Goal: Task Accomplishment & Management: Complete application form

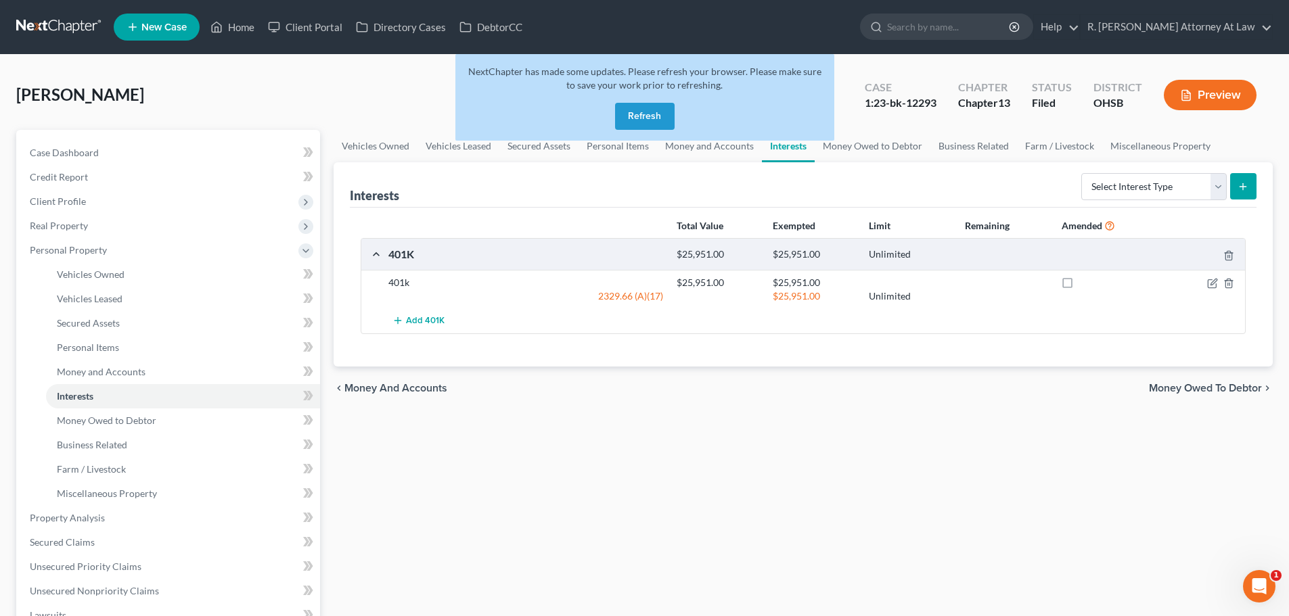
drag, startPoint x: 620, startPoint y: 112, endPoint x: 327, endPoint y: 72, distance: 296.2
click at [620, 111] on button "Refresh" at bounding box center [645, 116] width 60 height 27
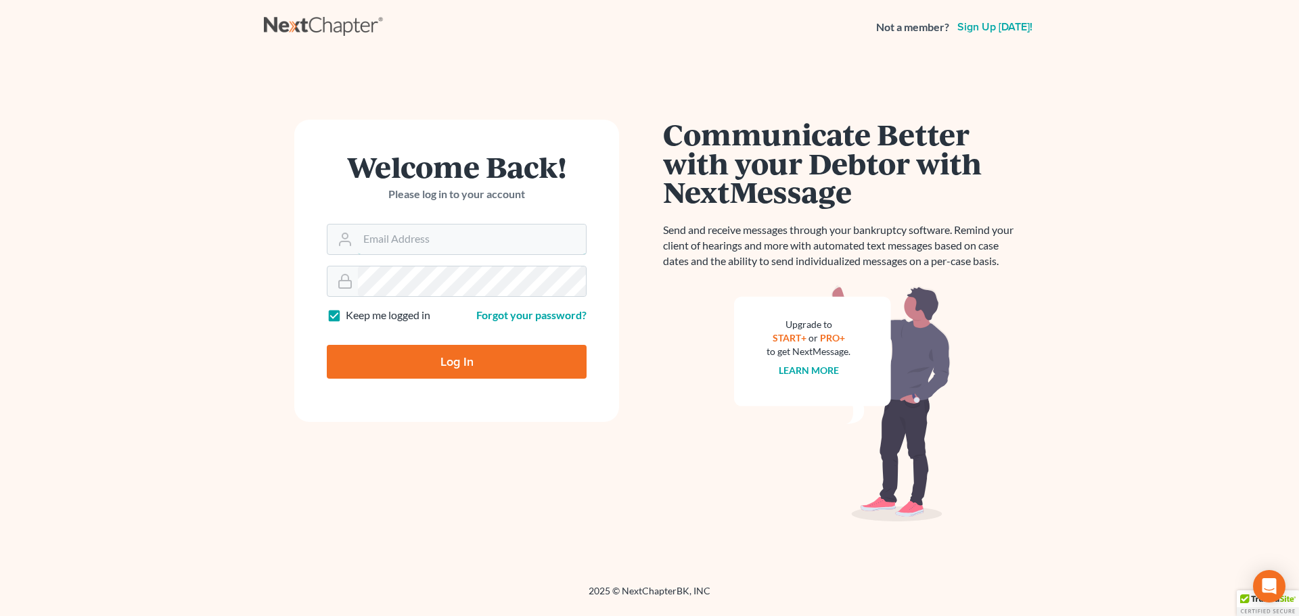
type input "[EMAIL_ADDRESS][DOMAIN_NAME]"
click at [447, 363] on input "Log In" at bounding box center [457, 362] width 260 height 34
type input "Thinking..."
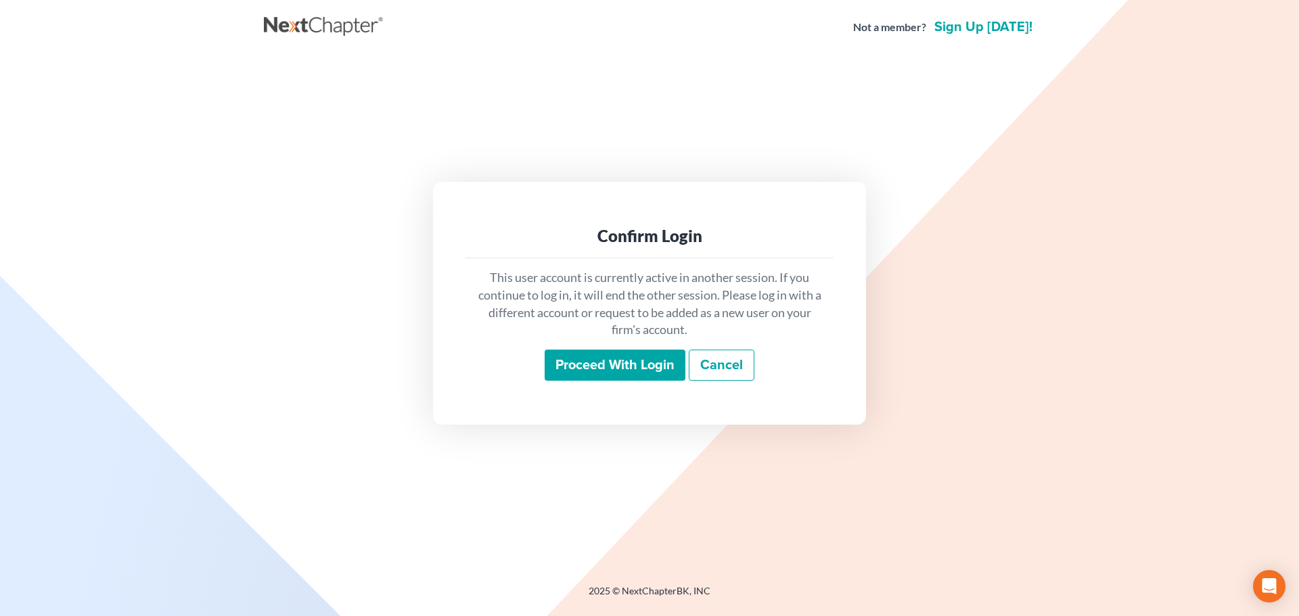
click at [579, 367] on input "Proceed with login" at bounding box center [615, 365] width 141 height 31
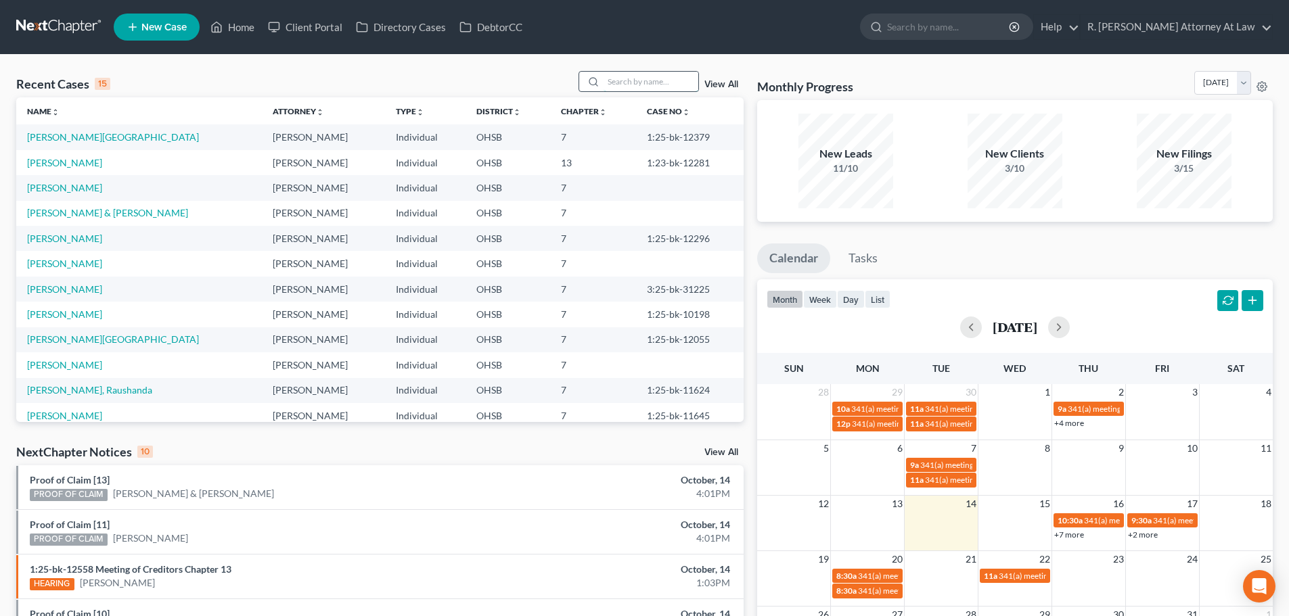
click at [637, 87] on input "search" at bounding box center [650, 82] width 95 height 20
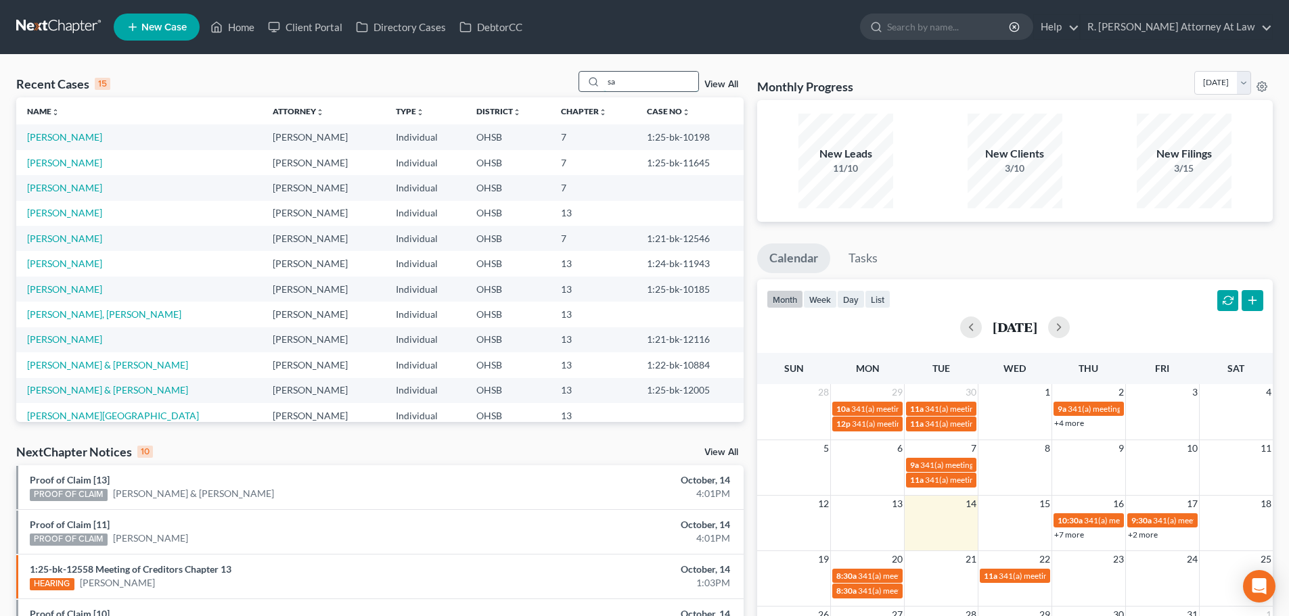
type input "s"
type input "bryant"
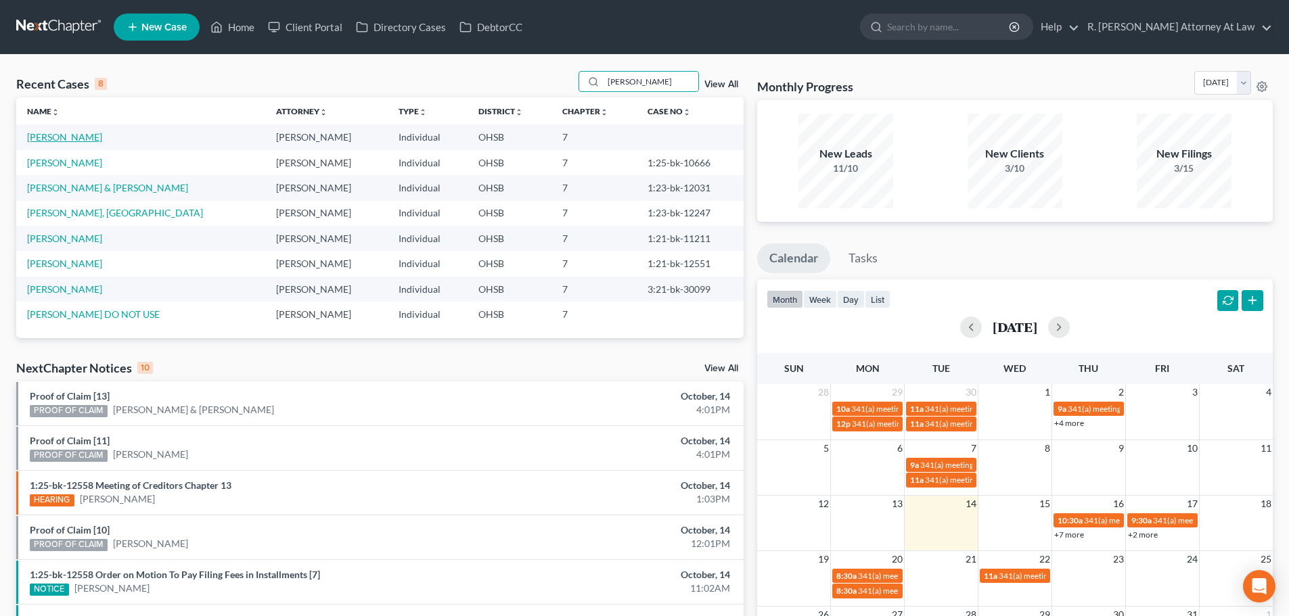
click at [51, 137] on link "Bryant, Julius" at bounding box center [64, 136] width 75 height 11
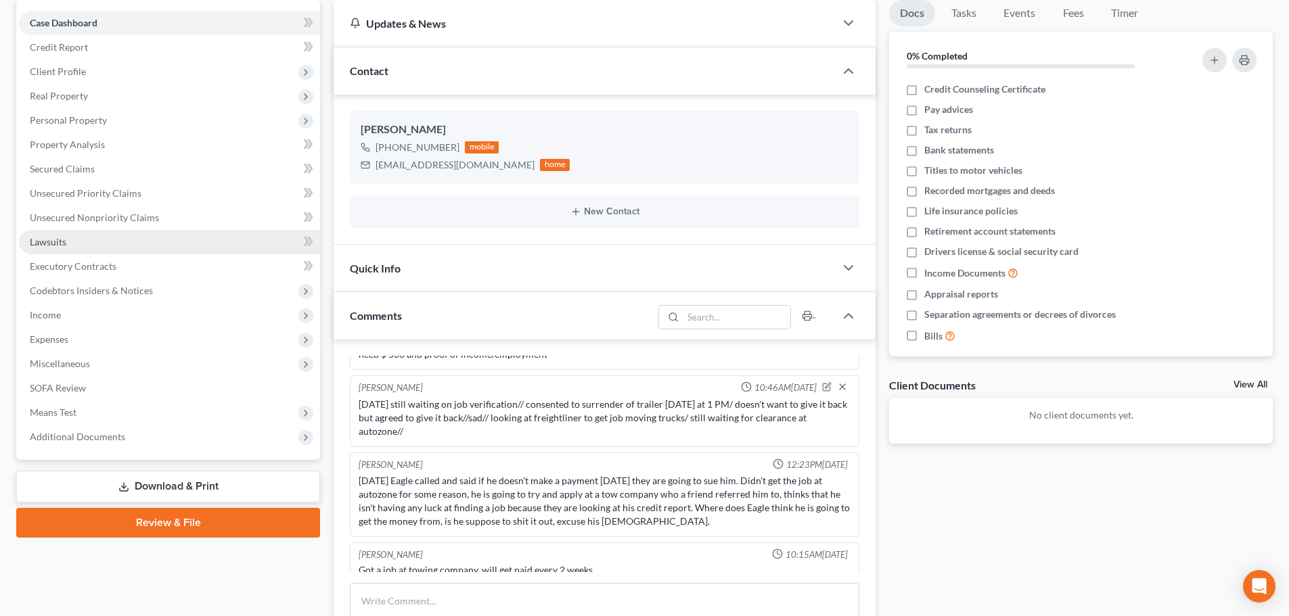
scroll to position [135, 0]
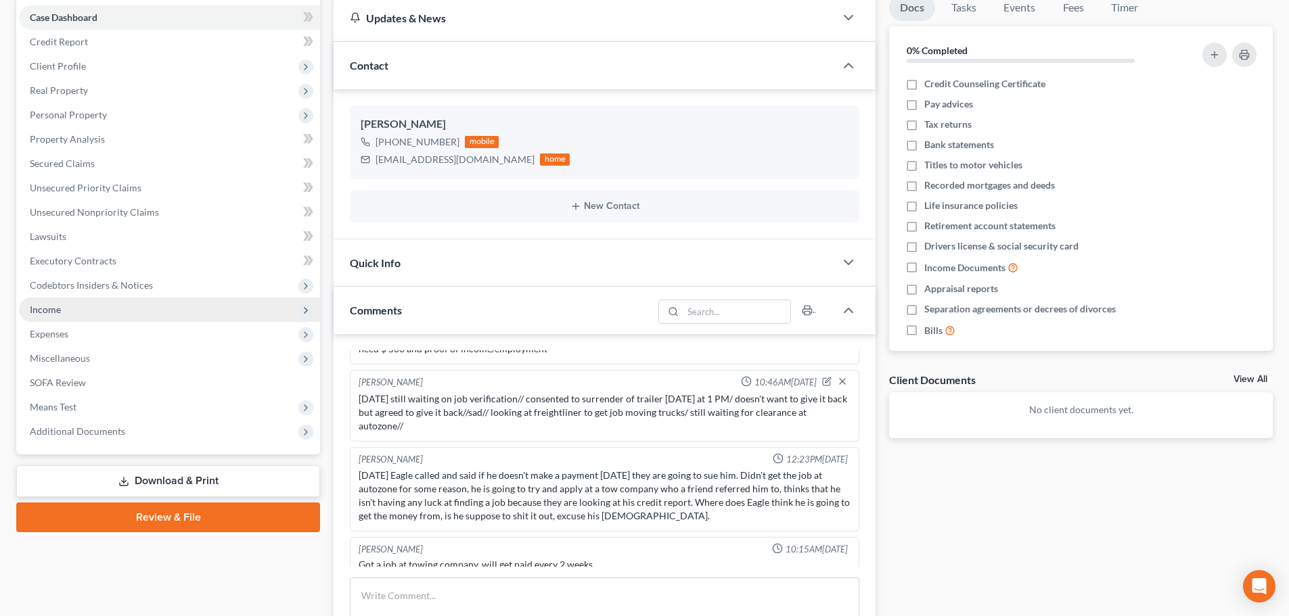
click at [64, 312] on span "Income" at bounding box center [169, 310] width 301 height 24
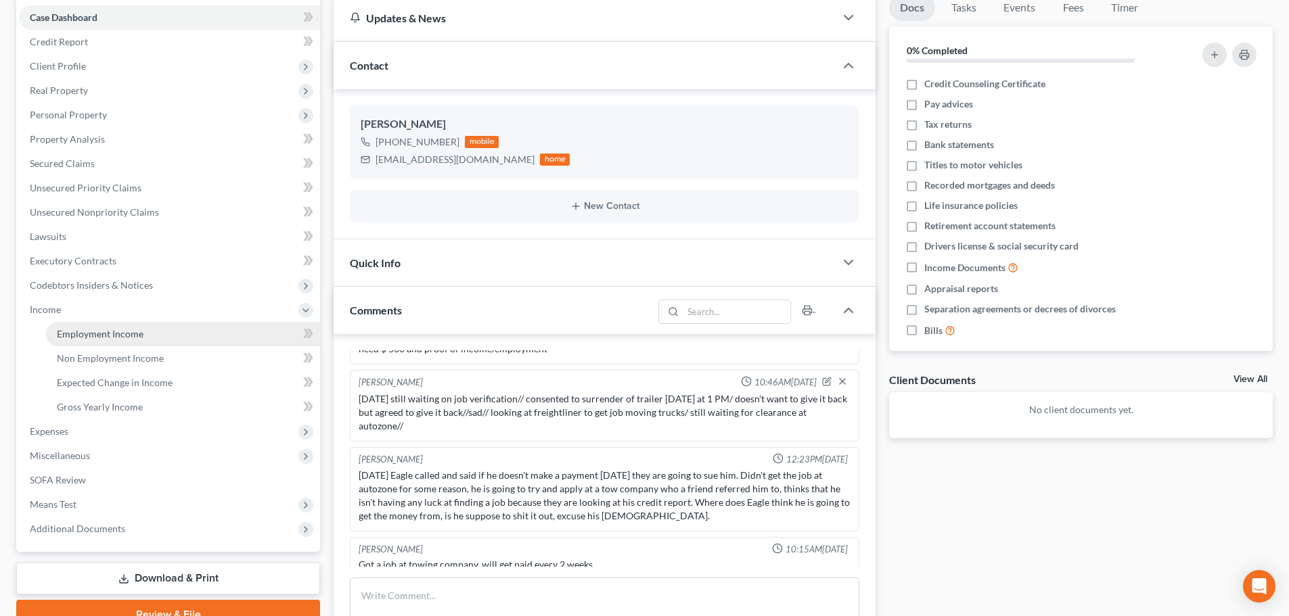
click at [80, 338] on span "Employment Income" at bounding box center [100, 333] width 87 height 11
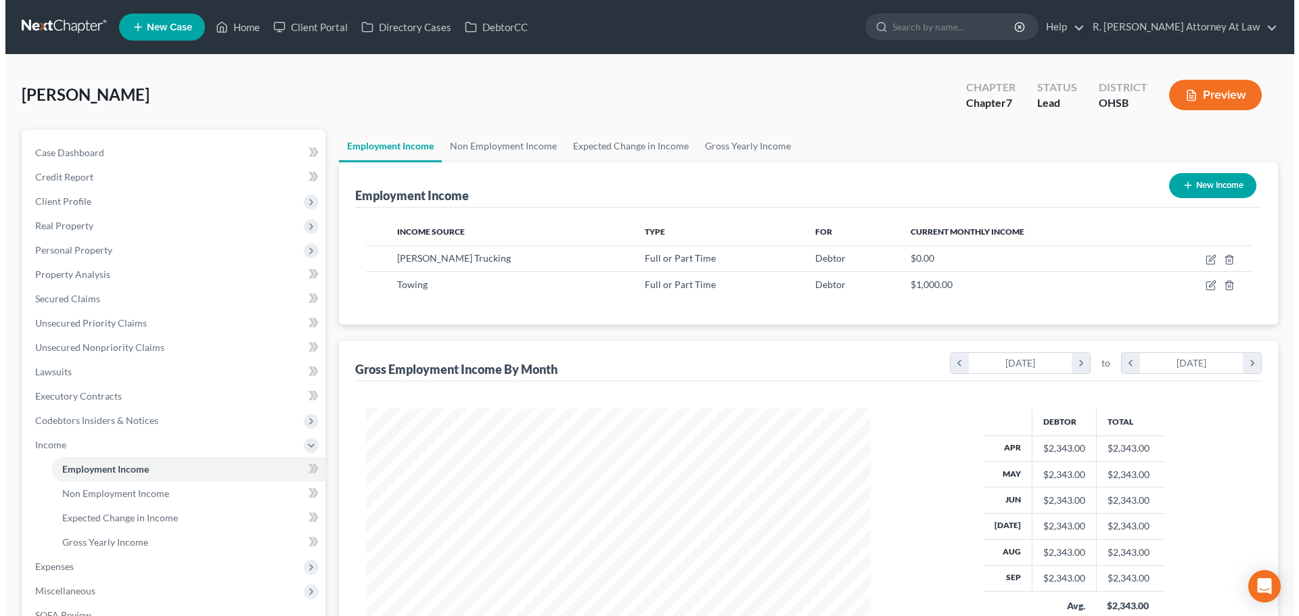
scroll to position [252, 532]
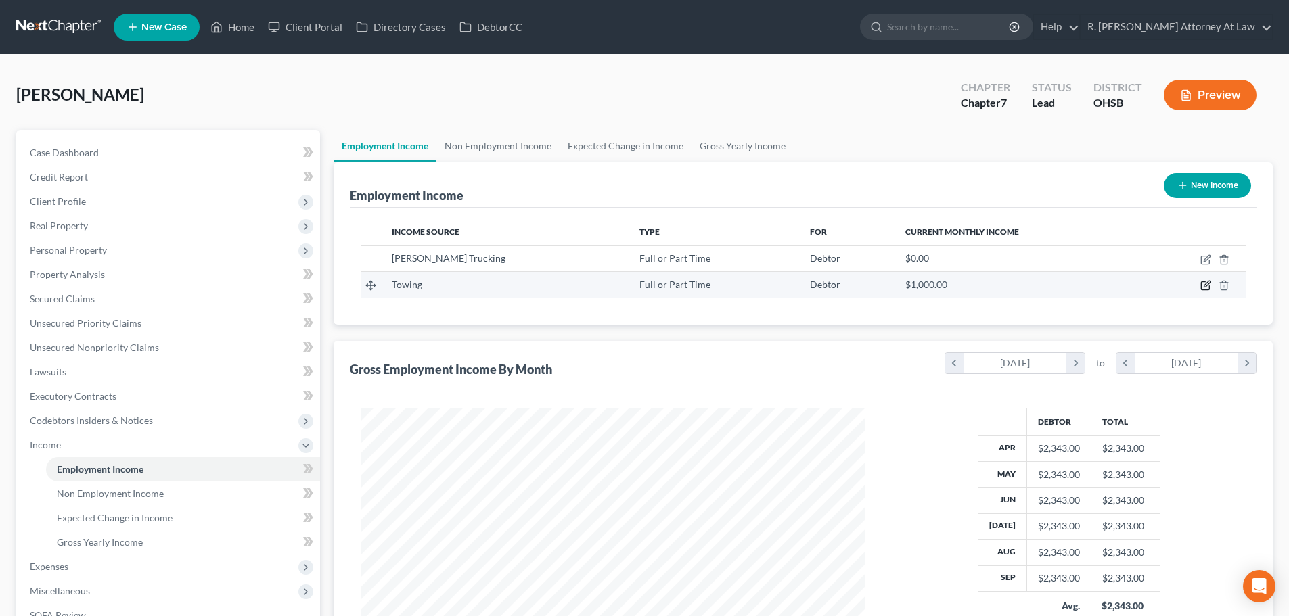
click at [1206, 287] on icon "button" at bounding box center [1205, 285] width 11 height 11
select select "0"
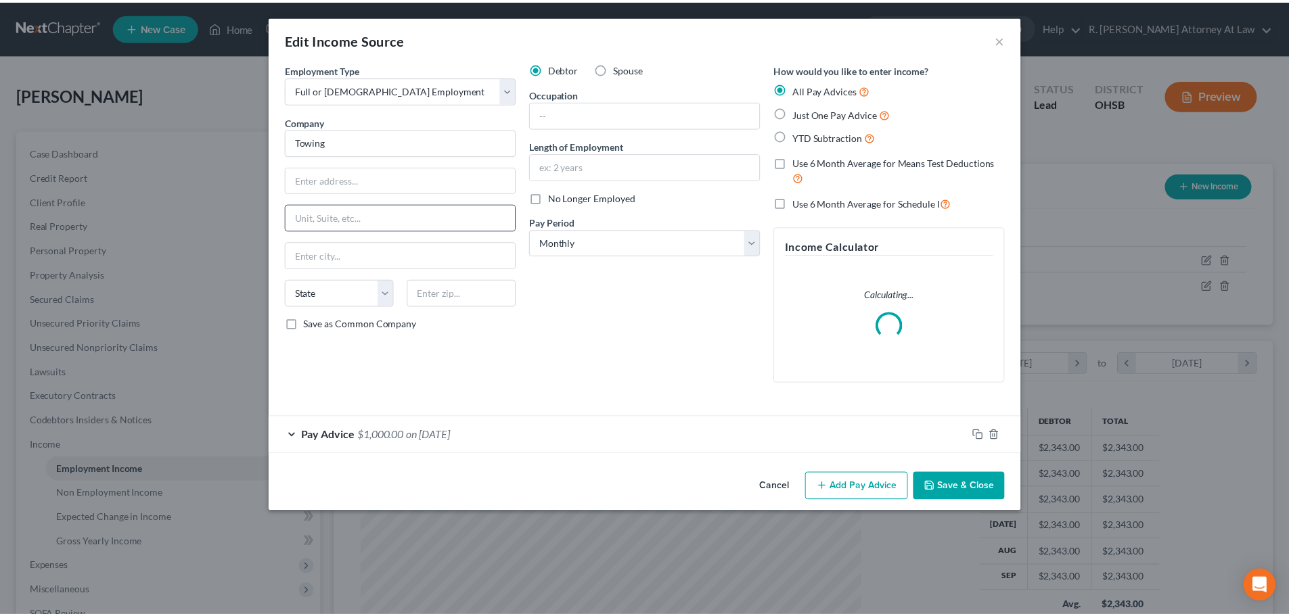
scroll to position [254, 536]
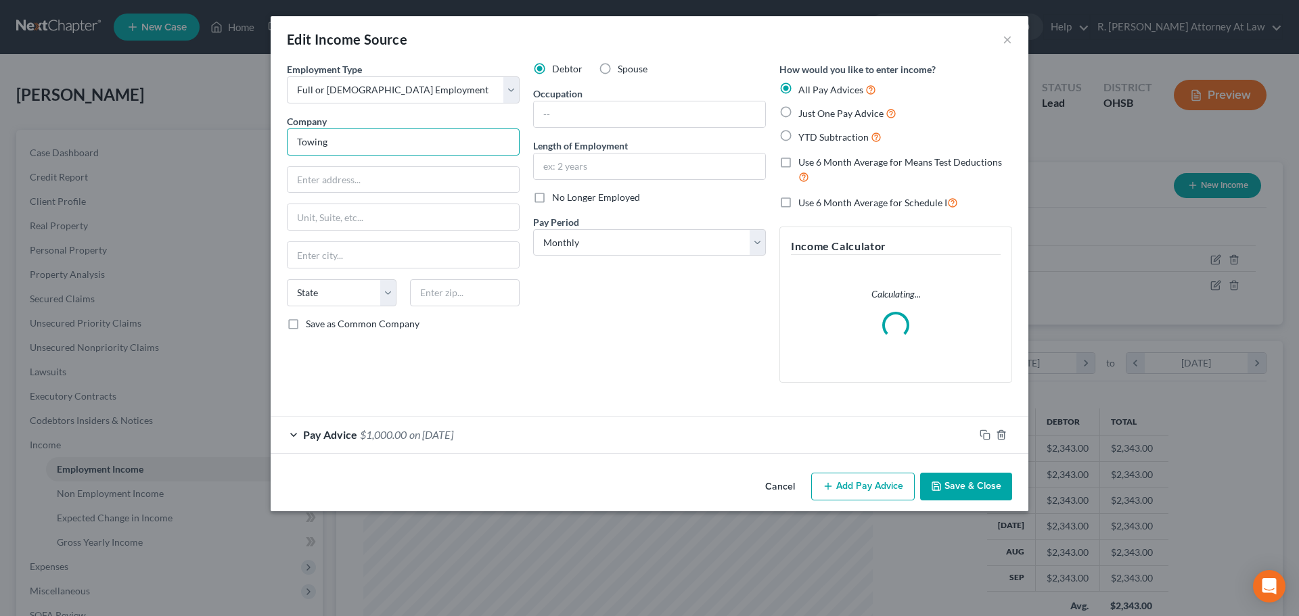
click at [338, 145] on input "Towing" at bounding box center [403, 142] width 233 height 27
type input "T"
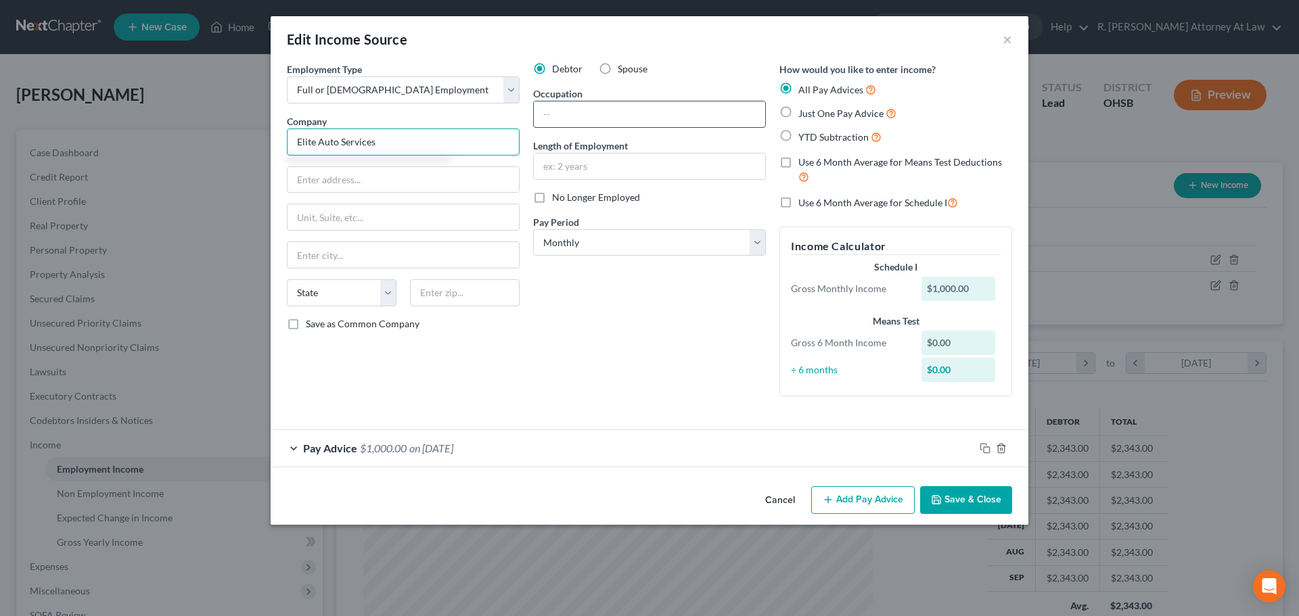
type input "Elite Auto Services"
click at [580, 120] on input "text" at bounding box center [649, 114] width 231 height 26
type input "Tow Operator"
type input "1"
type input "1 month"
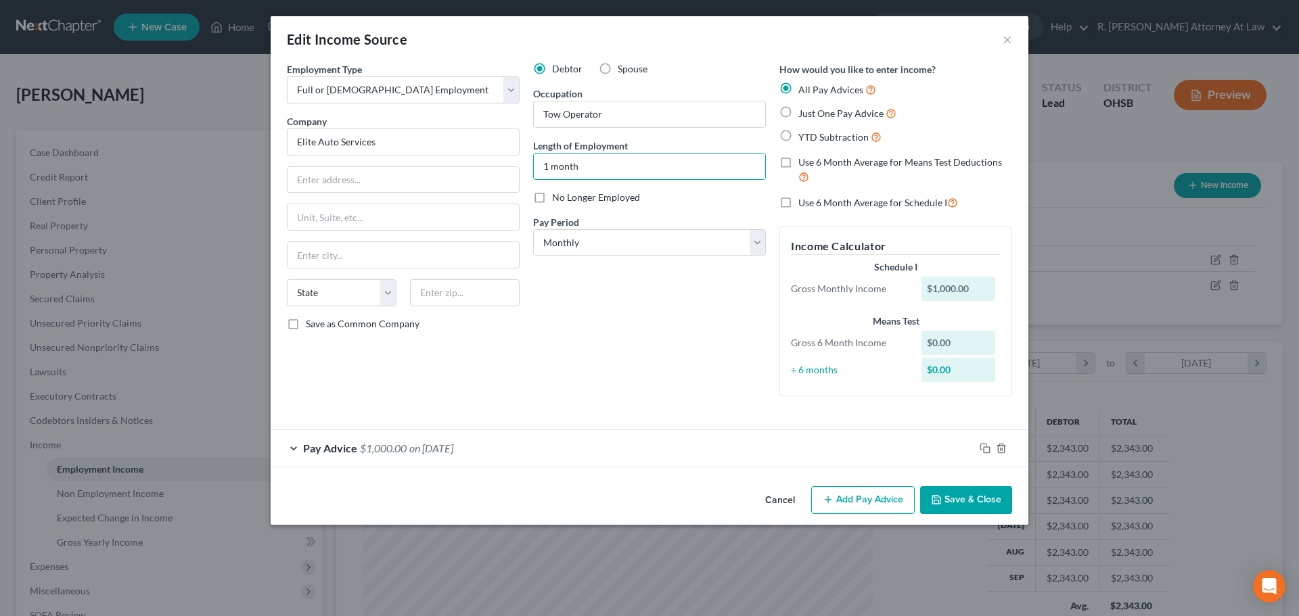
click at [937, 502] on icon "button" at bounding box center [936, 499] width 11 height 11
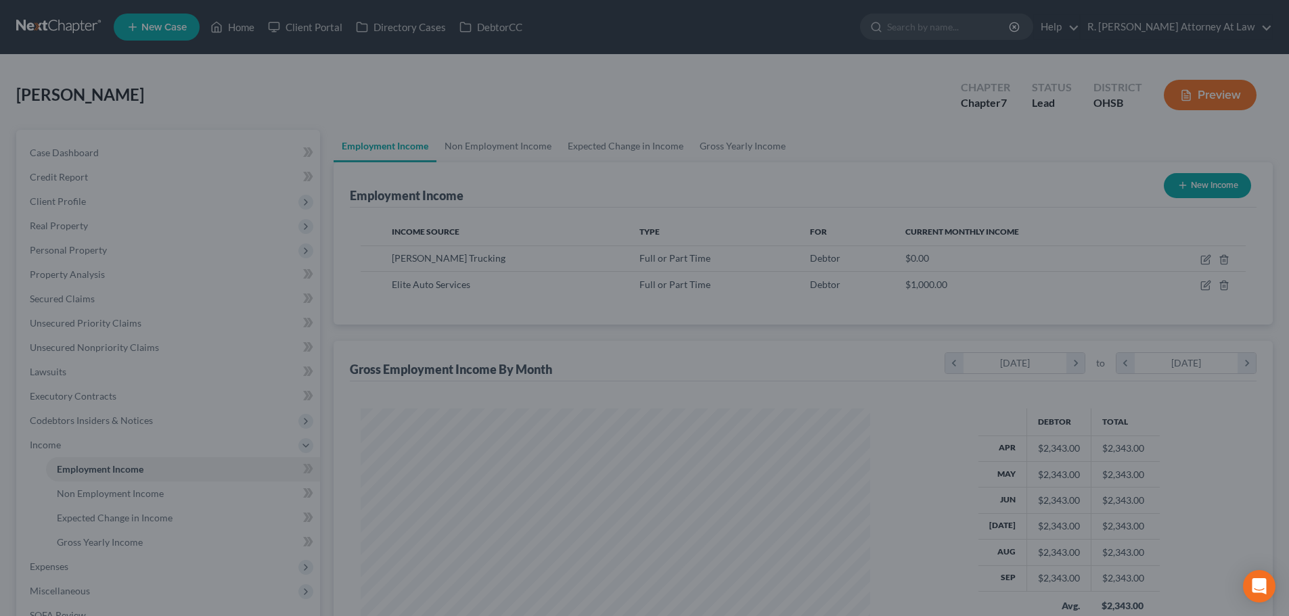
scroll to position [676206, 675927]
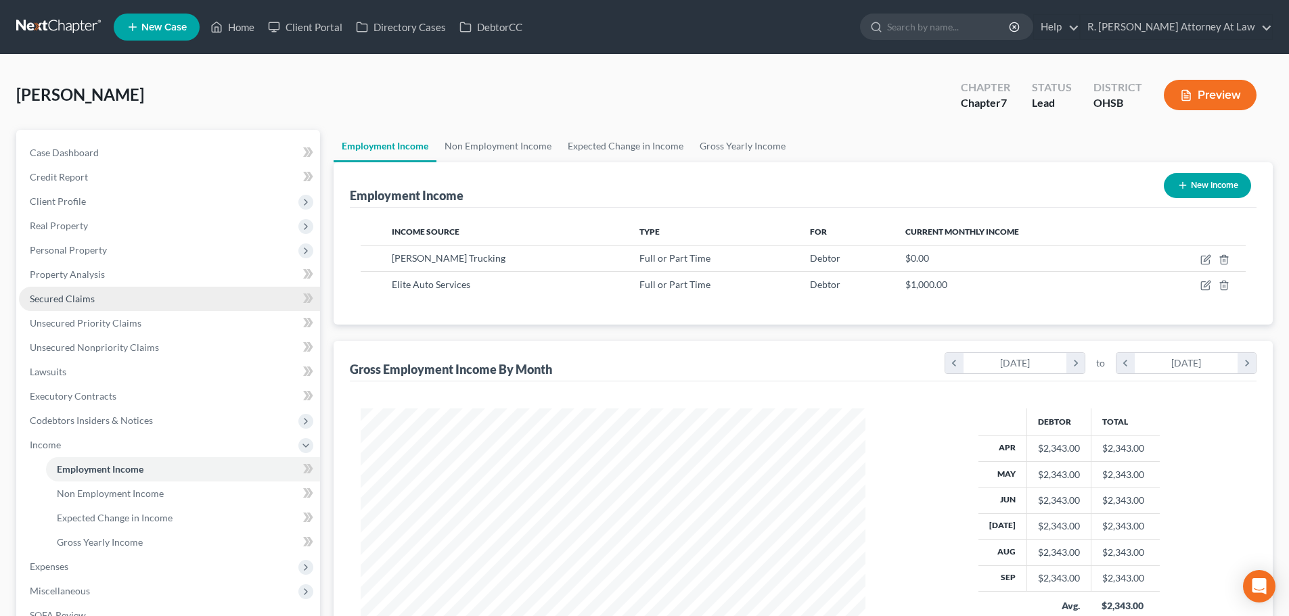
click at [40, 294] on span "Secured Claims" at bounding box center [62, 298] width 65 height 11
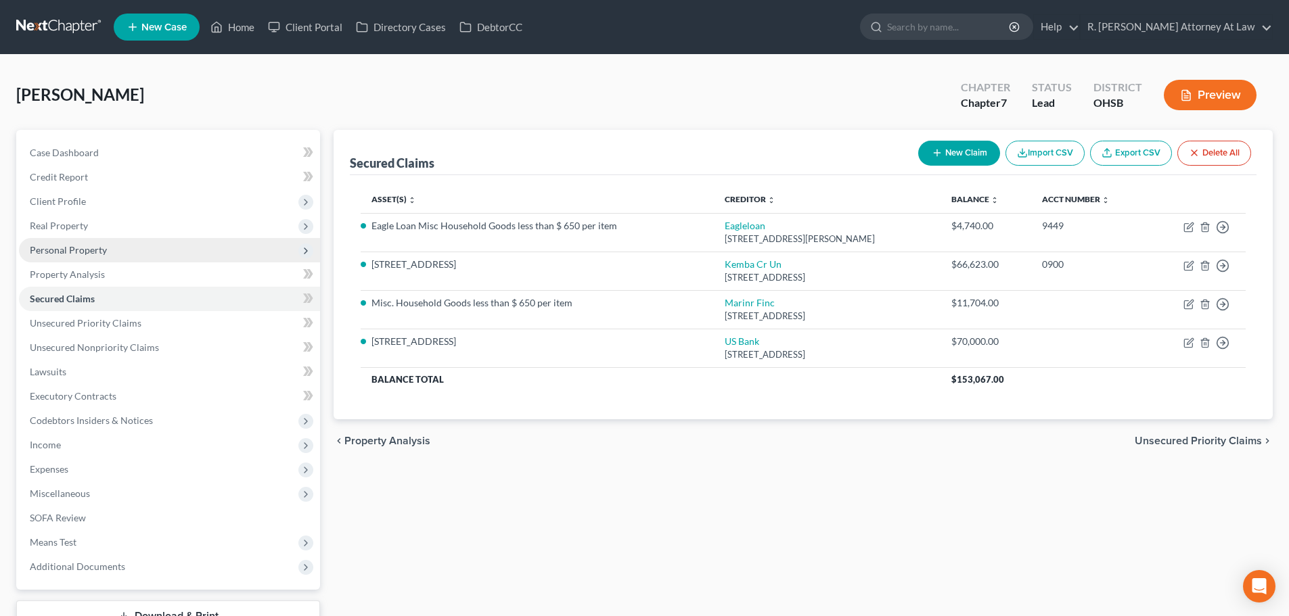
click at [32, 248] on span "Personal Property" at bounding box center [68, 249] width 77 height 11
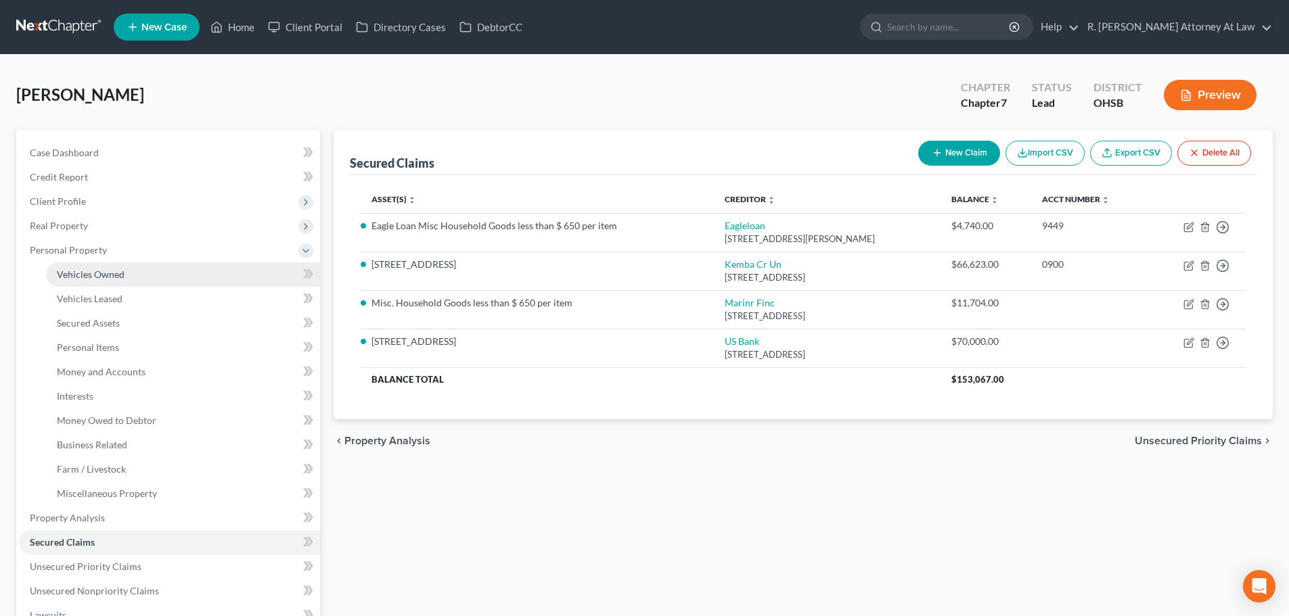
click at [66, 275] on span "Vehicles Owned" at bounding box center [91, 274] width 68 height 11
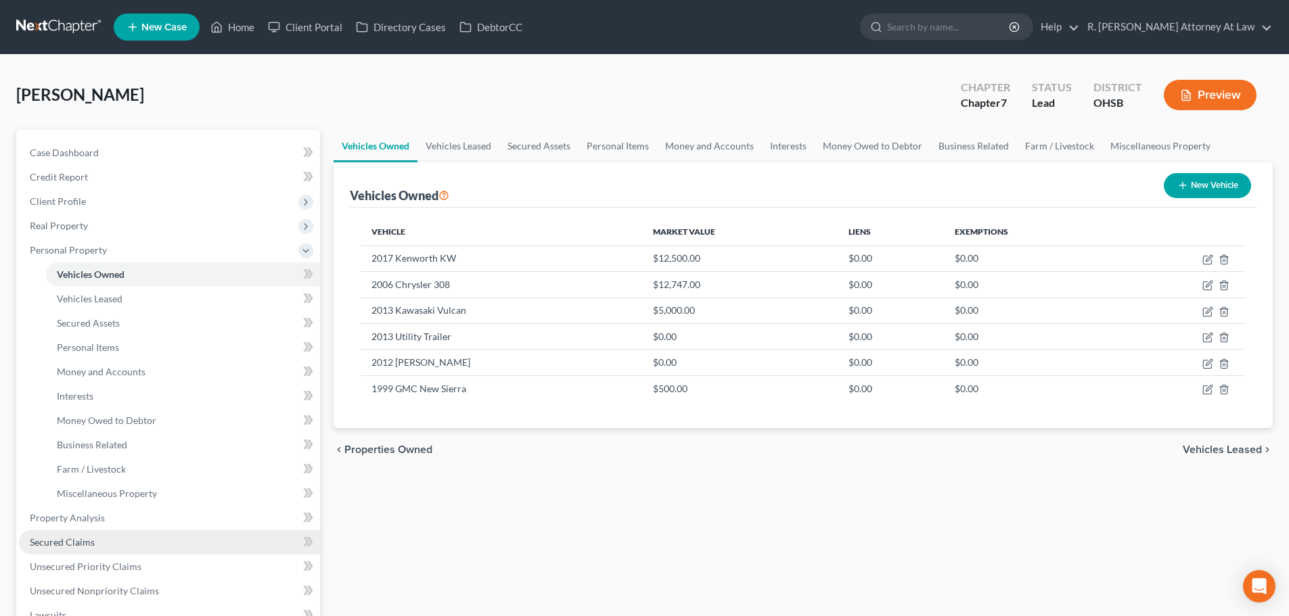
click at [69, 543] on span "Secured Claims" at bounding box center [62, 541] width 65 height 11
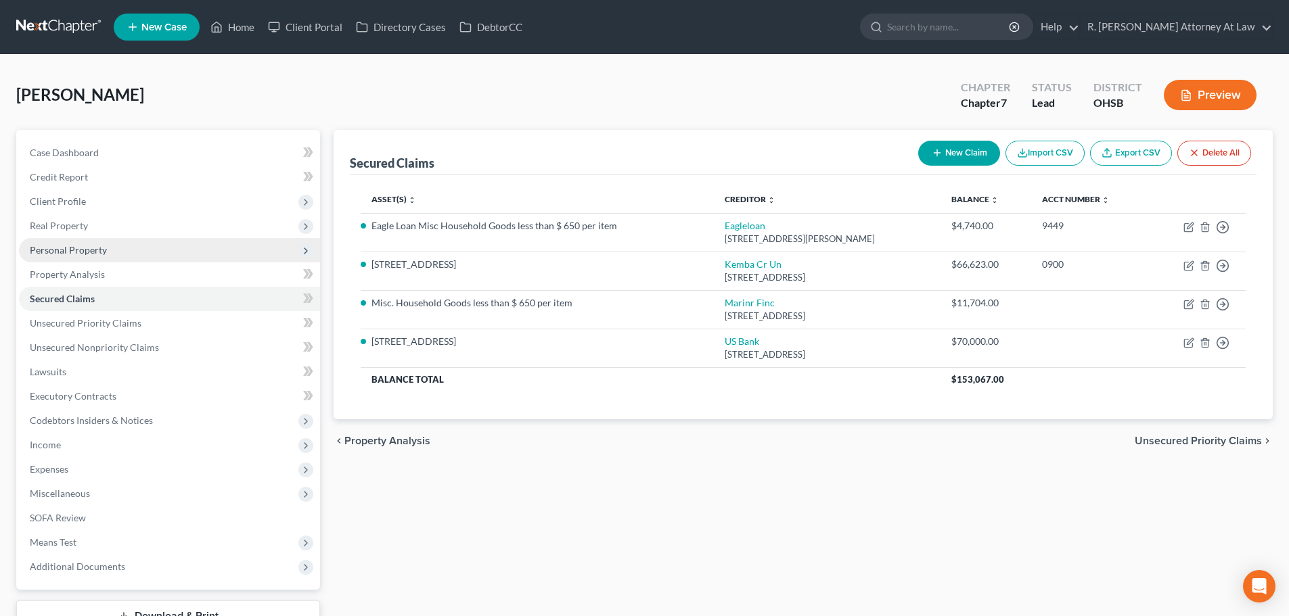
click at [57, 249] on span "Personal Property" at bounding box center [68, 249] width 77 height 11
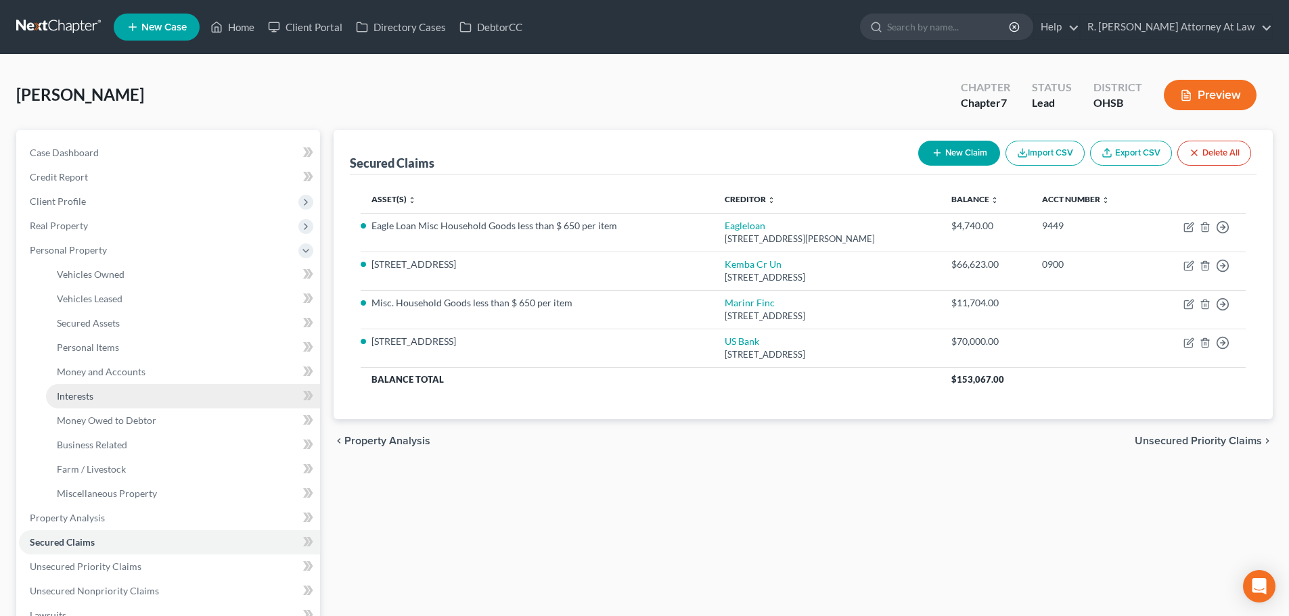
click at [70, 398] on span "Interests" at bounding box center [75, 395] width 37 height 11
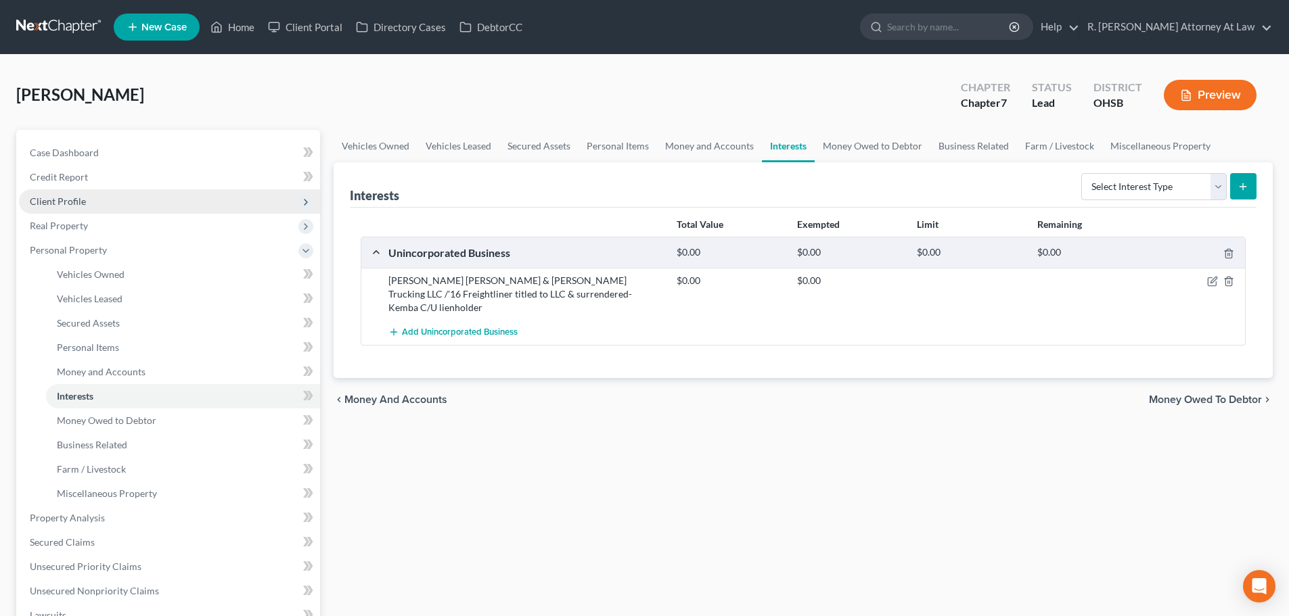
click at [57, 200] on span "Client Profile" at bounding box center [58, 200] width 56 height 11
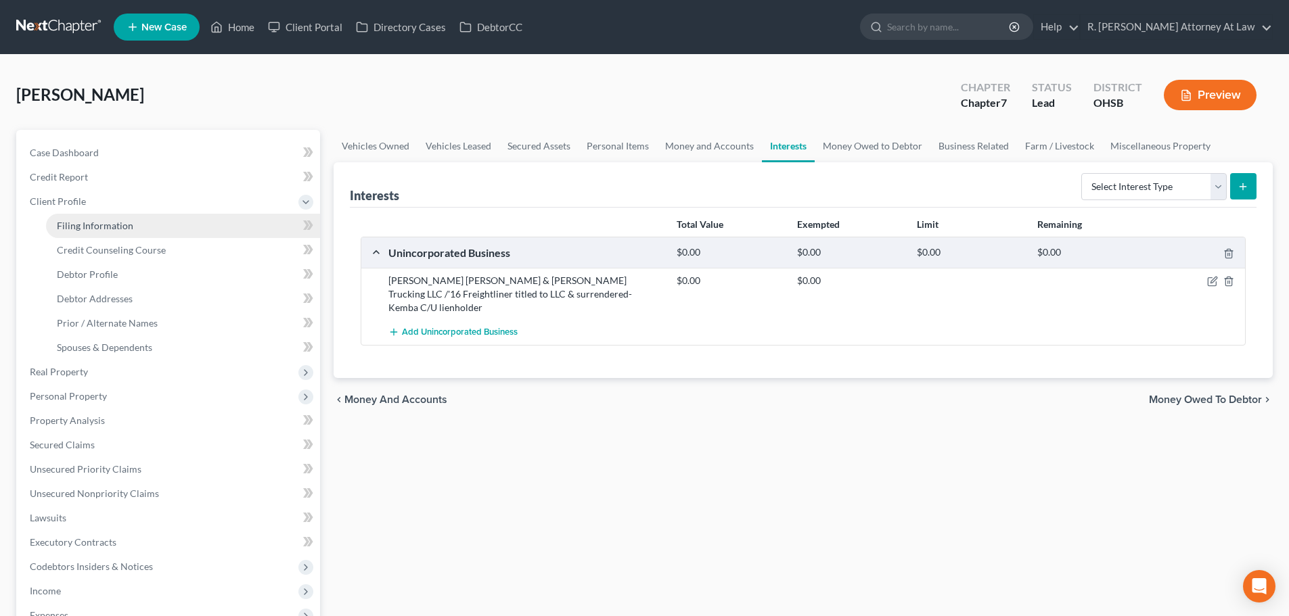
click at [63, 227] on span "Filing Information" at bounding box center [95, 225] width 76 height 11
select select "1"
select select "0"
select select "36"
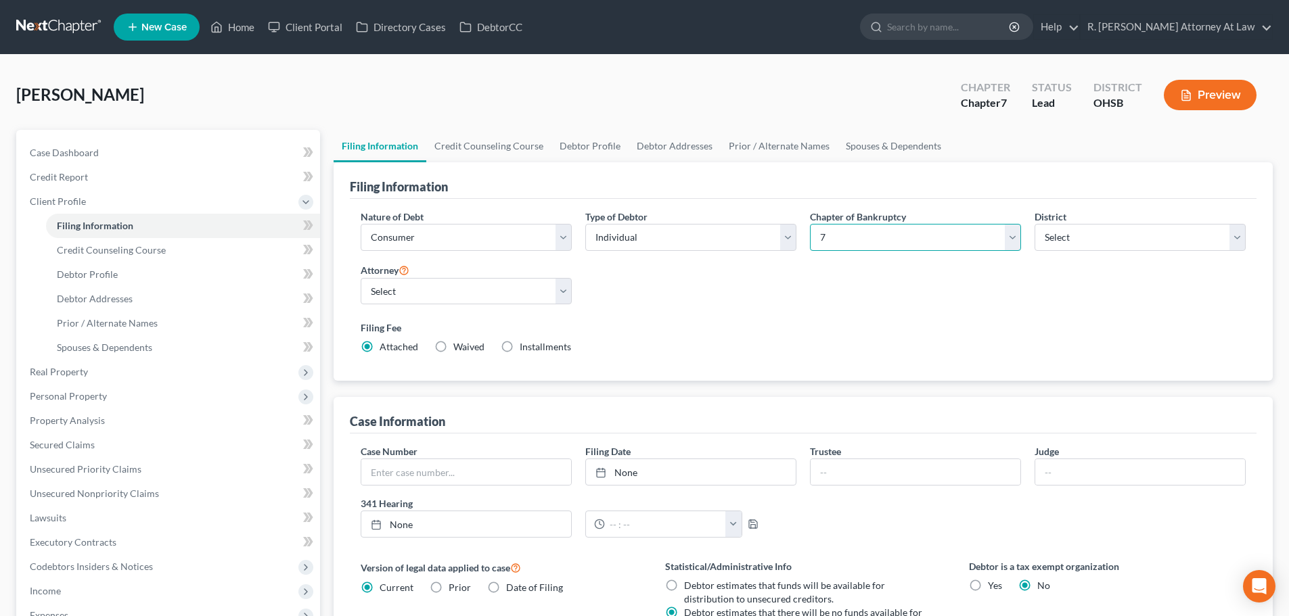
click at [820, 235] on select "Select 7 11 12 13" at bounding box center [915, 237] width 211 height 27
select select "3"
click at [810, 224] on select "Select 7 11 12 13" at bounding box center [915, 237] width 211 height 27
click at [772, 288] on div "Nature of Debt Select Business Consumer Other Nature of Business Select Clearin…" at bounding box center [803, 288] width 898 height 156
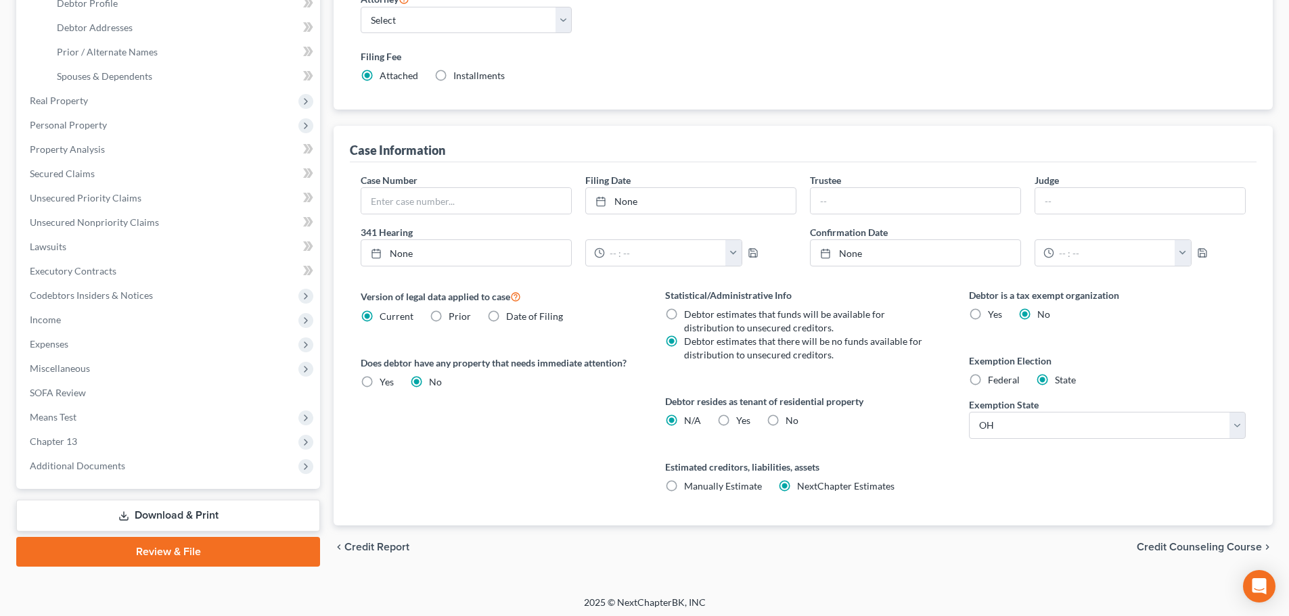
scroll to position [275, 0]
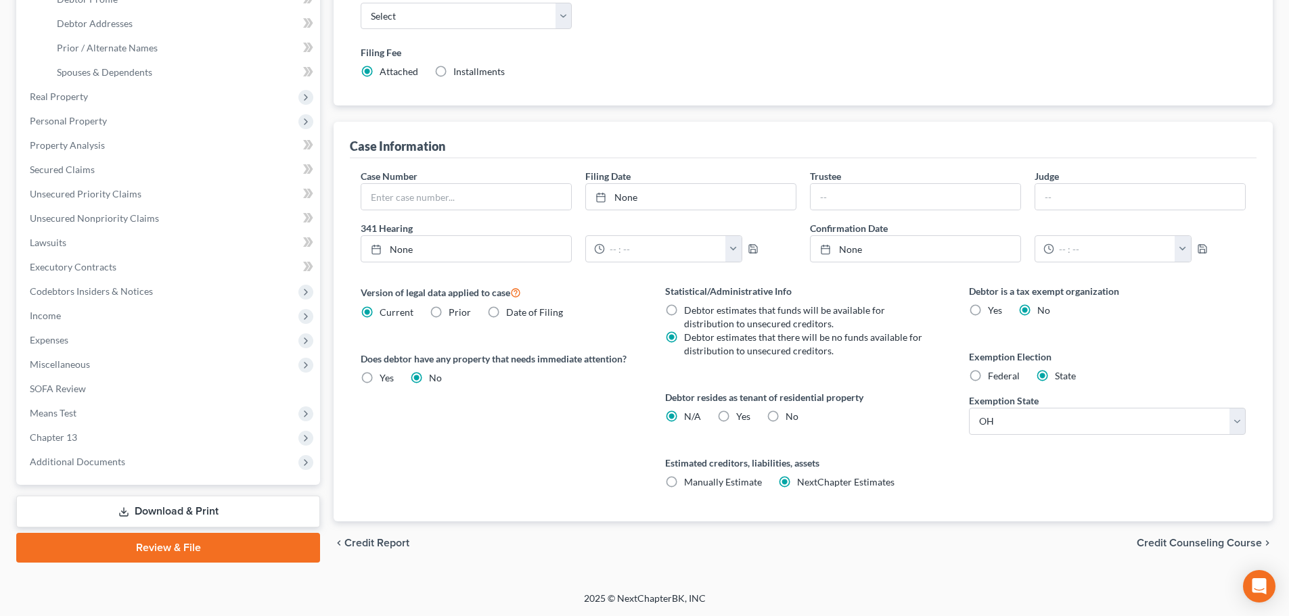
click at [684, 310] on label "Debtor estimates that funds will be available for distribution to unsecured cre…" at bounding box center [804, 317] width 241 height 27
click at [689, 310] on input "Debtor estimates that funds will be available for distribution to unsecured cre…" at bounding box center [693, 308] width 9 height 9
radio input "true"
radio input "false"
click at [91, 119] on span "Personal Property" at bounding box center [68, 120] width 77 height 11
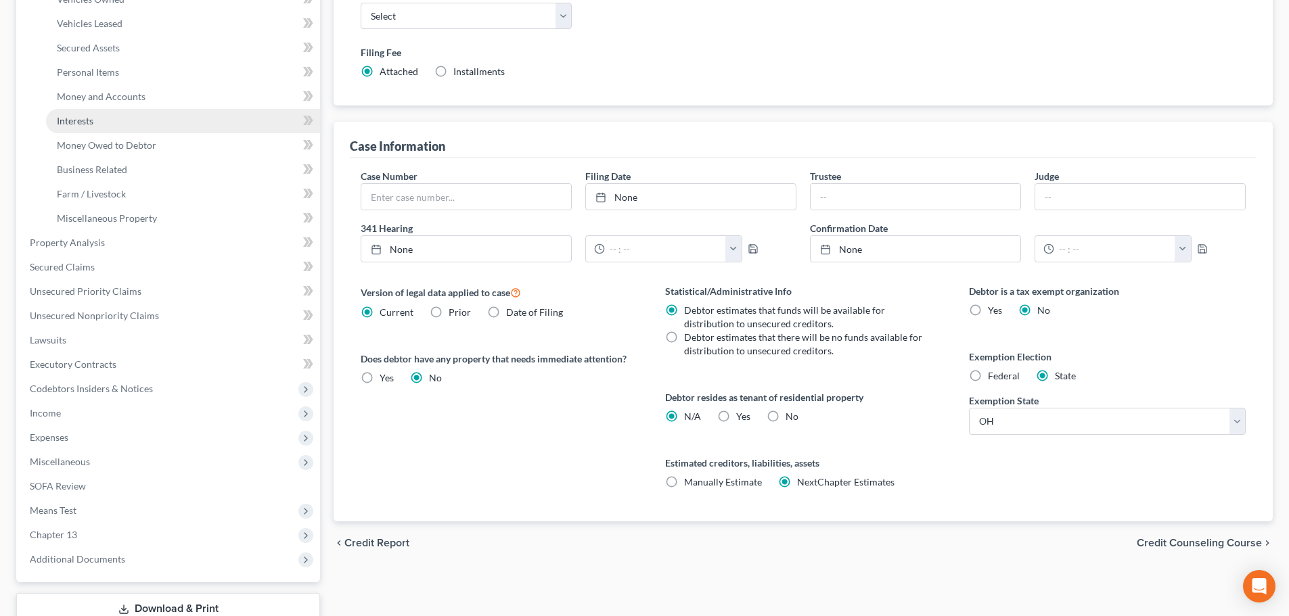
click at [76, 118] on span "Interests" at bounding box center [75, 120] width 37 height 11
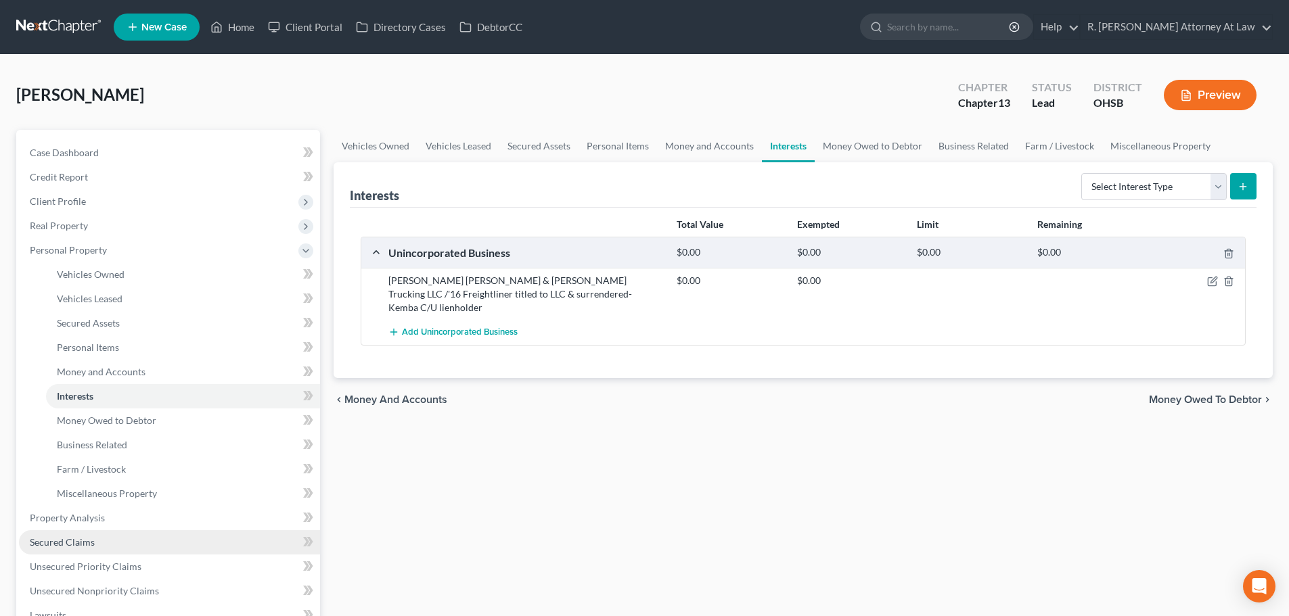
click at [78, 541] on span "Secured Claims" at bounding box center [62, 541] width 65 height 11
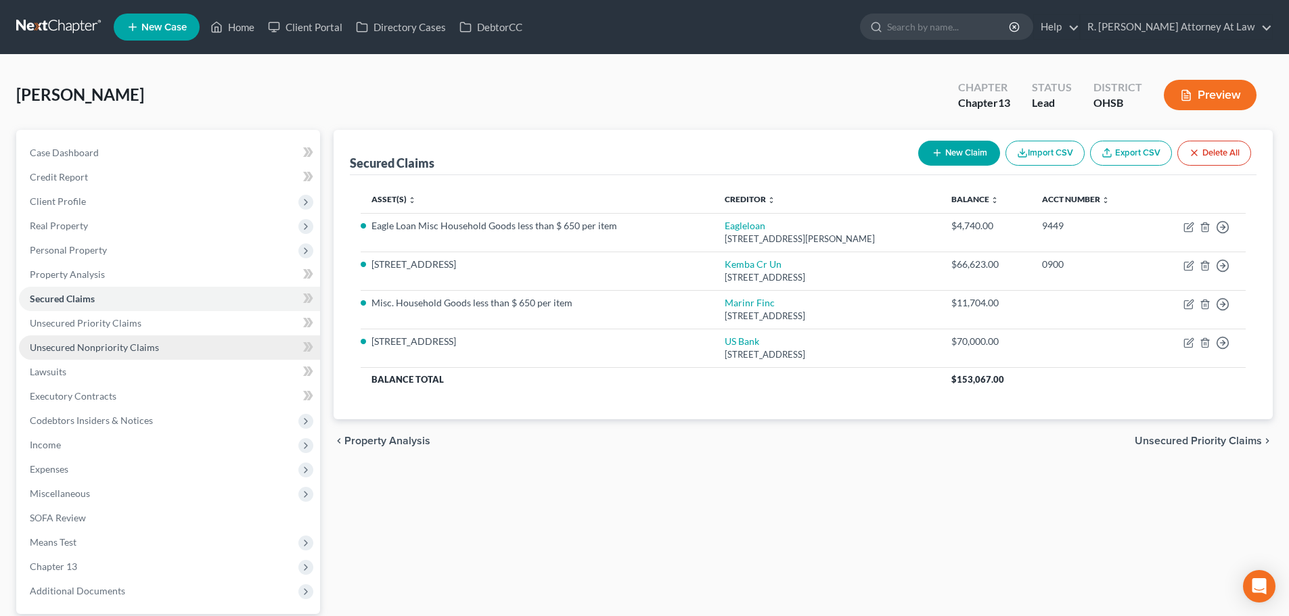
click at [83, 348] on span "Unsecured Nonpriority Claims" at bounding box center [94, 347] width 129 height 11
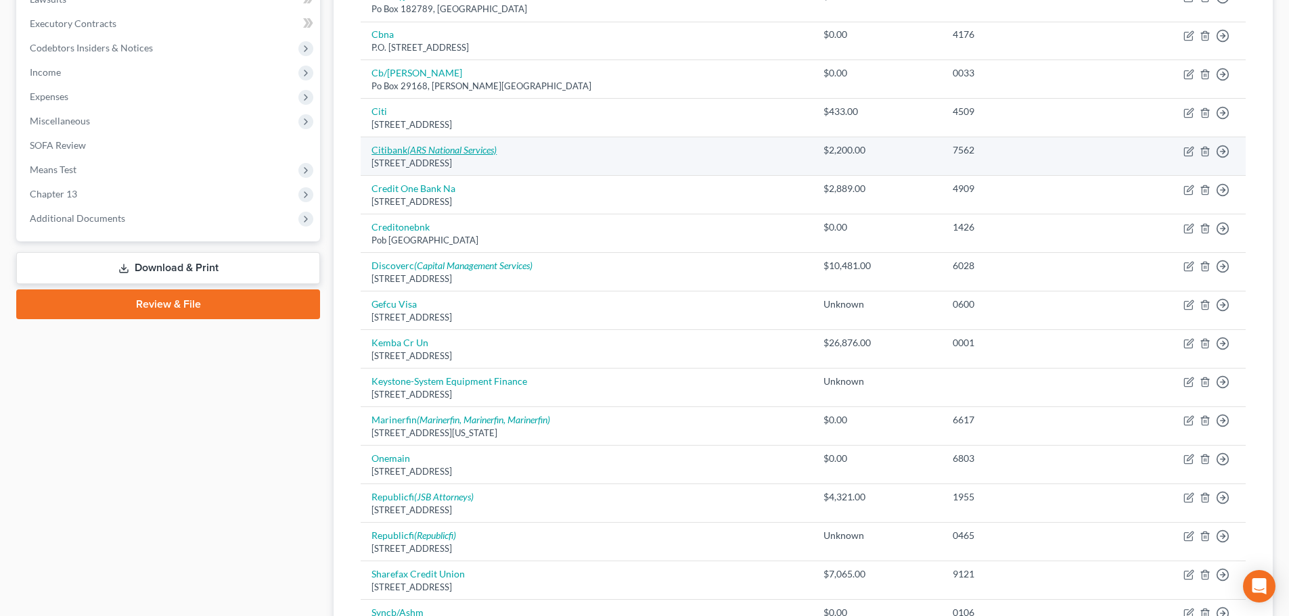
scroll to position [406, 0]
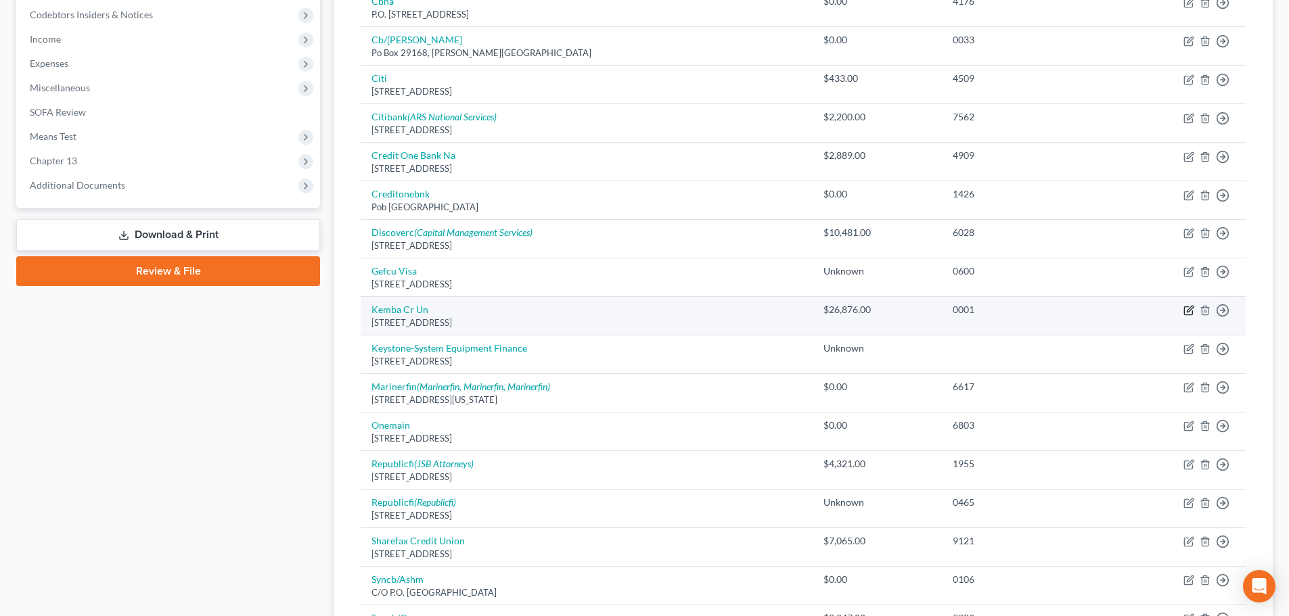
click at [1184, 308] on icon "button" at bounding box center [1188, 311] width 8 height 8
select select "36"
select select "14"
select select "0"
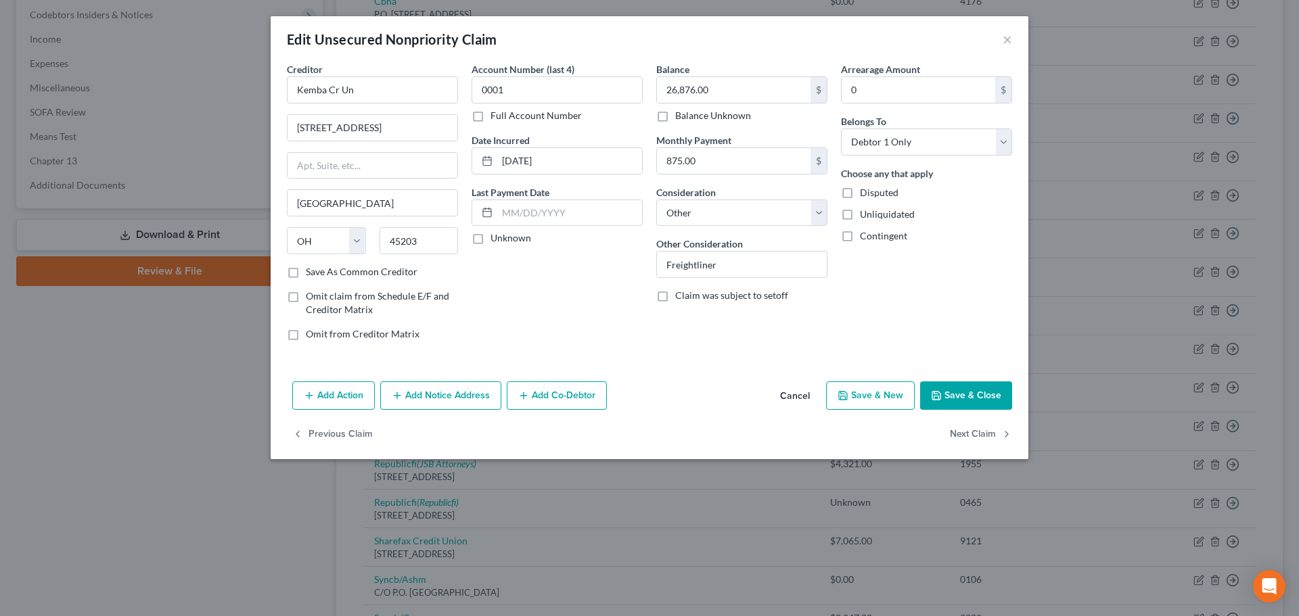
drag, startPoint x: 938, startPoint y: 392, endPoint x: 946, endPoint y: 277, distance: 114.7
click at [937, 390] on icon "button" at bounding box center [936, 395] width 11 height 11
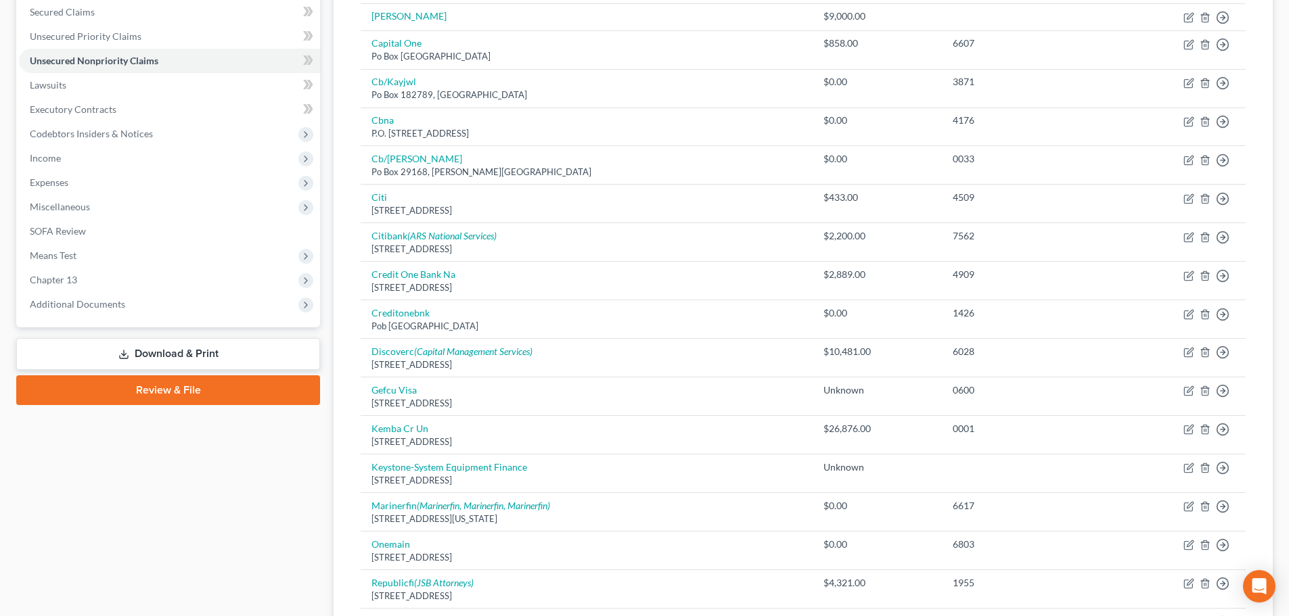
scroll to position [68, 0]
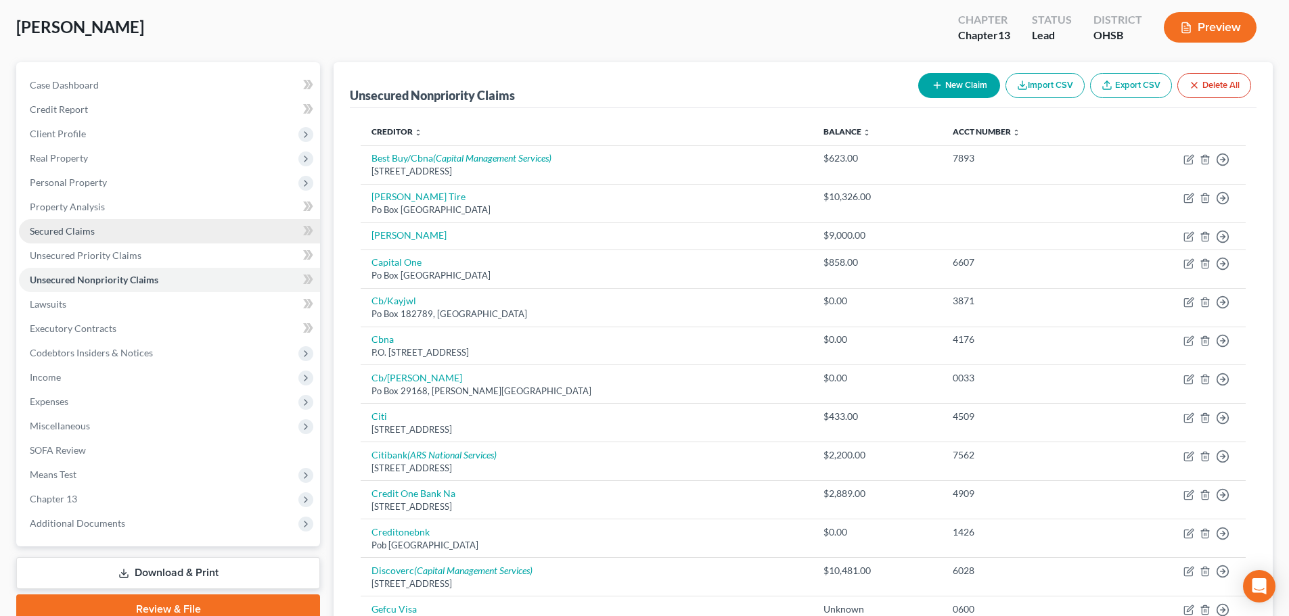
click at [50, 223] on link "Secured Claims" at bounding box center [169, 231] width 301 height 24
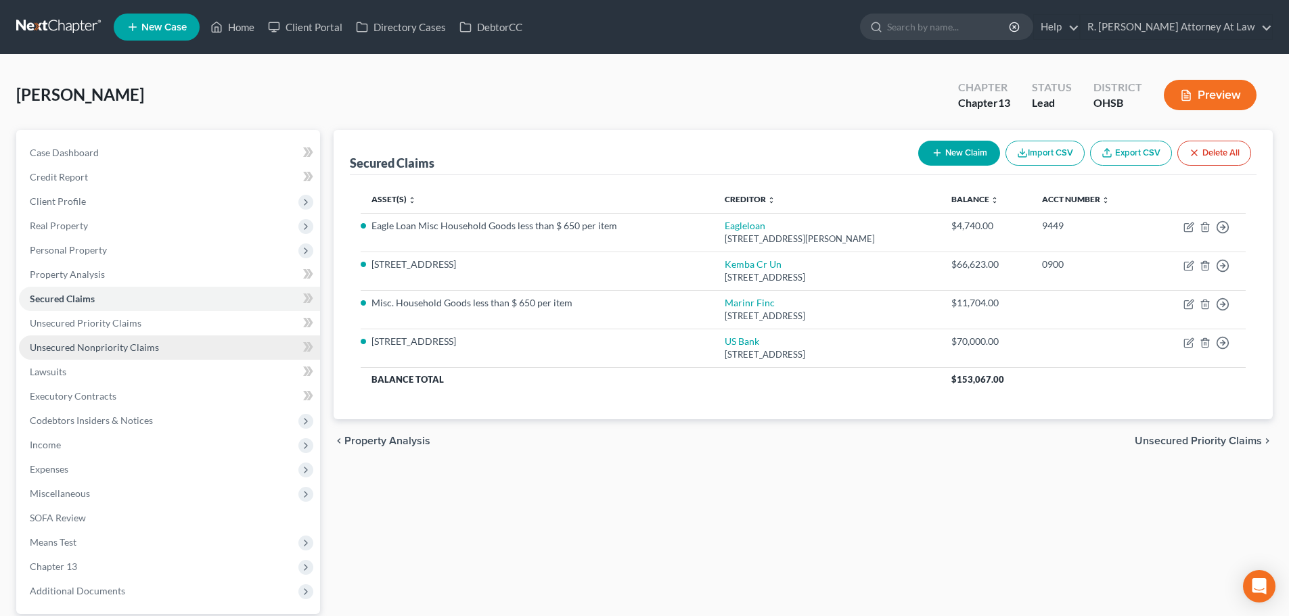
click at [88, 351] on span "Unsecured Nonpriority Claims" at bounding box center [94, 347] width 129 height 11
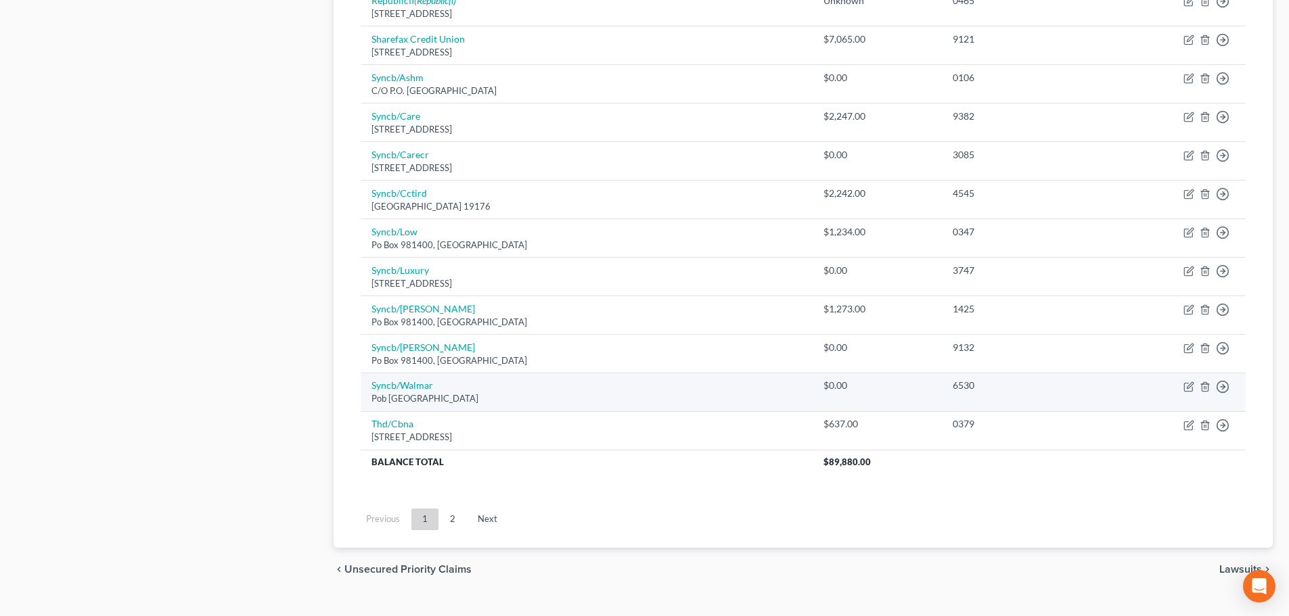
scroll to position [934, 0]
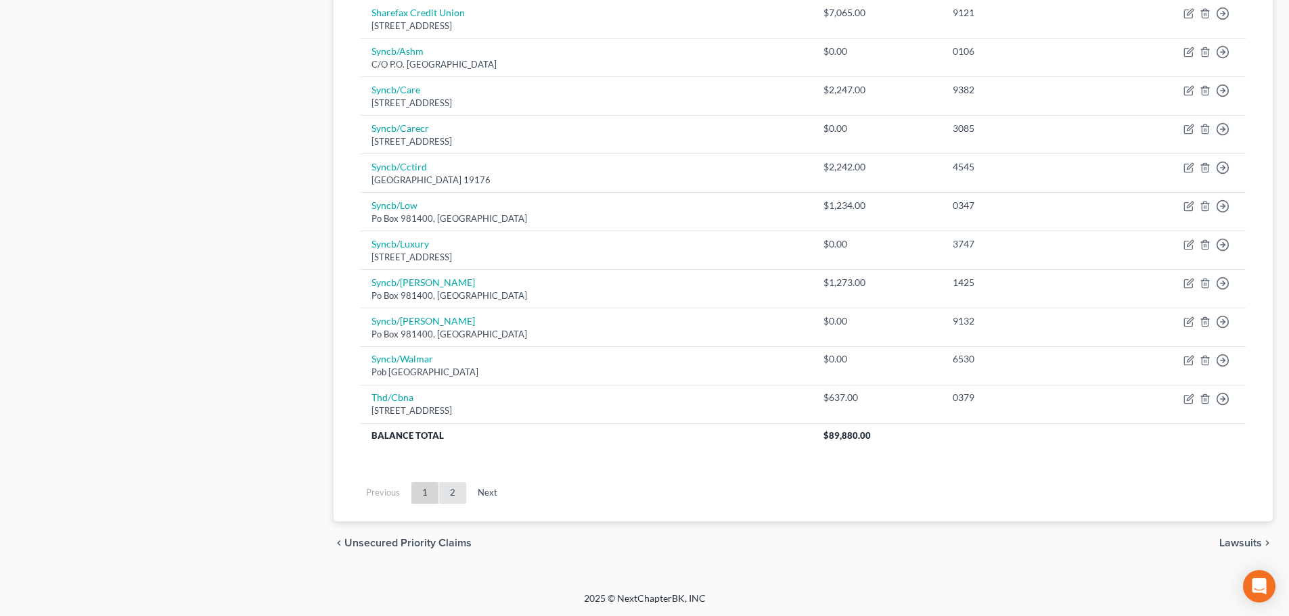
click at [452, 487] on link "2" at bounding box center [452, 493] width 27 height 22
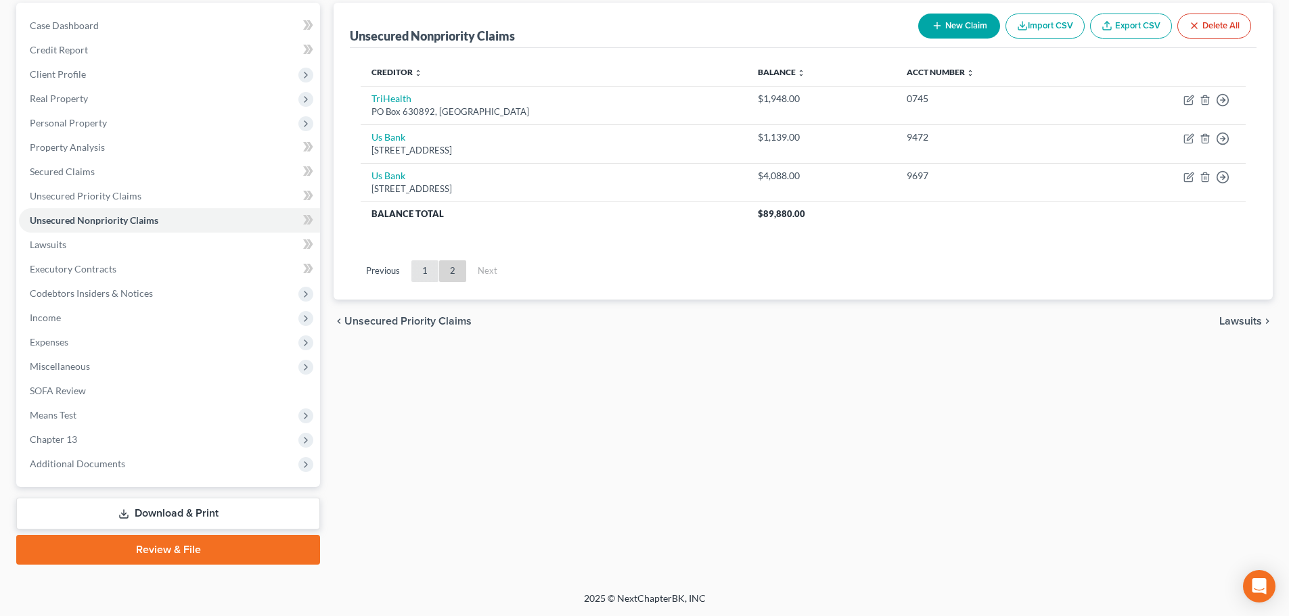
click at [430, 269] on link "1" at bounding box center [424, 271] width 27 height 22
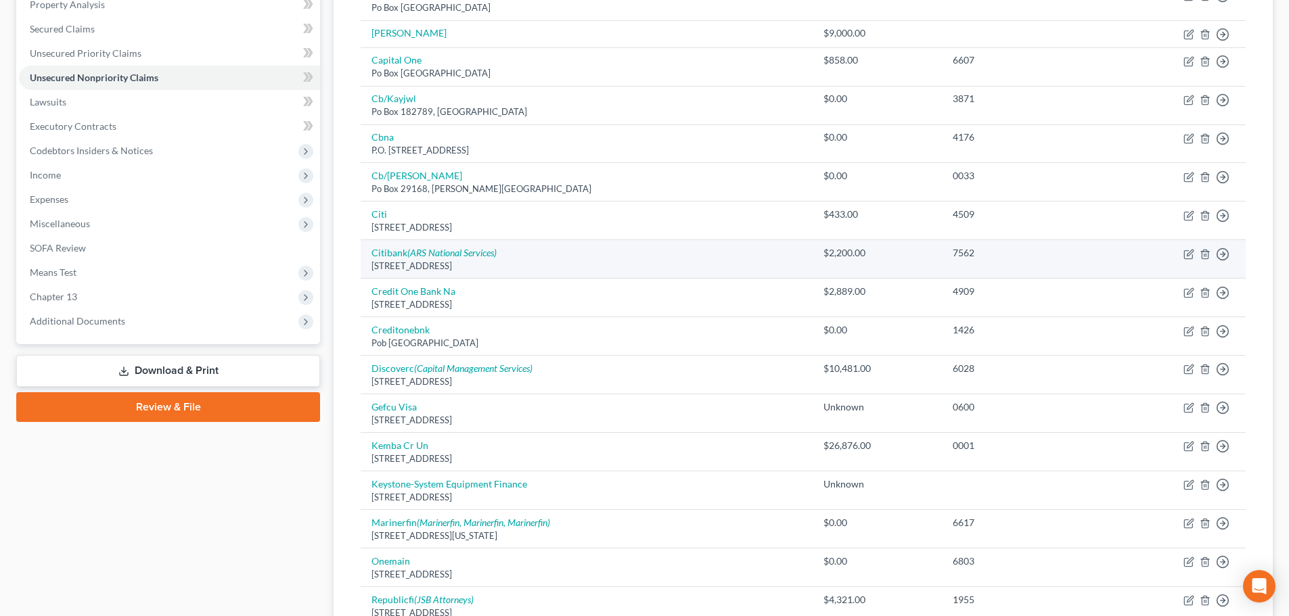
scroll to position [271, 0]
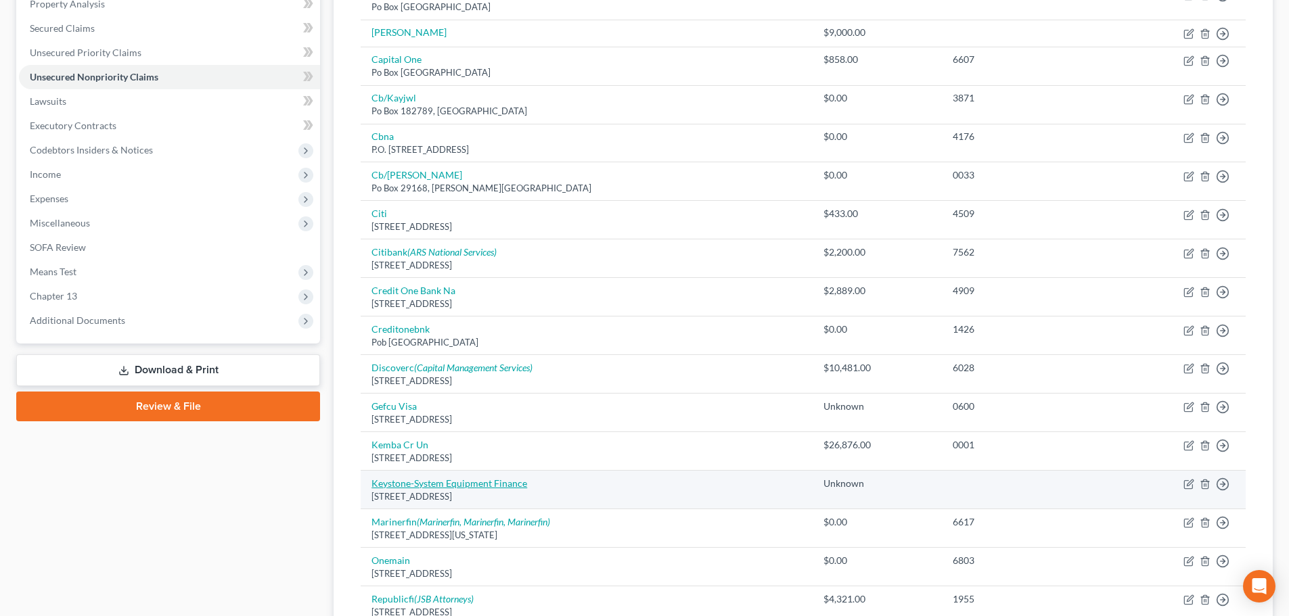
click at [452, 480] on link "Keystone-System Equipment Finance" at bounding box center [449, 483] width 156 height 11
select select "6"
select select "0"
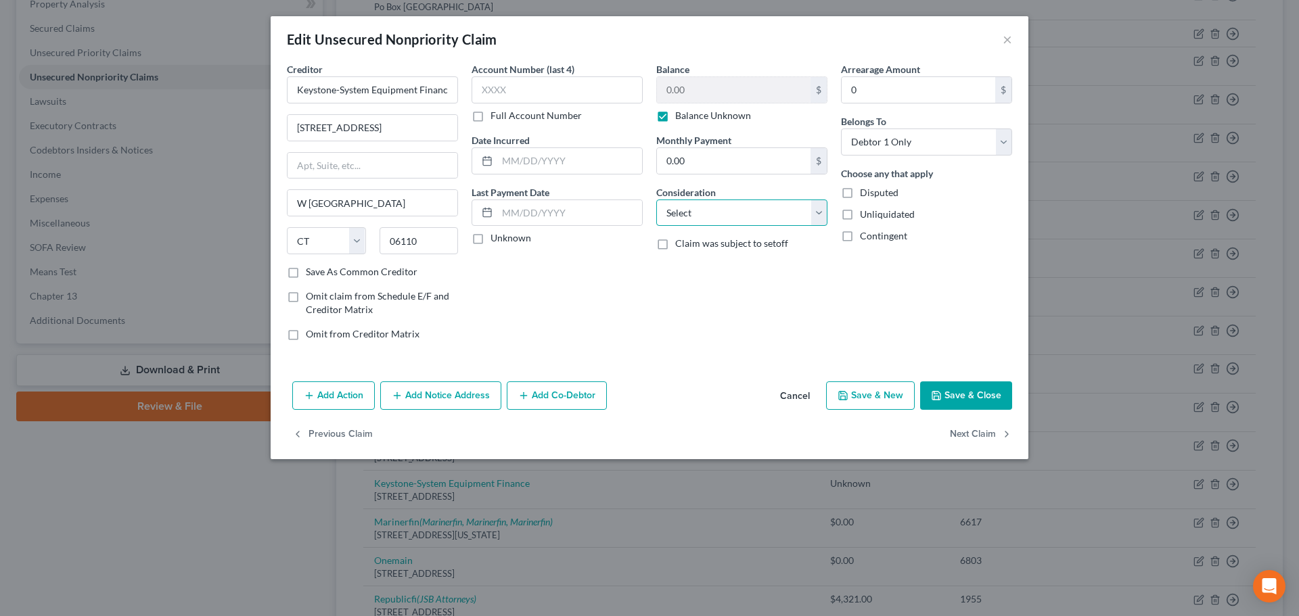
click at [687, 215] on select "Select Cable / Satellite Services Collection Agency Credit Card Debt Debt Couns…" at bounding box center [741, 213] width 171 height 27
select select "14"
click at [656, 200] on select "Select Cable / Satellite Services Collection Agency Credit Card Debt Debt Couns…" at bounding box center [741, 213] width 171 height 27
click at [688, 281] on div "Balance 0.00 $ Balance Unknown Balance Undetermined 0.00 $ Balance Unknown Mont…" at bounding box center [741, 207] width 185 height 290
click at [690, 267] on input "text" at bounding box center [742, 265] width 170 height 26
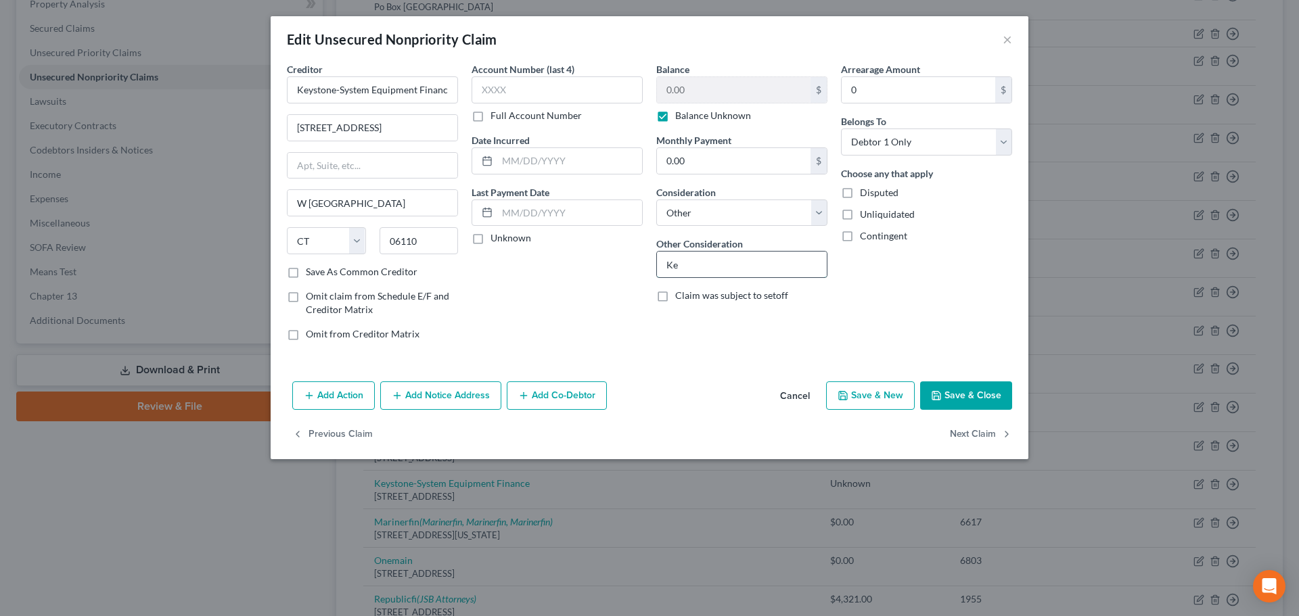
type input "K"
type input "2017 Kenworth"
click at [675, 116] on label "Balance Unknown" at bounding box center [713, 116] width 76 height 14
click at [681, 116] on input "Balance Unknown" at bounding box center [685, 113] width 9 height 9
checkbox input "false"
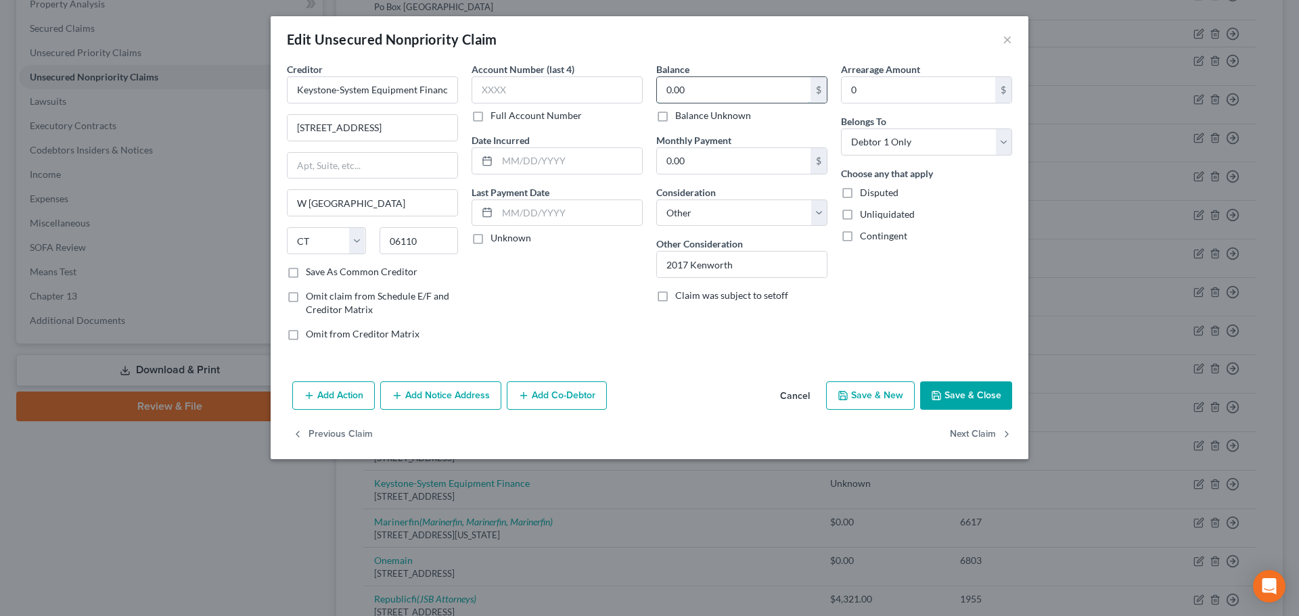
click at [697, 93] on input "0.00" at bounding box center [734, 90] width 154 height 26
click at [736, 268] on input "2017 Kenworth" at bounding box center [742, 265] width 170 height 26
type input "2"
type input "vanguard and utility trailer"
click at [688, 91] on input "0.00" at bounding box center [734, 90] width 154 height 26
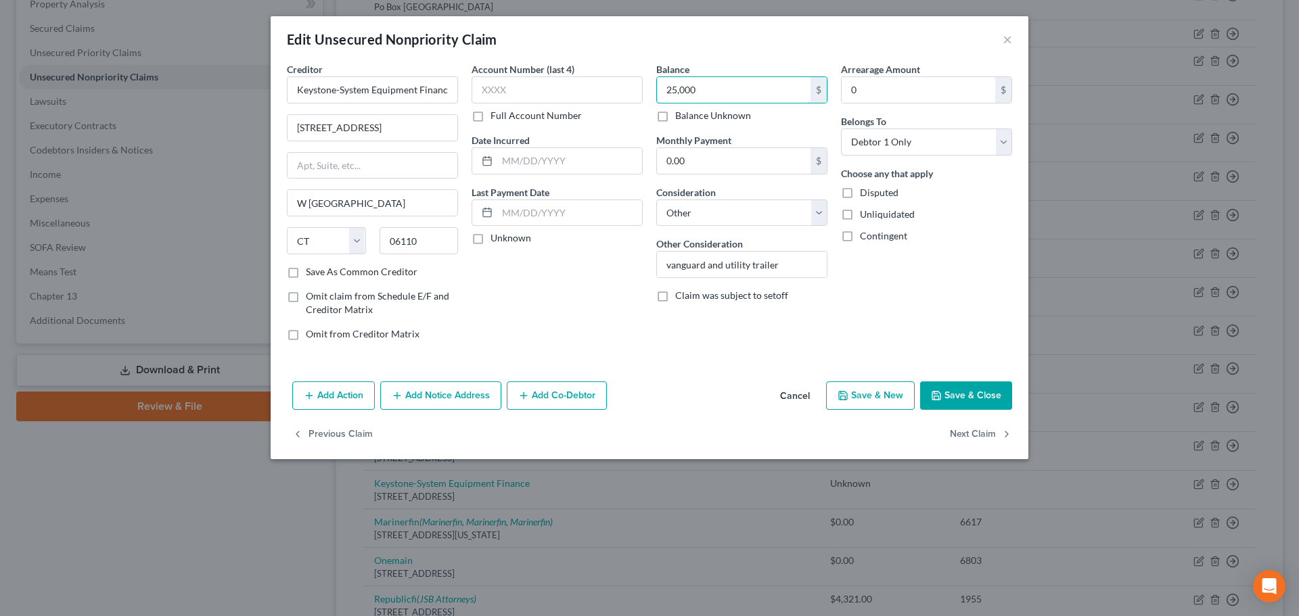
type input "25,000"
click at [949, 390] on button "Save & Close" at bounding box center [966, 396] width 92 height 28
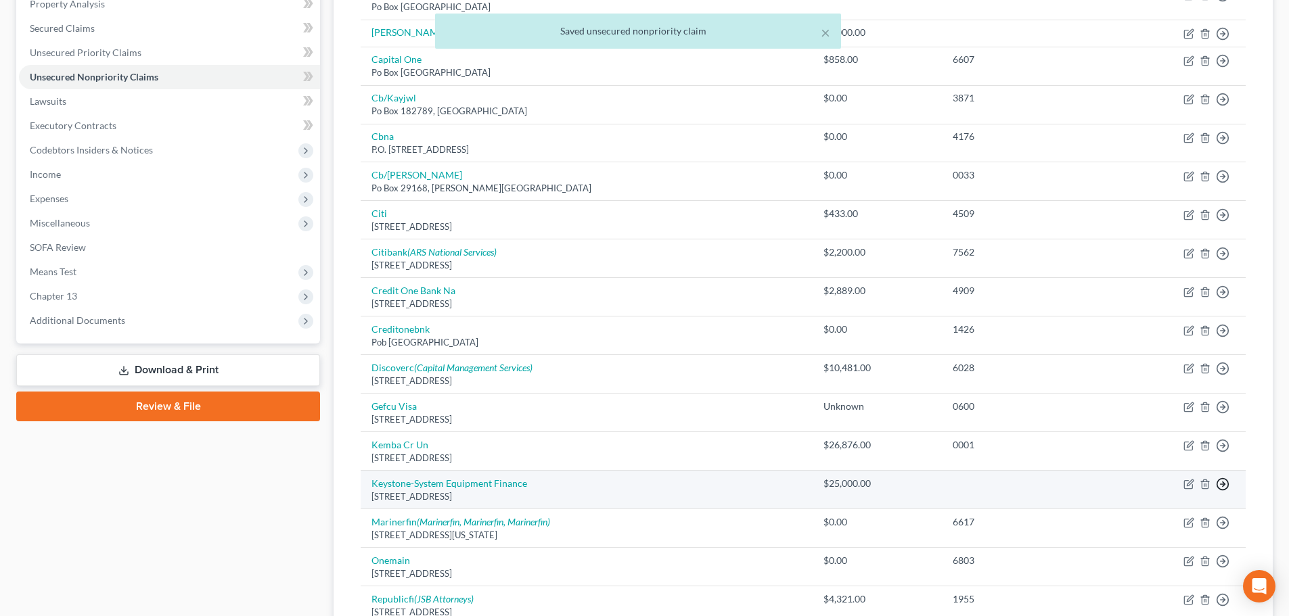
click at [1222, 483] on polyline "button" at bounding box center [1223, 484] width 2 height 5
click at [1127, 494] on link "Move to D" at bounding box center [1160, 494] width 113 height 23
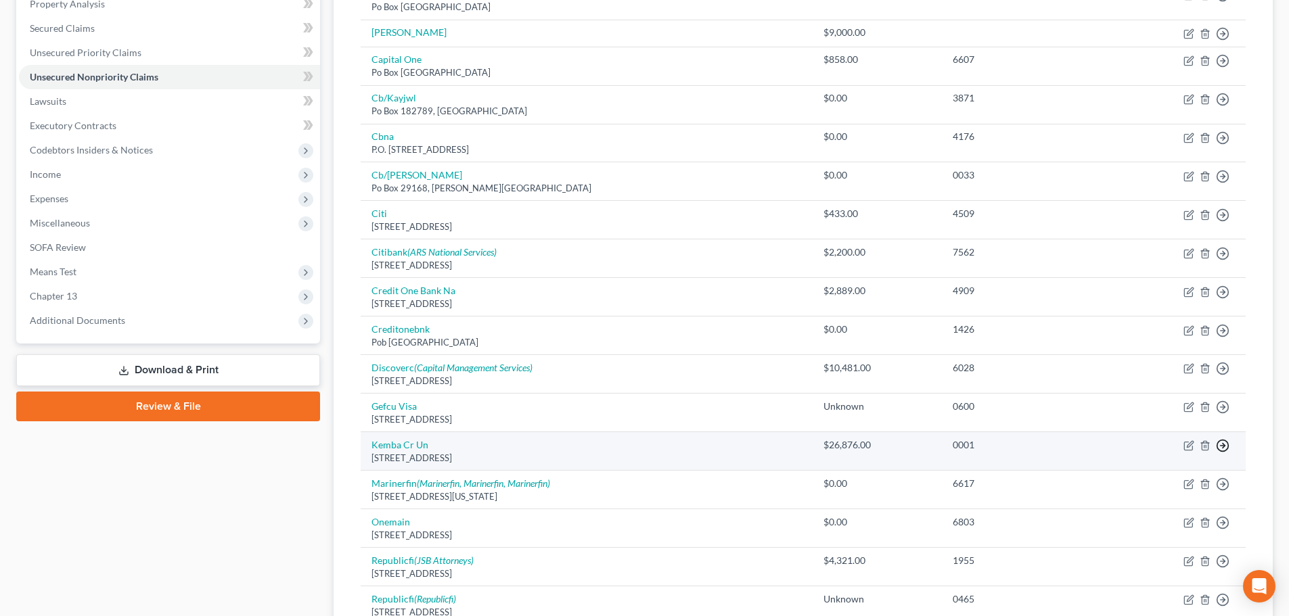
click at [1221, 443] on icon "button" at bounding box center [1223, 446] width 14 height 14
click at [1142, 457] on link "Move to D" at bounding box center [1160, 455] width 113 height 23
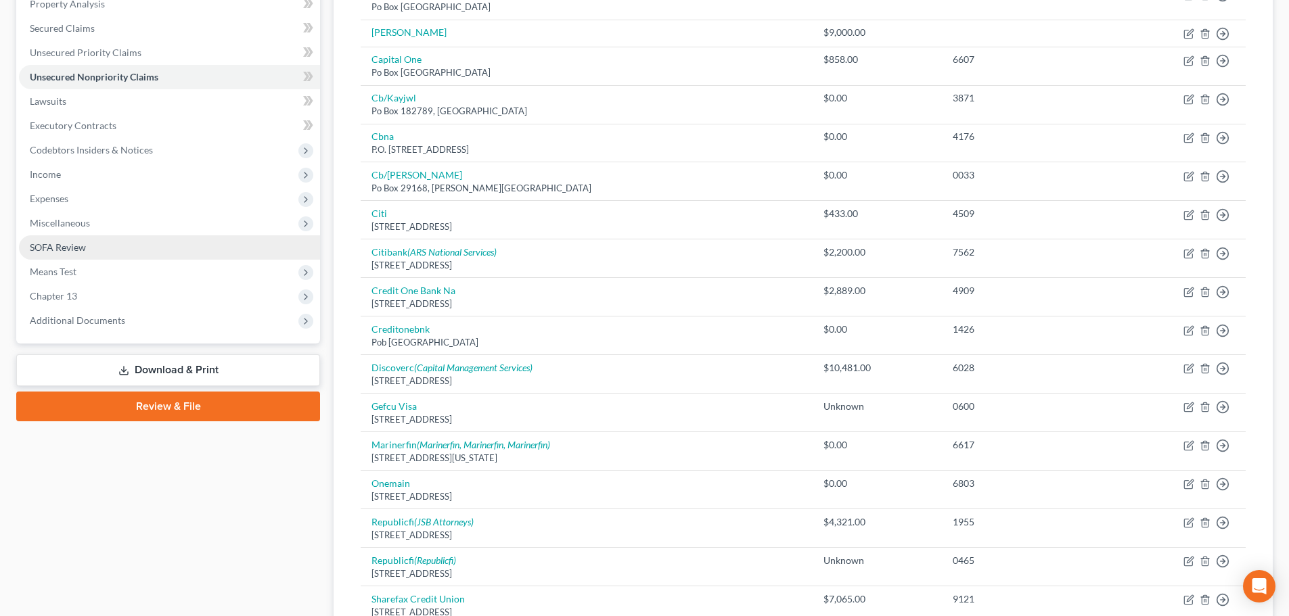
scroll to position [0, 0]
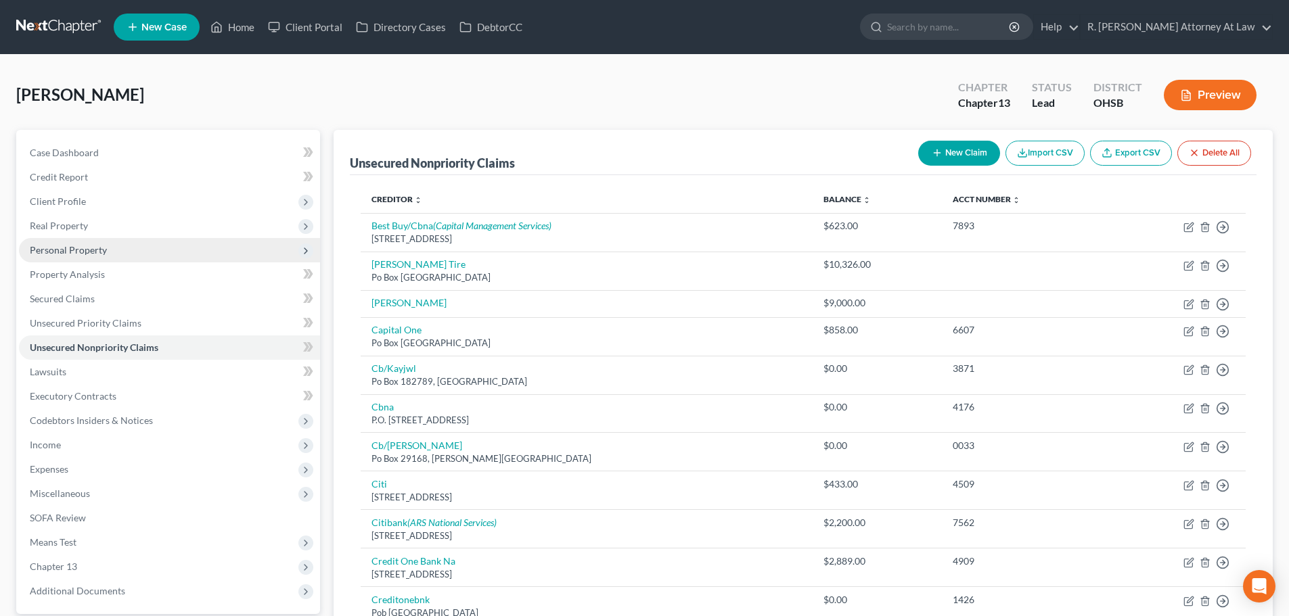
click at [60, 246] on span "Personal Property" at bounding box center [68, 249] width 77 height 11
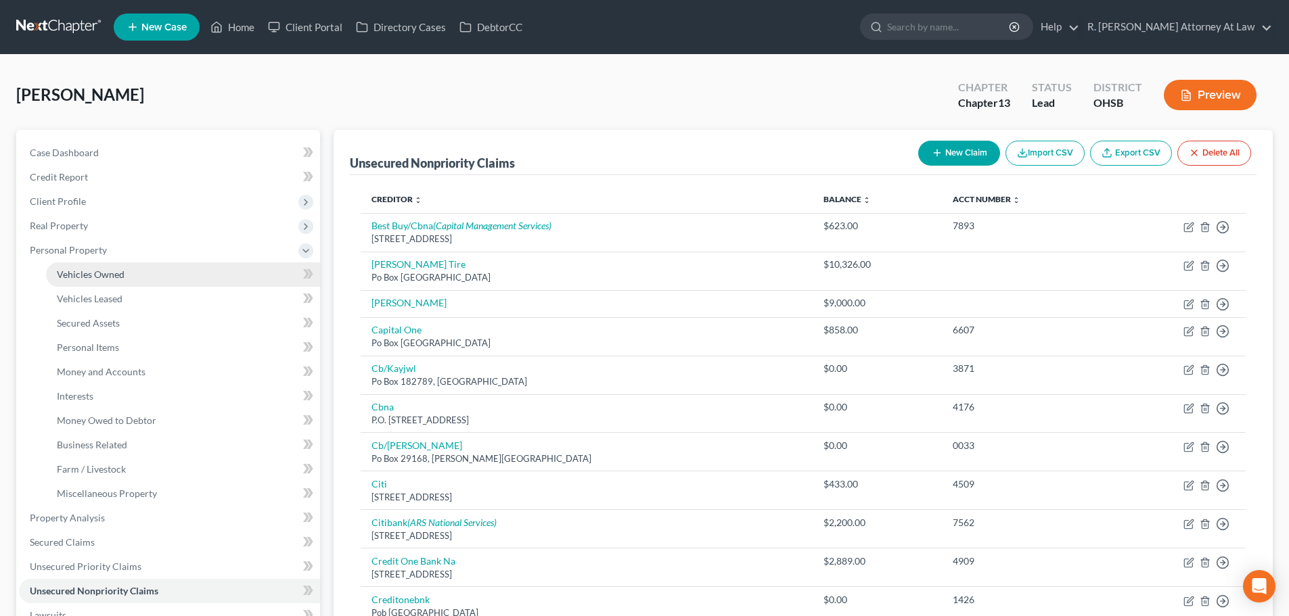
click at [75, 275] on span "Vehicles Owned" at bounding box center [91, 274] width 68 height 11
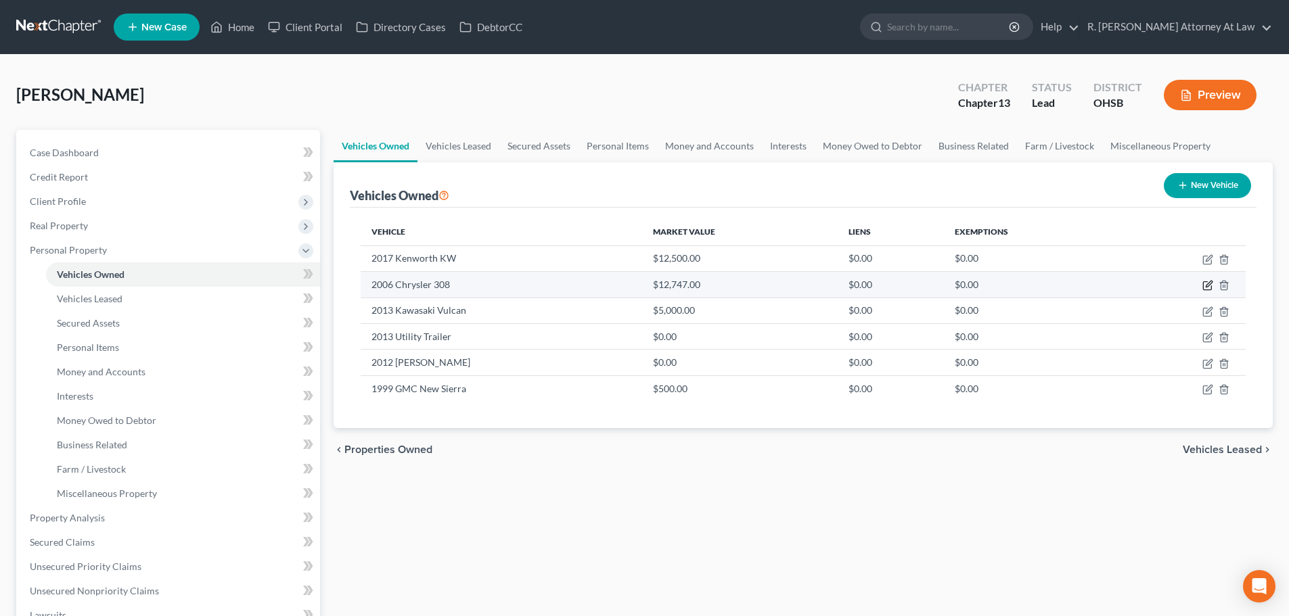
click at [1210, 283] on icon "button" at bounding box center [1207, 285] width 11 height 11
select select "0"
select select "20"
select select "0"
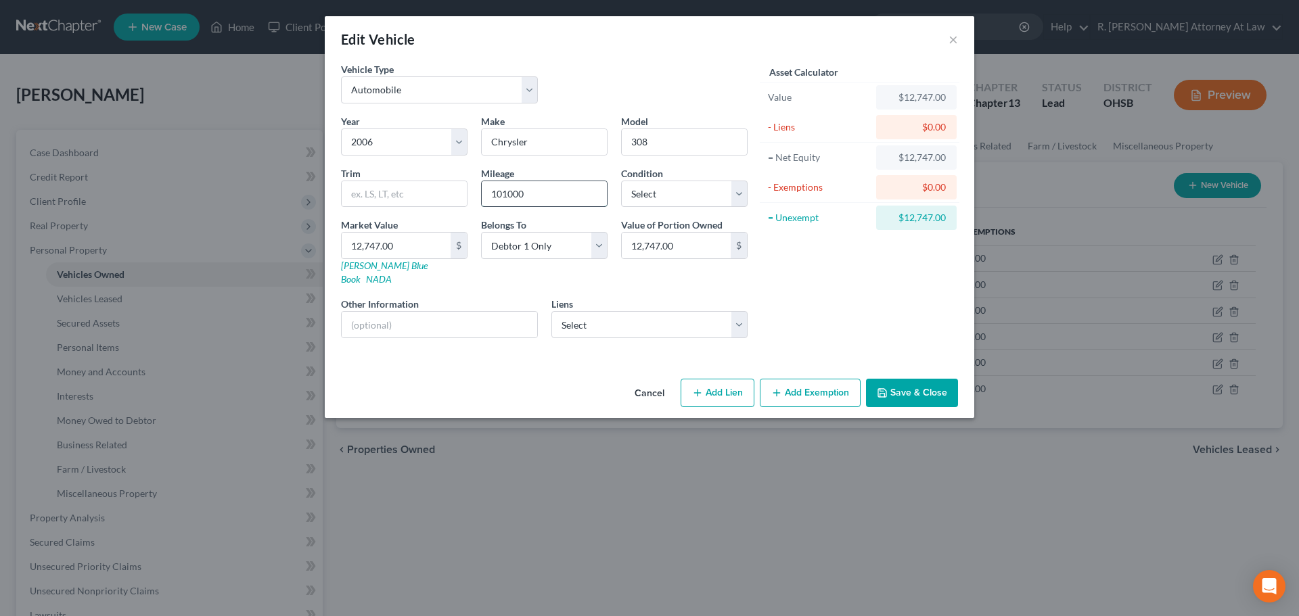
click at [535, 192] on input "101000" at bounding box center [544, 194] width 125 height 26
type input "1"
type input "49000"
click at [910, 379] on button "Save & Close" at bounding box center [912, 393] width 92 height 28
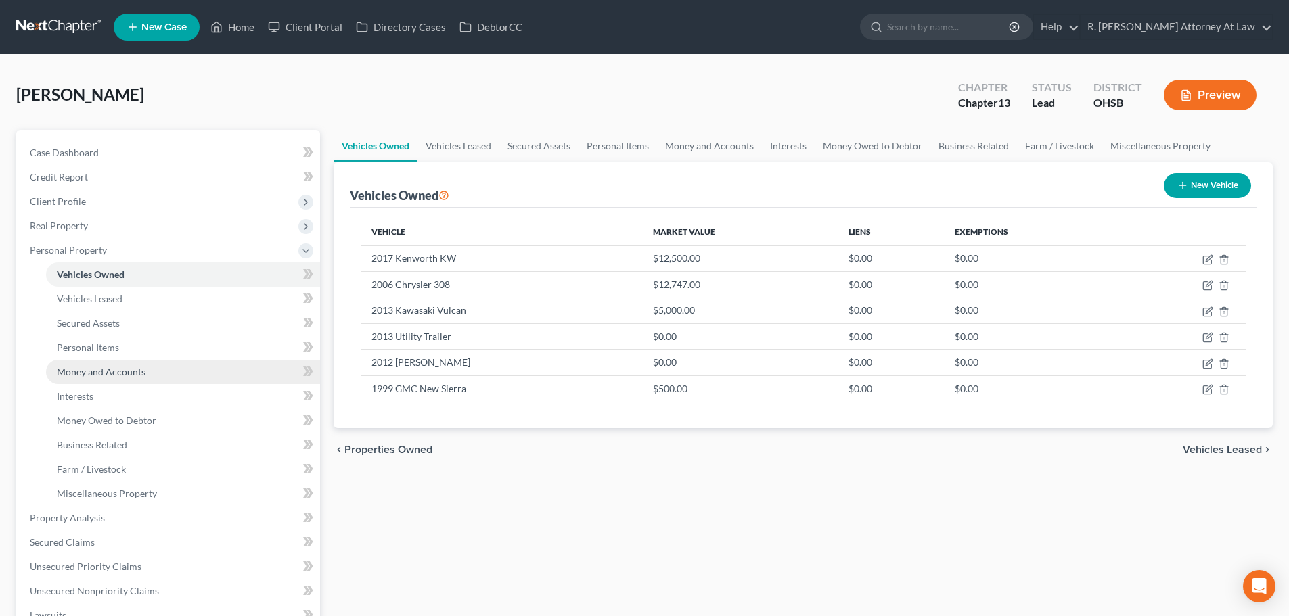
click at [83, 367] on span "Money and Accounts" at bounding box center [101, 371] width 89 height 11
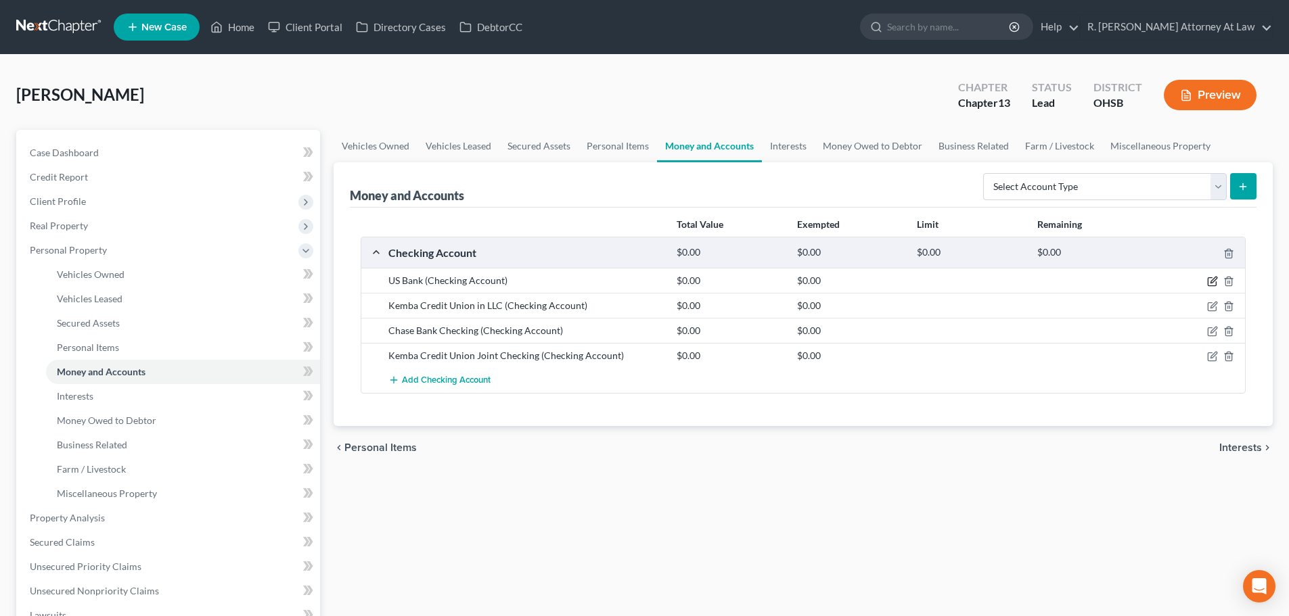
click at [1215, 277] on icon "button" at bounding box center [1213, 280] width 6 height 6
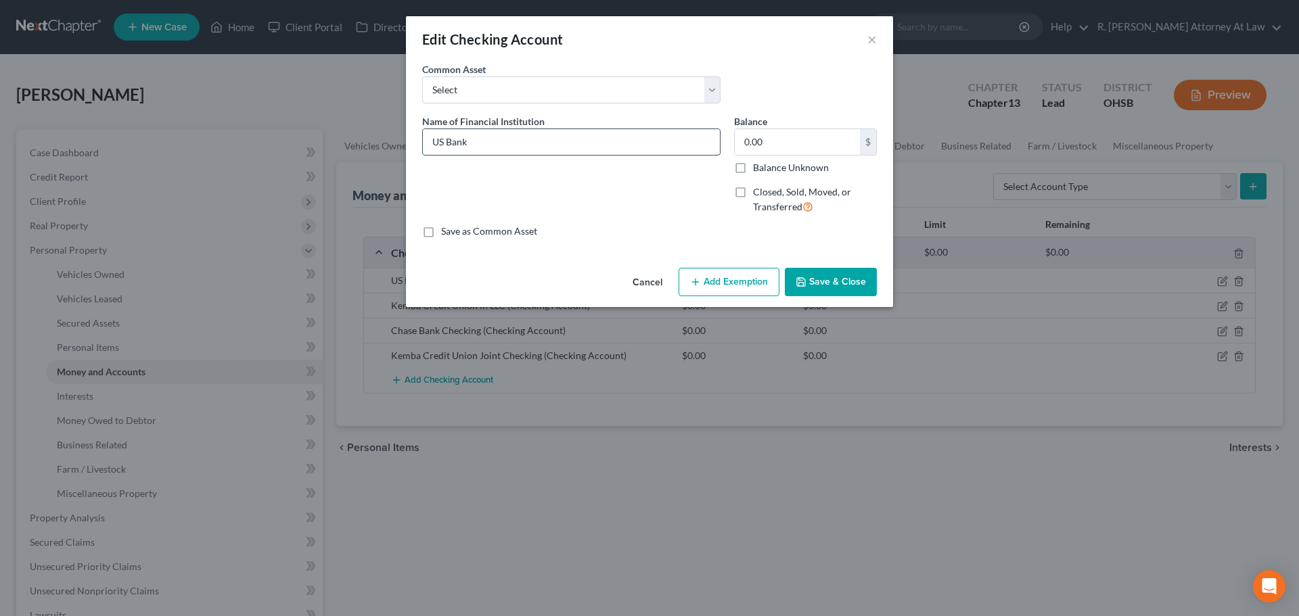
click at [513, 147] on input "US Bank" at bounding box center [571, 142] width 297 height 26
type input "US Bank closed"
click at [753, 195] on label "Closed, Sold, Moved, or Transferred" at bounding box center [815, 199] width 124 height 29
click at [758, 194] on input "Closed, Sold, Moved, or Transferred" at bounding box center [762, 189] width 9 height 9
checkbox input "true"
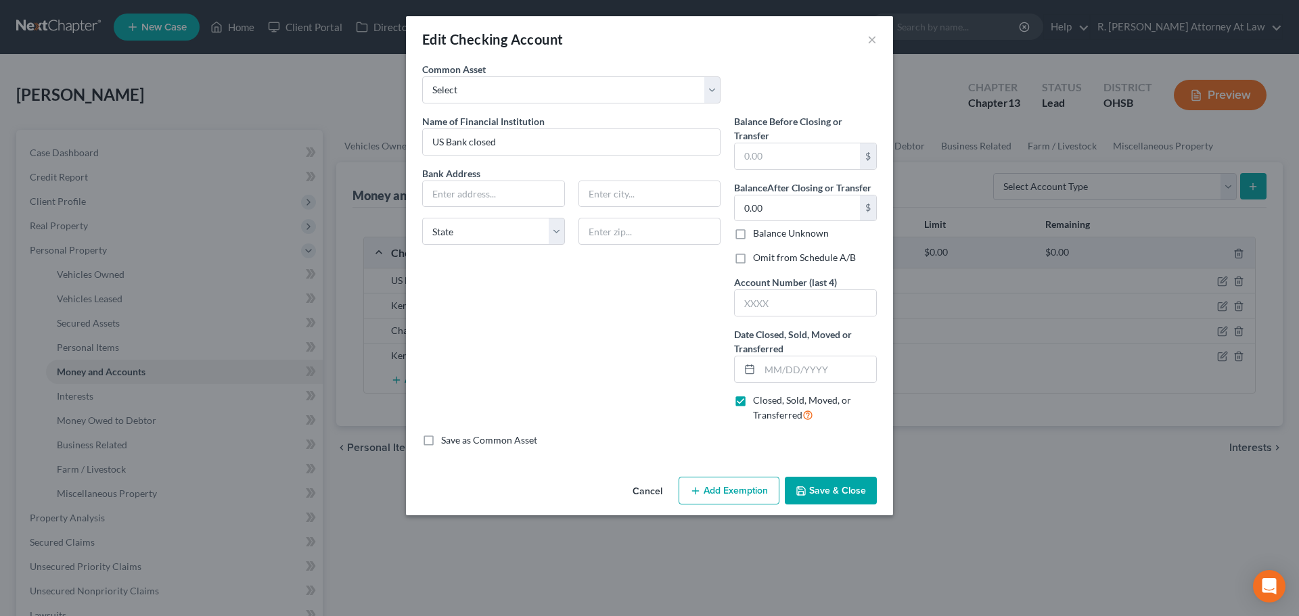
click at [753, 257] on label "Omit from Schedule A/B" at bounding box center [804, 258] width 103 height 14
click at [758, 257] on input "Omit from Schedule A/B" at bounding box center [762, 255] width 9 height 9
checkbox input "true"
click at [775, 365] on input "text" at bounding box center [818, 369] width 116 height 26
type input "08/01/2025"
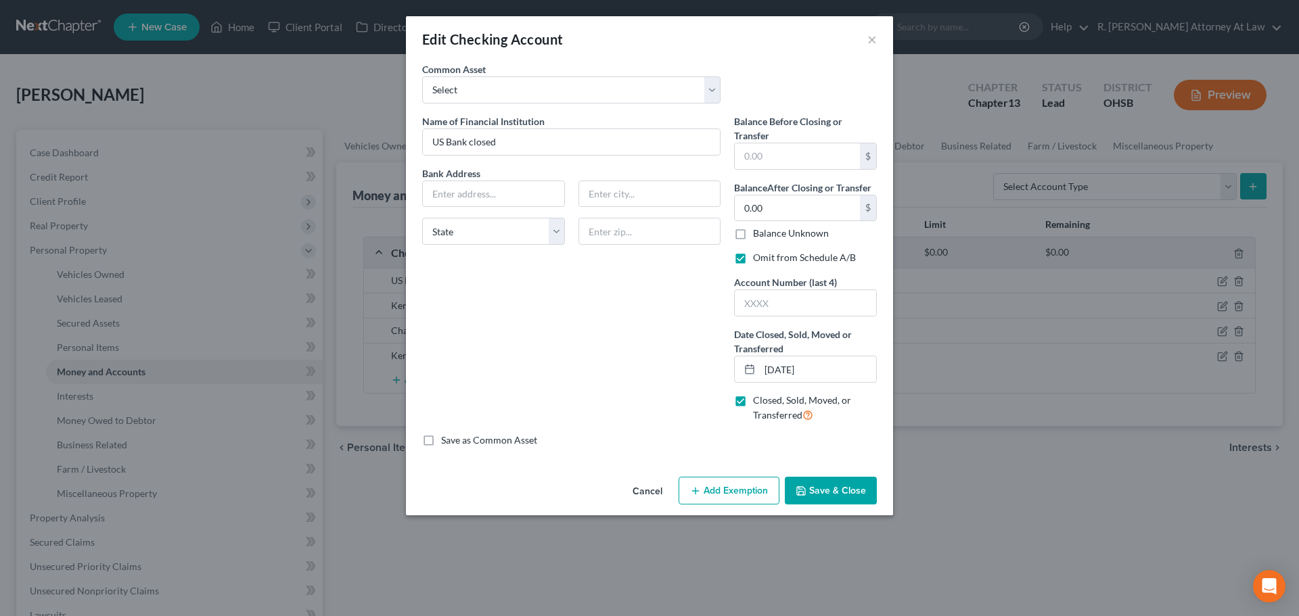
click at [827, 490] on button "Save & Close" at bounding box center [831, 491] width 92 height 28
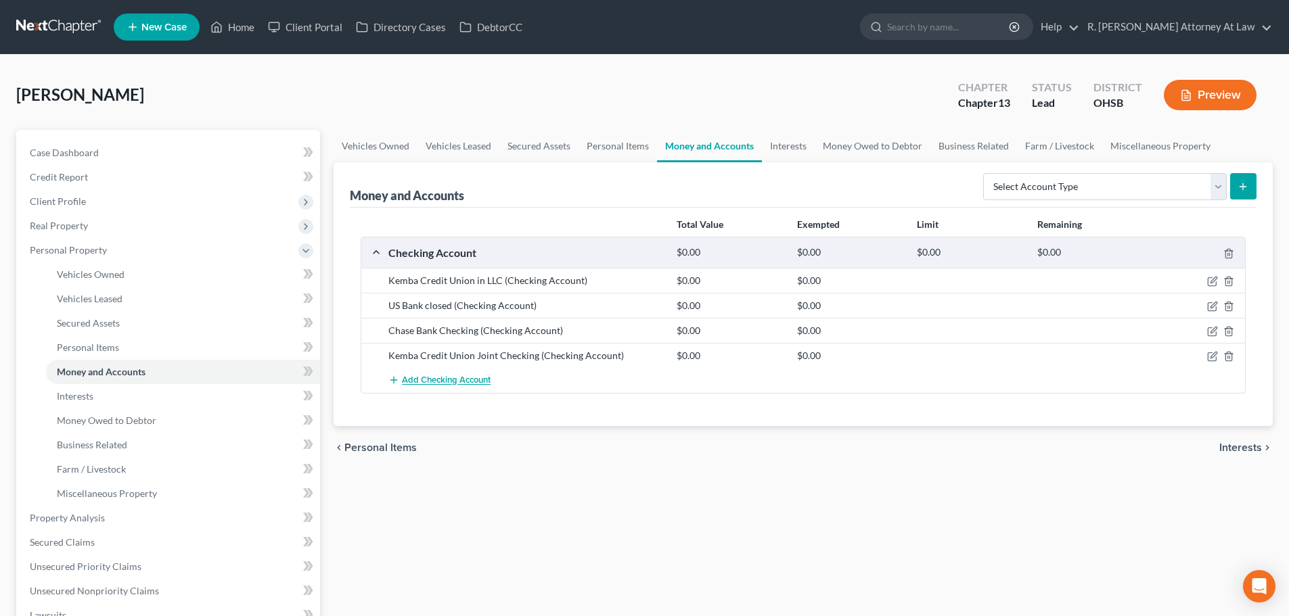
click at [444, 379] on span "Add Checking Account" at bounding box center [446, 380] width 89 height 11
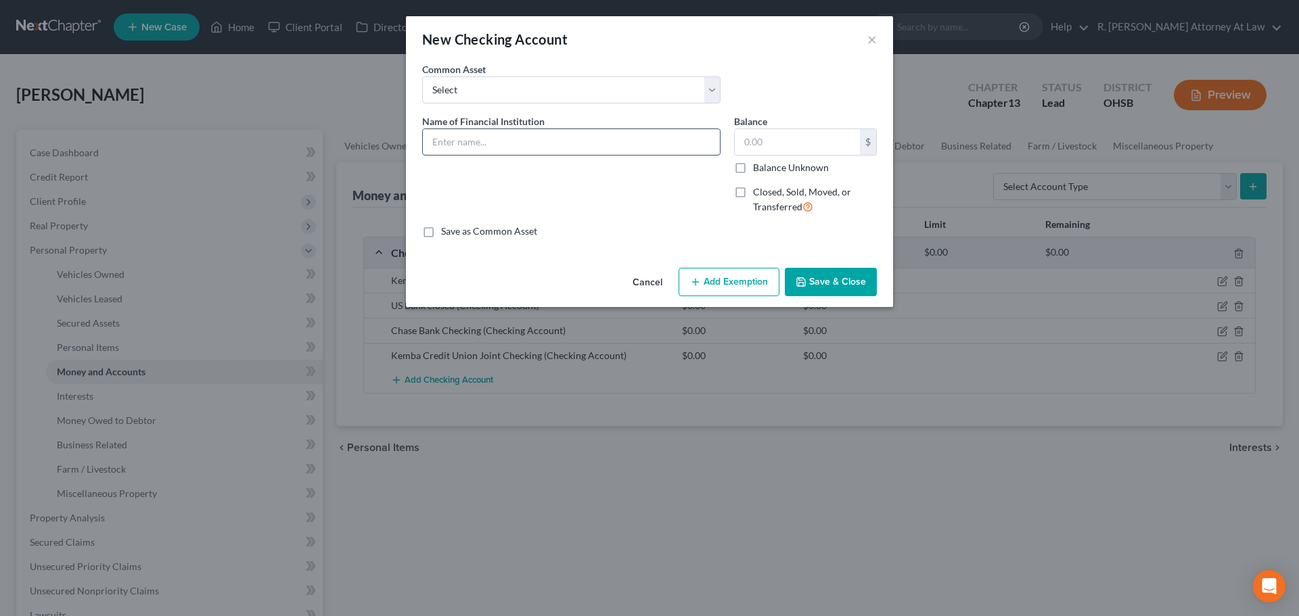
click at [465, 145] on input "text" at bounding box center [571, 142] width 297 height 26
type input "5th 3rd Bank Checking # 4564"
click at [760, 145] on input "text" at bounding box center [797, 142] width 125 height 26
type input "307.15"
click at [747, 275] on button "Add Exemption" at bounding box center [728, 282] width 101 height 28
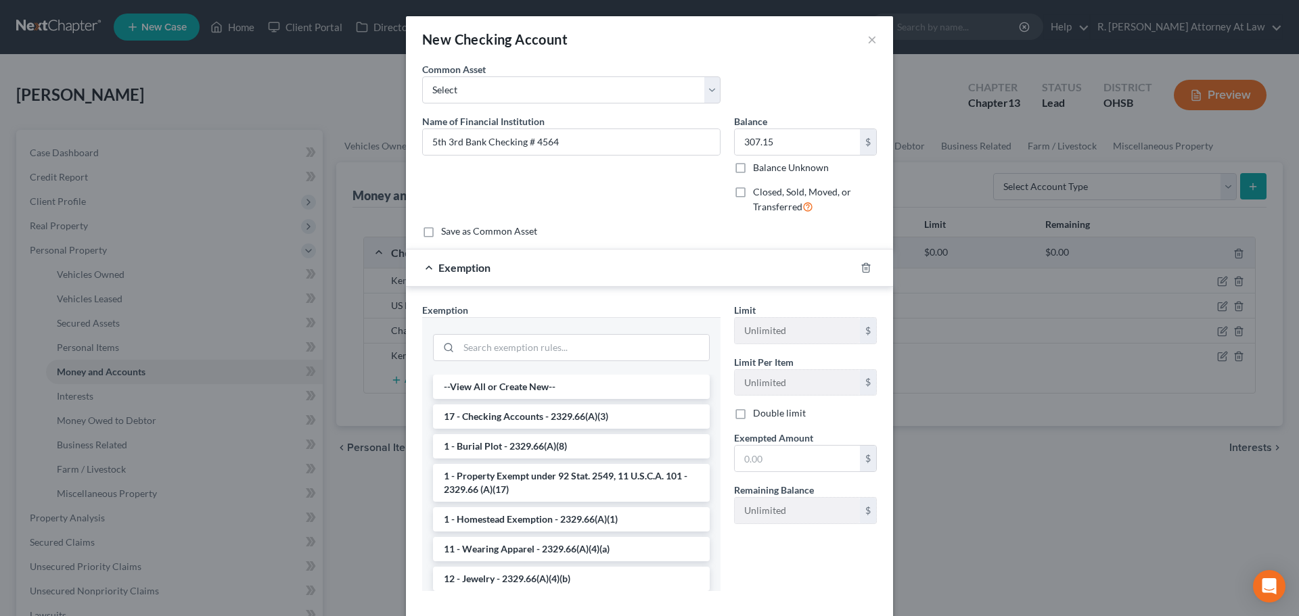
click at [543, 409] on li "17 - Checking Accounts - 2329.66(A)(3)" at bounding box center [571, 417] width 277 height 24
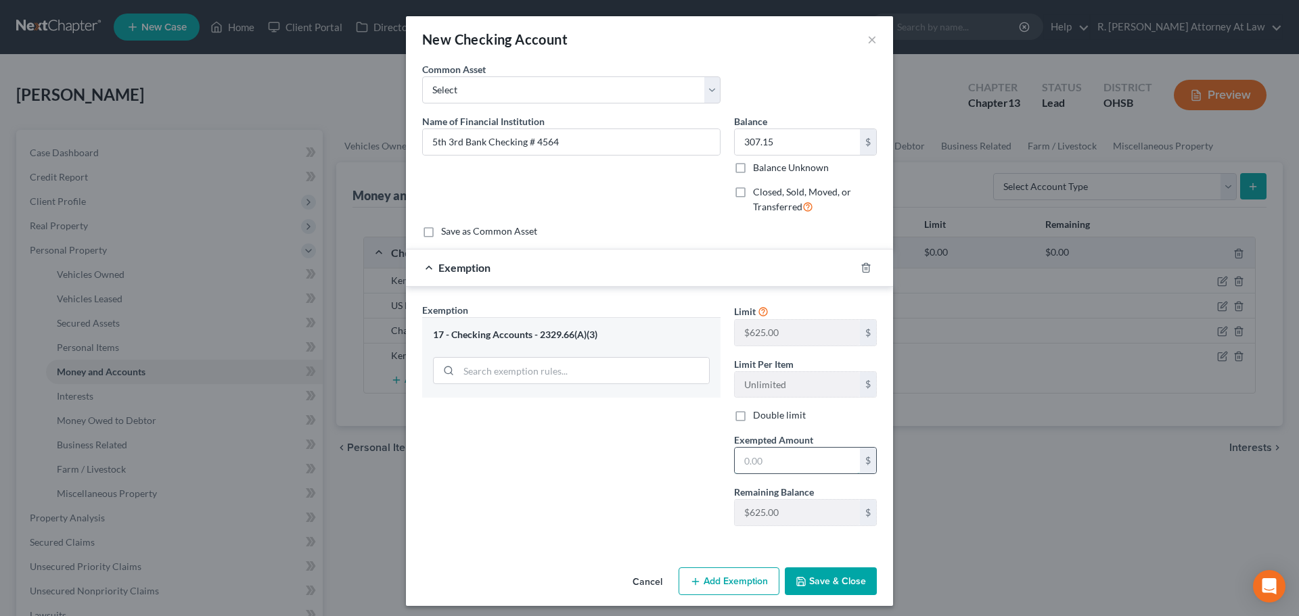
click at [744, 463] on input "text" at bounding box center [797, 461] width 125 height 26
type input "307.15"
click at [809, 578] on button "Save & Close" at bounding box center [831, 582] width 92 height 28
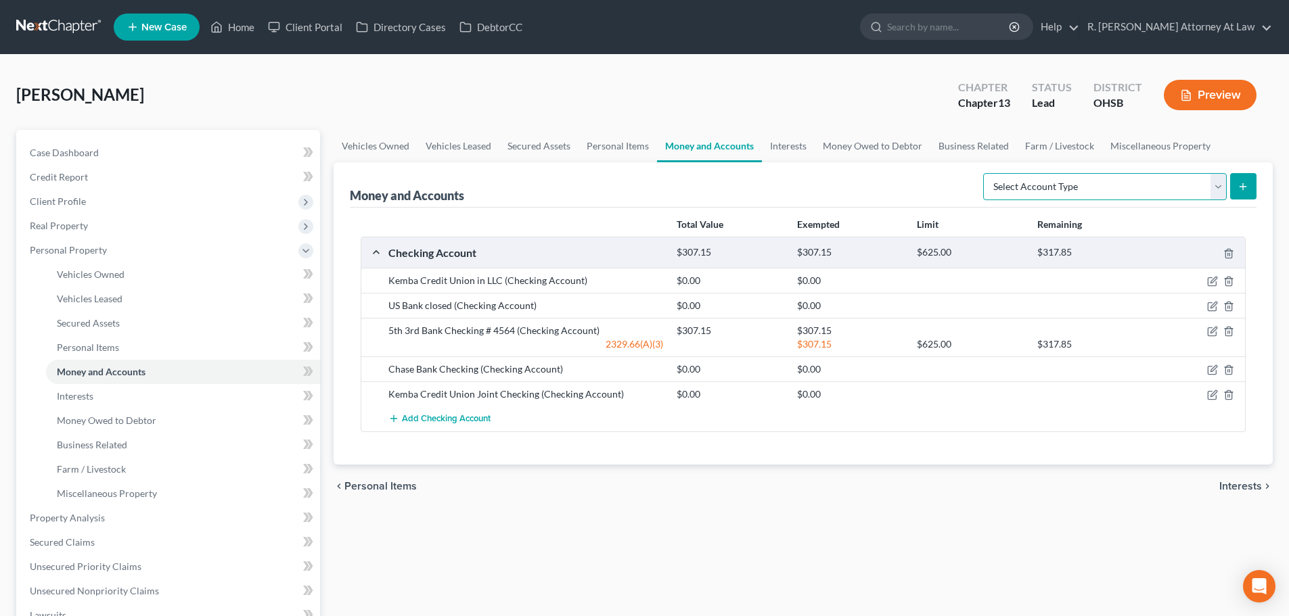
click at [1018, 184] on select "Select Account Type Brokerage Cash on Hand Certificates of Deposit Checking Acc…" at bounding box center [1105, 186] width 244 height 27
select select "savings"
click at [986, 173] on select "Select Account Type Brokerage Cash on Hand Certificates of Deposit Checking Acc…" at bounding box center [1105, 186] width 244 height 27
click at [1238, 189] on icon "submit" at bounding box center [1242, 186] width 11 height 11
click at [1245, 187] on line "submit" at bounding box center [1243, 187] width 6 height 0
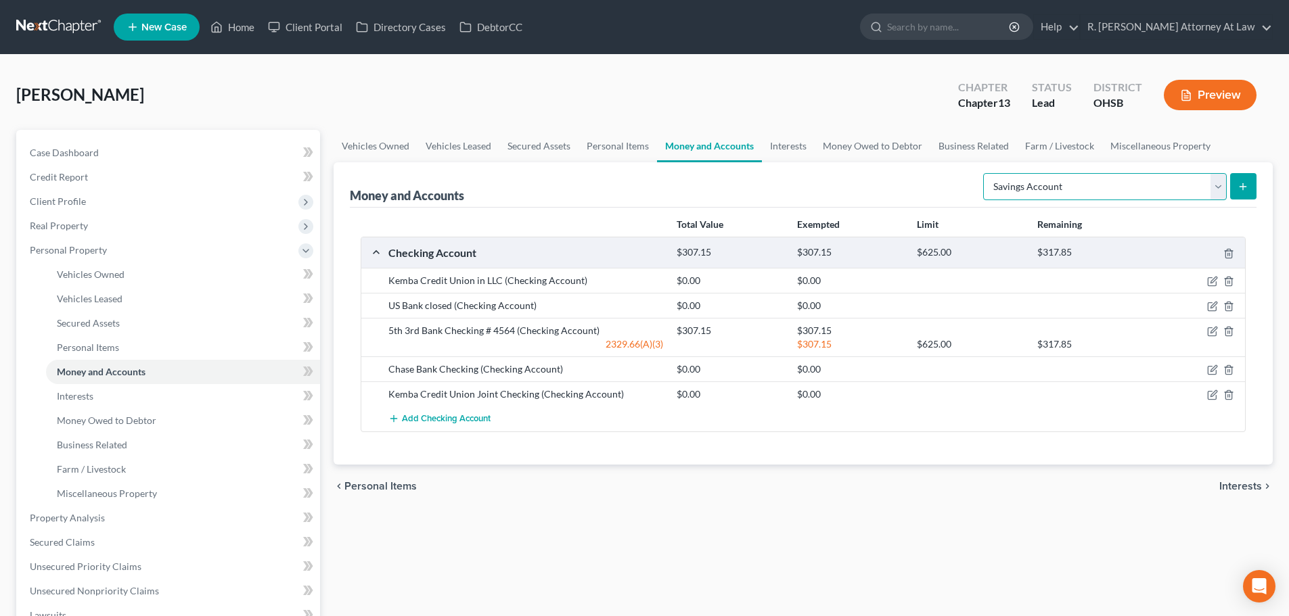
click at [1038, 192] on select "Select Account Type Brokerage Cash on Hand Certificates of Deposit Checking Acc…" at bounding box center [1105, 186] width 244 height 27
click at [986, 173] on select "Select Account Type Brokerage Cash on Hand Certificates of Deposit Checking Acc…" at bounding box center [1105, 186] width 244 height 27
click at [1245, 189] on icon "submit" at bounding box center [1242, 186] width 11 height 11
click at [87, 400] on span "Interests" at bounding box center [75, 395] width 37 height 11
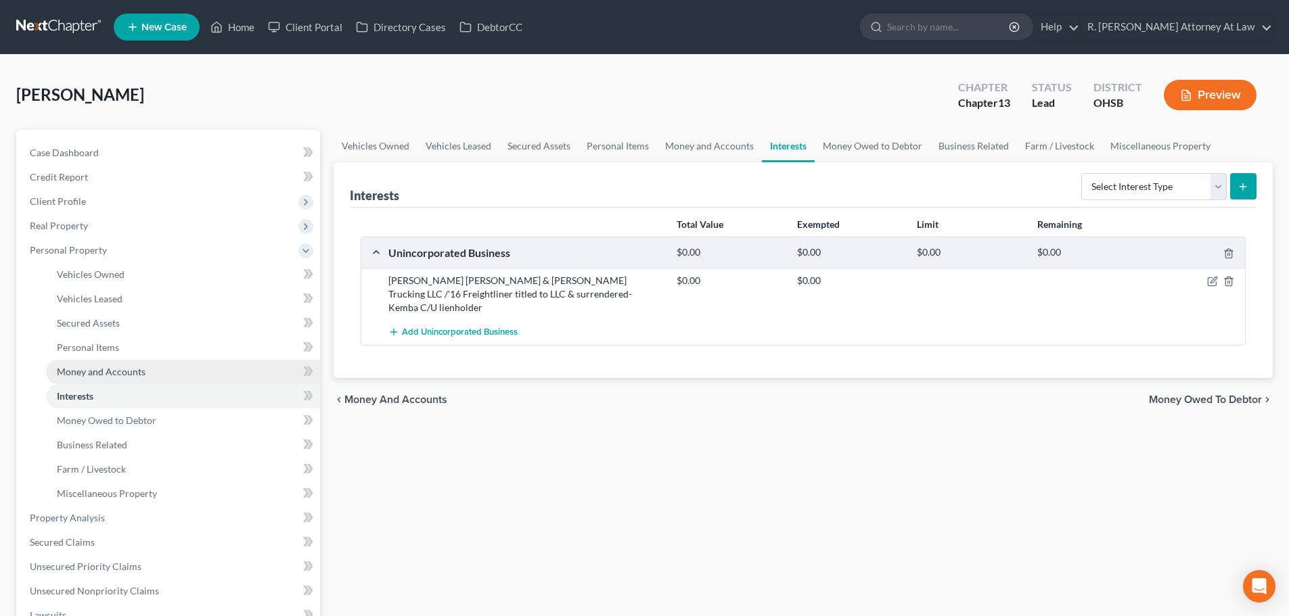
click at [91, 371] on span "Money and Accounts" at bounding box center [101, 371] width 89 height 11
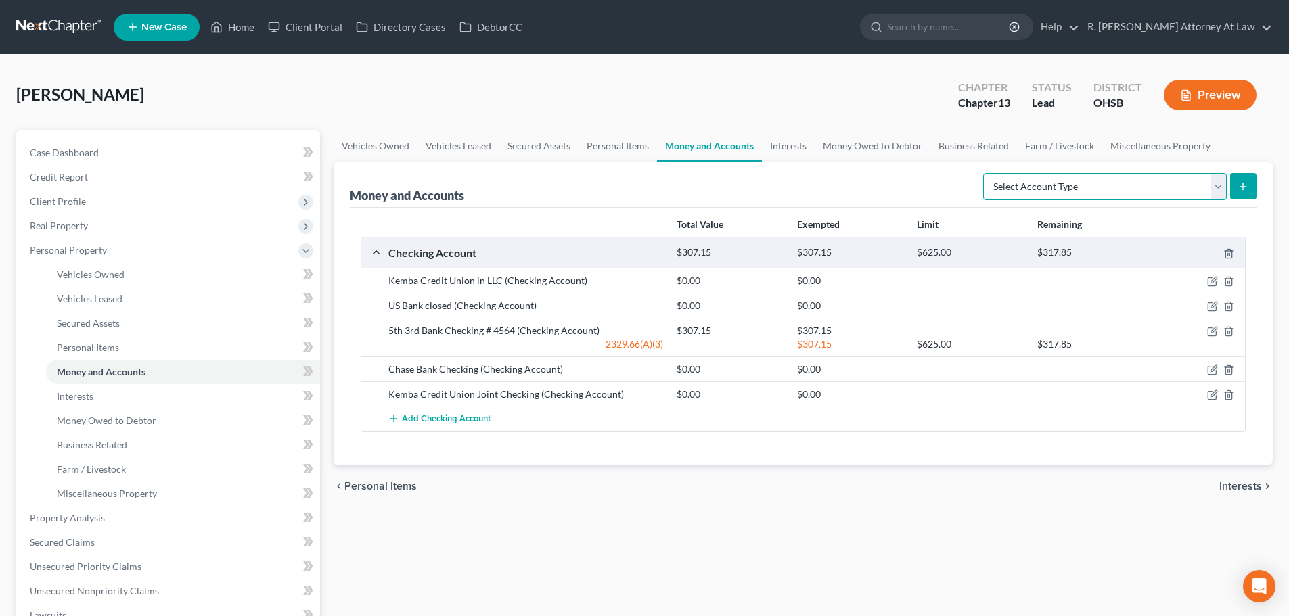
click at [1170, 187] on select "Select Account Type Brokerage Cash on Hand Certificates of Deposit Checking Acc…" at bounding box center [1105, 186] width 244 height 27
select select "savings"
click at [986, 173] on select "Select Account Type Brokerage Cash on Hand Certificates of Deposit Checking Acc…" at bounding box center [1105, 186] width 244 height 27
click at [1247, 186] on icon "submit" at bounding box center [1242, 186] width 11 height 11
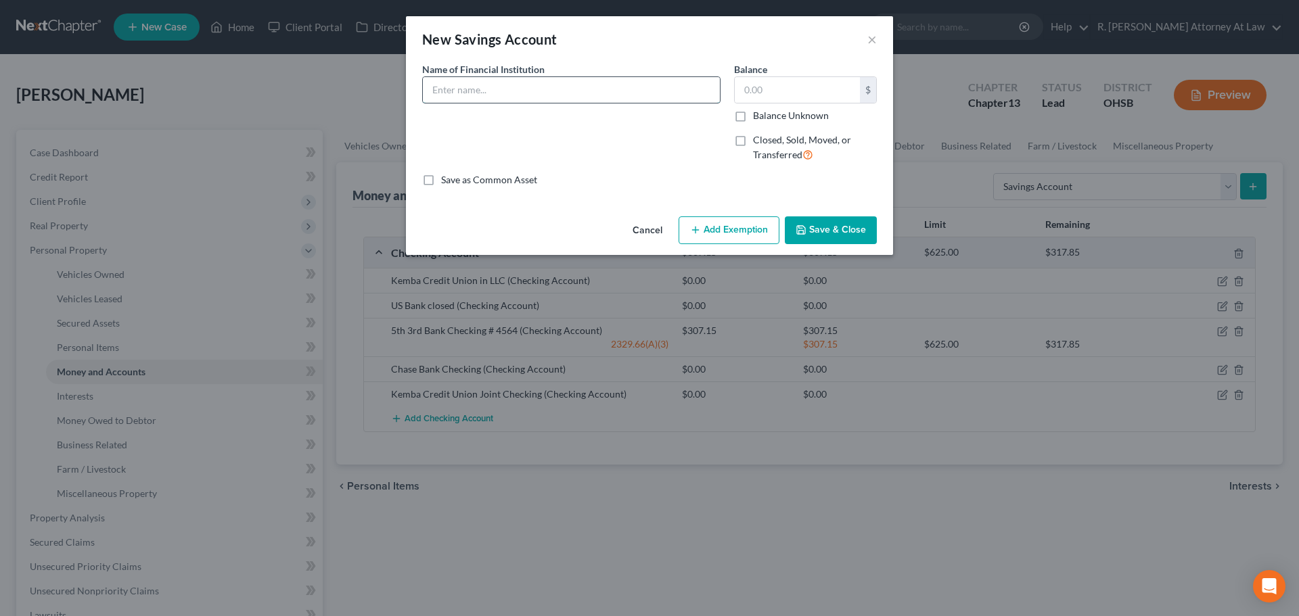
click at [454, 96] on input "text" at bounding box center [571, 90] width 297 height 26
type input "5th 3rd Bank Savings"
type input "1"
click at [757, 219] on button "Add Exemption" at bounding box center [728, 230] width 101 height 28
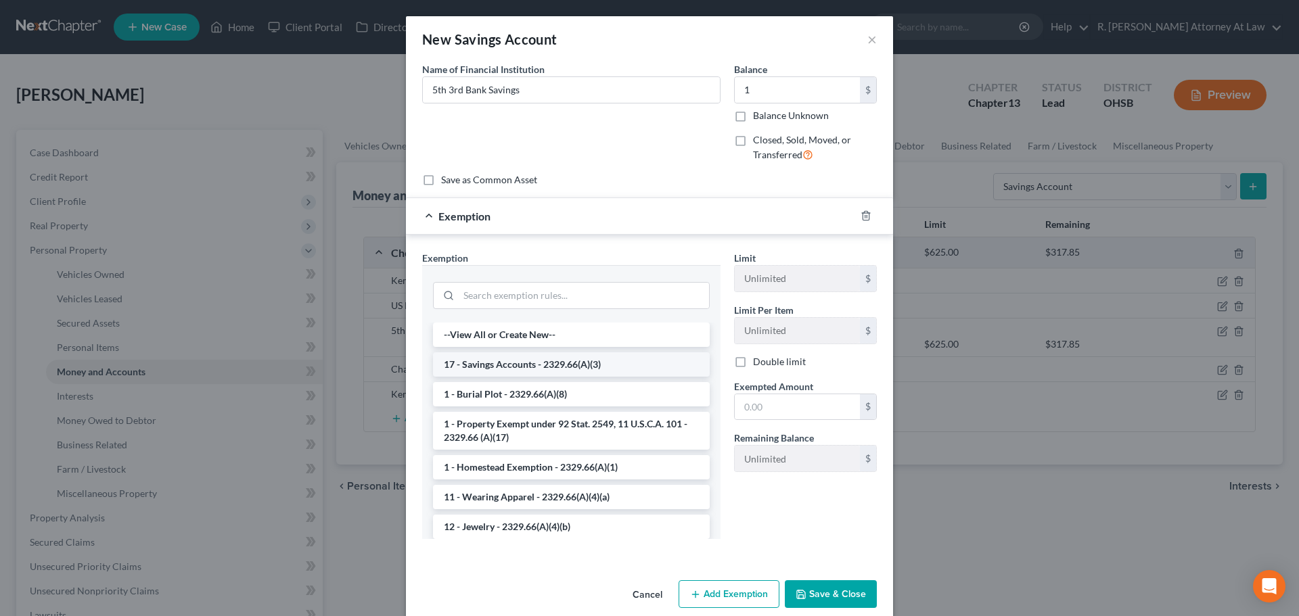
click at [500, 371] on li "17 - Savings Accounts - 2329.66(A)(3)" at bounding box center [571, 364] width 277 height 24
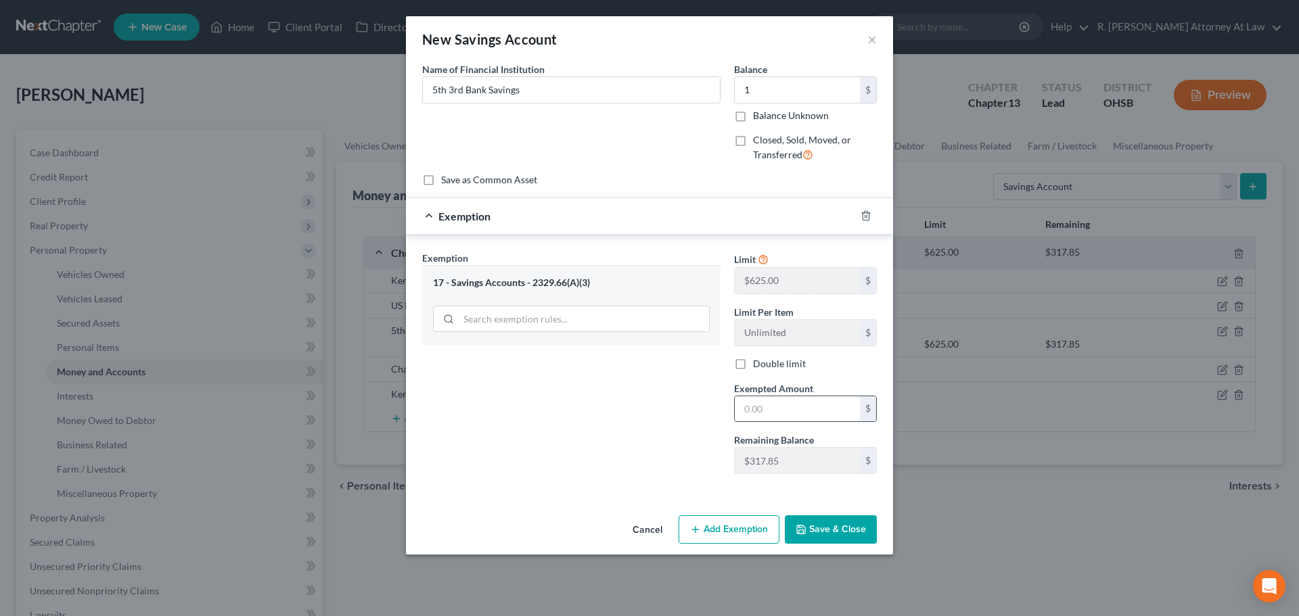
click at [750, 402] on input "text" at bounding box center [797, 409] width 125 height 26
type input "1"
drag, startPoint x: 683, startPoint y: 451, endPoint x: 695, endPoint y: 443, distance: 14.1
click at [683, 451] on div "Exemption Set must be selected for CA. Exemption * 17 - Savings Accounts - 2329…" at bounding box center [571, 368] width 312 height 234
click at [828, 535] on button "Save & Close" at bounding box center [831, 529] width 92 height 28
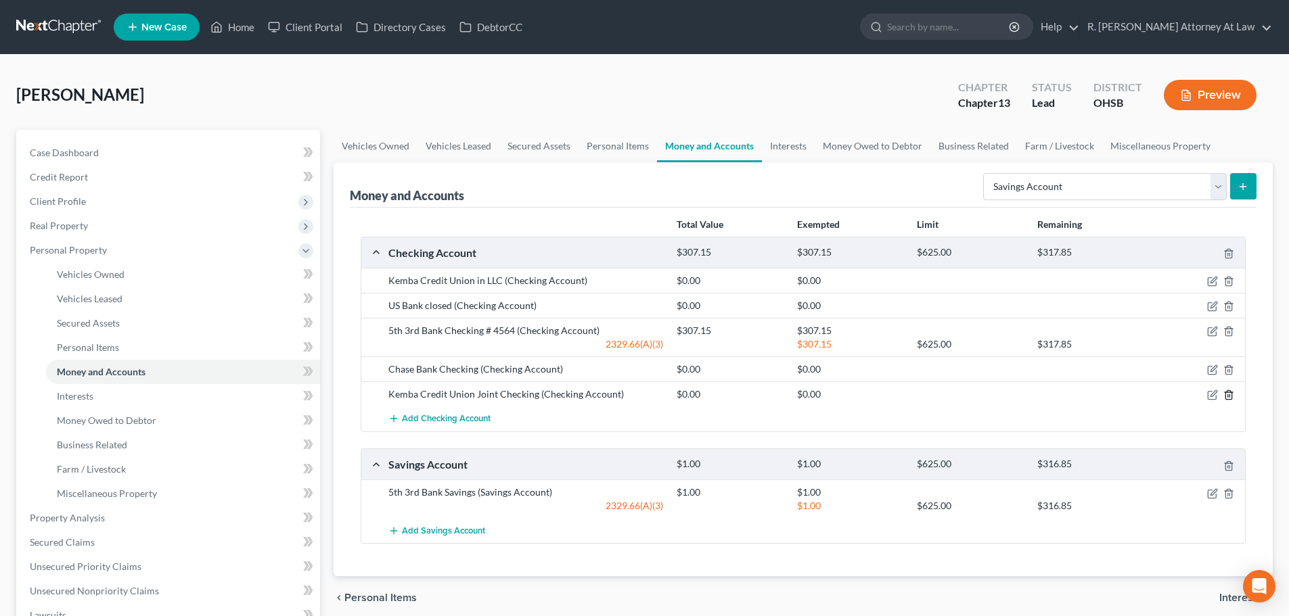
click at [1227, 392] on polyline "button" at bounding box center [1228, 392] width 8 height 0
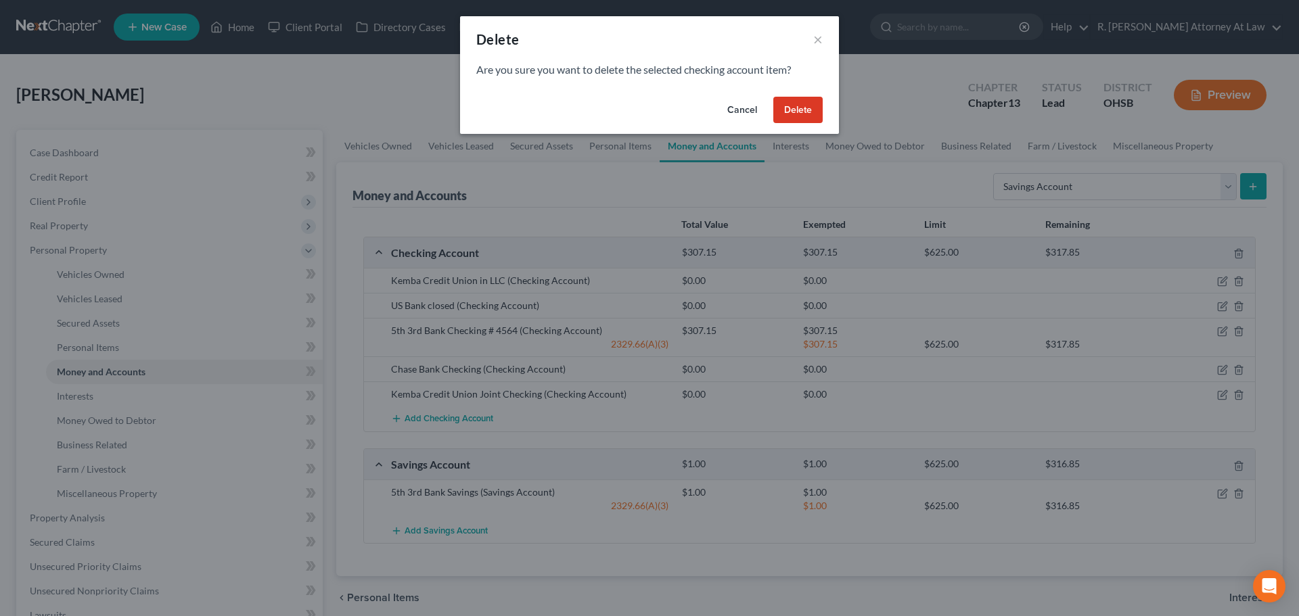
click at [807, 106] on button "Delete" at bounding box center [797, 110] width 49 height 27
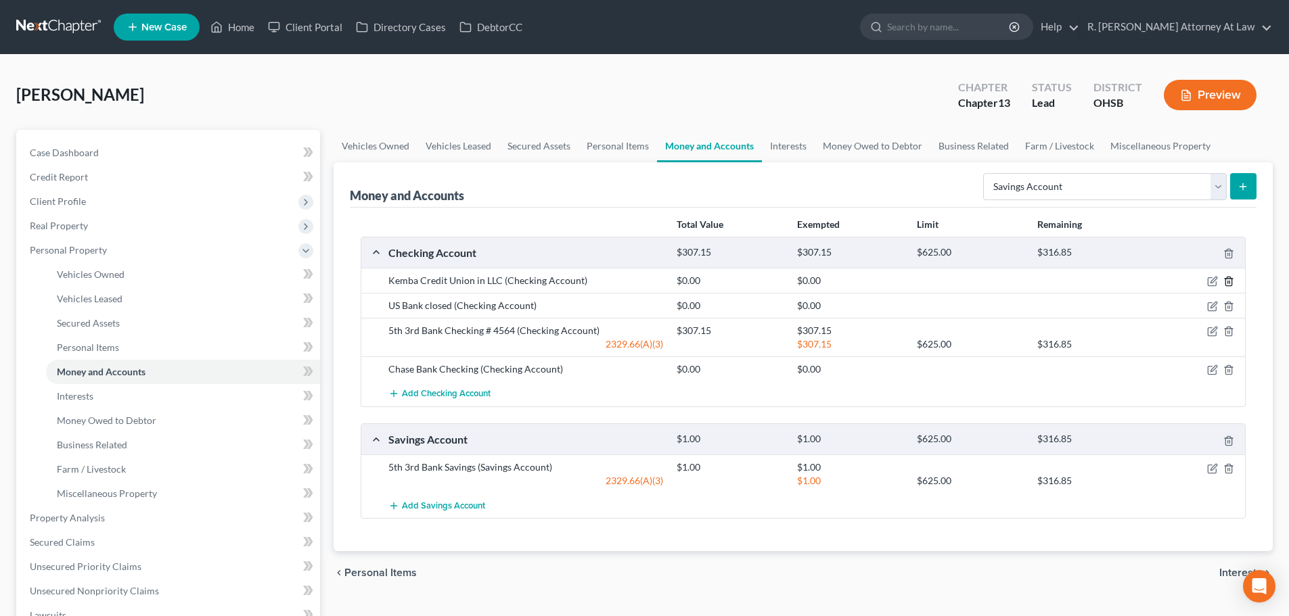
click at [1231, 279] on icon "button" at bounding box center [1228, 281] width 11 height 11
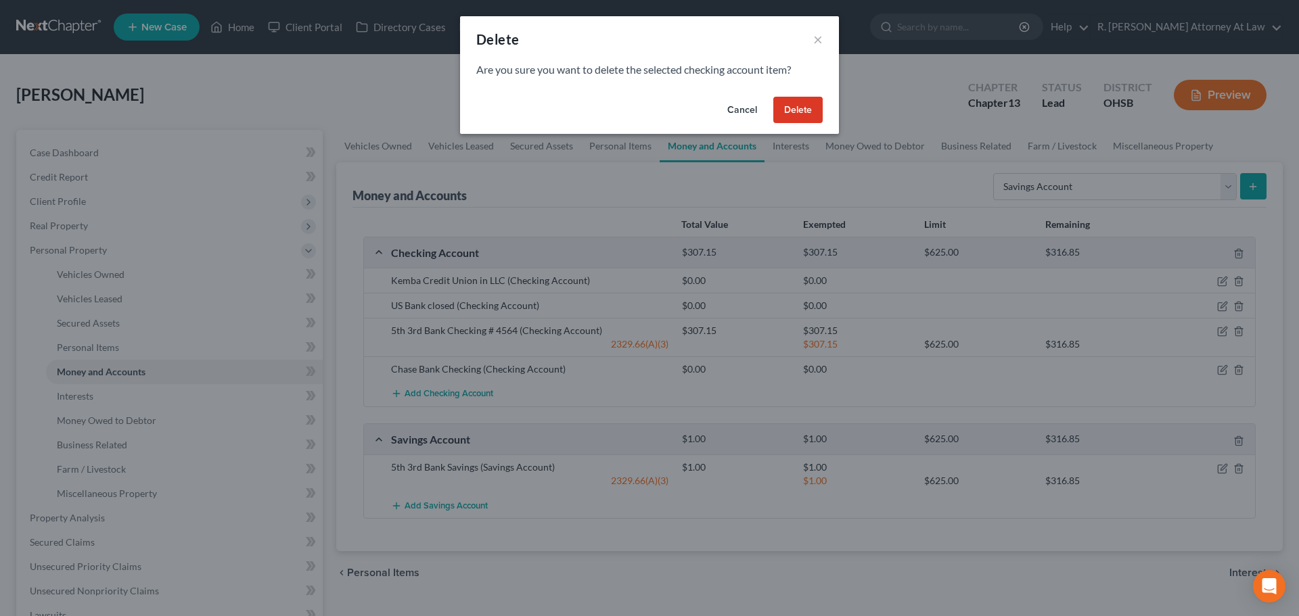
click at [796, 112] on button "Delete" at bounding box center [797, 110] width 49 height 27
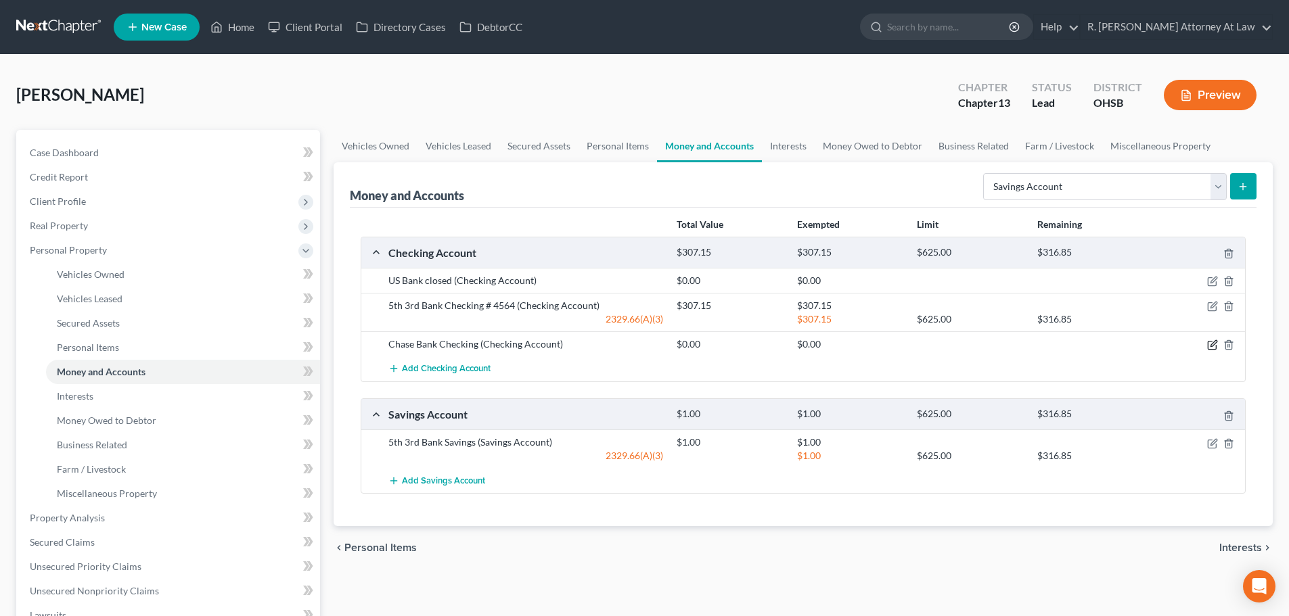
click at [1212, 348] on icon "button" at bounding box center [1212, 345] width 11 height 11
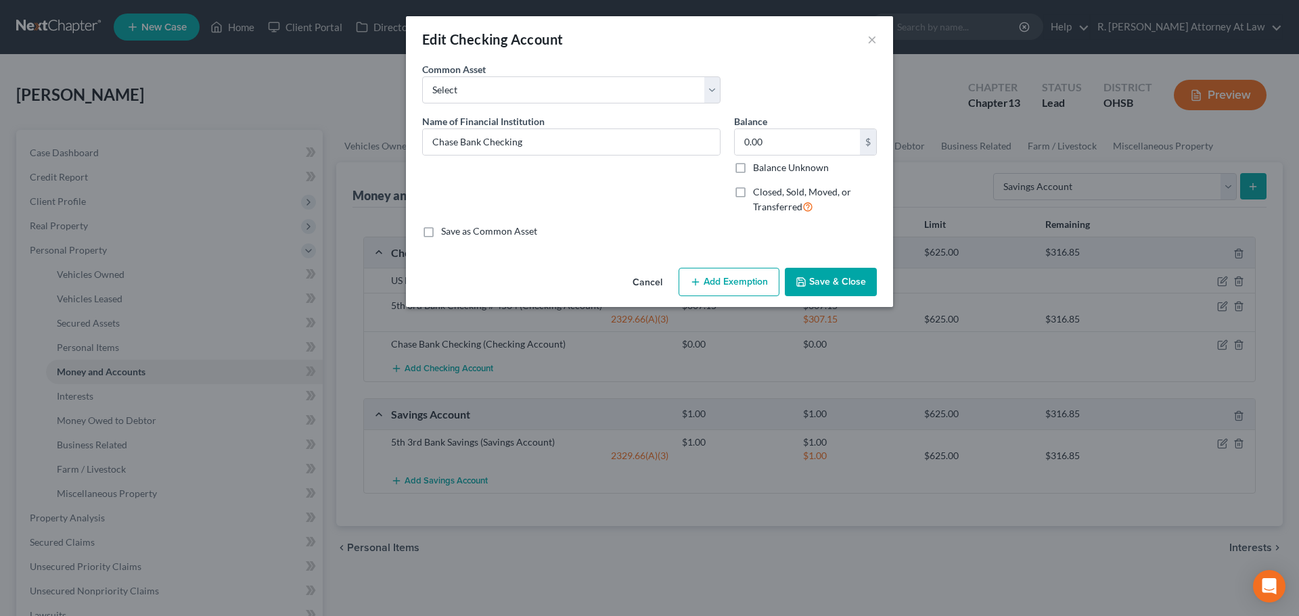
click at [753, 190] on label "Closed, Sold, Moved, or Transferred" at bounding box center [815, 199] width 124 height 29
click at [758, 190] on input "Closed, Sold, Moved, or Transferred" at bounding box center [762, 189] width 9 height 9
checkbox input "true"
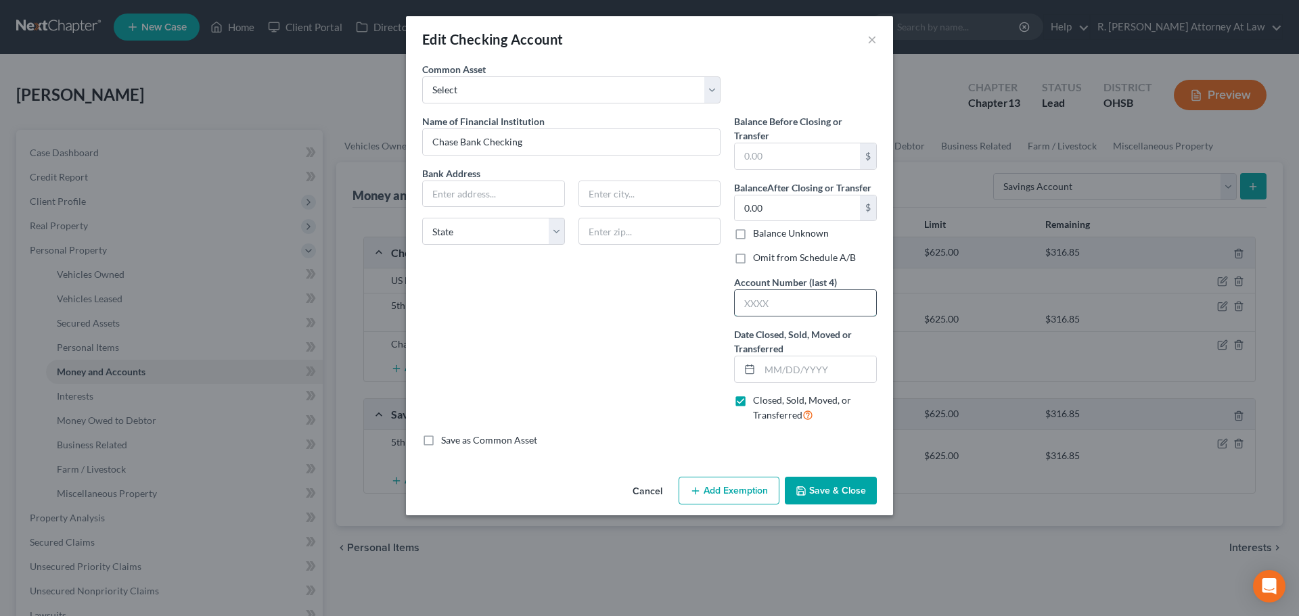
click at [773, 303] on input "text" at bounding box center [805, 303] width 141 height 26
drag, startPoint x: 772, startPoint y: 367, endPoint x: 771, endPoint y: 357, distance: 10.2
click at [772, 367] on input "text" at bounding box center [818, 369] width 116 height 26
type input "09/01/2025"
click at [753, 235] on label "Balance Unknown" at bounding box center [791, 234] width 76 height 14
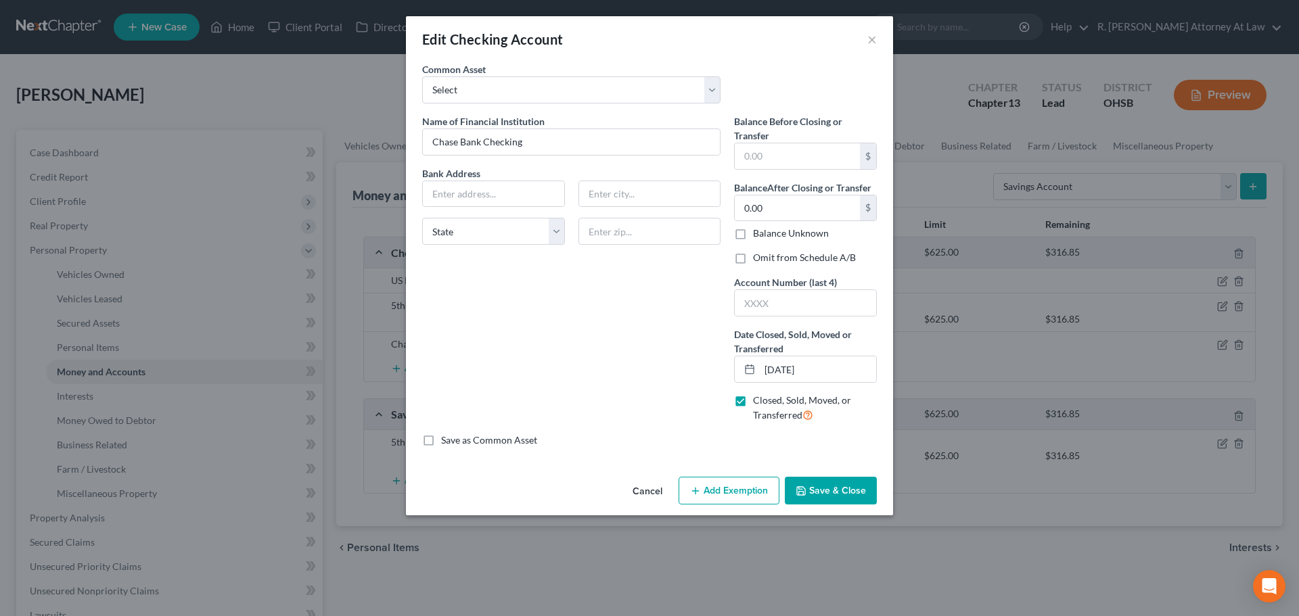
click at [758, 235] on input "Balance Unknown" at bounding box center [762, 231] width 9 height 9
checkbox input "true"
click at [753, 254] on label "Omit from Schedule A/B" at bounding box center [804, 258] width 103 height 14
click at [758, 254] on input "Omit from Schedule A/B" at bounding box center [762, 255] width 9 height 9
checkbox input "true"
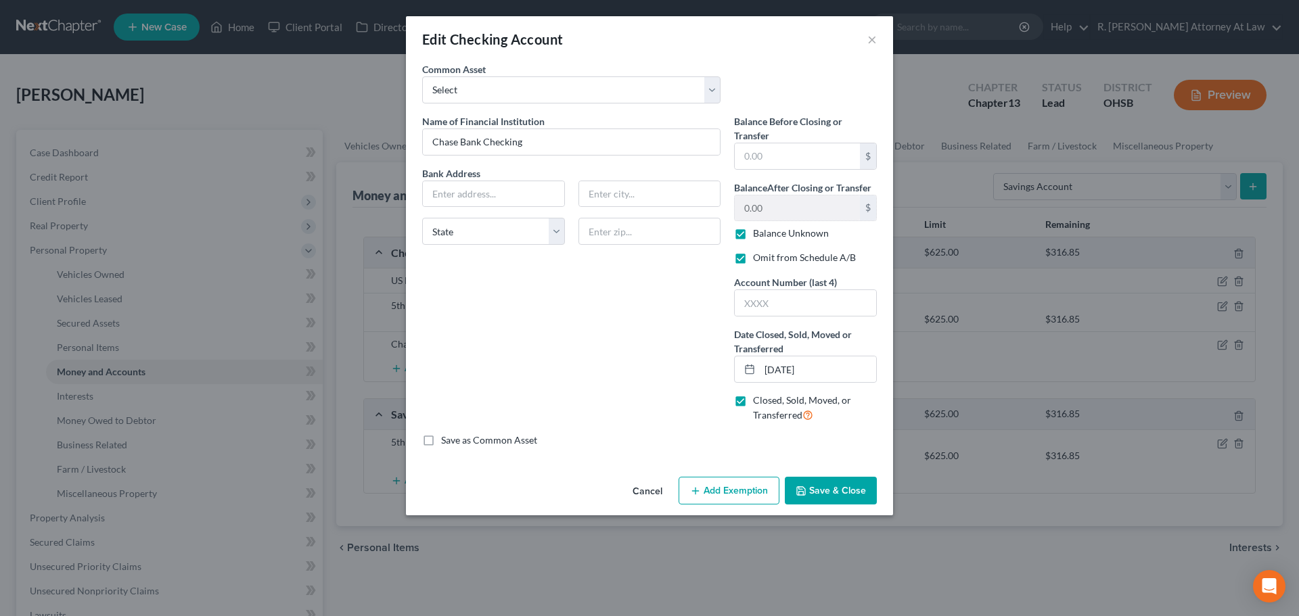
click at [807, 497] on button "Save & Close" at bounding box center [831, 491] width 92 height 28
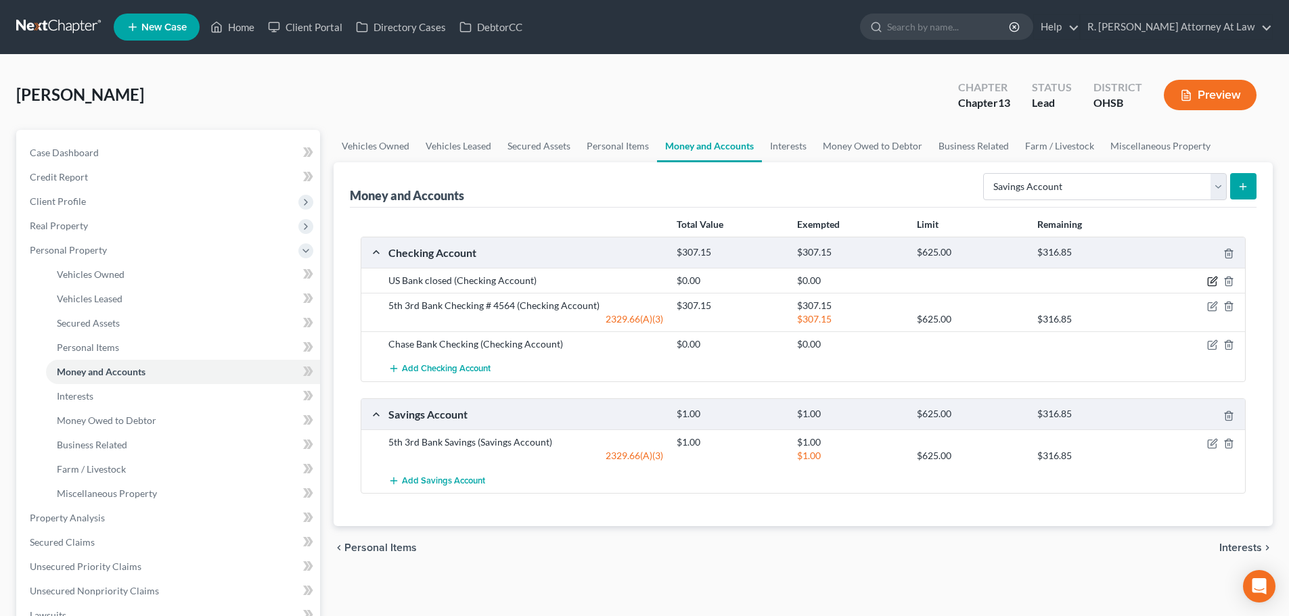
click at [1213, 277] on icon "button" at bounding box center [1212, 281] width 11 height 11
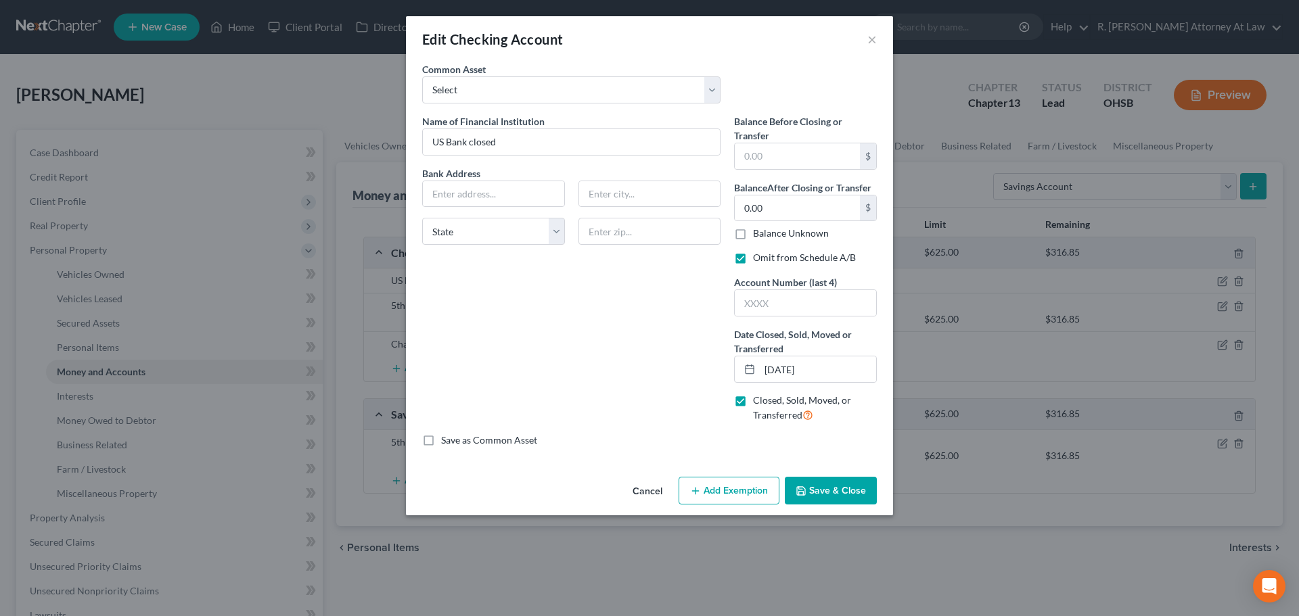
click at [823, 498] on button "Save & Close" at bounding box center [831, 491] width 92 height 28
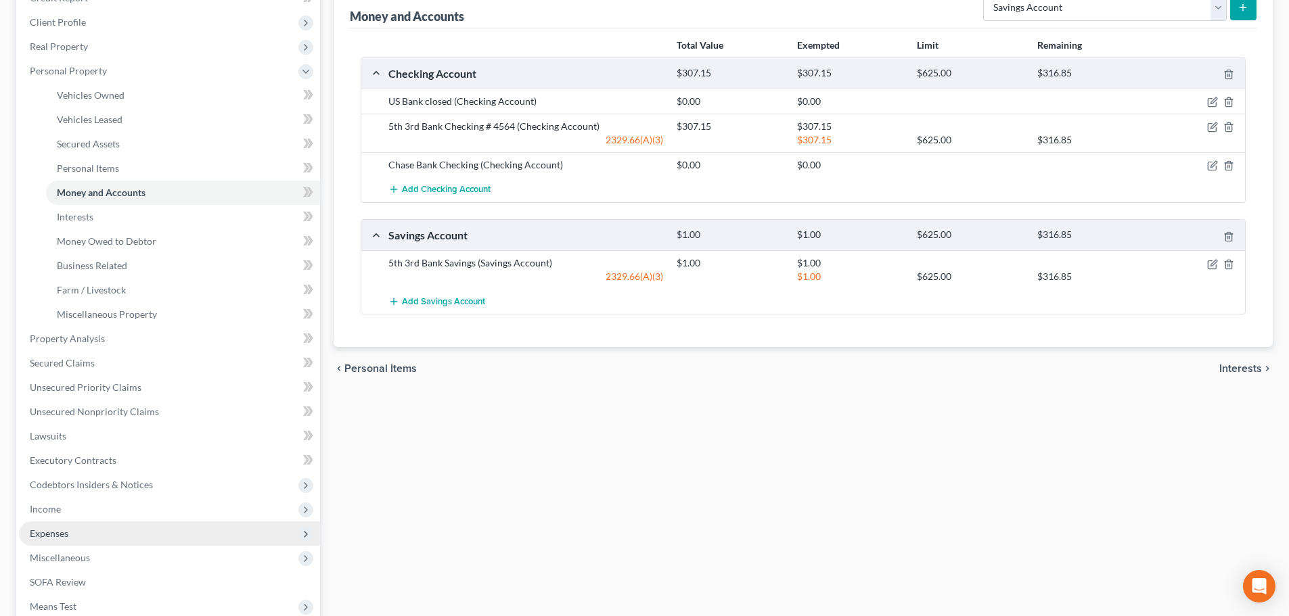
scroll to position [271, 0]
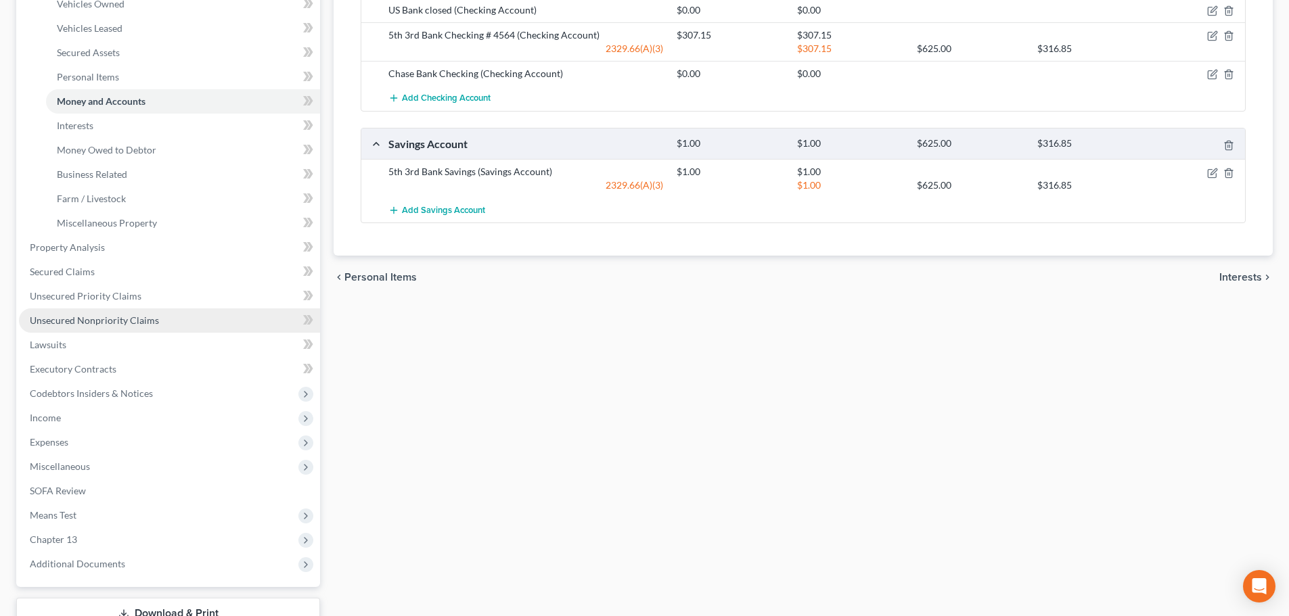
click at [85, 321] on span "Unsecured Nonpriority Claims" at bounding box center [94, 320] width 129 height 11
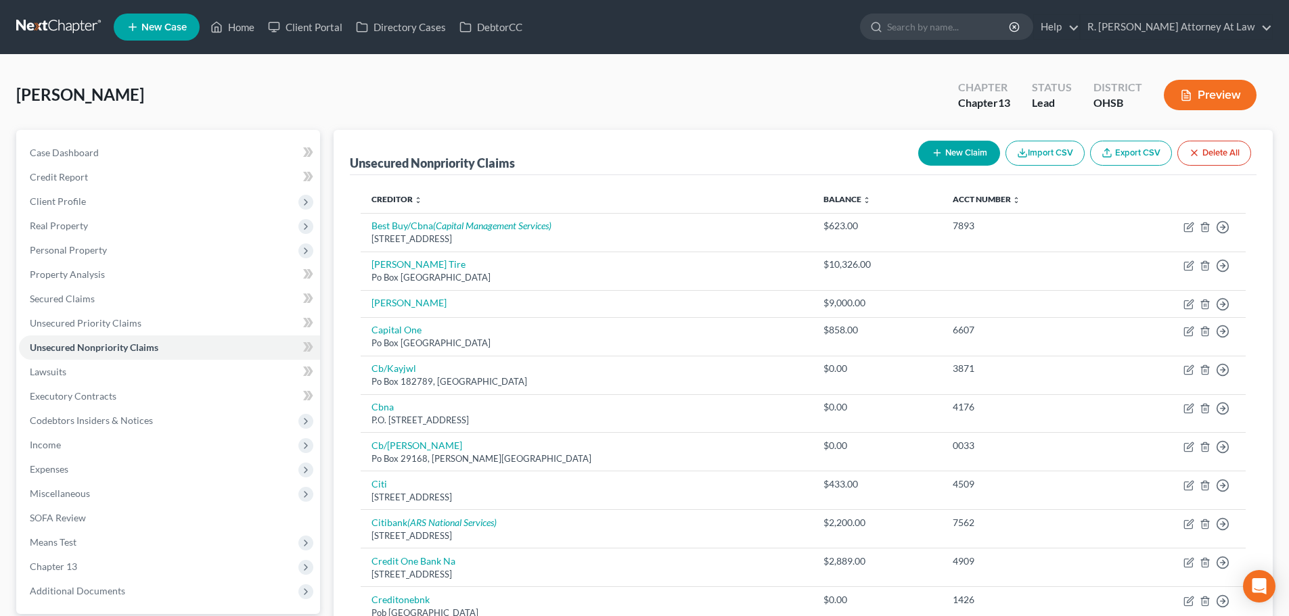
click at [946, 145] on button "New Claim" at bounding box center [959, 153] width 82 height 25
select select "0"
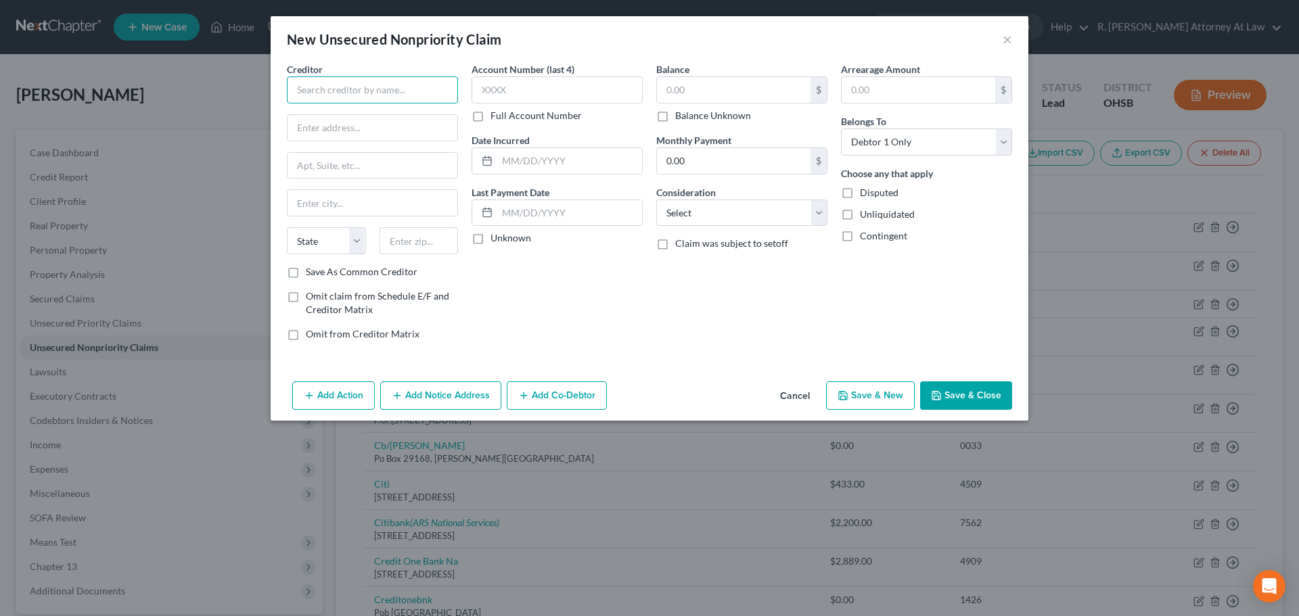
click at [310, 89] on input "text" at bounding box center [372, 89] width 171 height 27
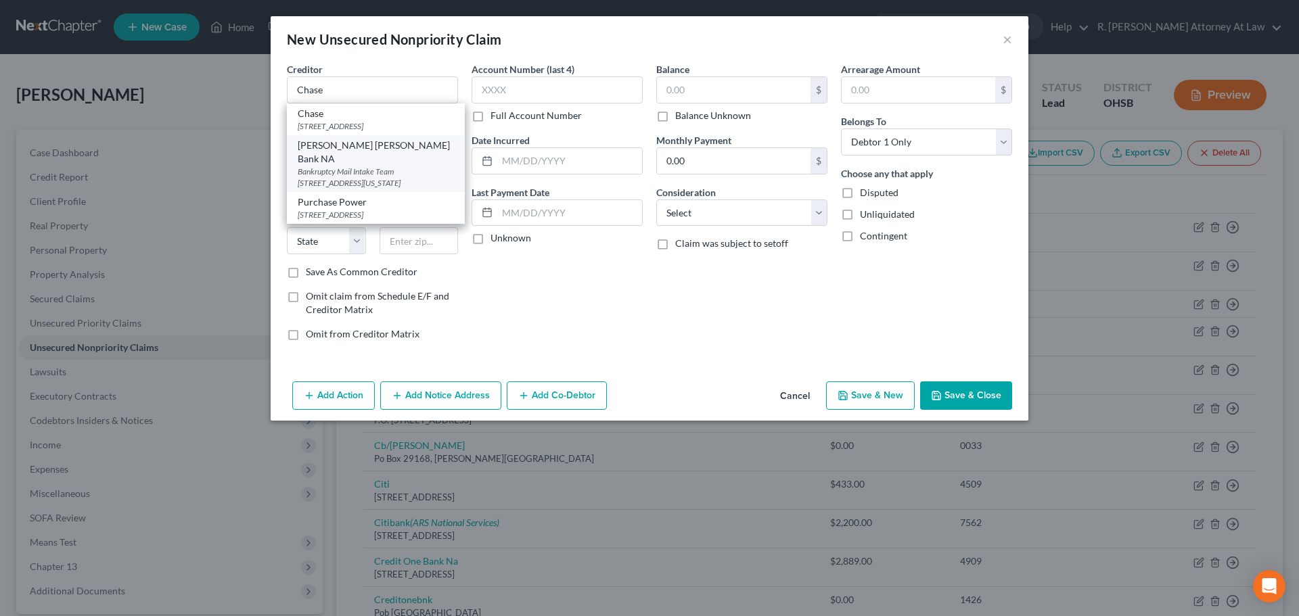
click at [315, 145] on div "JP Morgan Chase Bank NA" at bounding box center [376, 152] width 156 height 27
type input "JP Morgan Chase Bank NA"
type input "Bankruptcy Mail Intake Team"
type input "700 Kansas Lane Floor 01"
type input "Monroe"
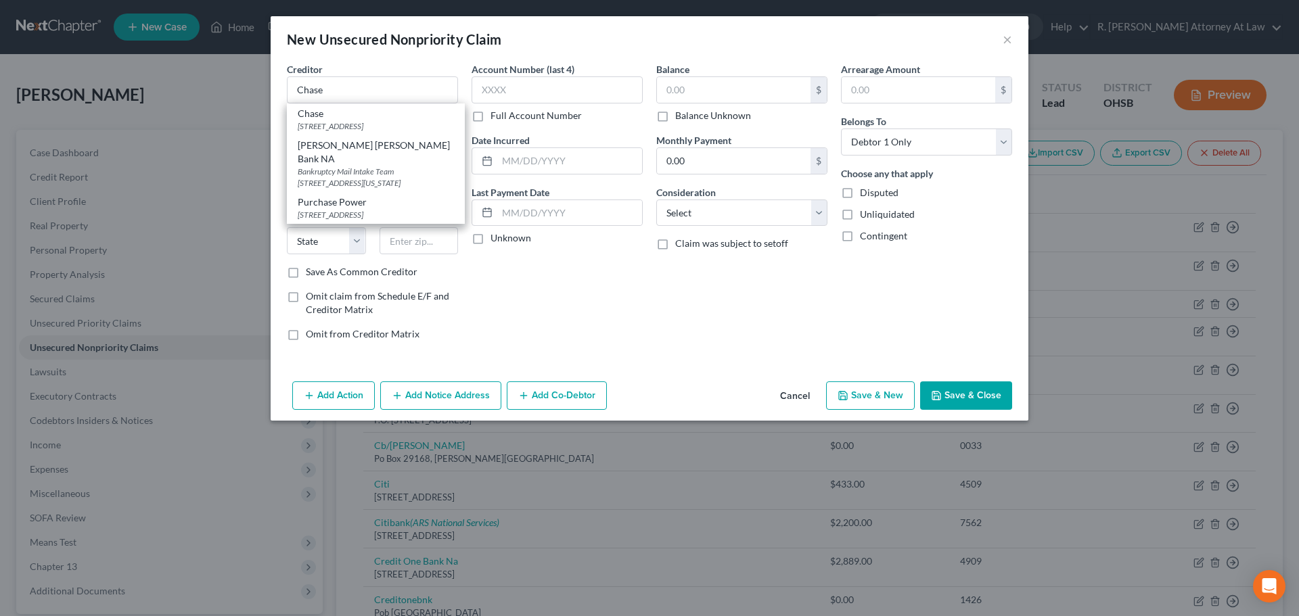
select select "19"
type input "71203"
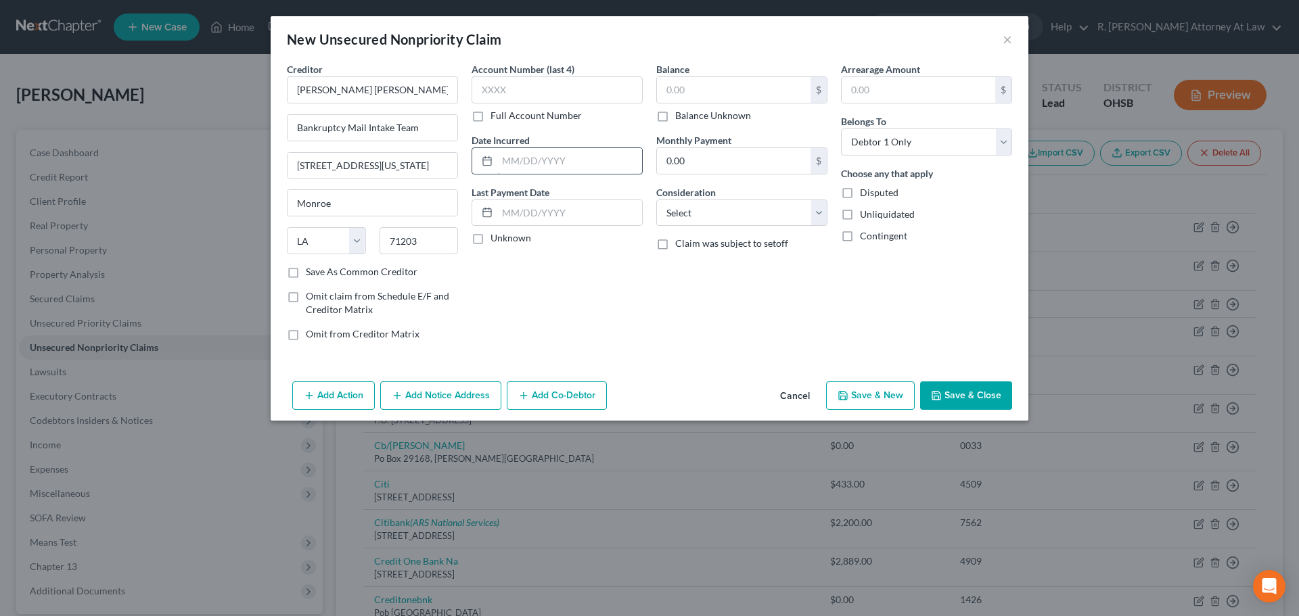
click at [504, 159] on input "text" at bounding box center [569, 161] width 145 height 26
type input "2025"
click at [696, 92] on input "text" at bounding box center [734, 90] width 154 height 26
type input "580"
click at [704, 213] on select "Select Cable / Satellite Services Collection Agency Credit Card Debt Debt Couns…" at bounding box center [741, 213] width 171 height 27
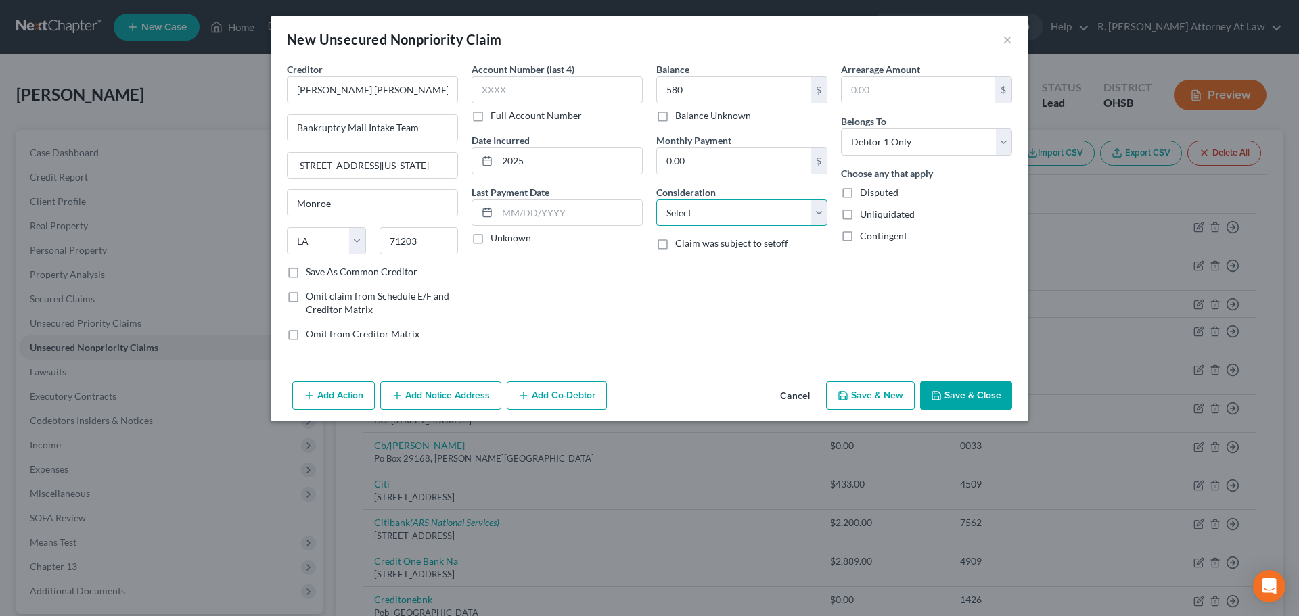
select select "15"
click at [656, 200] on select "Select Cable / Satellite Services Collection Agency Credit Card Debt Debt Couns…" at bounding box center [741, 213] width 171 height 27
drag, startPoint x: 961, startPoint y: 401, endPoint x: 983, endPoint y: 390, distance: 24.5
click at [961, 400] on button "Save & Close" at bounding box center [966, 396] width 92 height 28
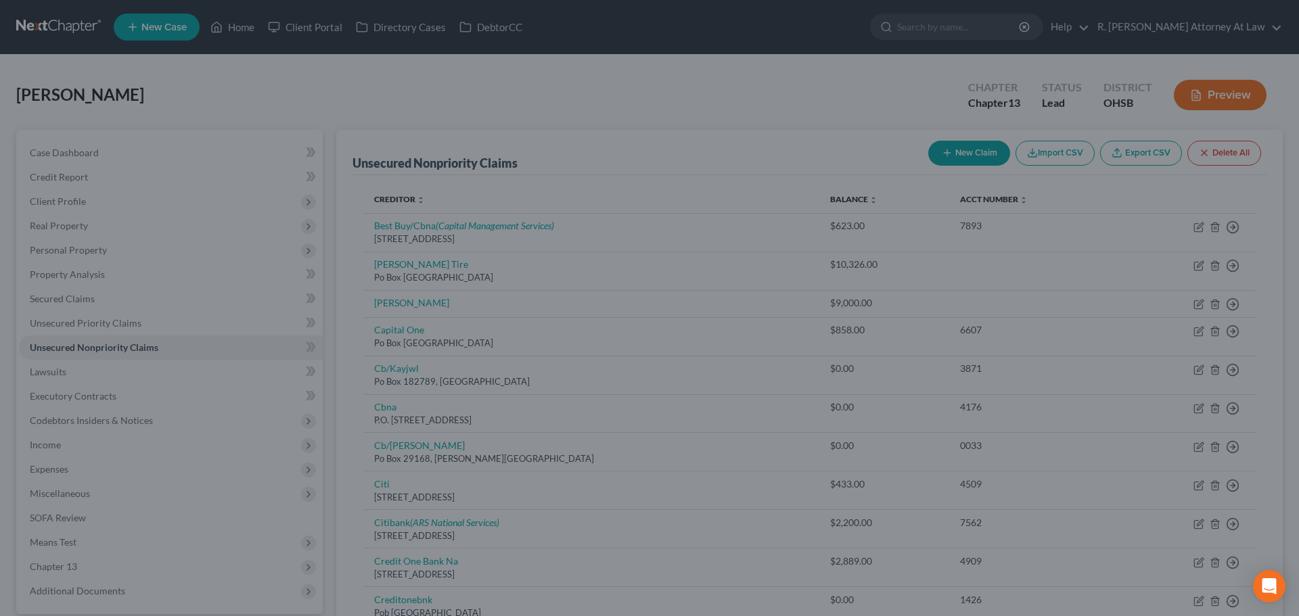
type input "580.00"
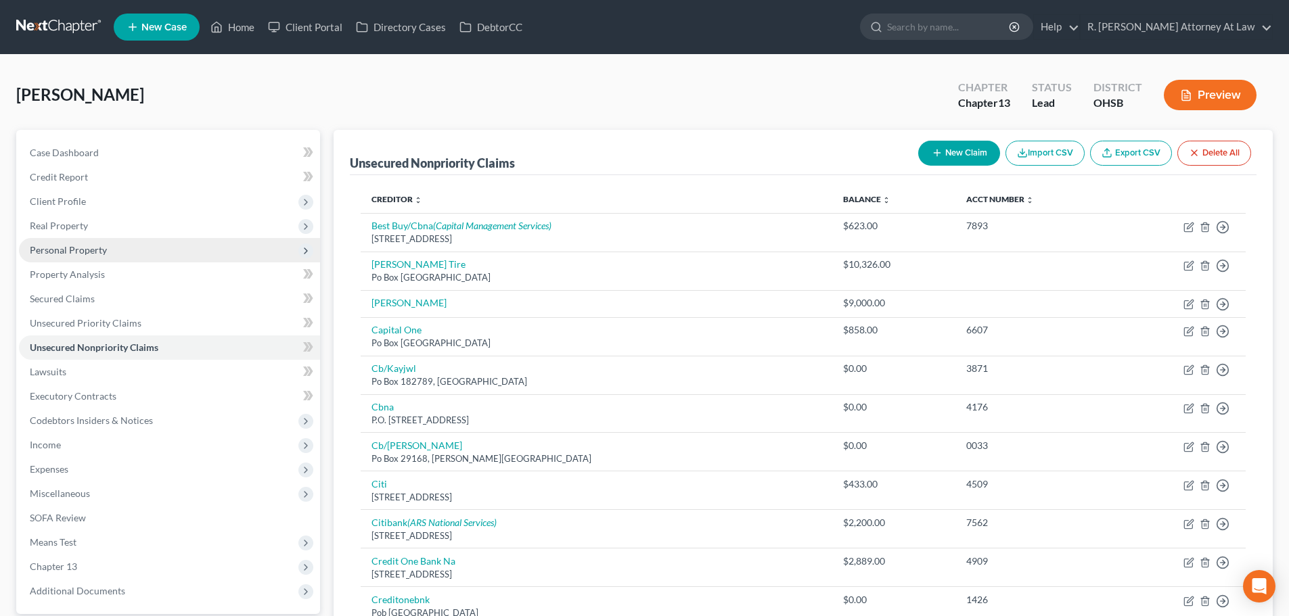
click at [70, 241] on span "Personal Property" at bounding box center [169, 250] width 301 height 24
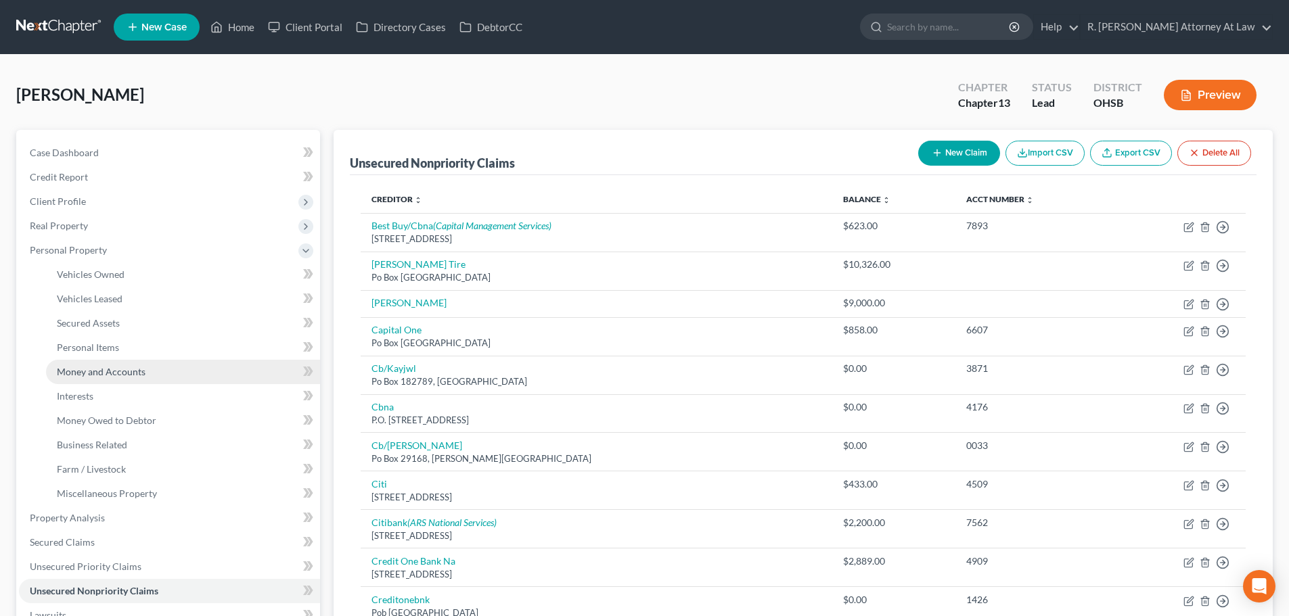
click at [106, 367] on span "Money and Accounts" at bounding box center [101, 371] width 89 height 11
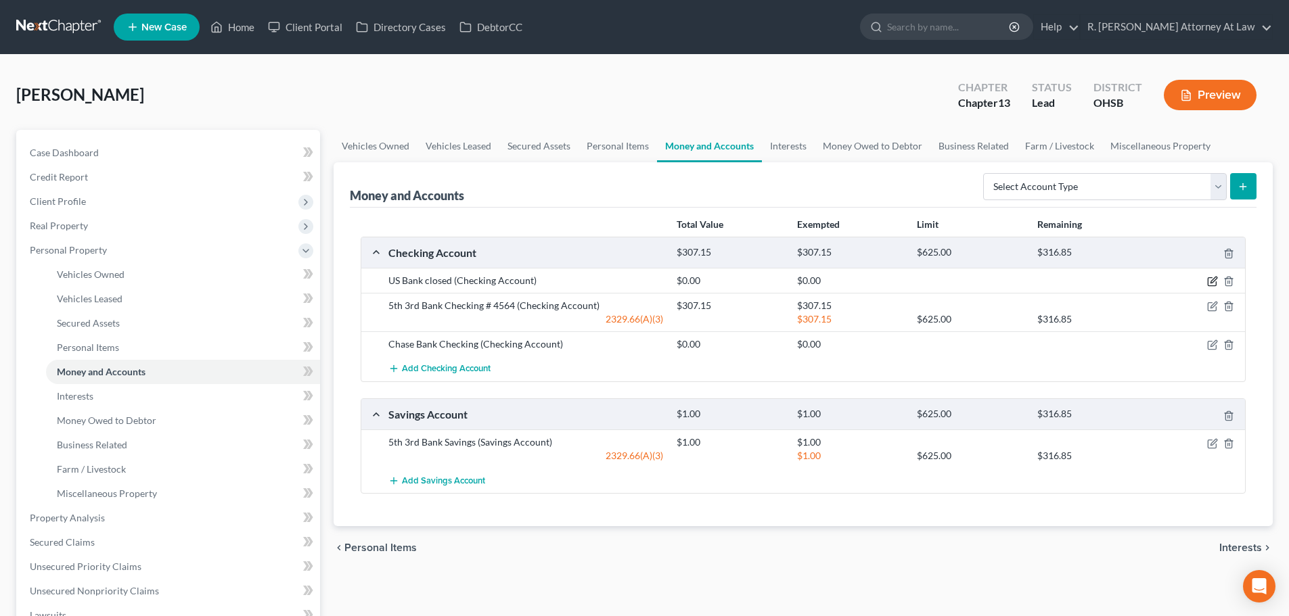
drag, startPoint x: 1208, startPoint y: 281, endPoint x: 1208, endPoint y: 273, distance: 7.4
click at [1208, 278] on icon "button" at bounding box center [1212, 281] width 11 height 11
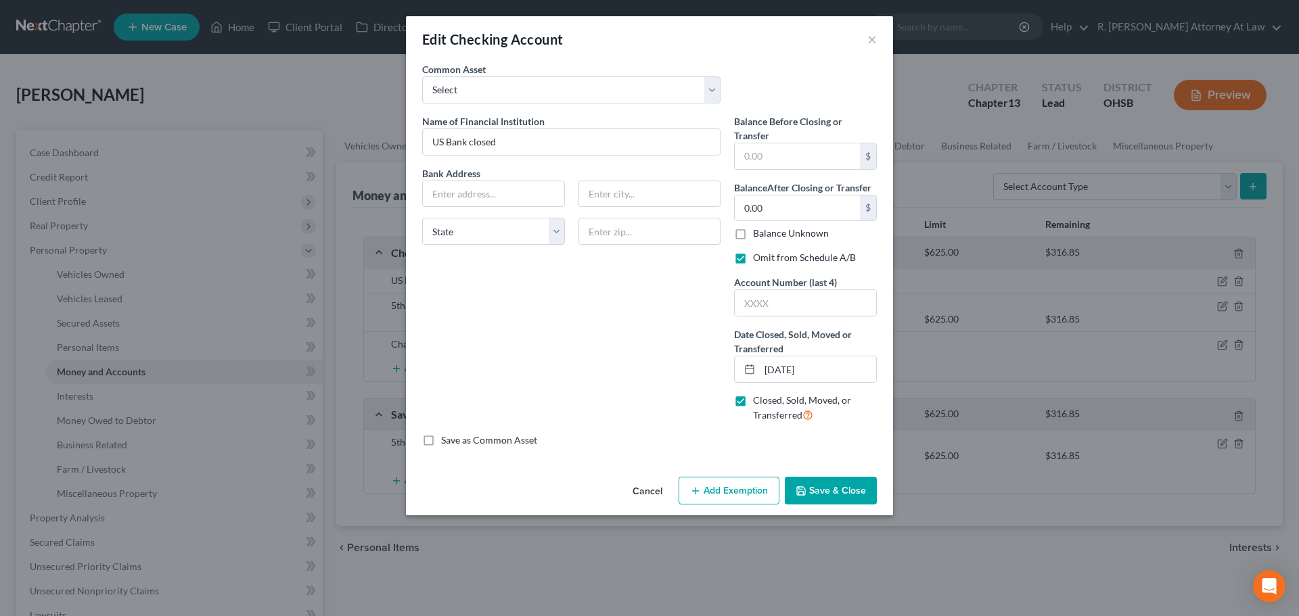
click at [836, 486] on button "Save & Close" at bounding box center [831, 491] width 92 height 28
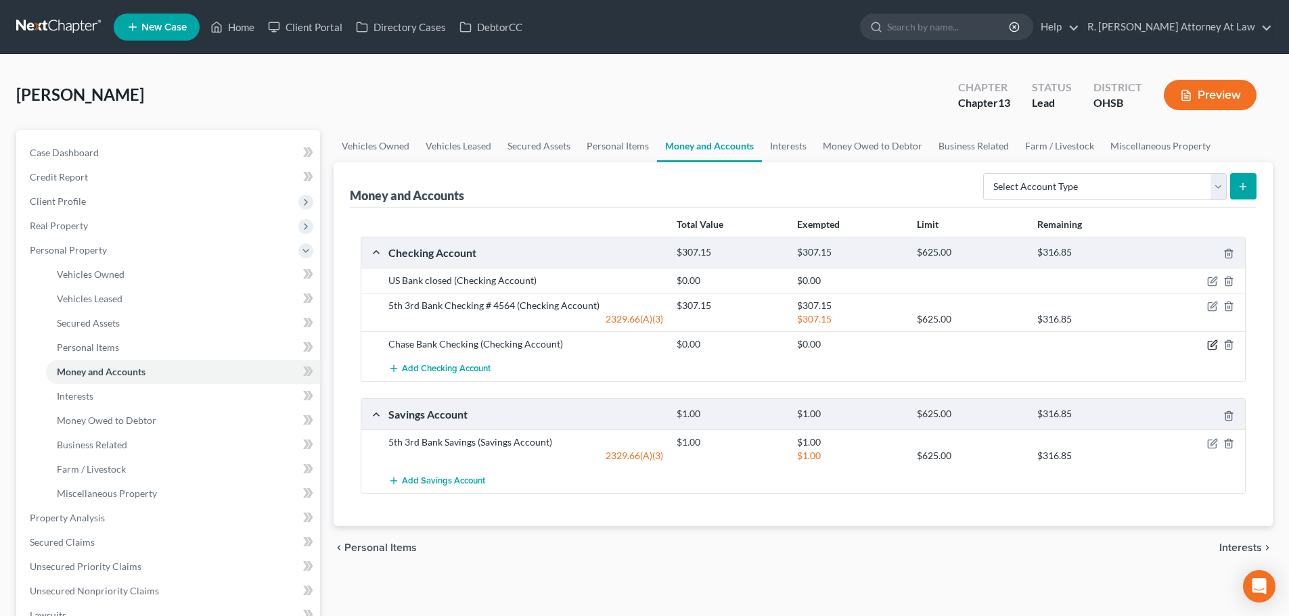
click at [1211, 345] on icon "button" at bounding box center [1213, 344] width 6 height 6
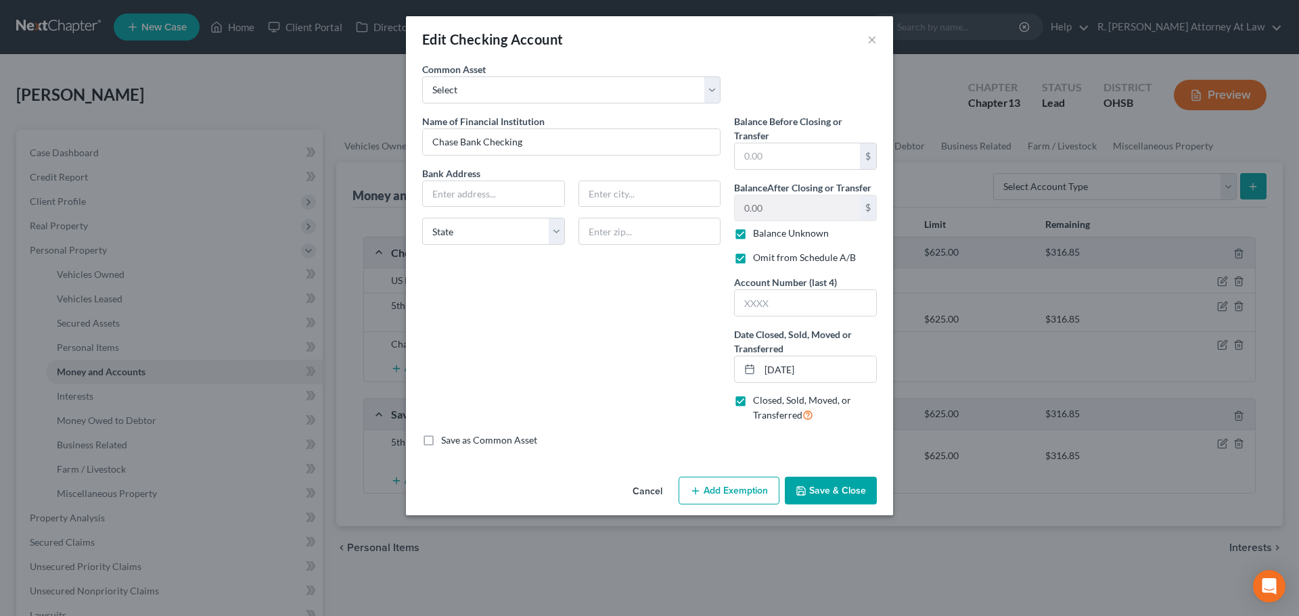
click at [837, 499] on button "Save & Close" at bounding box center [831, 491] width 92 height 28
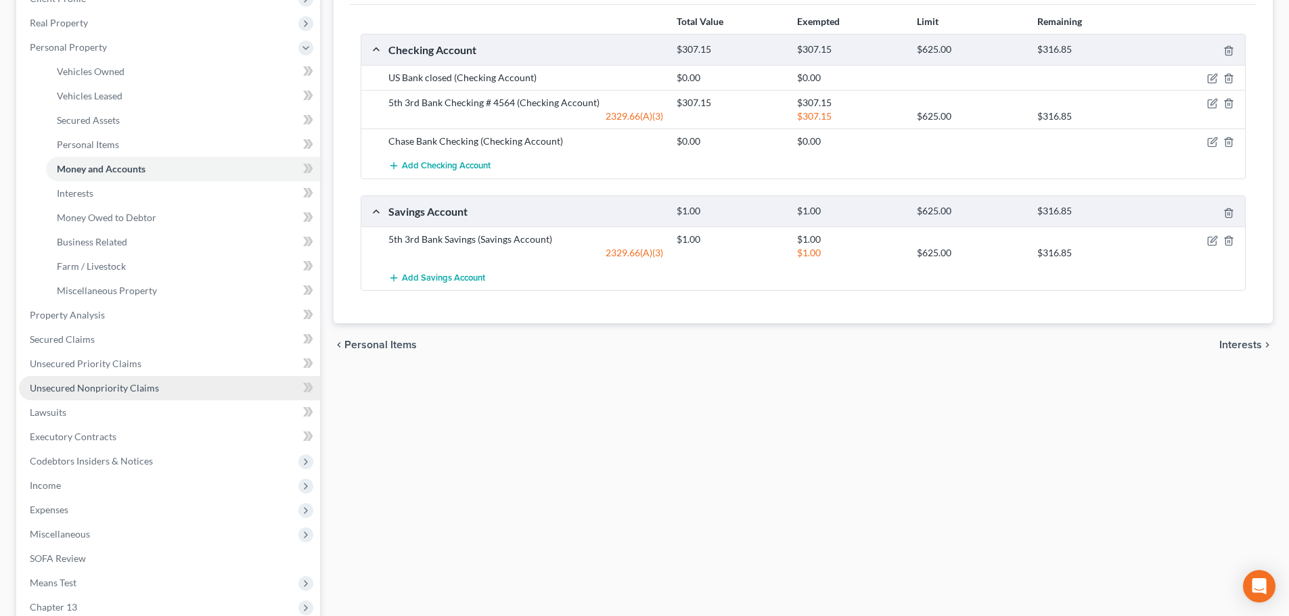
click at [77, 377] on link "Unsecured Nonpriority Claims" at bounding box center [169, 388] width 301 height 24
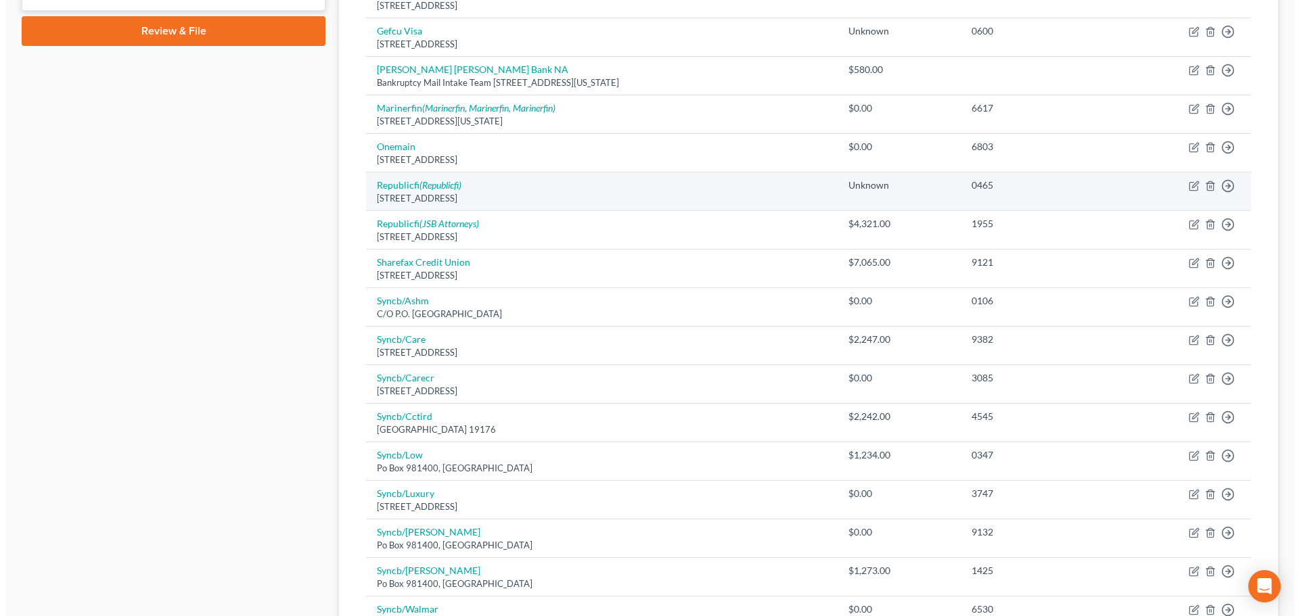
scroll to position [676, 0]
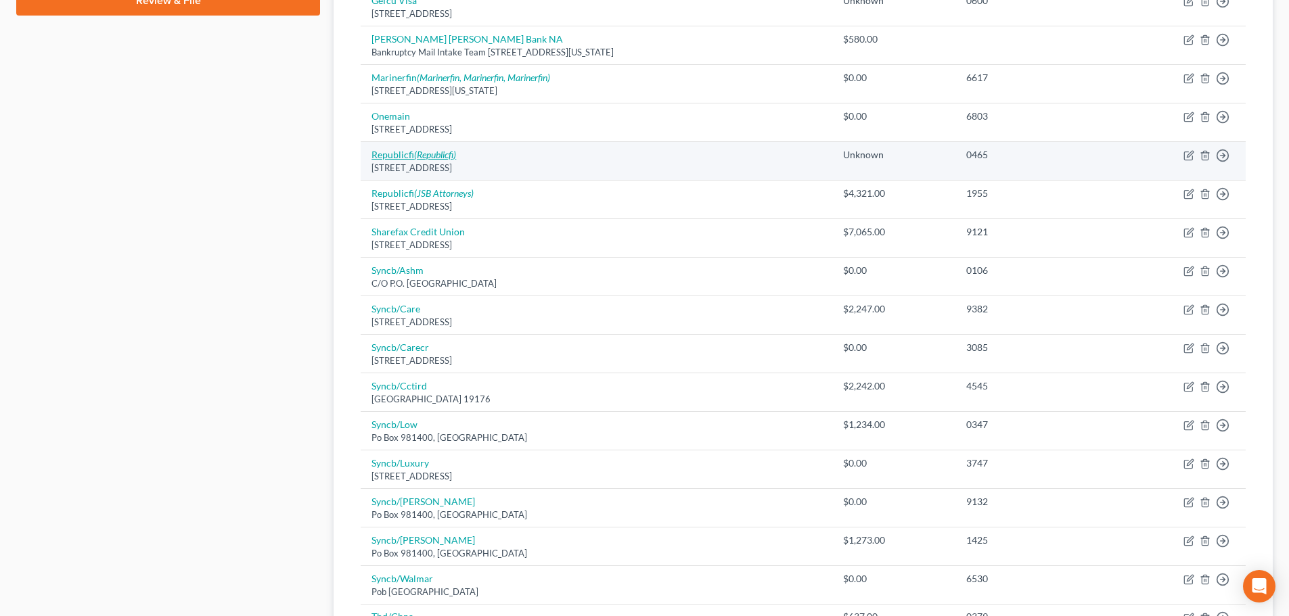
click at [399, 152] on link "Republicfi (Republicfi)" at bounding box center [413, 154] width 85 height 11
select select "19"
select select "0"
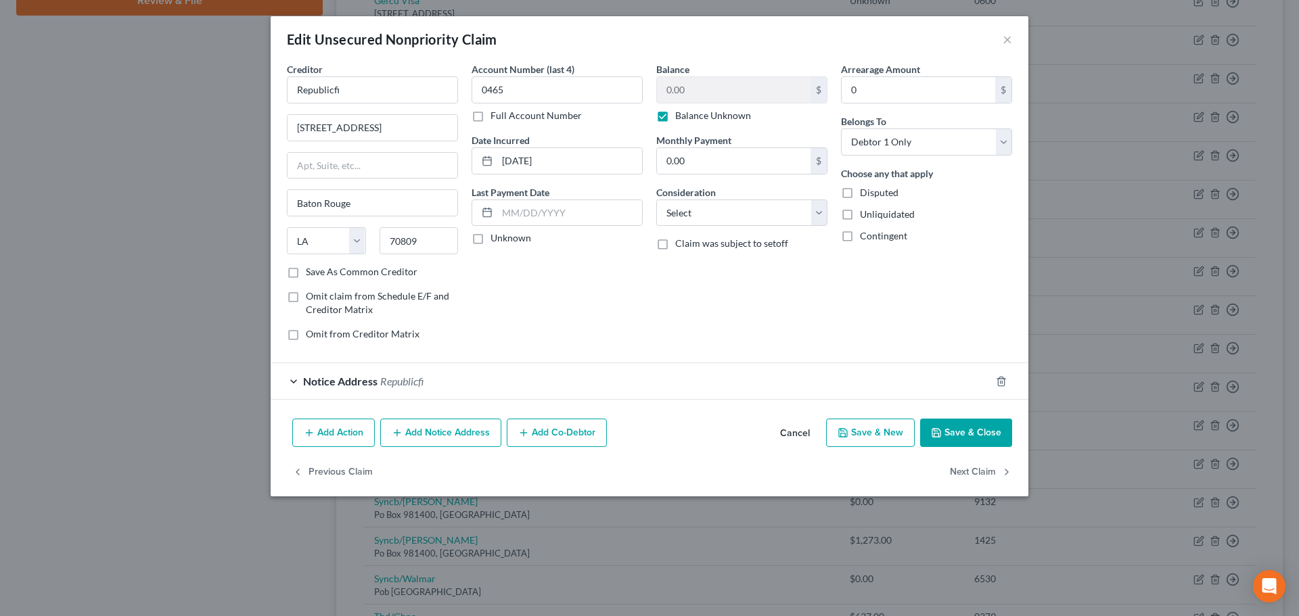
click at [440, 430] on button "Add Notice Address" at bounding box center [440, 433] width 121 height 28
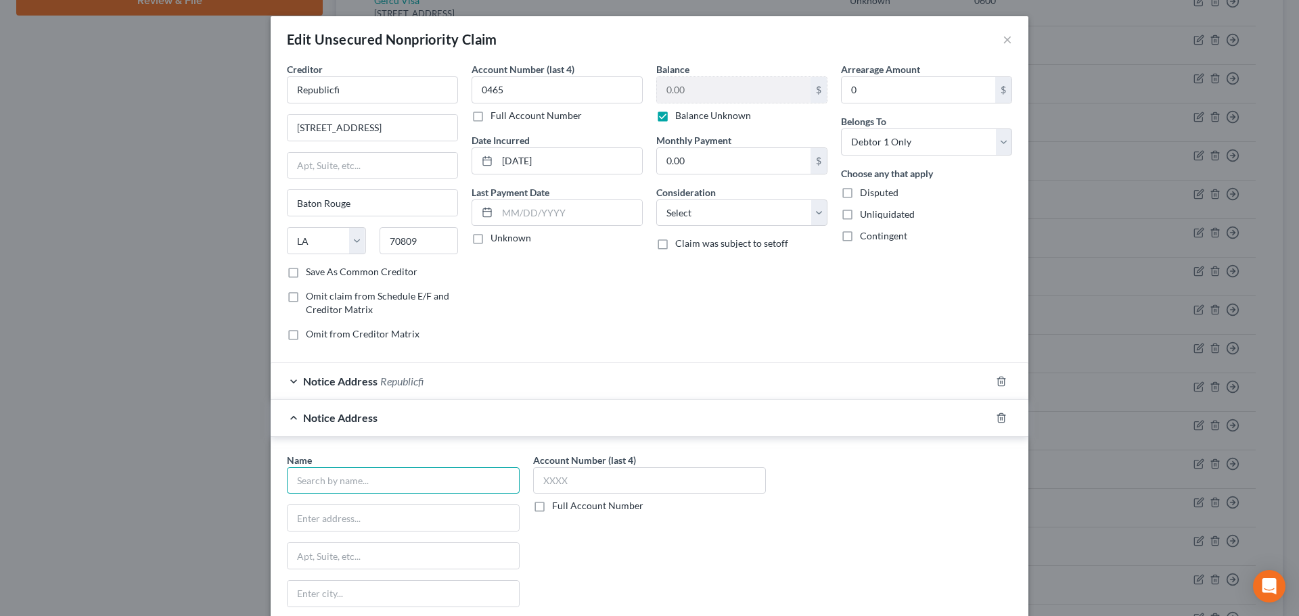
click at [362, 480] on input "text" at bounding box center [403, 480] width 233 height 27
type input "Republic Finance"
type input "11536 Springfield Pike"
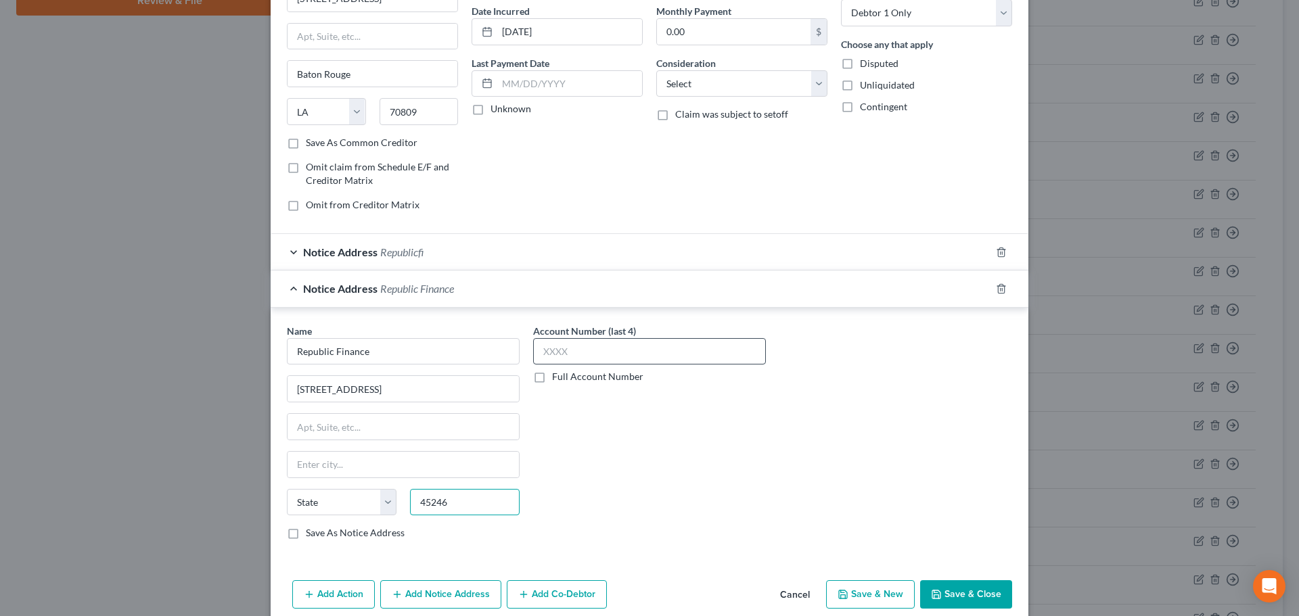
scroll to position [188, 0]
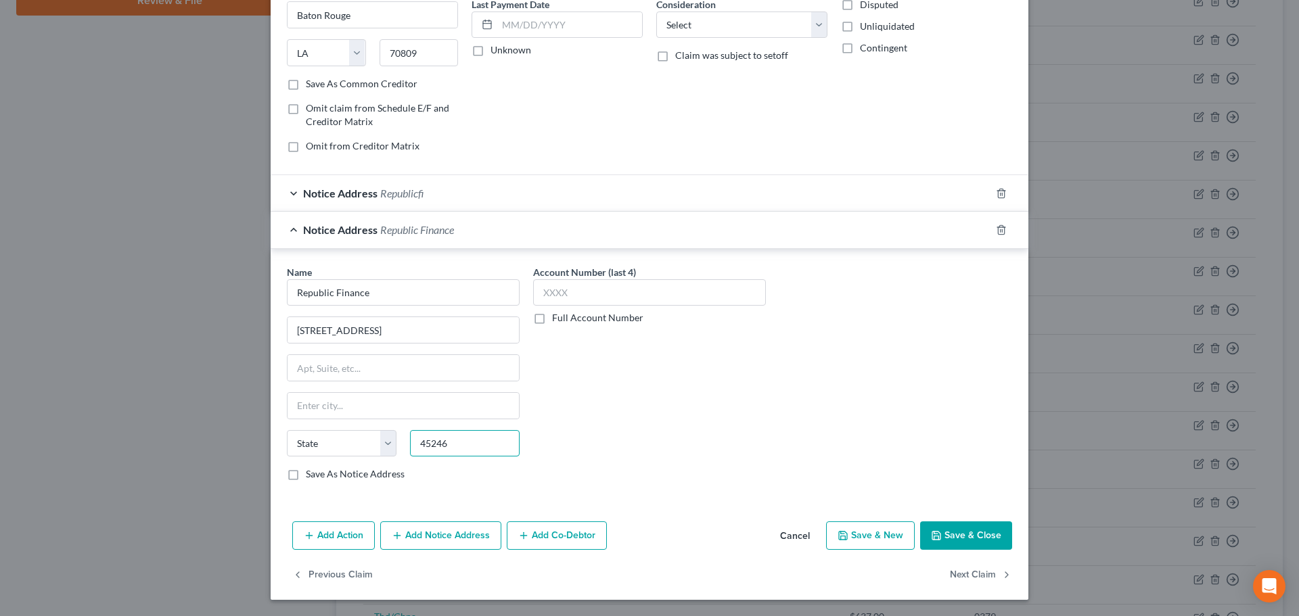
type input "45246"
type input "Cincinnati"
select select "36"
click at [417, 540] on button "Add Notice Address" at bounding box center [440, 536] width 121 height 28
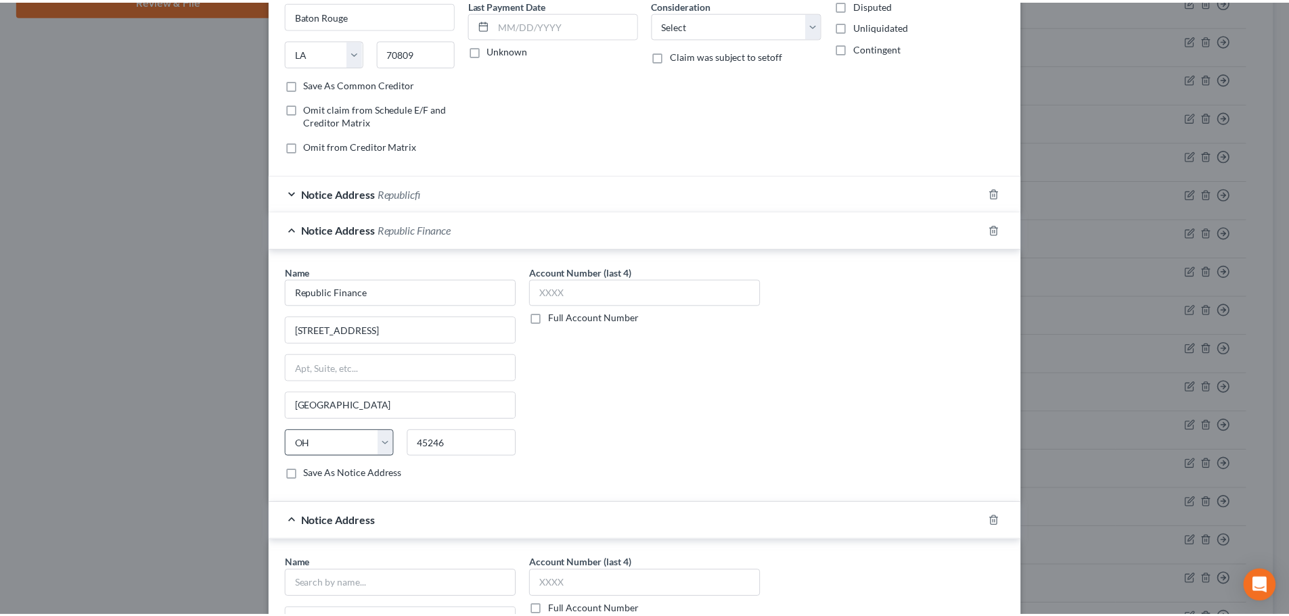
scroll to position [459, 0]
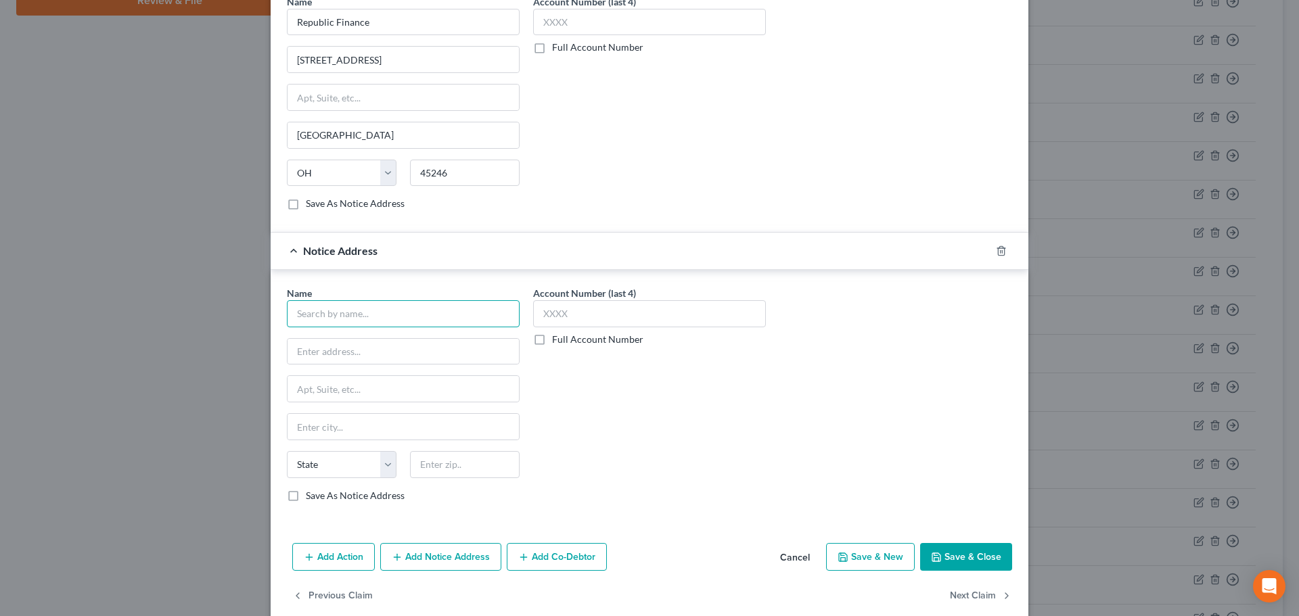
click at [312, 314] on input "text" at bounding box center [403, 313] width 233 height 27
type input "Bryan N Bishop"
type input "334 Beechmont Road, Suite 303"
type input "41017"
type input "Ft Mitchell"
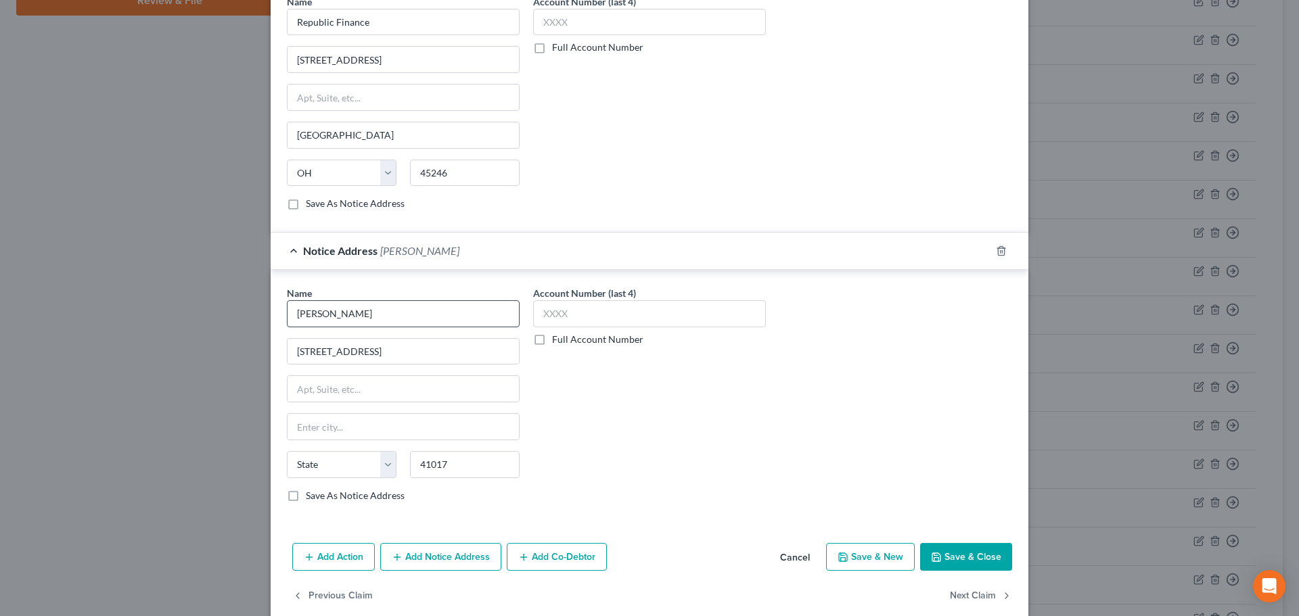
select select "18"
click at [984, 560] on button "Save & Close" at bounding box center [966, 557] width 92 height 28
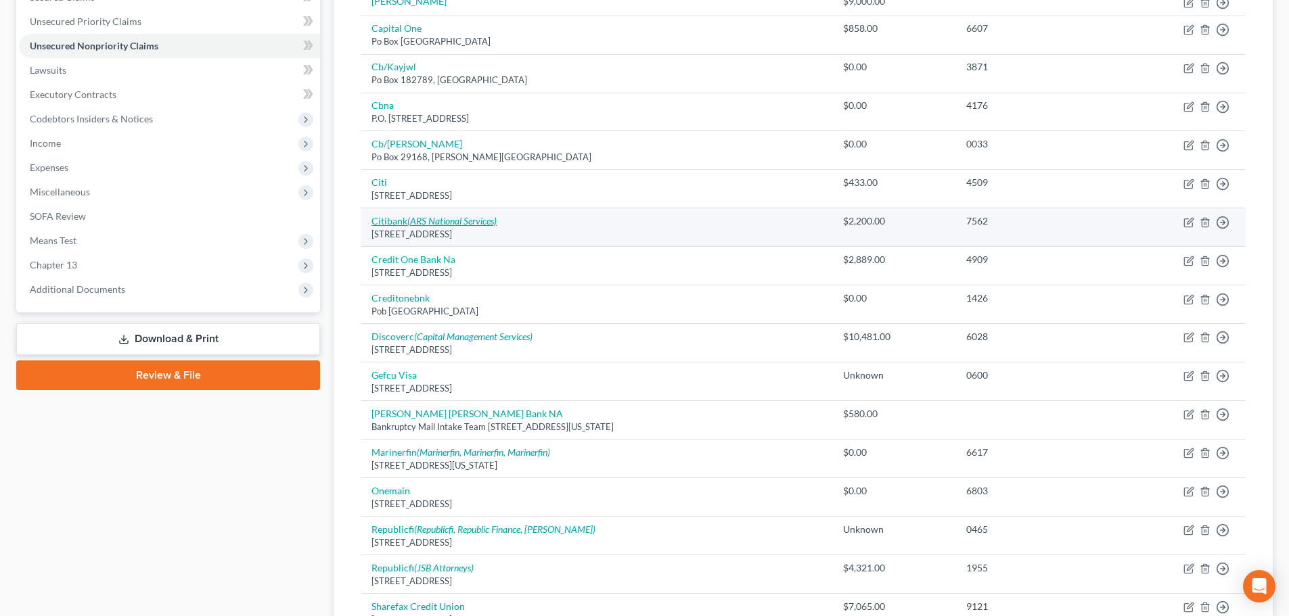
scroll to position [271, 0]
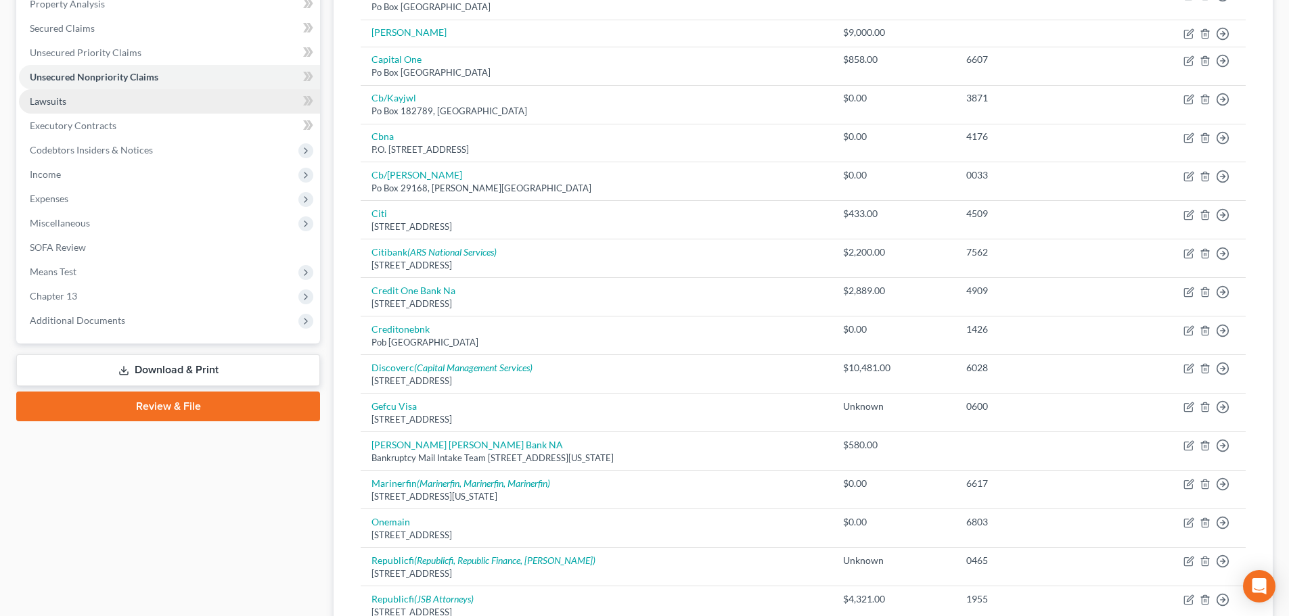
click at [37, 101] on span "Lawsuits" at bounding box center [48, 100] width 37 height 11
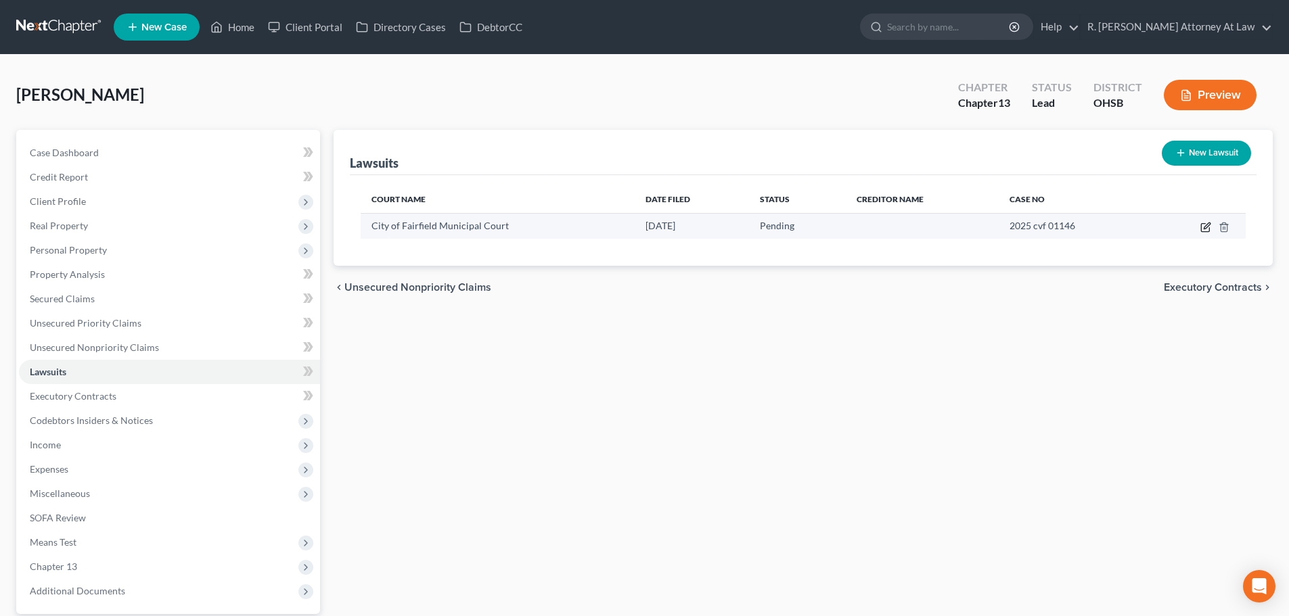
click at [1209, 230] on icon "button" at bounding box center [1205, 228] width 8 height 8
select select "36"
select select "0"
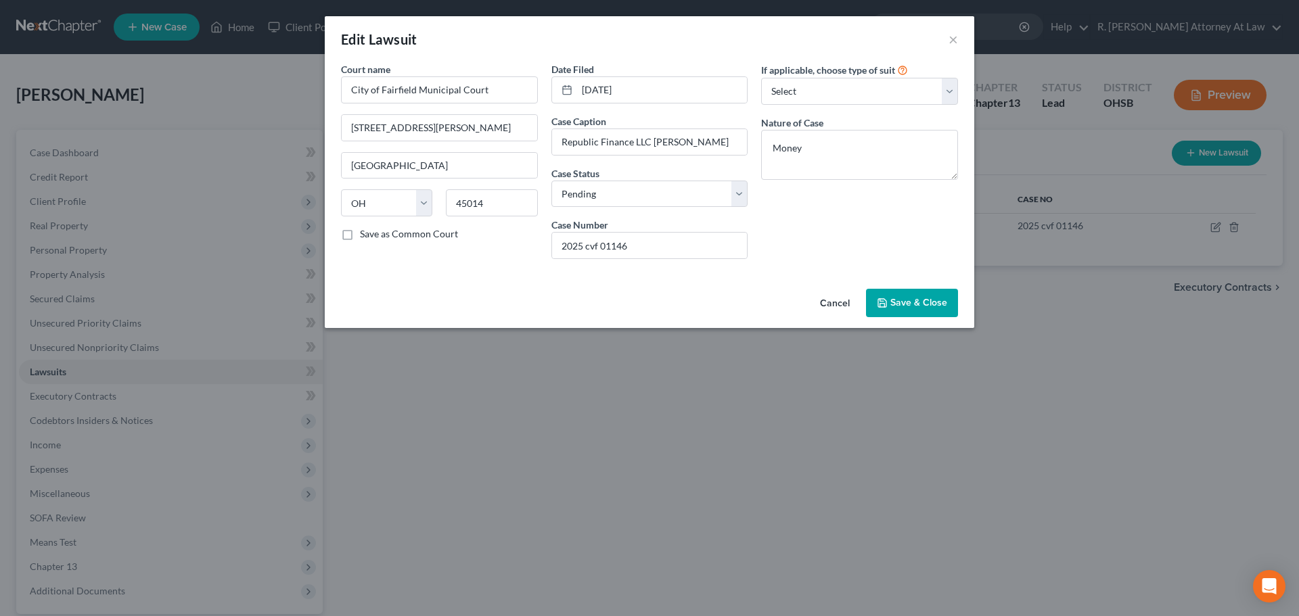
click at [896, 295] on button "Save & Close" at bounding box center [912, 303] width 92 height 28
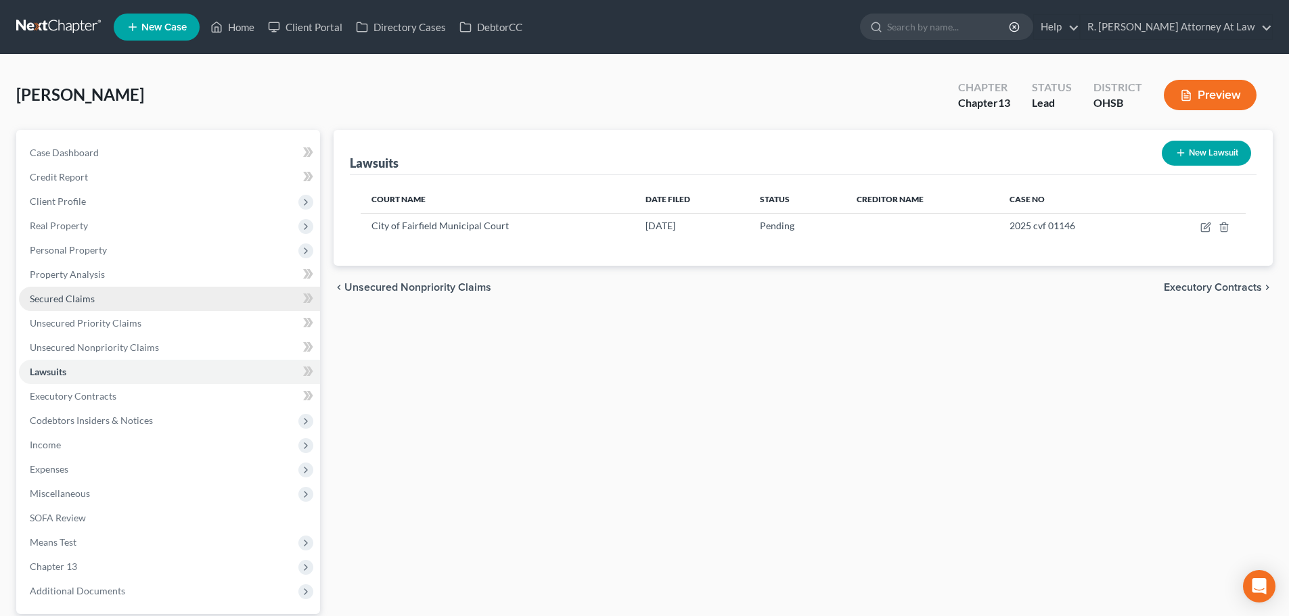
drag, startPoint x: 46, startPoint y: 301, endPoint x: 51, endPoint y: 294, distance: 8.8
click at [46, 301] on span "Secured Claims" at bounding box center [62, 298] width 65 height 11
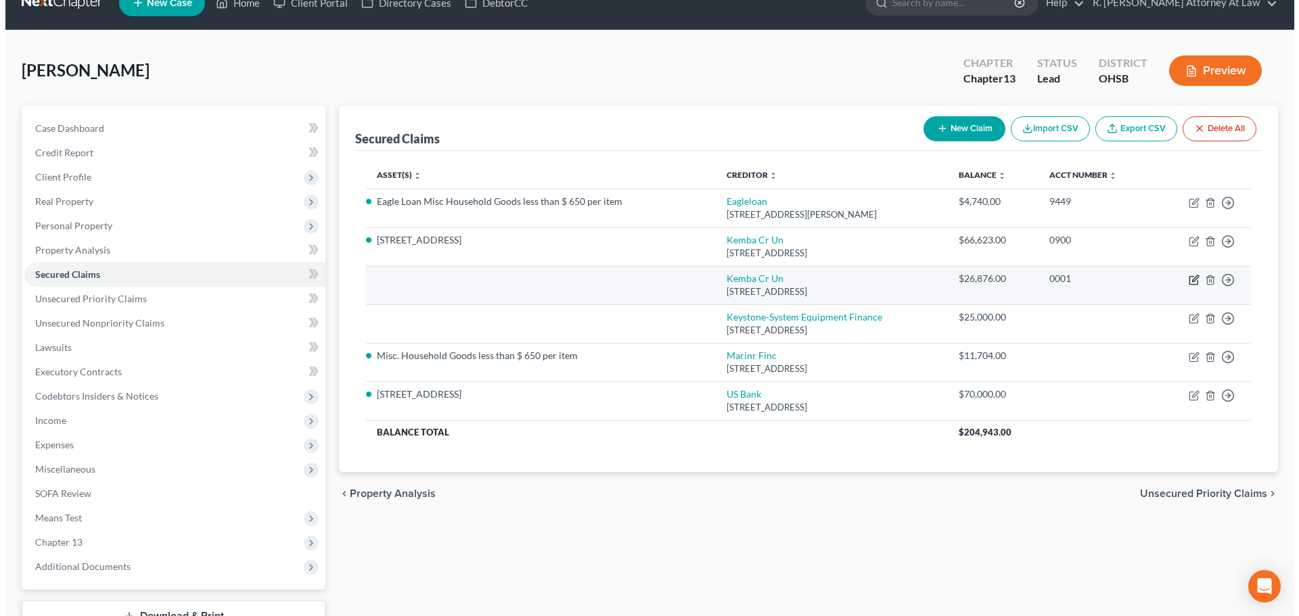
scroll to position [27, 0]
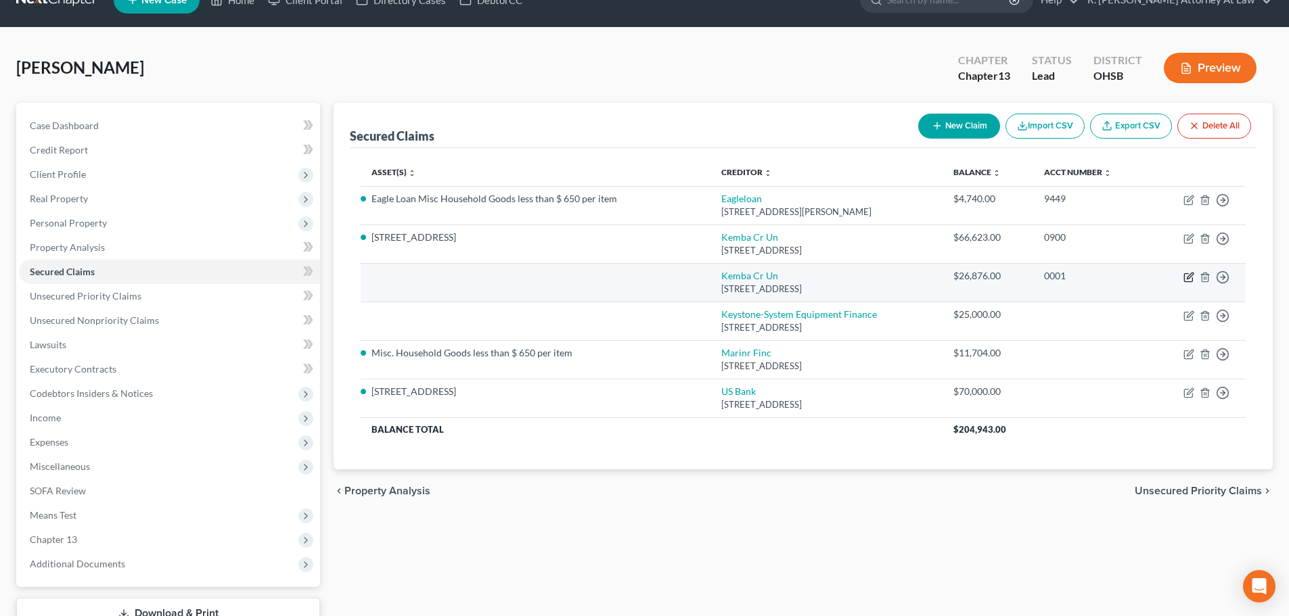
click at [1186, 277] on icon "button" at bounding box center [1188, 277] width 11 height 11
select select "36"
select select "0"
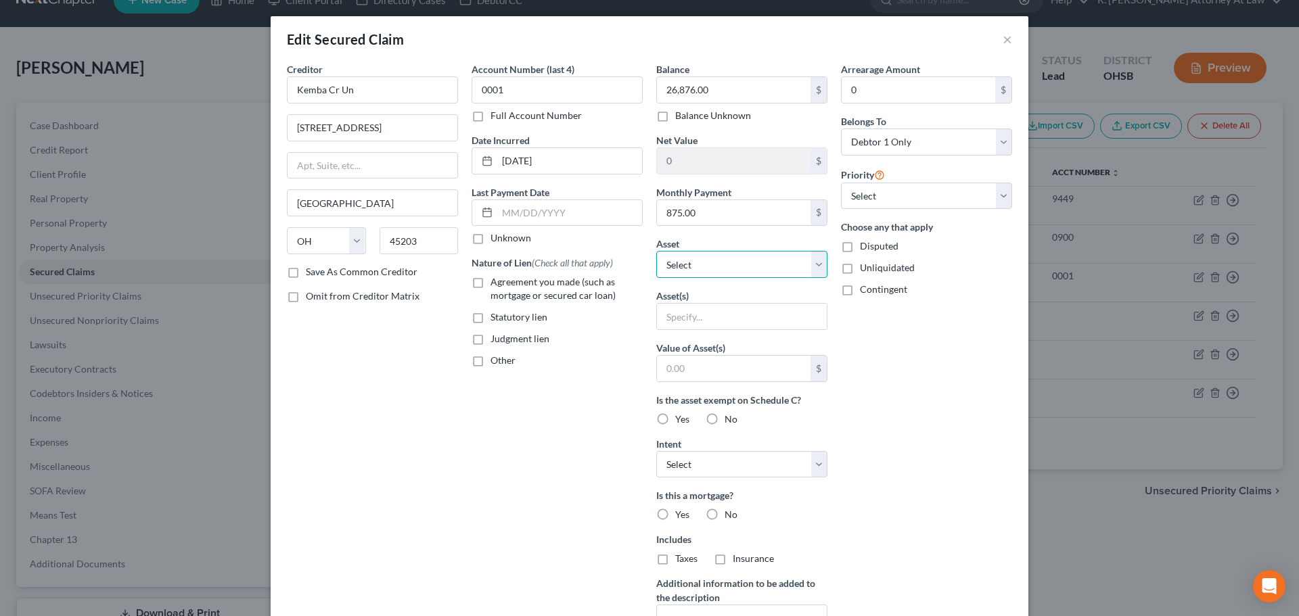
click at [675, 267] on select "Select Other Multiple Assets 5945 Kingsmont Drive - $238830.0 Joe Joe & Irvin T…" at bounding box center [741, 264] width 171 height 27
select select "3"
click at [656, 251] on select "Select Other Multiple Assets 5945 Kingsmont Drive - $238830.0 Joe Joe & Irvin T…" at bounding box center [741, 264] width 171 height 27
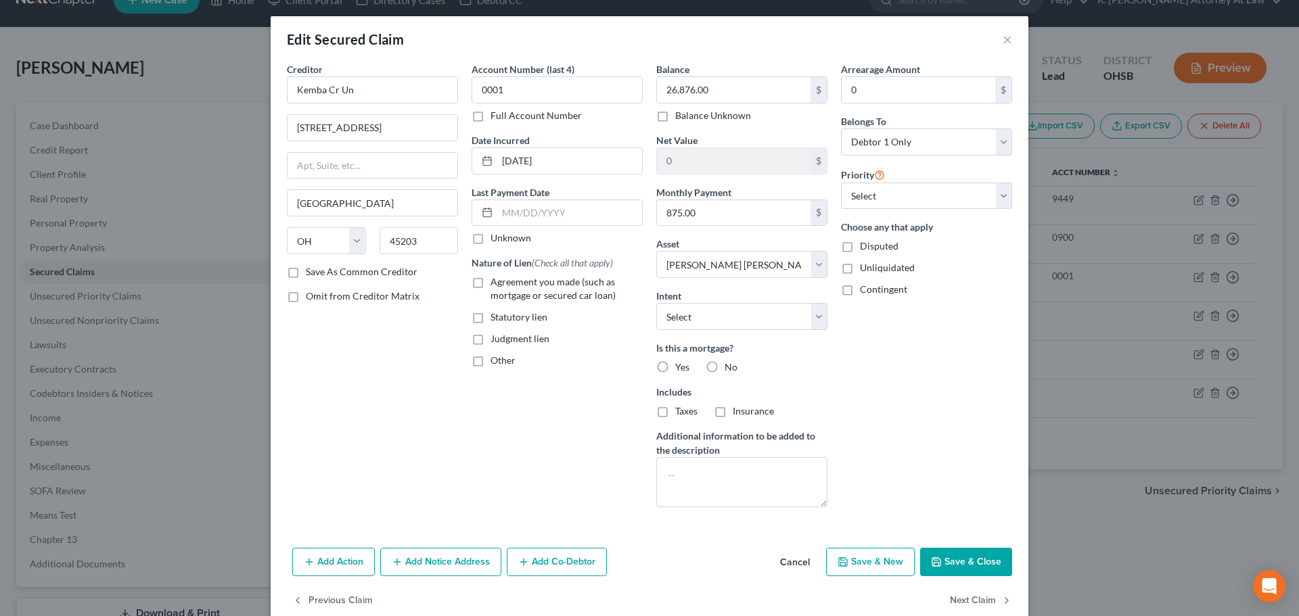
click at [490, 281] on label "Agreement you made (such as mortgage or secured car loan)" at bounding box center [566, 288] width 152 height 27
click at [496, 281] on input "Agreement you made (such as mortgage or secured car loan)" at bounding box center [500, 279] width 9 height 9
checkbox input "true"
click at [662, 266] on select "Select Other Multiple Assets 5945 Kingsmont Drive - $238830.0 Joe Joe & Irvin T…" at bounding box center [741, 264] width 171 height 27
click at [751, 261] on select "Select Other Multiple Assets 5945 Kingsmont Drive - $238830.0 Joe Joe & Irvin T…" at bounding box center [741, 264] width 171 height 27
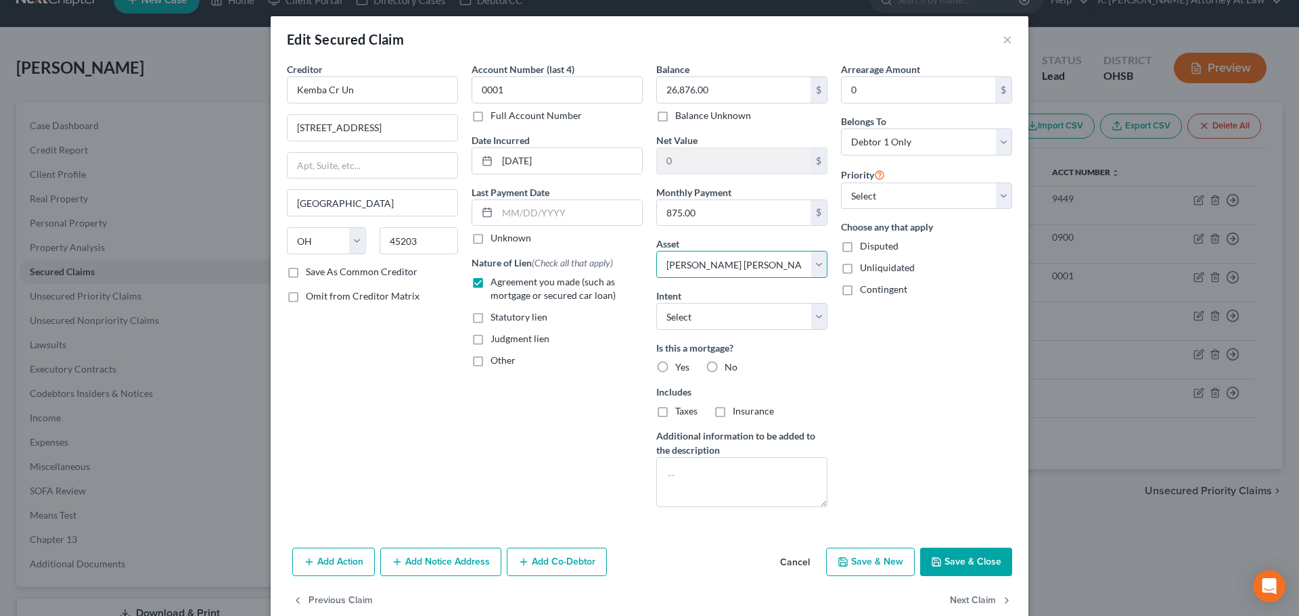
click at [812, 261] on select "Select Other Multiple Assets 5945 Kingsmont Drive - $238830.0 Joe Joe & Irvin T…" at bounding box center [741, 264] width 171 height 27
click at [973, 564] on button "Save & Close" at bounding box center [966, 562] width 92 height 28
select select
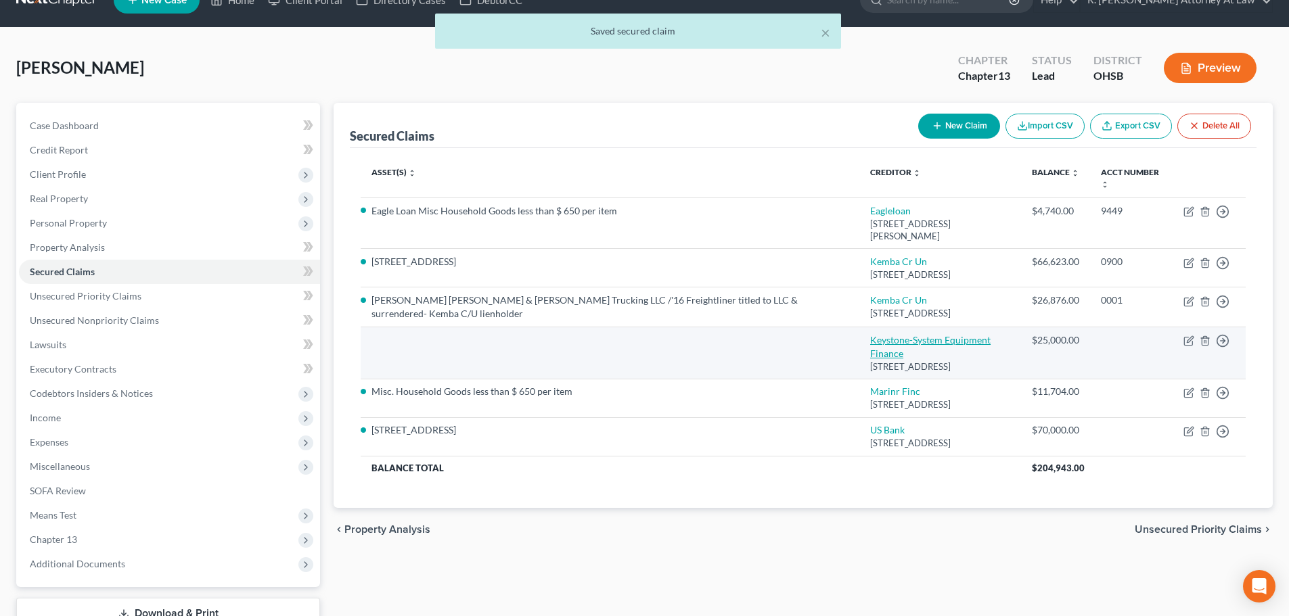
click at [870, 334] on link "Keystone-System Equipment Finance" at bounding box center [930, 346] width 120 height 25
select select "6"
select select "0"
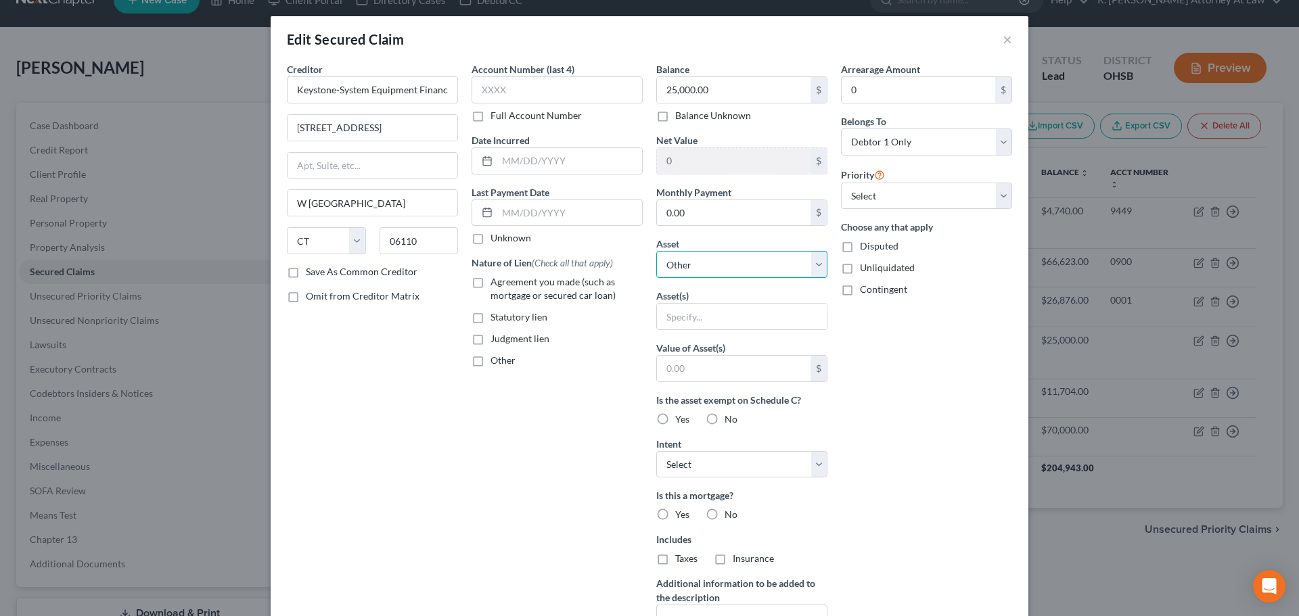
click at [672, 270] on select "Select Other Multiple Assets 5945 Kingsmont Drive - $238830.0 Joe Joe & Irvin T…" at bounding box center [741, 264] width 171 height 27
click at [672, 269] on select "Select Other Multiple Assets 5945 Kingsmont Drive - $238830.0 Joe Joe & Irvin T…" at bounding box center [741, 264] width 171 height 27
click at [816, 264] on select "Select Other Multiple Assets 5945 Kingsmont Drive - $238830.0 Joe Joe & Irvin T…" at bounding box center [741, 264] width 171 height 27
click at [813, 260] on select "Select Other Multiple Assets 5945 Kingsmont Drive - $238830.0 Joe Joe & Irvin T…" at bounding box center [741, 264] width 171 height 27
click at [742, 313] on input "text" at bounding box center [742, 317] width 170 height 26
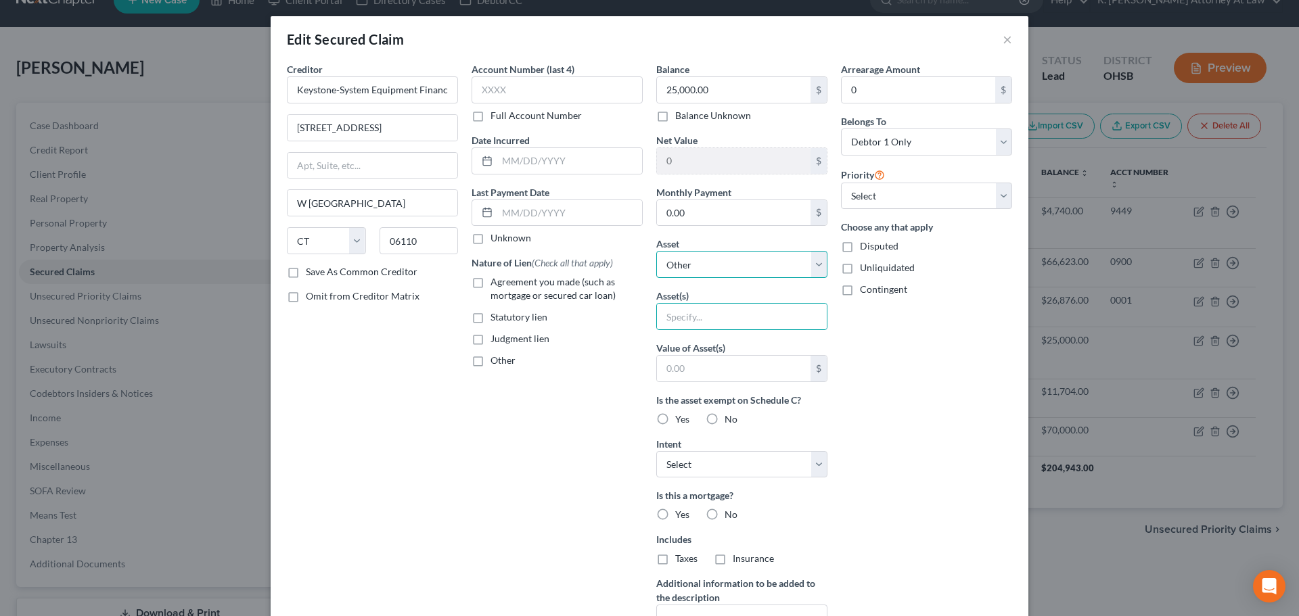
drag, startPoint x: 670, startPoint y: 263, endPoint x: 662, endPoint y: 261, distance: 8.4
click at [670, 263] on select "Select Other Multiple Assets 5945 Kingsmont Drive - $238830.0 Joe Joe & Irvin T…" at bounding box center [741, 264] width 171 height 27
click at [490, 285] on label "Agreement you made (such as mortgage or secured car loan)" at bounding box center [566, 288] width 152 height 27
click at [496, 284] on input "Agreement you made (such as mortgage or secured car loan)" at bounding box center [500, 279] width 9 height 9
checkbox input "true"
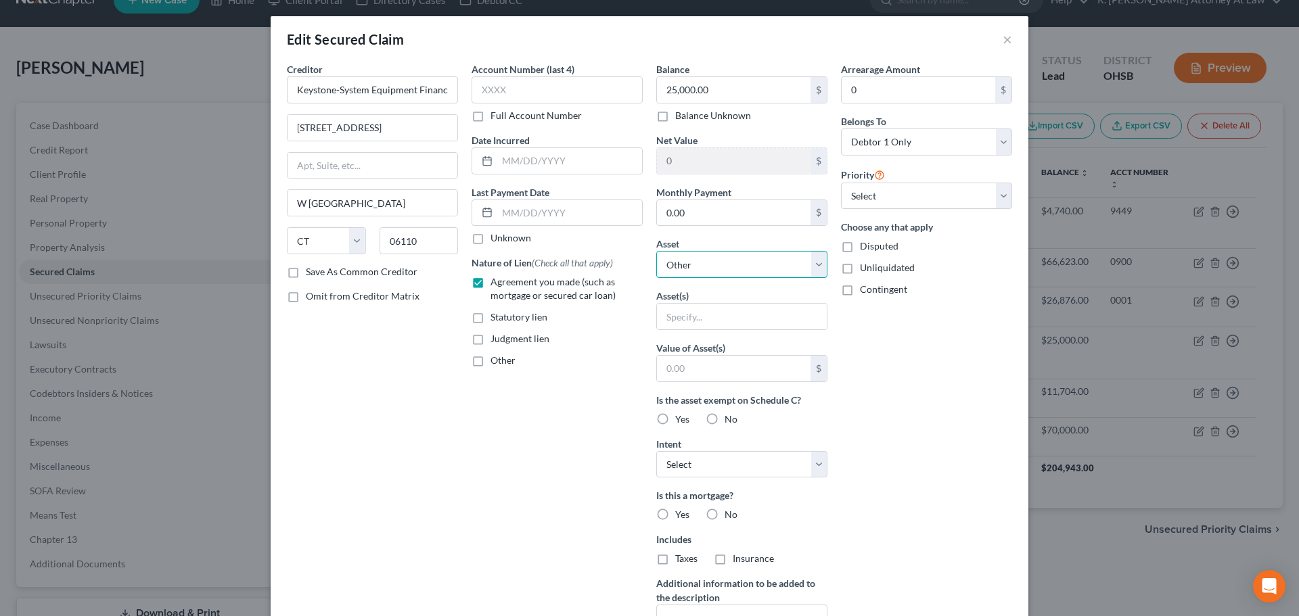
click at [679, 265] on select "Select Other Multiple Assets 5945 Kingsmont Drive - $238830.0 Joe Joe & Irvin T…" at bounding box center [741, 264] width 171 height 27
click at [681, 316] on input "text" at bounding box center [742, 317] width 170 height 26
type input "two trailers"
click at [724, 511] on label "No" at bounding box center [730, 515] width 13 height 14
click at [730, 511] on input "No" at bounding box center [734, 512] width 9 height 9
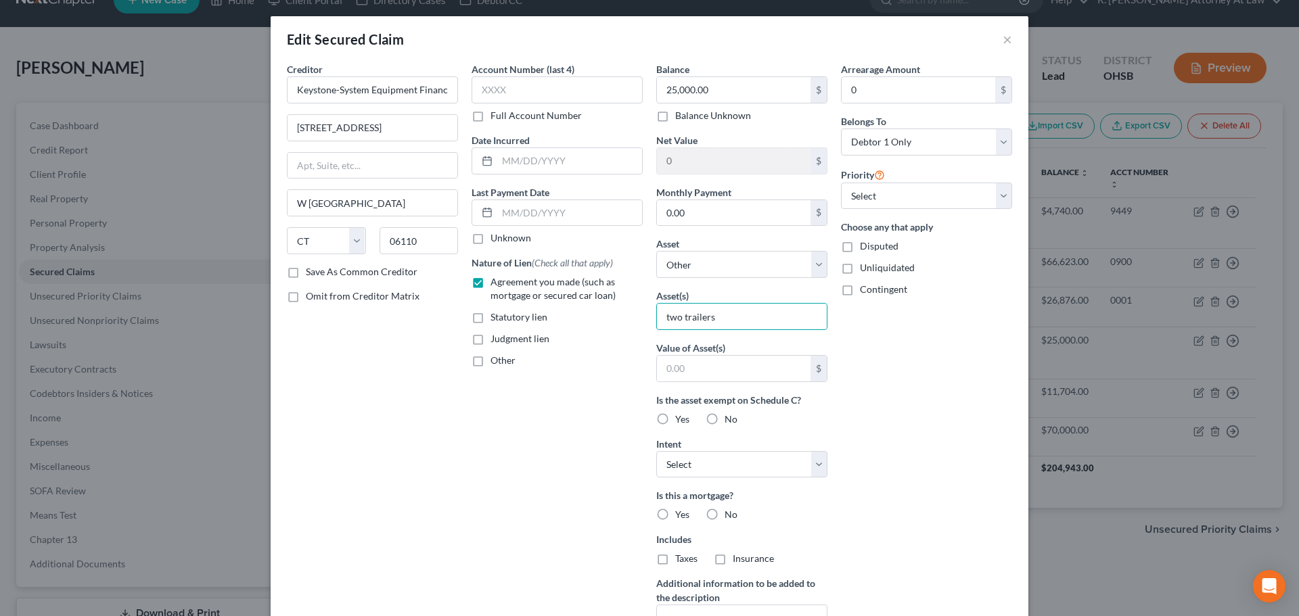
radio input "true"
click at [692, 462] on select "Select Surrender Redeem Reaffirm Avoid Other" at bounding box center [741, 464] width 171 height 27
select select "0"
click at [656, 451] on select "Select Surrender Redeem Reaffirm Avoid Other" at bounding box center [741, 464] width 171 height 27
click at [519, 430] on div "Account Number (last 4) Full Account Number Date Incurred Last Payment Date Unk…" at bounding box center [557, 385] width 185 height 647
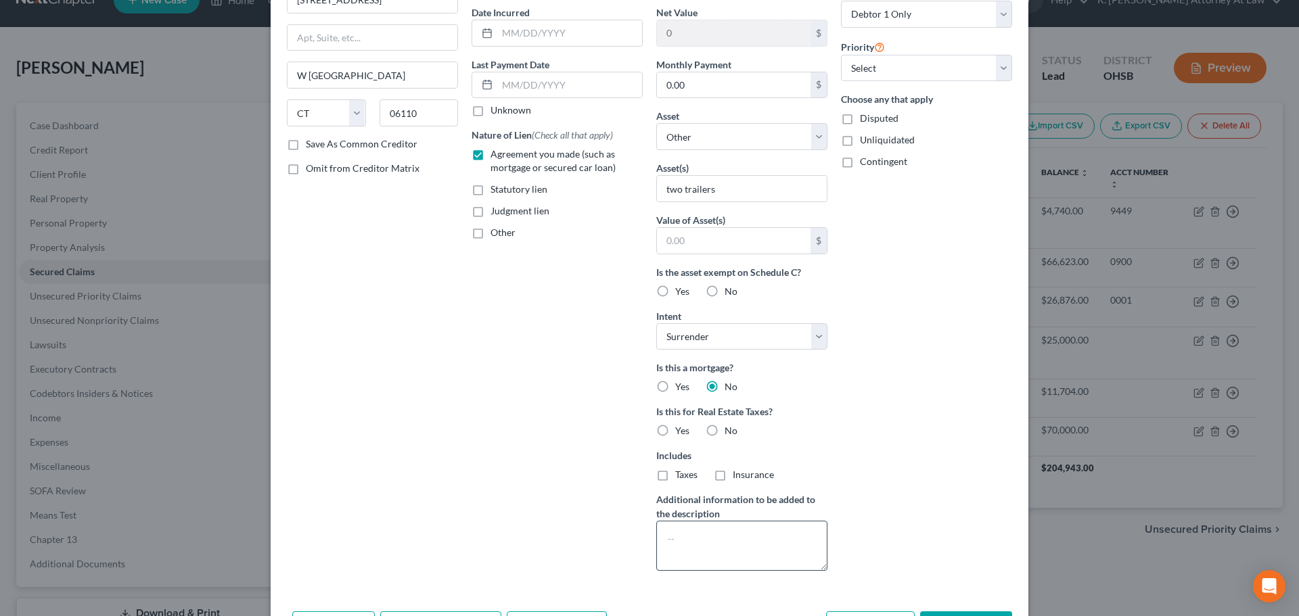
scroll to position [203, 0]
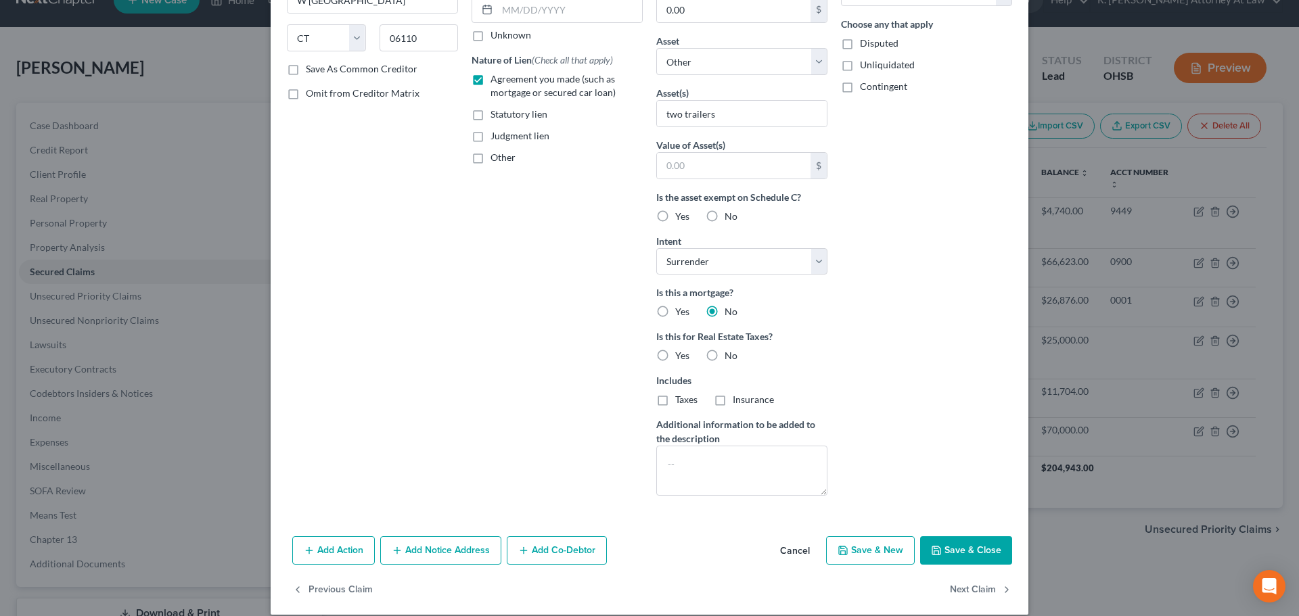
click at [942, 554] on button "Save & Close" at bounding box center [966, 550] width 92 height 28
select select
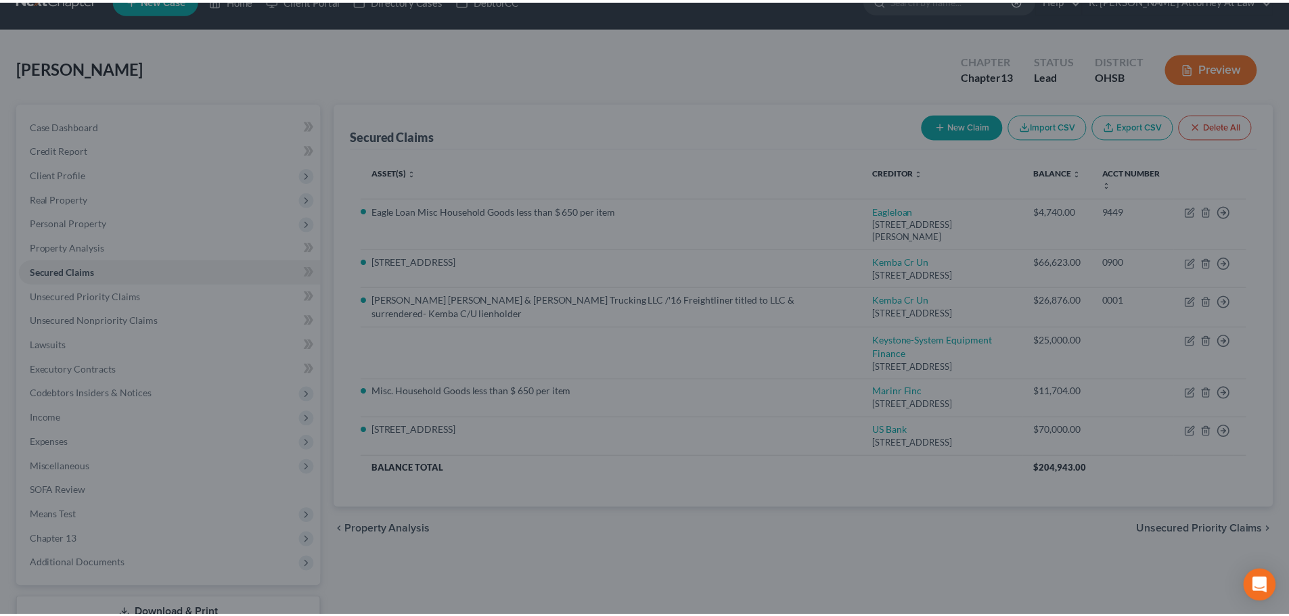
scroll to position [70, 0]
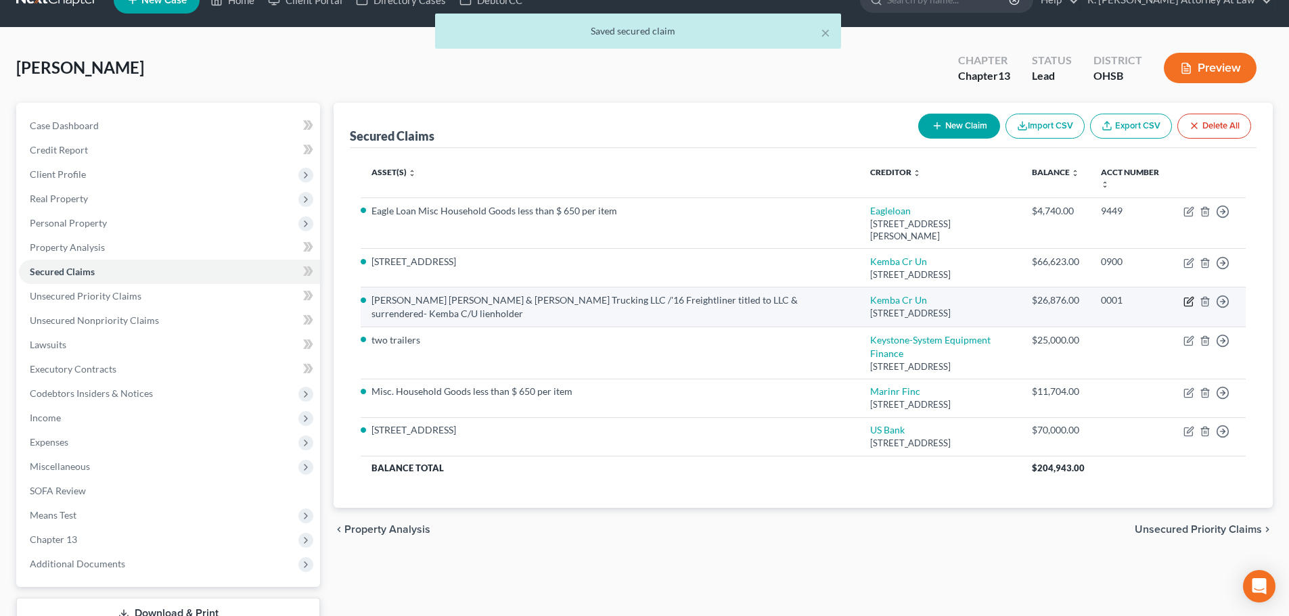
click at [1186, 296] on icon "button" at bounding box center [1188, 301] width 11 height 11
select select "36"
select select "0"
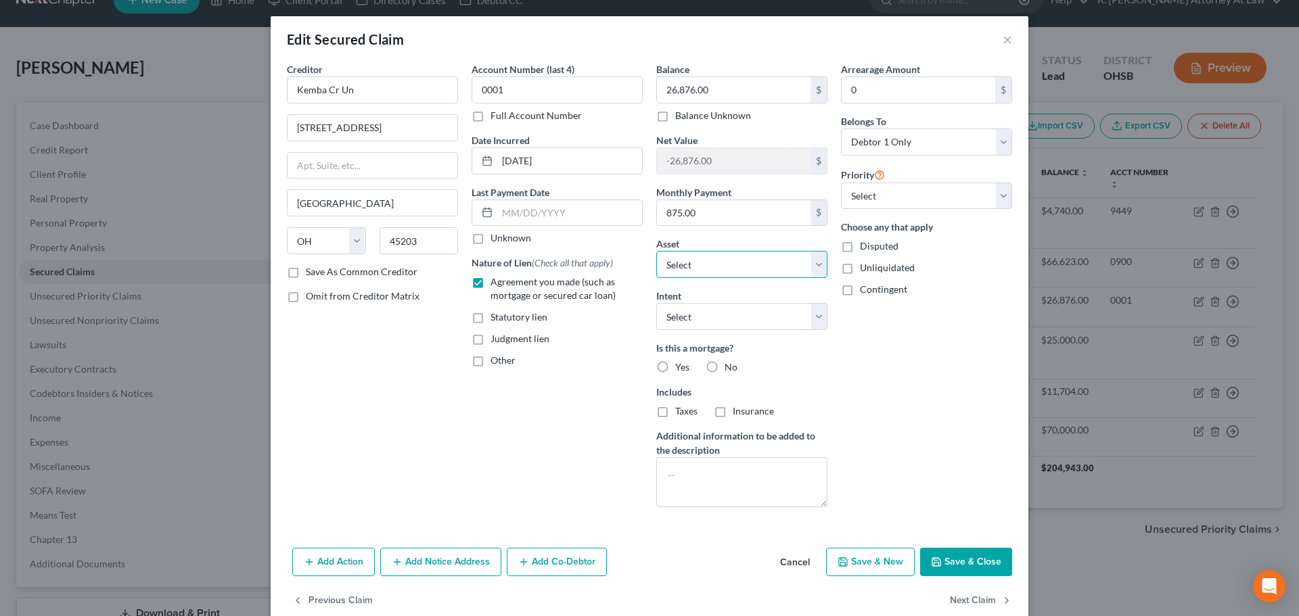
select select "3"
click at [659, 265] on select "Select Other Multiple Assets 5945 Kingsmont Drive - $238830.0 Joe Joe & Irvin T…" at bounding box center [741, 264] width 171 height 27
click at [941, 563] on button "Save & Close" at bounding box center [966, 562] width 92 height 28
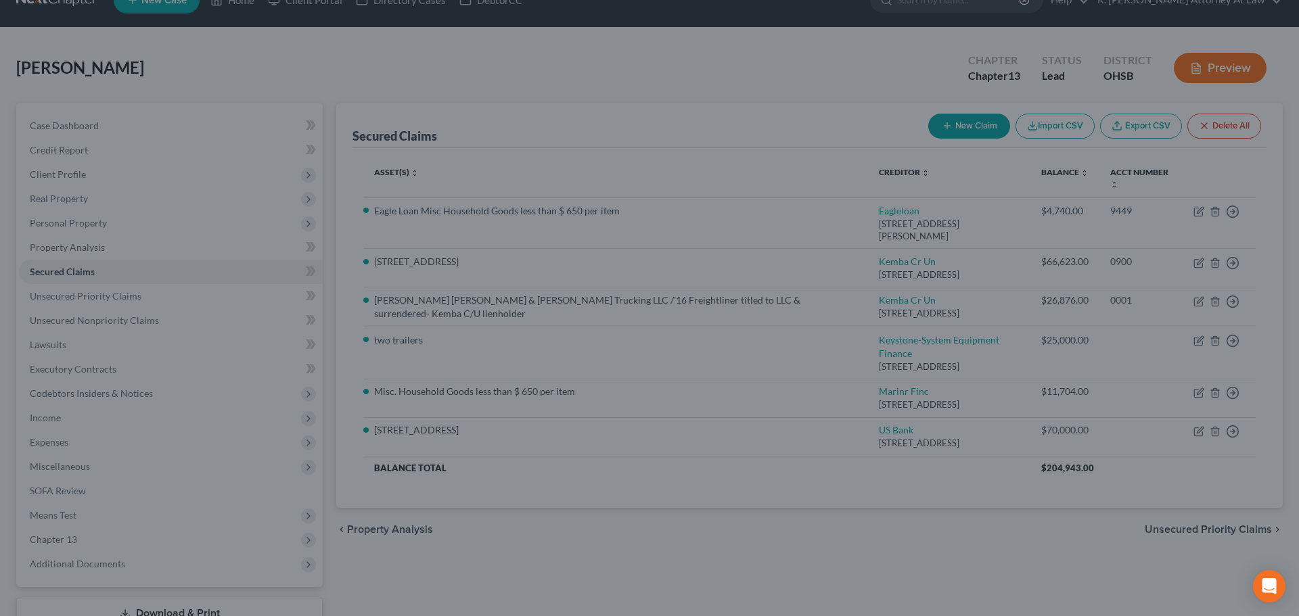
select select "3"
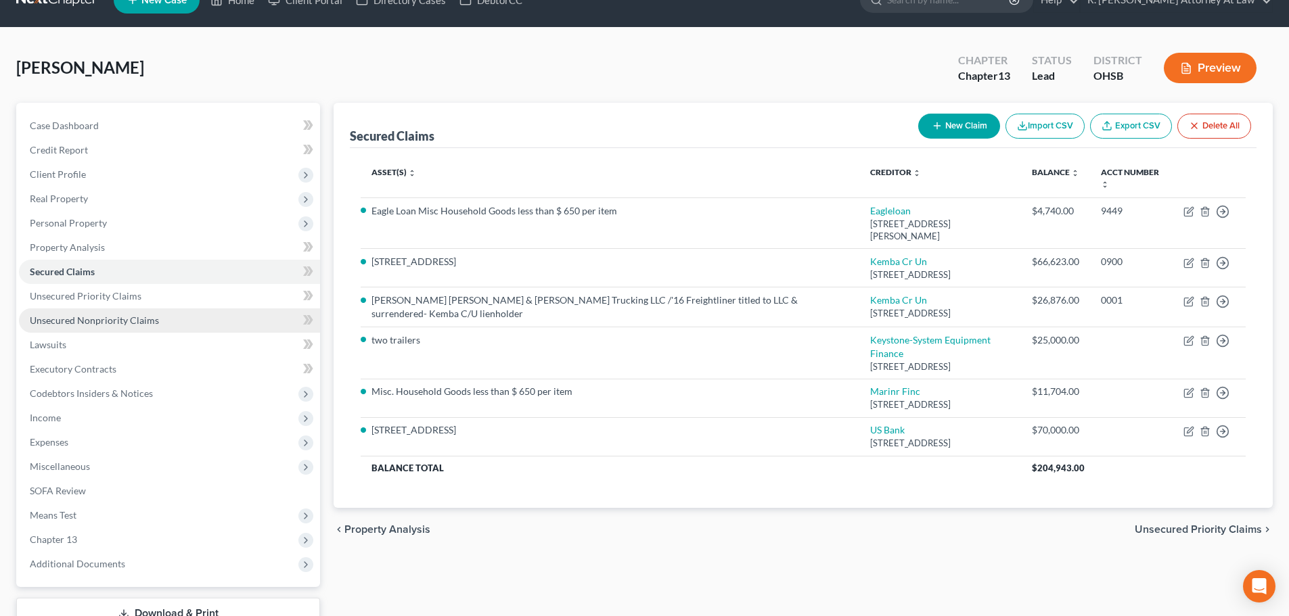
click at [116, 321] on span "Unsecured Nonpriority Claims" at bounding box center [94, 320] width 129 height 11
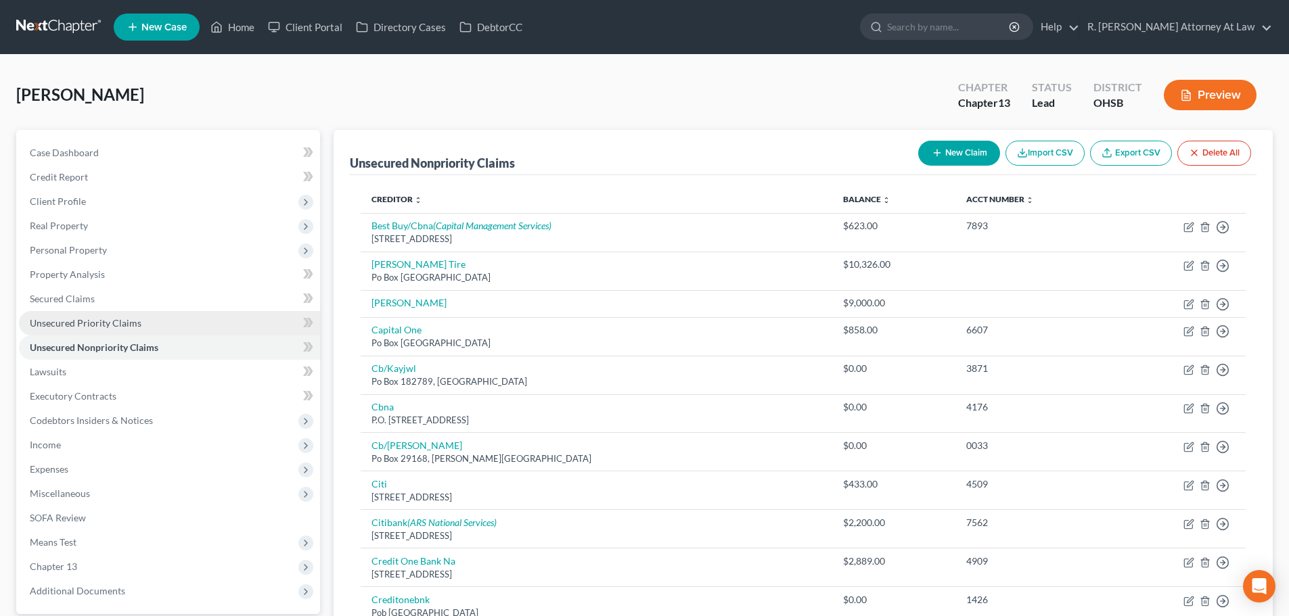
click at [71, 321] on span "Unsecured Priority Claims" at bounding box center [86, 322] width 112 height 11
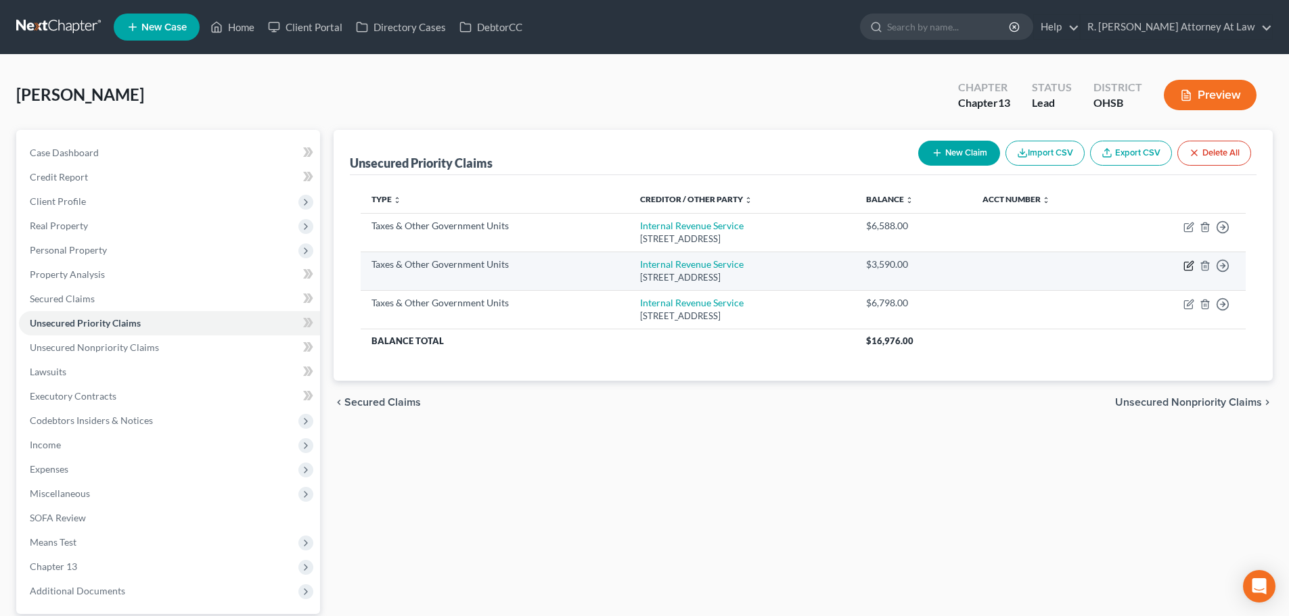
click at [1188, 268] on icon "button" at bounding box center [1188, 265] width 11 height 11
select select "0"
select select "39"
select select "0"
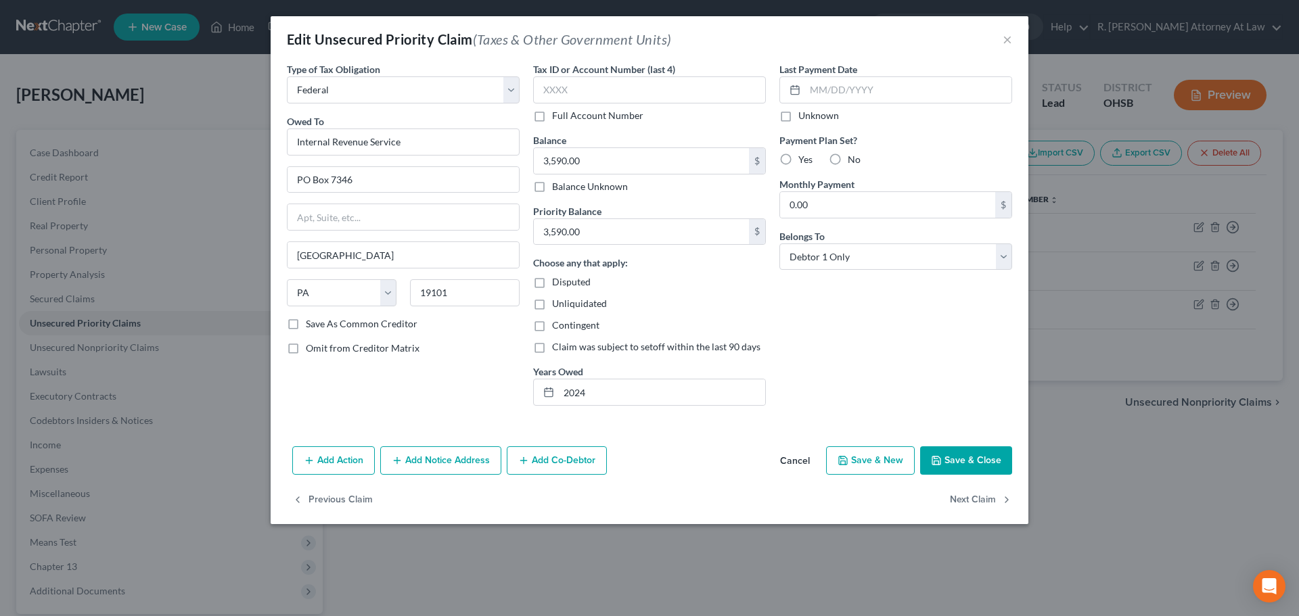
click at [980, 452] on button "Save & Close" at bounding box center [966, 460] width 92 height 28
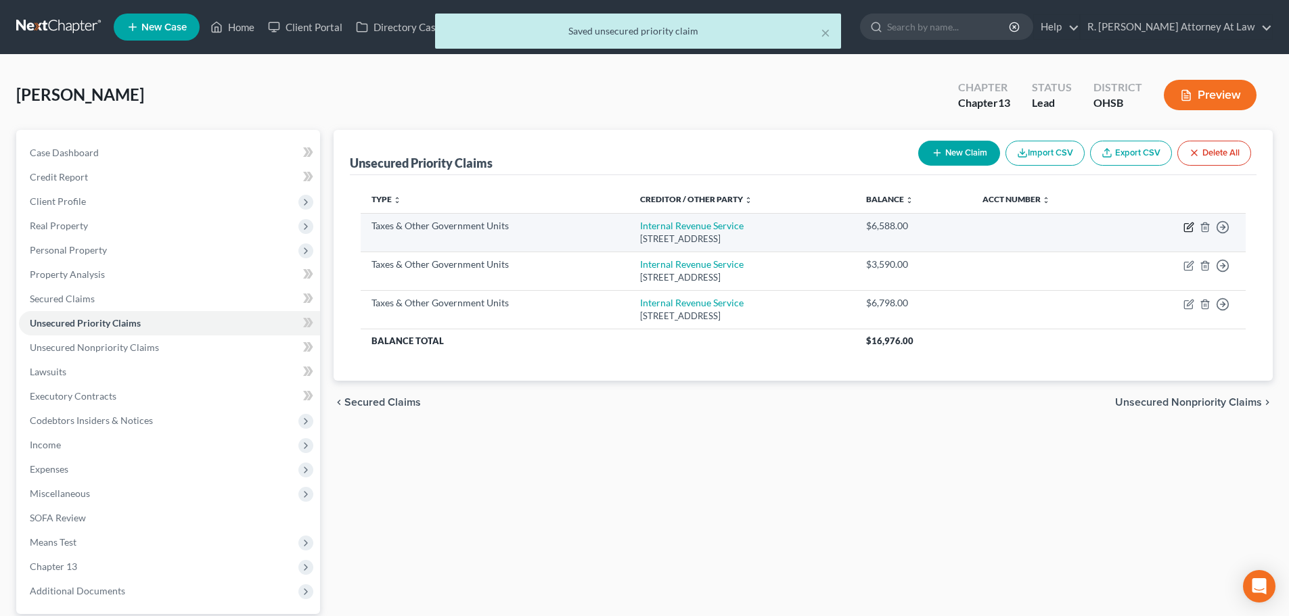
click at [1191, 224] on icon "button" at bounding box center [1190, 226] width 6 height 6
select select "0"
select select "39"
select select "0"
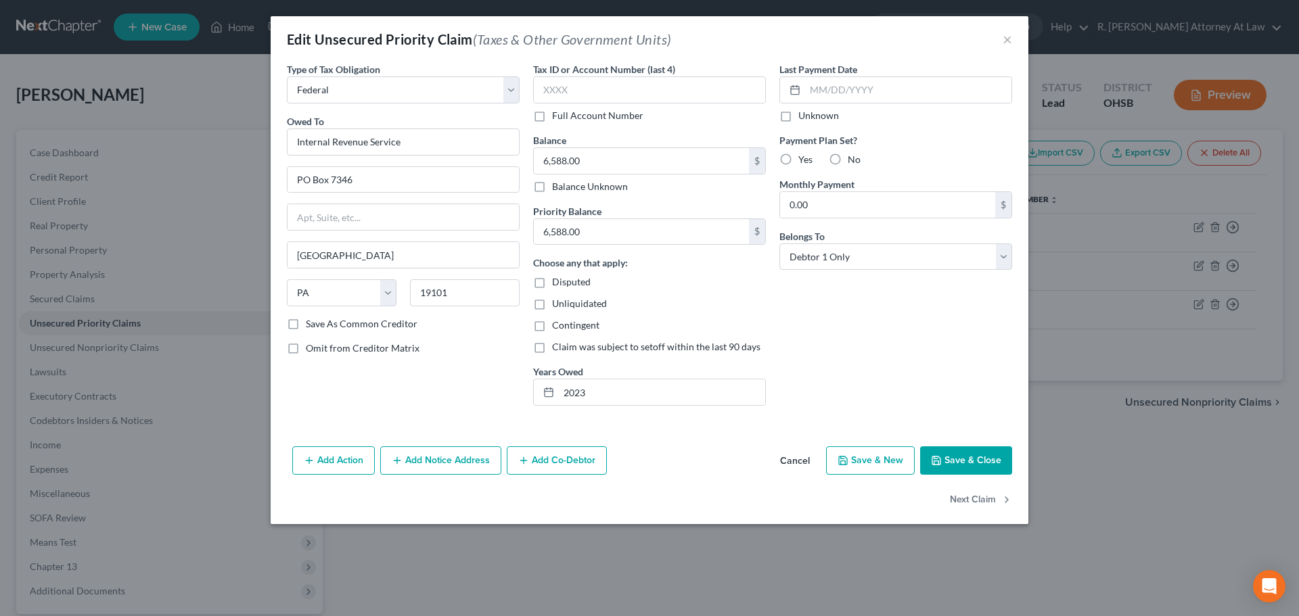
click at [796, 459] on button "Cancel" at bounding box center [794, 461] width 51 height 27
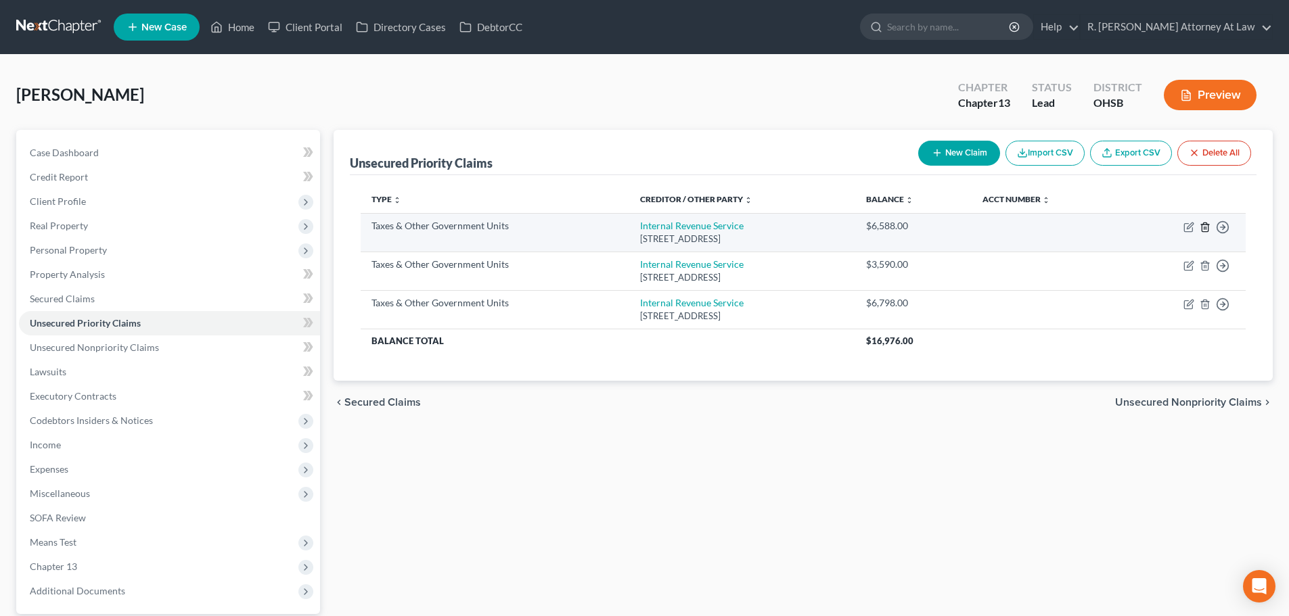
click at [1205, 229] on icon "button" at bounding box center [1204, 227] width 11 height 11
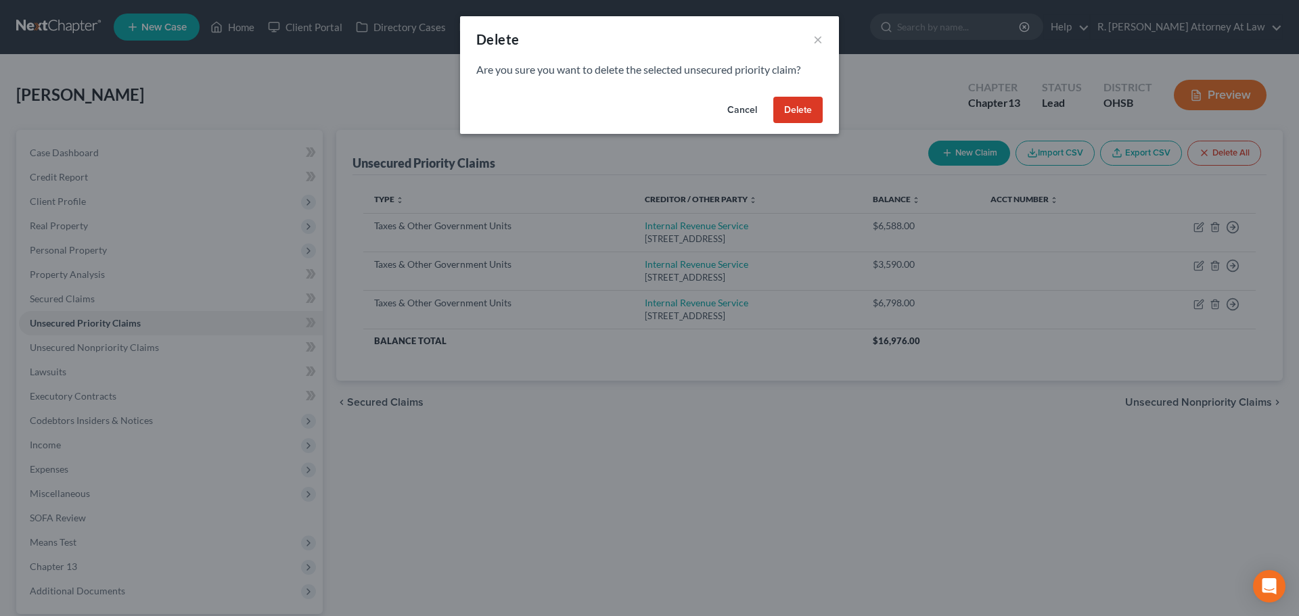
drag, startPoint x: 784, startPoint y: 114, endPoint x: 791, endPoint y: 116, distance: 7.1
click at [785, 114] on button "Delete" at bounding box center [797, 110] width 49 height 27
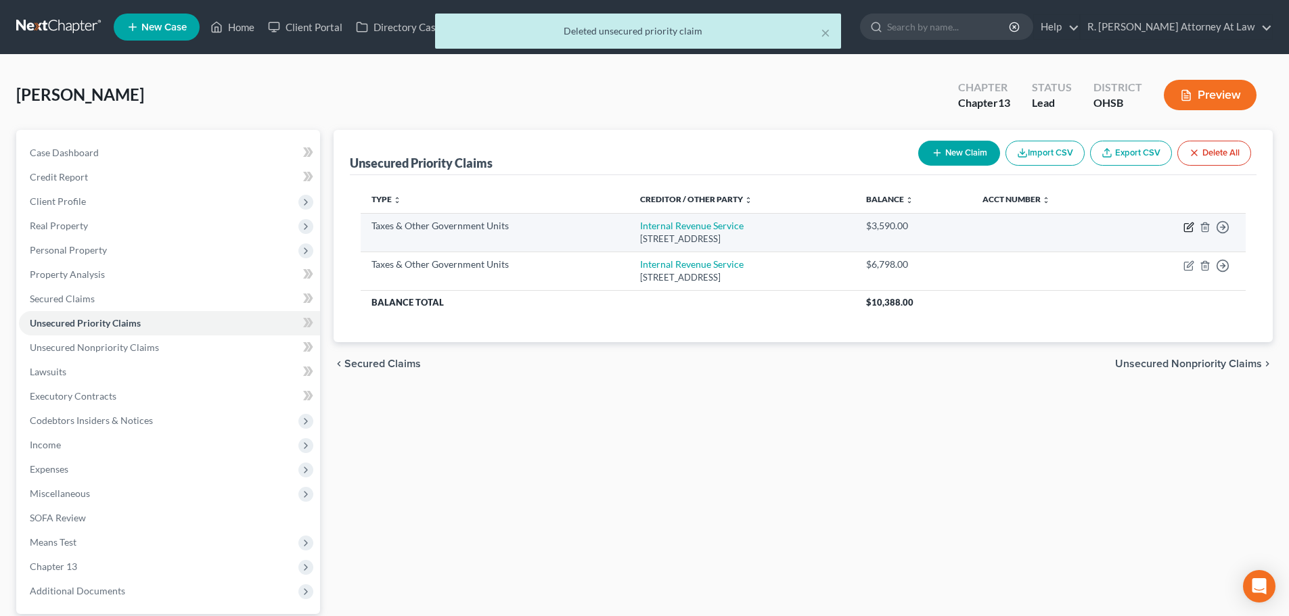
click at [1187, 227] on icon "button" at bounding box center [1188, 227] width 11 height 11
select select "0"
select select "39"
select select "0"
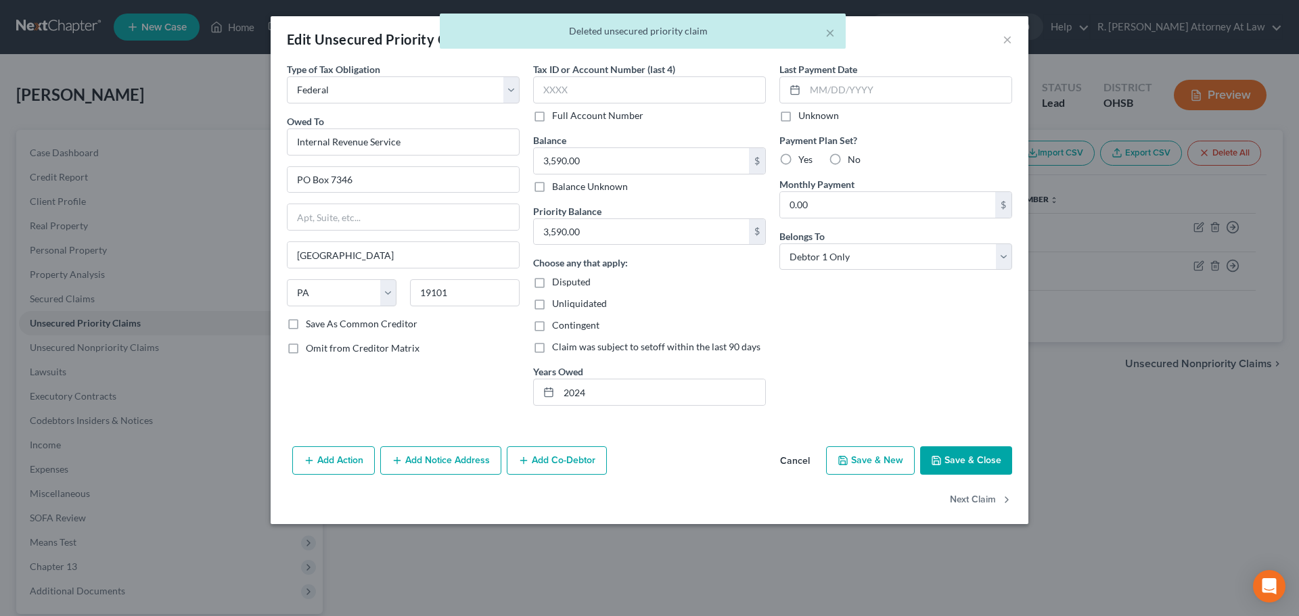
click at [952, 455] on button "Save & Close" at bounding box center [966, 460] width 92 height 28
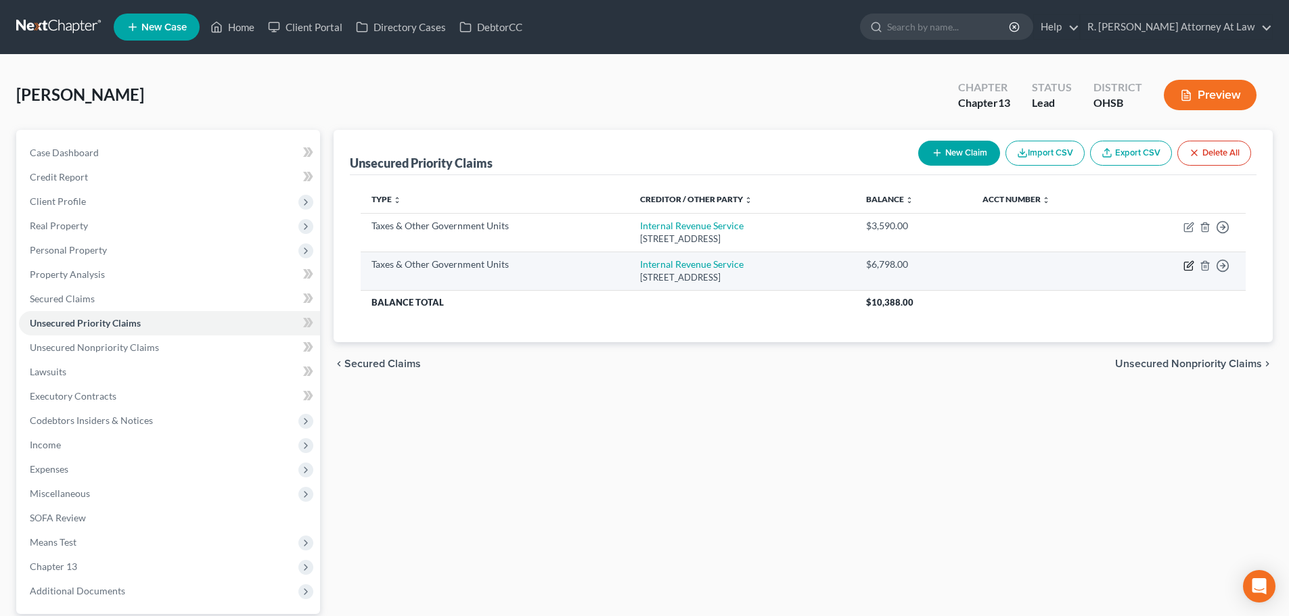
click at [1184, 264] on icon "button" at bounding box center [1188, 265] width 11 height 11
select select "0"
select select "39"
select select "0"
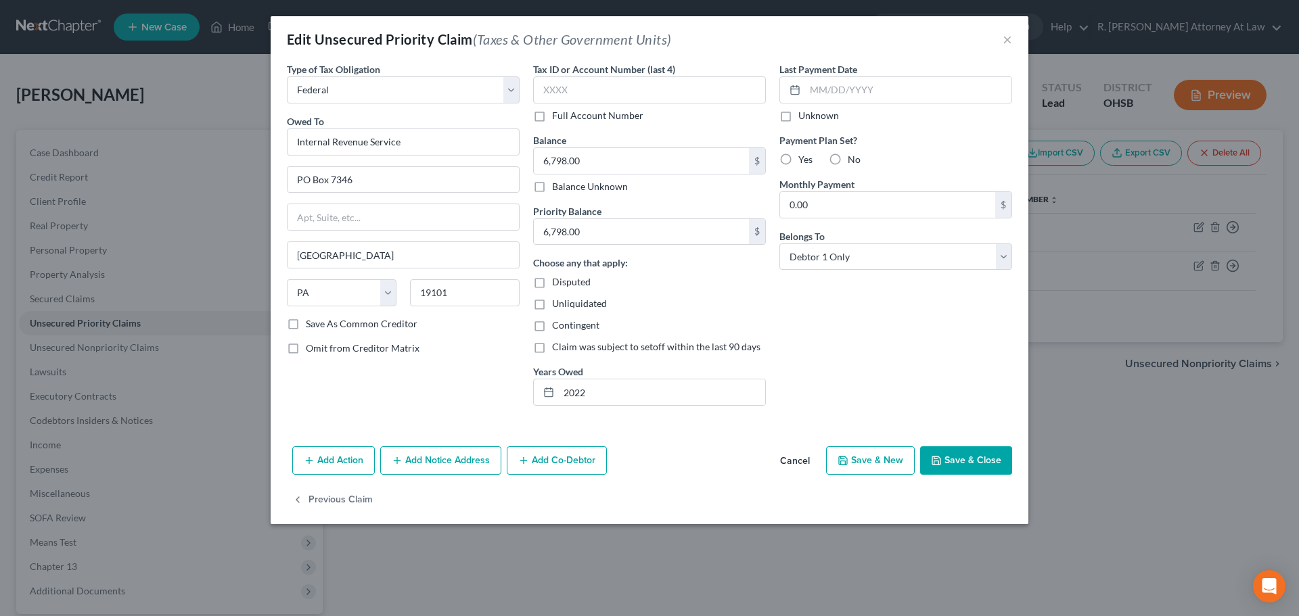
click at [954, 459] on button "Save & Close" at bounding box center [966, 460] width 92 height 28
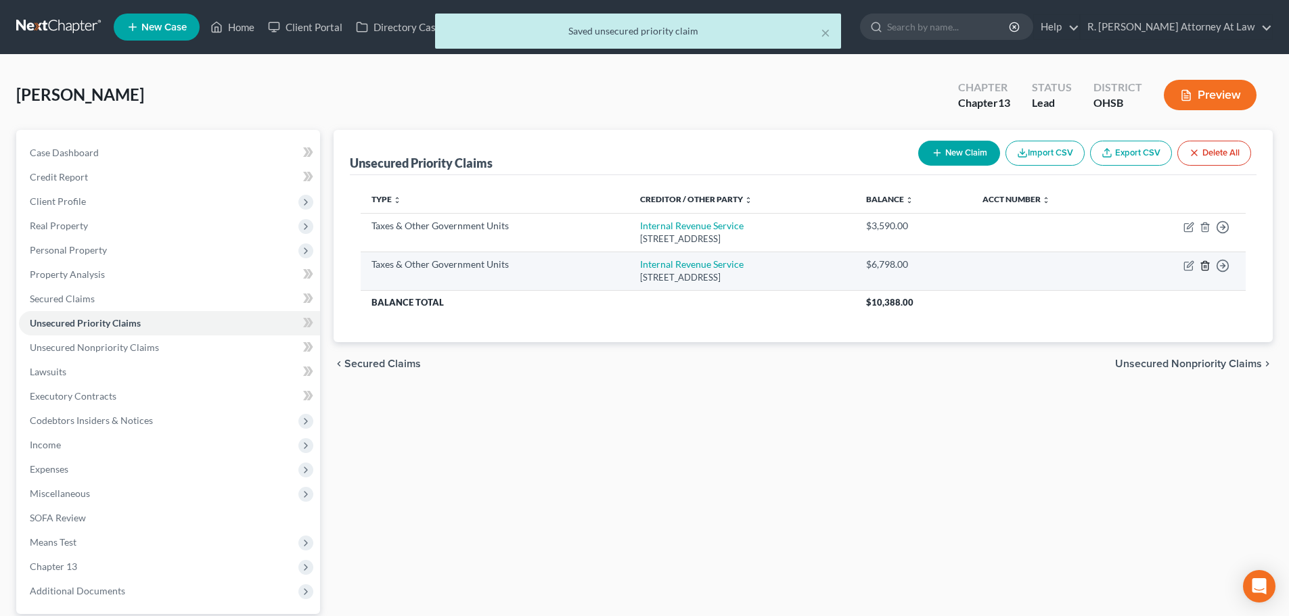
click at [1205, 266] on icon "button" at bounding box center [1204, 265] width 11 height 11
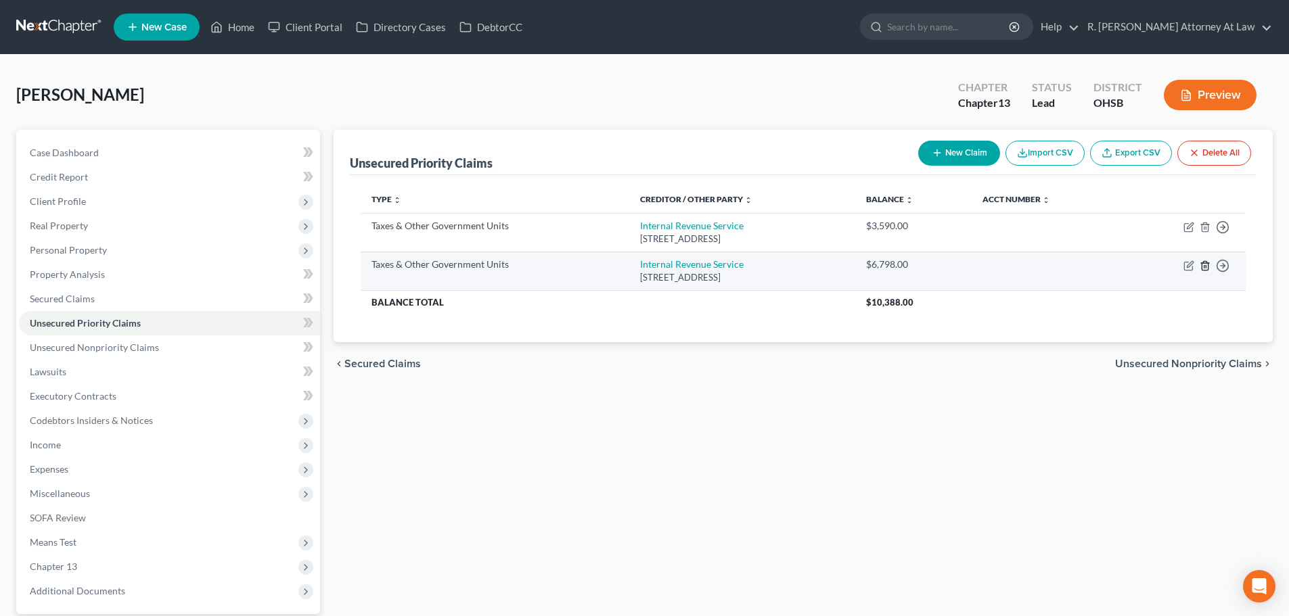
click at [1206, 268] on icon "button" at bounding box center [1204, 265] width 11 height 11
click at [1205, 265] on icon "button" at bounding box center [1204, 265] width 11 height 11
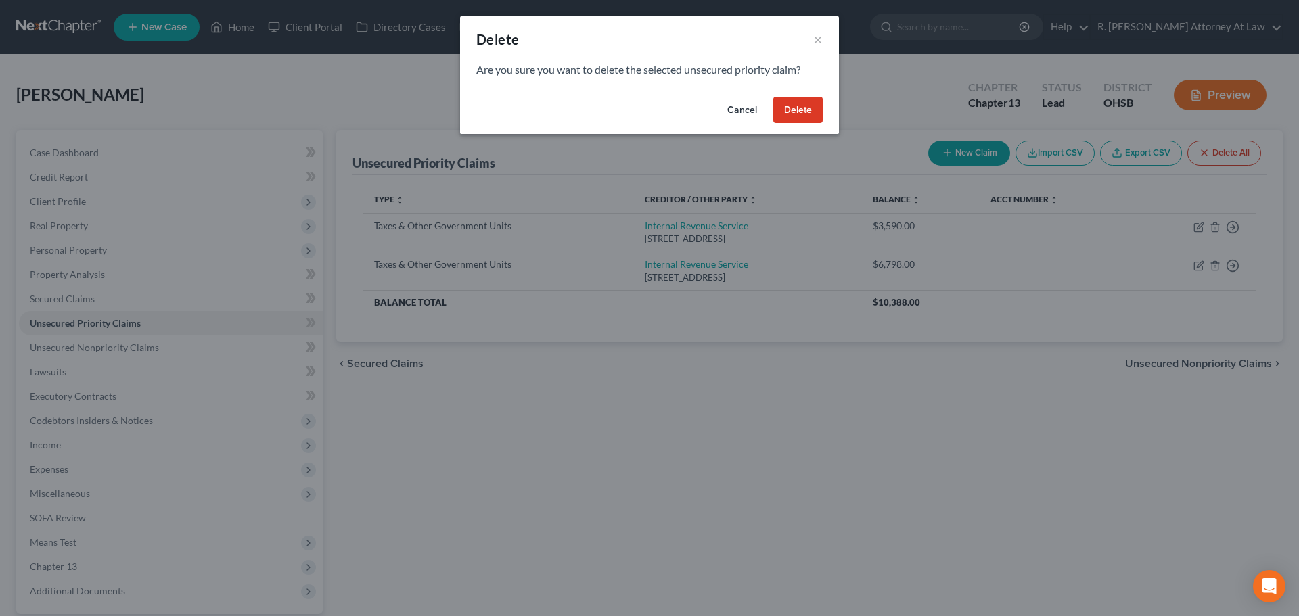
click at [803, 104] on button "Delete" at bounding box center [797, 110] width 49 height 27
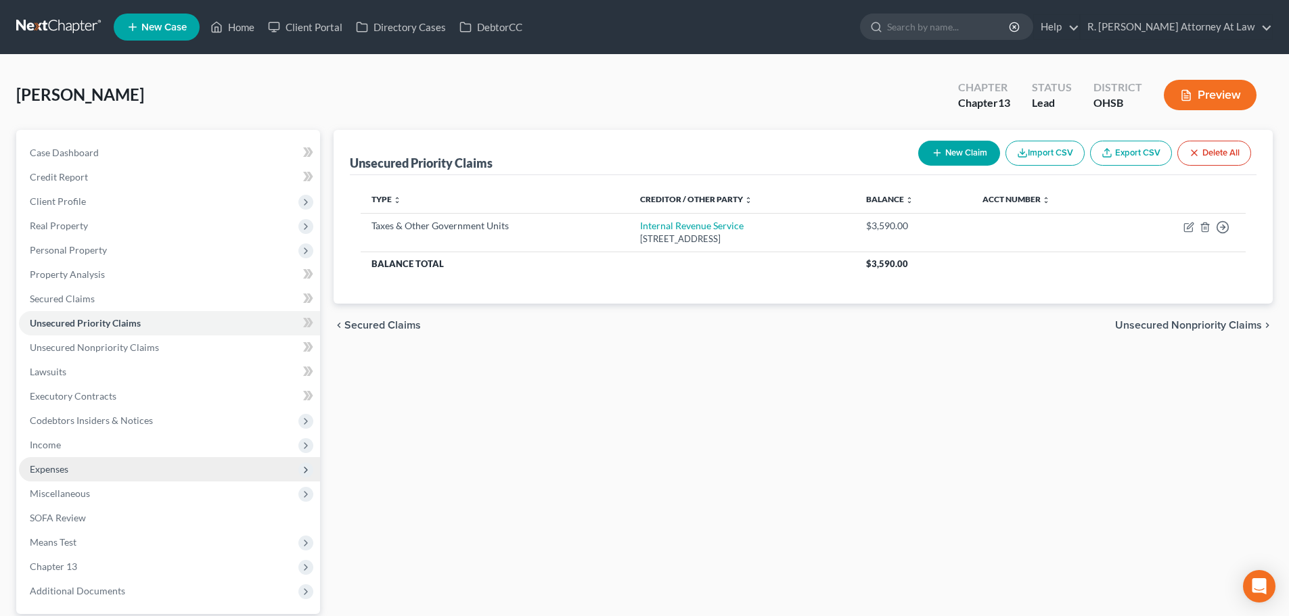
click at [40, 464] on span "Expenses" at bounding box center [49, 468] width 39 height 11
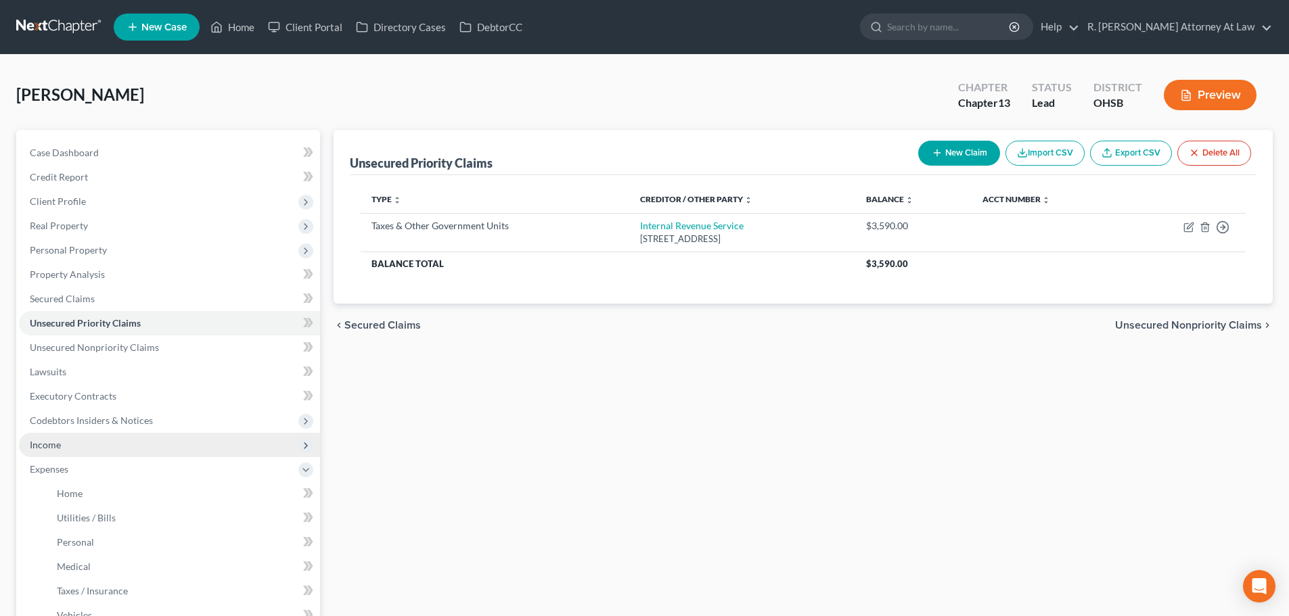
click at [53, 444] on span "Income" at bounding box center [45, 444] width 31 height 11
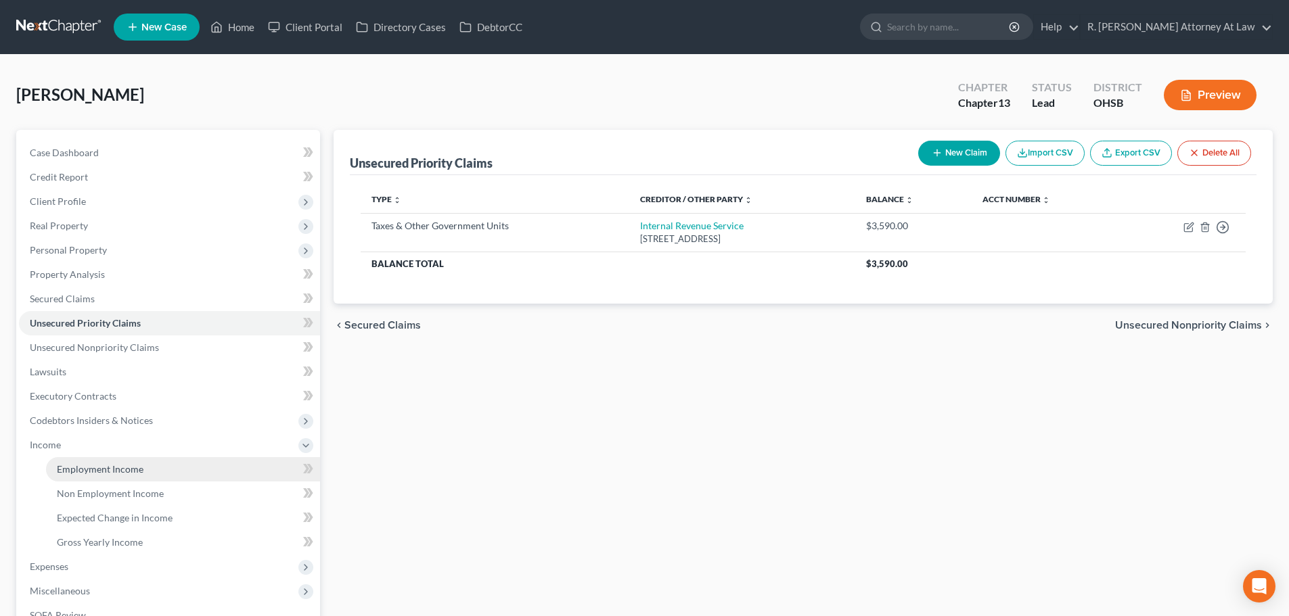
click at [72, 470] on span "Employment Income" at bounding box center [100, 468] width 87 height 11
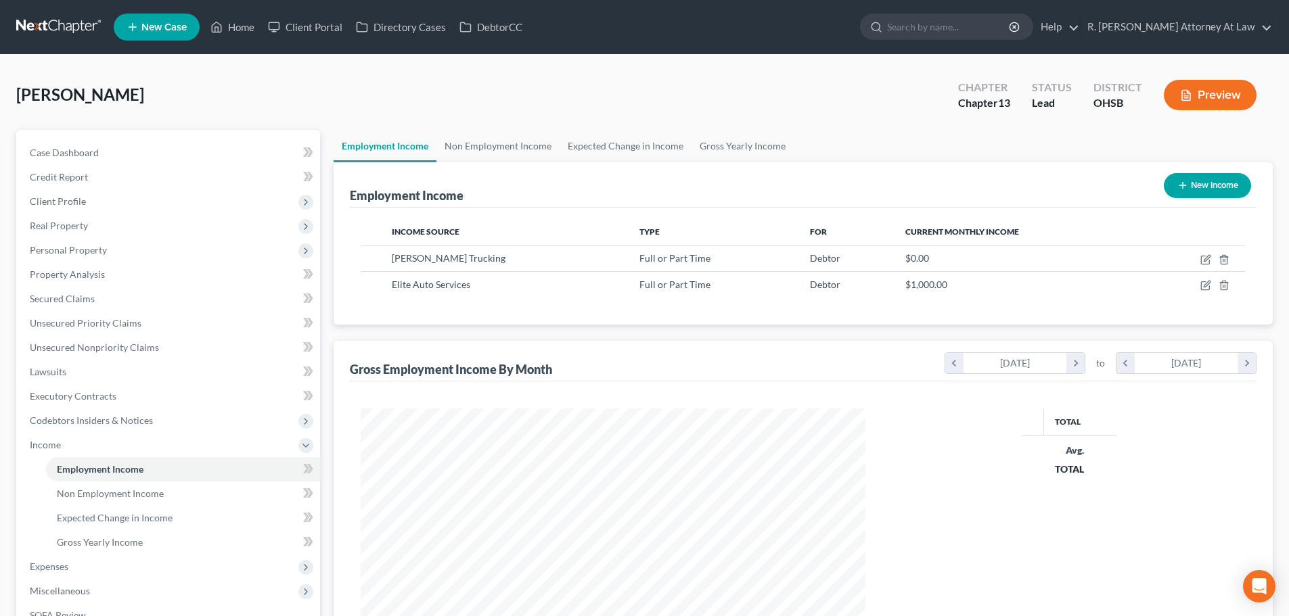
scroll to position [252, 532]
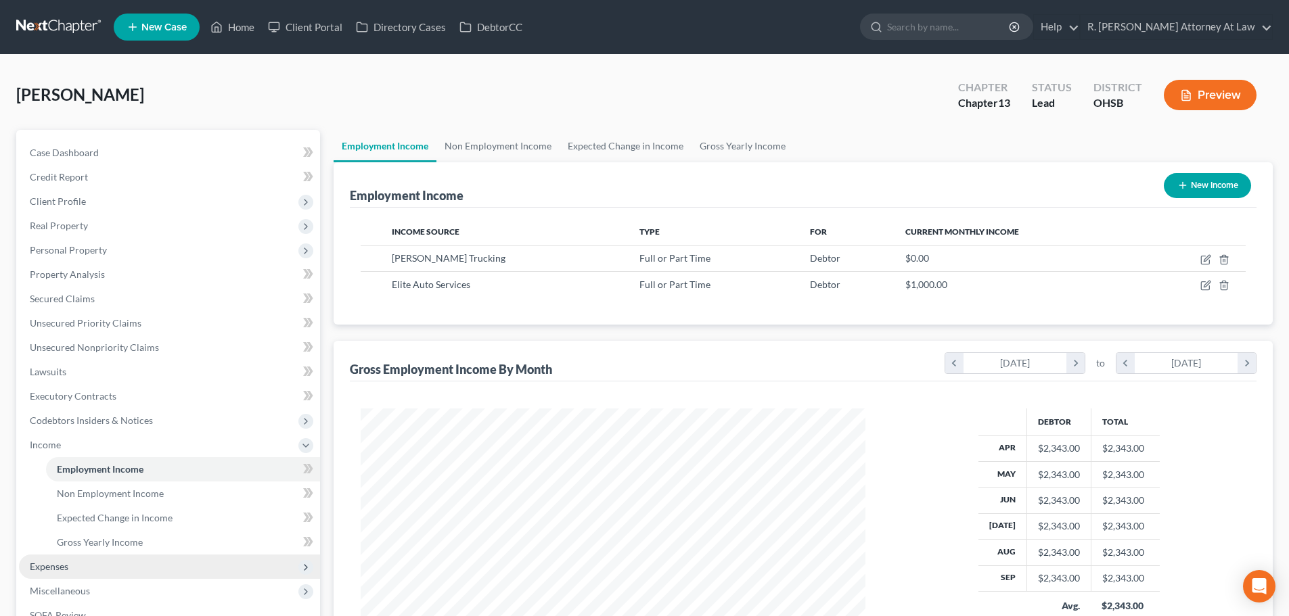
click at [63, 568] on span "Expenses" at bounding box center [49, 566] width 39 height 11
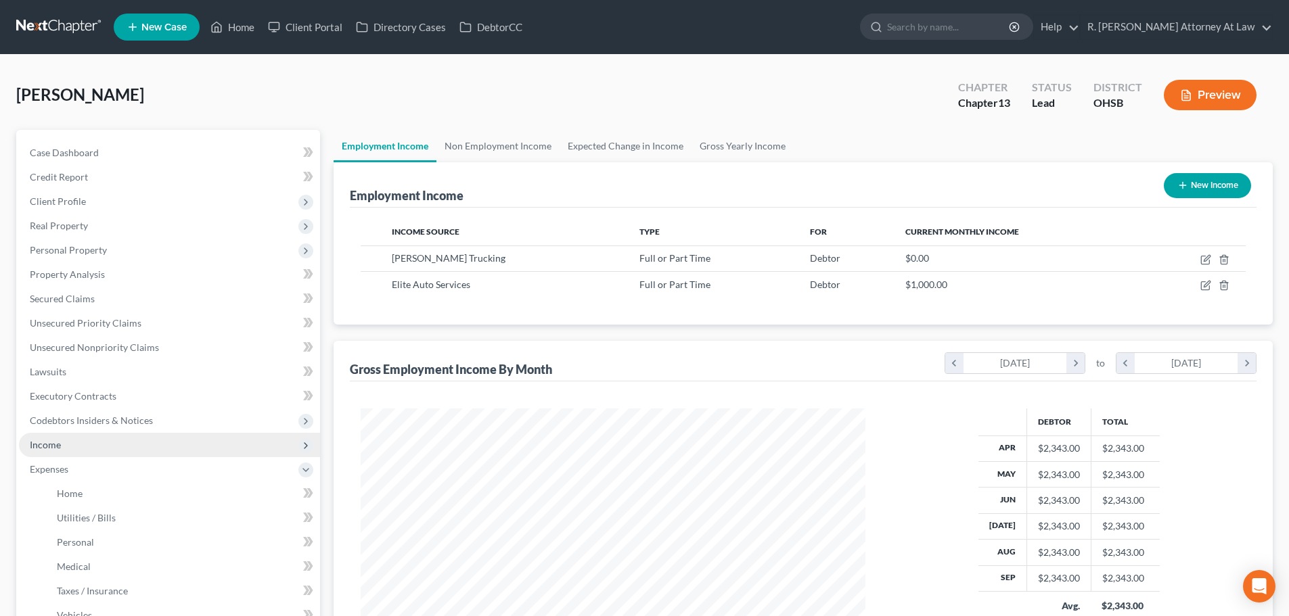
click at [47, 441] on span "Income" at bounding box center [45, 444] width 31 height 11
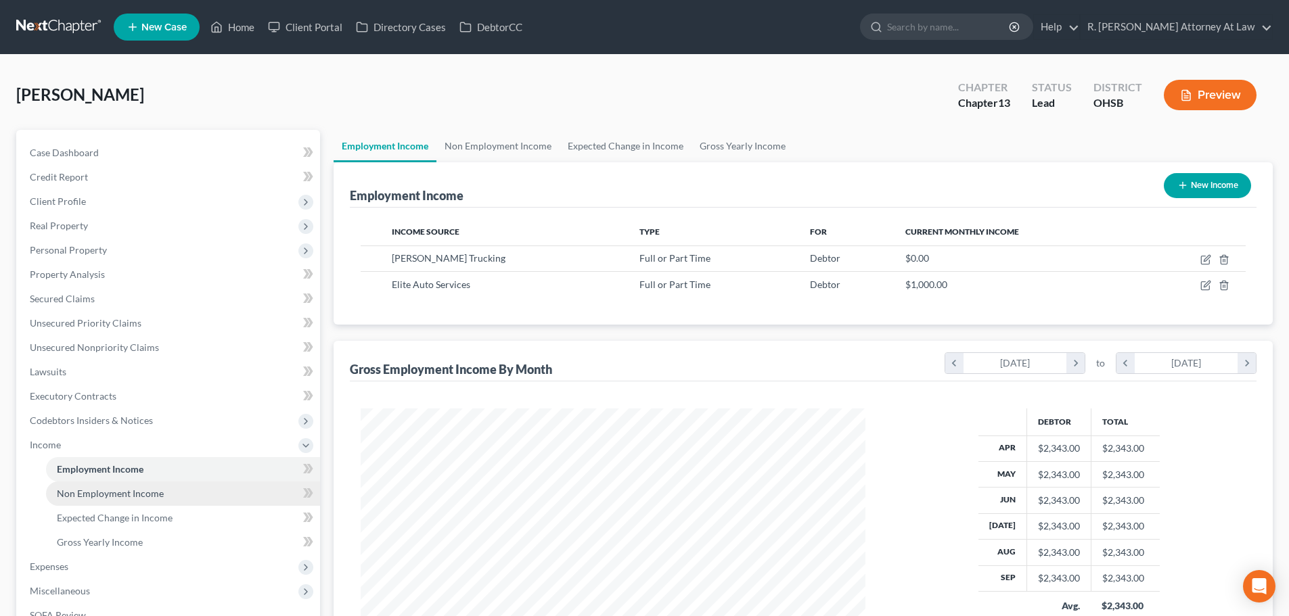
click at [72, 494] on span "Non Employment Income" at bounding box center [110, 493] width 107 height 11
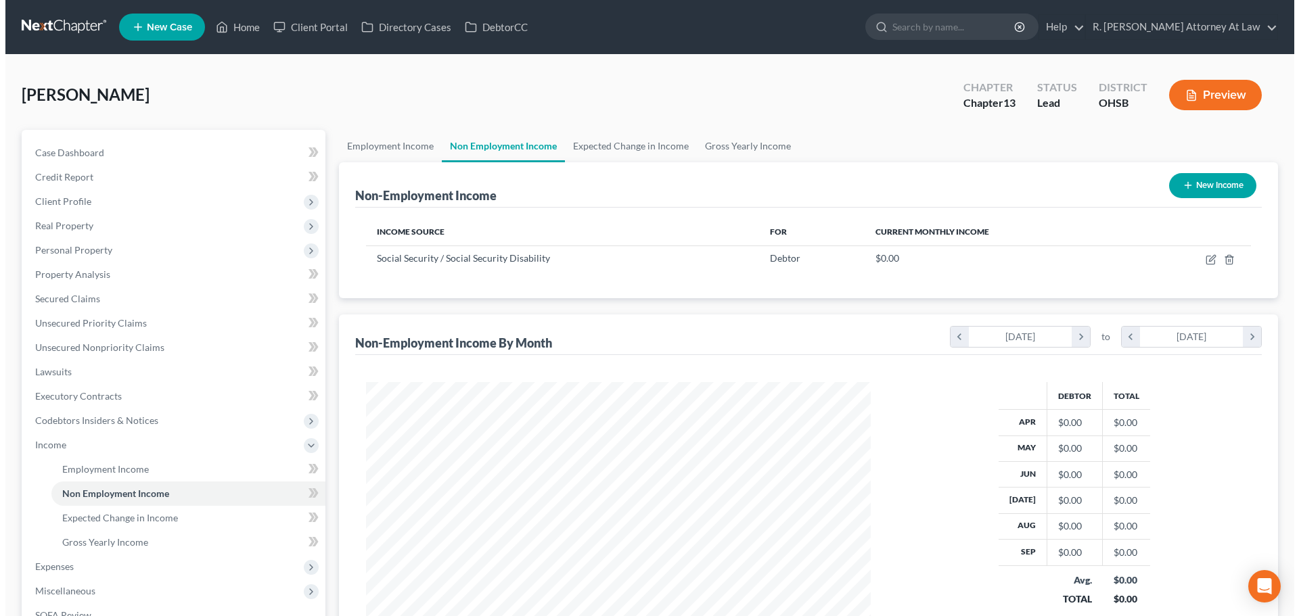
scroll to position [252, 532]
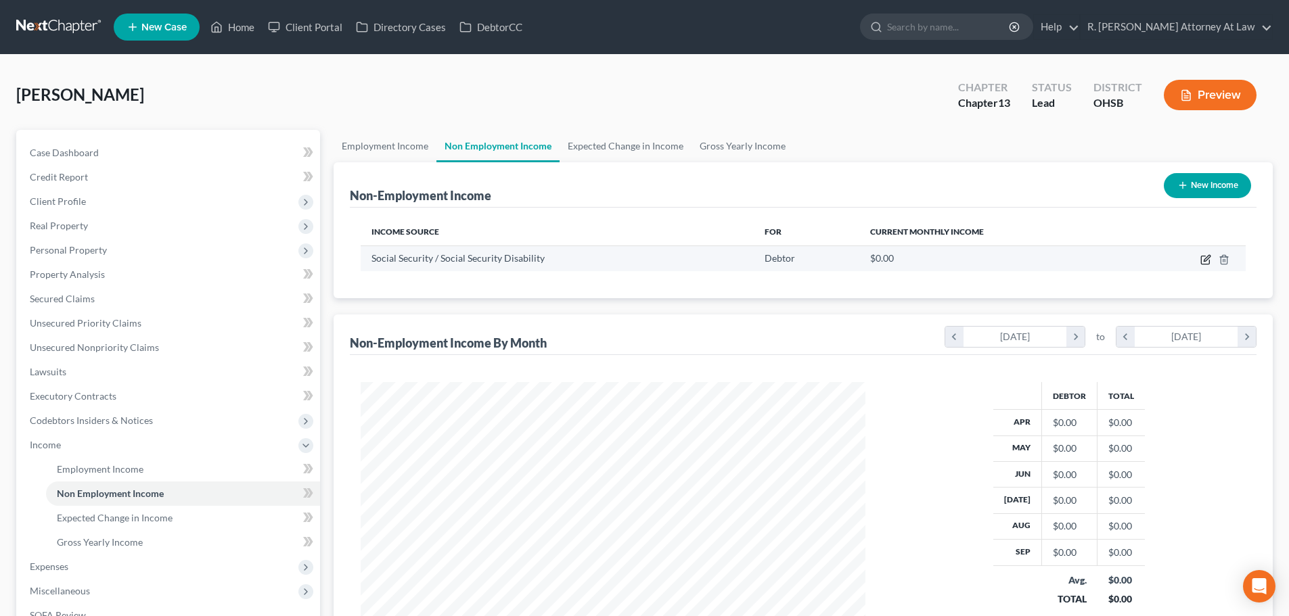
click at [1203, 259] on icon "button" at bounding box center [1205, 259] width 11 height 11
select select "4"
select select "0"
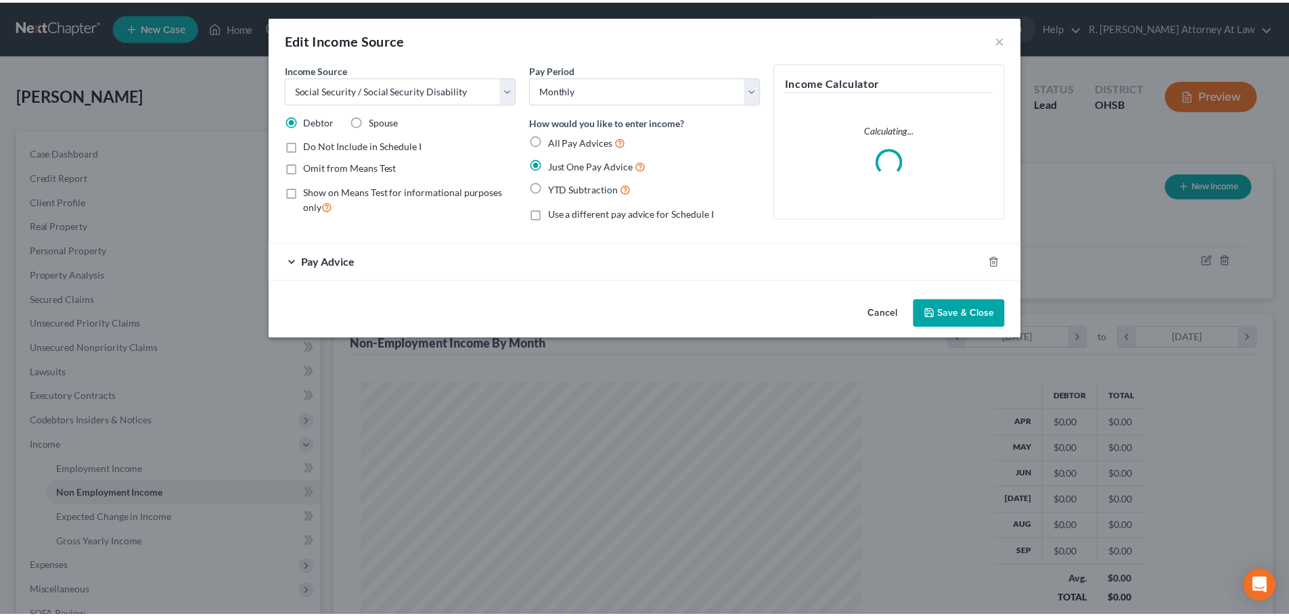
scroll to position [254, 536]
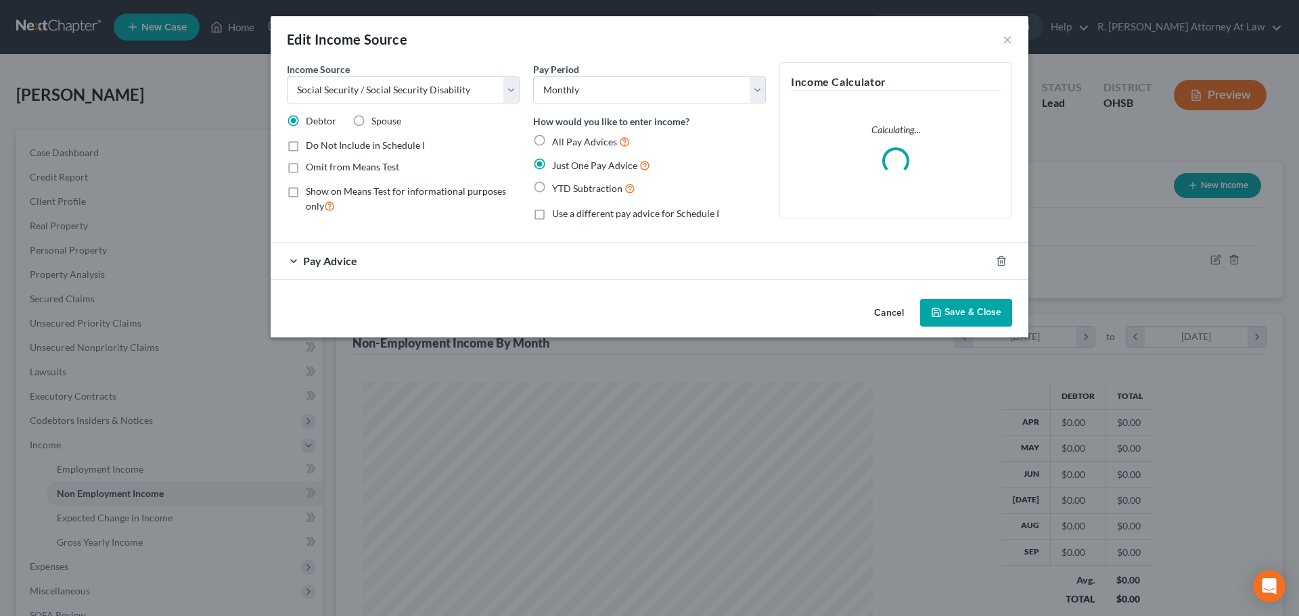
click at [490, 258] on div "Pay Advice" at bounding box center [631, 261] width 720 height 36
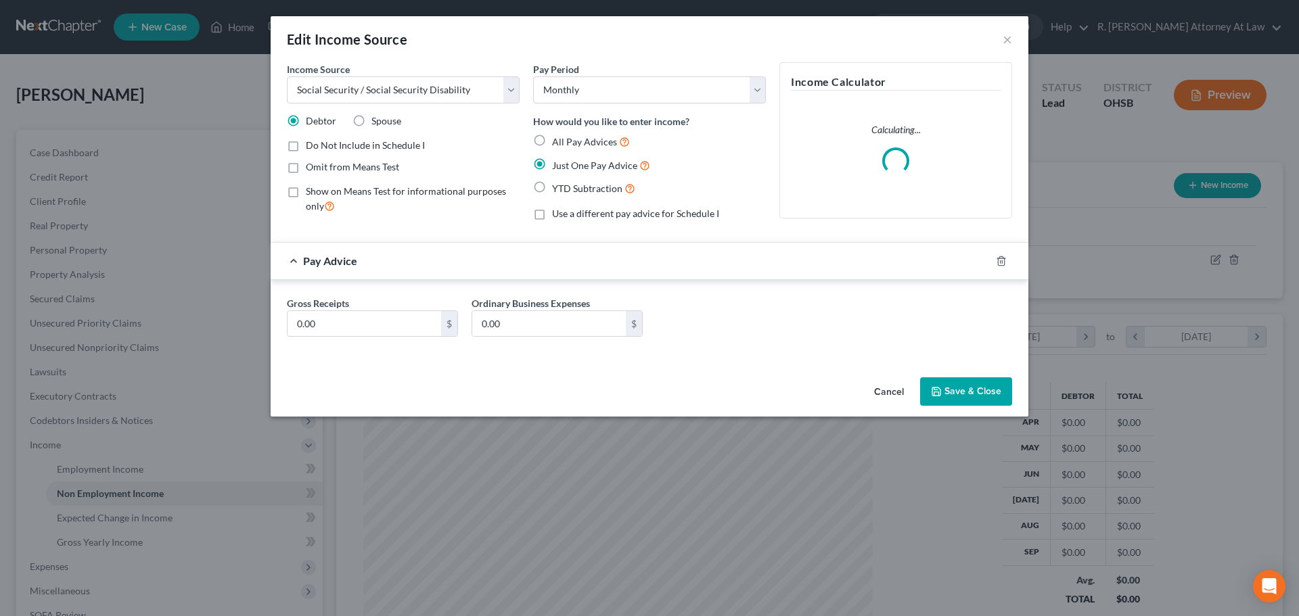
click at [306, 166] on label "Omit from Means Test" at bounding box center [352, 167] width 93 height 14
click at [311, 166] on input "Omit from Means Test" at bounding box center [315, 164] width 9 height 9
checkbox input "true"
click at [333, 316] on input "0.00" at bounding box center [364, 324] width 154 height 26
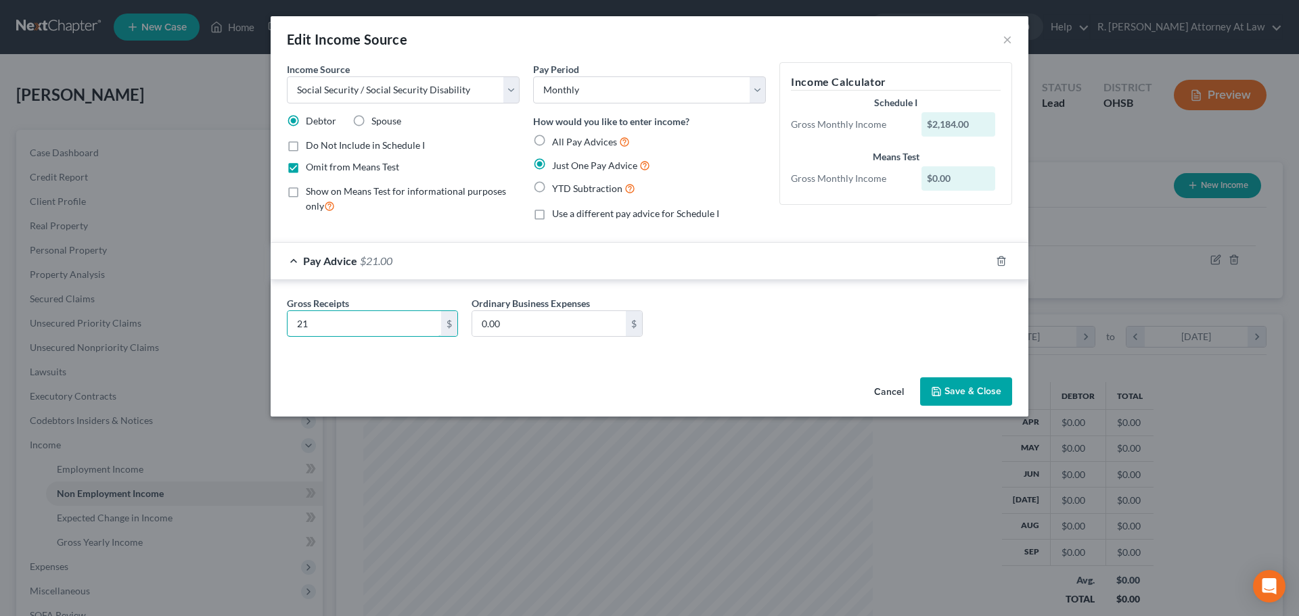
type input "2"
type input "2,158"
click at [954, 388] on button "Save & Close" at bounding box center [966, 391] width 92 height 28
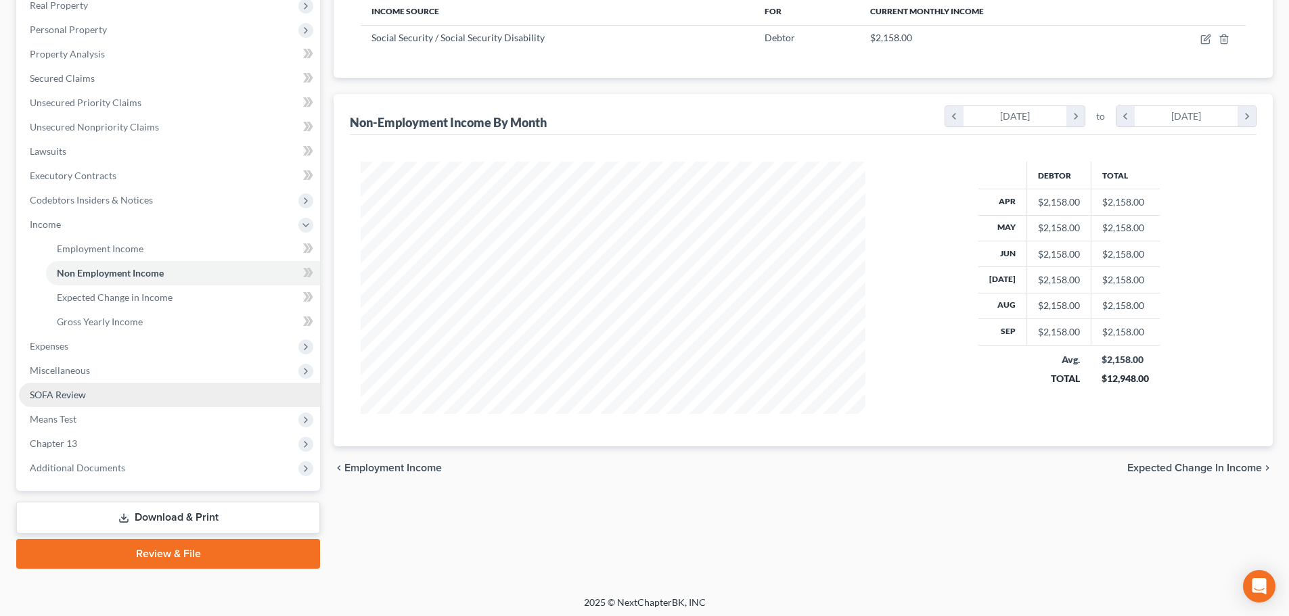
scroll to position [225, 0]
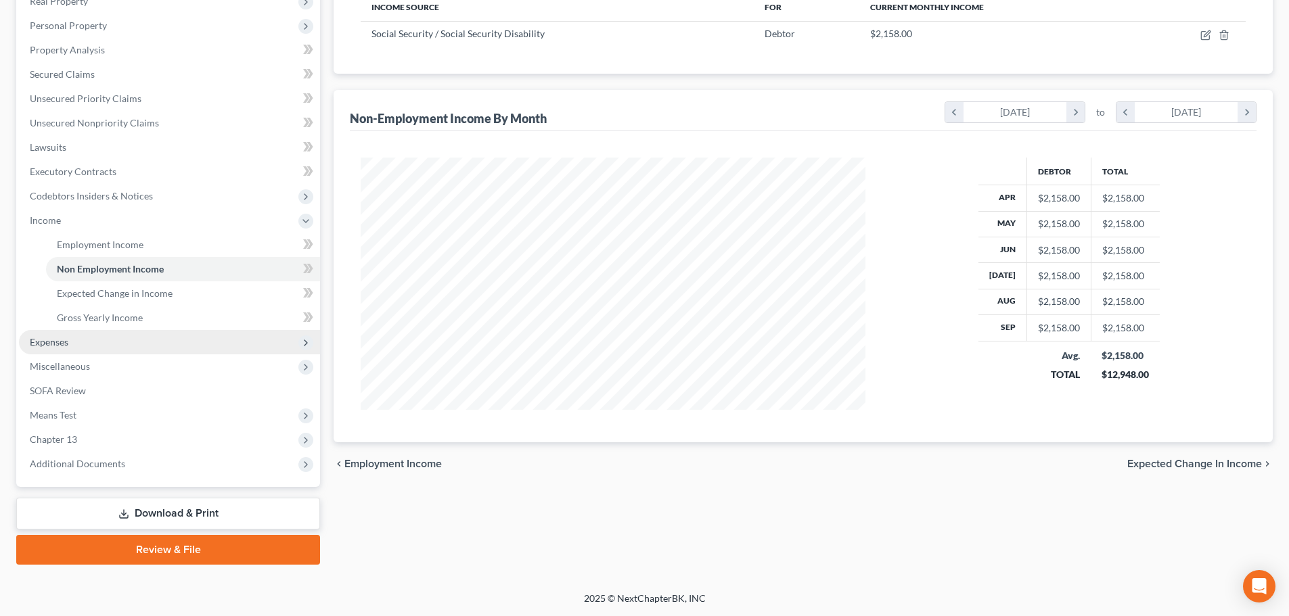
click at [37, 339] on span "Expenses" at bounding box center [49, 341] width 39 height 11
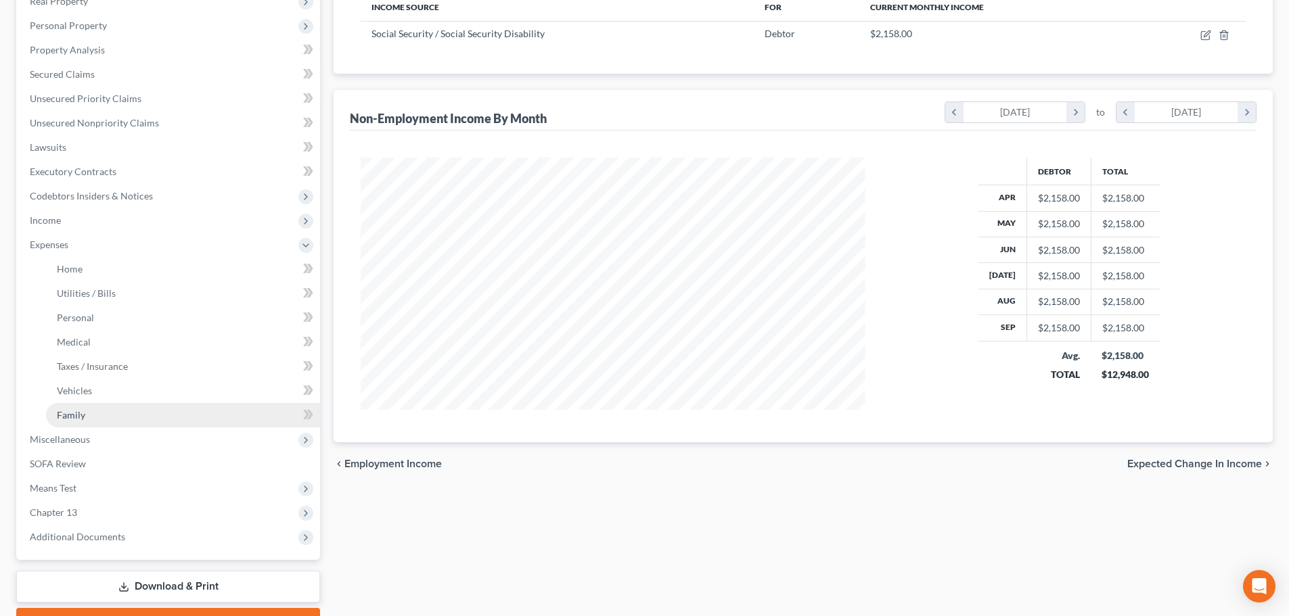
click at [68, 417] on span "Family" at bounding box center [71, 414] width 28 height 11
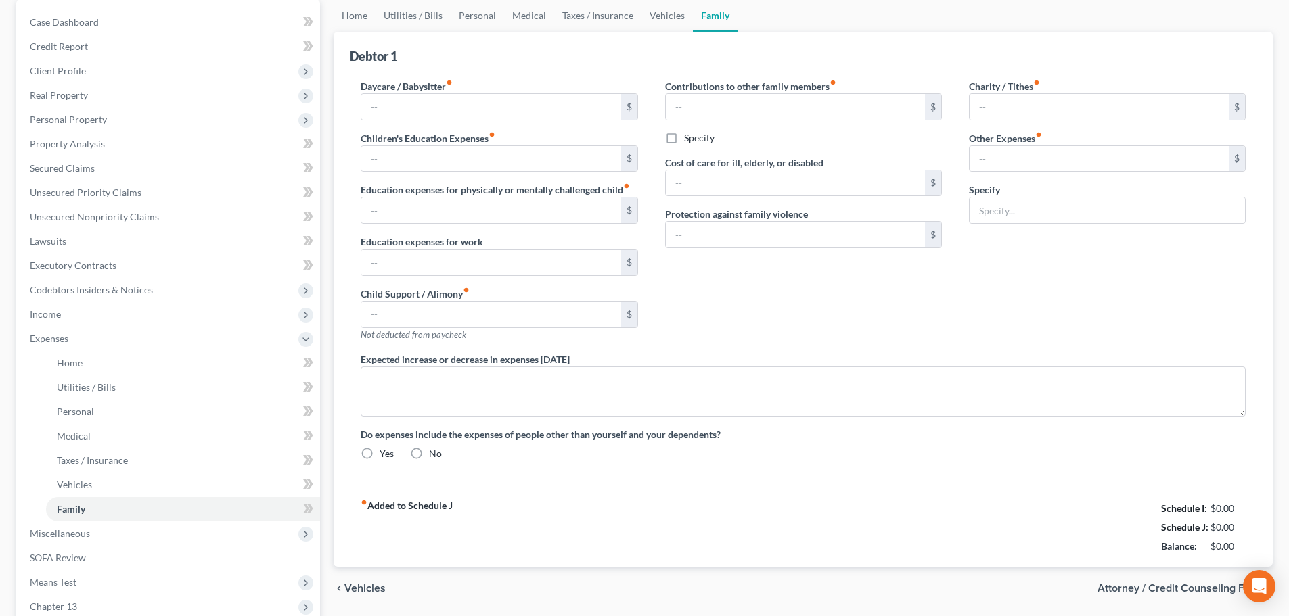
type input "0.00"
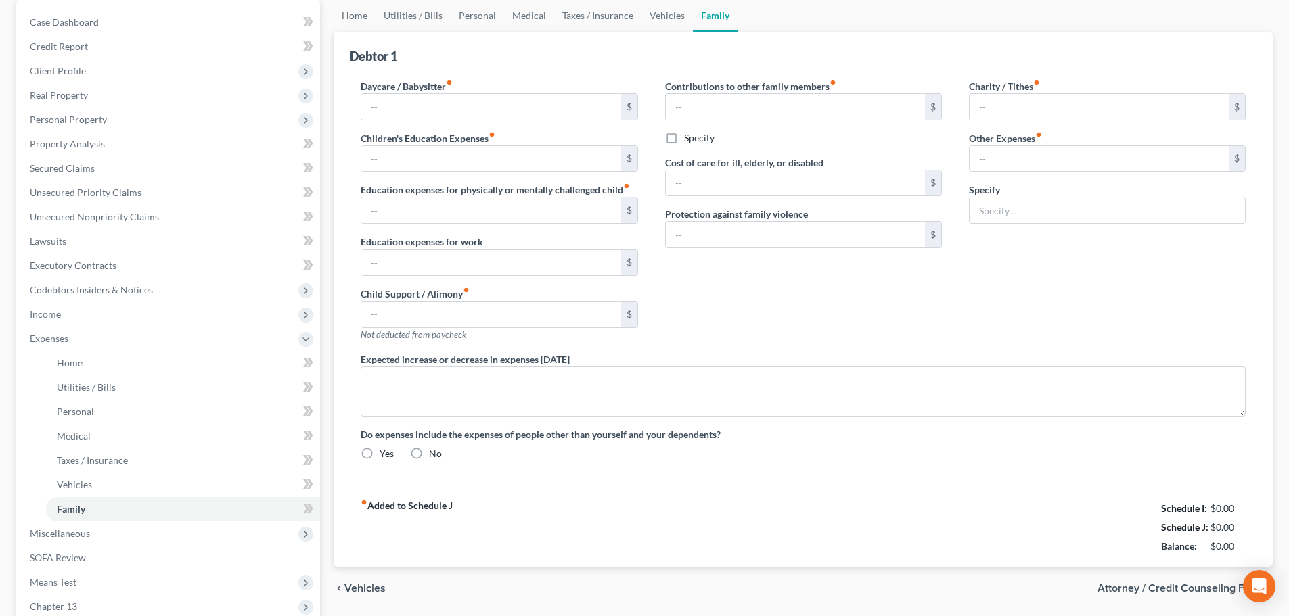
type input "0.00"
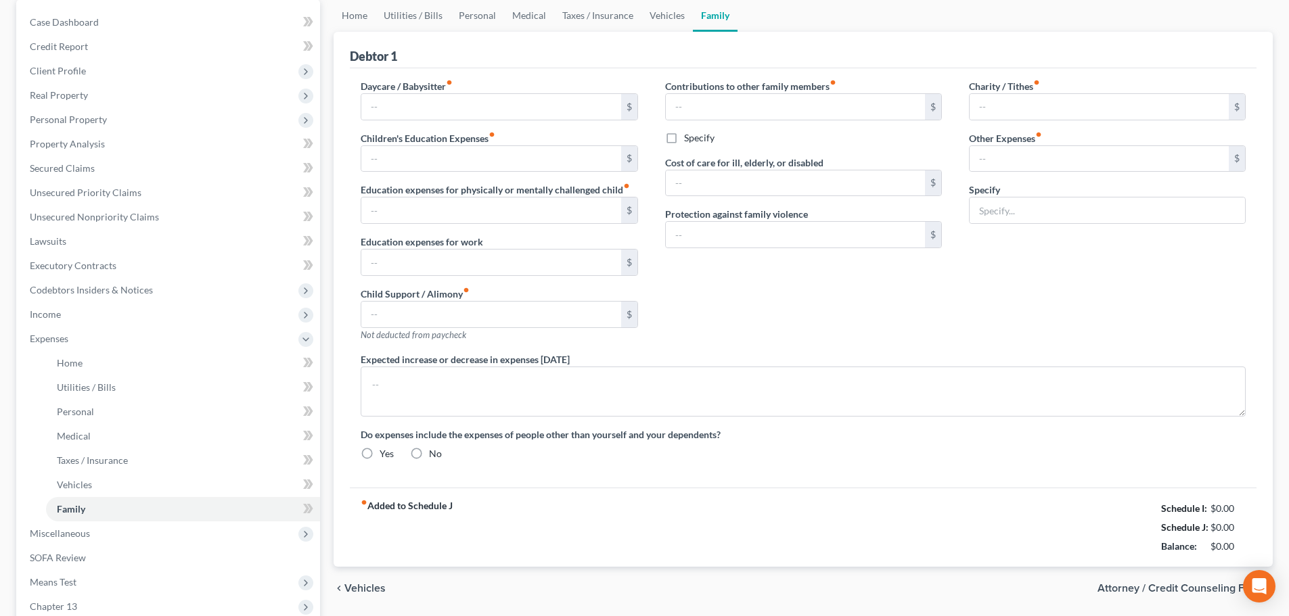
radio input "true"
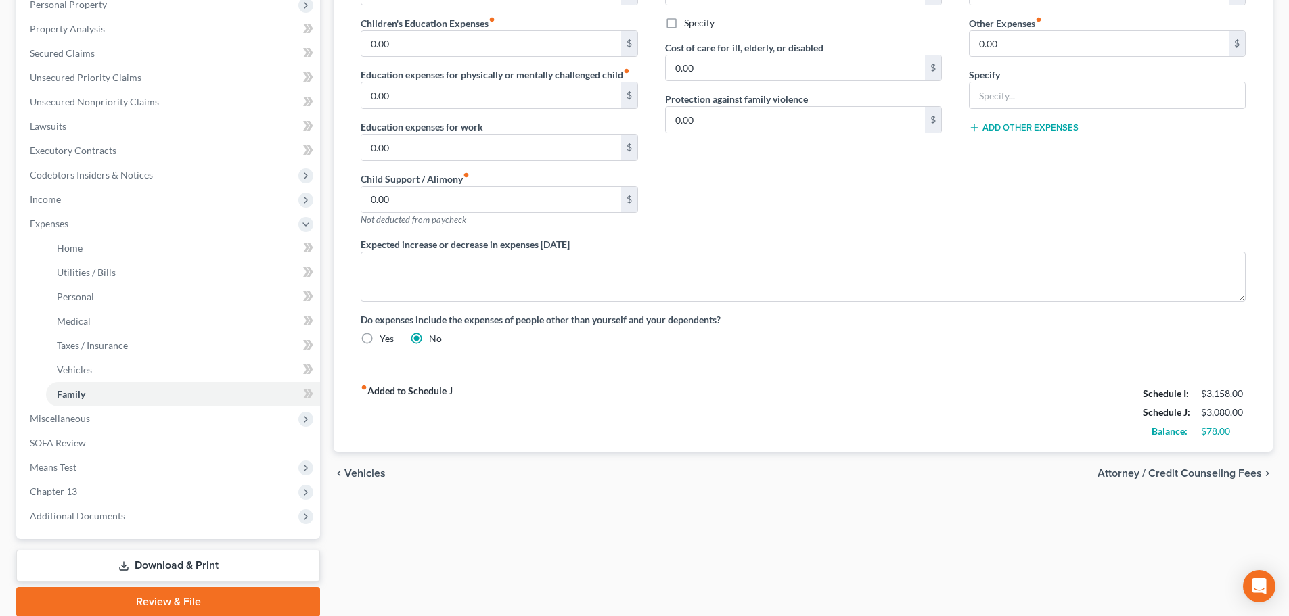
scroll to position [271, 0]
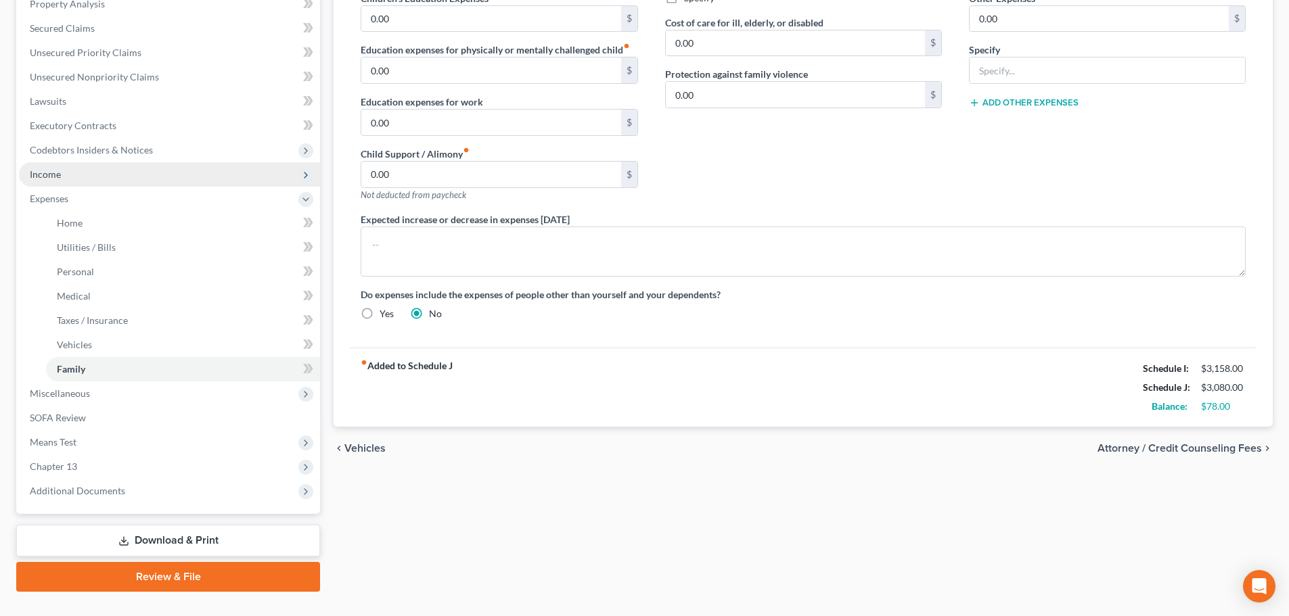
click at [49, 175] on span "Income" at bounding box center [45, 173] width 31 height 11
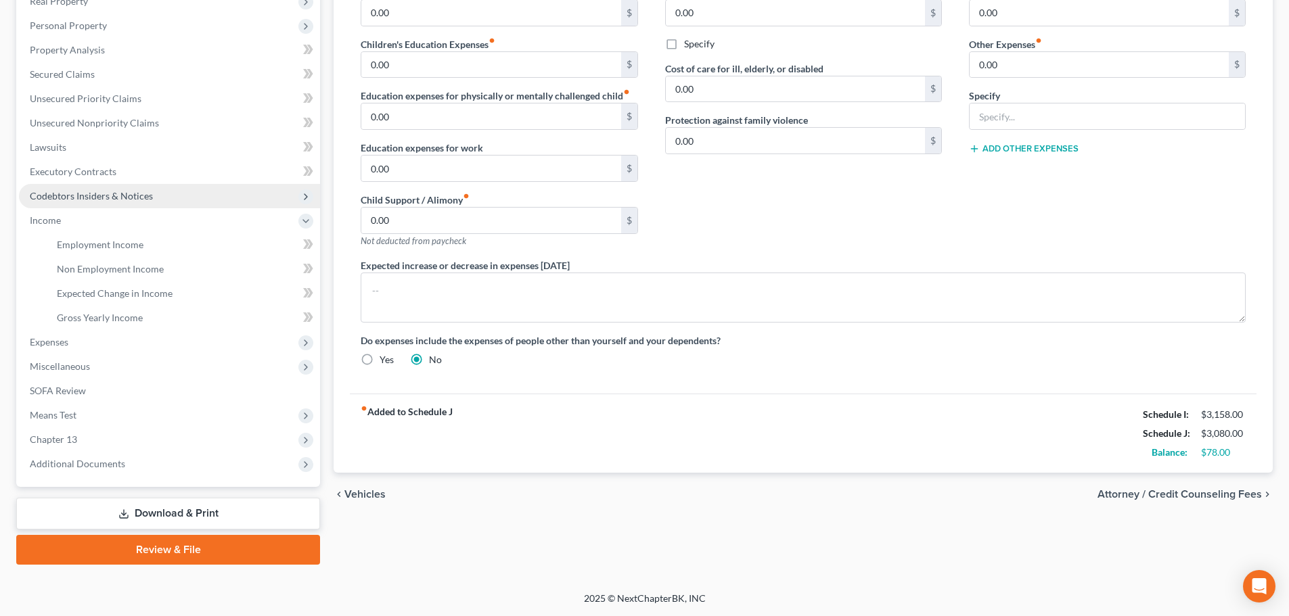
scroll to position [225, 0]
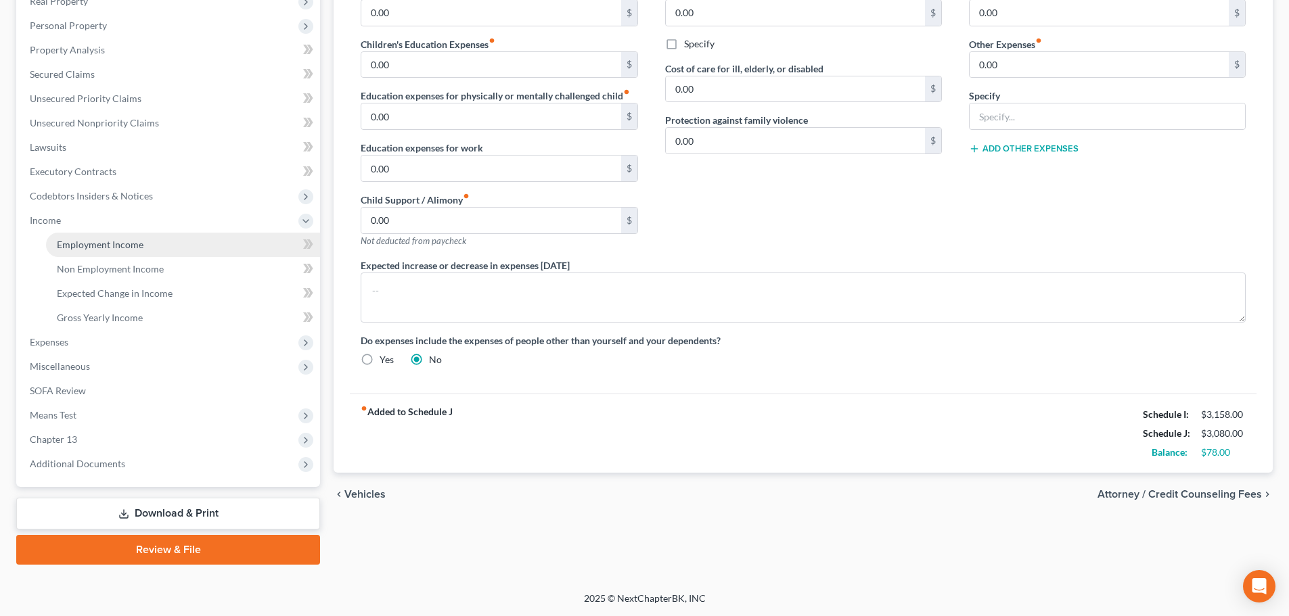
click at [72, 249] on span "Employment Income" at bounding box center [100, 244] width 87 height 11
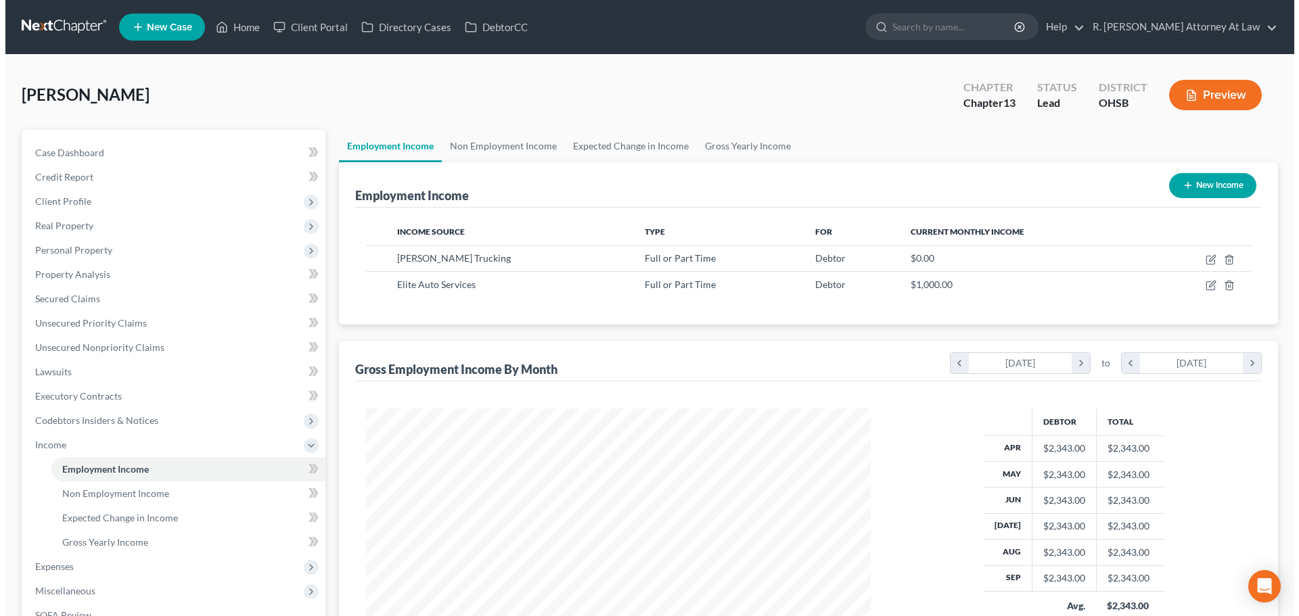
scroll to position [252, 532]
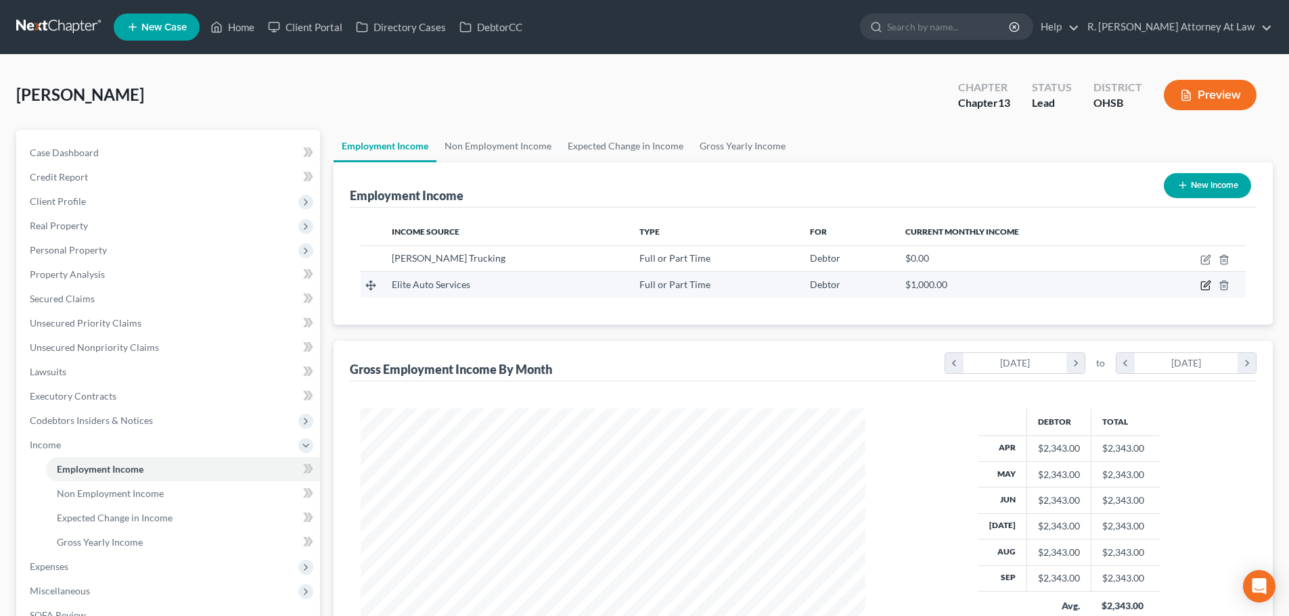
click at [1208, 286] on icon "button" at bounding box center [1205, 285] width 11 height 11
select select "0"
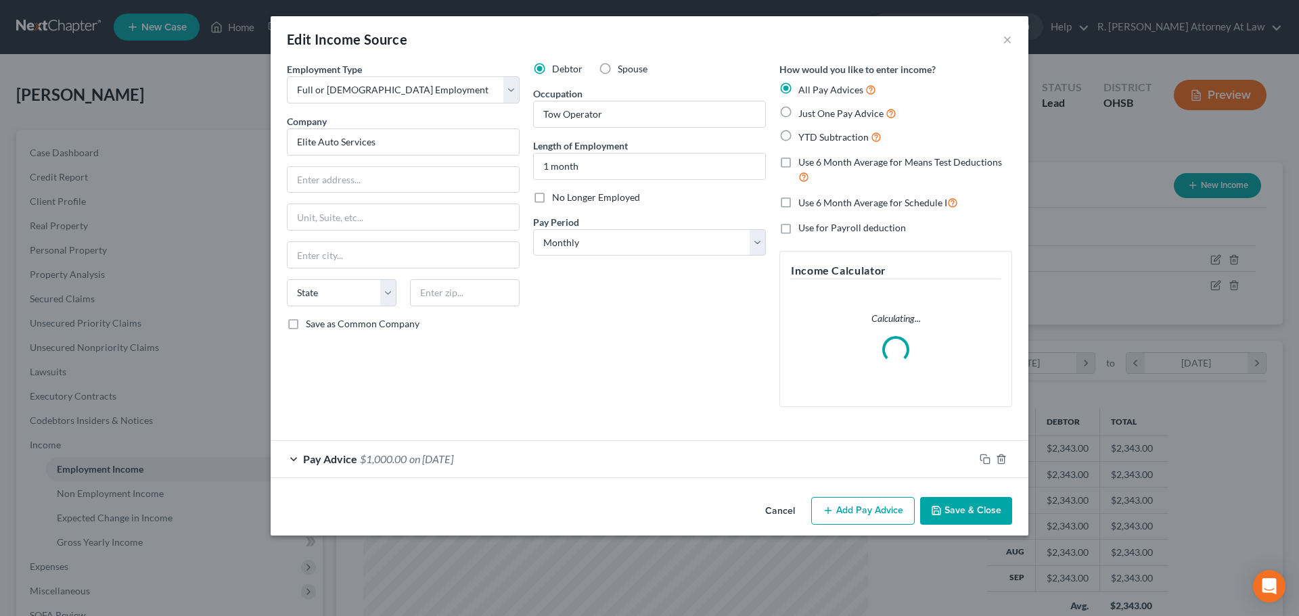
scroll to position [254, 536]
click at [517, 459] on div "Pay Advice $1,000.00 on 10/14/2025" at bounding box center [623, 459] width 704 height 36
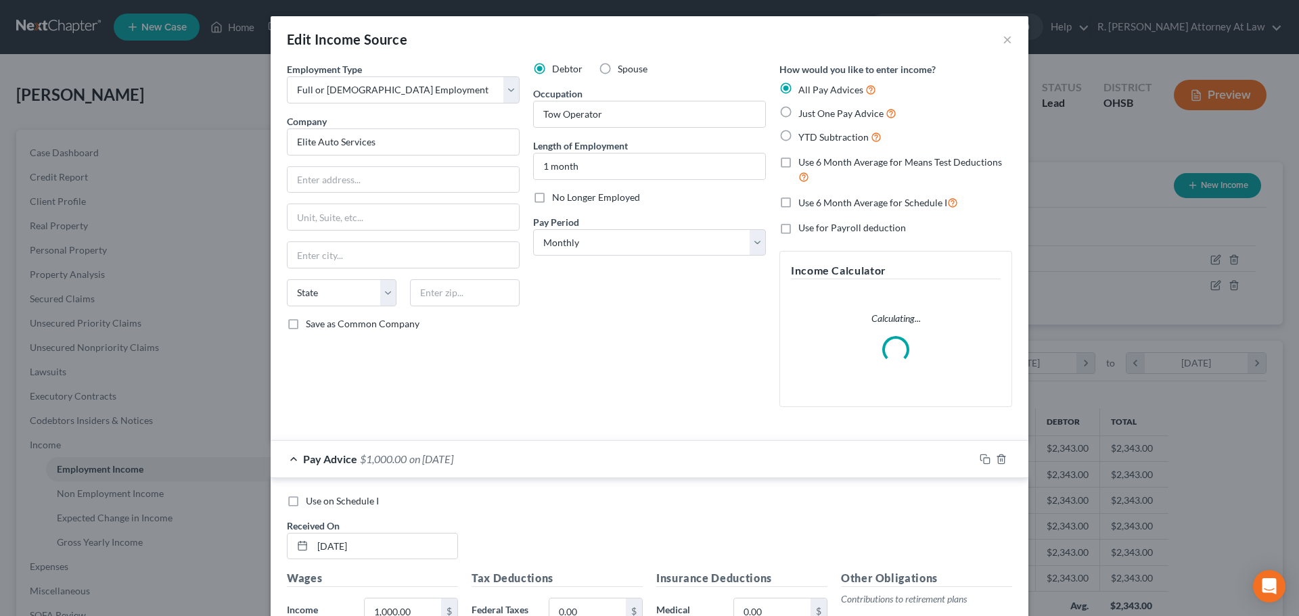
scroll to position [203, 0]
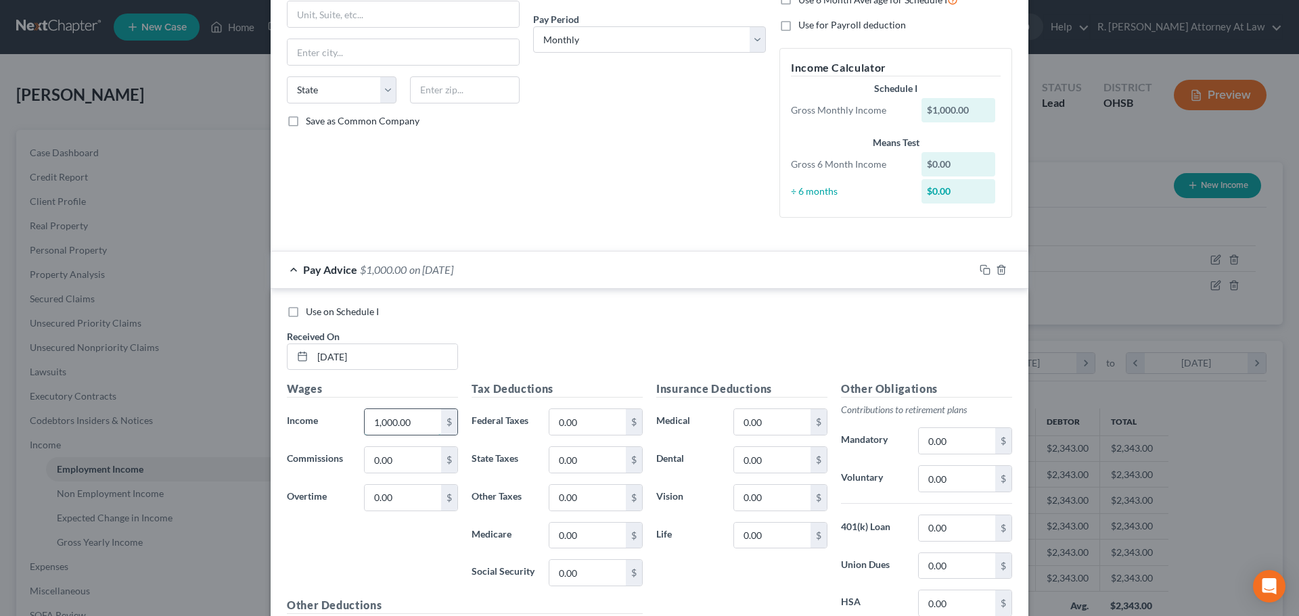
click at [403, 421] on input "1,000.00" at bounding box center [403, 422] width 76 height 26
type input "2,165"
click at [583, 408] on div "Tax Deductions Federal Taxes 0.00 $ State Taxes 0.00 $ Other Taxes 0.00 $ Medic…" at bounding box center [557, 489] width 185 height 216
click at [574, 424] on input "0.00" at bounding box center [587, 422] width 76 height 26
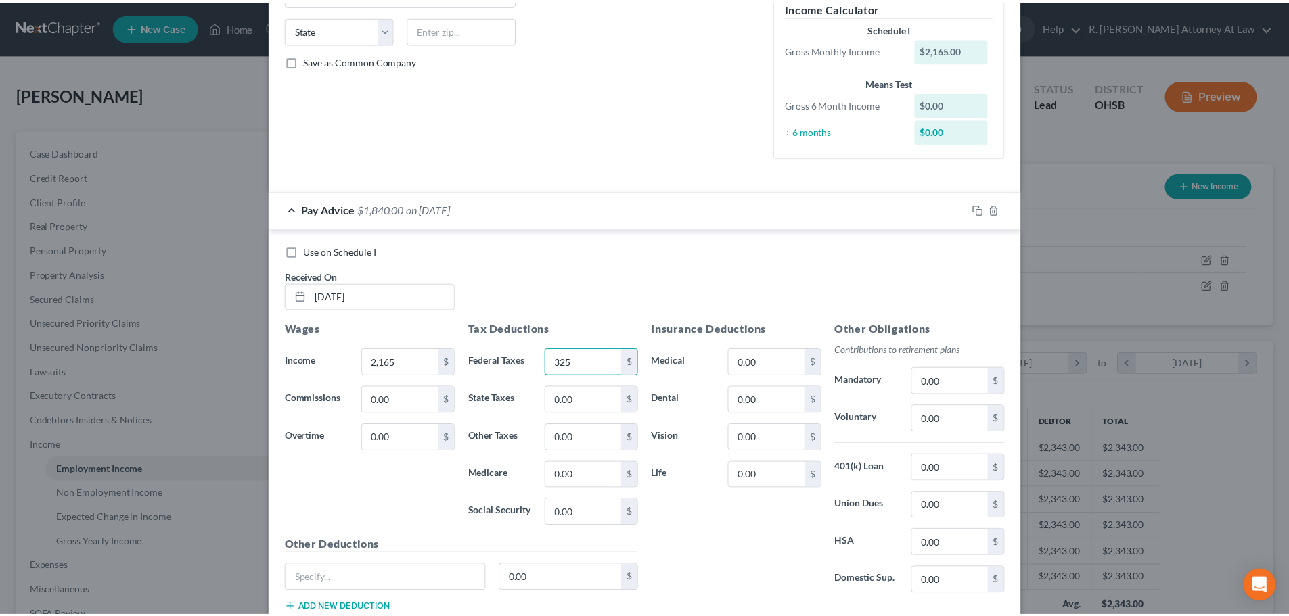
scroll to position [356, 0]
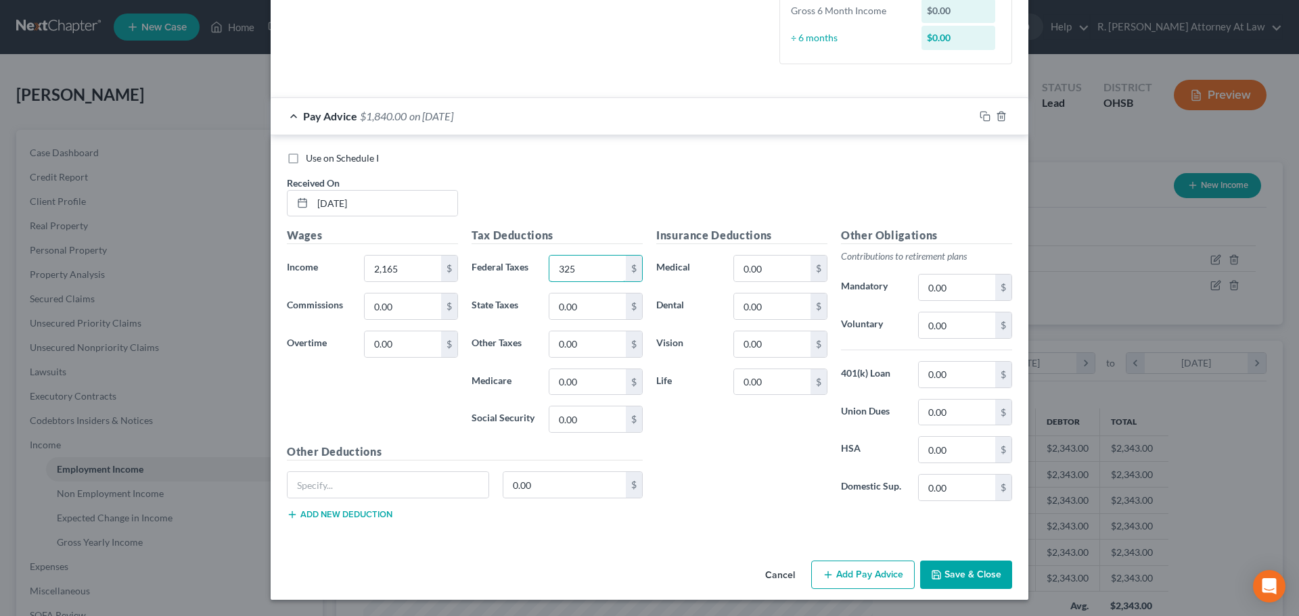
type input "325"
click at [957, 576] on button "Save & Close" at bounding box center [966, 575] width 92 height 28
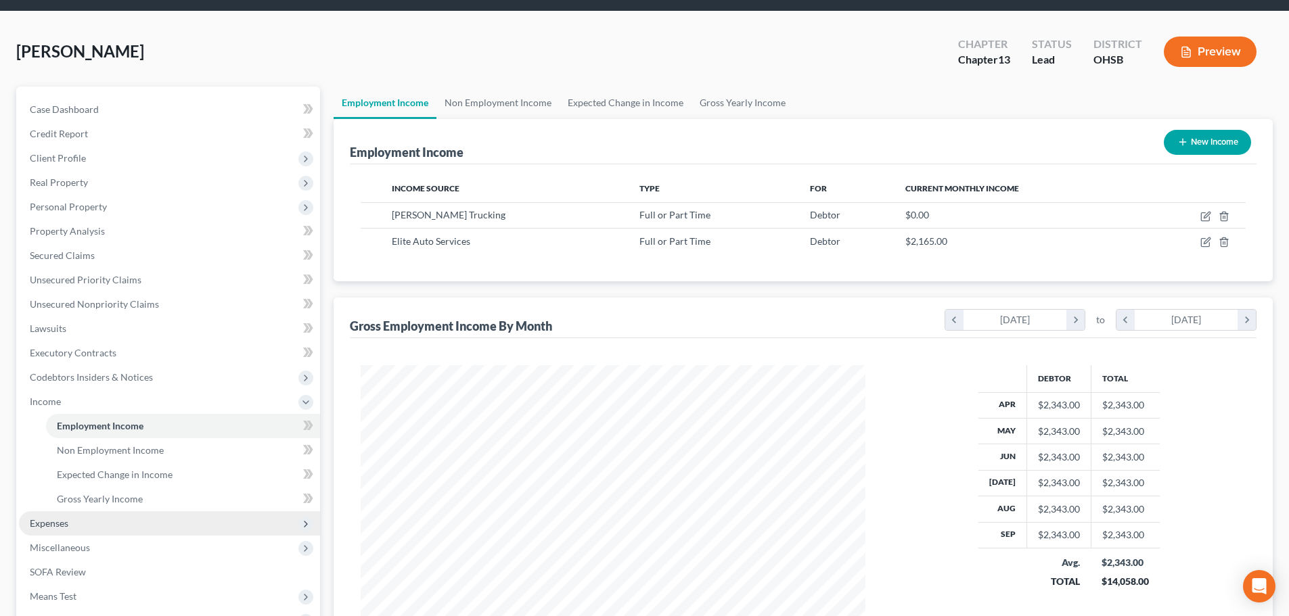
scroll to position [68, 0]
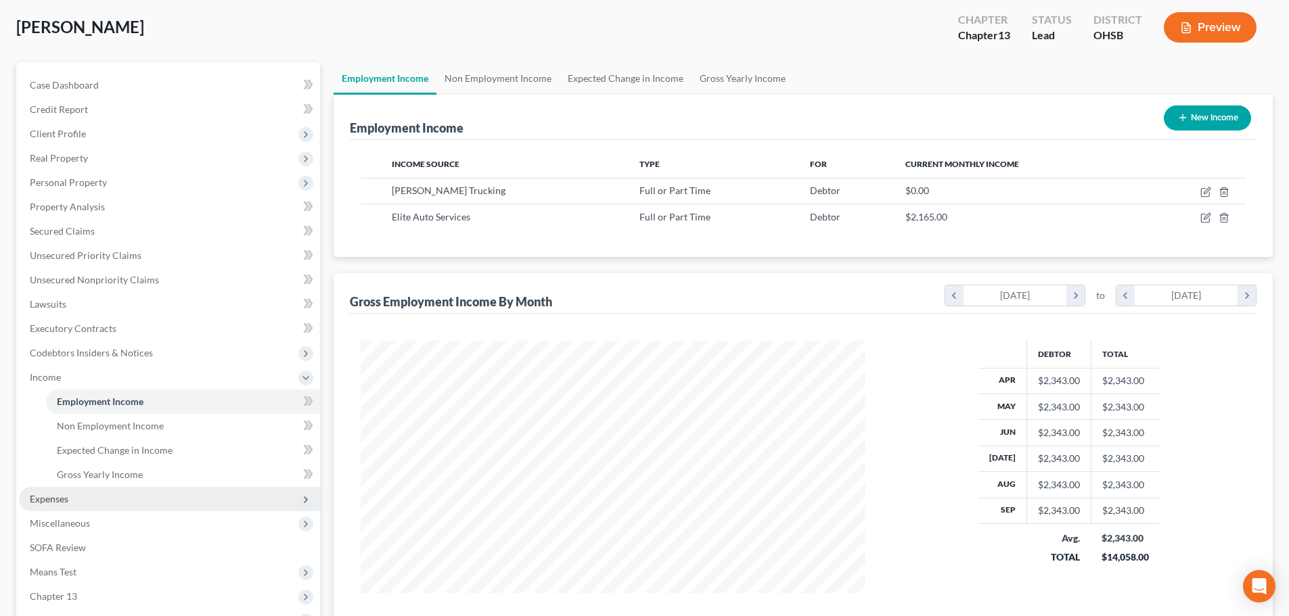
click at [79, 499] on span "Expenses" at bounding box center [169, 499] width 301 height 24
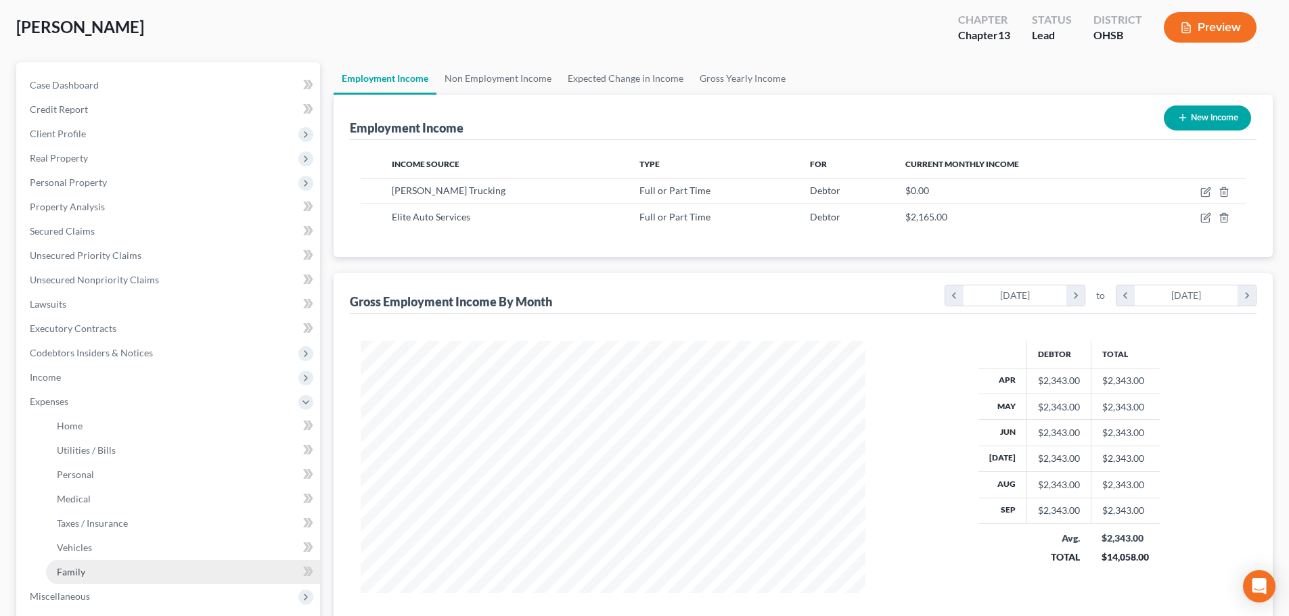
click at [68, 561] on link "Family" at bounding box center [183, 572] width 274 height 24
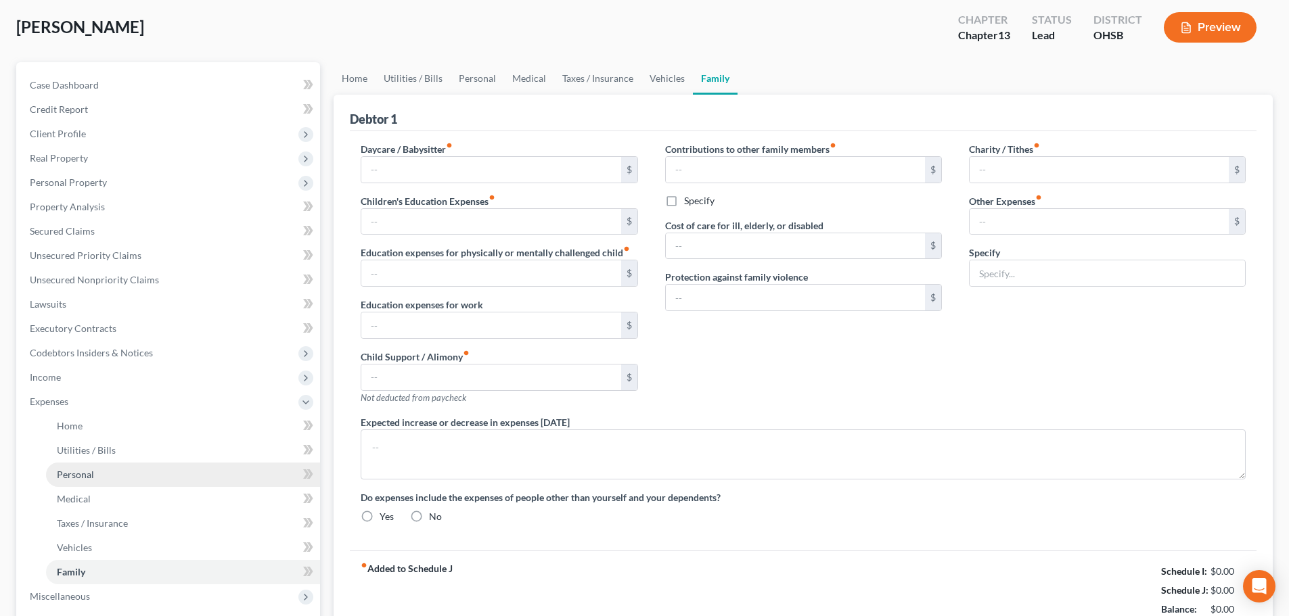
type input "0.00"
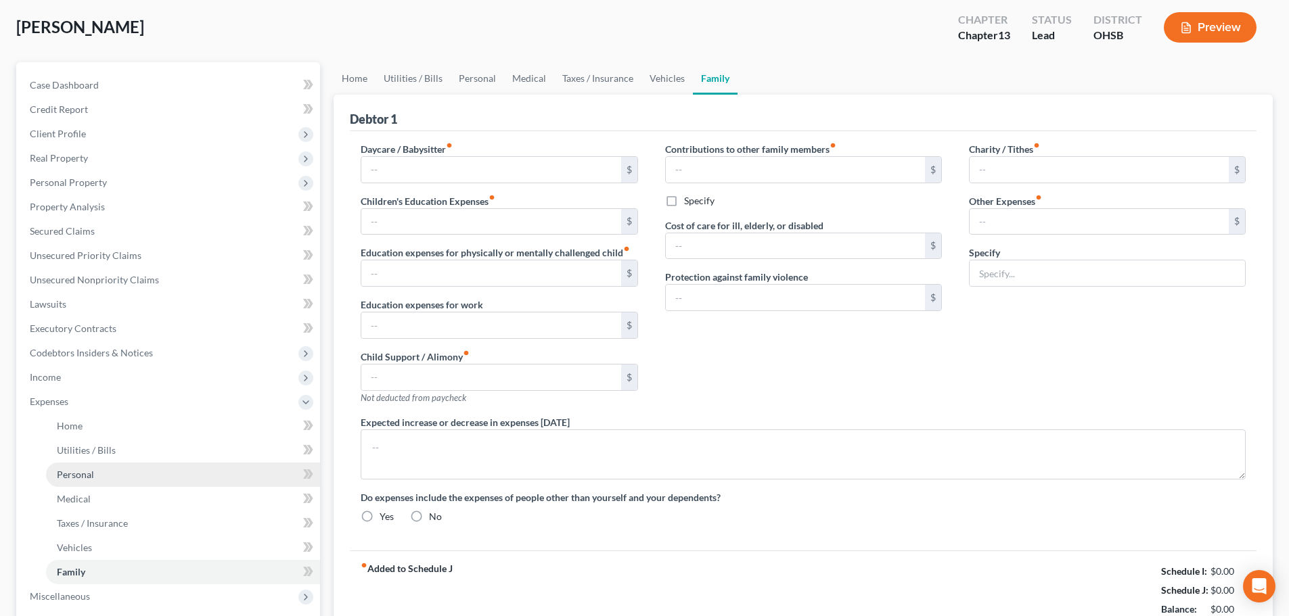
type input "0.00"
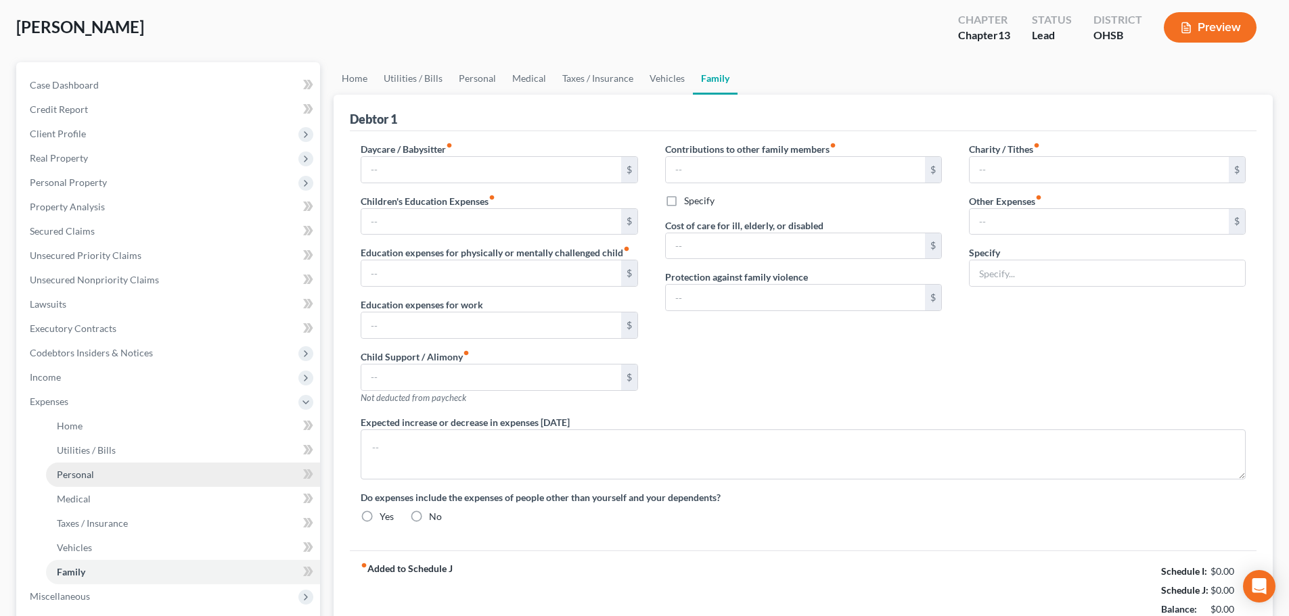
radio input "true"
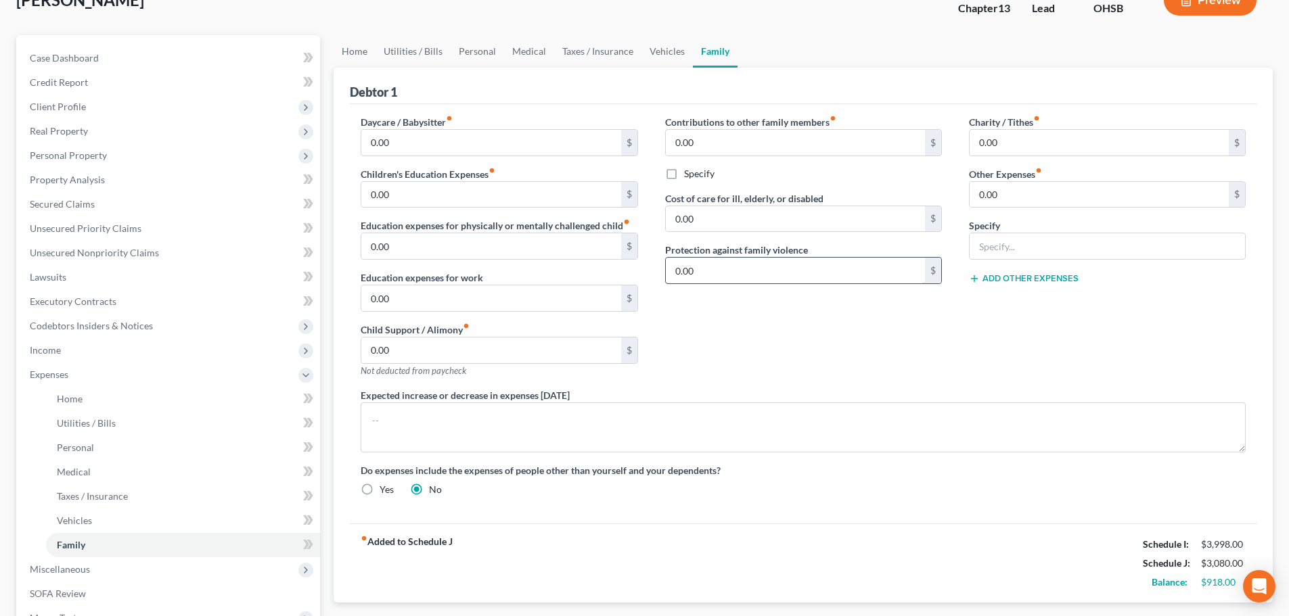
scroll to position [27, 0]
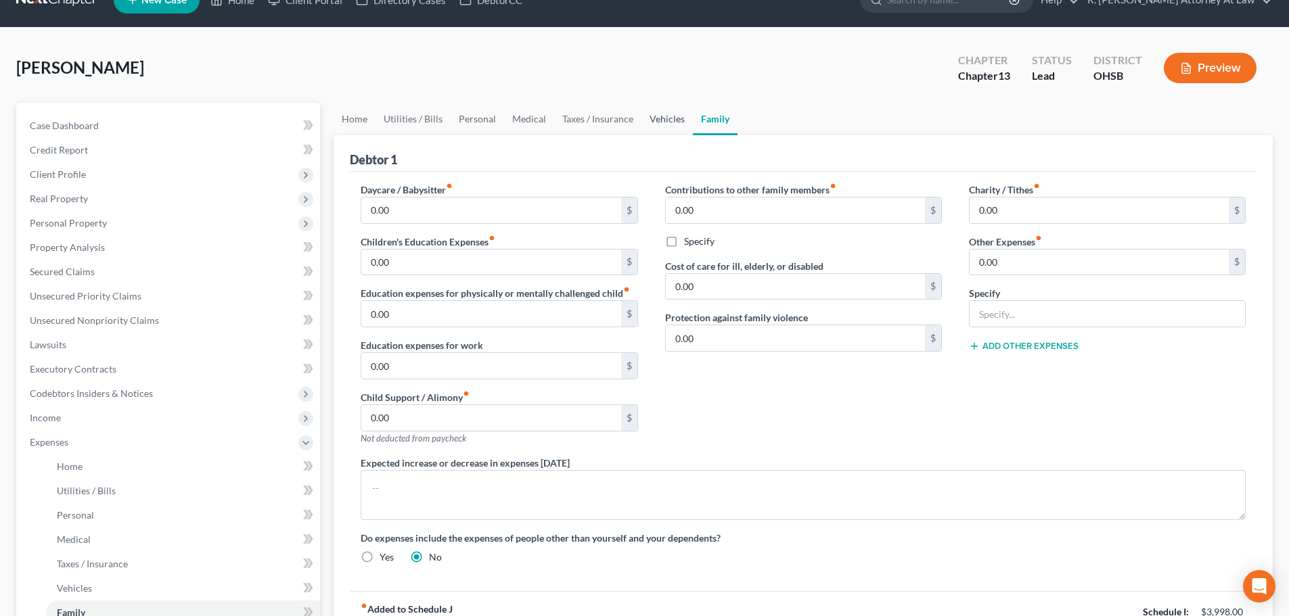
click at [658, 120] on link "Vehicles" at bounding box center [666, 119] width 51 height 32
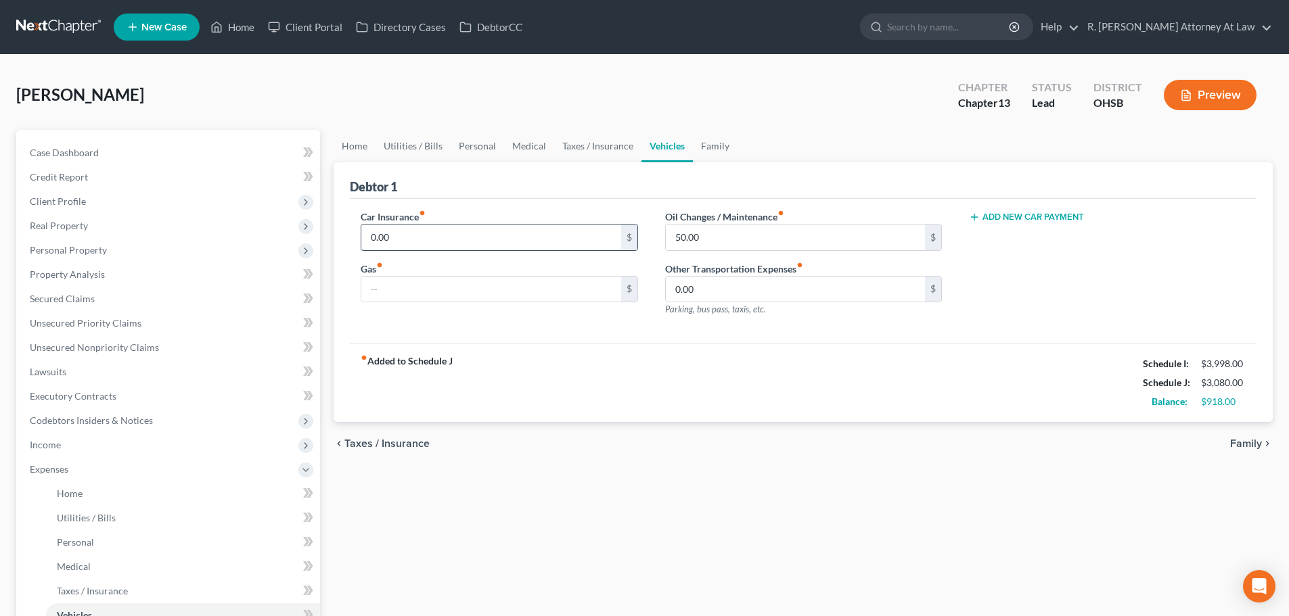
click at [419, 235] on input "0.00" at bounding box center [490, 238] width 259 height 26
type input "2"
type input "230"
click at [385, 294] on input "text" at bounding box center [490, 290] width 259 height 26
type input "150"
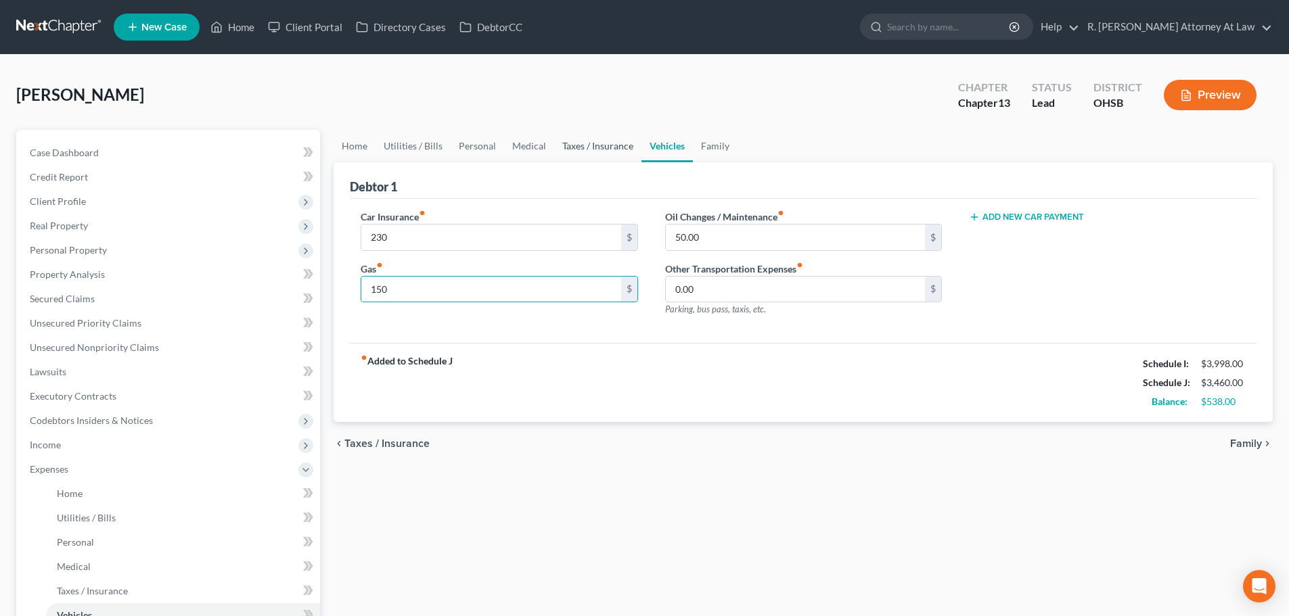
click at [577, 147] on link "Taxes / Insurance" at bounding box center [597, 146] width 87 height 32
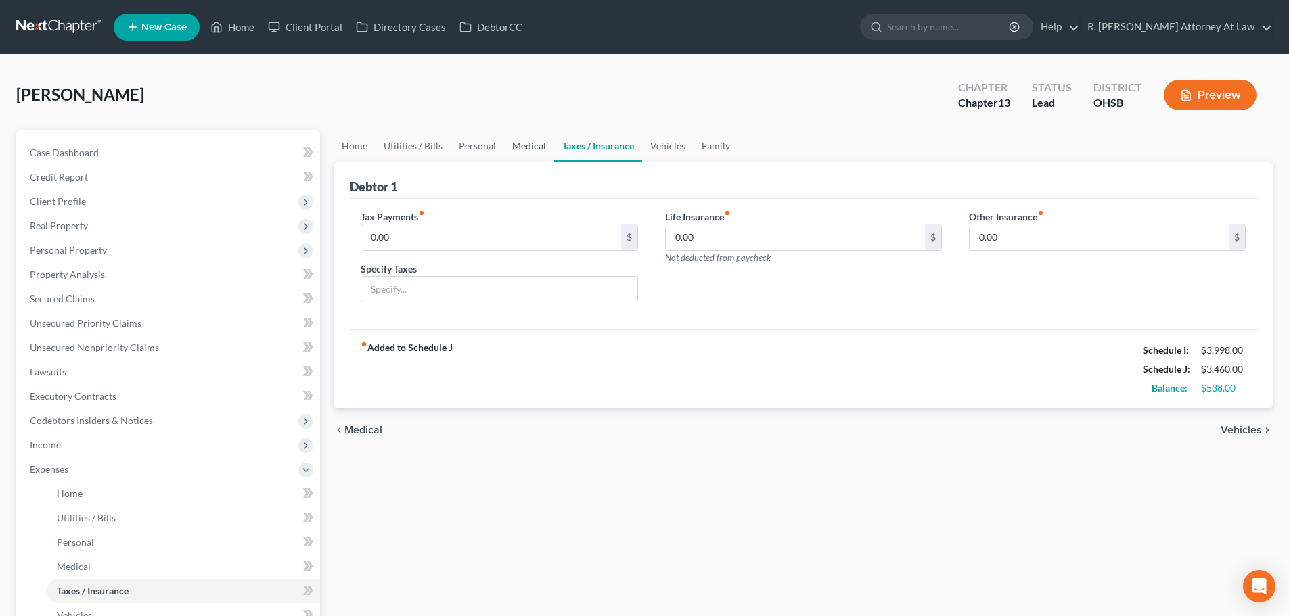
click at [526, 146] on link "Medical" at bounding box center [529, 146] width 50 height 32
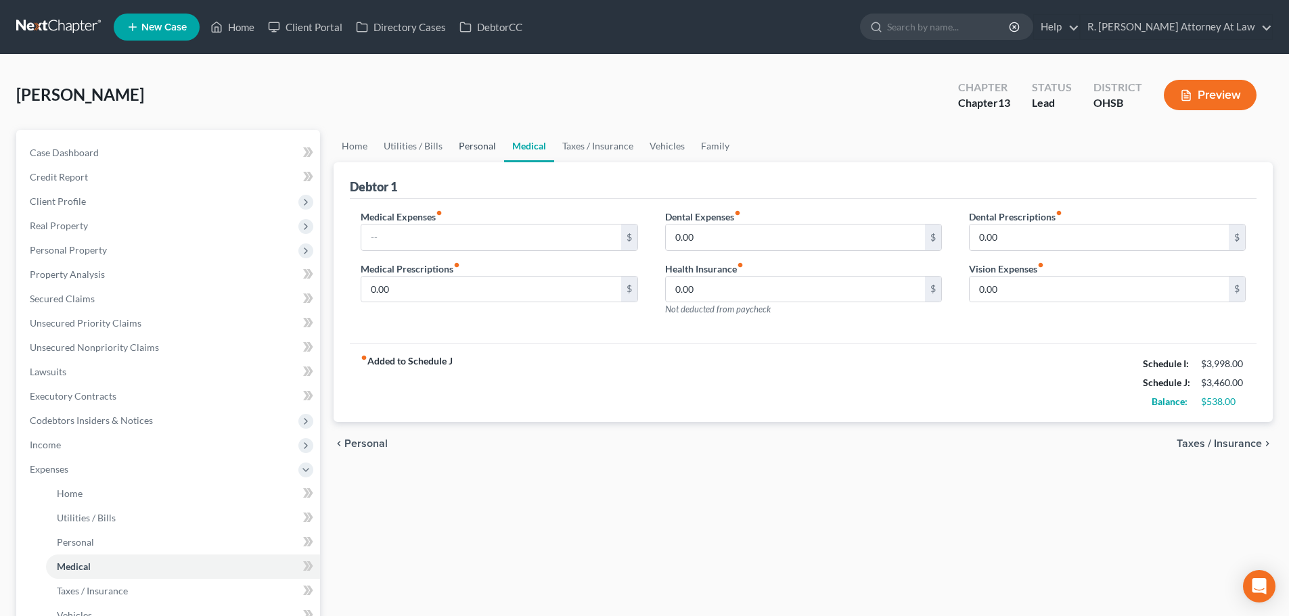
click at [469, 148] on link "Personal" at bounding box center [477, 146] width 53 height 32
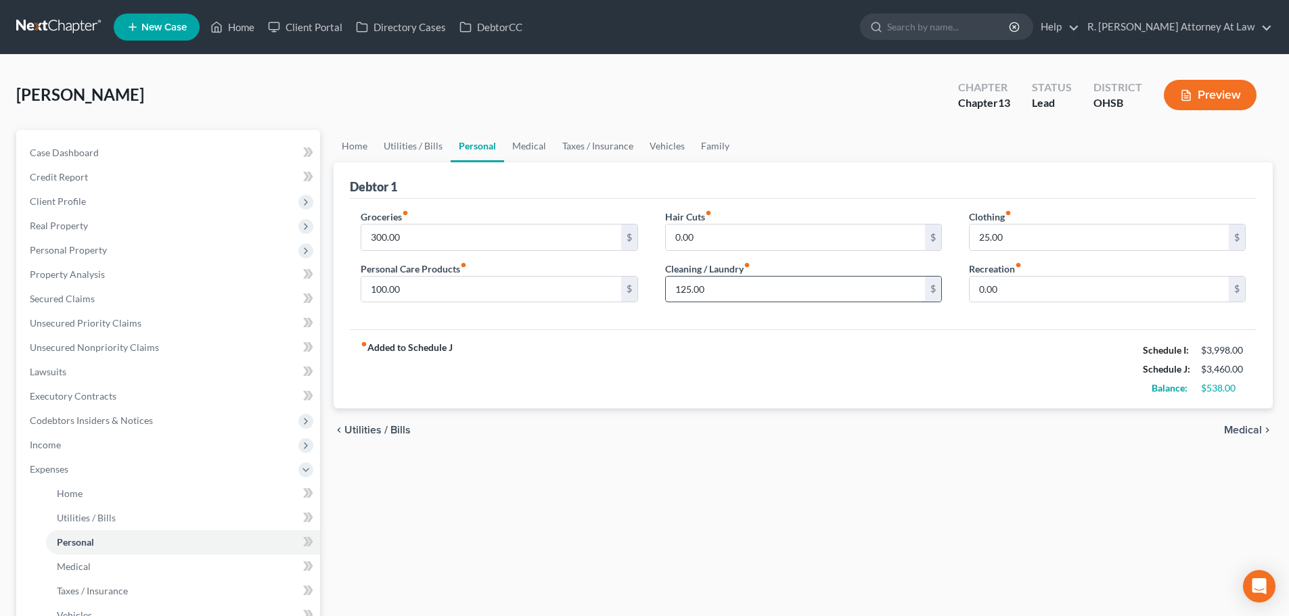
click at [718, 291] on input "125.00" at bounding box center [795, 290] width 259 height 26
click at [404, 144] on link "Utilities / Bills" at bounding box center [412, 146] width 75 height 32
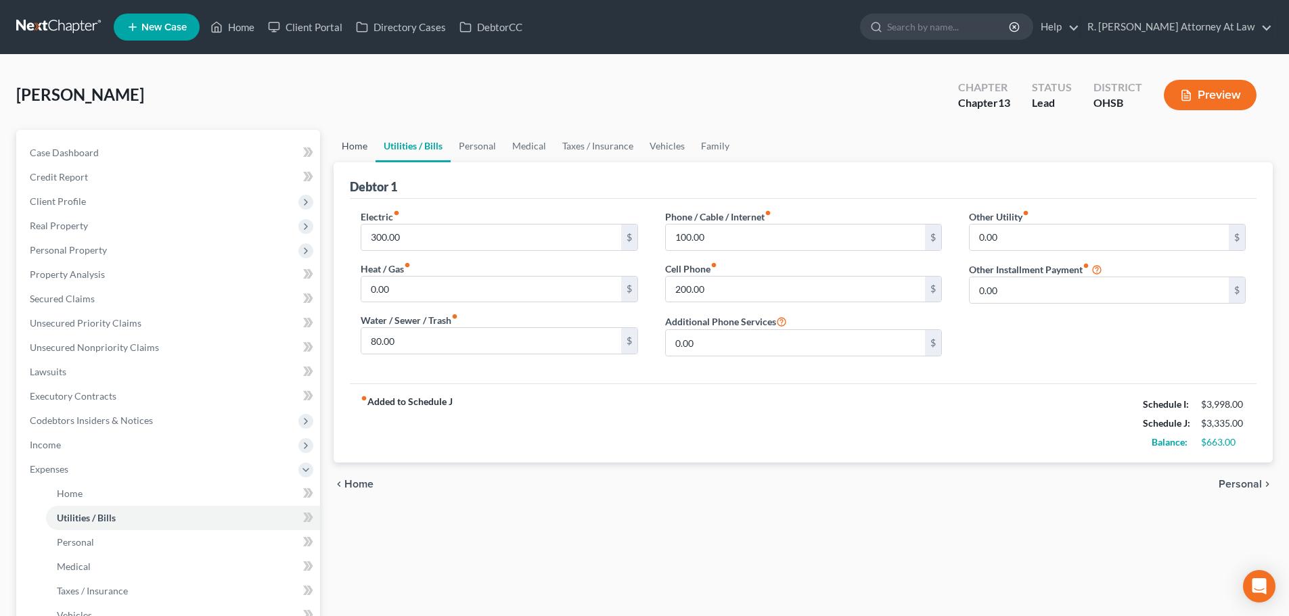
click at [350, 147] on link "Home" at bounding box center [354, 146] width 42 height 32
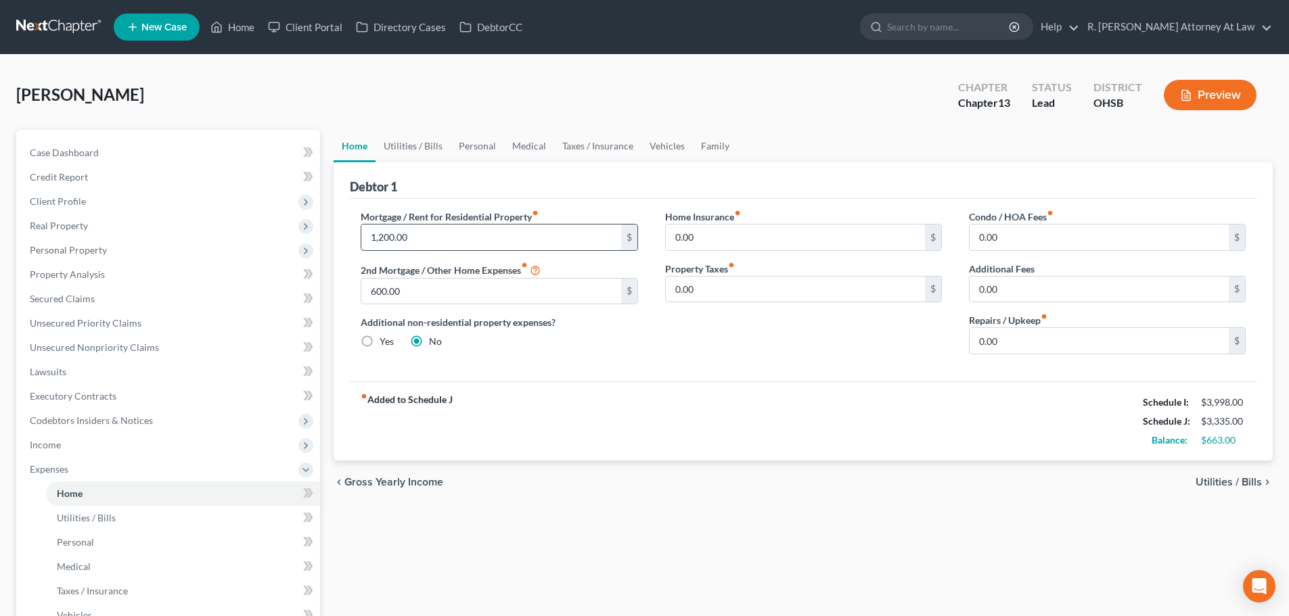
click at [413, 235] on input "1,200.00" at bounding box center [490, 238] width 259 height 26
click at [457, 287] on input "600.00" at bounding box center [490, 292] width 259 height 26
drag, startPoint x: 442, startPoint y: 238, endPoint x: 470, endPoint y: 237, distance: 27.8
click at [442, 237] on input "text" at bounding box center [490, 238] width 259 height 26
click at [423, 148] on link "Utilities / Bills" at bounding box center [412, 146] width 75 height 32
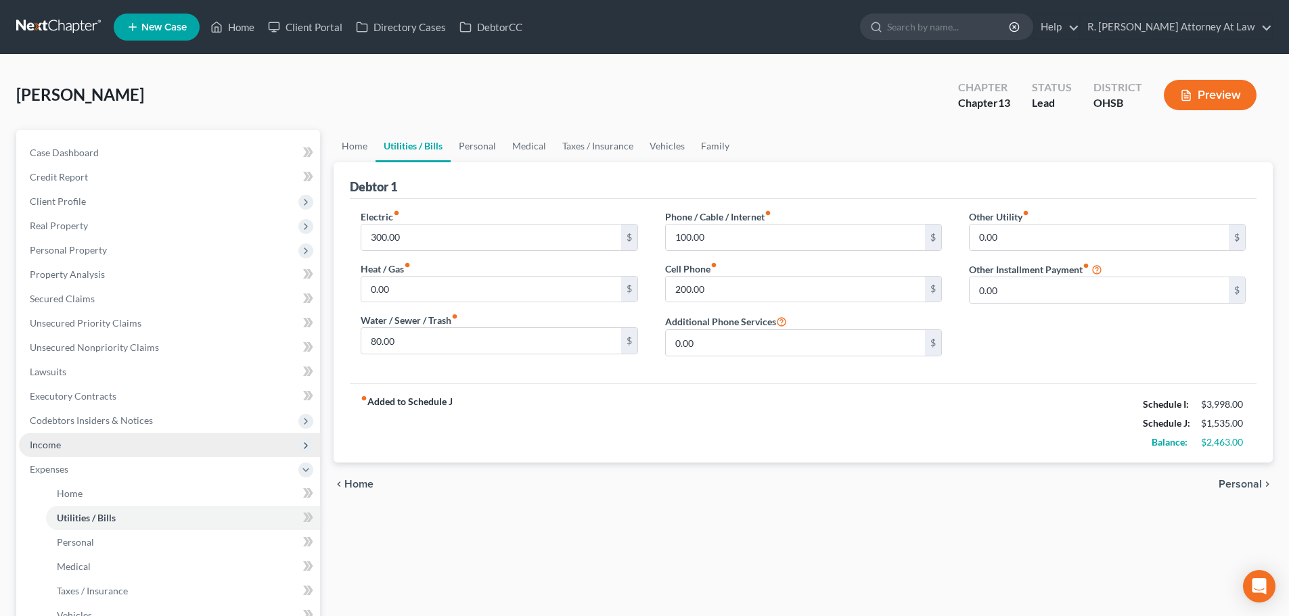
click at [53, 444] on span "Income" at bounding box center [45, 444] width 31 height 11
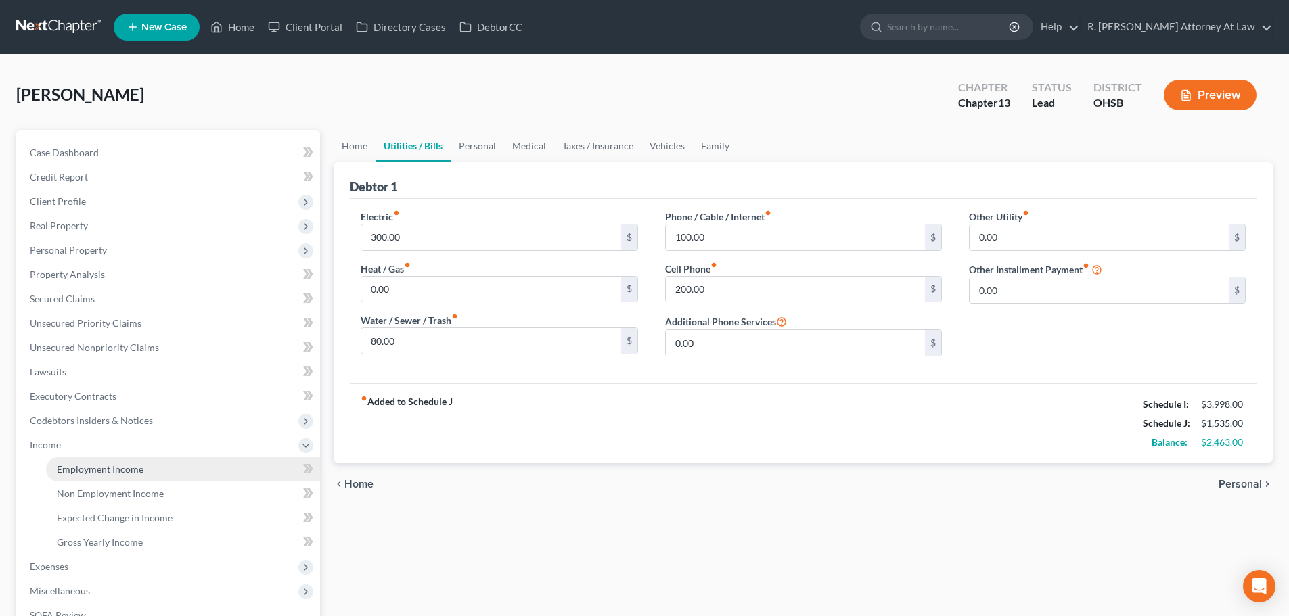
click at [83, 469] on span "Employment Income" at bounding box center [100, 468] width 87 height 11
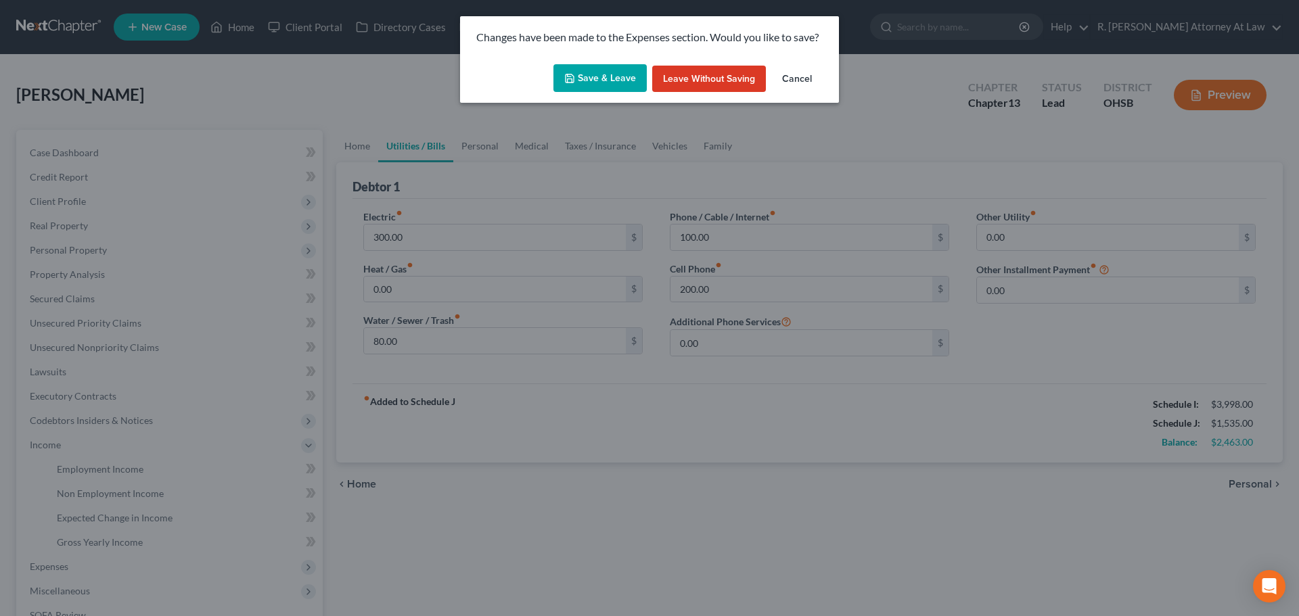
click at [584, 78] on button "Save & Leave" at bounding box center [599, 78] width 93 height 28
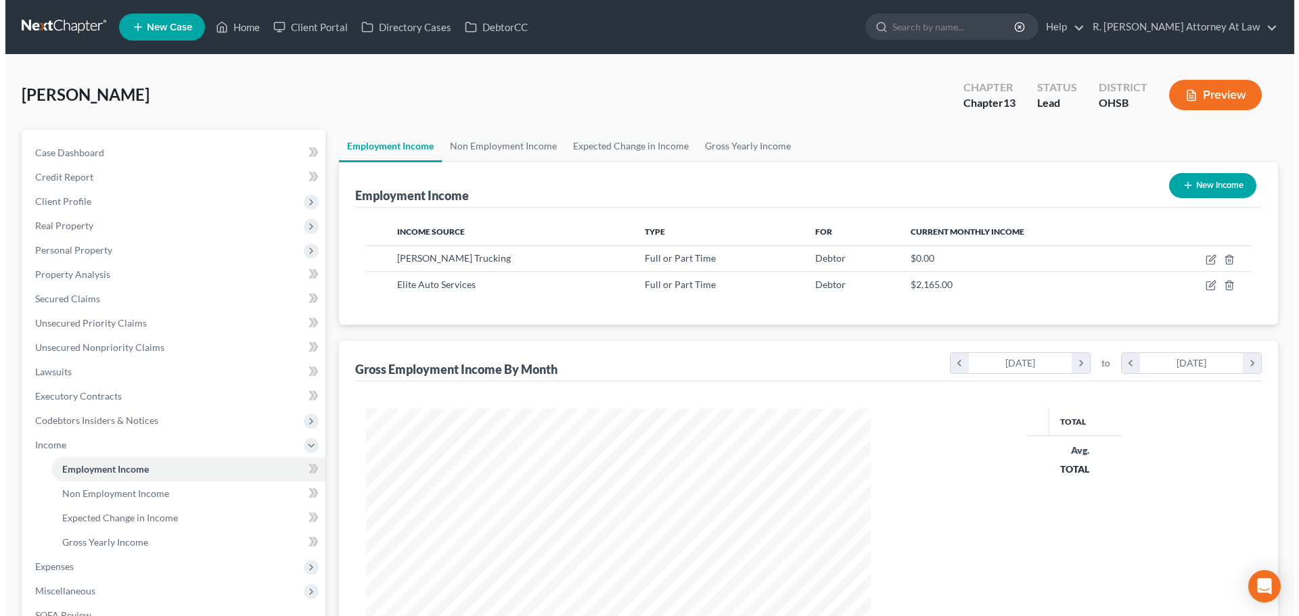
scroll to position [252, 532]
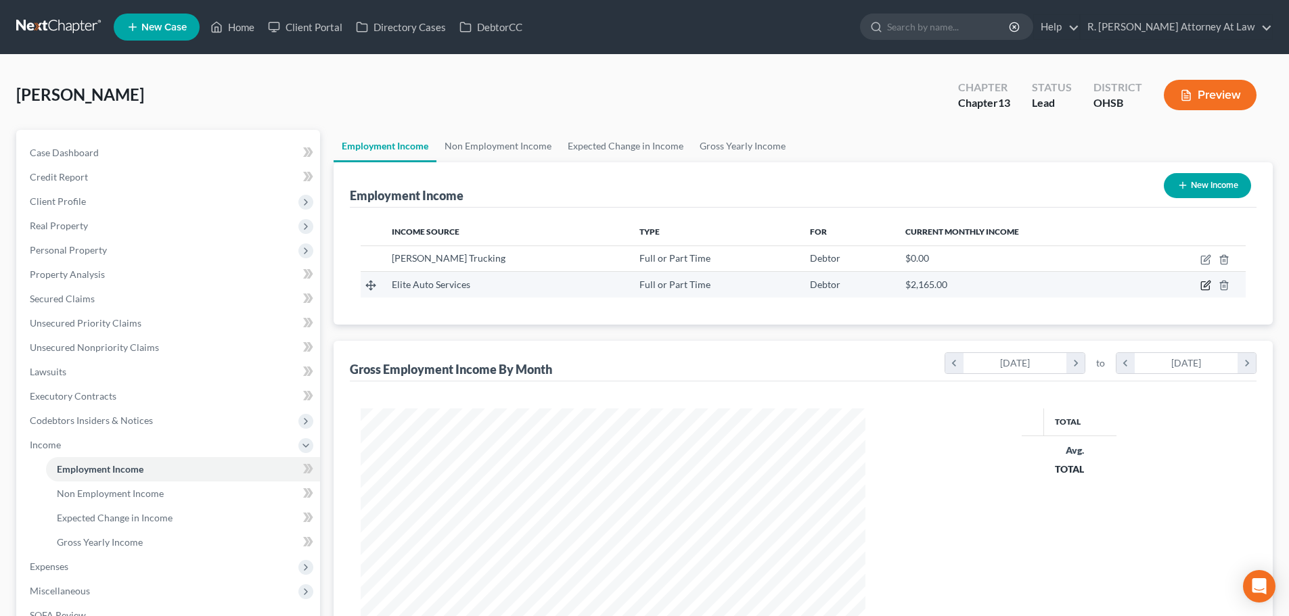
click at [1208, 285] on icon "button" at bounding box center [1205, 285] width 11 height 11
select select "0"
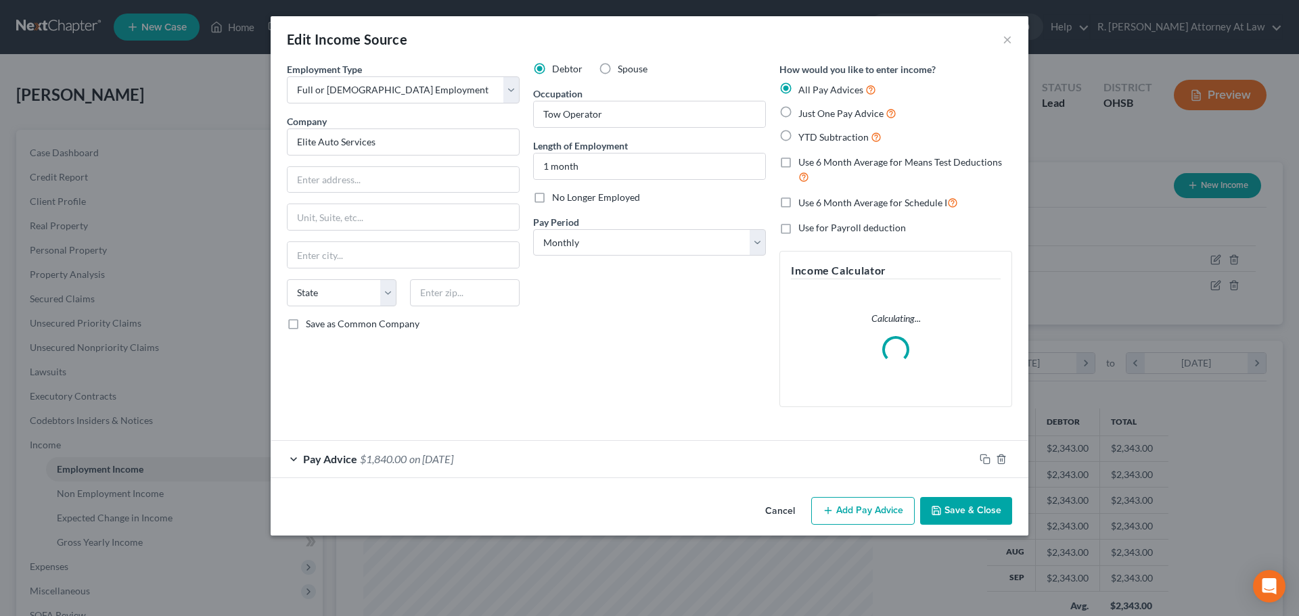
scroll to position [254, 536]
click at [616, 459] on div "Pay Advice $1,840.00 on 10/14/2025" at bounding box center [623, 459] width 704 height 36
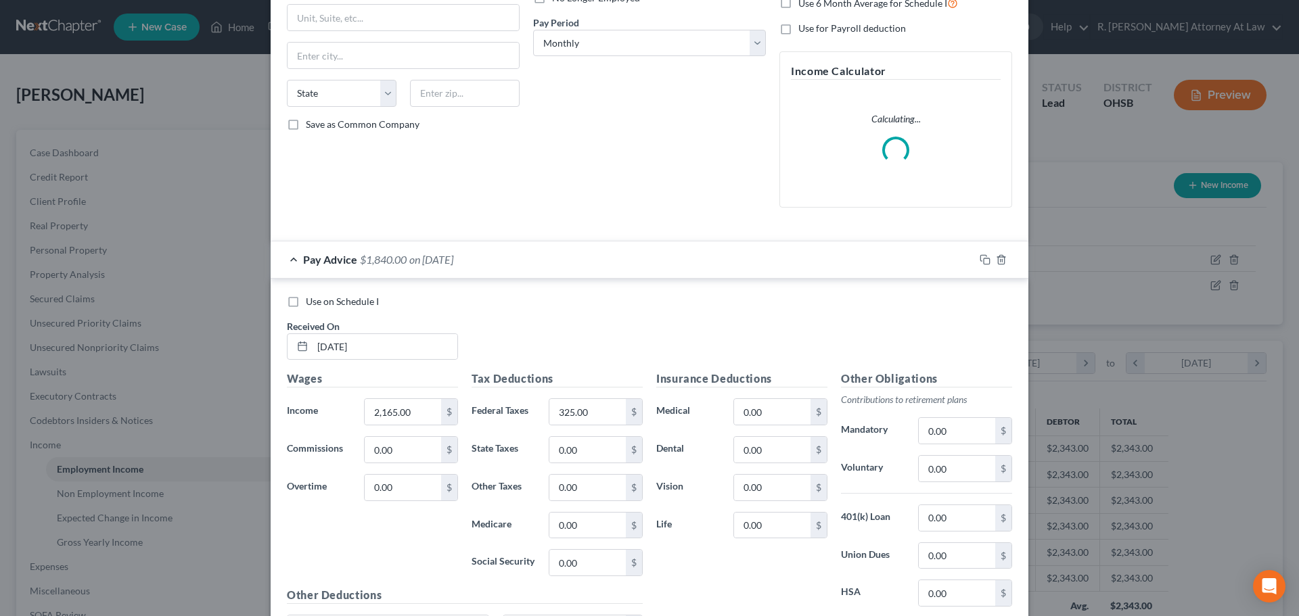
scroll to position [203, 0]
click at [415, 406] on input "2,165.00" at bounding box center [403, 409] width 76 height 26
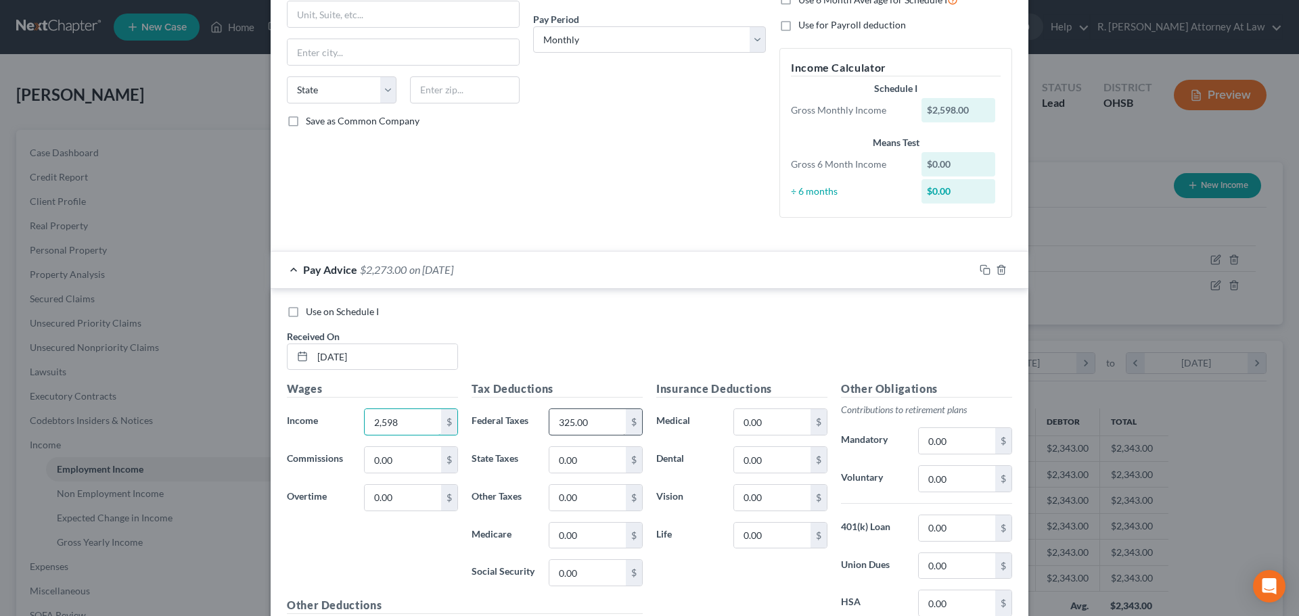
type input "2,598"
click at [587, 428] on input "325.00" at bounding box center [587, 422] width 76 height 26
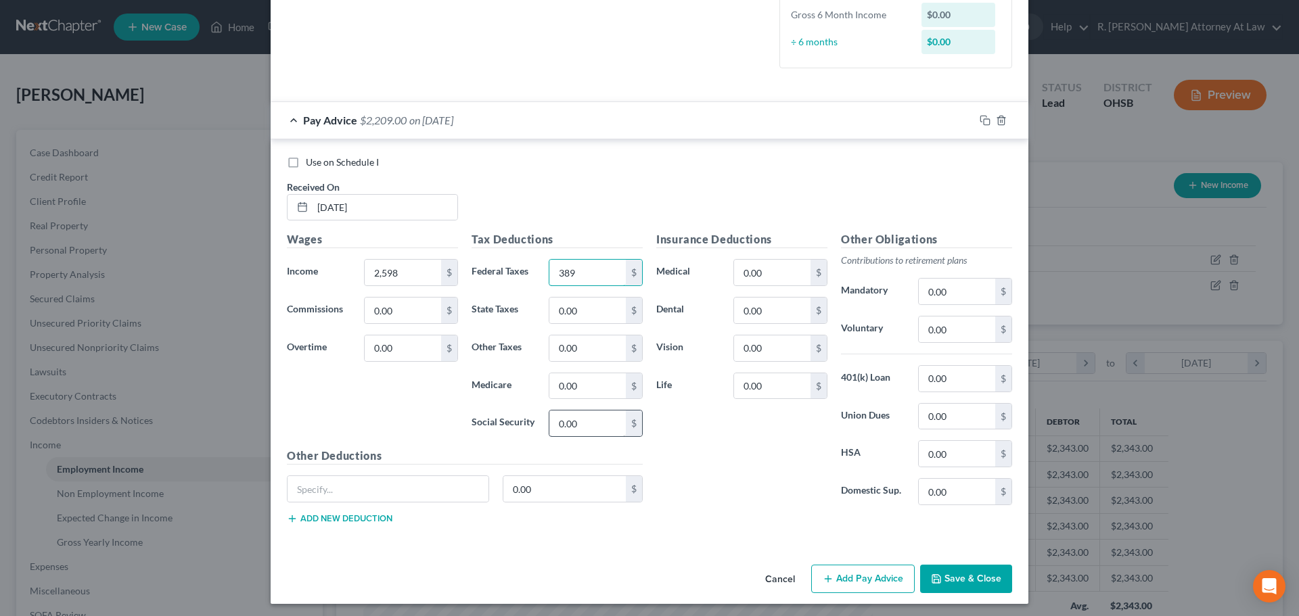
scroll to position [356, 0]
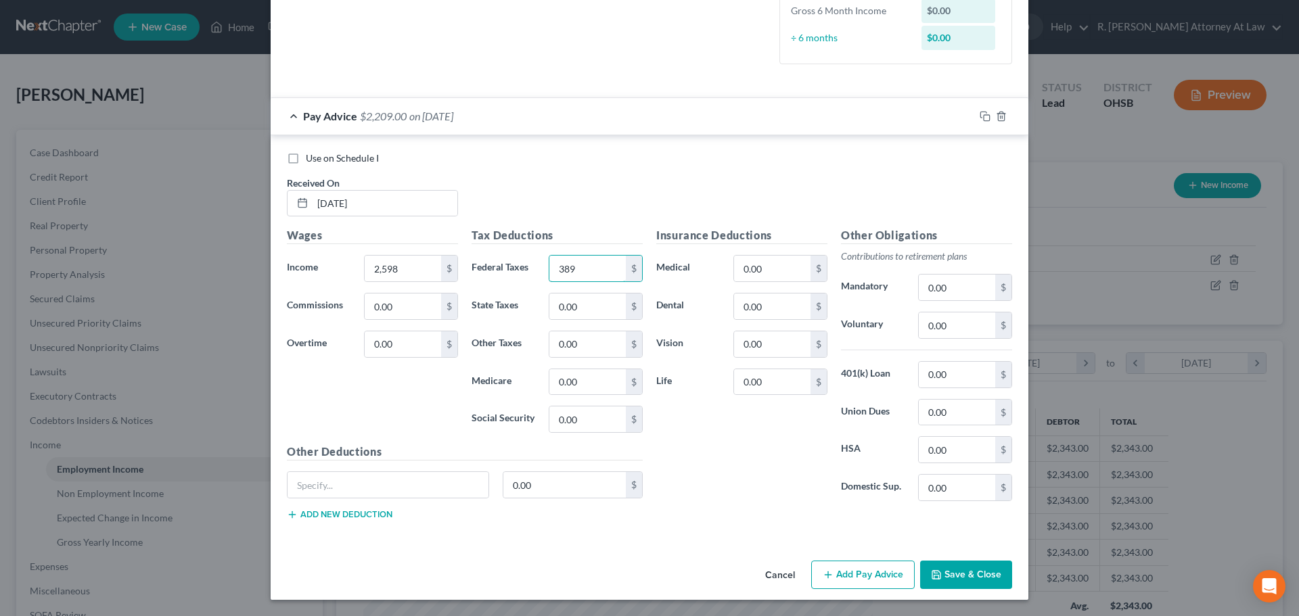
type input "389"
click at [982, 578] on button "Save & Close" at bounding box center [966, 575] width 92 height 28
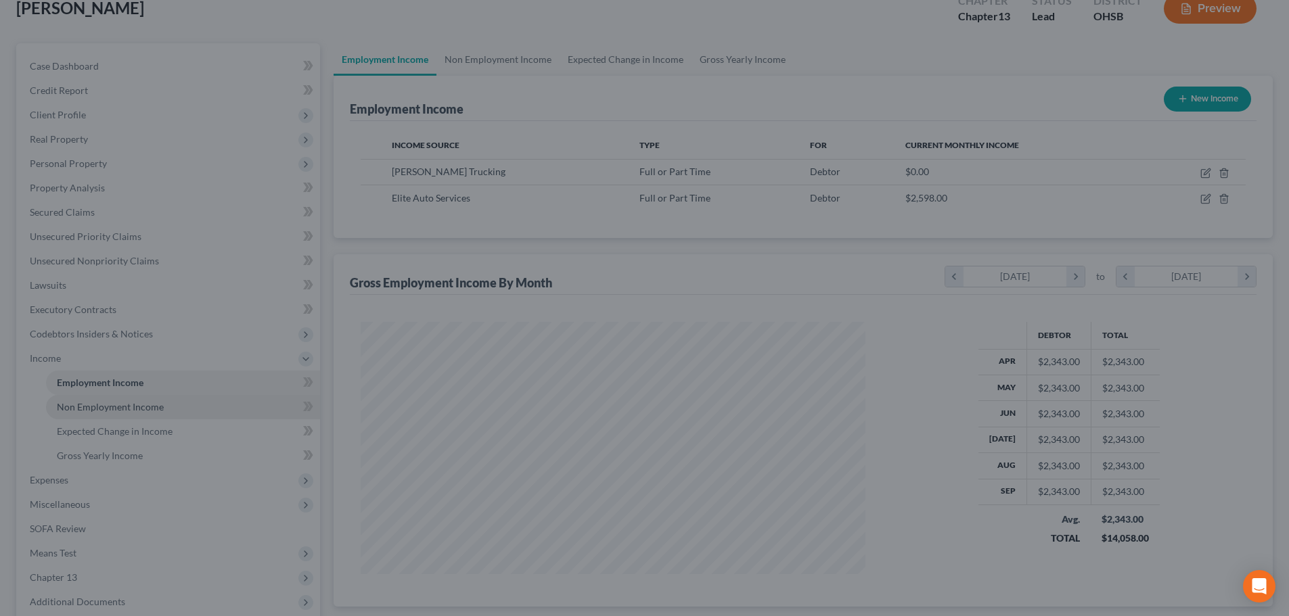
scroll to position [135, 0]
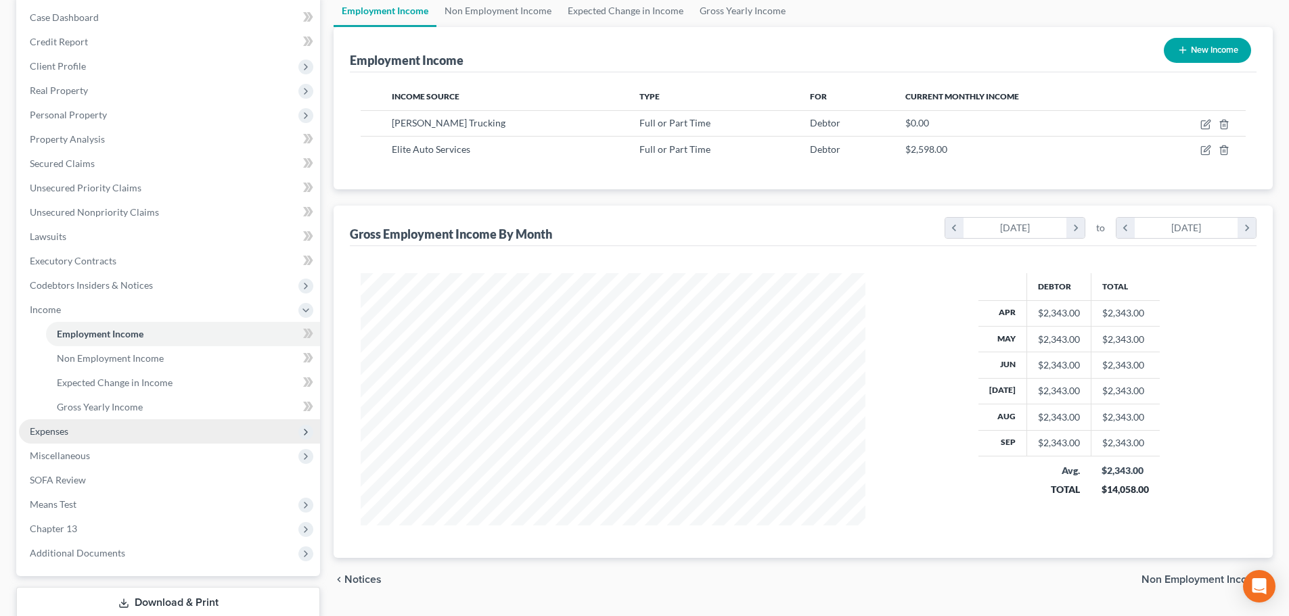
click at [42, 430] on span "Expenses" at bounding box center [49, 430] width 39 height 11
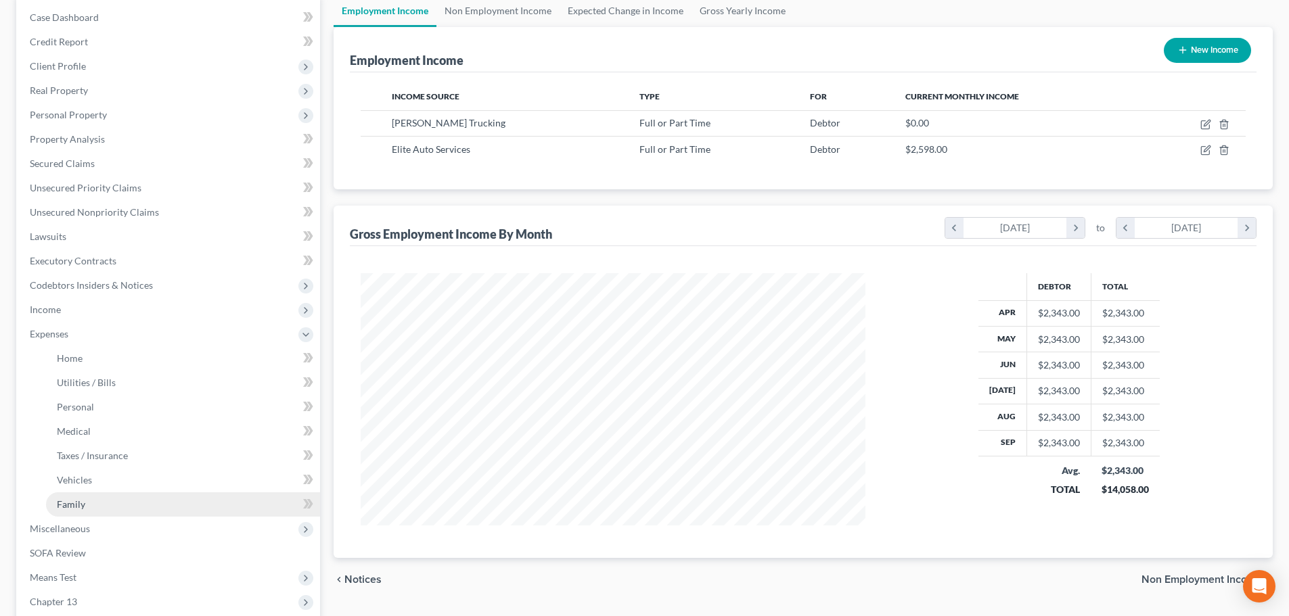
click at [62, 501] on span "Family" at bounding box center [71, 504] width 28 height 11
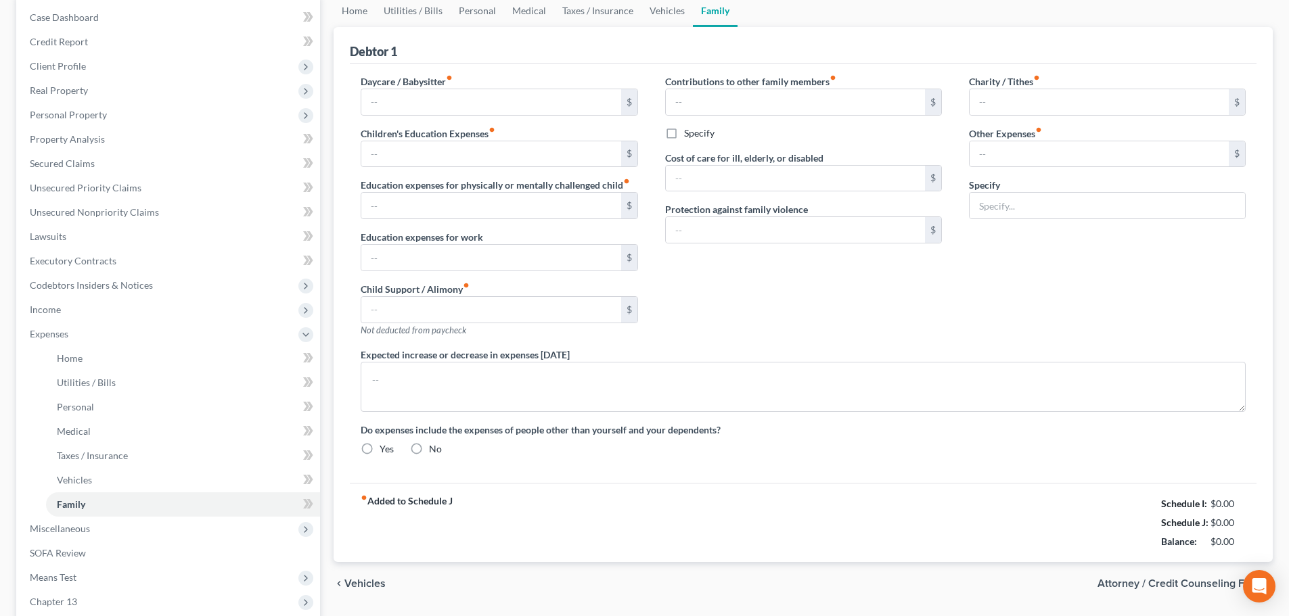
type input "0.00"
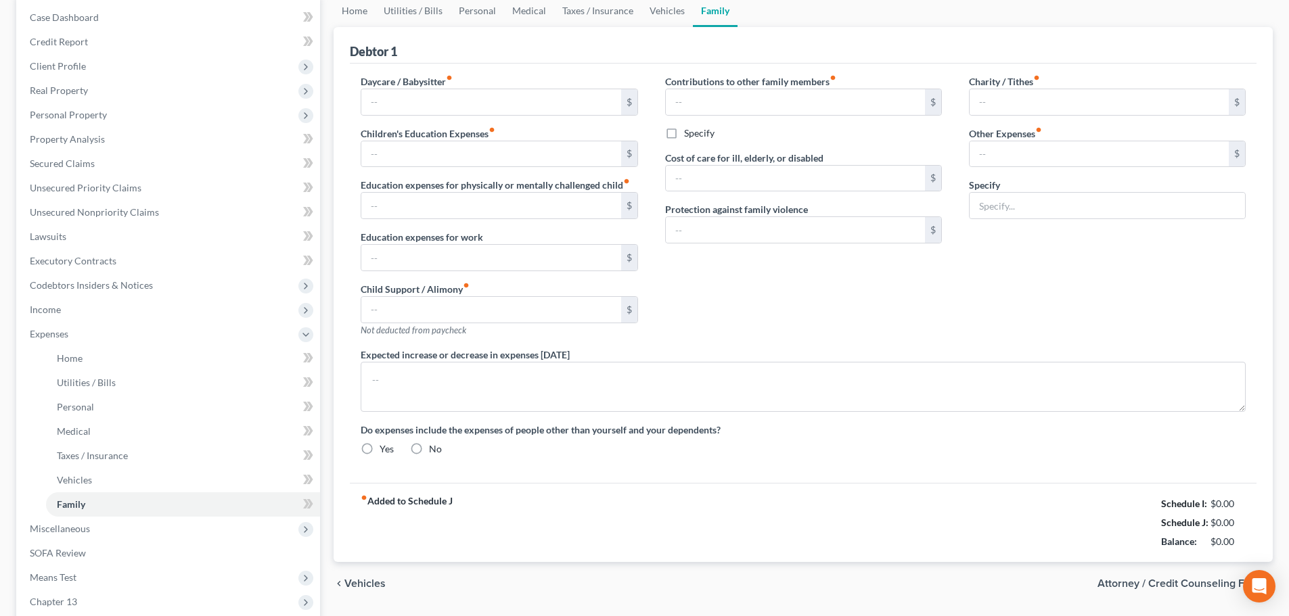
type input "0.00"
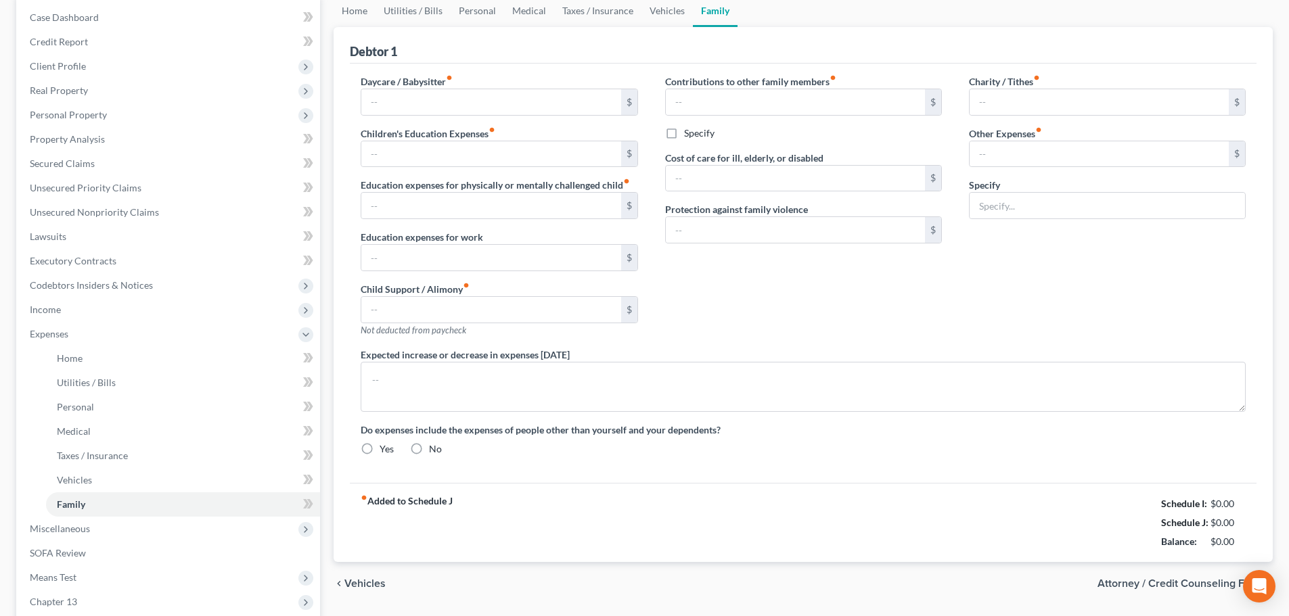
radio input "true"
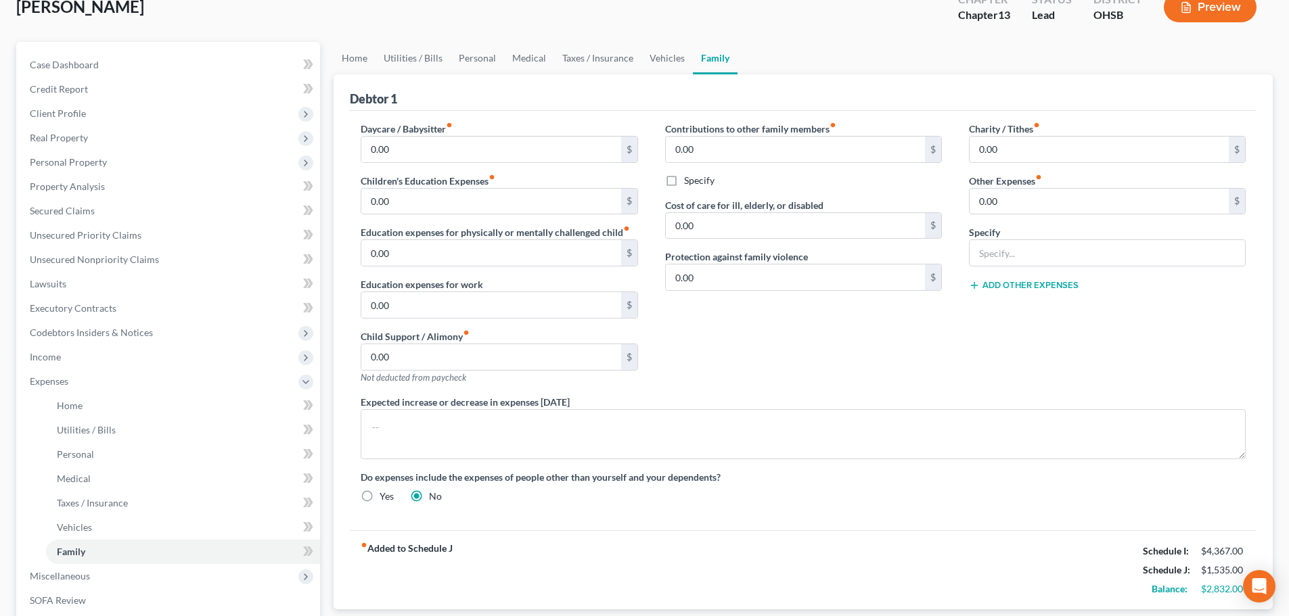
scroll to position [68, 0]
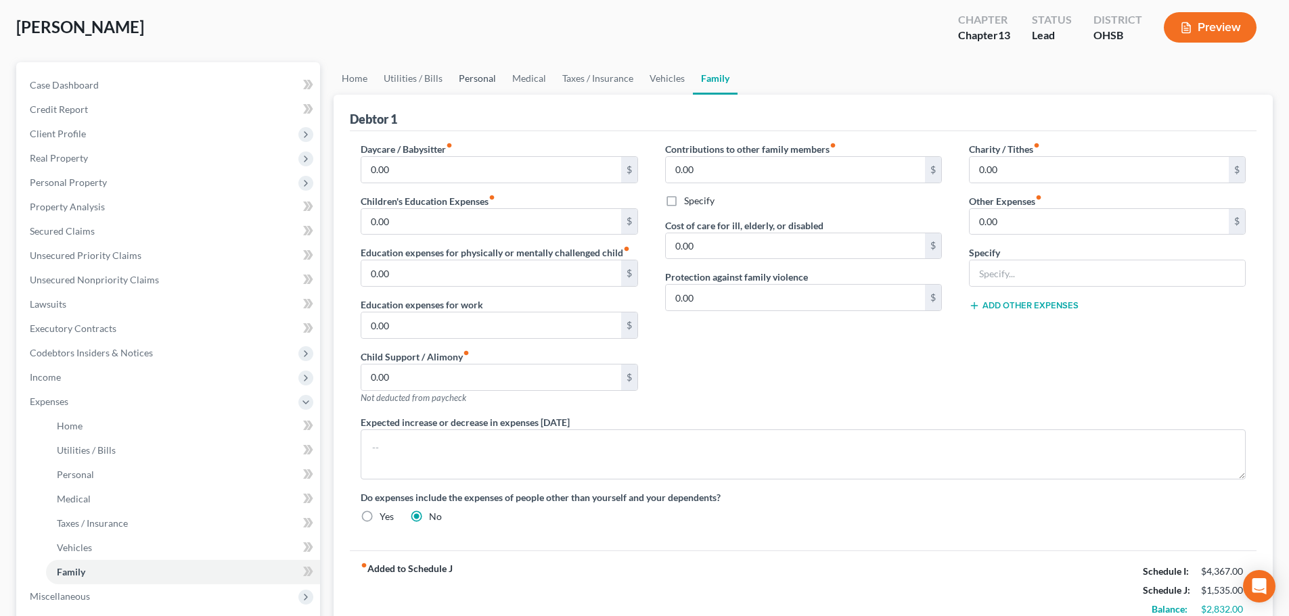
click at [476, 80] on link "Personal" at bounding box center [477, 78] width 53 height 32
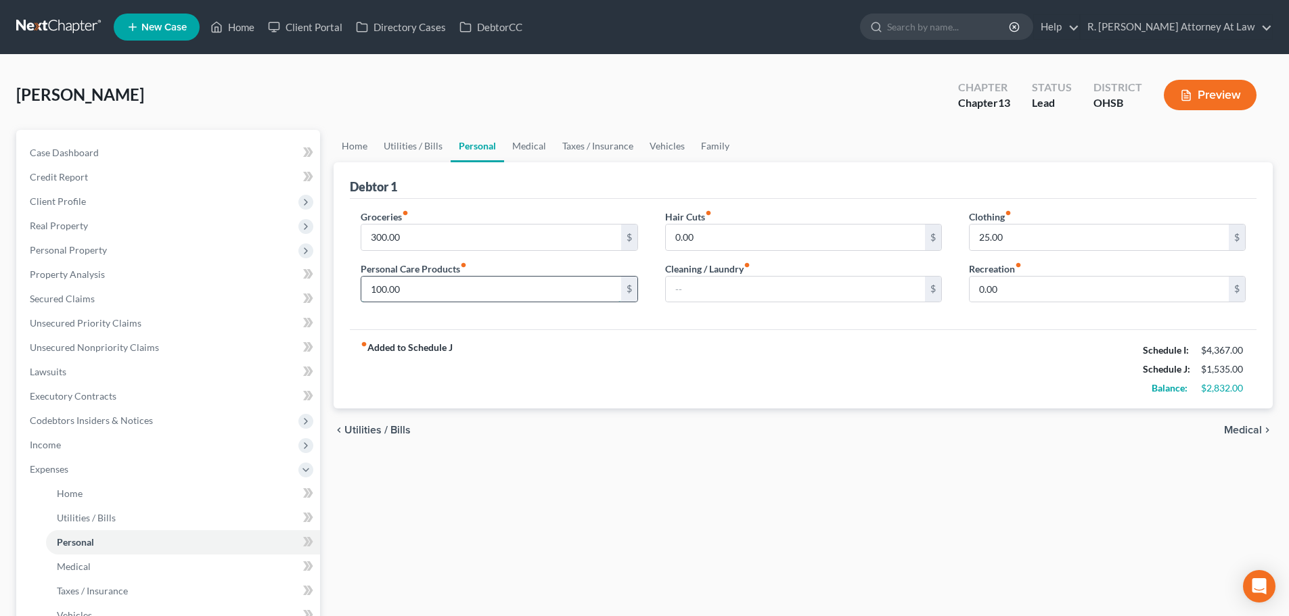
click at [419, 291] on input "100.00" at bounding box center [490, 290] width 259 height 26
type input "20"
click at [402, 239] on input "300.00" at bounding box center [490, 238] width 259 height 26
type input "4"
type input "350"
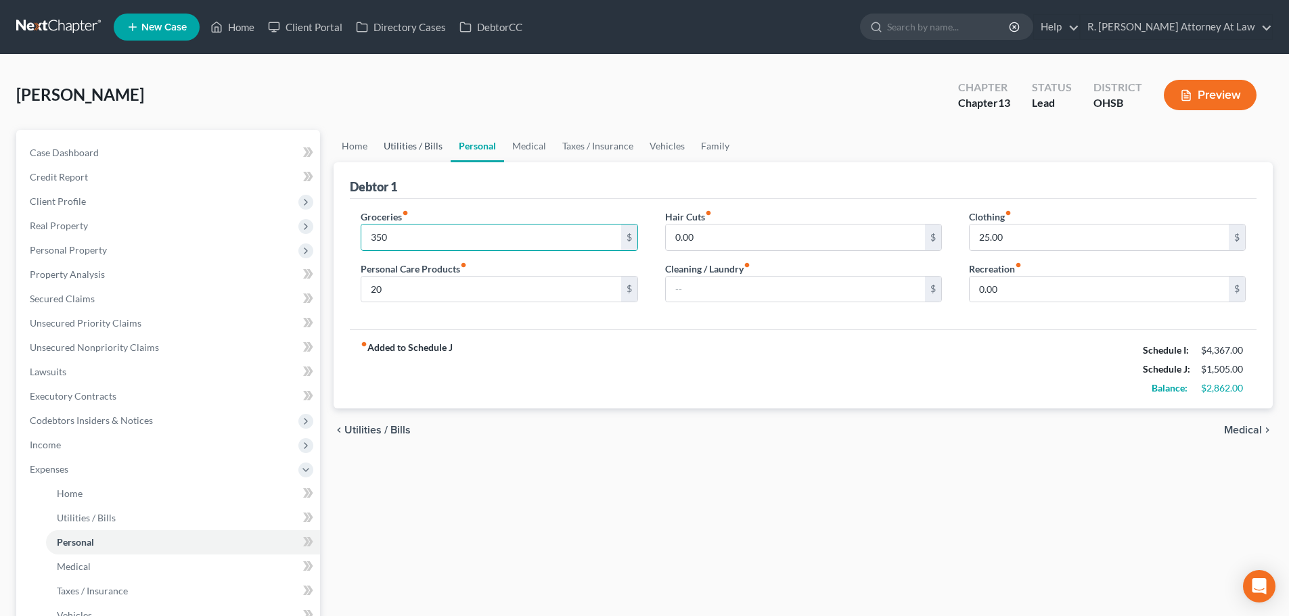
click at [414, 145] on link "Utilities / Bills" at bounding box center [412, 146] width 75 height 32
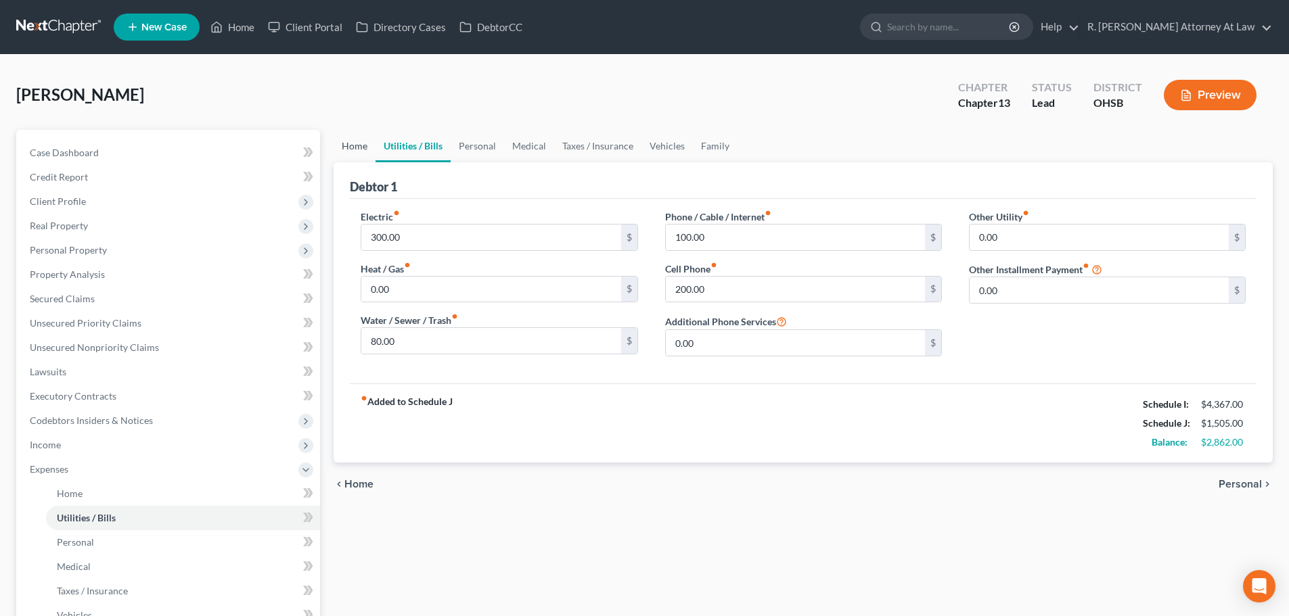
click at [350, 153] on link "Home" at bounding box center [354, 146] width 42 height 32
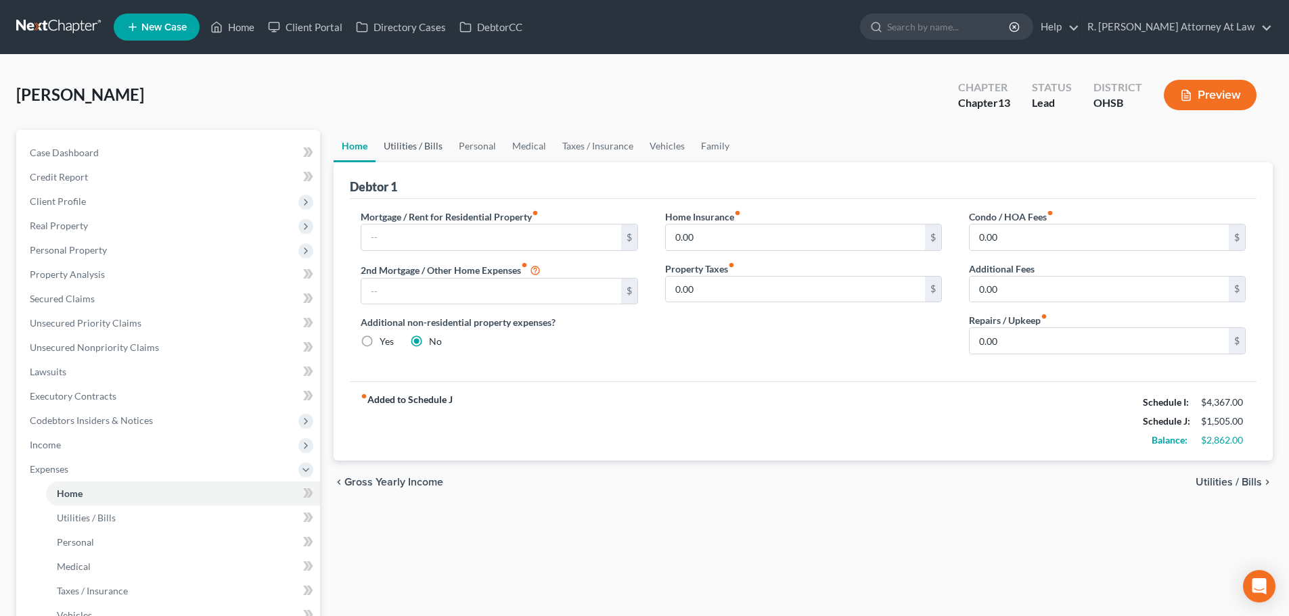
click at [415, 147] on link "Utilities / Bills" at bounding box center [412, 146] width 75 height 32
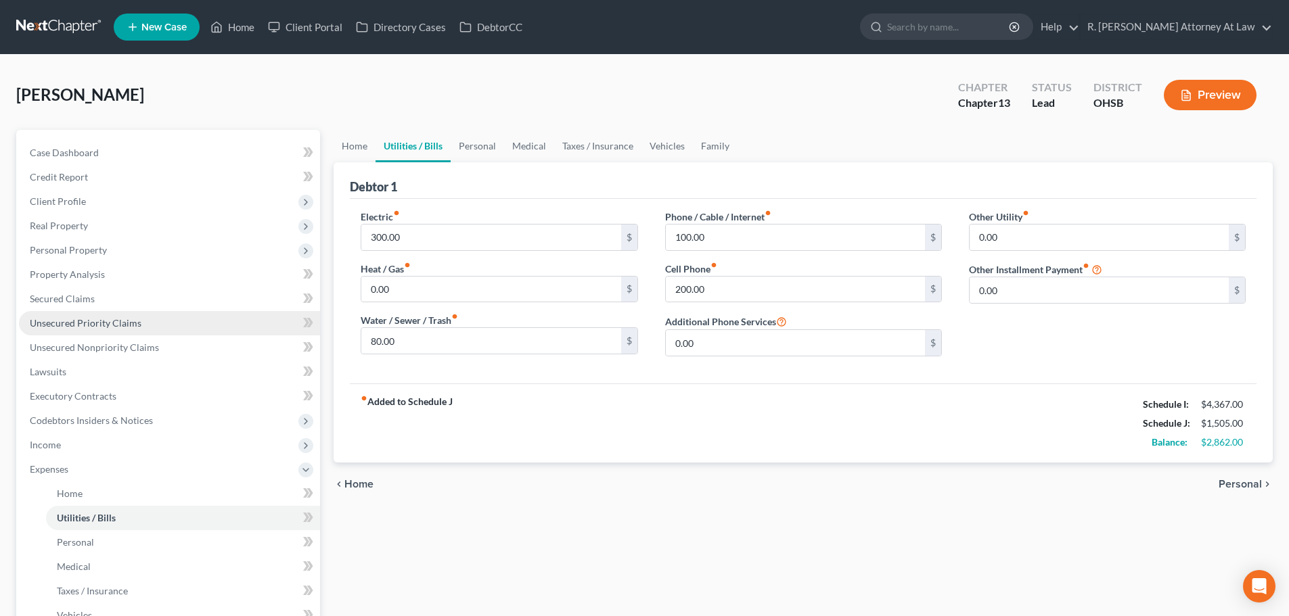
click at [79, 324] on span "Unsecured Priority Claims" at bounding box center [86, 322] width 112 height 11
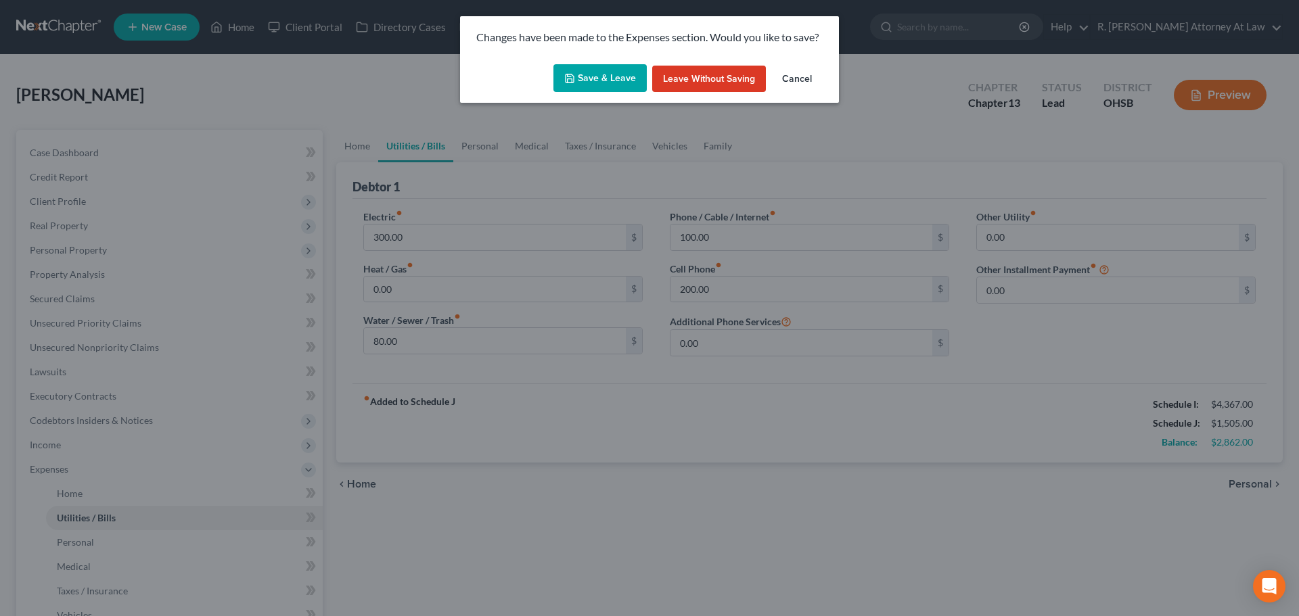
click at [609, 76] on button "Save & Leave" at bounding box center [599, 78] width 93 height 28
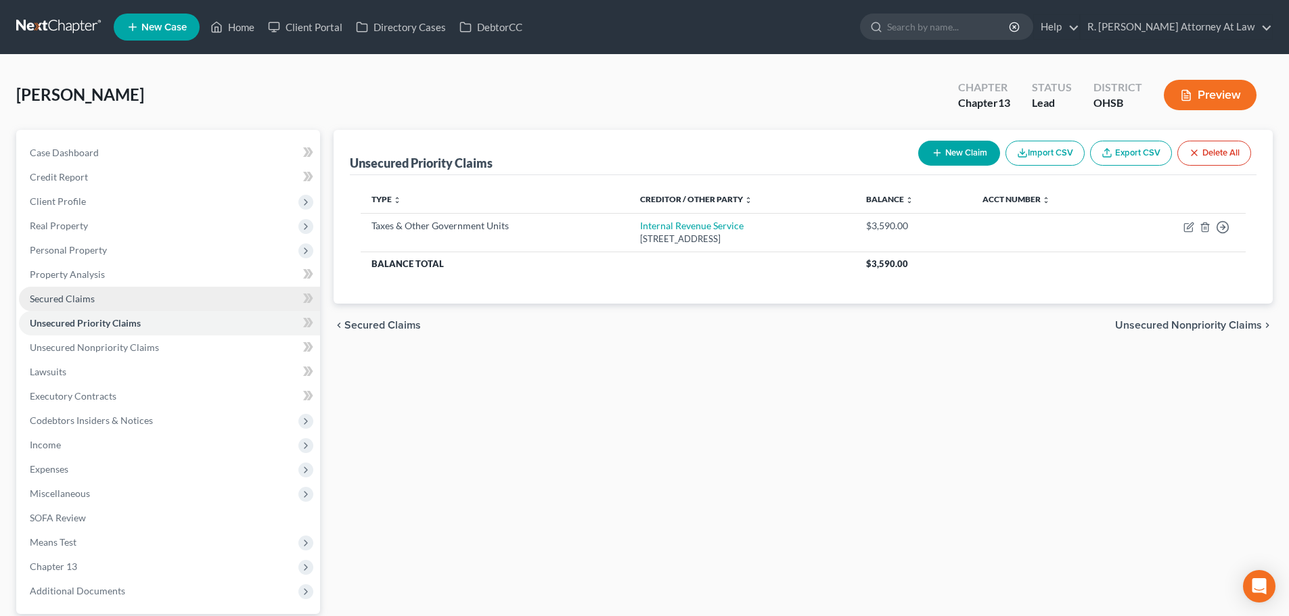
click at [73, 297] on span "Secured Claims" at bounding box center [62, 298] width 65 height 11
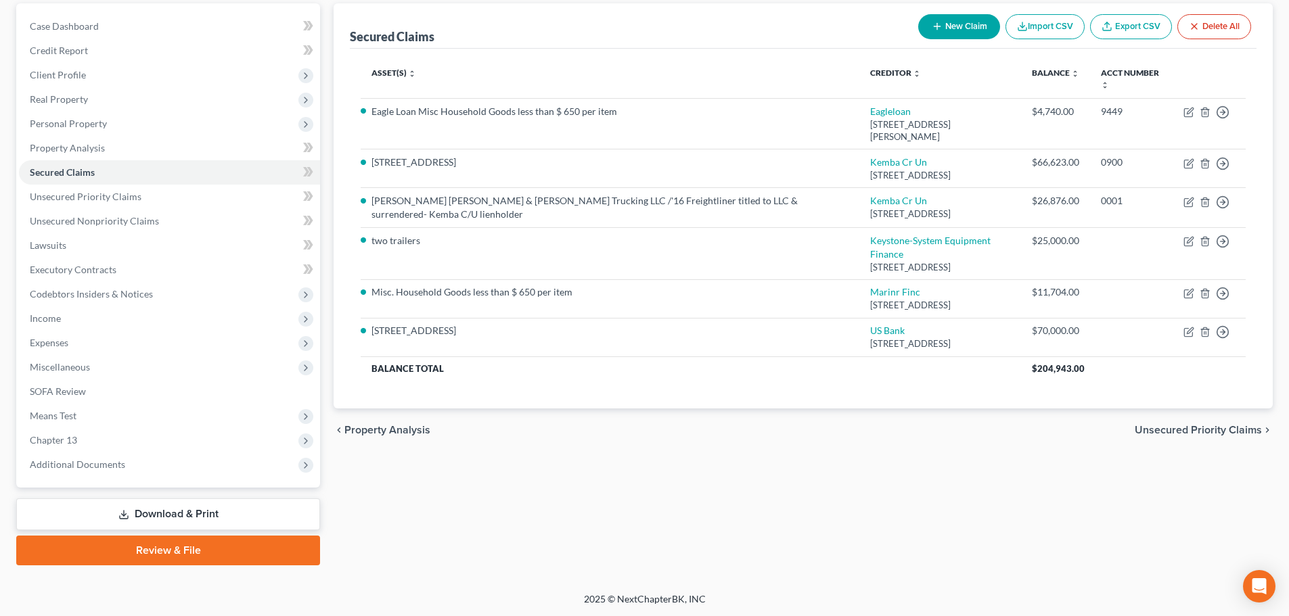
scroll to position [127, 0]
click at [73, 338] on span "Expenses" at bounding box center [169, 342] width 301 height 24
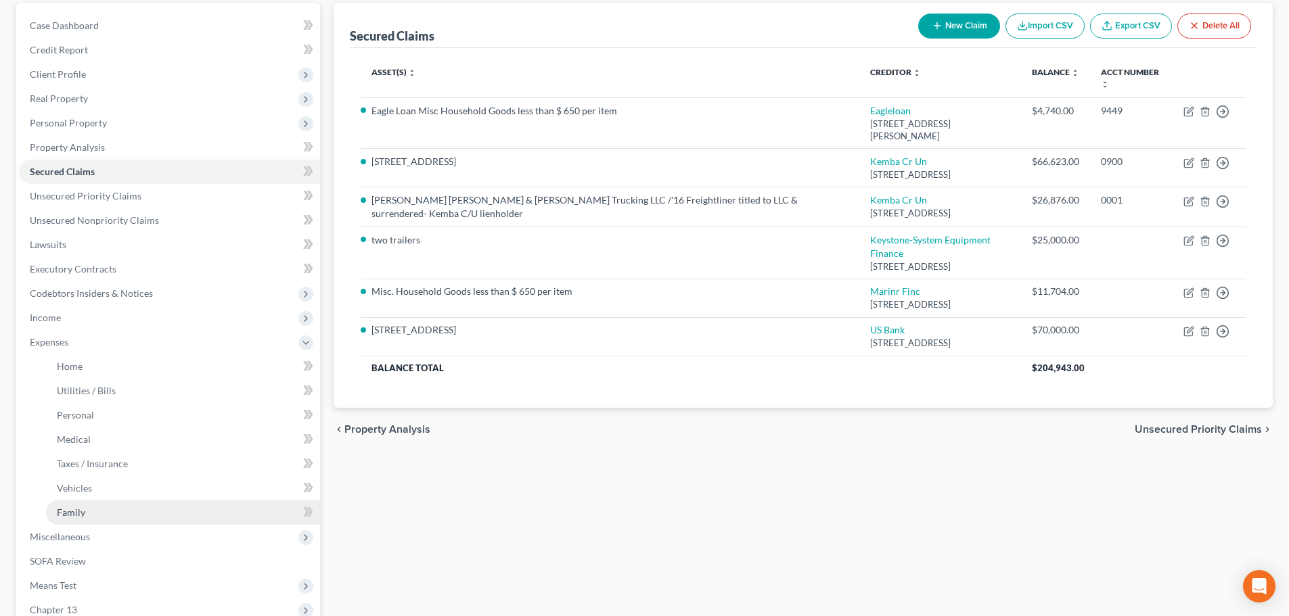
click at [78, 507] on span "Family" at bounding box center [71, 512] width 28 height 11
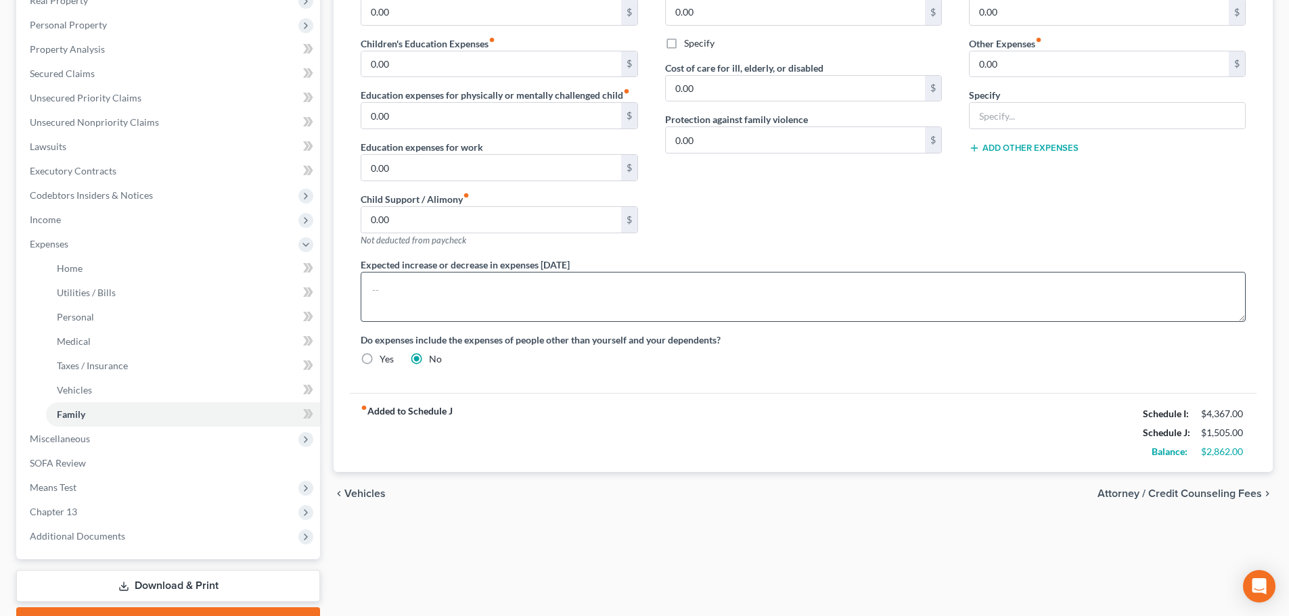
scroll to position [135, 0]
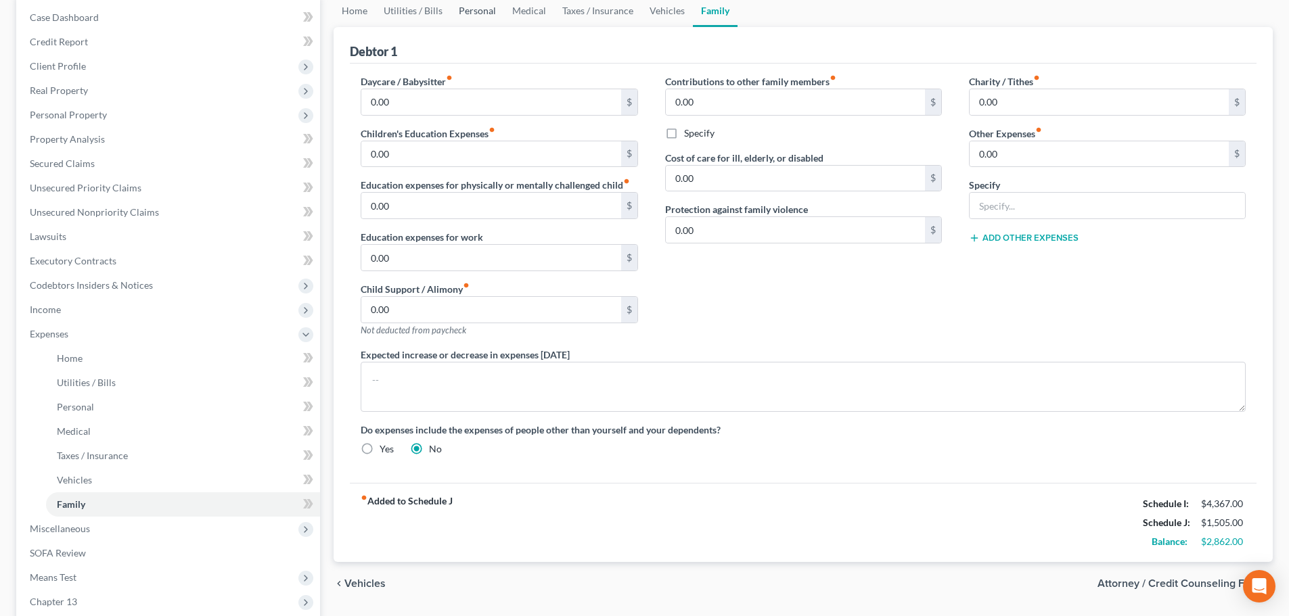
click at [474, 9] on link "Personal" at bounding box center [477, 11] width 53 height 32
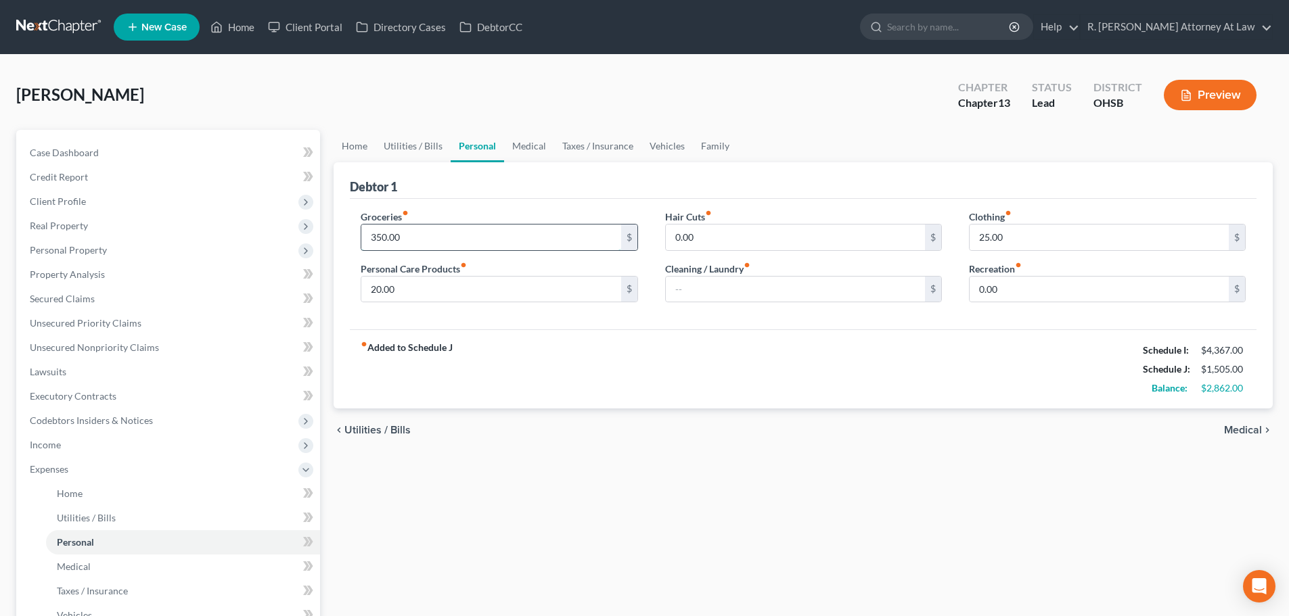
click at [428, 235] on input "350.00" at bounding box center [490, 238] width 259 height 26
click at [597, 441] on div "chevron_left Utilities / Bills Medical chevron_right" at bounding box center [802, 430] width 939 height 43
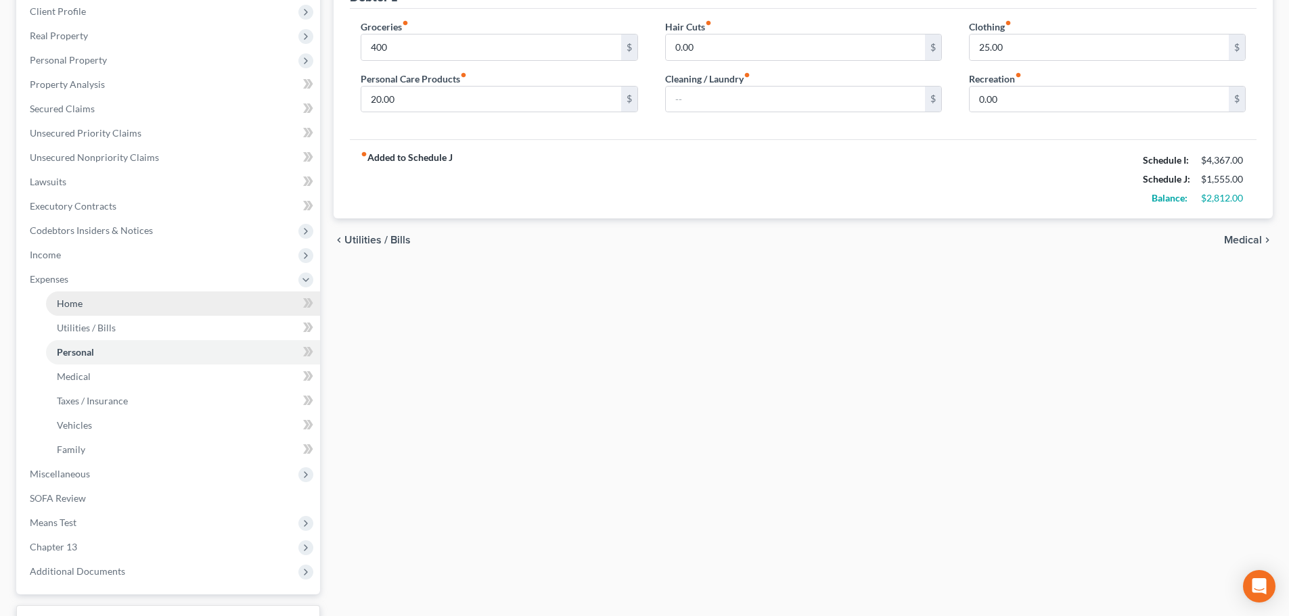
scroll to position [203, 0]
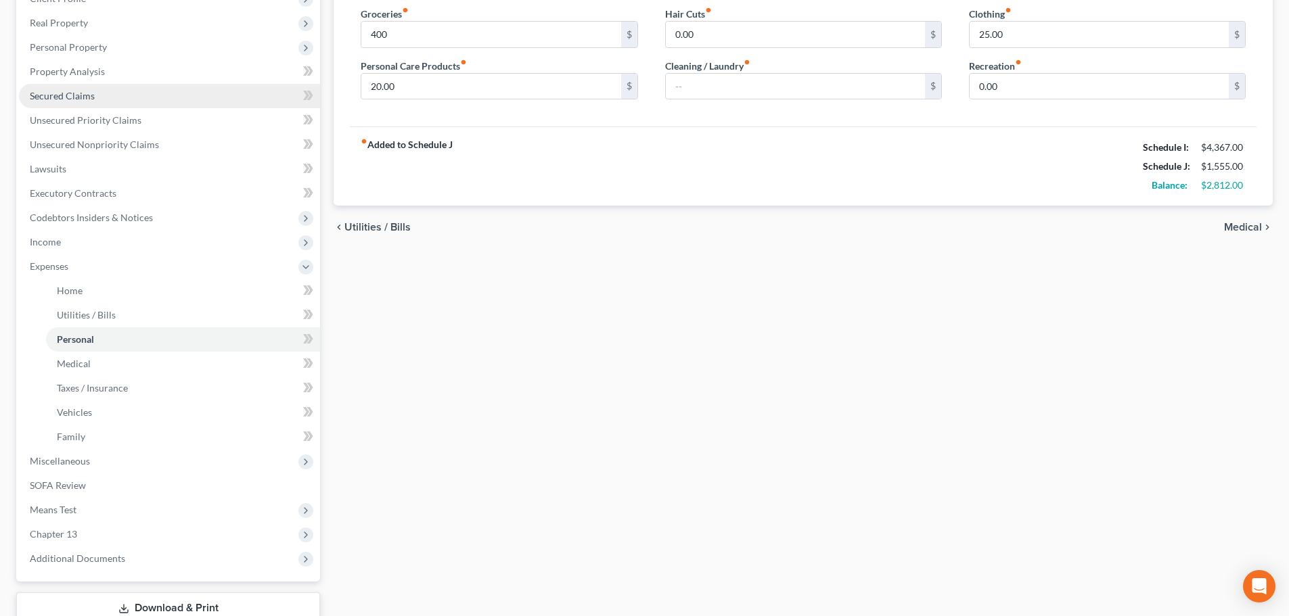
click at [63, 99] on span "Secured Claims" at bounding box center [62, 95] width 65 height 11
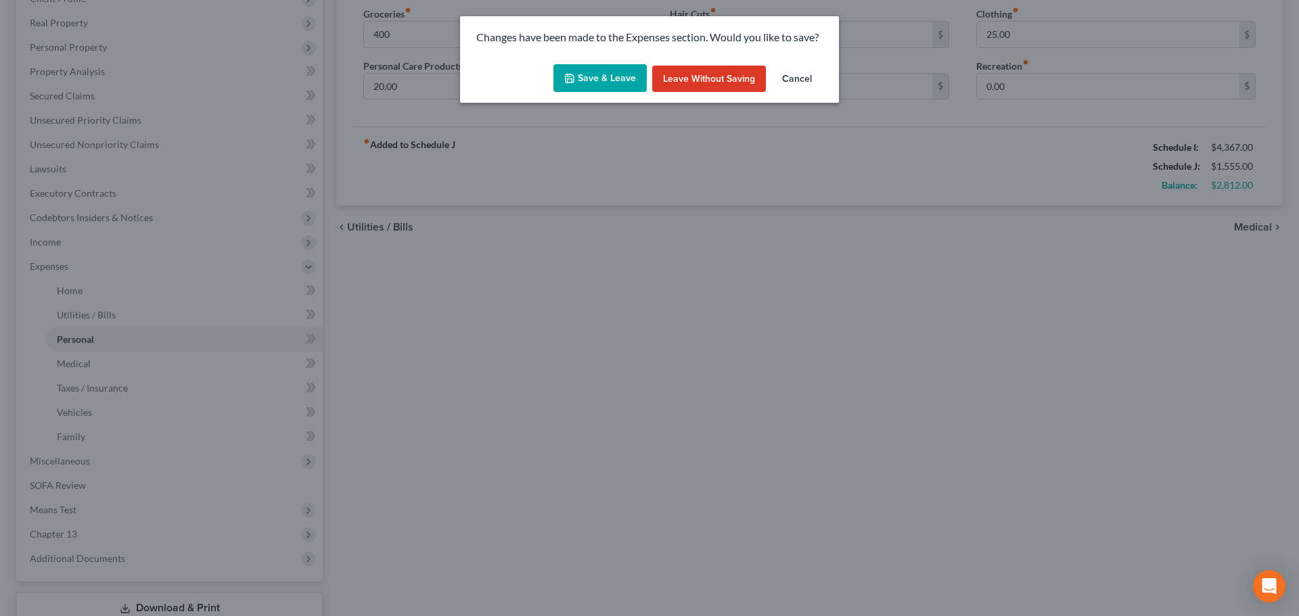
click at [606, 68] on button "Save & Leave" at bounding box center [599, 78] width 93 height 28
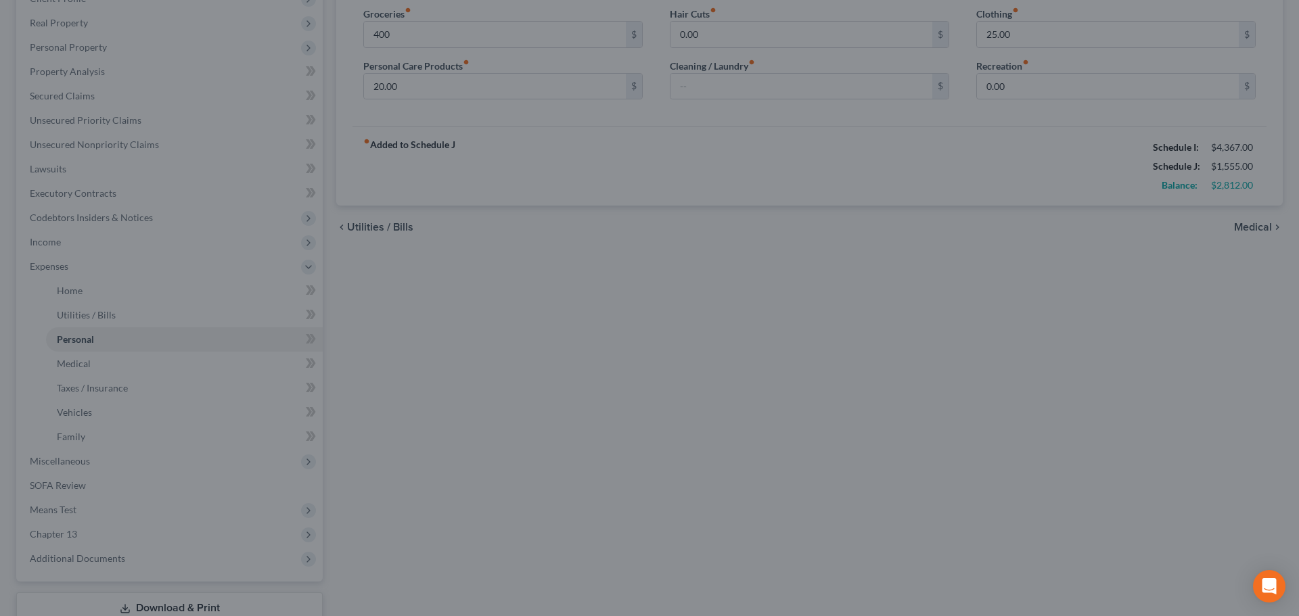
type input "400.00"
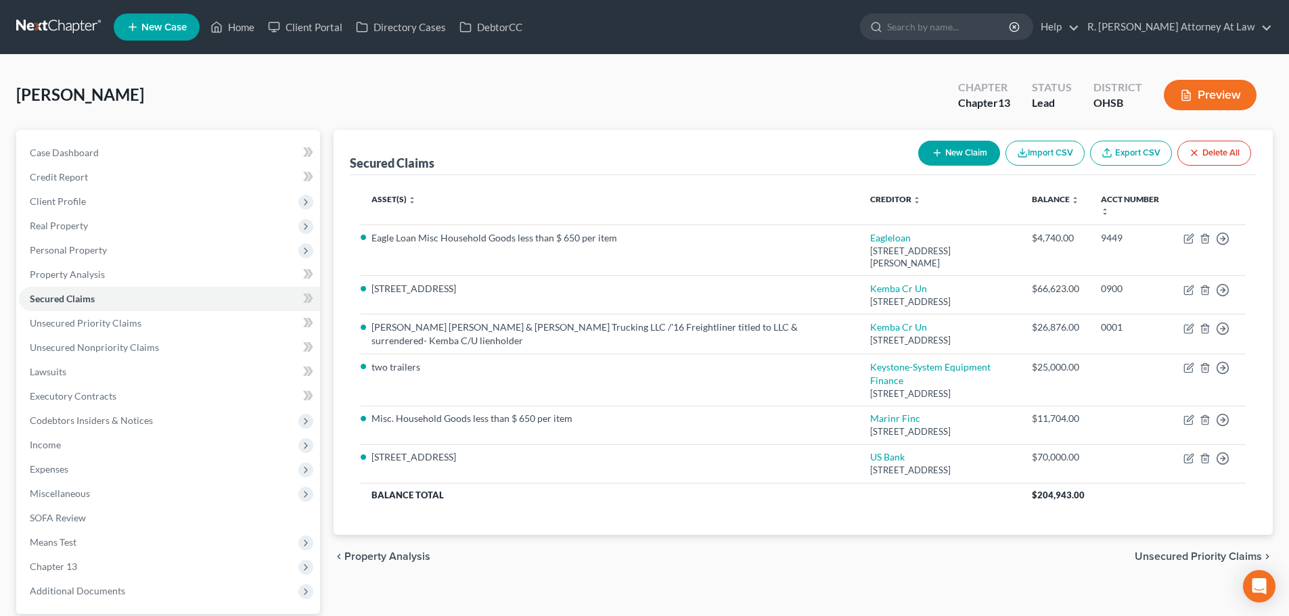
click at [1199, 101] on button "Preview" at bounding box center [1210, 95] width 93 height 30
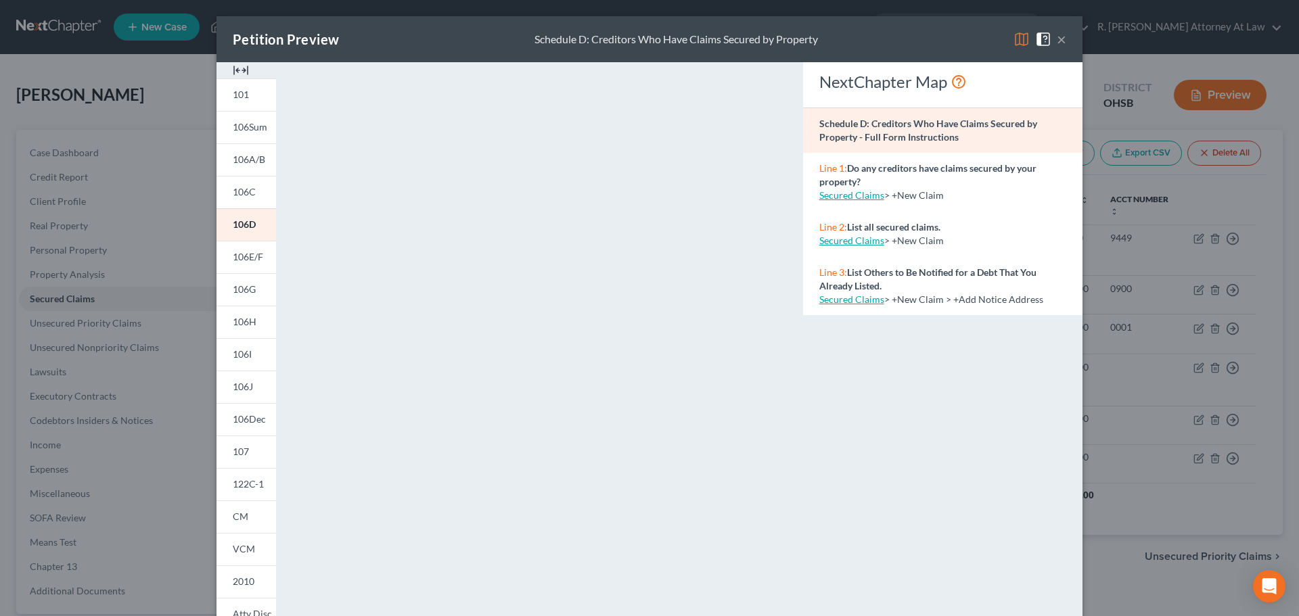
click at [1057, 41] on button "×" at bounding box center [1061, 39] width 9 height 16
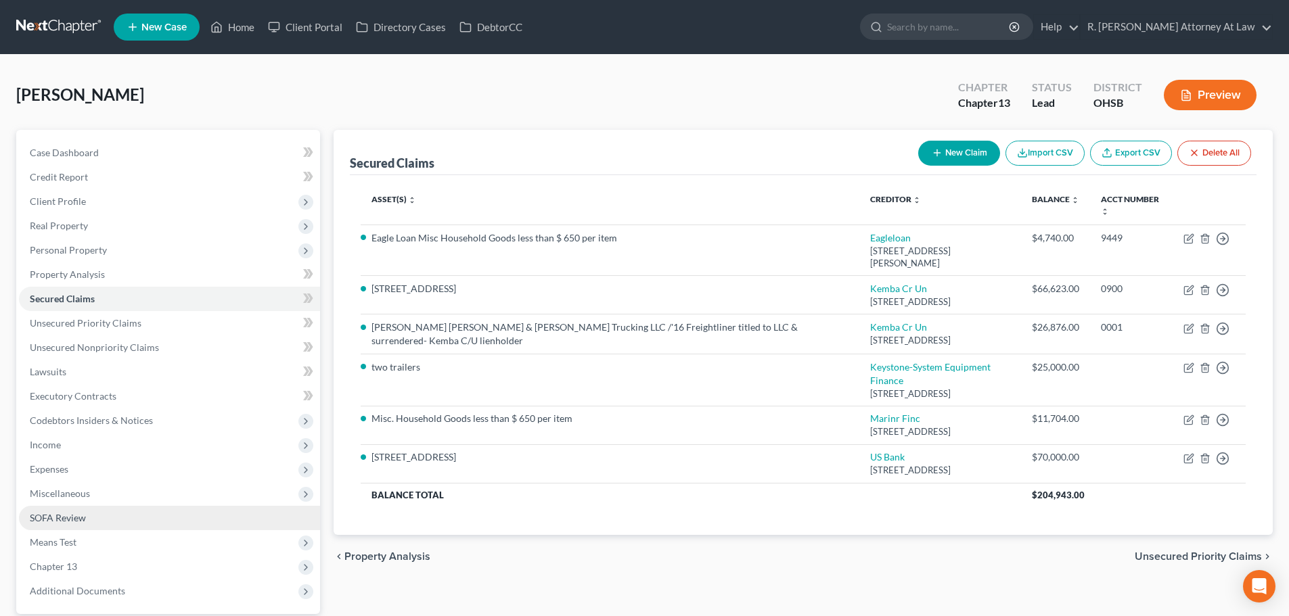
click at [66, 510] on link "SOFA Review" at bounding box center [169, 518] width 301 height 24
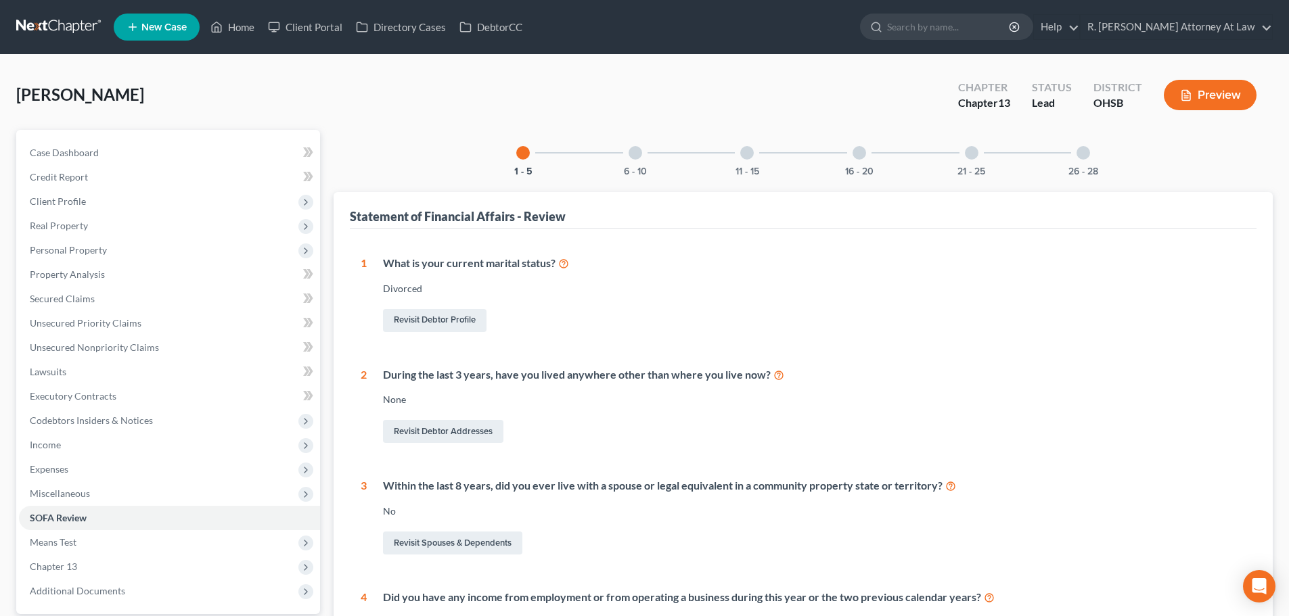
click at [861, 149] on div at bounding box center [859, 153] width 14 height 14
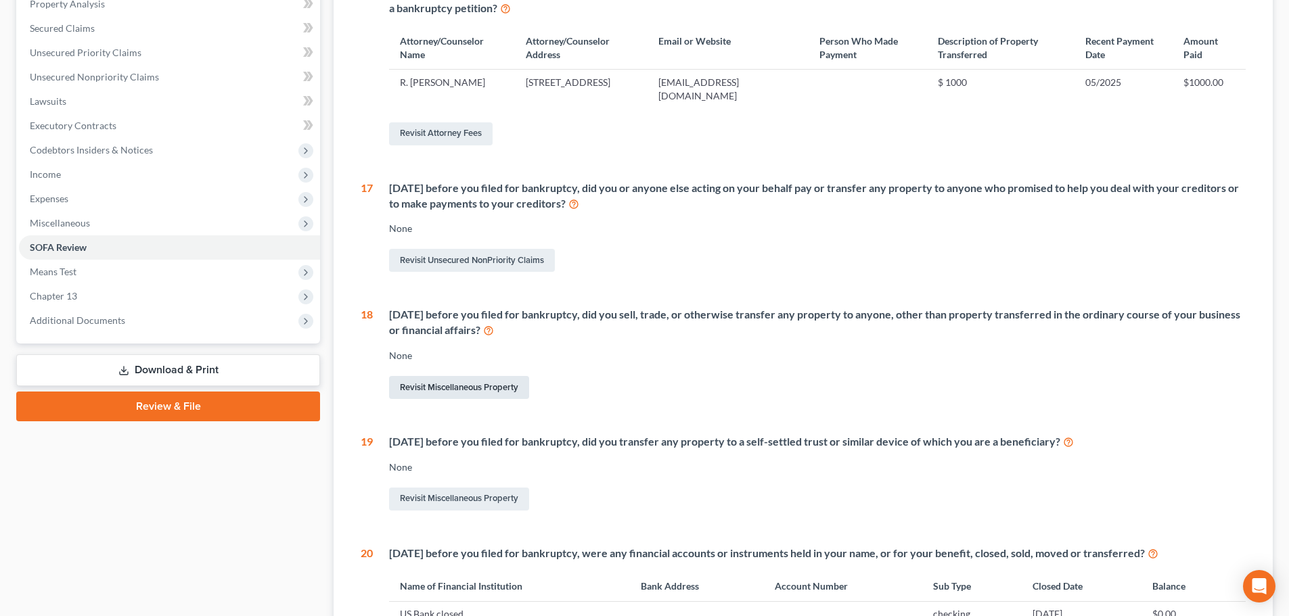
click at [463, 382] on link "Revisit Miscellaneous Property" at bounding box center [459, 387] width 140 height 23
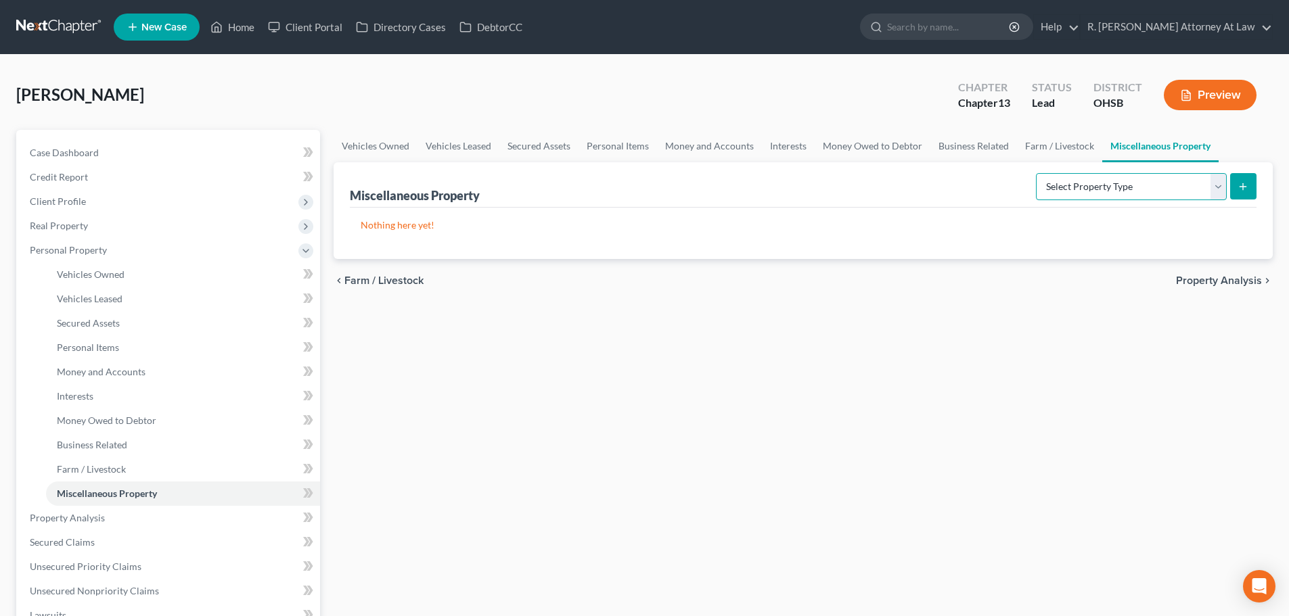
click at [1049, 183] on select "Select Property Type Assigned for Creditor Benefit Within 1 Year Holding for An…" at bounding box center [1131, 186] width 191 height 27
select select "transferred"
click at [1036, 173] on select "Select Property Type Assigned for Creditor Benefit Within 1 Year Holding for An…" at bounding box center [1131, 186] width 191 height 27
click at [1239, 185] on icon "submit" at bounding box center [1242, 186] width 11 height 11
select select "Ordinary (within 2 years)"
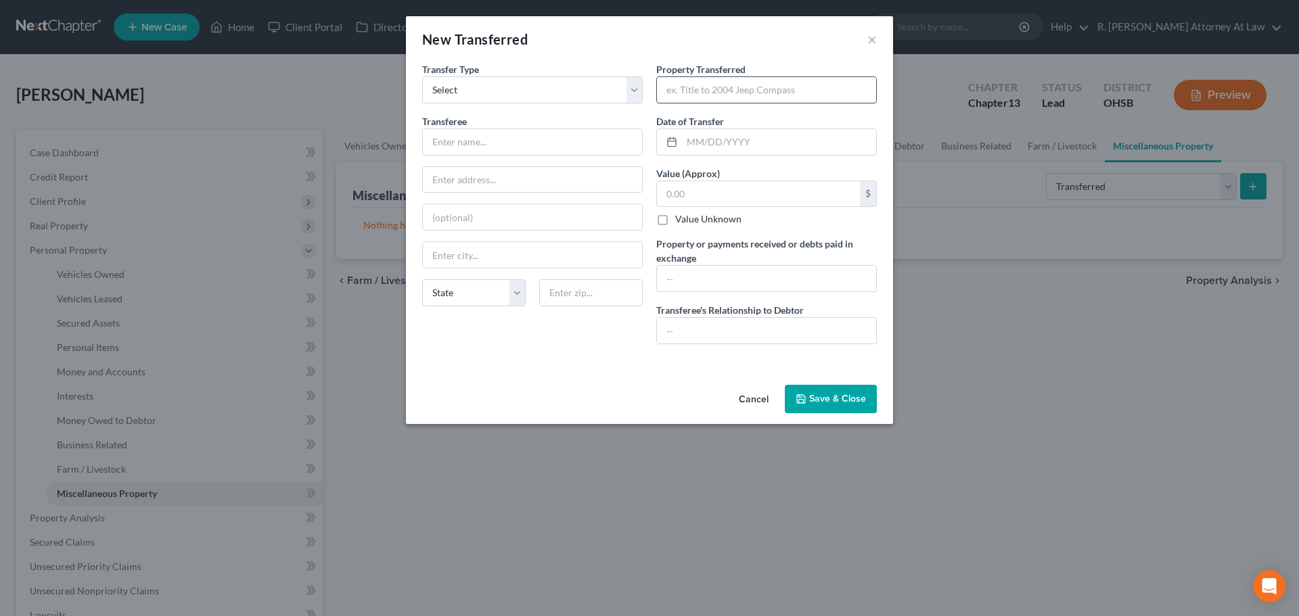
click at [686, 88] on input "text" at bounding box center [766, 90] width 219 height 26
type input "two semi trailers"
click at [446, 141] on input "text" at bounding box center [532, 142] width 219 height 26
type input "scrpped for salvage"
type input "45044"
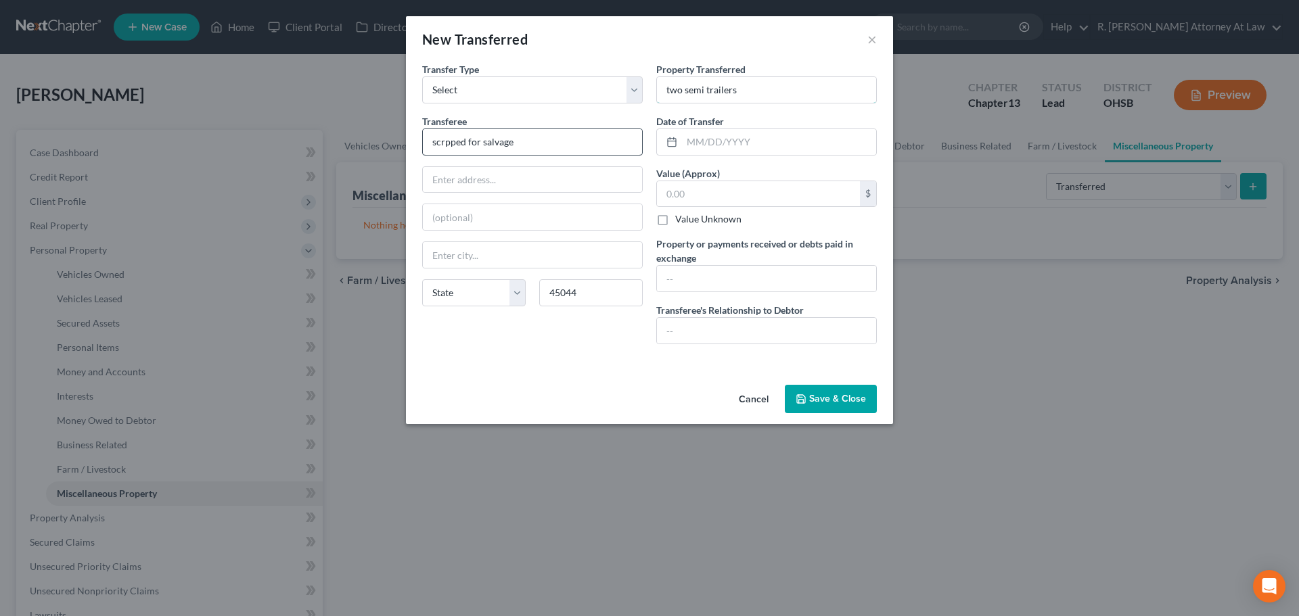
type input "Middletown"
click at [701, 141] on input "text" at bounding box center [779, 142] width 194 height 26
click at [700, 185] on input "text" at bounding box center [758, 194] width 203 height 26
click at [666, 281] on input "text" at bounding box center [766, 279] width 219 height 26
type input "no value"
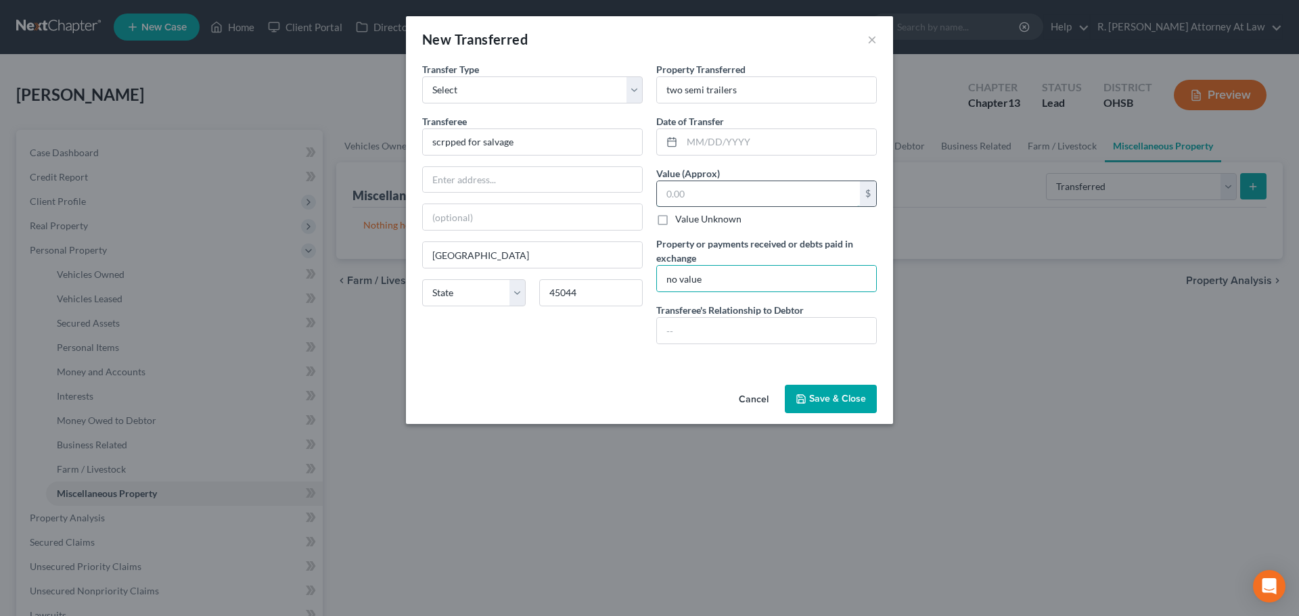
click at [690, 193] on input "text" at bounding box center [758, 194] width 203 height 26
type input "0"
click at [722, 323] on input "text" at bounding box center [766, 331] width 219 height 26
type input "NONE"
click at [727, 141] on input "text" at bounding box center [779, 142] width 194 height 26
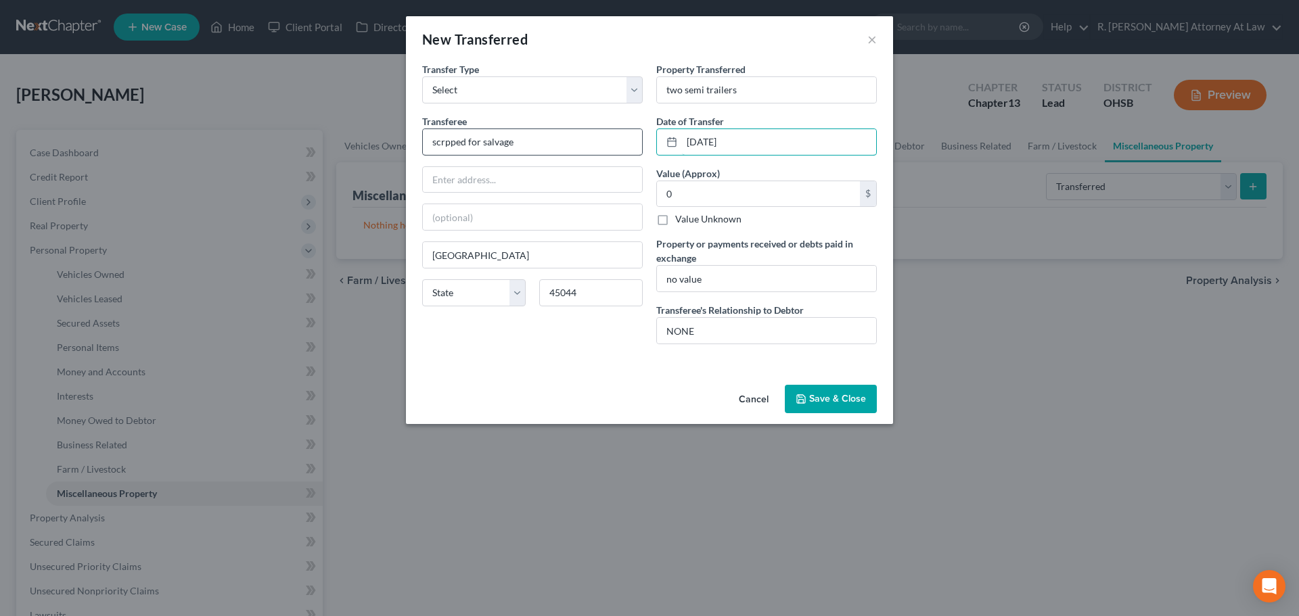
type input "07/01/2025"
click at [443, 140] on input "scrpped for salvage" at bounding box center [532, 142] width 219 height 26
type input "scrapped for salvage"
click at [678, 192] on input "0" at bounding box center [758, 194] width 203 height 26
type input "1,000"
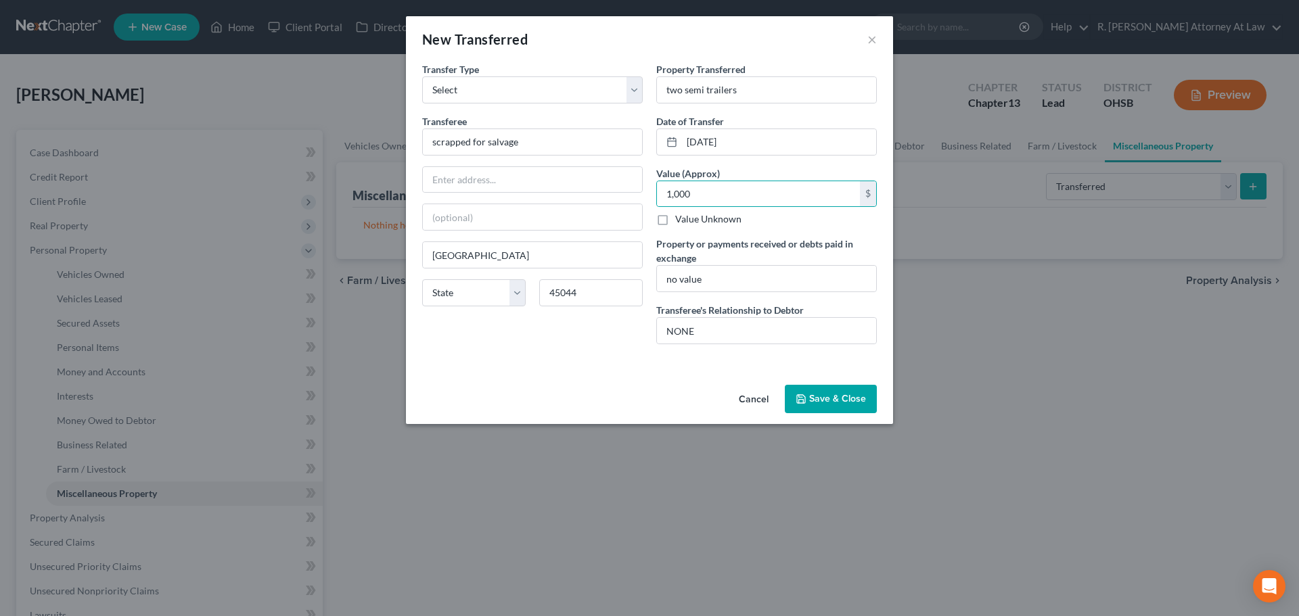
click at [796, 395] on button "Save & Close" at bounding box center [831, 399] width 92 height 28
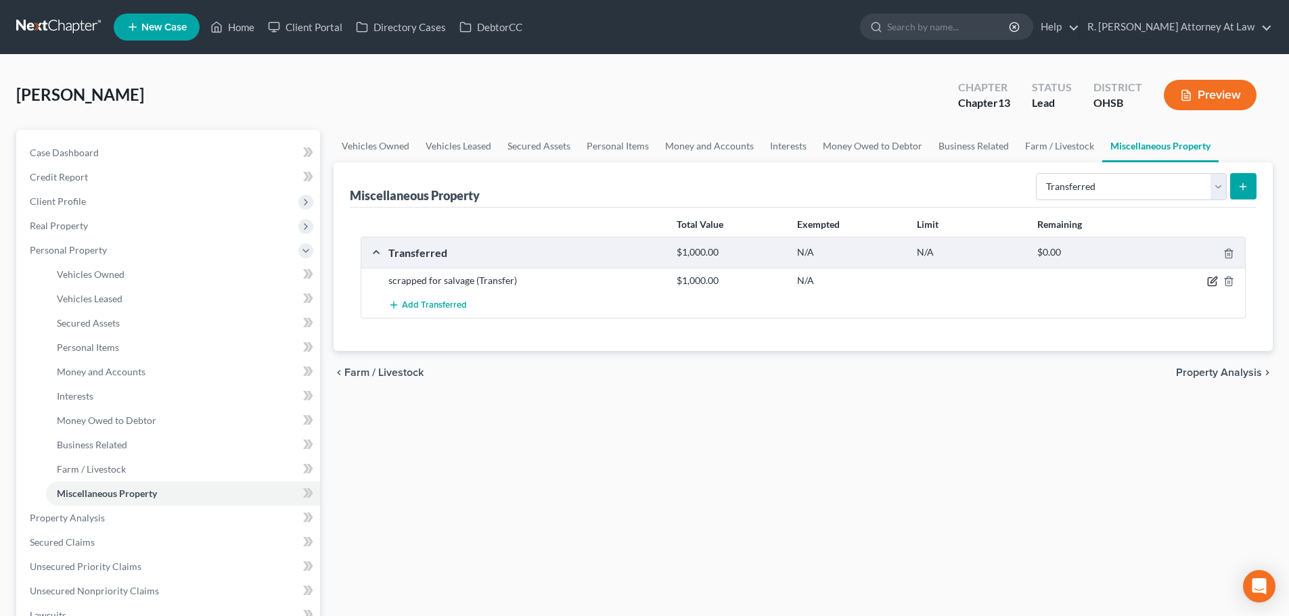
click at [1210, 281] on icon "button" at bounding box center [1212, 281] width 11 height 11
select select "Ordinary (within 2 years)"
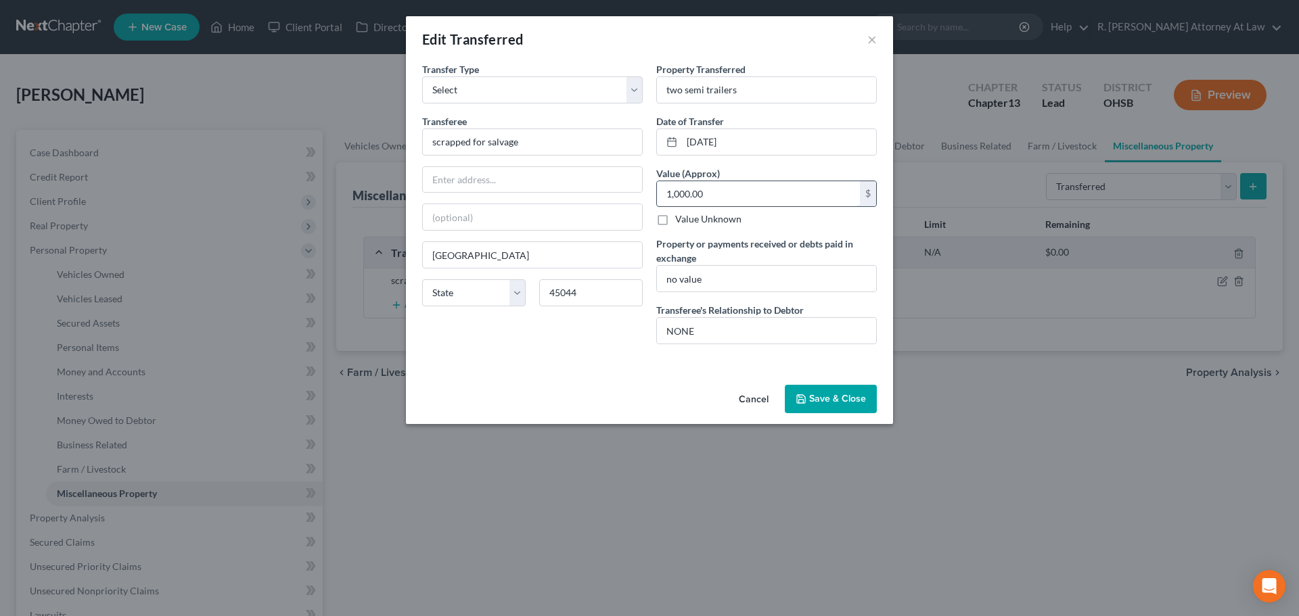
click at [708, 200] on input "1,000.00" at bounding box center [758, 194] width 203 height 26
type input "800"
click at [839, 392] on button "Save & Close" at bounding box center [831, 399] width 92 height 28
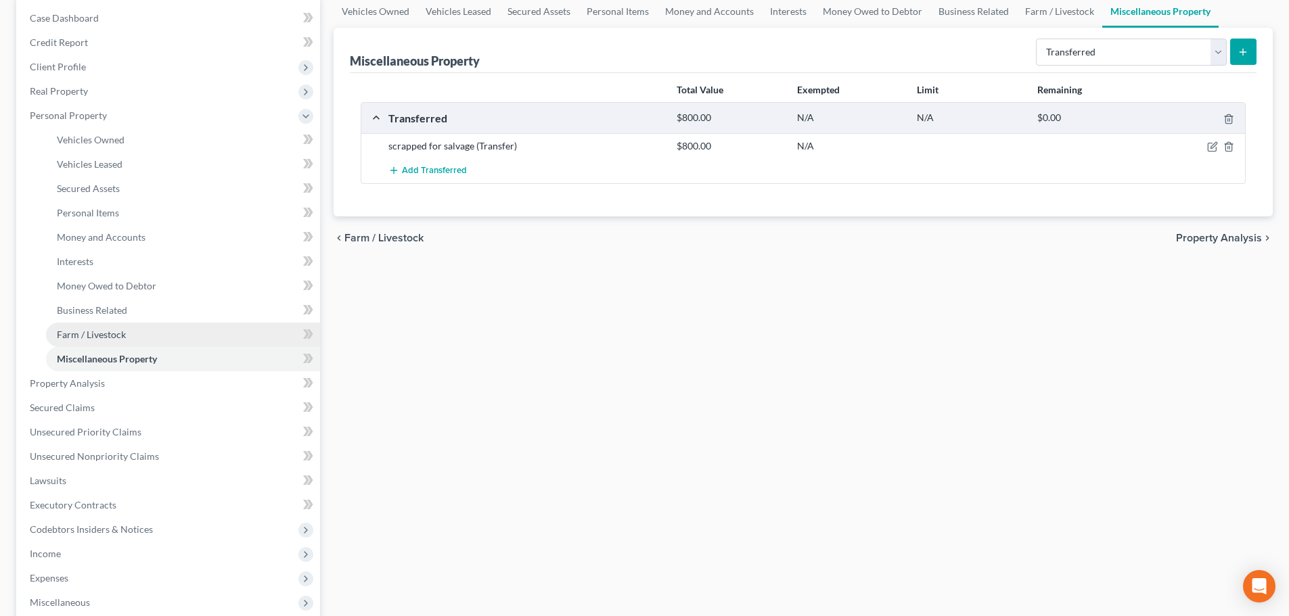
scroll to position [135, 0]
click at [66, 266] on span "Interests" at bounding box center [75, 260] width 37 height 11
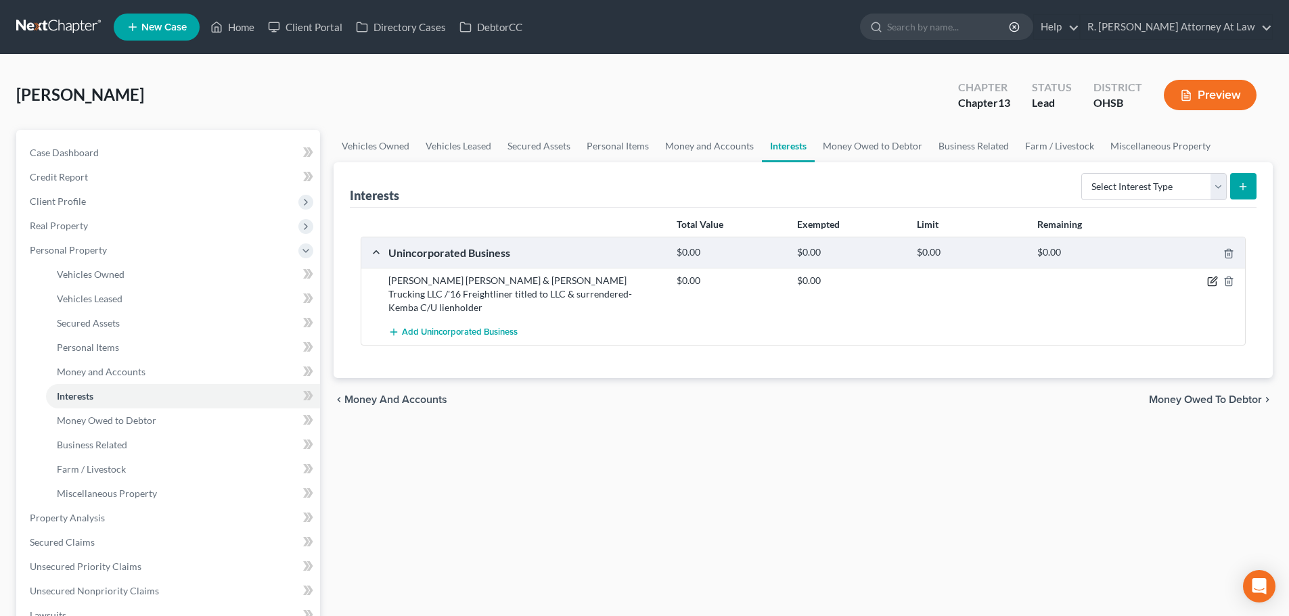
click at [1211, 287] on div "$0.00 $0.00" at bounding box center [958, 294] width 576 height 41
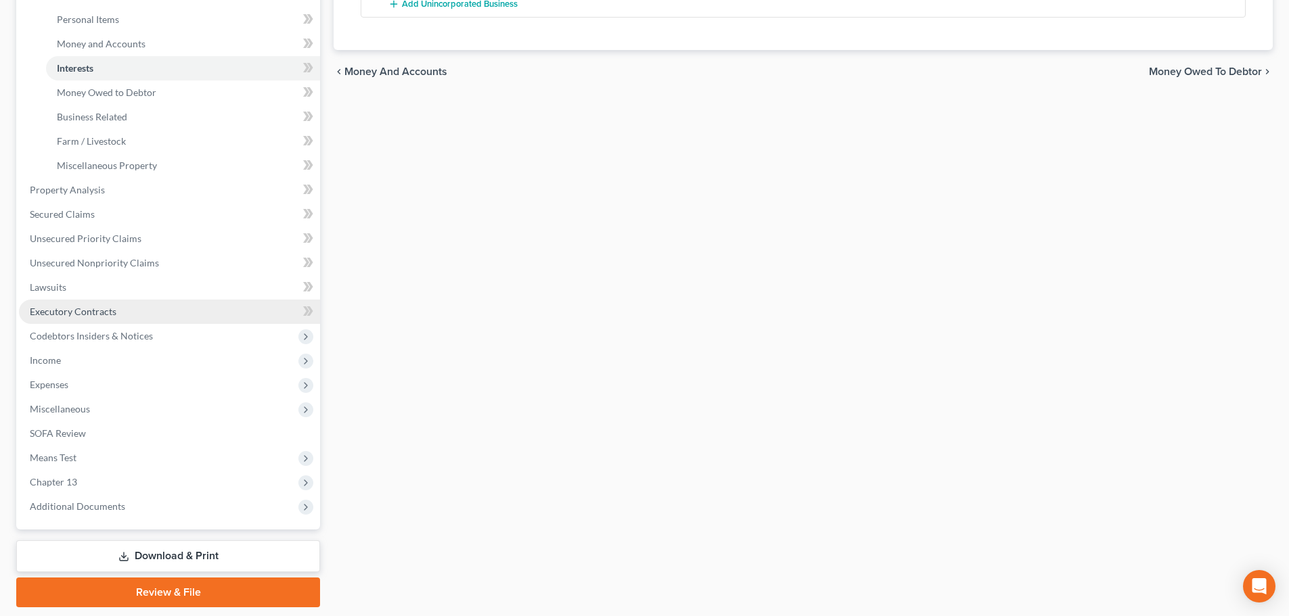
scroll to position [338, 0]
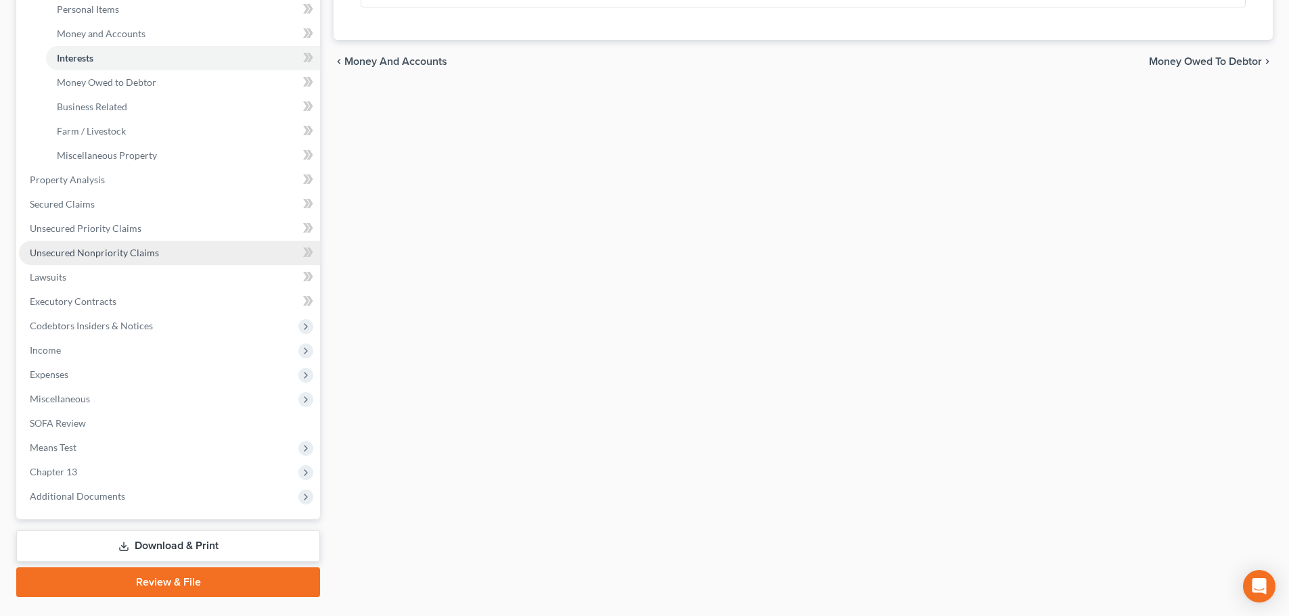
click at [75, 256] on span "Unsecured Nonpriority Claims" at bounding box center [94, 252] width 129 height 11
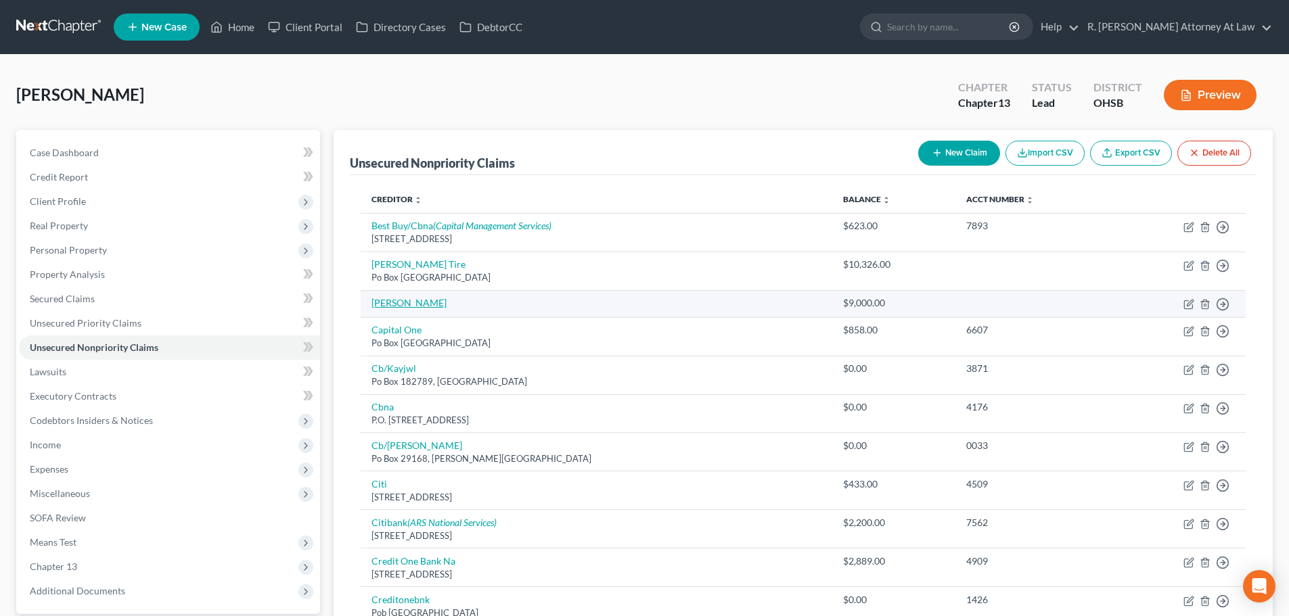
click at [395, 302] on link "Bridget Wright" at bounding box center [408, 302] width 75 height 11
select select "10"
select select "0"
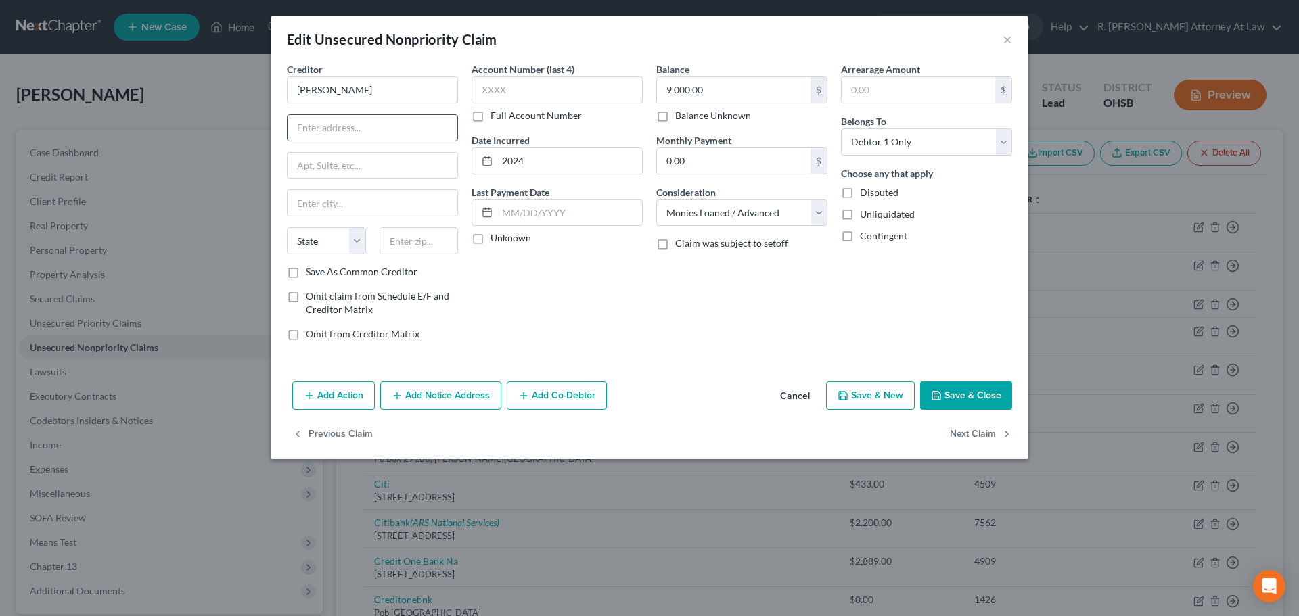
click at [381, 124] on input "text" at bounding box center [372, 128] width 170 height 26
click at [540, 286] on div "Account Number (last 4) Full Account Number Date Incurred 2024 Last Payment Dat…" at bounding box center [557, 207] width 185 height 290
drag, startPoint x: 321, startPoint y: 127, endPoint x: 340, endPoint y: 134, distance: 19.5
click at [321, 127] on input "text" at bounding box center [372, 128] width 170 height 26
drag, startPoint x: 331, startPoint y: 125, endPoint x: 342, endPoint y: 126, distance: 11.6
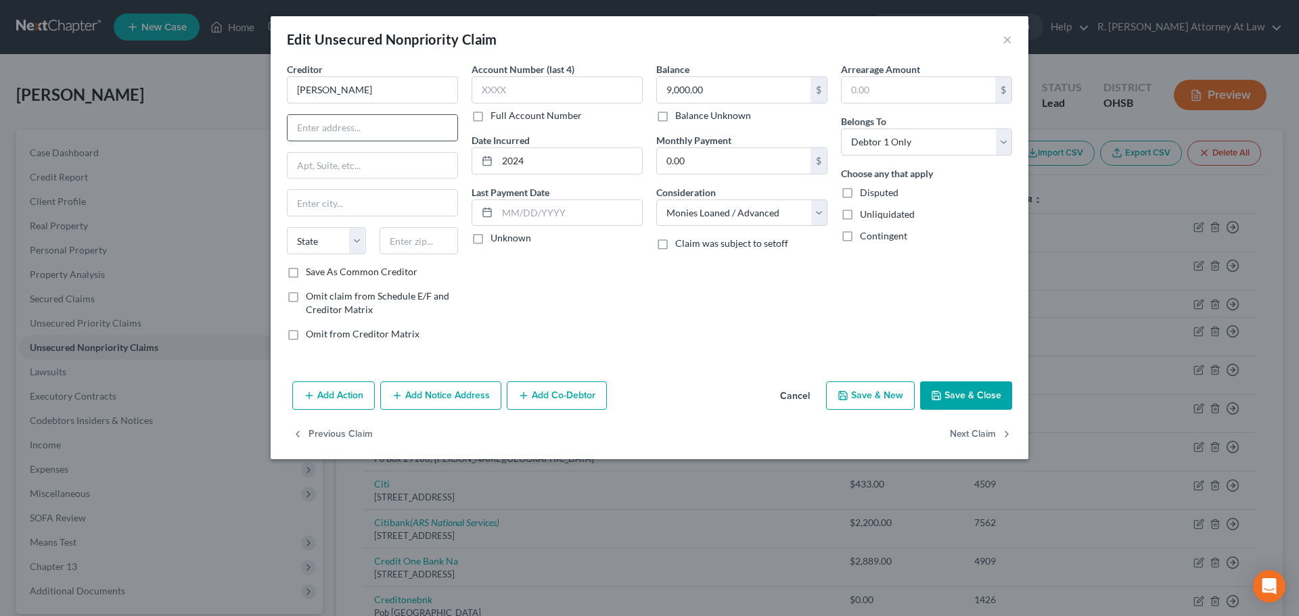
click at [331, 125] on input "text" at bounding box center [372, 128] width 170 height 26
drag, startPoint x: 545, startPoint y: 259, endPoint x: 559, endPoint y: 267, distance: 16.4
click at [547, 263] on div "Account Number (last 4) Full Account Number Date Incurred 2024 Last Payment Dat…" at bounding box center [557, 207] width 185 height 290
click at [381, 133] on input "text" at bounding box center [372, 128] width 170 height 26
click at [957, 390] on button "Save & Close" at bounding box center [966, 396] width 92 height 28
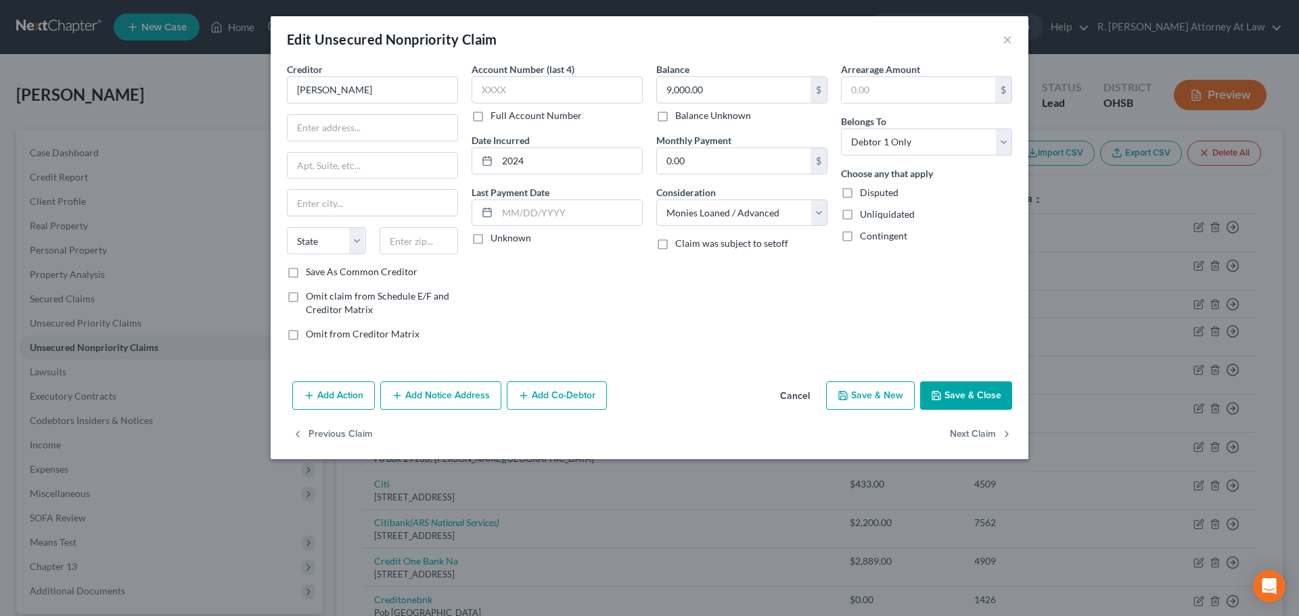
type input "0"
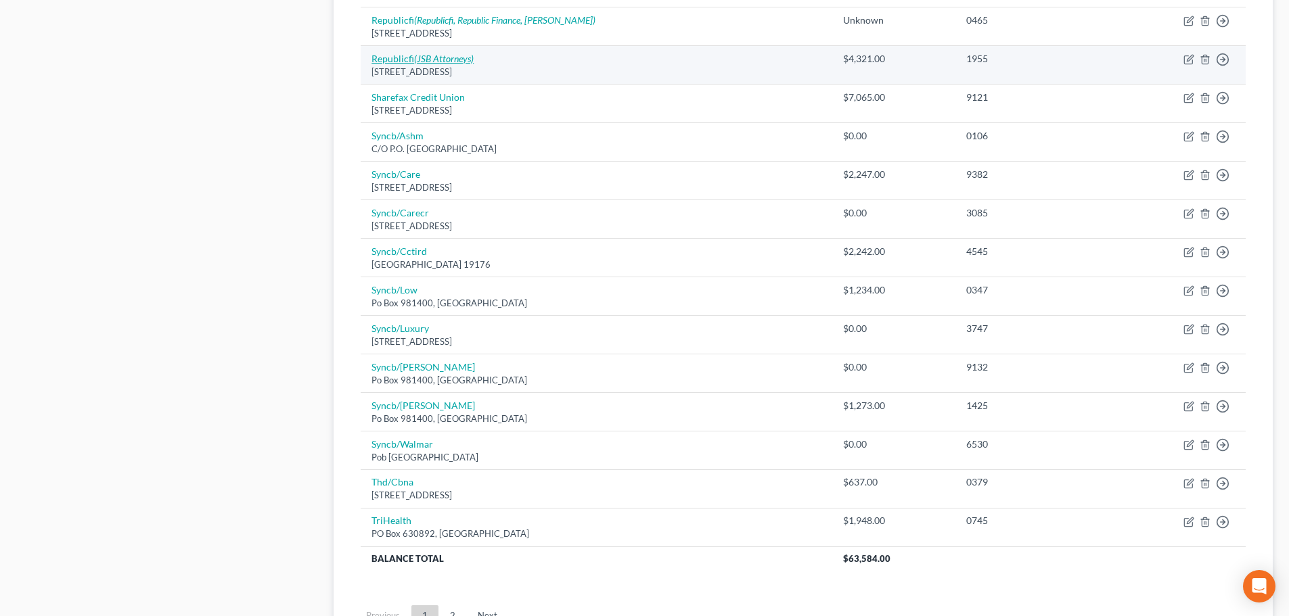
scroll to position [812, 0]
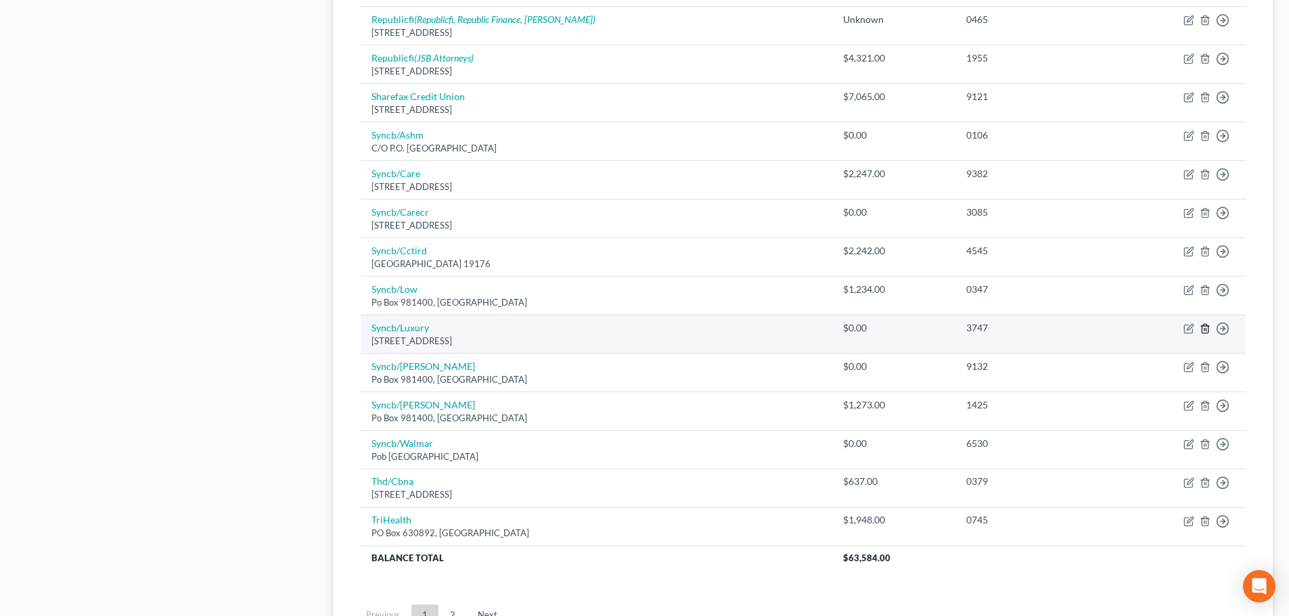
click at [1205, 327] on icon "button" at bounding box center [1204, 328] width 11 height 11
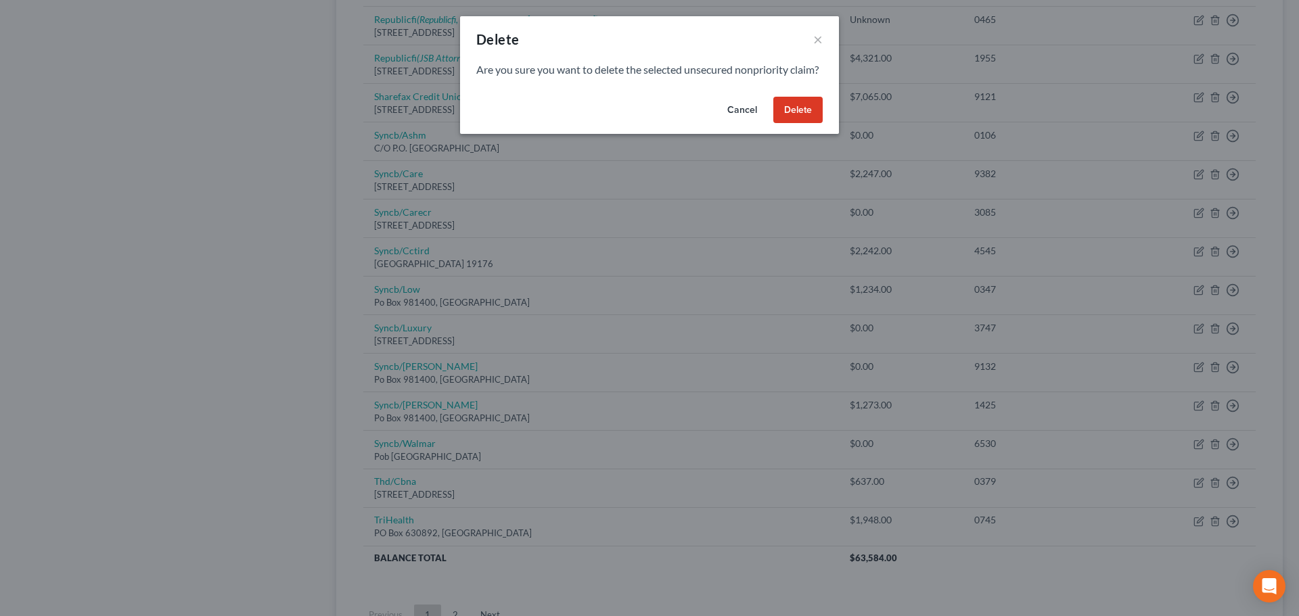
click at [800, 124] on button "Delete" at bounding box center [797, 110] width 49 height 27
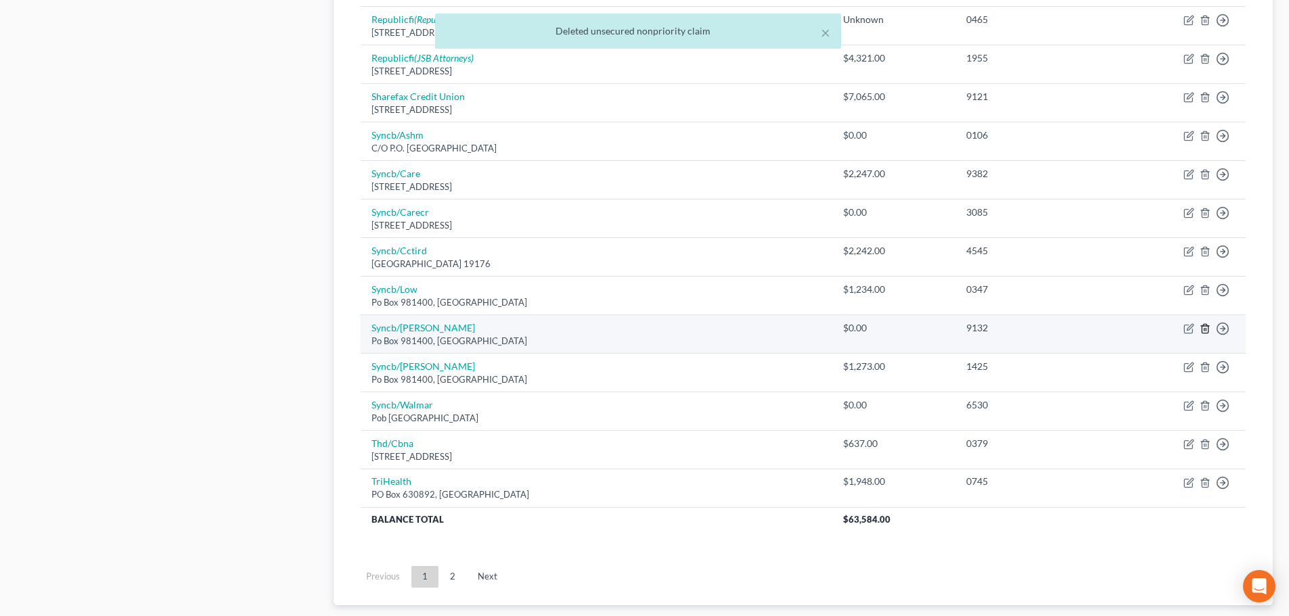
click at [1201, 329] on icon "button" at bounding box center [1204, 328] width 11 height 11
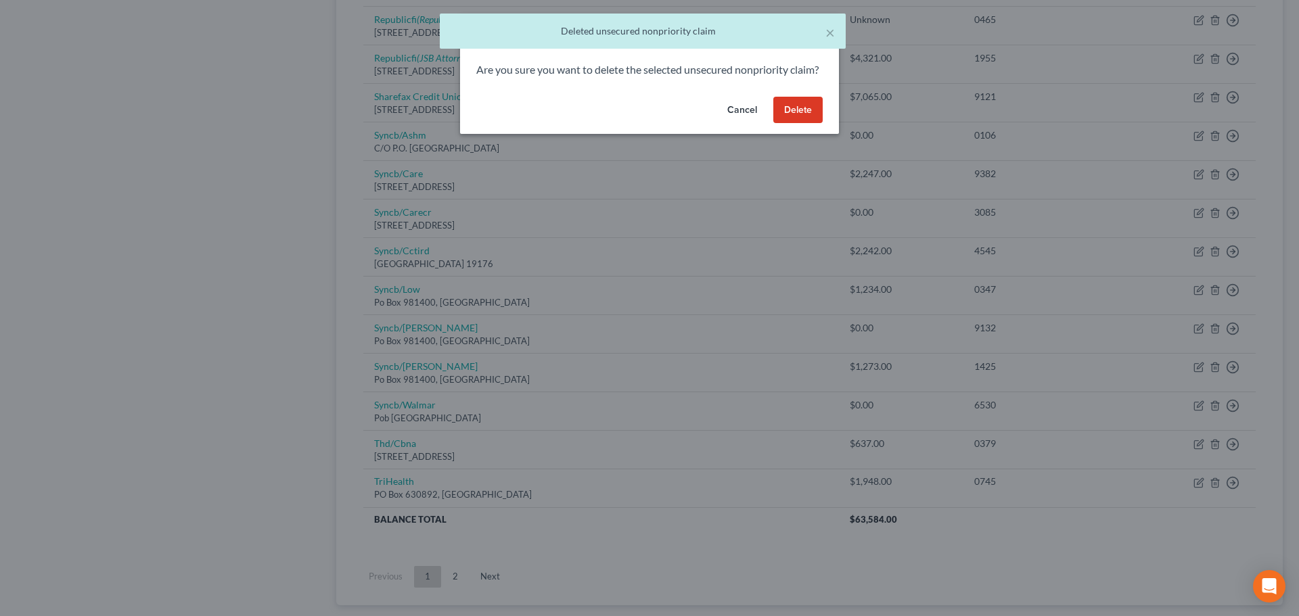
click at [796, 124] on button "Delete" at bounding box center [797, 110] width 49 height 27
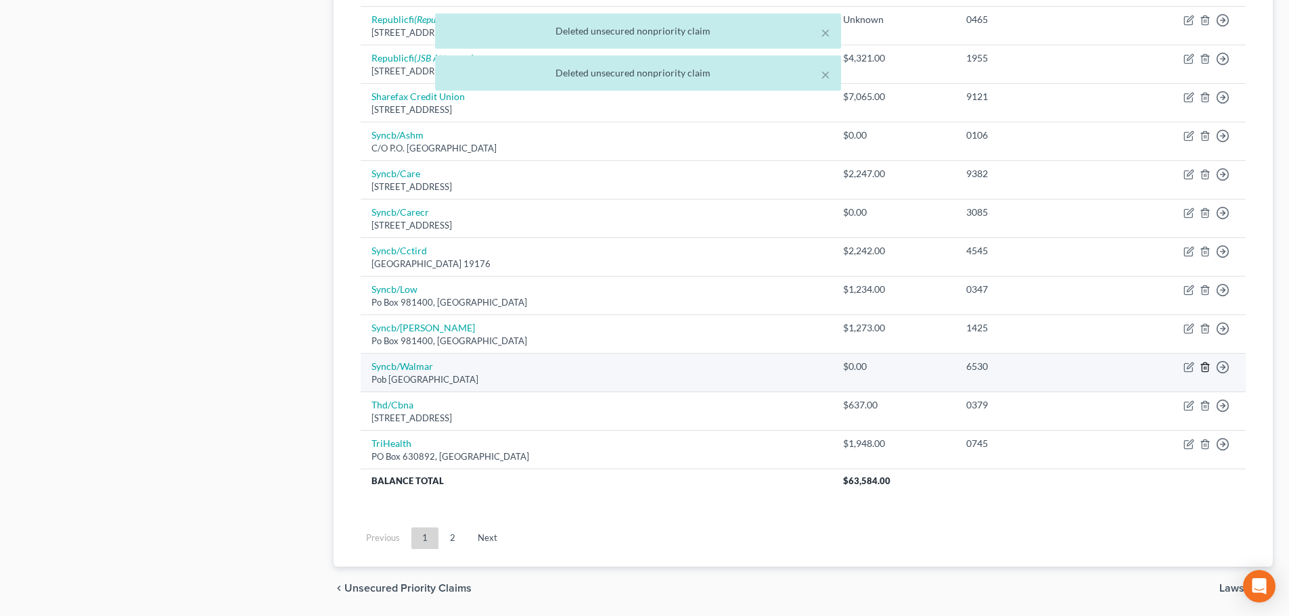
click at [1201, 364] on icon "button" at bounding box center [1204, 367] width 11 height 11
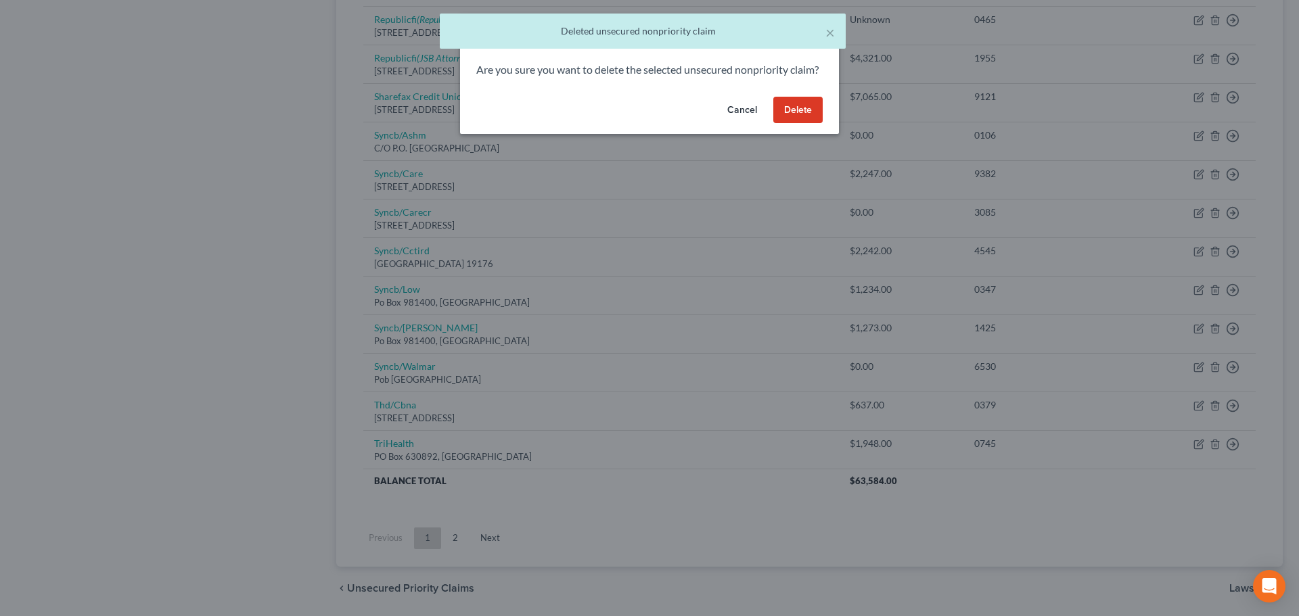
click at [798, 124] on button "Delete" at bounding box center [797, 110] width 49 height 27
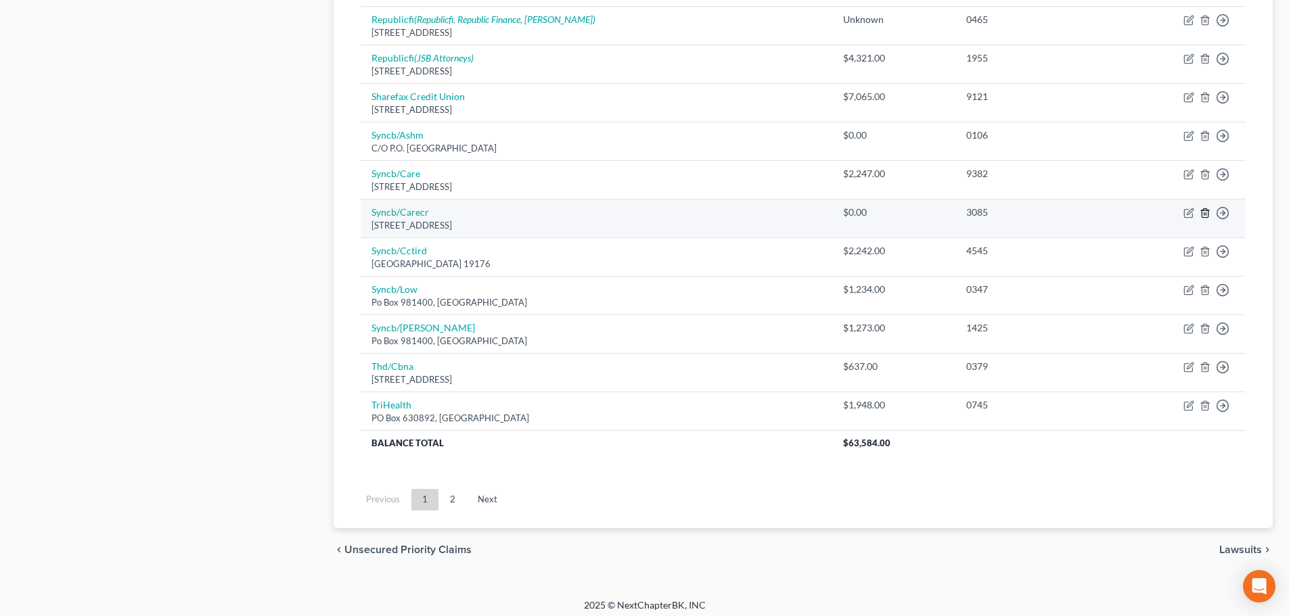
click at [1200, 212] on icon "button" at bounding box center [1204, 213] width 11 height 11
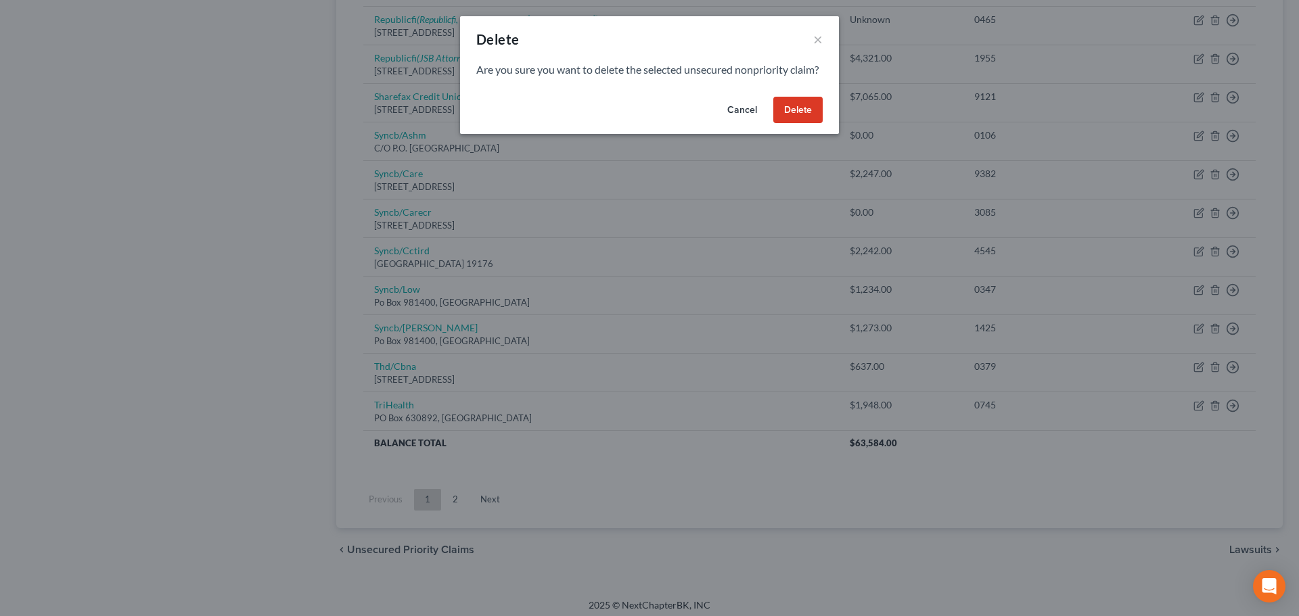
click at [728, 124] on button "Cancel" at bounding box center [741, 110] width 51 height 27
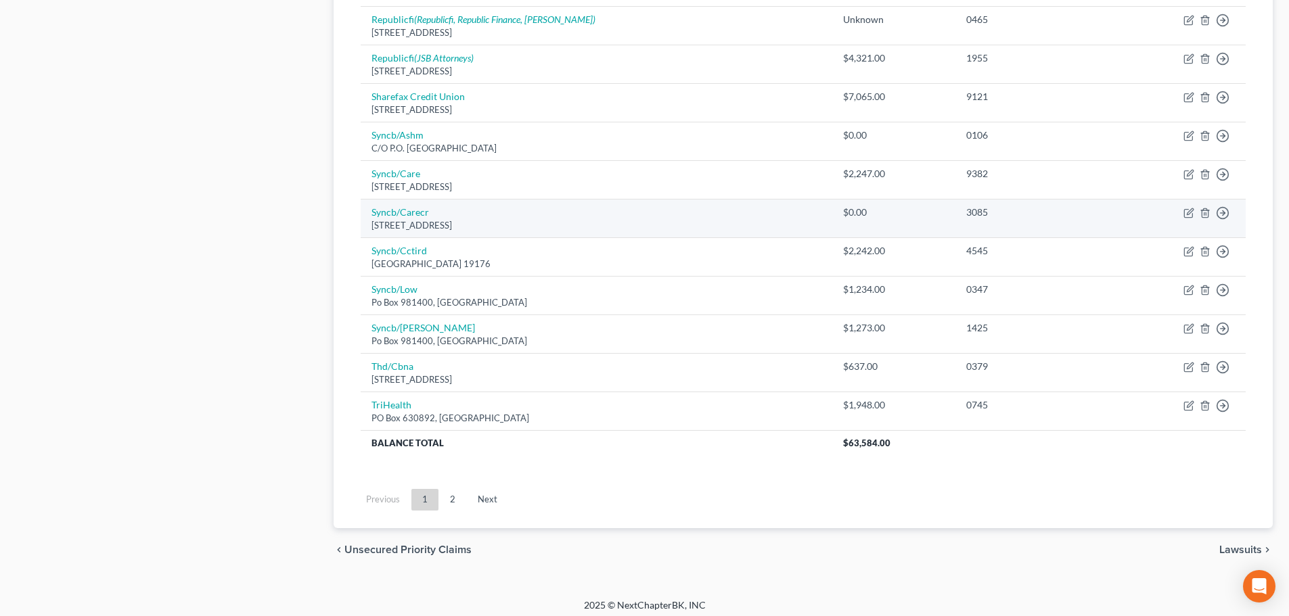
click at [816, 216] on td "Syncb/Carecr Po Box 981439, El Paso, TX 79998" at bounding box center [596, 219] width 471 height 39
click at [1186, 211] on icon "button" at bounding box center [1188, 213] width 11 height 11
select select "45"
select select "2"
select select "0"
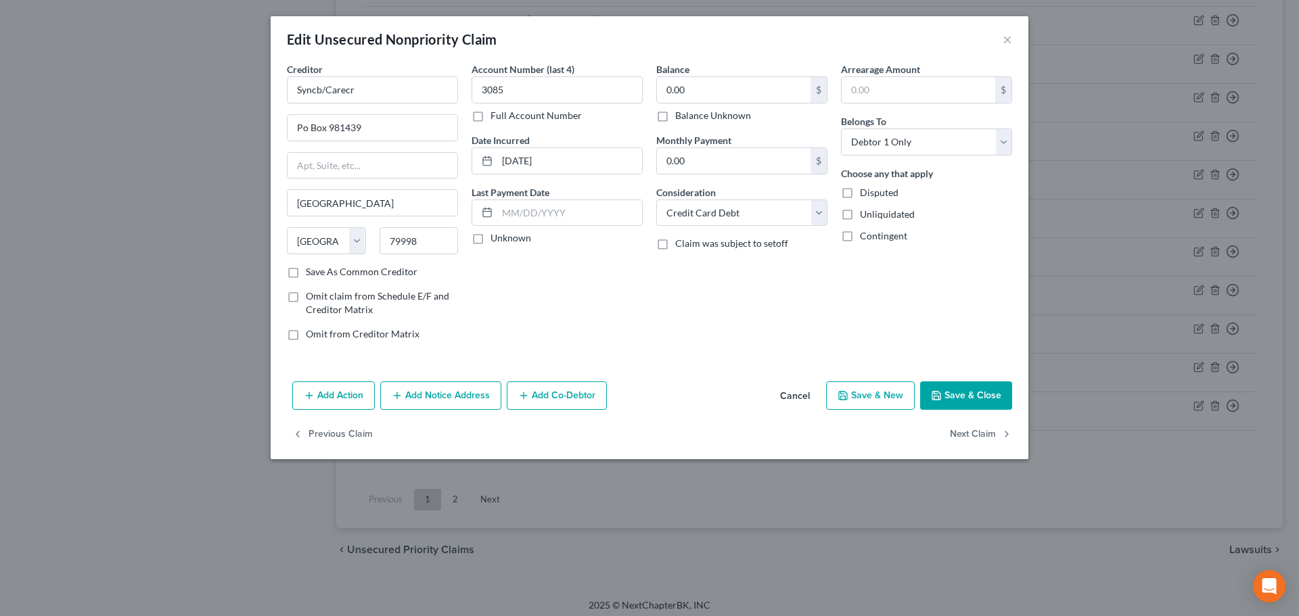
click at [675, 115] on label "Balance Unknown" at bounding box center [713, 116] width 76 height 14
click at [681, 115] on input "Balance Unknown" at bounding box center [685, 113] width 9 height 9
checkbox input "true"
click at [947, 387] on button "Save & Close" at bounding box center [966, 396] width 92 height 28
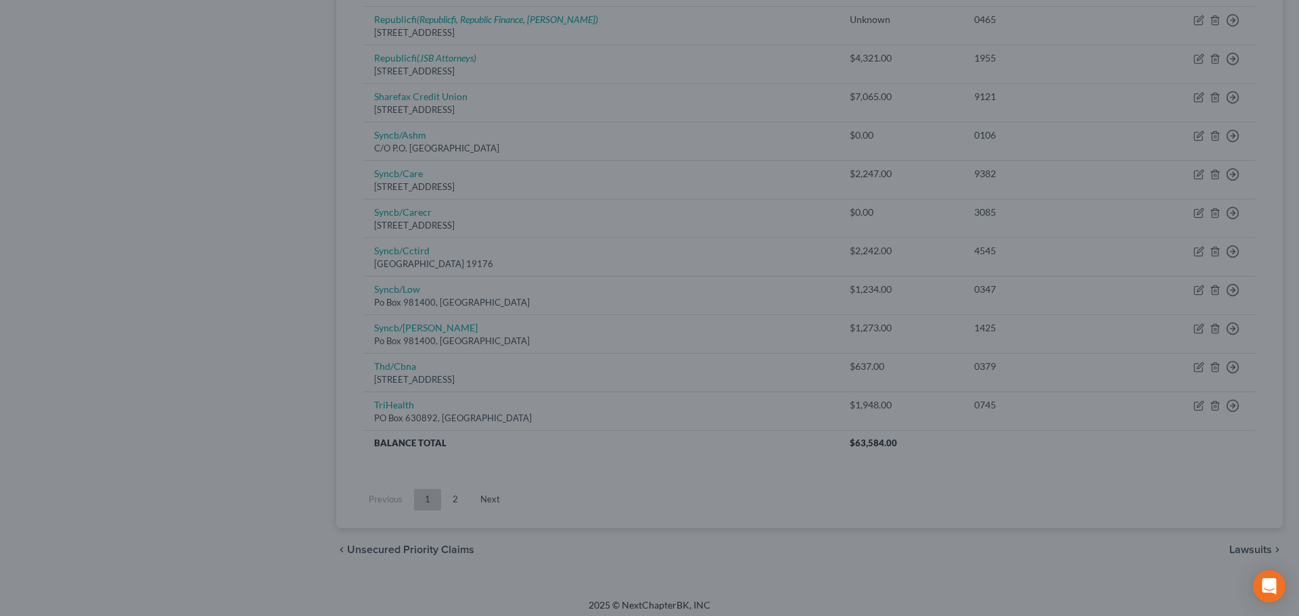
type input "0"
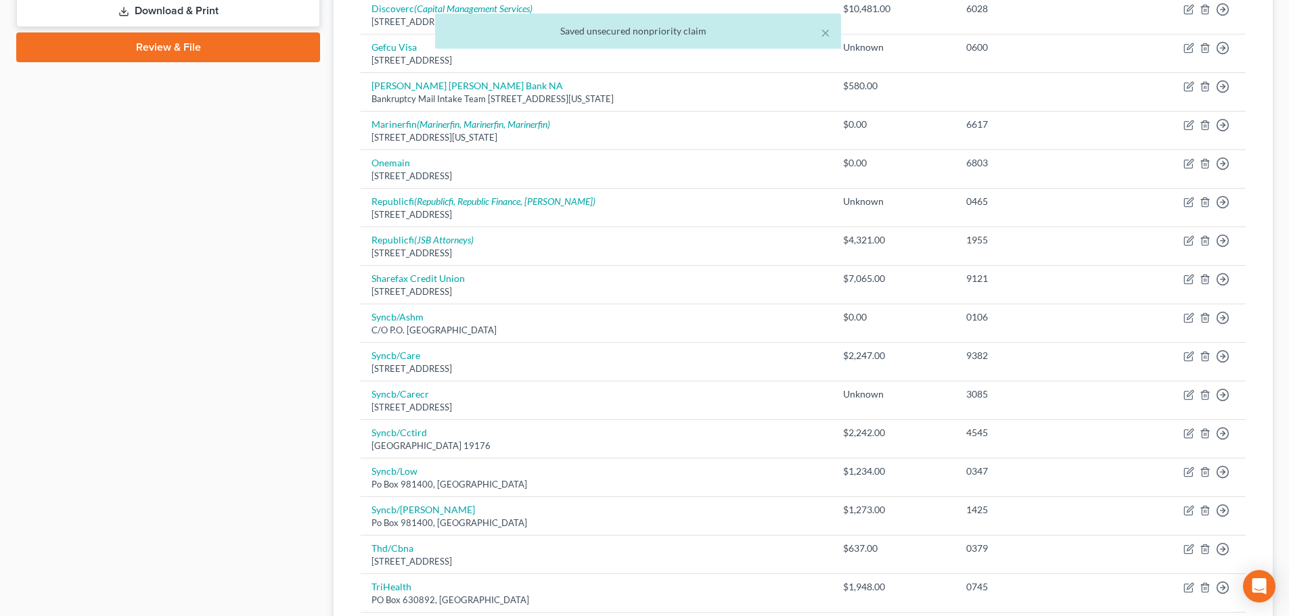
scroll to position [609, 0]
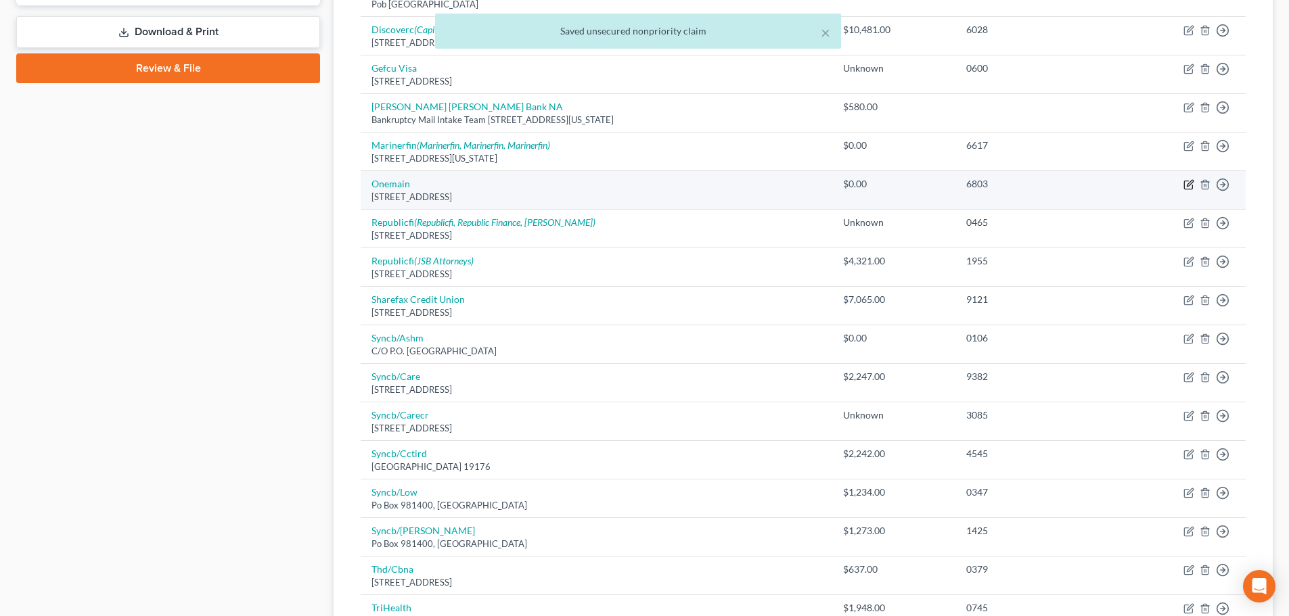
click at [1184, 183] on icon "button" at bounding box center [1188, 185] width 8 height 8
select select "21"
select select "0"
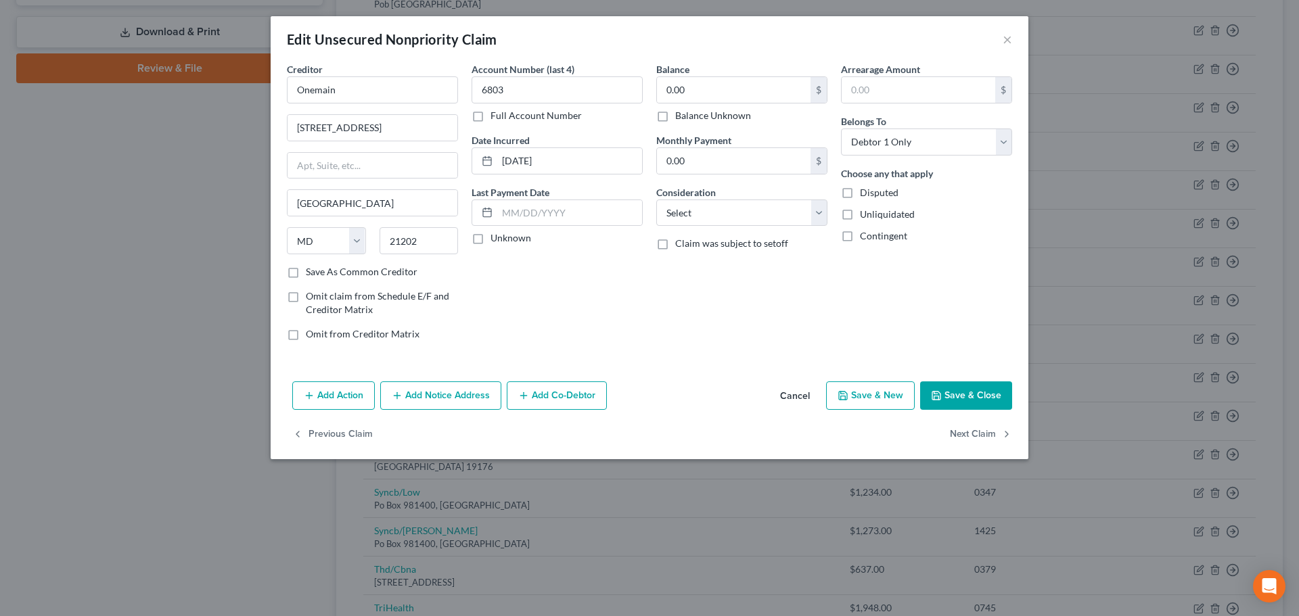
click at [675, 117] on label "Balance Unknown" at bounding box center [713, 116] width 76 height 14
click at [681, 117] on input "Balance Unknown" at bounding box center [685, 113] width 9 height 9
checkbox input "true"
click at [711, 209] on select "Select Cable / Satellite Services Collection Agency Credit Card Debt Debt Couns…" at bounding box center [741, 213] width 171 height 27
select select "10"
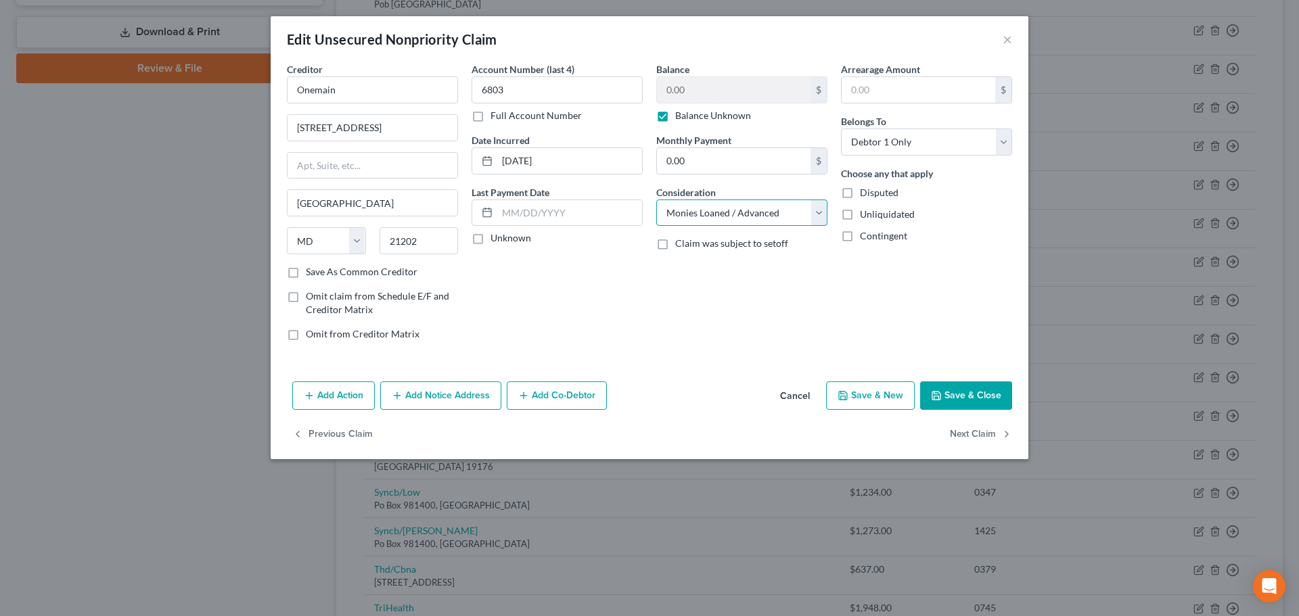
click at [656, 200] on select "Select Cable / Satellite Services Collection Agency Credit Card Debt Debt Couns…" at bounding box center [741, 213] width 171 height 27
click at [963, 398] on button "Save & Close" at bounding box center [966, 396] width 92 height 28
type input "0"
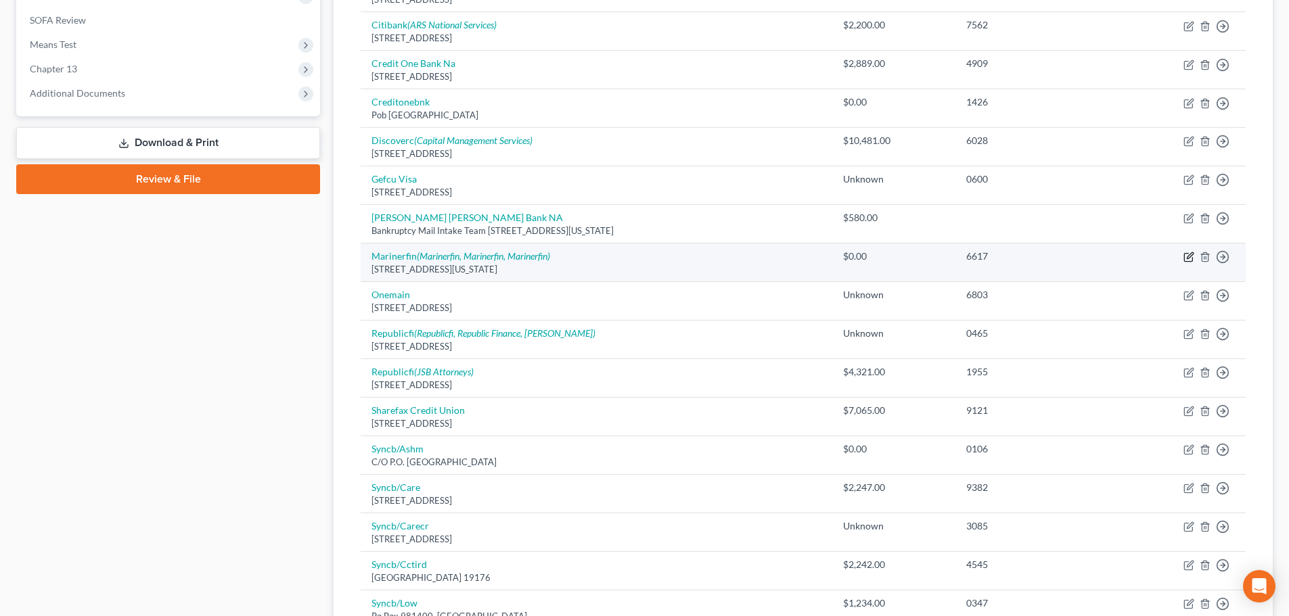
scroll to position [474, 0]
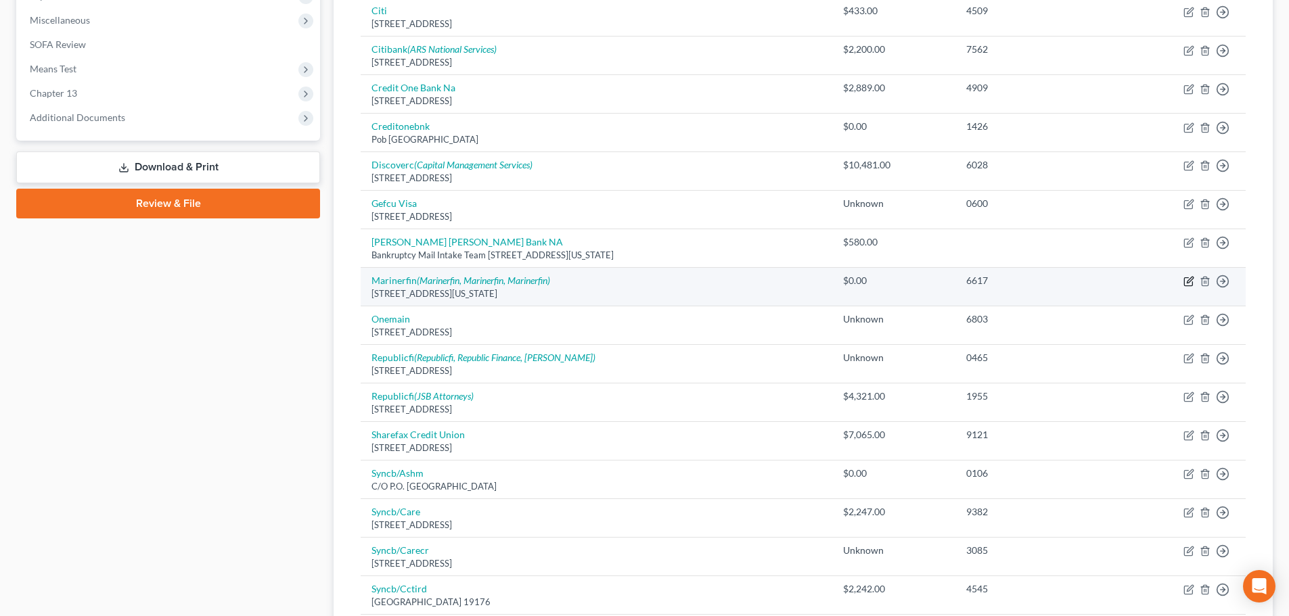
click at [1187, 277] on icon "button" at bounding box center [1188, 281] width 11 height 11
select select "48"
select select "0"
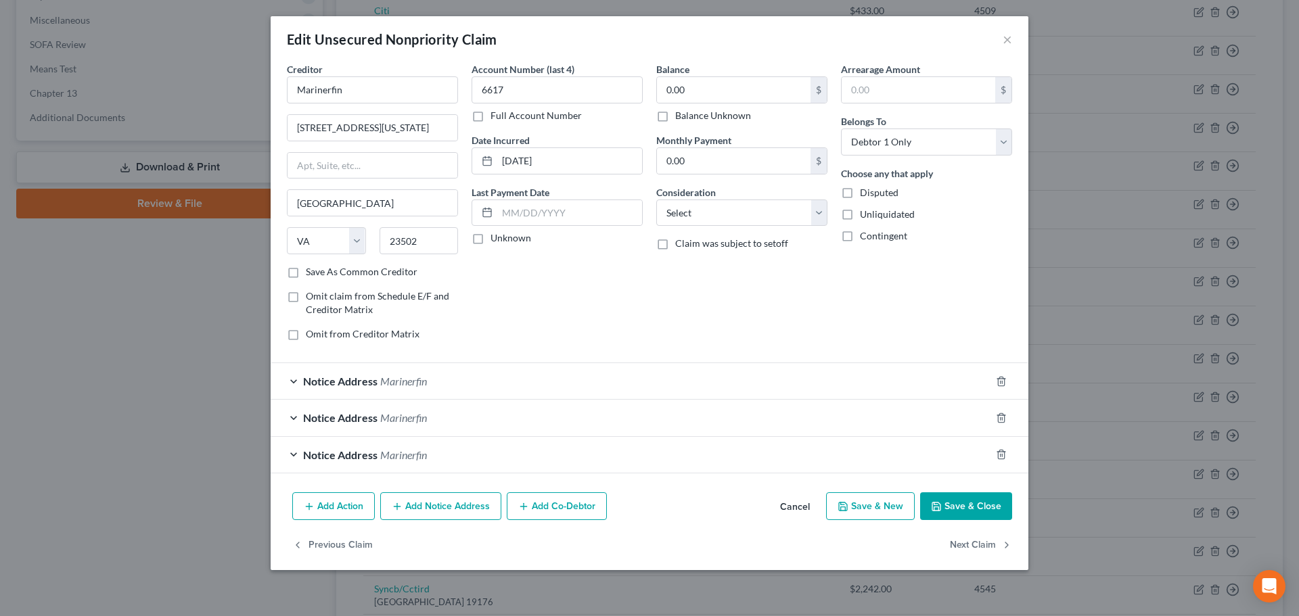
click at [675, 114] on label "Balance Unknown" at bounding box center [713, 116] width 76 height 14
click at [681, 114] on input "Balance Unknown" at bounding box center [685, 113] width 9 height 9
checkbox input "true"
click at [936, 493] on button "Save & Close" at bounding box center [966, 506] width 92 height 28
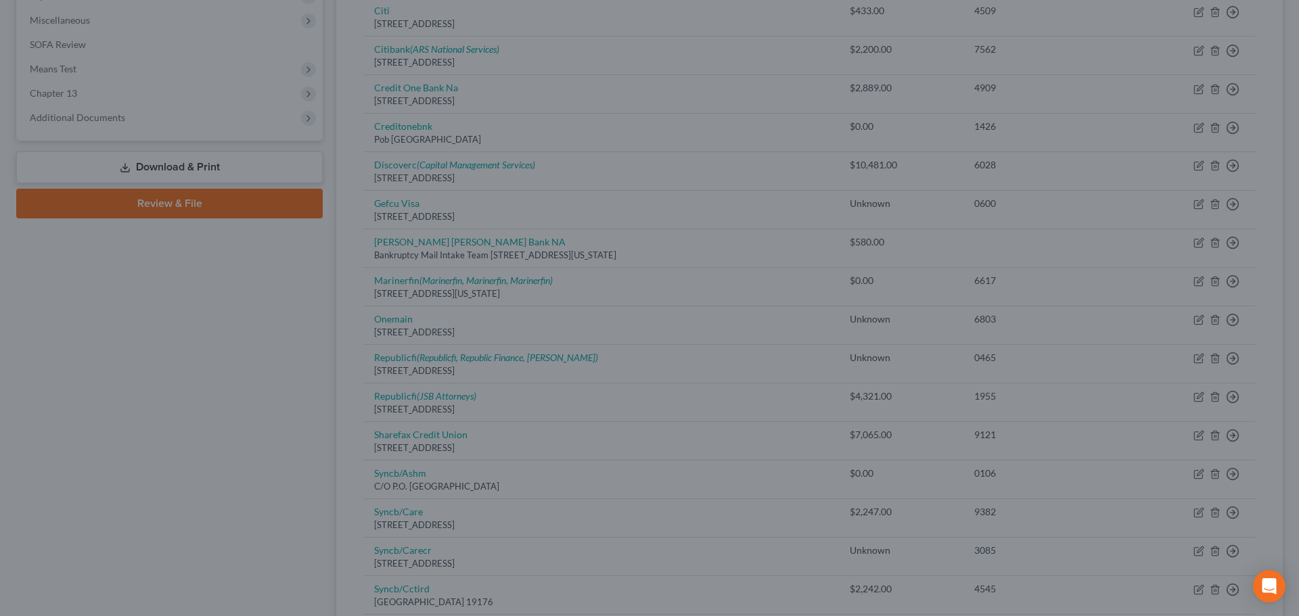
type input "0"
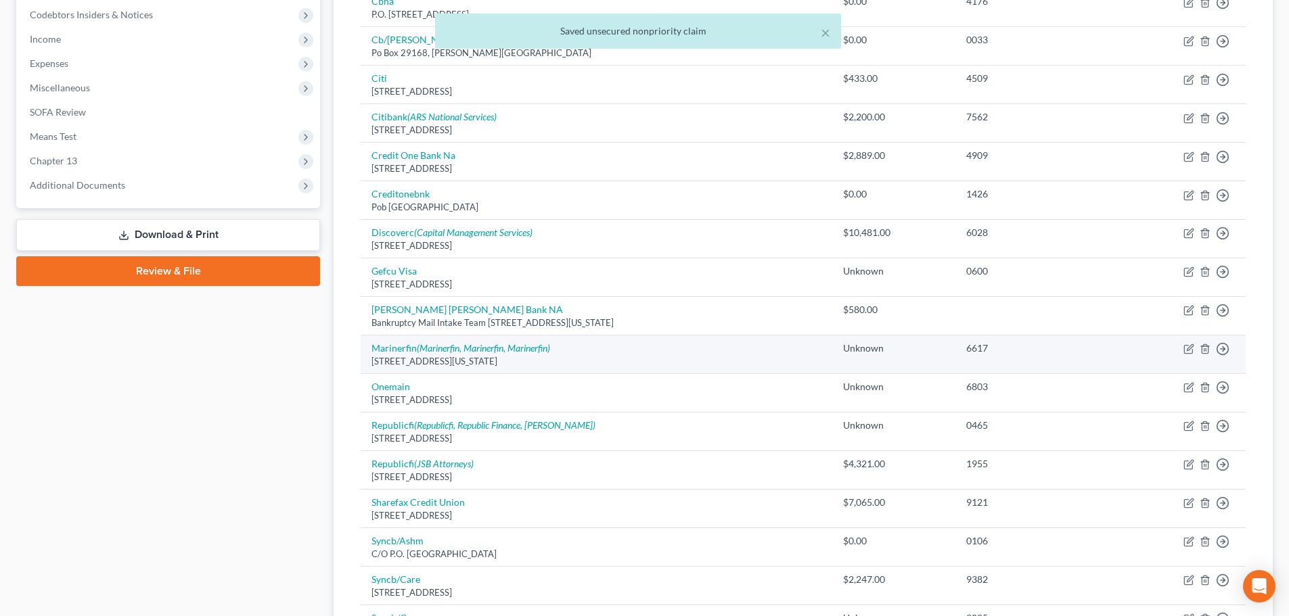
scroll to position [338, 0]
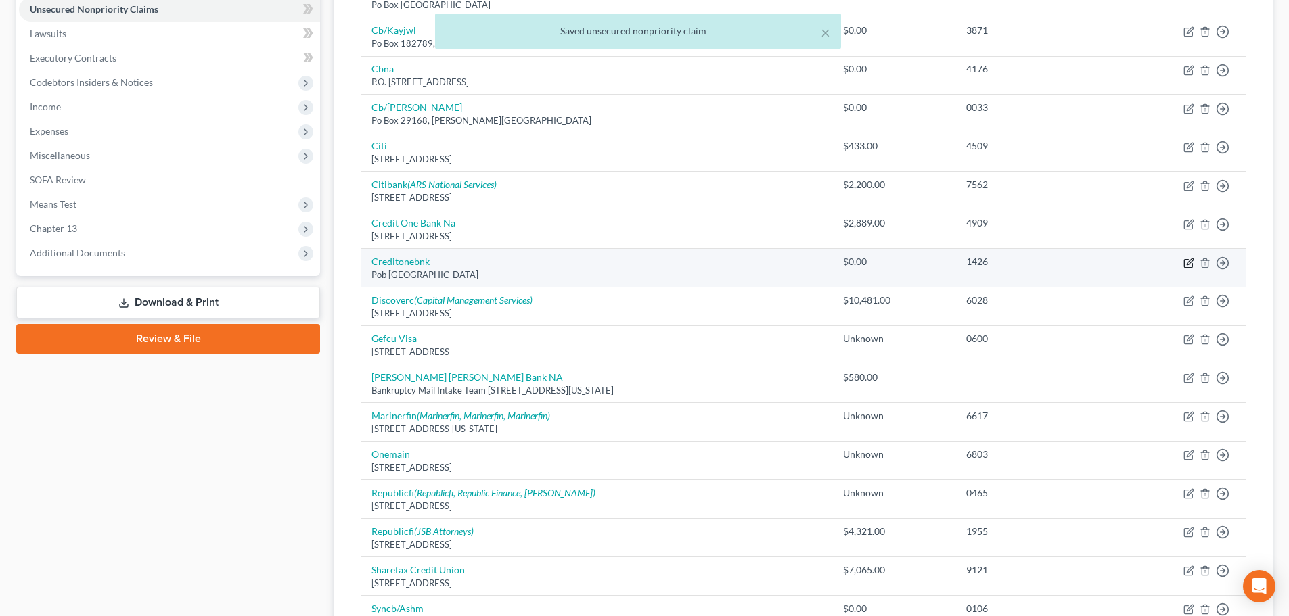
click at [1186, 260] on icon "button" at bounding box center [1188, 263] width 11 height 11
select select "31"
select select "2"
select select "0"
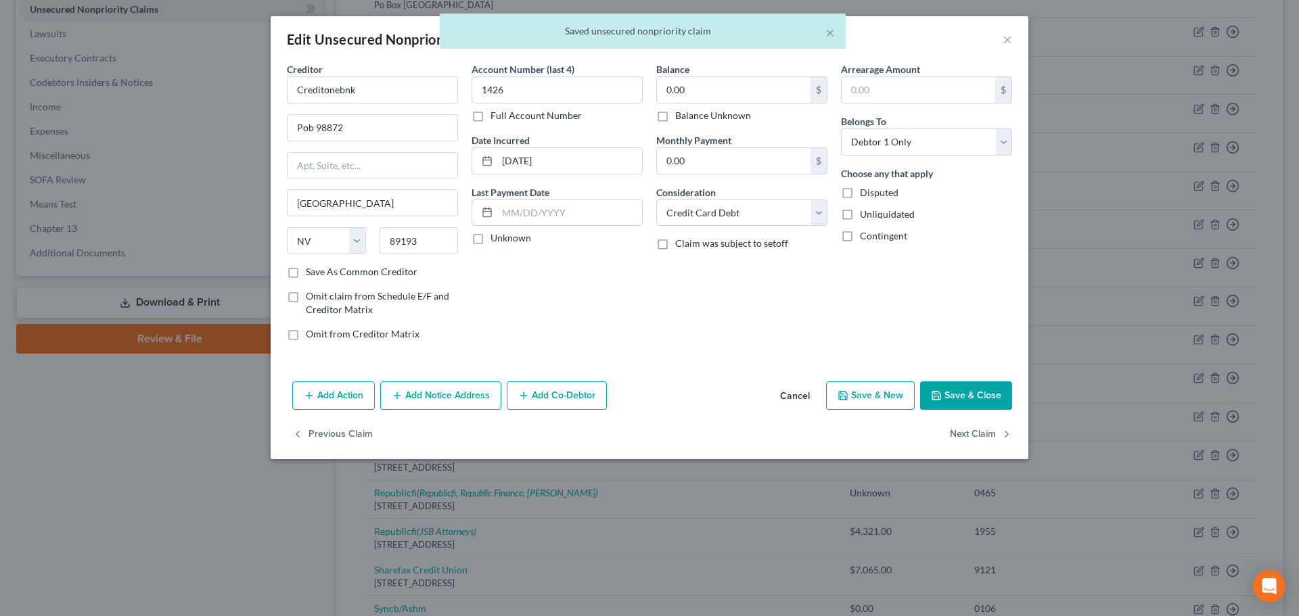
click at [674, 118] on div "Balance Unknown" at bounding box center [741, 116] width 171 height 14
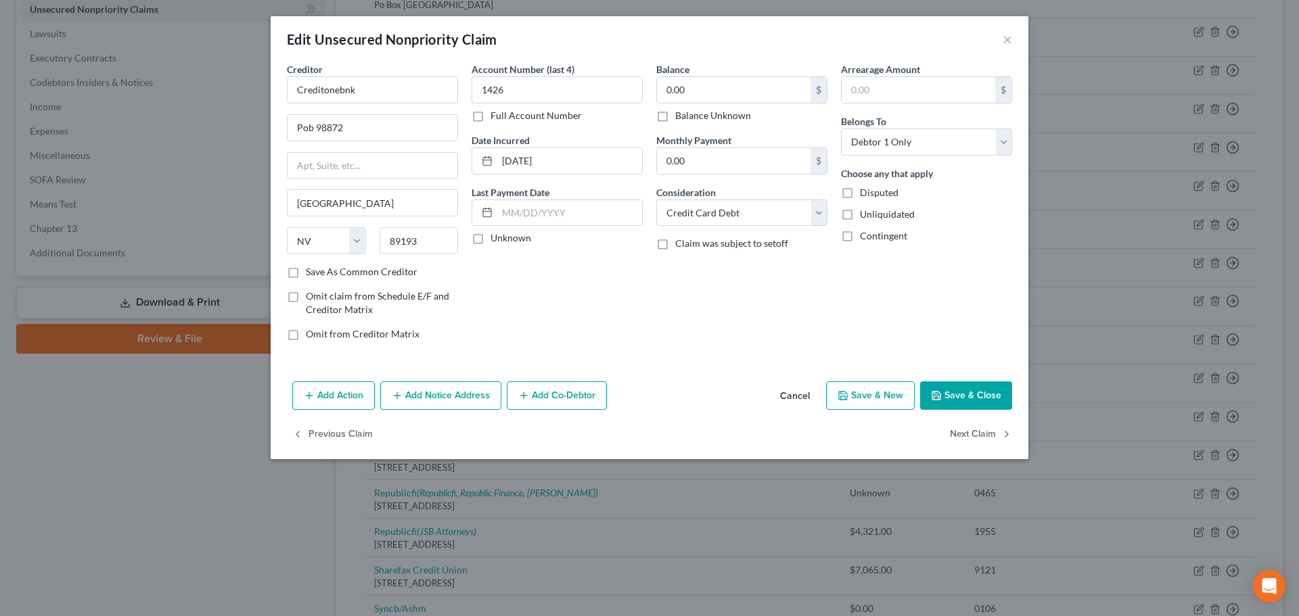
click at [675, 118] on label "Balance Unknown" at bounding box center [713, 116] width 76 height 14
click at [681, 118] on input "Balance Unknown" at bounding box center [685, 113] width 9 height 9
checkbox input "true"
click at [943, 396] on button "Save & Close" at bounding box center [966, 396] width 92 height 28
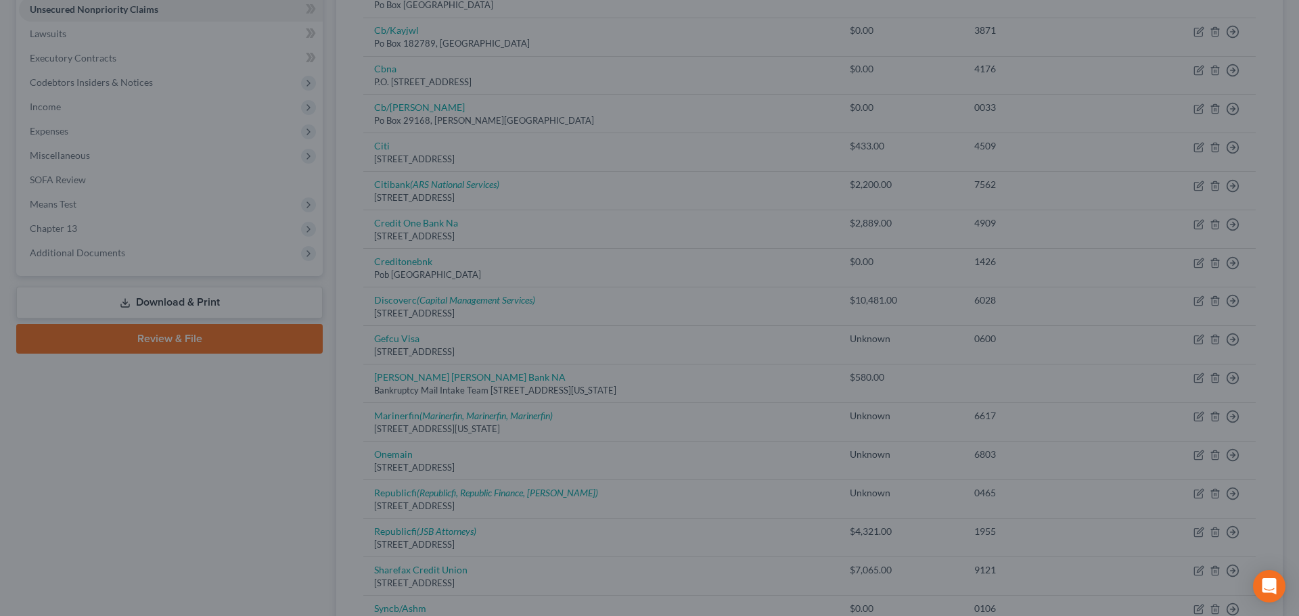
type input "0"
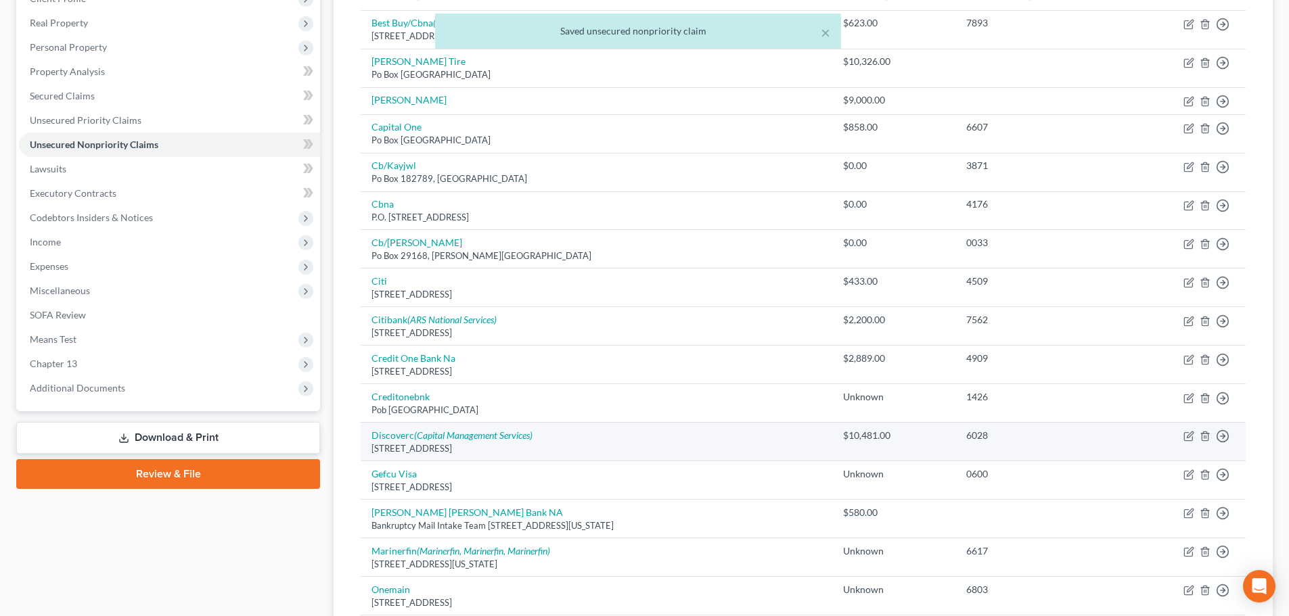
scroll to position [135, 0]
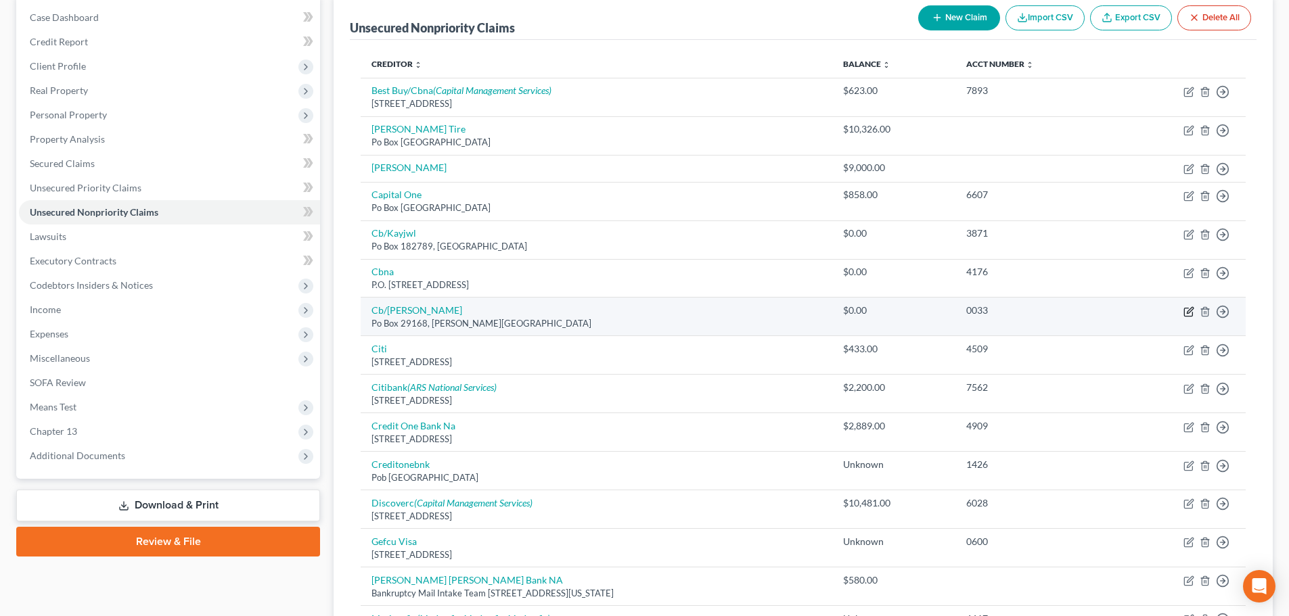
click at [1193, 311] on icon "button" at bounding box center [1188, 311] width 11 height 11
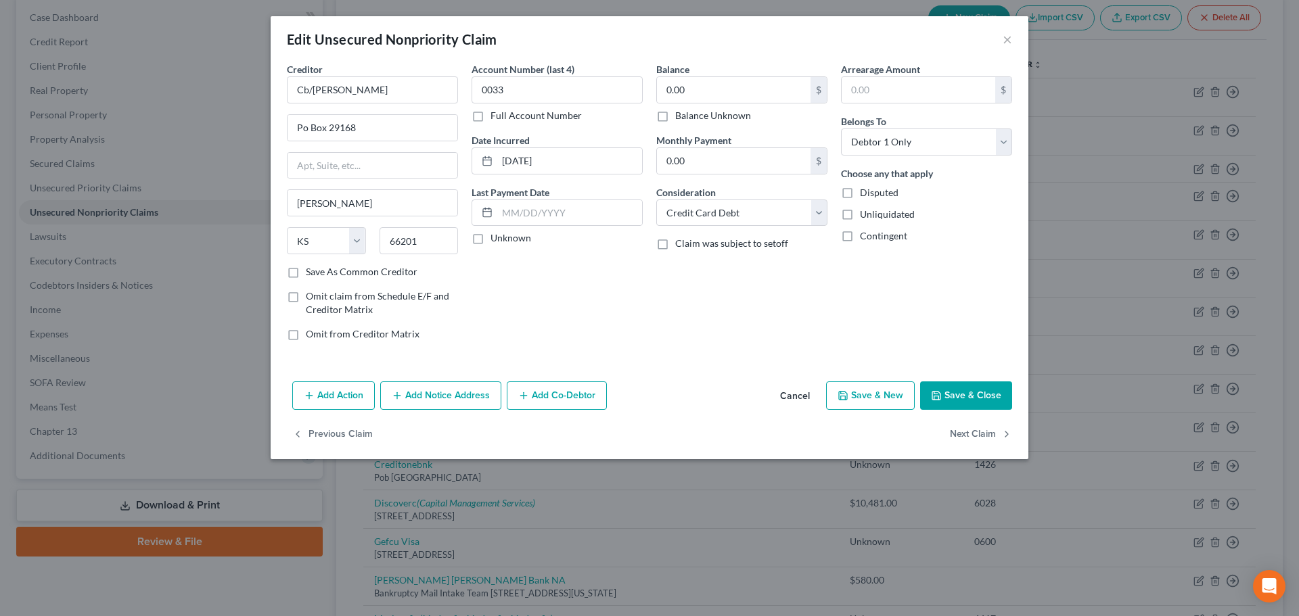
click at [675, 119] on label "Balance Unknown" at bounding box center [713, 116] width 76 height 14
click at [681, 118] on input "Balance Unknown" at bounding box center [685, 113] width 9 height 9
drag, startPoint x: 986, startPoint y: 394, endPoint x: 980, endPoint y: 382, distance: 13.3
click at [984, 394] on button "Save & Close" at bounding box center [966, 396] width 92 height 28
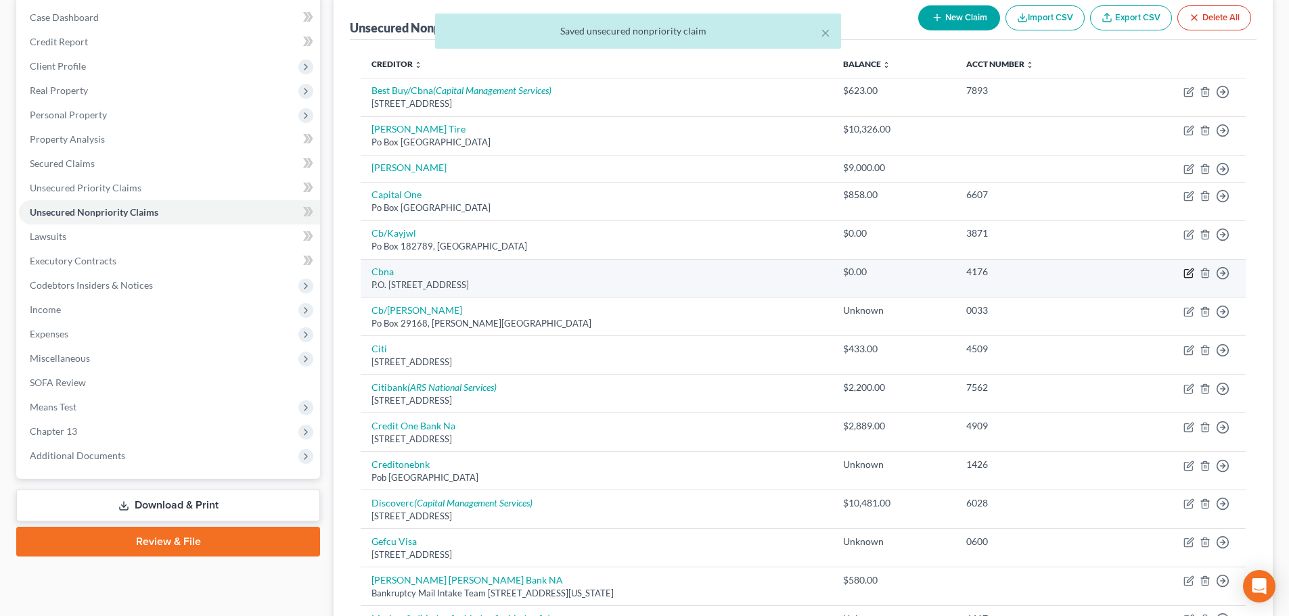
click at [1187, 273] on icon "button" at bounding box center [1188, 273] width 11 height 11
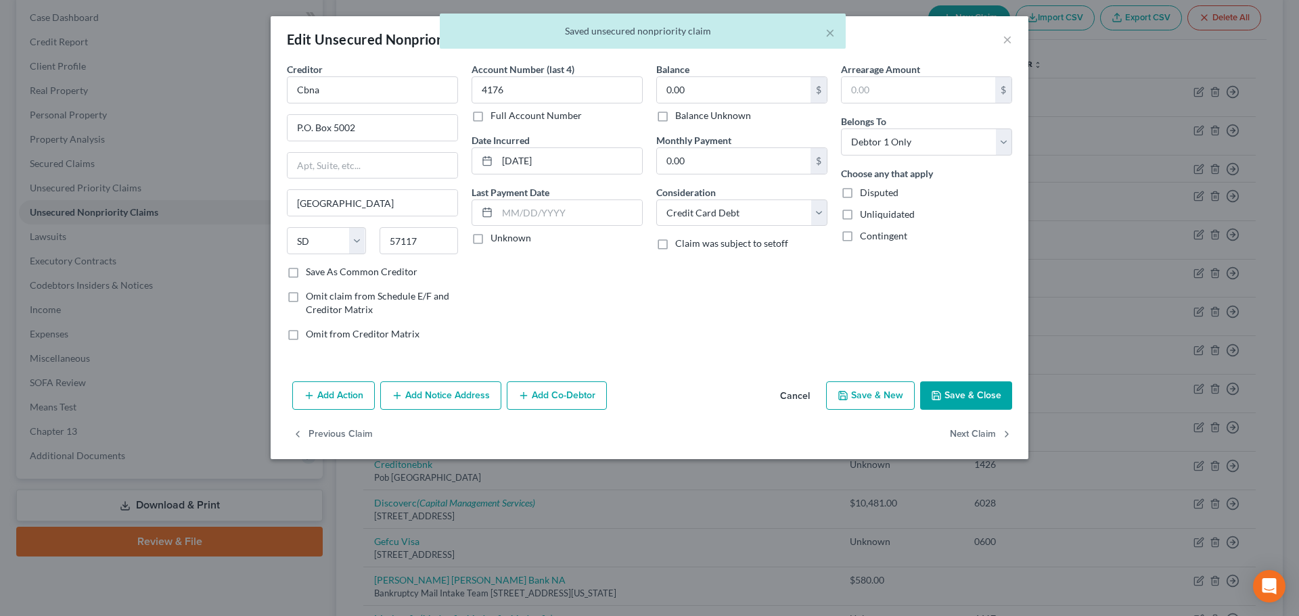
click at [675, 117] on label "Balance Unknown" at bounding box center [713, 116] width 76 height 14
click at [681, 117] on input "Balance Unknown" at bounding box center [685, 113] width 9 height 9
click at [950, 392] on button "Save & Close" at bounding box center [966, 396] width 92 height 28
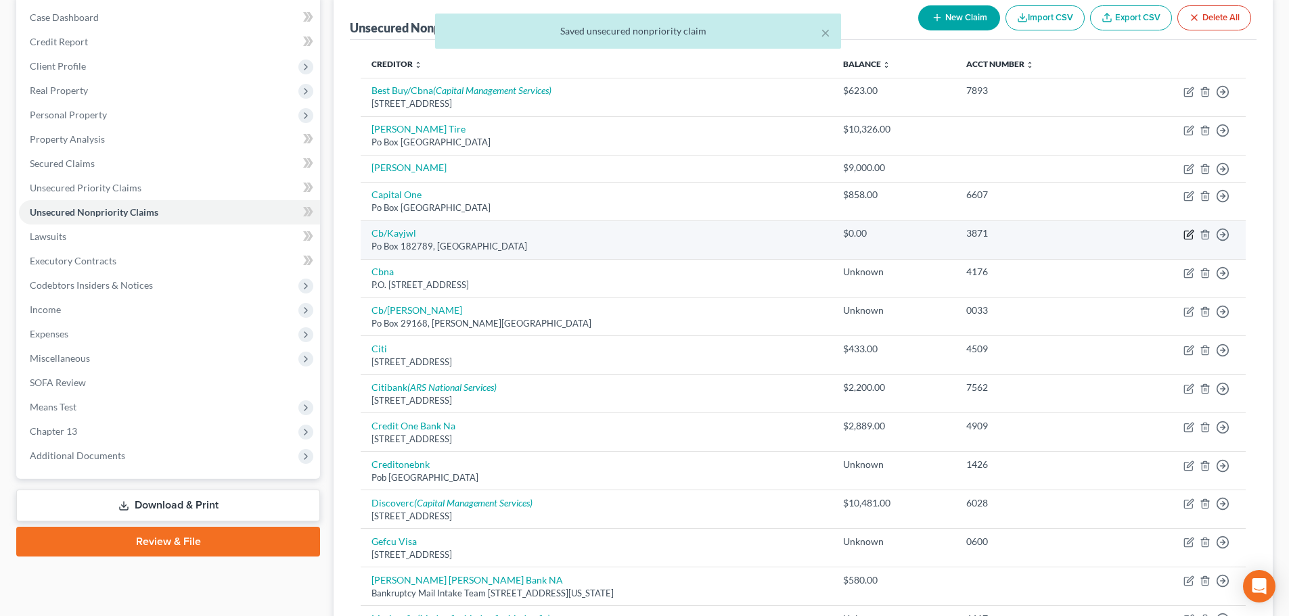
click at [1187, 235] on icon "button" at bounding box center [1188, 234] width 11 height 11
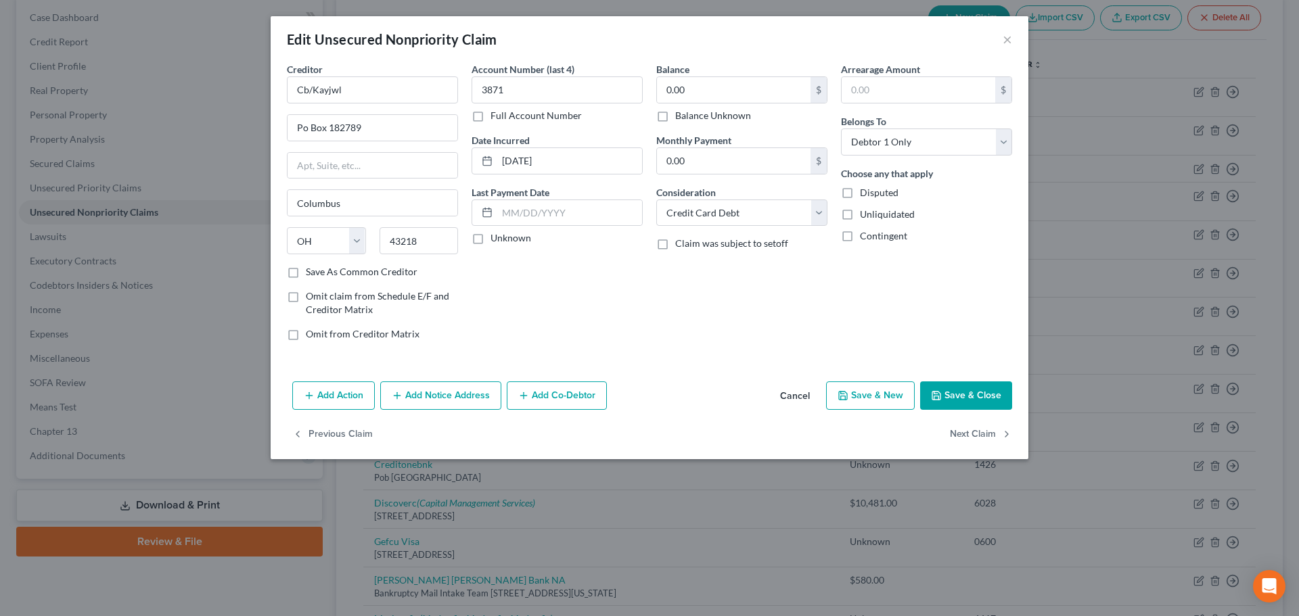
click at [675, 116] on label "Balance Unknown" at bounding box center [713, 116] width 76 height 14
click at [681, 116] on input "Balance Unknown" at bounding box center [685, 113] width 9 height 9
click at [968, 395] on button "Save & Close" at bounding box center [966, 396] width 92 height 28
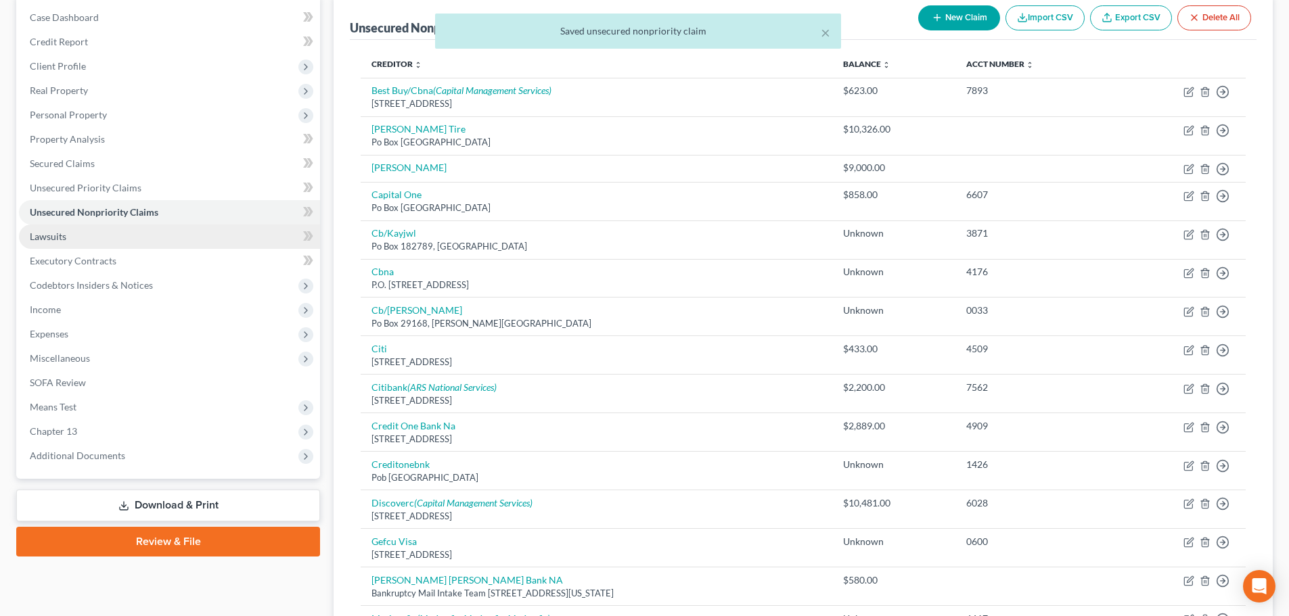
click at [41, 231] on span "Lawsuits" at bounding box center [48, 236] width 37 height 11
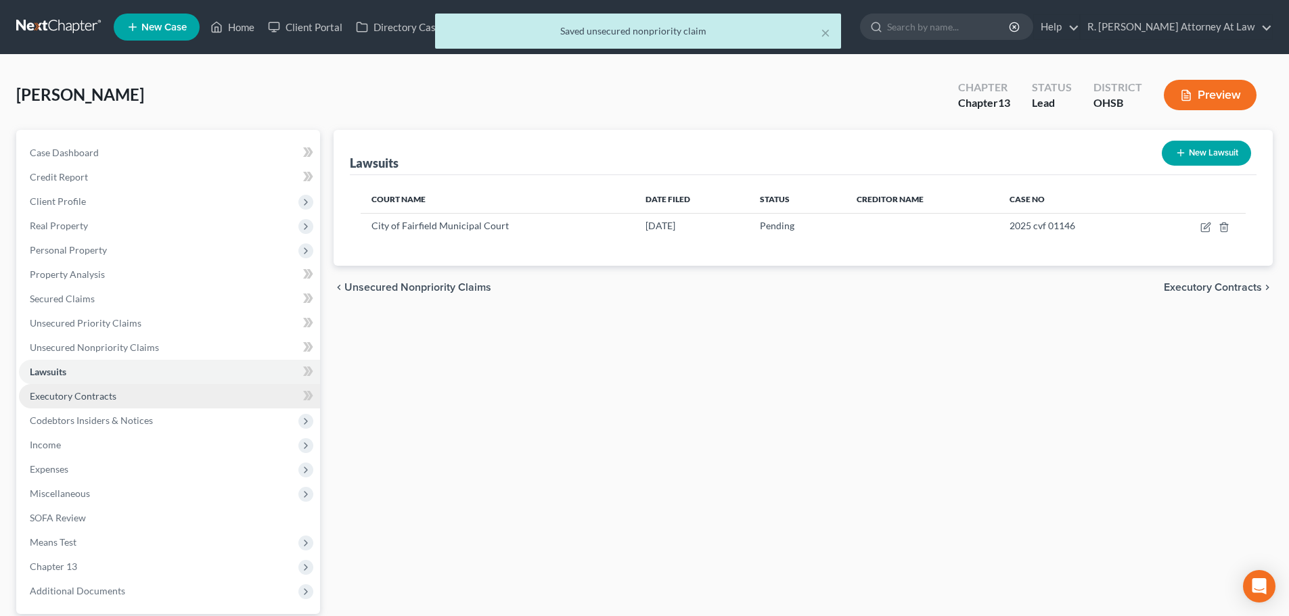
click at [70, 394] on span "Executory Contracts" at bounding box center [73, 395] width 87 height 11
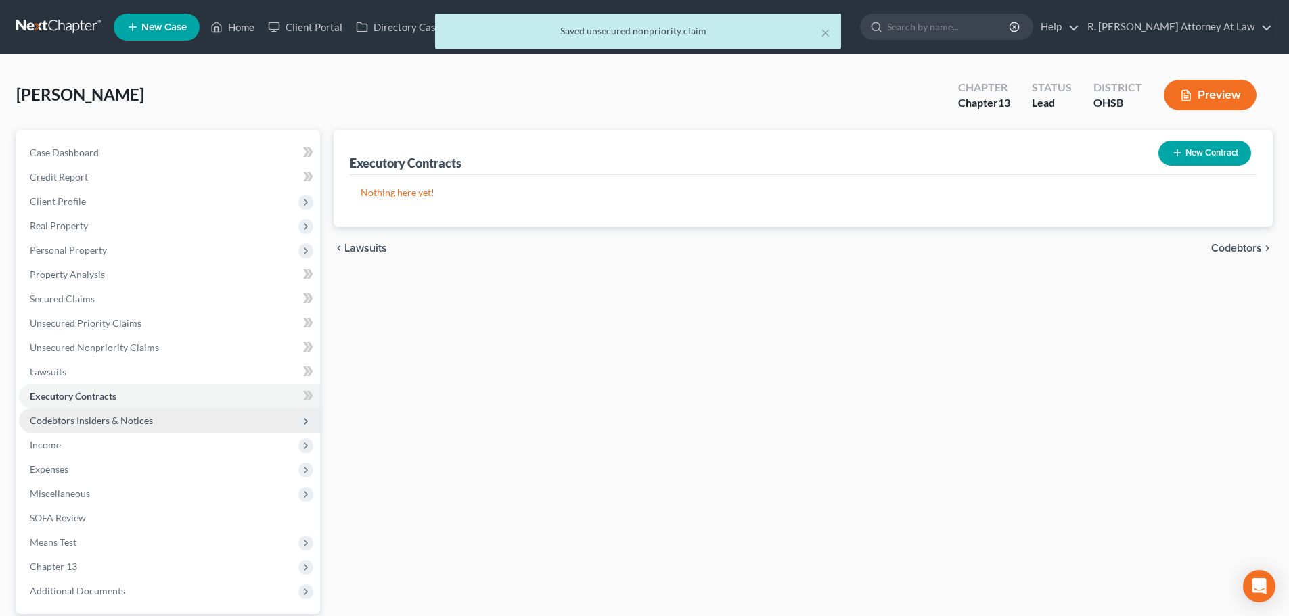
click at [53, 417] on span "Codebtors Insiders & Notices" at bounding box center [91, 420] width 123 height 11
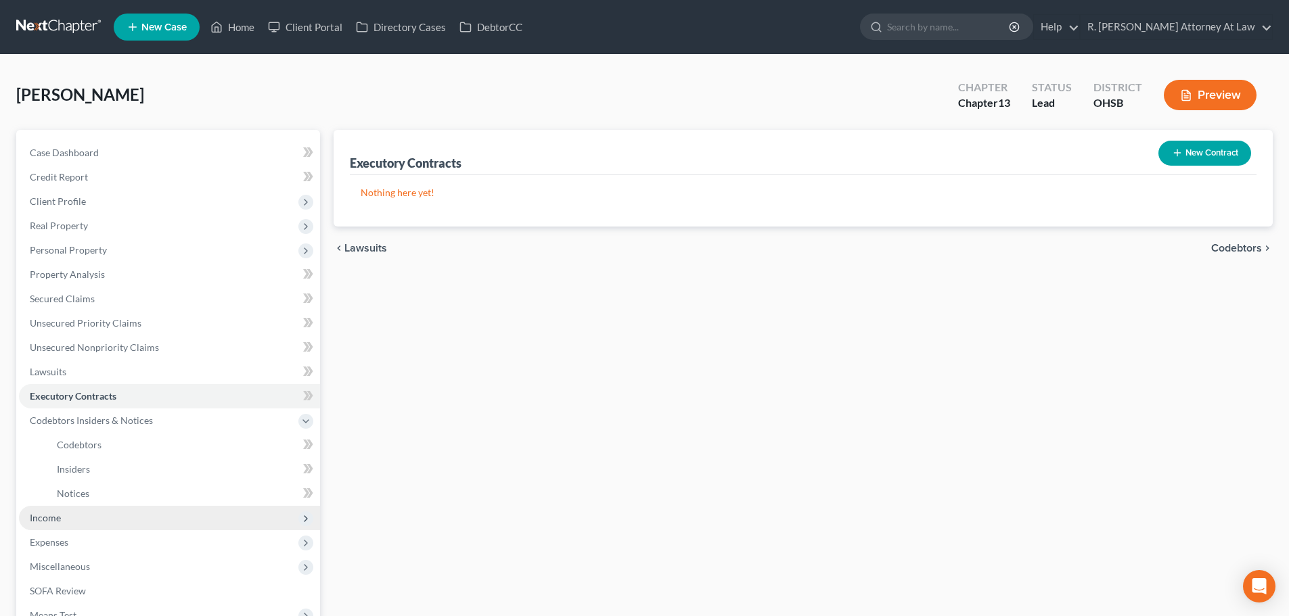
click at [40, 520] on span "Income" at bounding box center [45, 517] width 31 height 11
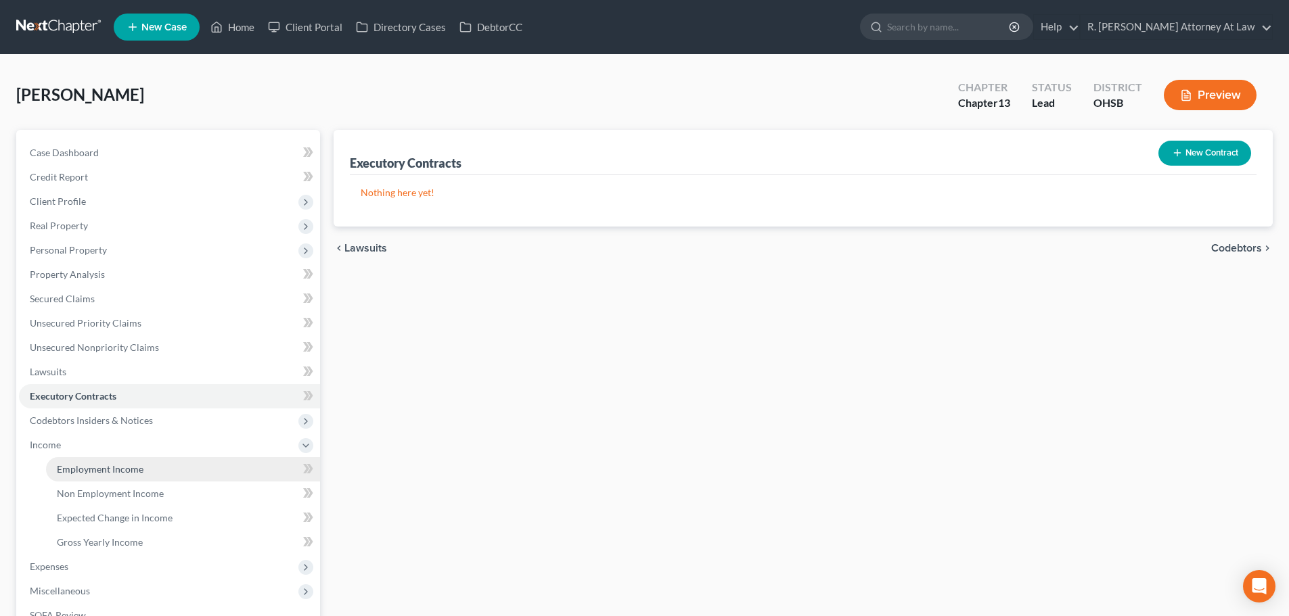
click at [78, 469] on span "Employment Income" at bounding box center [100, 468] width 87 height 11
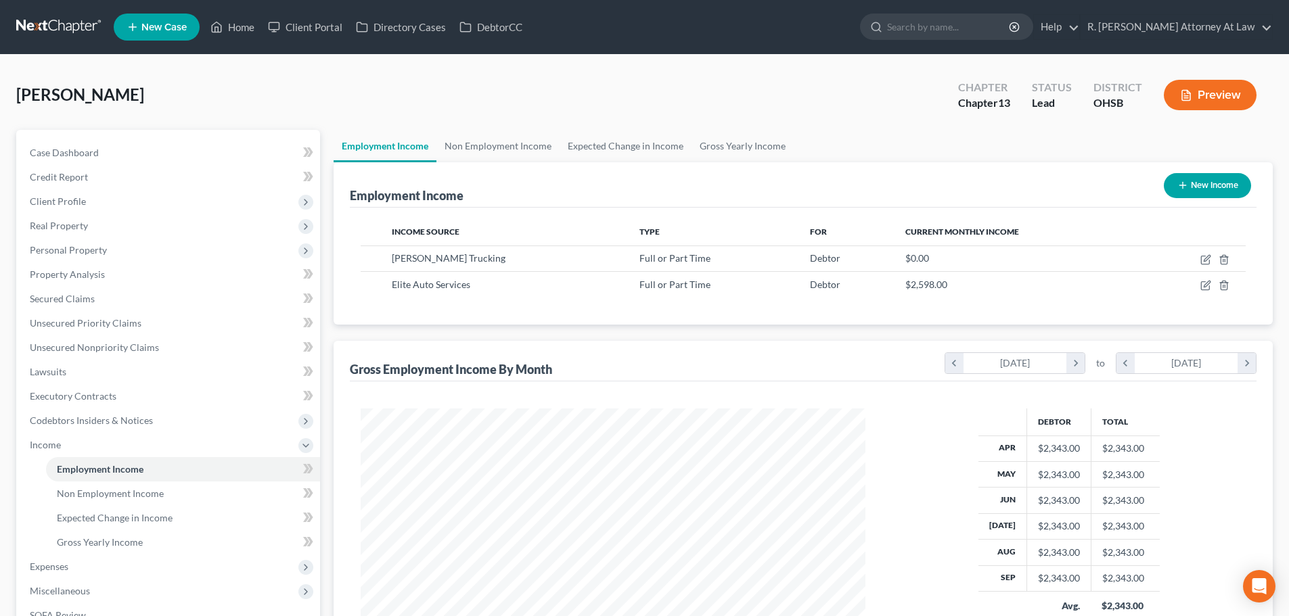
scroll to position [252, 532]
click at [50, 350] on span "Unsecured Nonpriority Claims" at bounding box center [94, 347] width 129 height 11
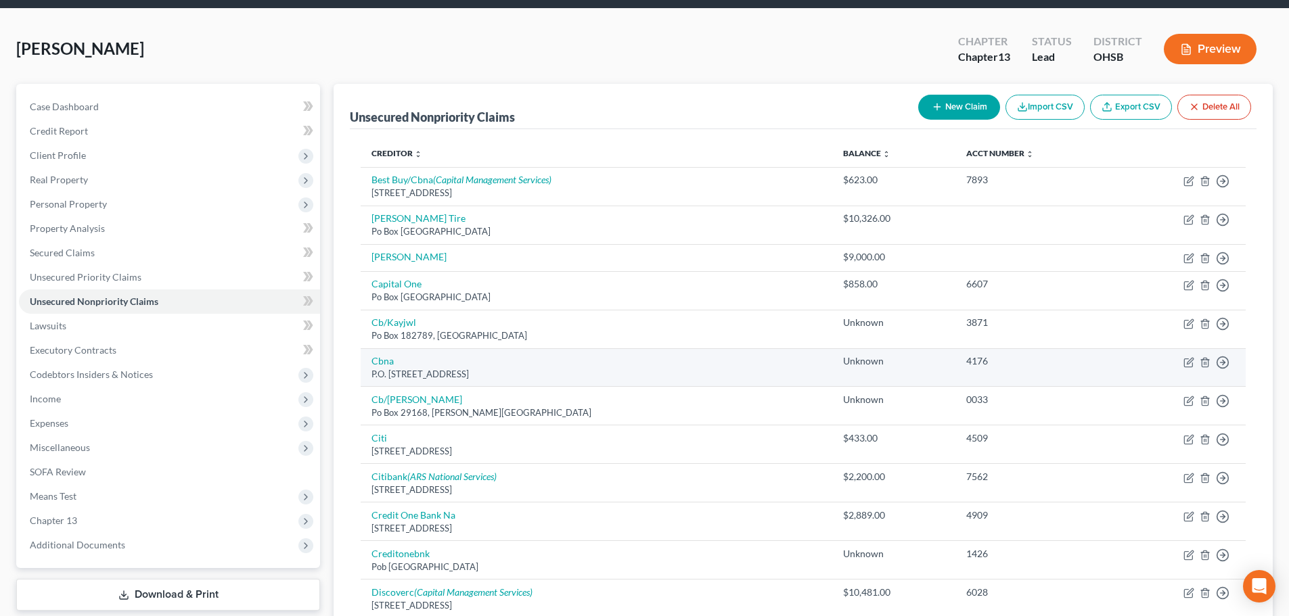
scroll to position [68, 0]
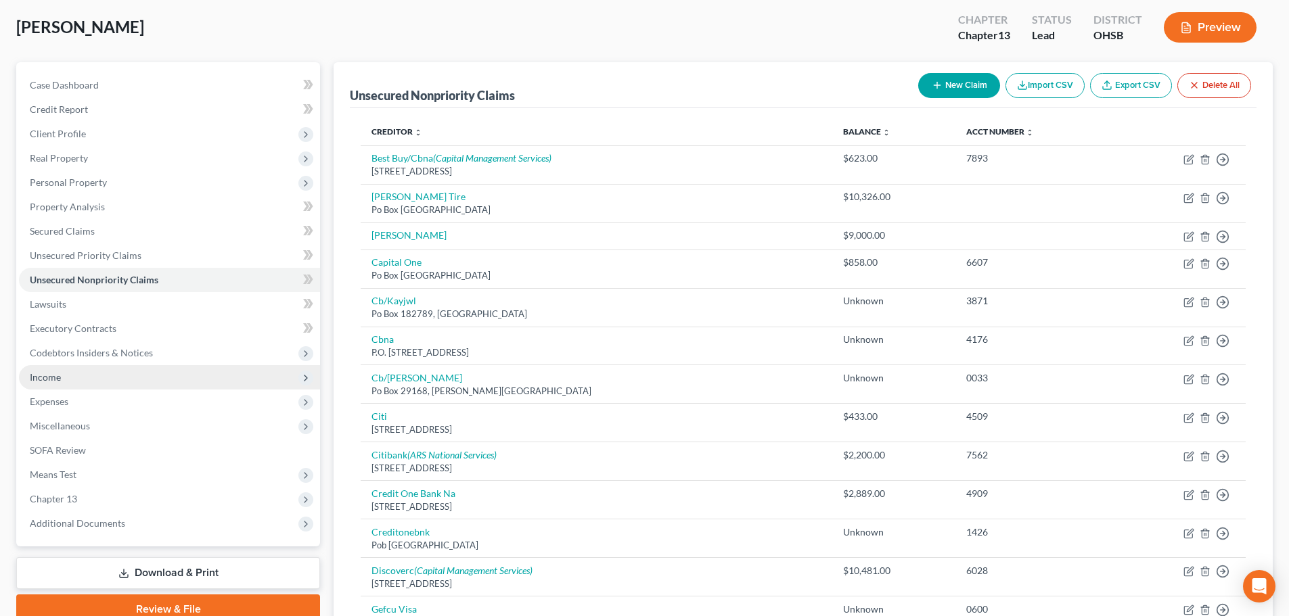
click at [69, 372] on span "Income" at bounding box center [169, 377] width 301 height 24
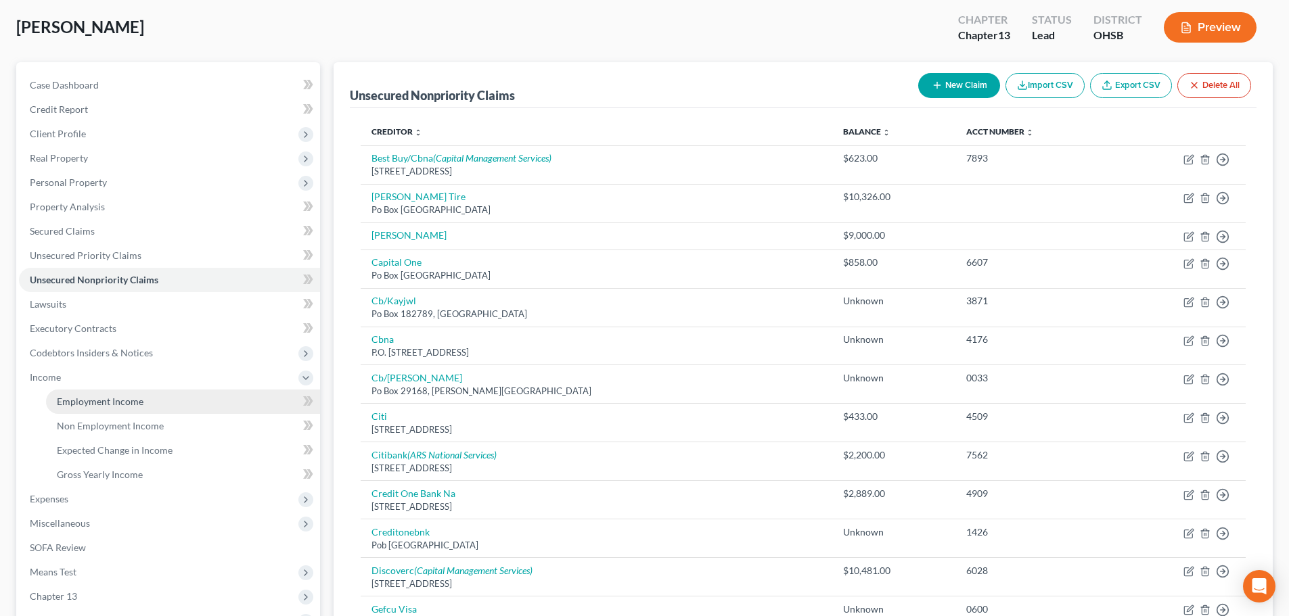
click at [92, 402] on span "Employment Income" at bounding box center [100, 401] width 87 height 11
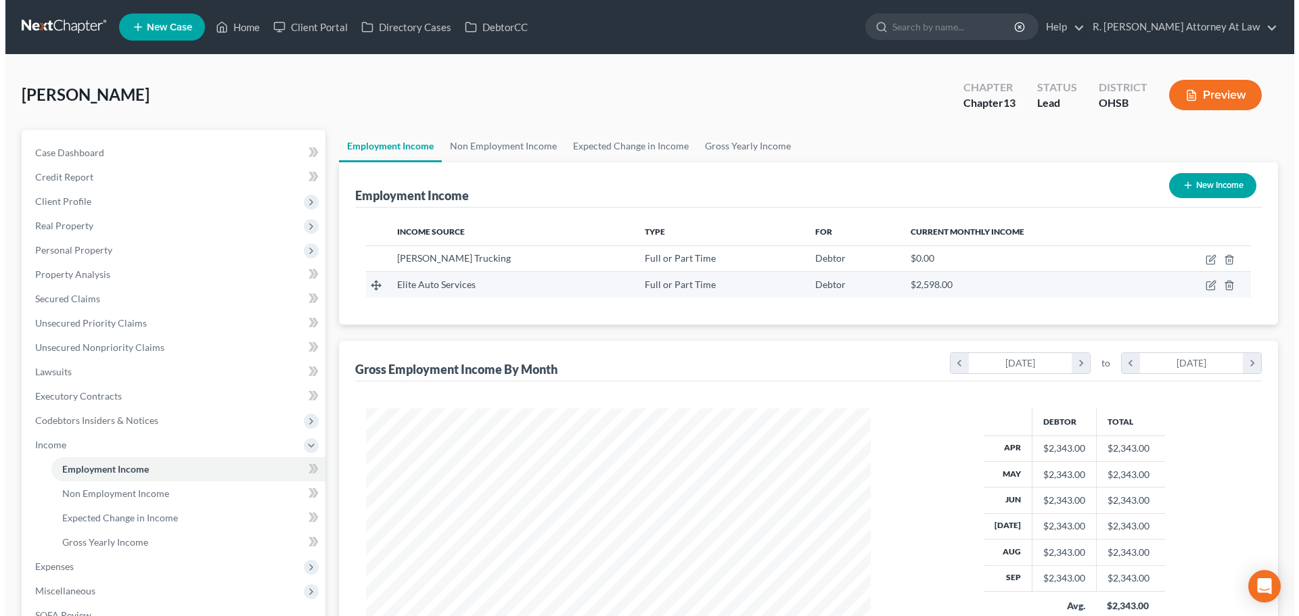
scroll to position [252, 532]
click at [1202, 287] on icon "button" at bounding box center [1205, 285] width 11 height 11
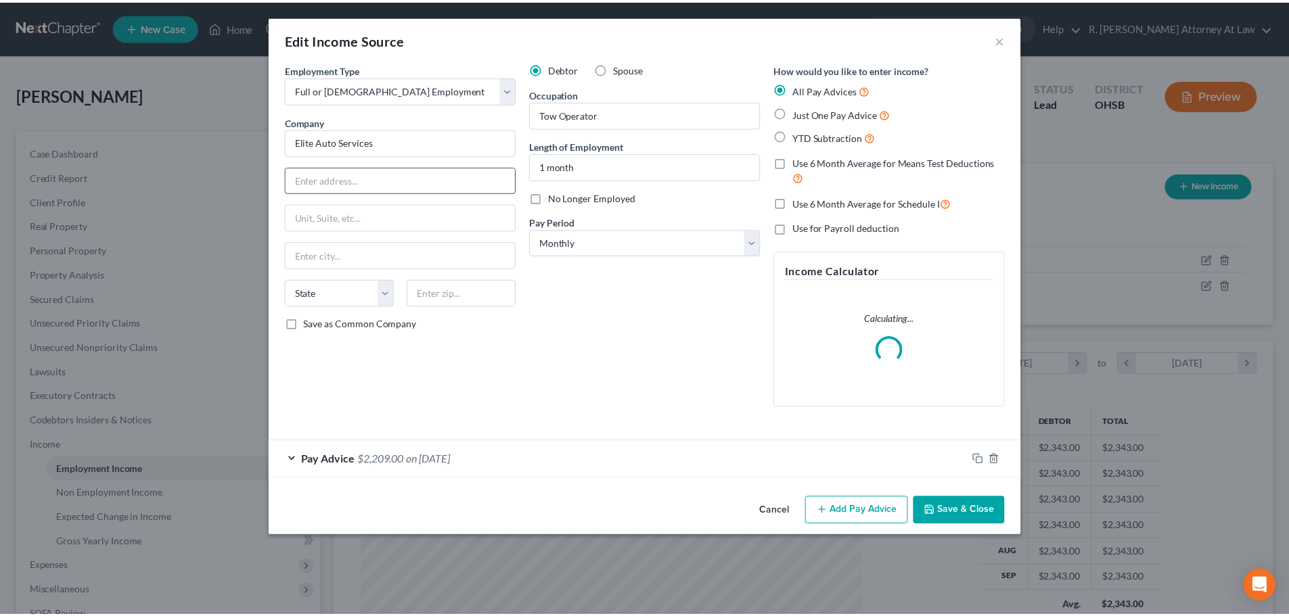
scroll to position [254, 536]
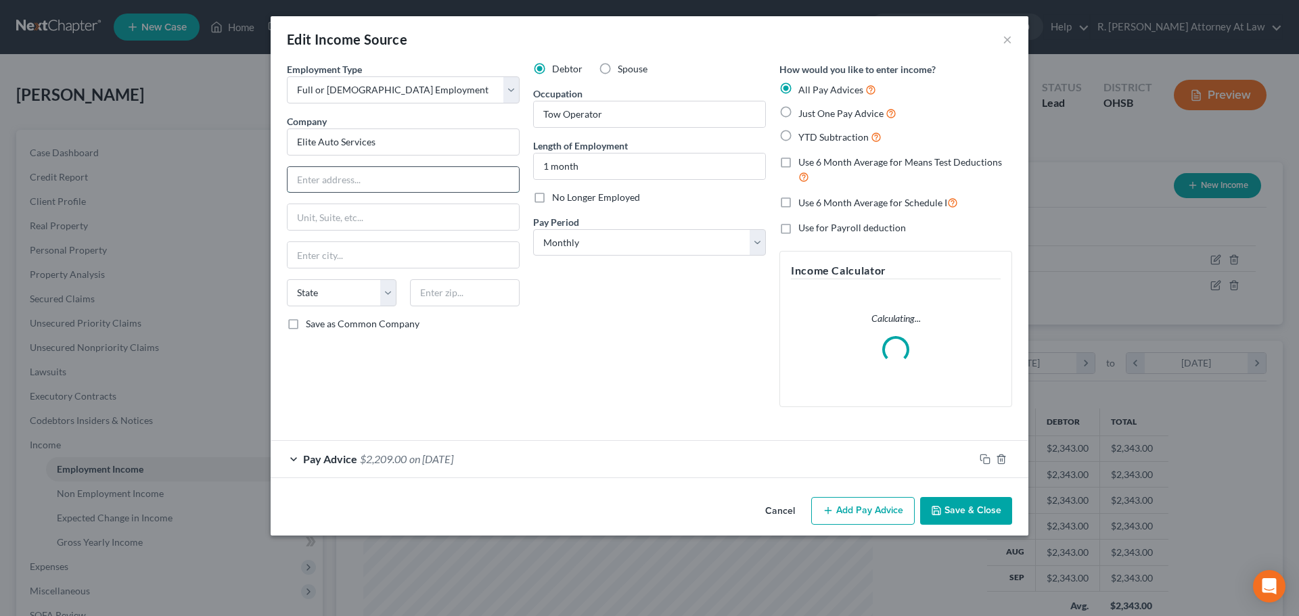
click at [334, 181] on input "text" at bounding box center [402, 180] width 231 height 26
click at [982, 511] on button "Save & Close" at bounding box center [966, 511] width 92 height 28
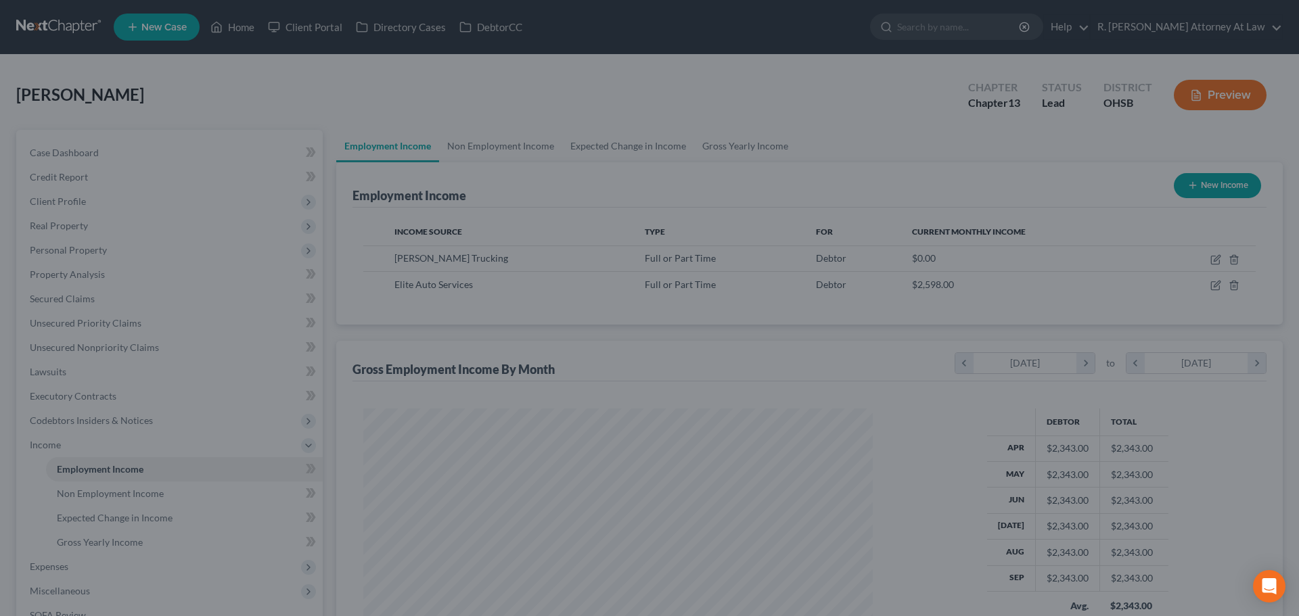
scroll to position [676206, 675927]
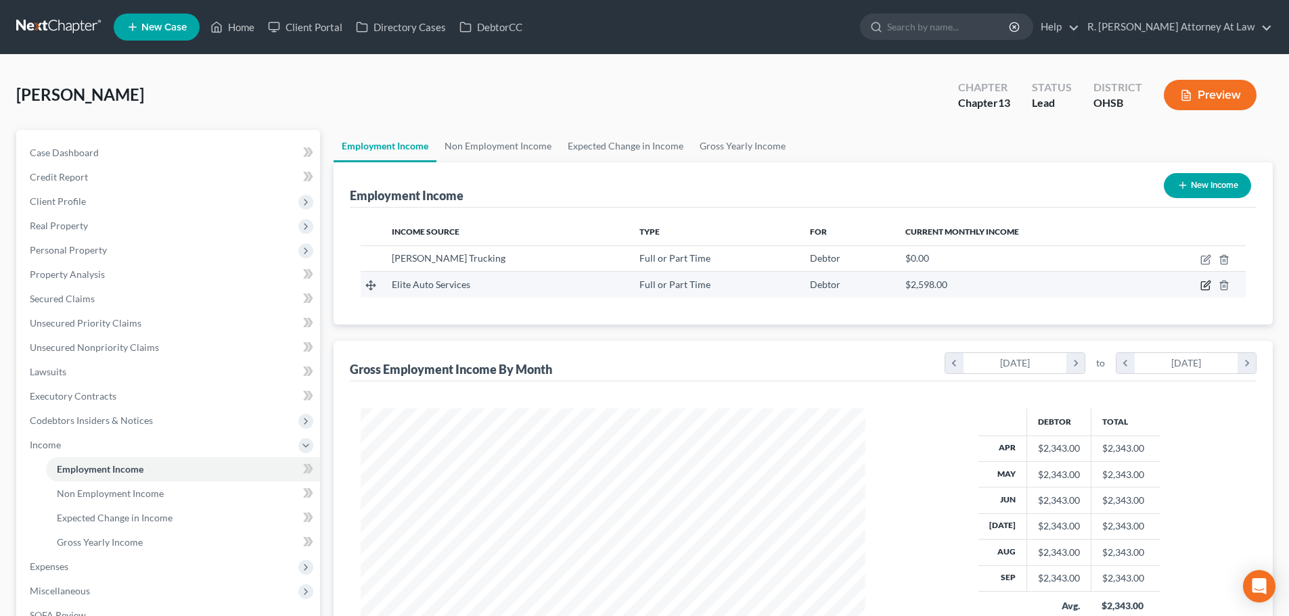
click at [1203, 288] on icon "button" at bounding box center [1205, 285] width 11 height 11
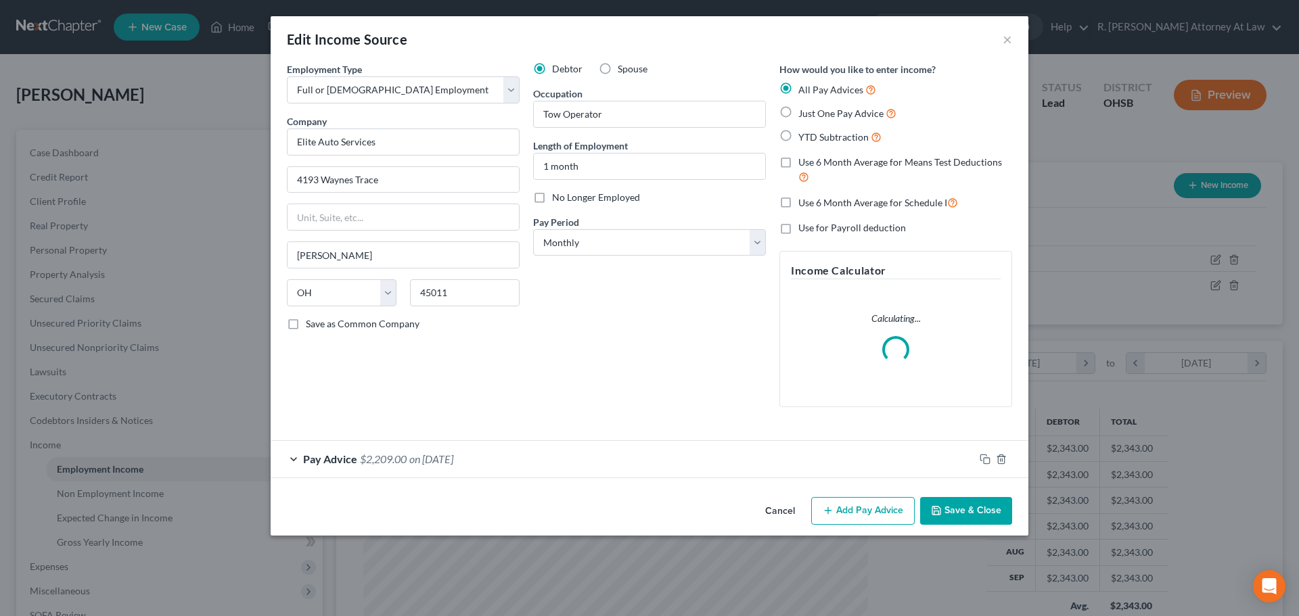
scroll to position [254, 536]
click at [547, 450] on div "Pay Advice $2,209.00 on 10/14/2025" at bounding box center [623, 459] width 704 height 36
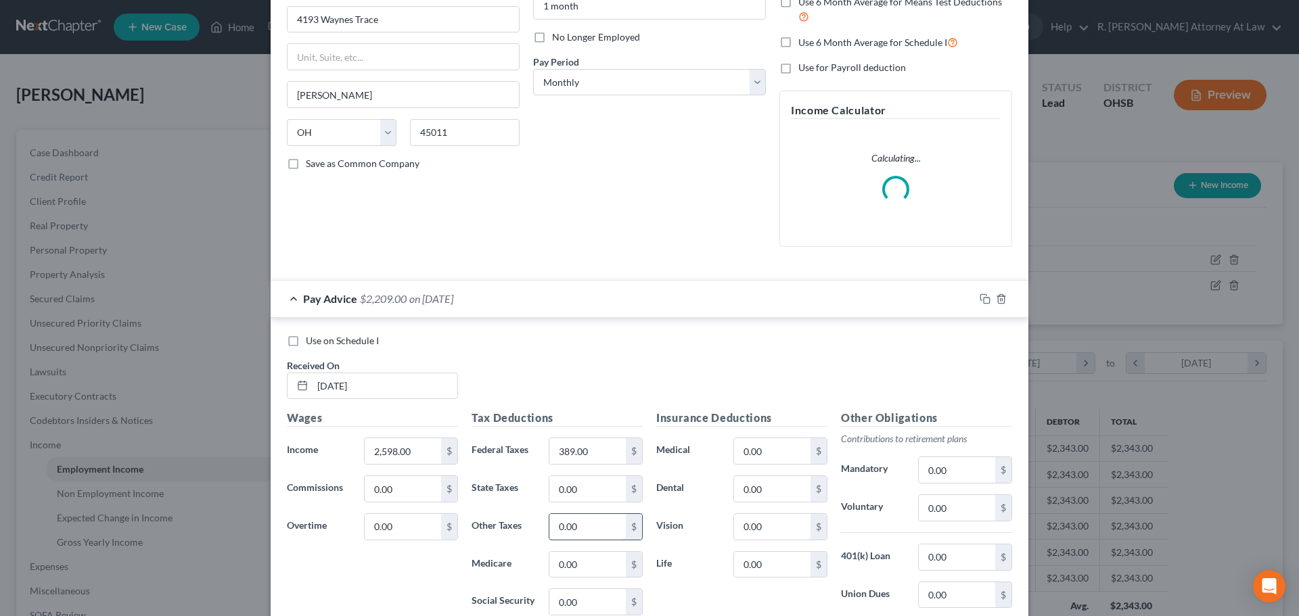
scroll to position [0, 0]
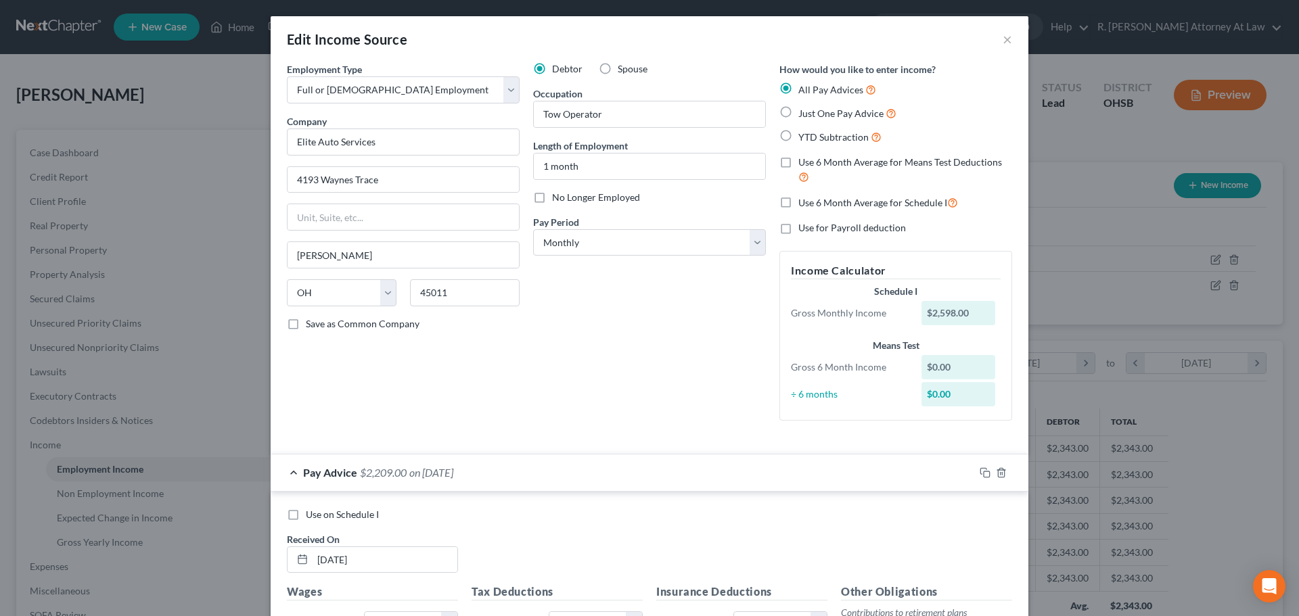
click at [798, 114] on label "Just One Pay Advice" at bounding box center [847, 114] width 98 height 16
click at [804, 114] on input "Just One Pay Advice" at bounding box center [808, 110] width 9 height 9
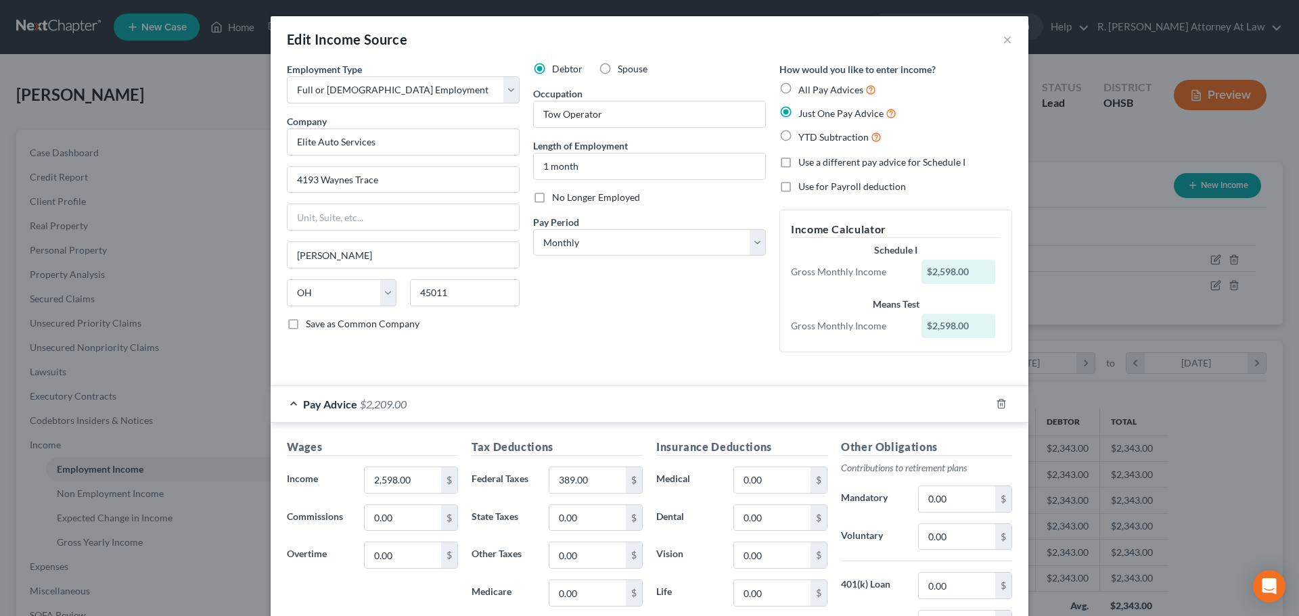
click at [798, 164] on label "Use a different pay advice for Schedule I" at bounding box center [881, 163] width 167 height 14
click at [804, 164] on input "Use a different pay advice for Schedule I" at bounding box center [808, 160] width 9 height 9
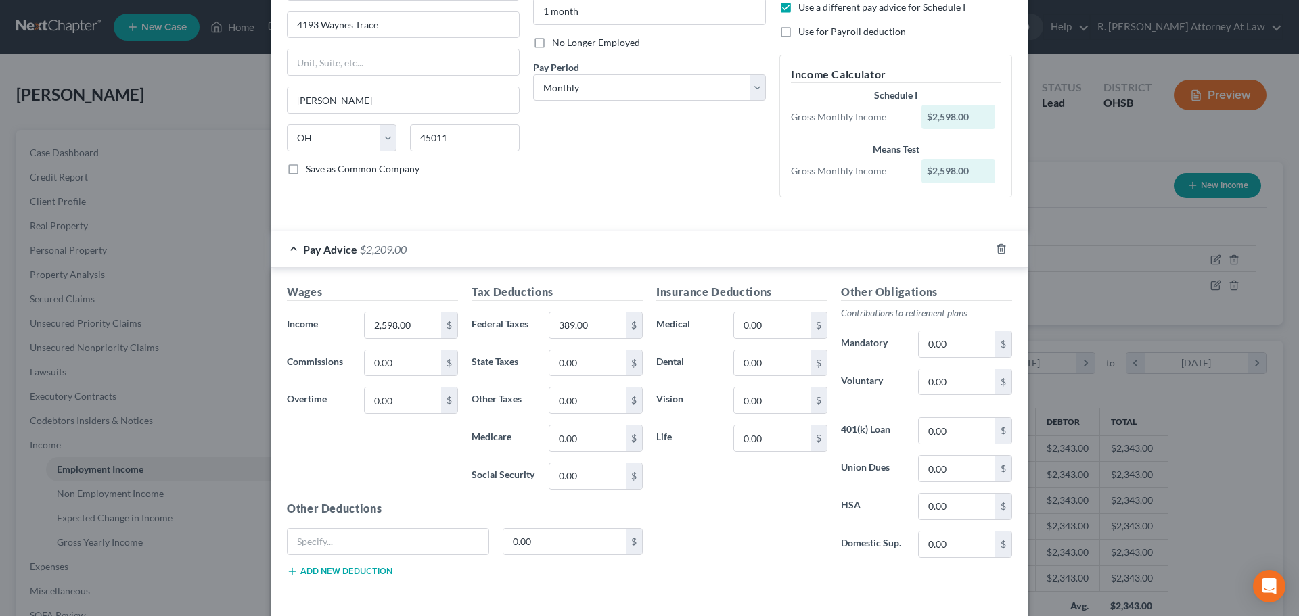
scroll to position [211, 0]
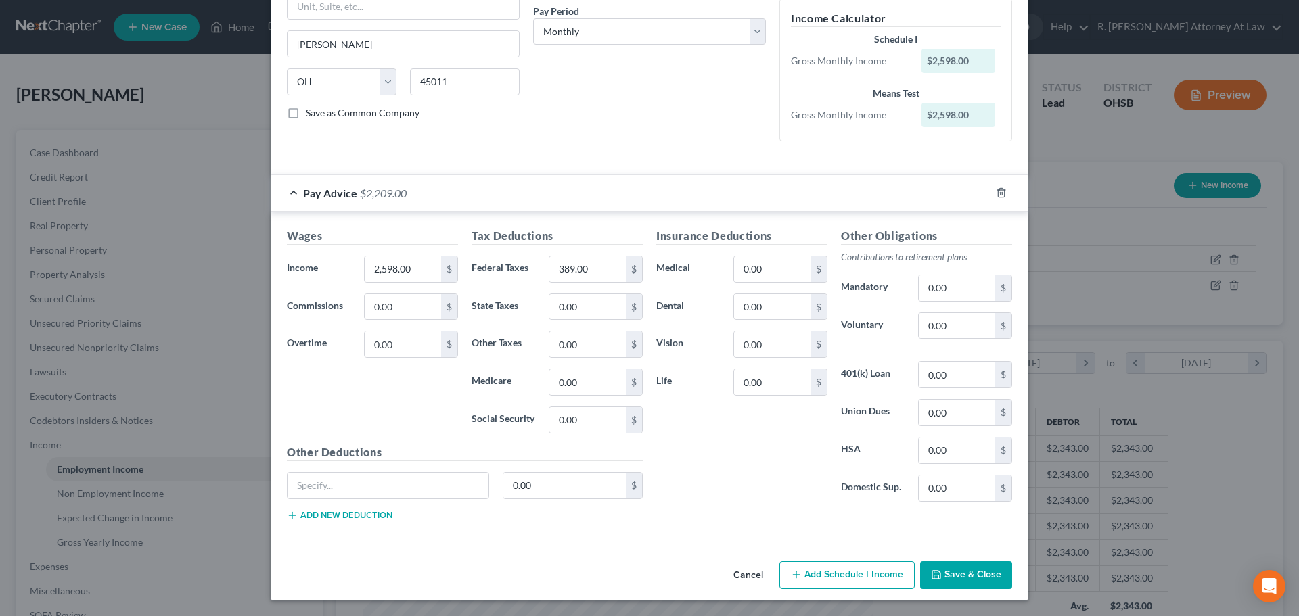
click at [829, 568] on button "Add Schedule I Income" at bounding box center [846, 575] width 135 height 28
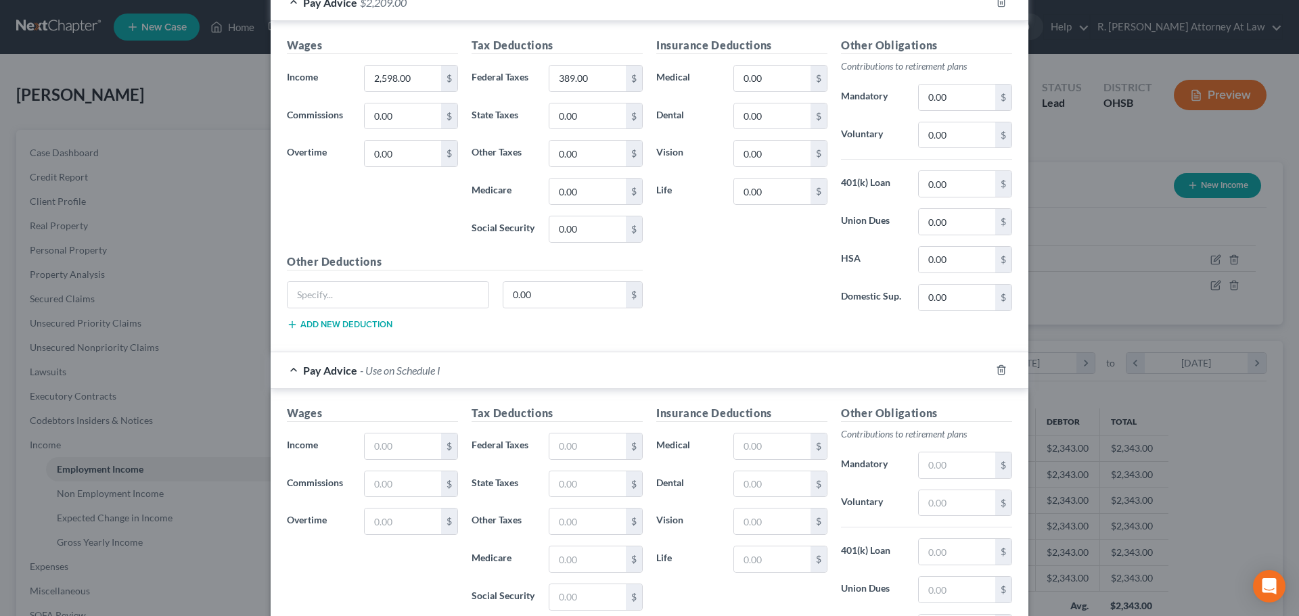
scroll to position [414, 0]
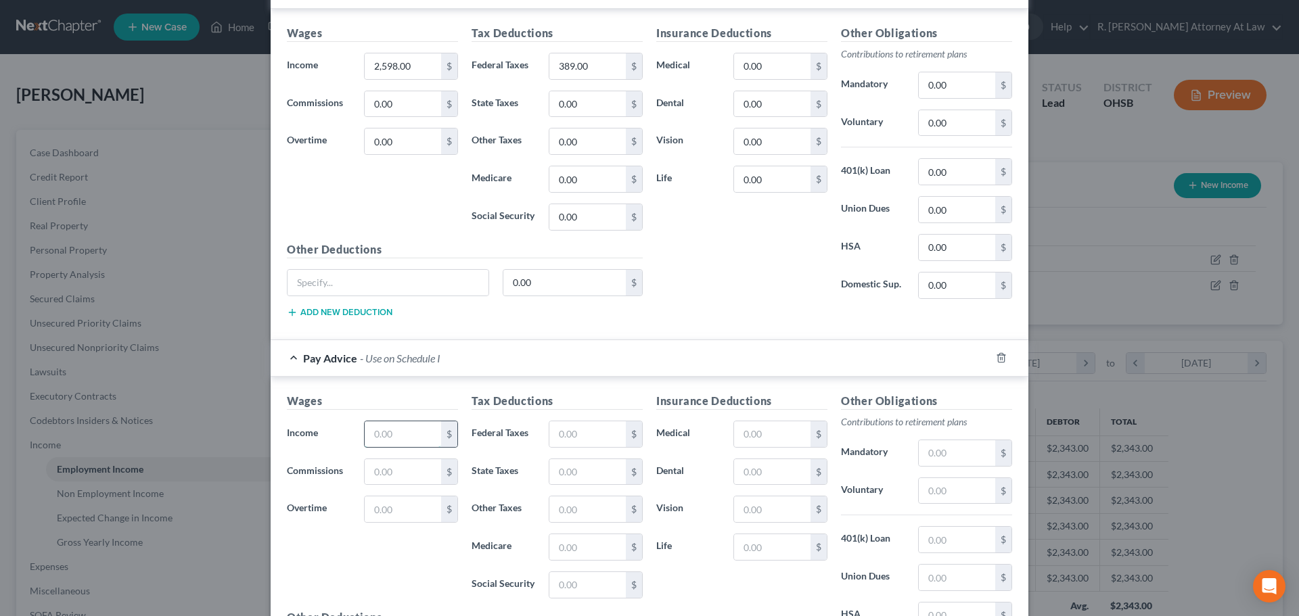
click at [399, 438] on input "text" at bounding box center [403, 434] width 76 height 26
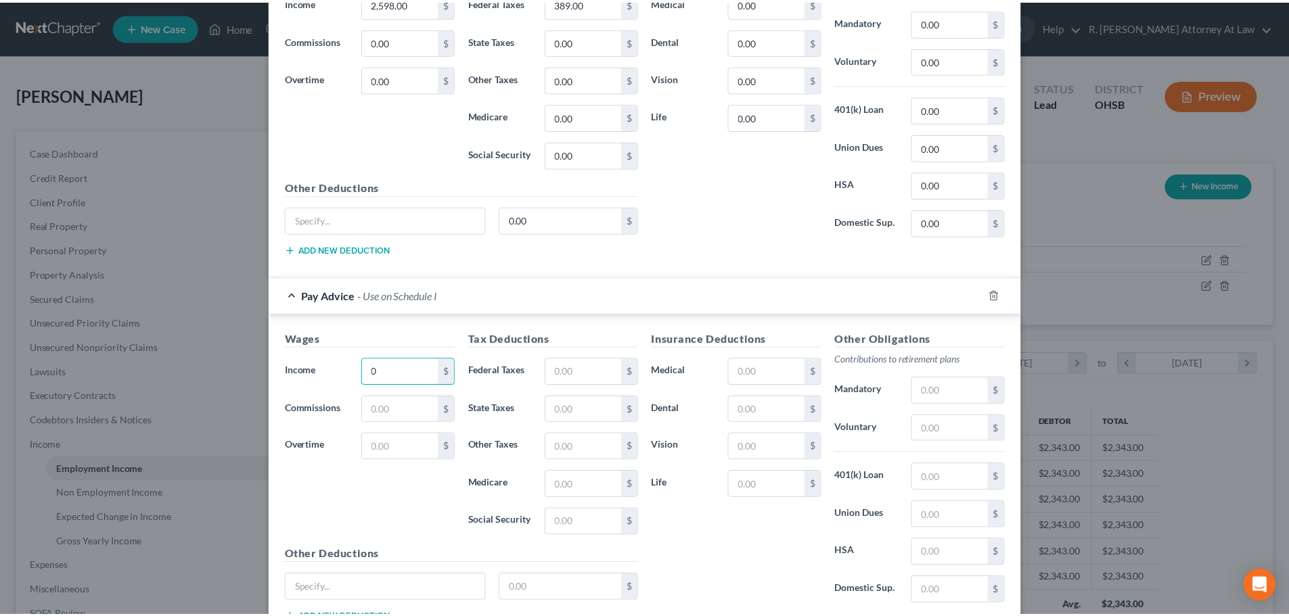
scroll to position [579, 0]
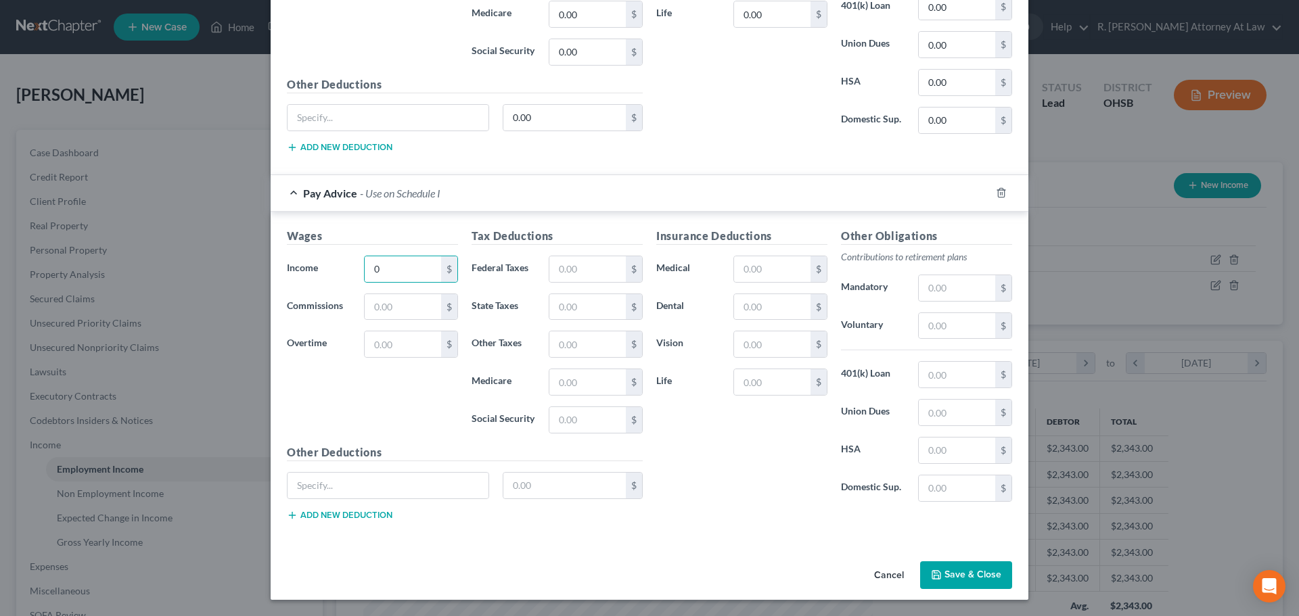
click at [931, 566] on button "Save & Close" at bounding box center [966, 575] width 92 height 28
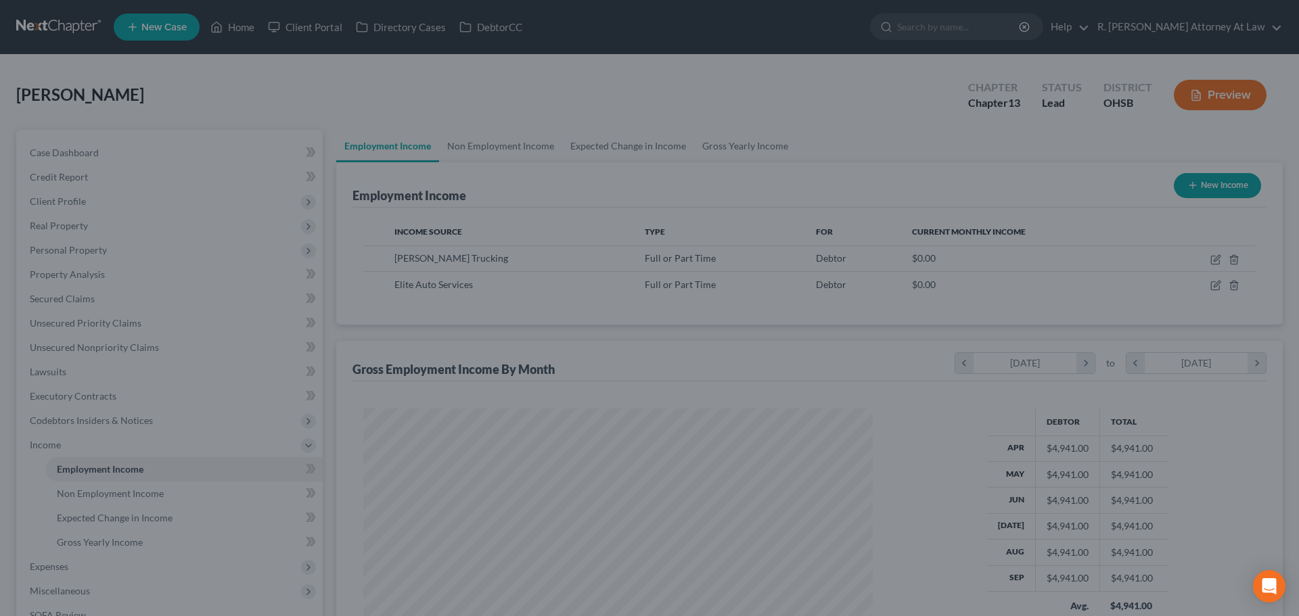
scroll to position [676206, 675927]
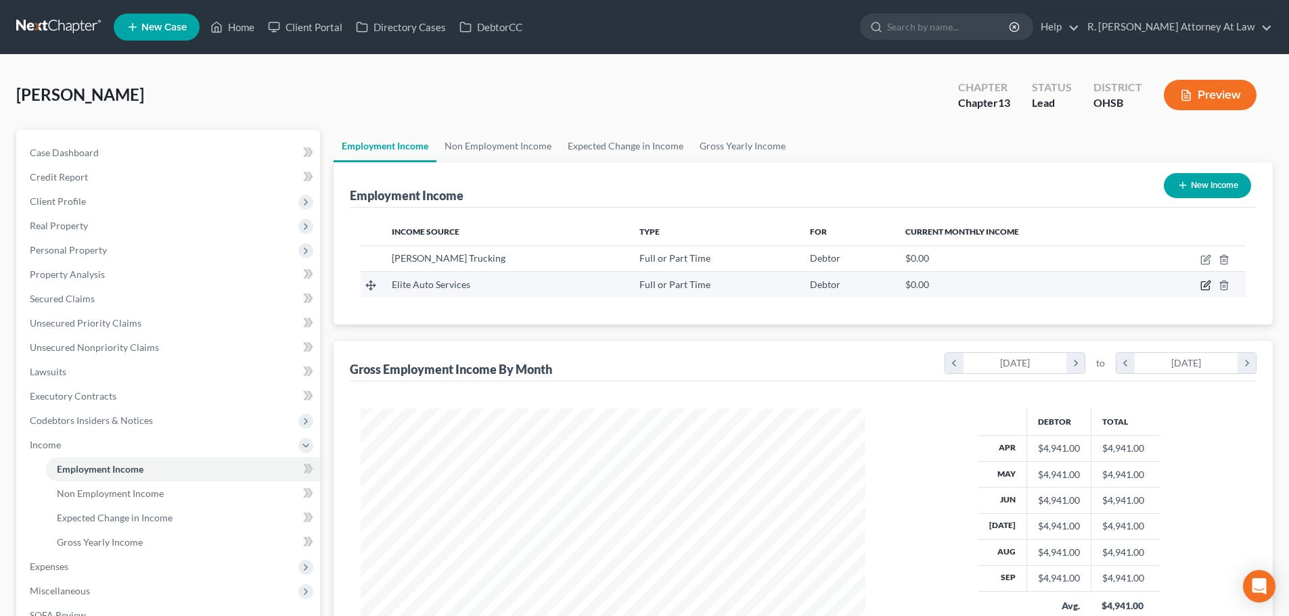
click at [1207, 284] on icon "button" at bounding box center [1205, 285] width 11 height 11
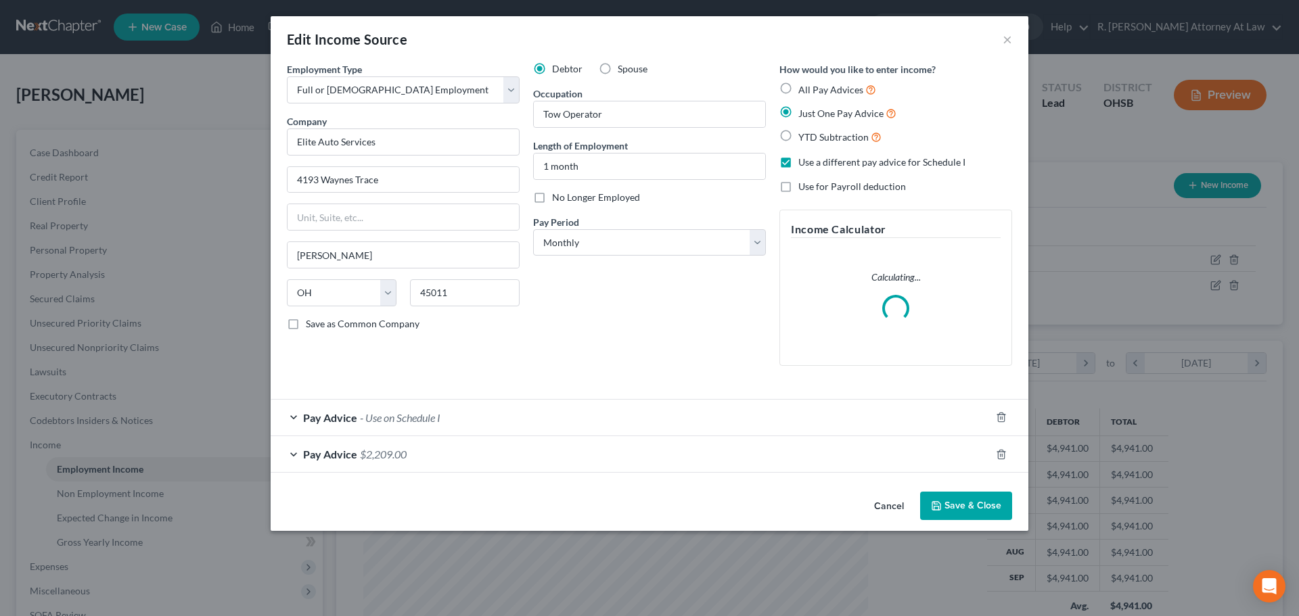
scroll to position [254, 536]
click at [576, 423] on div "Pay Advice - Use on Schedule I" at bounding box center [631, 418] width 720 height 36
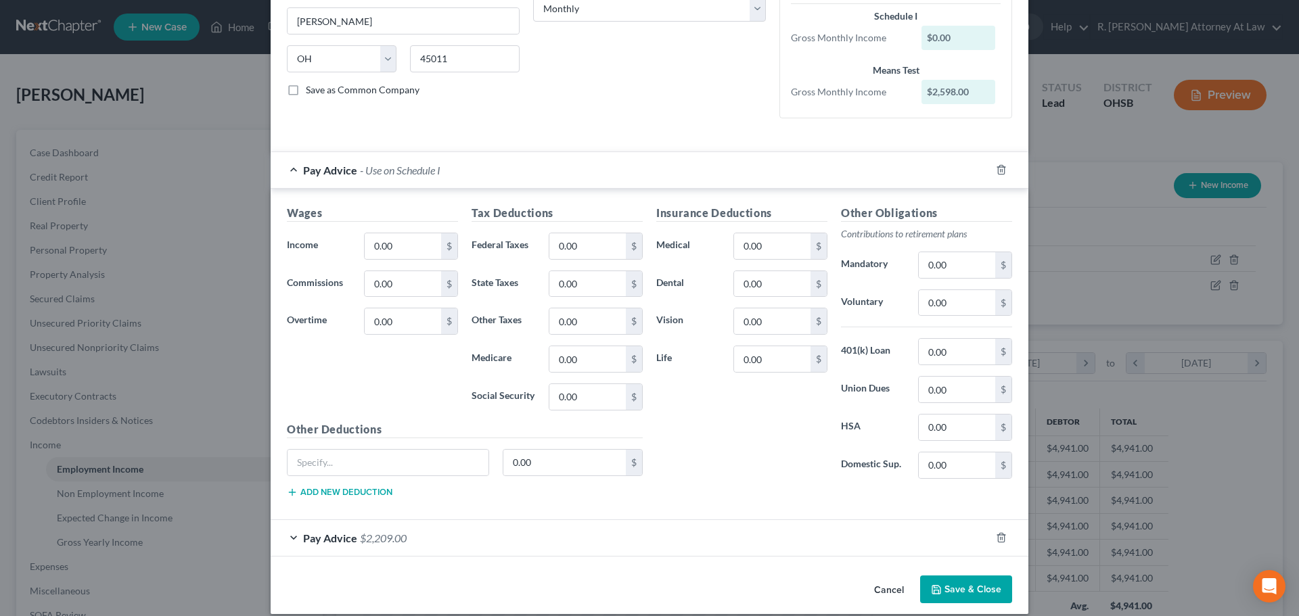
scroll to position [248, 0]
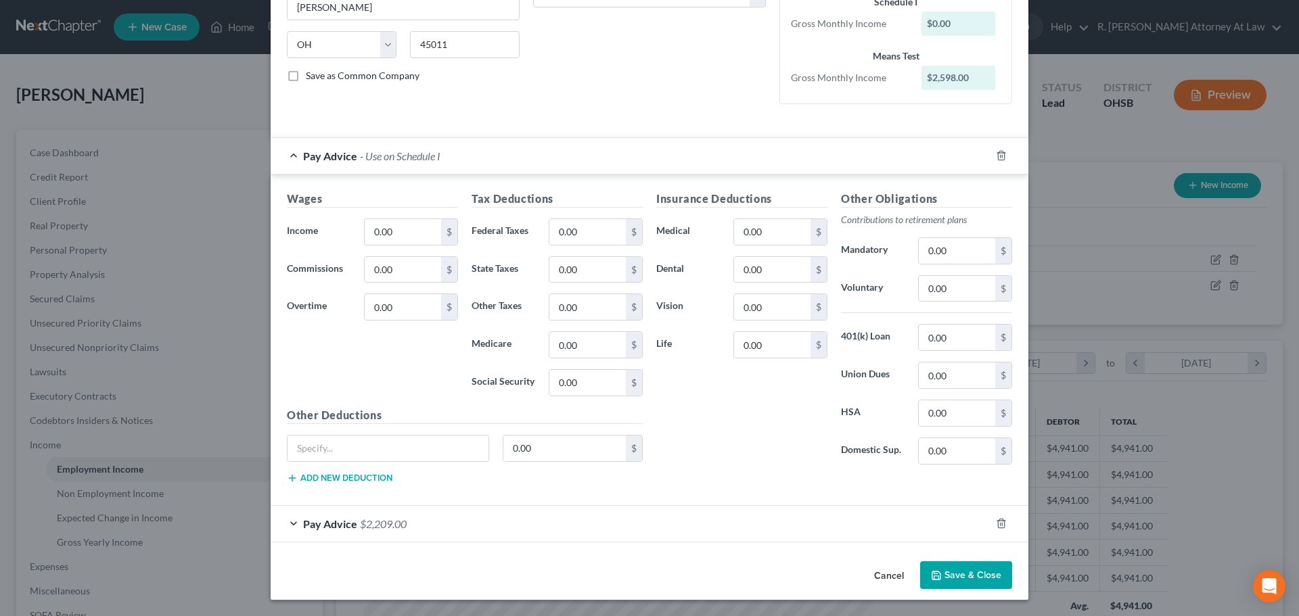
click at [752, 511] on div "Pay Advice $2,209.00" at bounding box center [631, 524] width 720 height 36
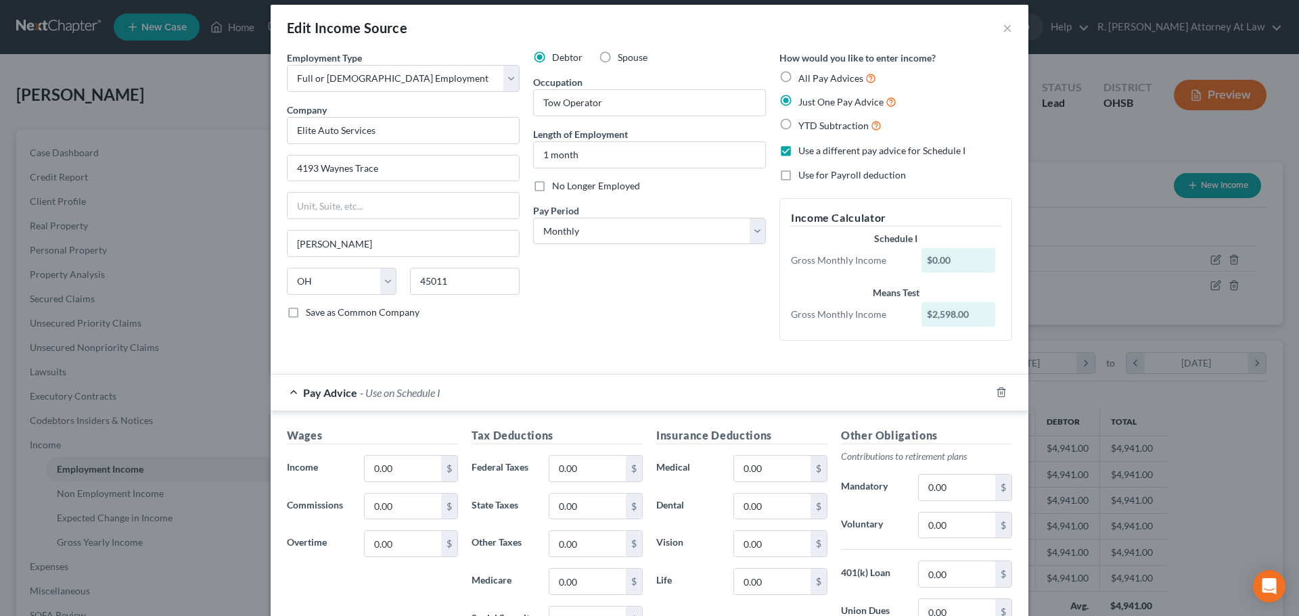
scroll to position [0, 0]
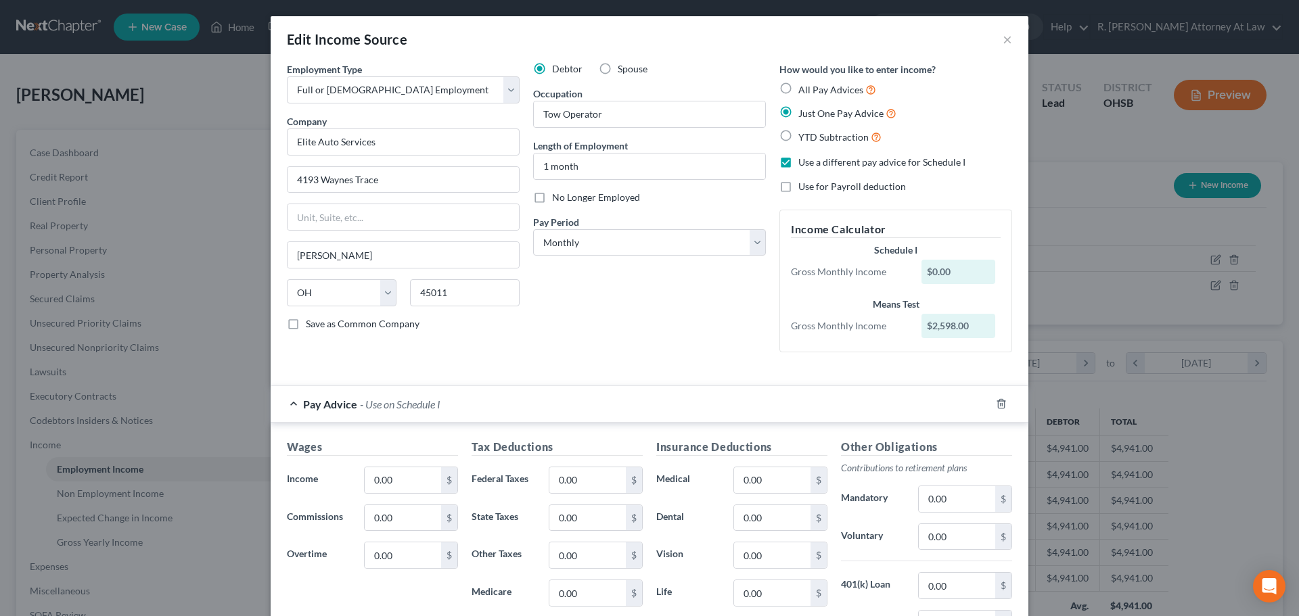
click at [798, 162] on label "Use a different pay advice for Schedule I" at bounding box center [881, 163] width 167 height 14
click at [804, 162] on input "Use a different pay advice for Schedule I" at bounding box center [808, 160] width 9 height 9
click at [1002, 404] on line "button" at bounding box center [1002, 405] width 0 height 3
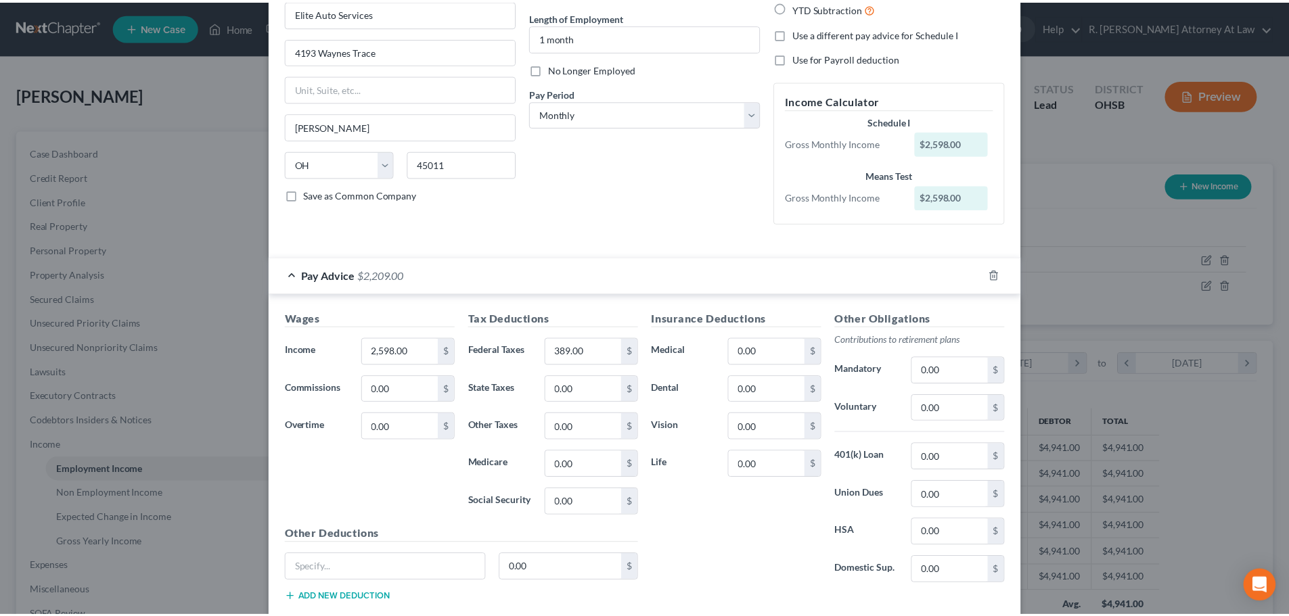
scroll to position [211, 0]
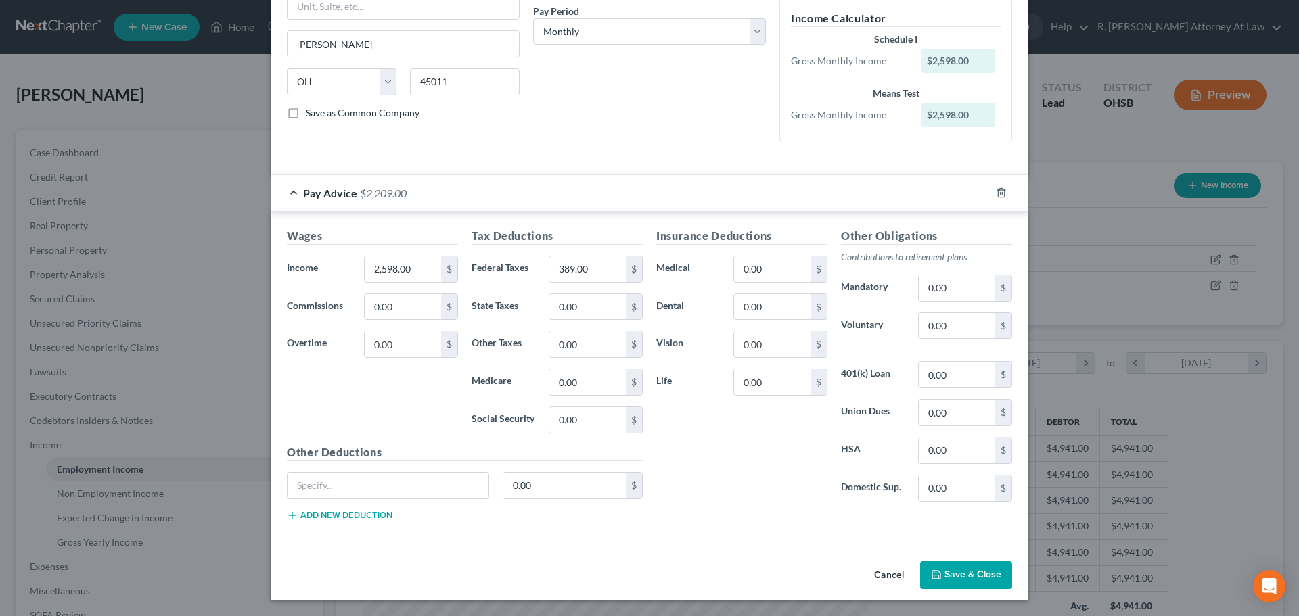
drag, startPoint x: 932, startPoint y: 568, endPoint x: 848, endPoint y: 526, distance: 94.1
click at [931, 568] on button "Save & Close" at bounding box center [966, 575] width 92 height 28
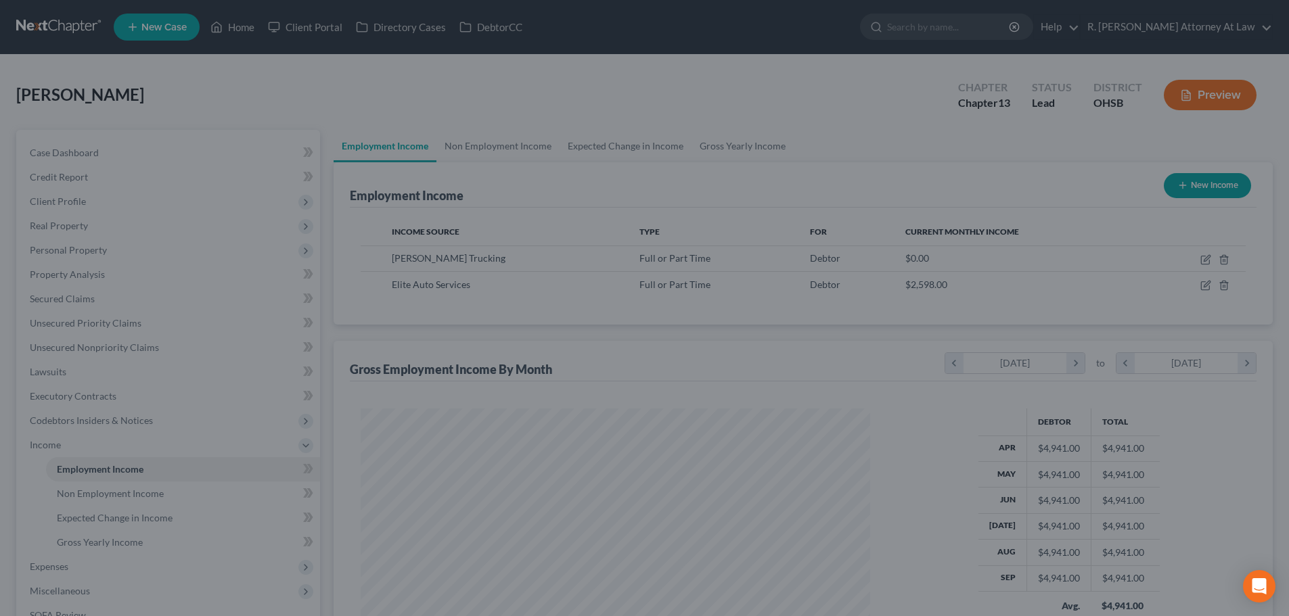
scroll to position [676206, 675927]
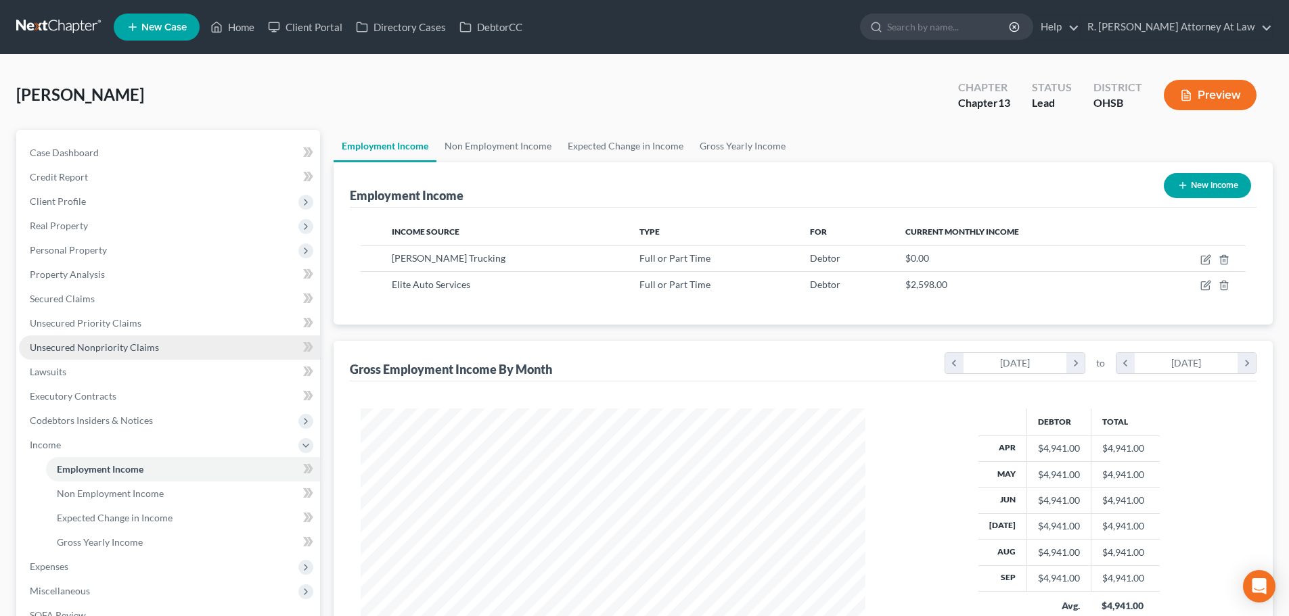
click at [61, 343] on span "Unsecured Nonpriority Claims" at bounding box center [94, 347] width 129 height 11
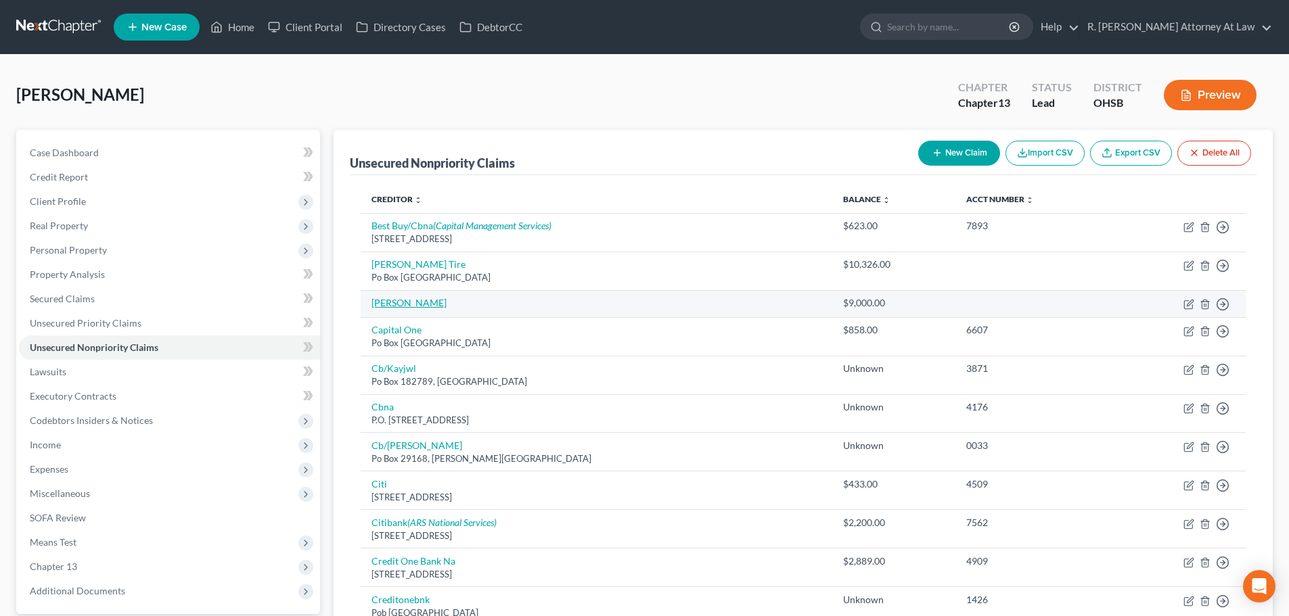
click at [394, 304] on link "Bridget Wright" at bounding box center [408, 302] width 75 height 11
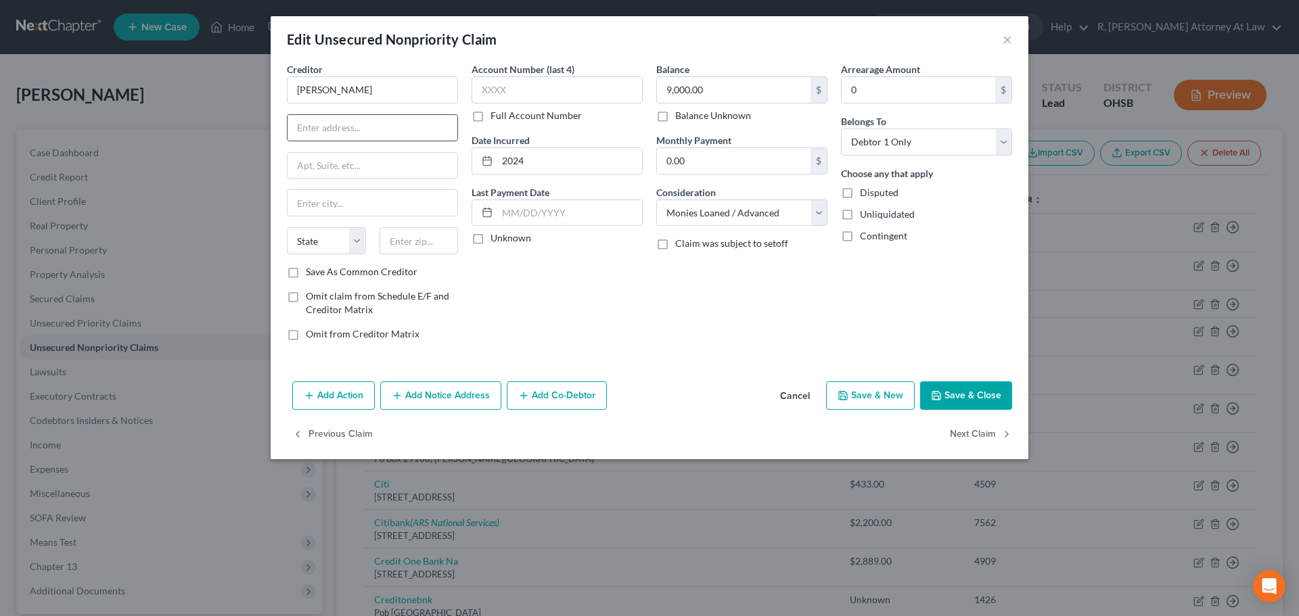
click at [325, 131] on input "text" at bounding box center [372, 128] width 170 height 26
click at [401, 130] on input "9448 Rockport Drive" at bounding box center [372, 128] width 170 height 26
click at [543, 264] on div "Account Number (last 4) Full Account Number Date Incurred 2024 Last Payment Dat…" at bounding box center [557, 207] width 185 height 290
click at [313, 127] on input "text" at bounding box center [372, 128] width 170 height 26
drag, startPoint x: 302, startPoint y: 134, endPoint x: 413, endPoint y: 235, distance: 150.4
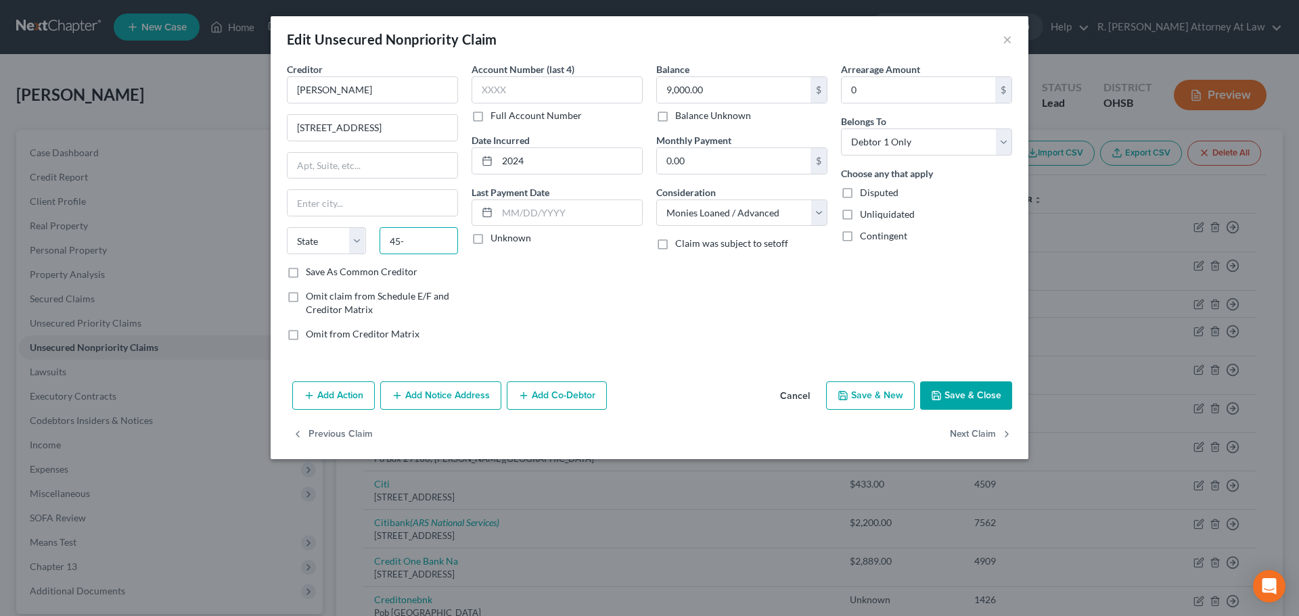
click at [407, 242] on input "45-" at bounding box center [418, 240] width 79 height 27
click at [591, 257] on div "Account Number (last 4) Full Account Number Date Incurred 2024 Last Payment Dat…" at bounding box center [557, 207] width 185 height 290
click at [948, 399] on button "Save & Close" at bounding box center [966, 396] width 92 height 28
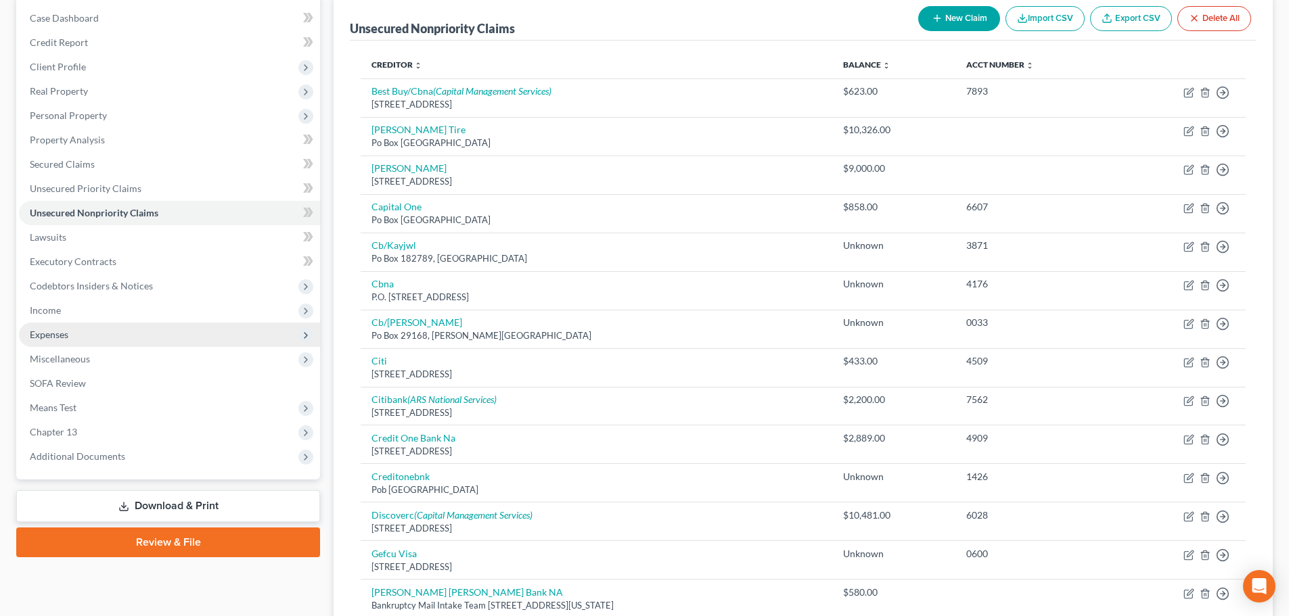
scroll to position [135, 0]
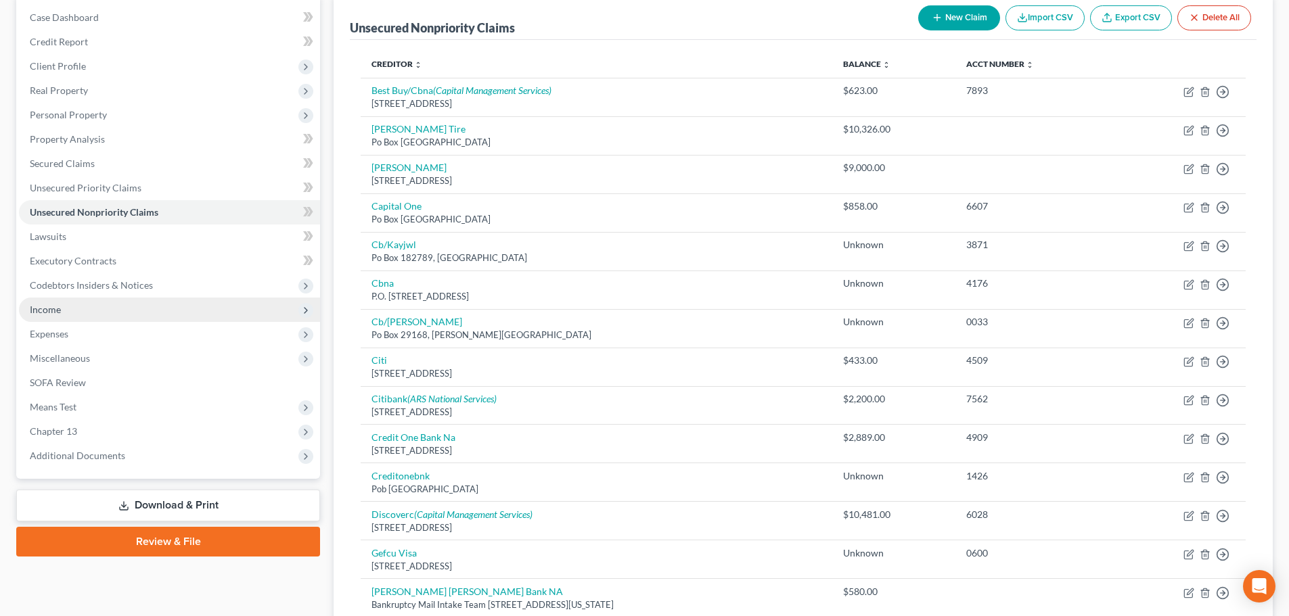
click at [64, 301] on span "Income" at bounding box center [169, 310] width 301 height 24
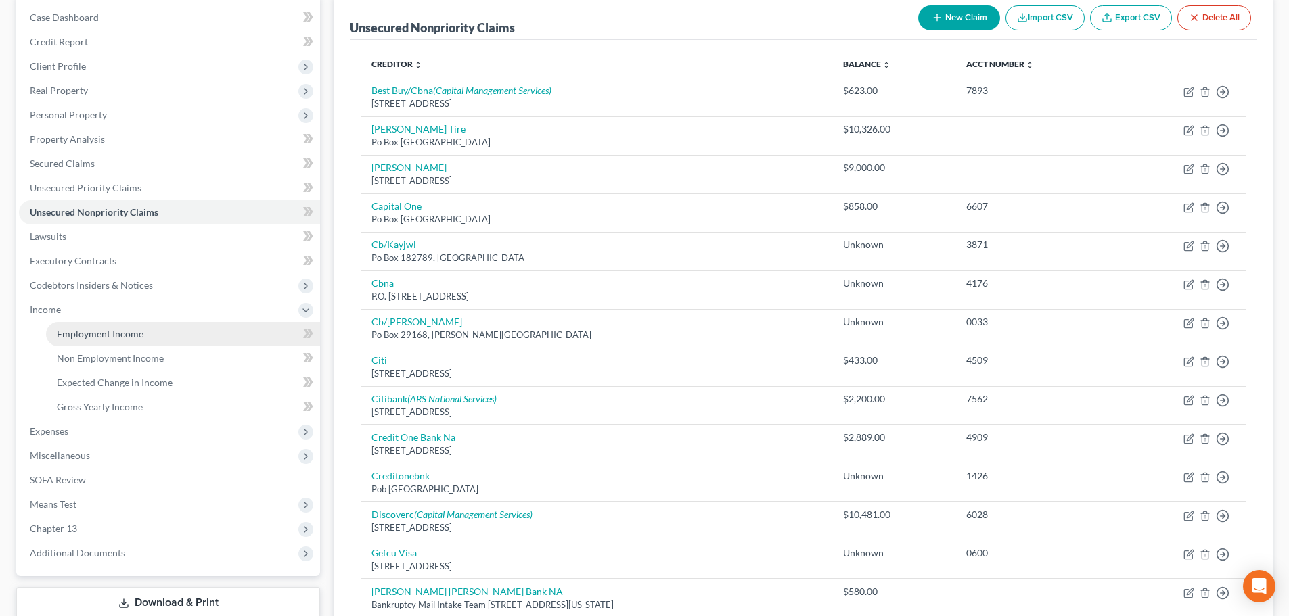
click at [82, 331] on span "Employment Income" at bounding box center [100, 333] width 87 height 11
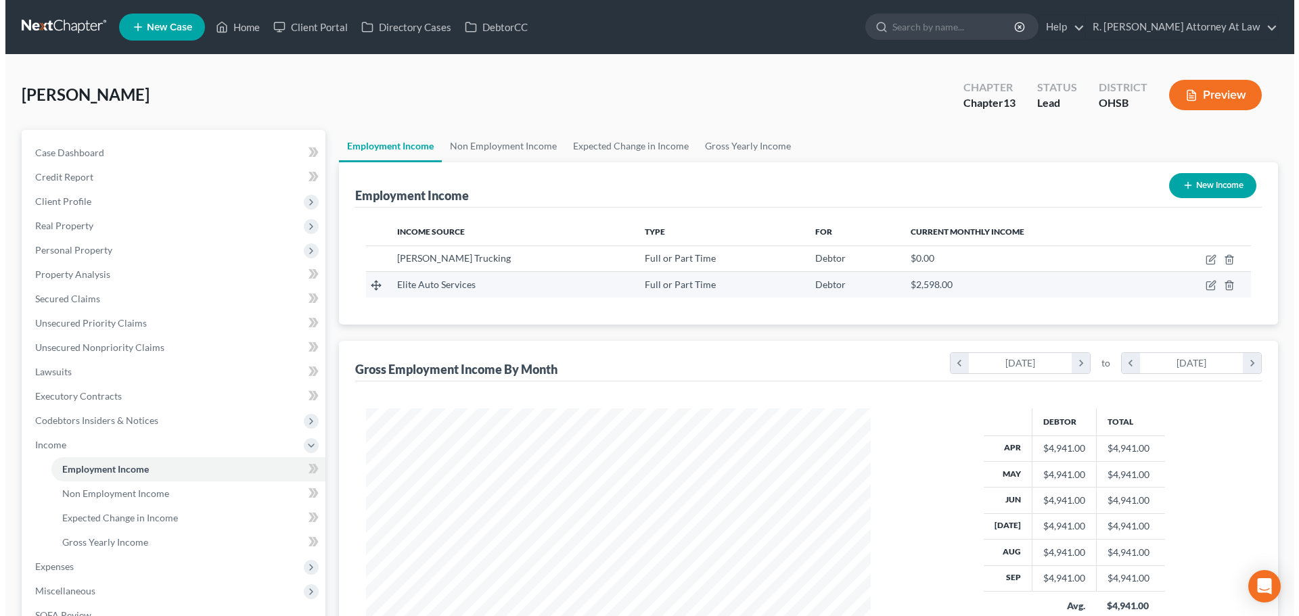
scroll to position [252, 532]
click at [1201, 286] on icon "button" at bounding box center [1205, 286] width 8 height 8
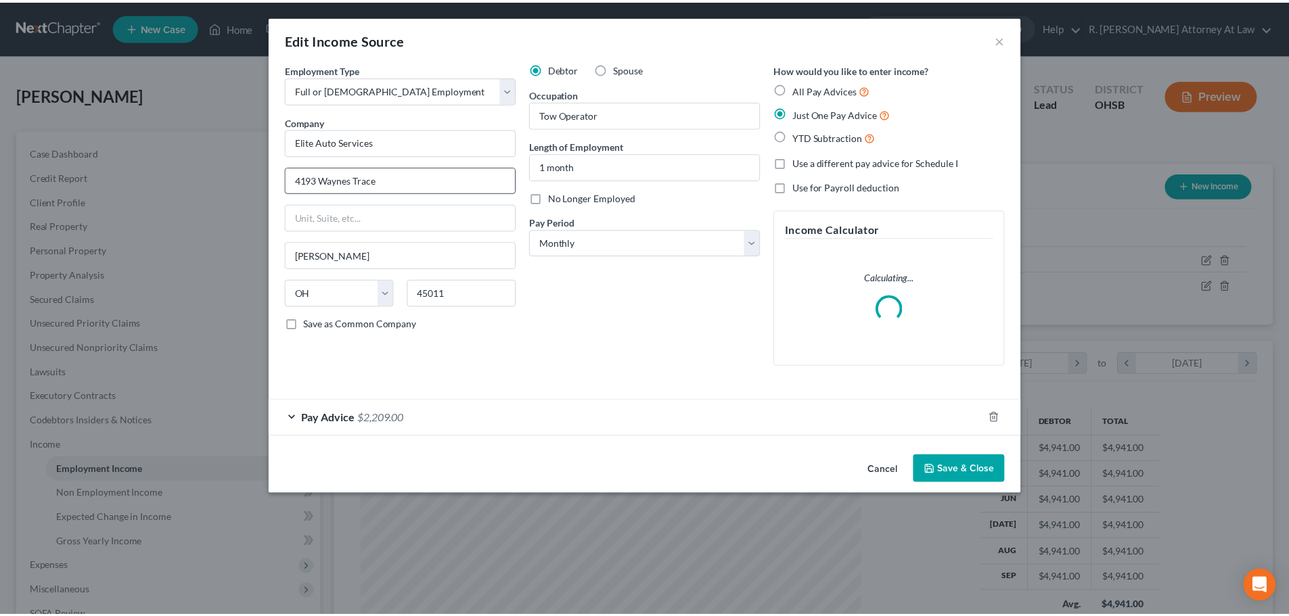
scroll to position [254, 536]
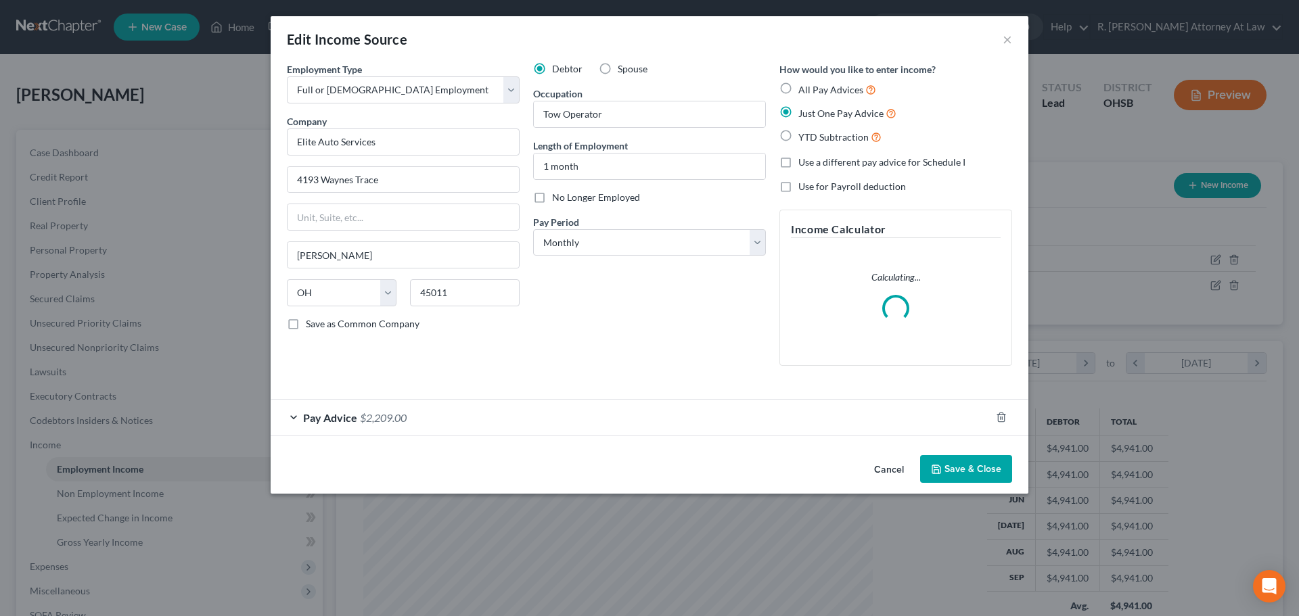
click at [647, 307] on div "Debtor Spouse Occupation Tow Operator Length of Employment 1 month No Longer Em…" at bounding box center [649, 219] width 246 height 315
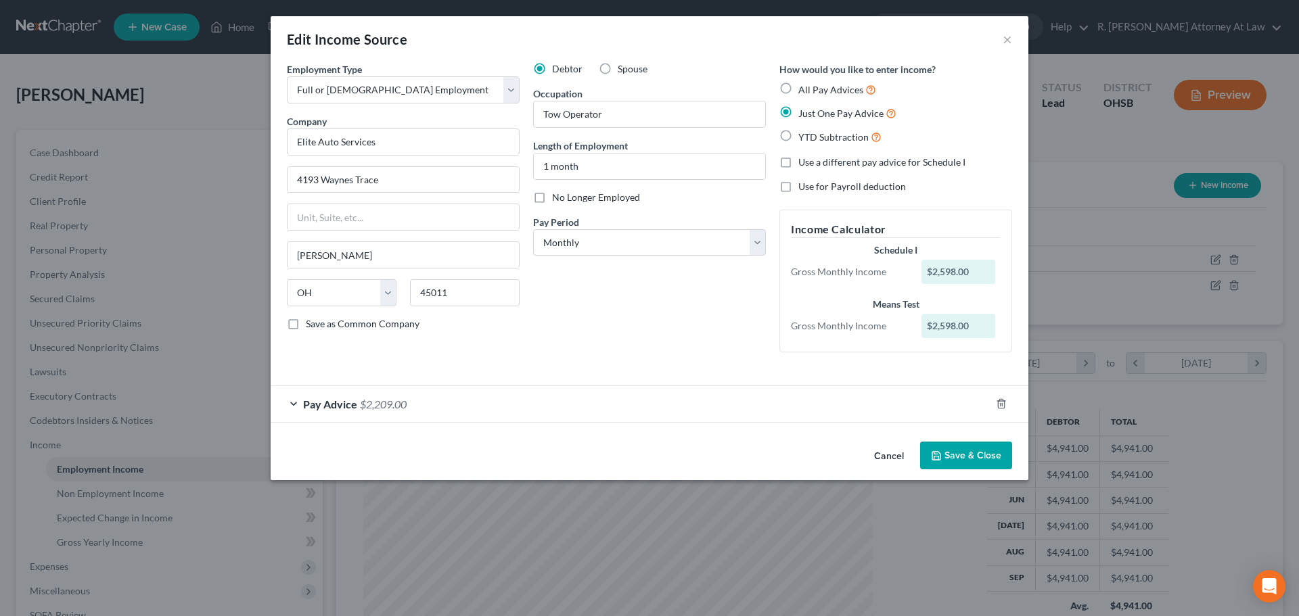
click at [951, 460] on button "Save & Close" at bounding box center [966, 456] width 92 height 28
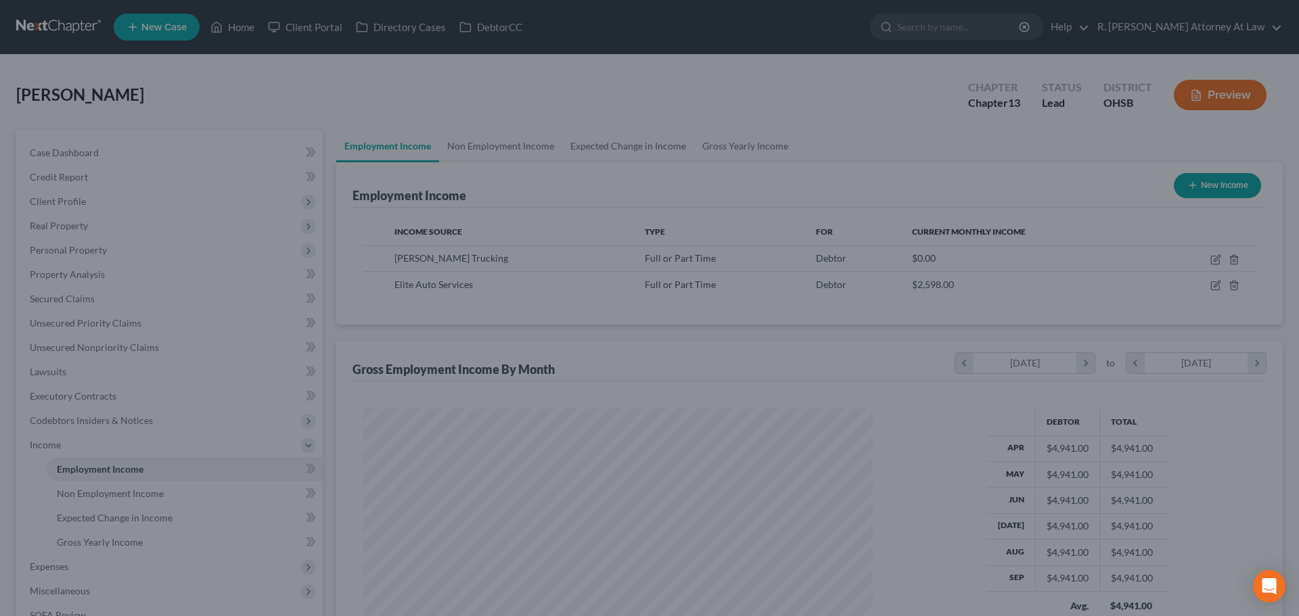
scroll to position [676206, 675927]
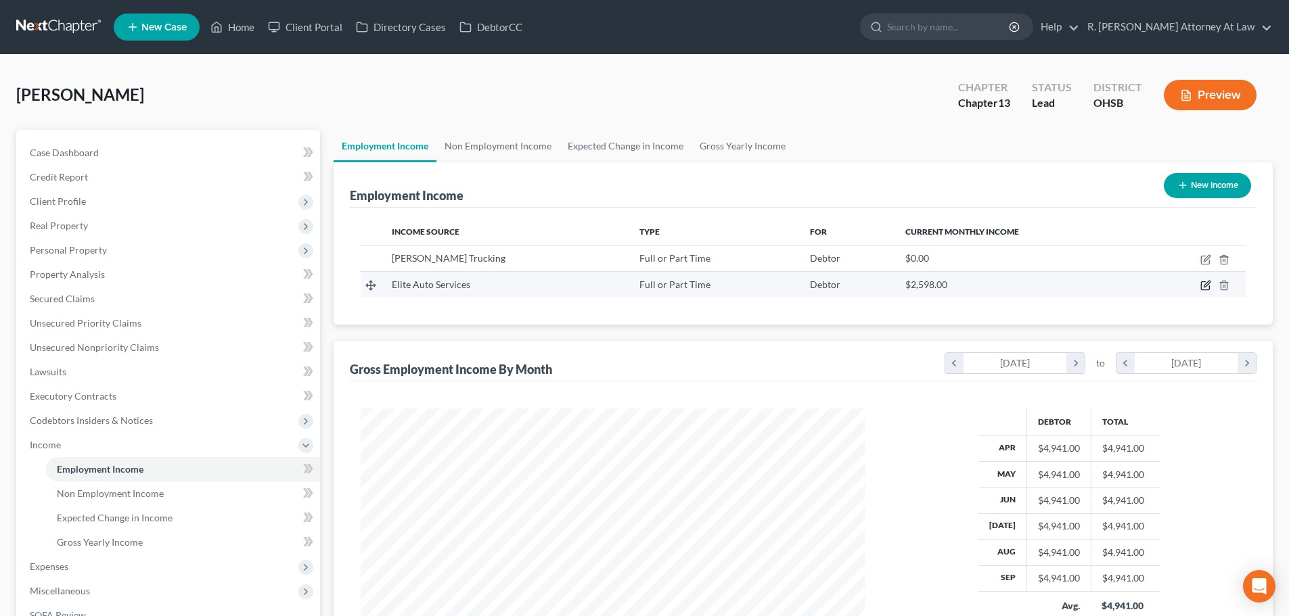
click at [1207, 281] on icon "button" at bounding box center [1205, 285] width 11 height 11
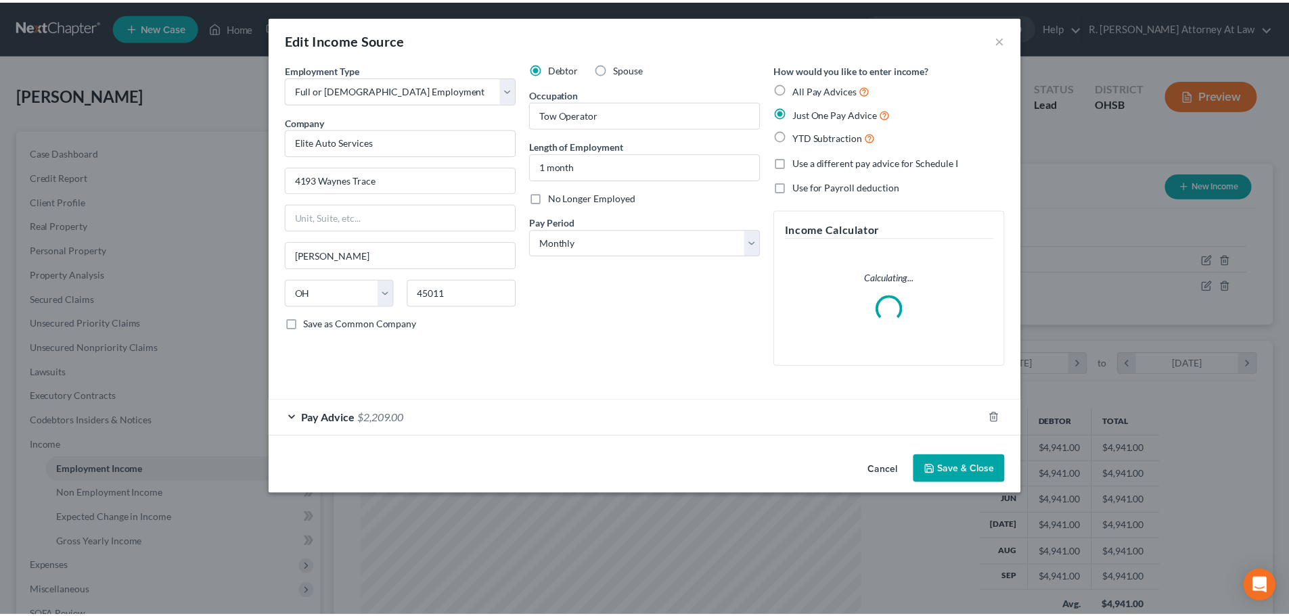
scroll to position [254, 536]
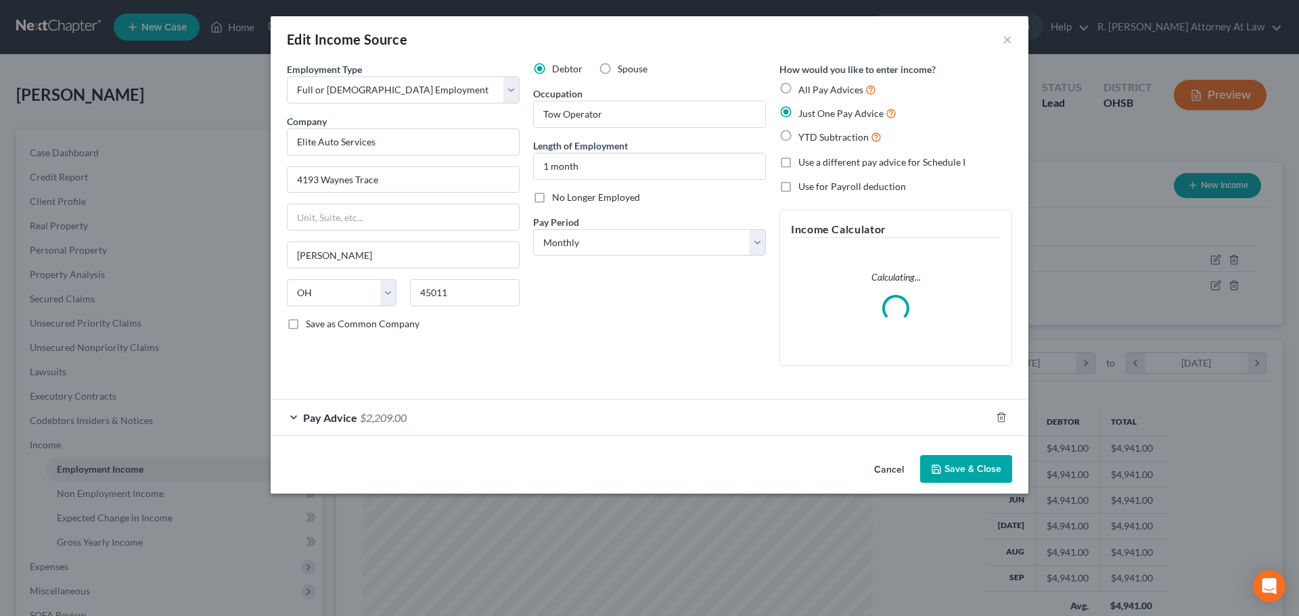
click at [664, 329] on div "Debtor Spouse Occupation Tow Operator Length of Employment 1 month No Longer Em…" at bounding box center [649, 219] width 246 height 315
click at [938, 463] on button "Save & Close" at bounding box center [966, 469] width 92 height 28
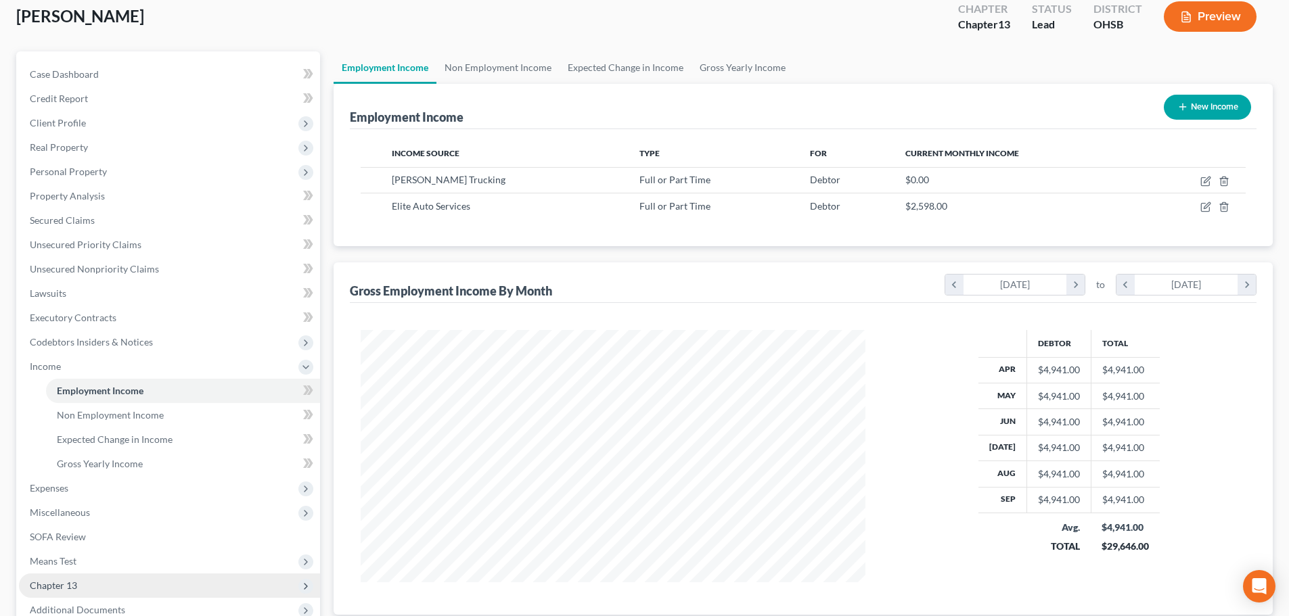
scroll to position [203, 0]
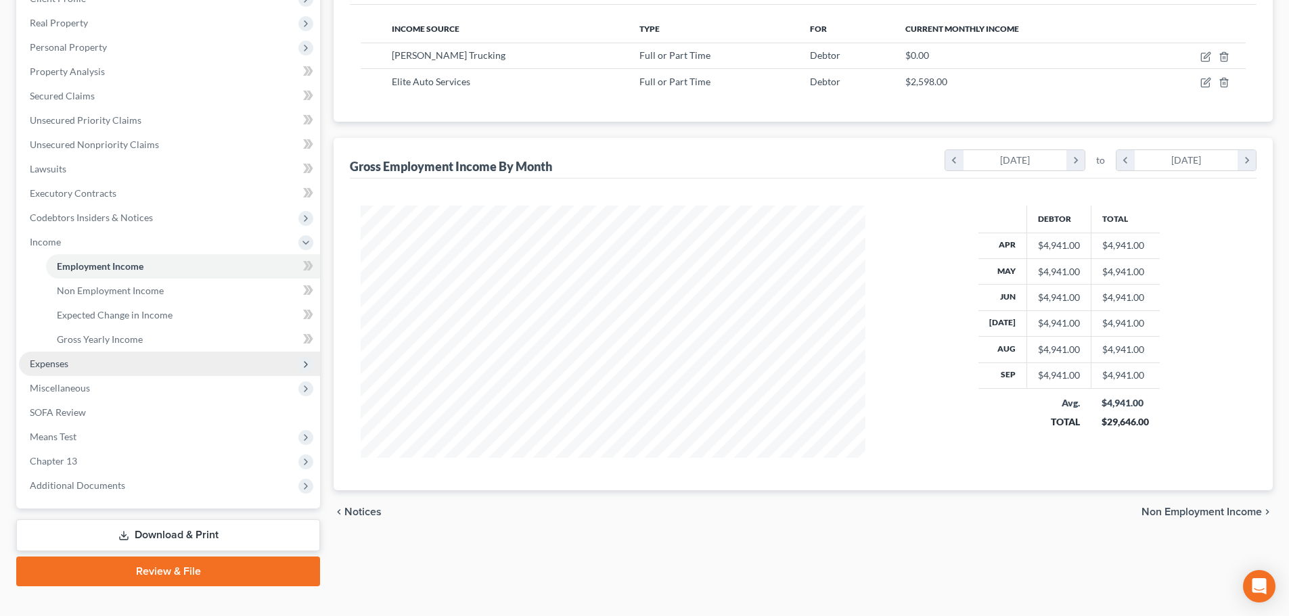
click at [55, 367] on span "Expenses" at bounding box center [49, 363] width 39 height 11
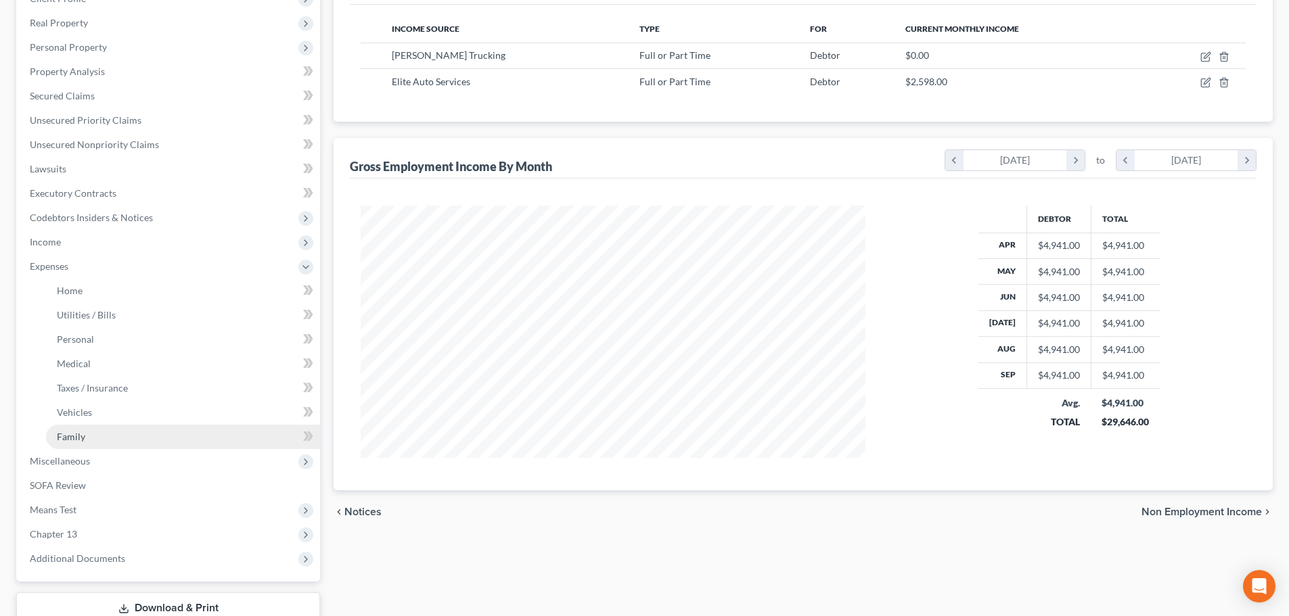
click at [73, 440] on span "Family" at bounding box center [71, 436] width 28 height 11
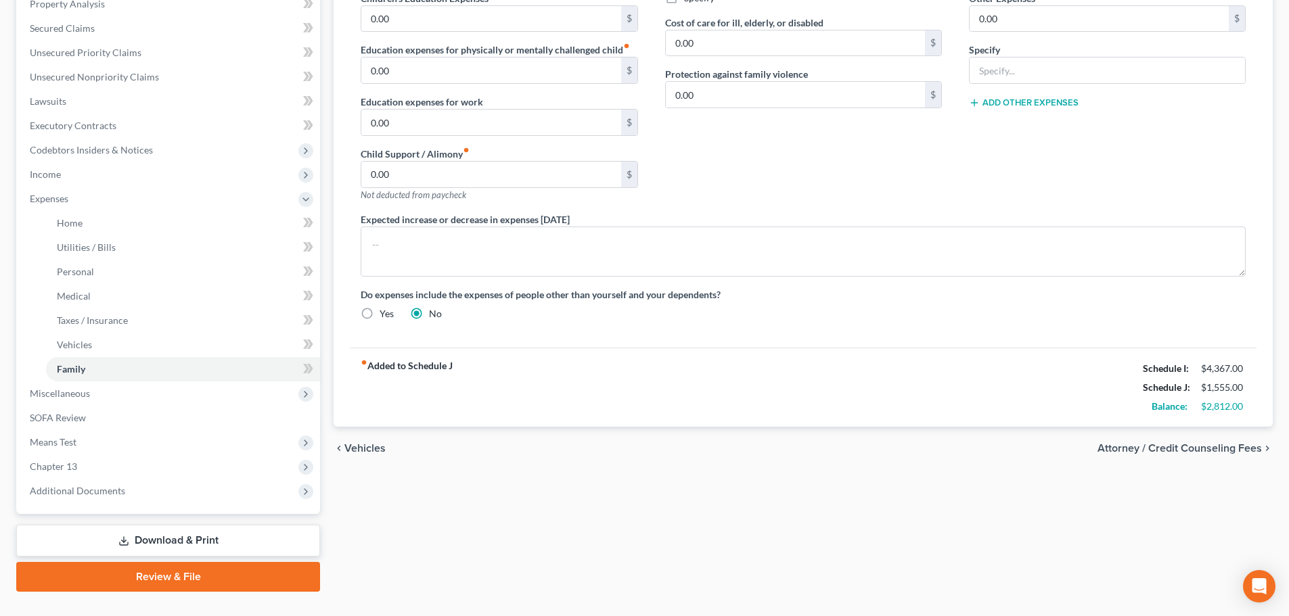
scroll to position [68, 0]
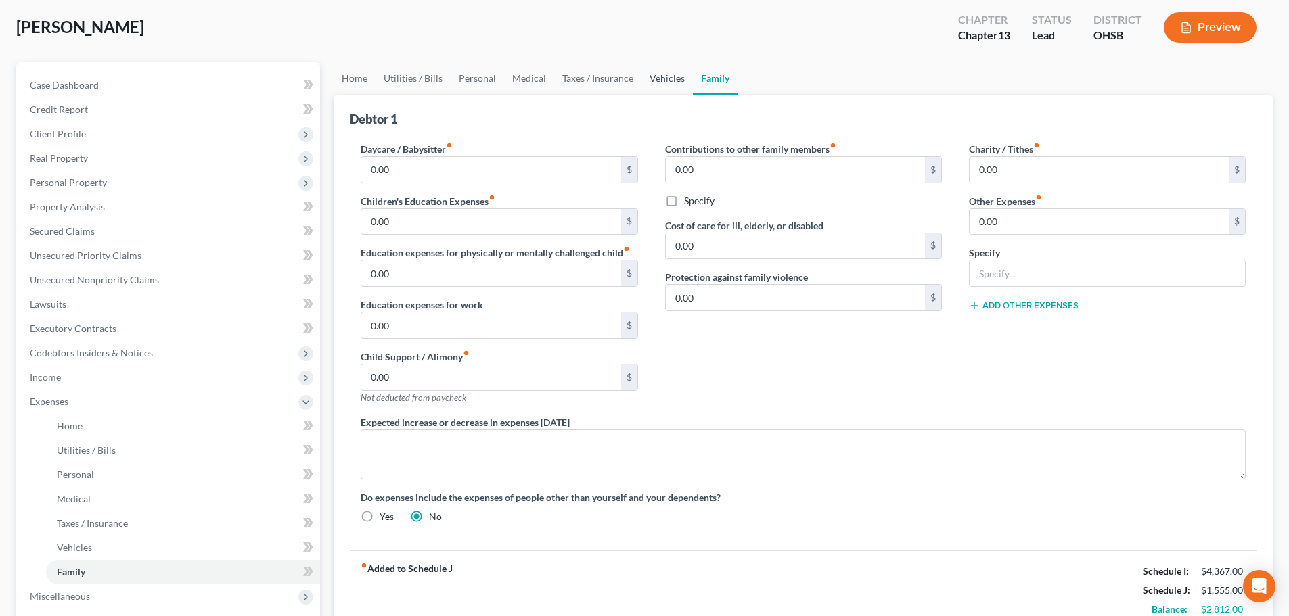
click at [648, 76] on link "Vehicles" at bounding box center [666, 78] width 51 height 32
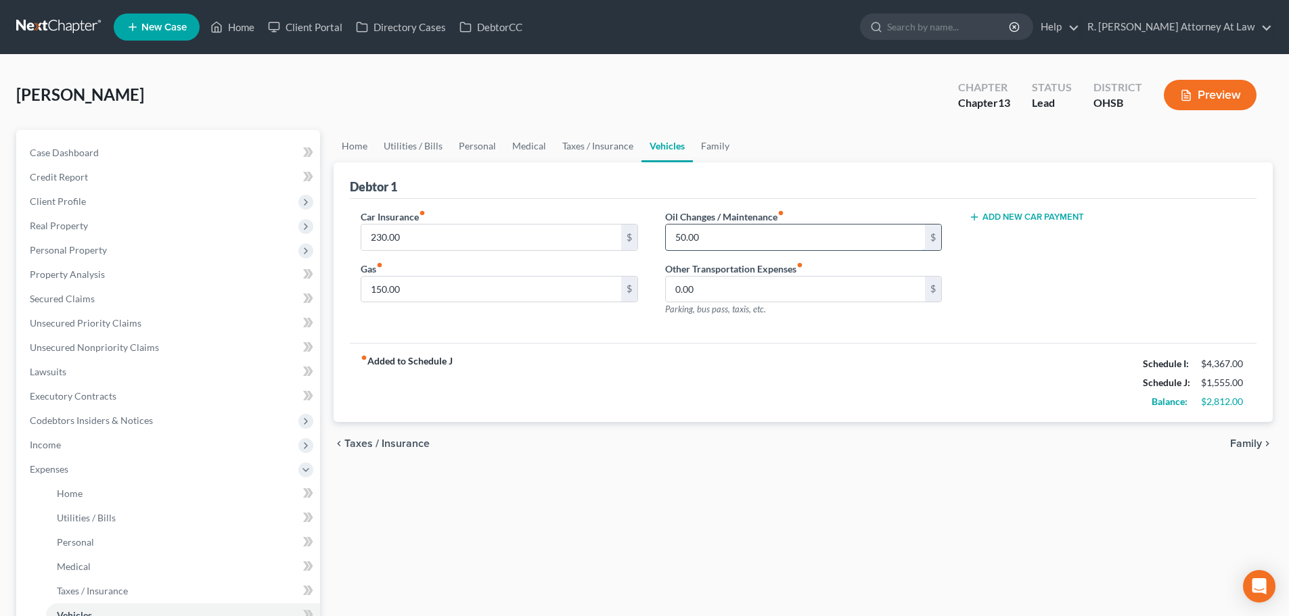
click at [710, 236] on input "50.00" at bounding box center [795, 238] width 259 height 26
click at [931, 369] on div "fiber_manual_record Added to Schedule J Schedule I: $4,367.00 Schedule J: $1,55…" at bounding box center [803, 382] width 906 height 79
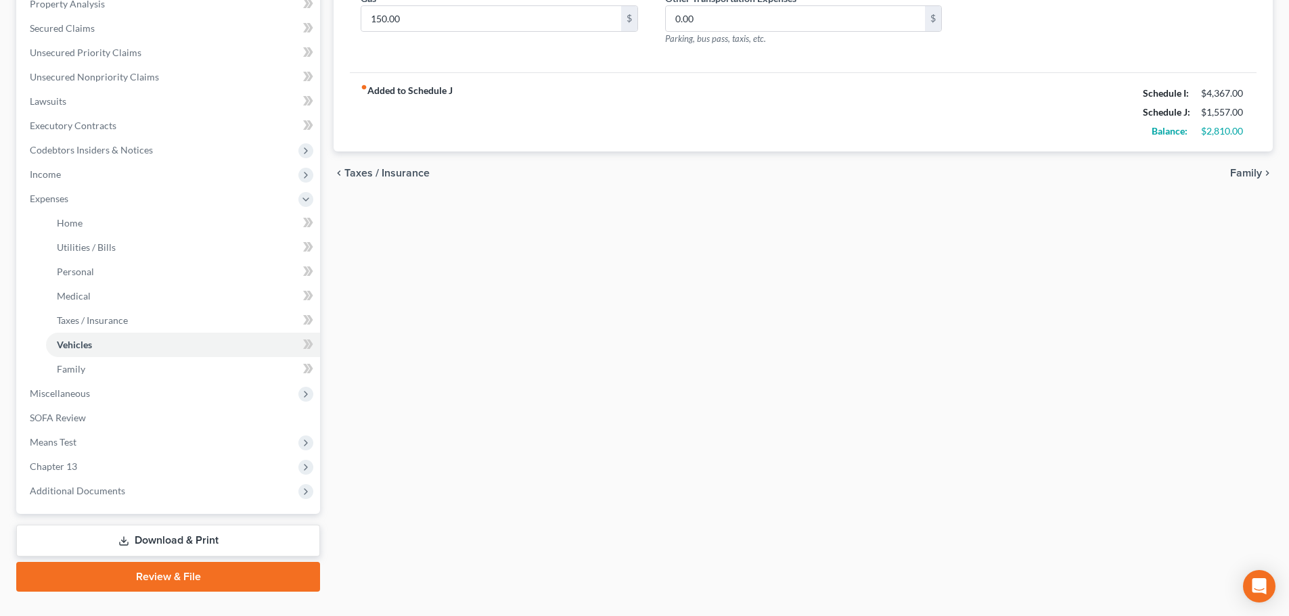
click at [143, 536] on link "Download & Print" at bounding box center [168, 541] width 304 height 32
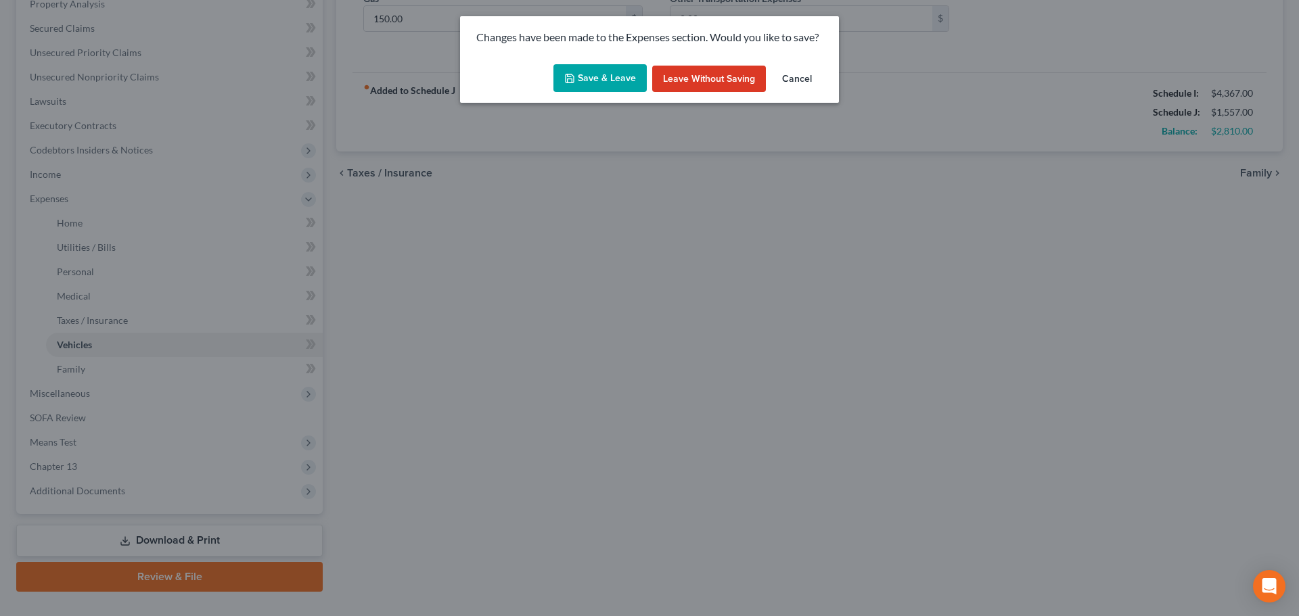
click at [598, 77] on button "Save & Leave" at bounding box center [599, 78] width 93 height 28
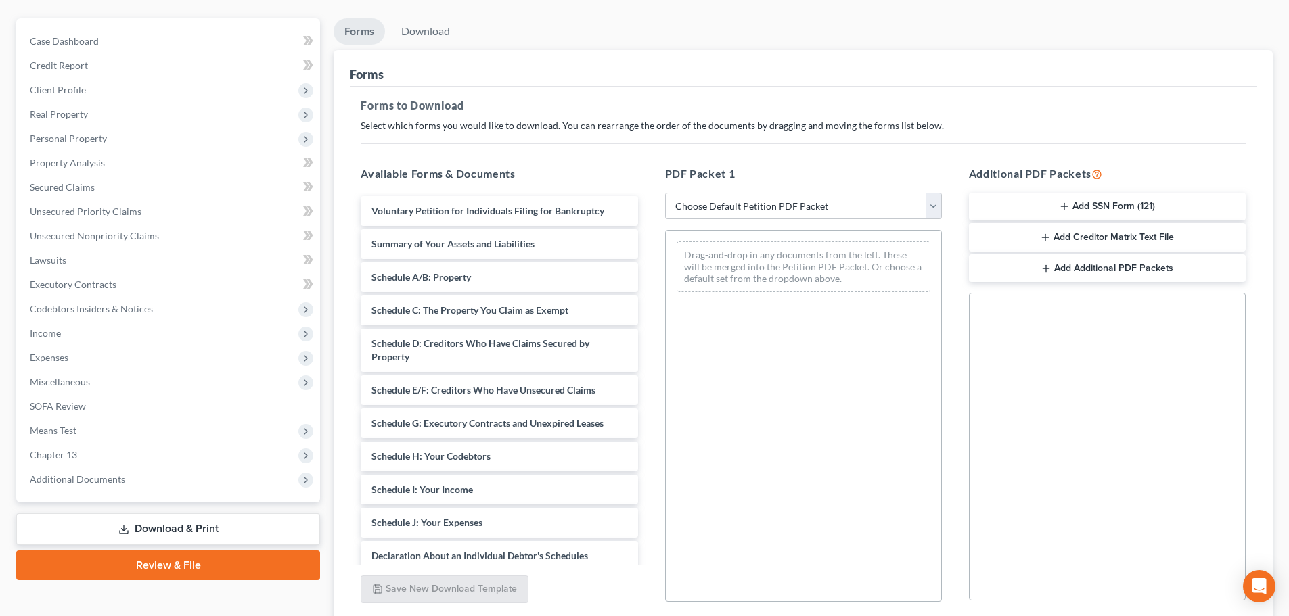
scroll to position [219, 0]
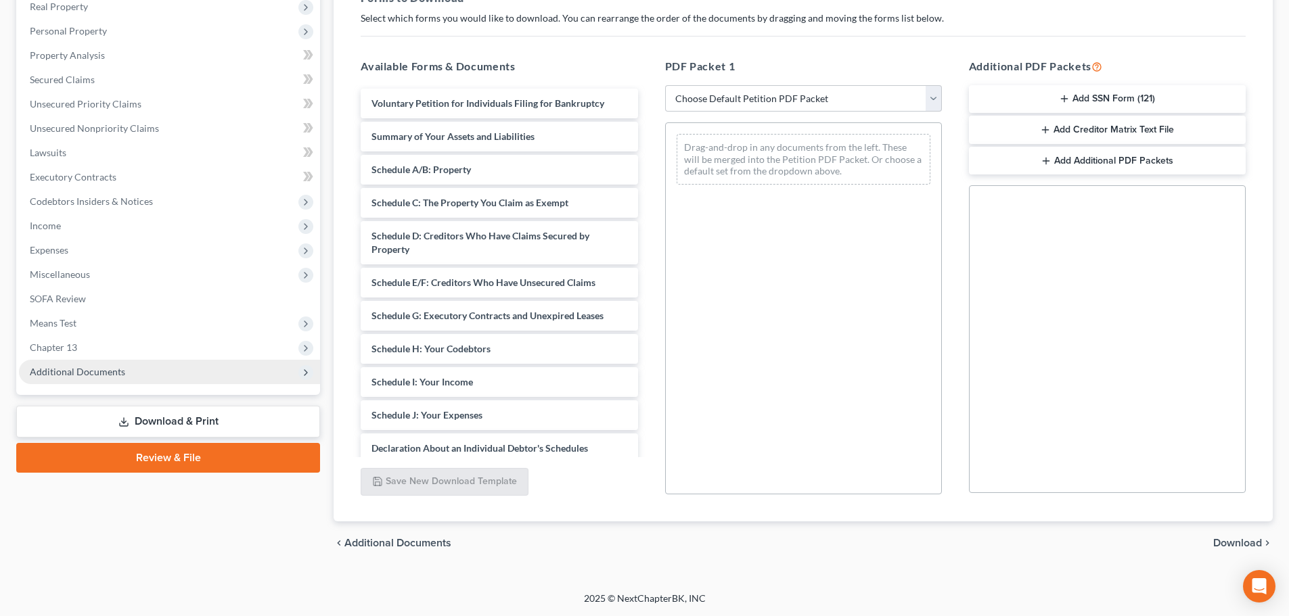
click at [77, 375] on span "Additional Documents" at bounding box center [77, 371] width 95 height 11
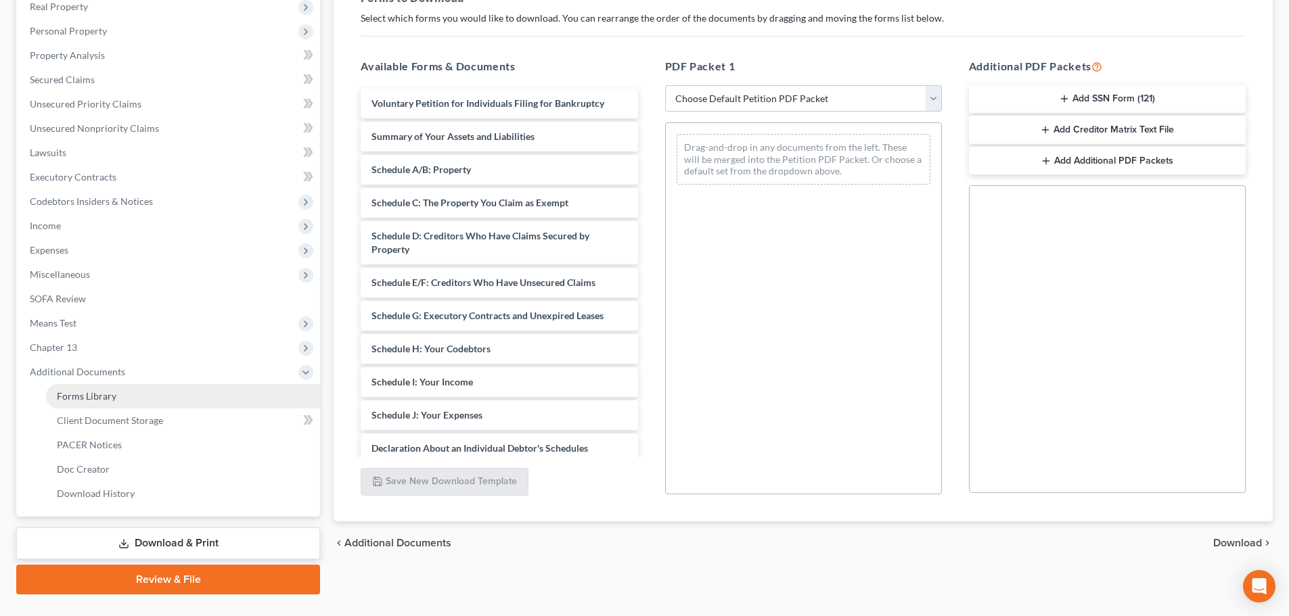
click at [97, 395] on span "Forms Library" at bounding box center [87, 395] width 60 height 11
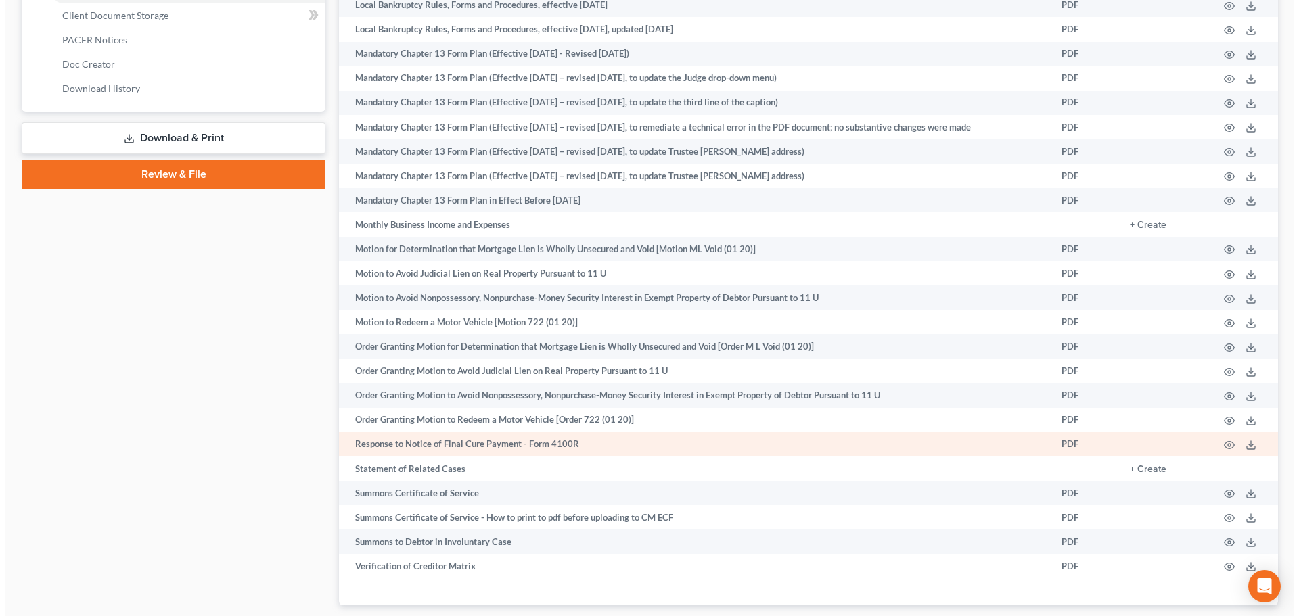
scroll to position [708, 0]
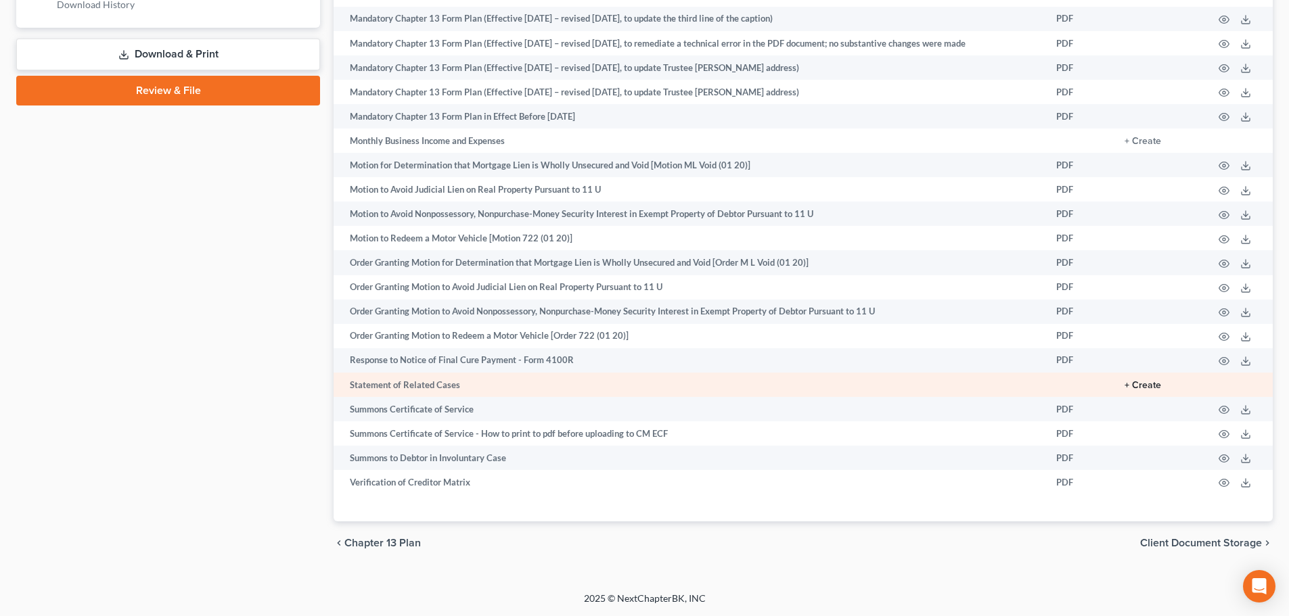
click at [1145, 385] on button "+ Create" at bounding box center [1142, 385] width 37 height 9
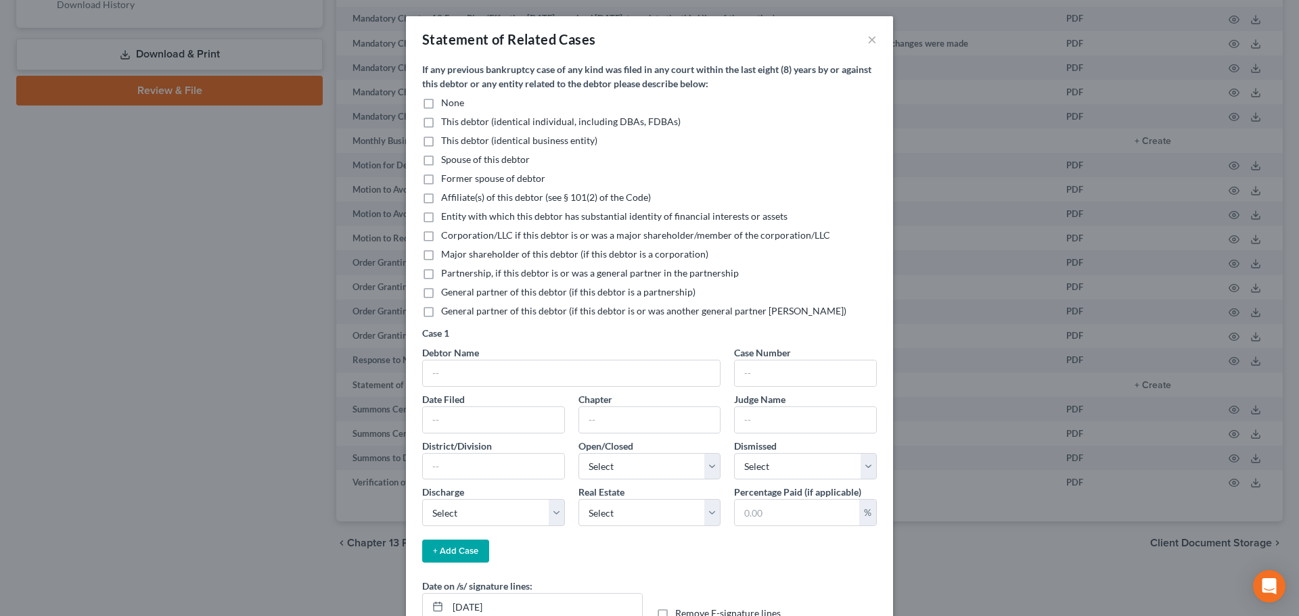
click at [441, 101] on label "None" at bounding box center [452, 103] width 23 height 14
click at [446, 101] on input "None" at bounding box center [450, 100] width 9 height 9
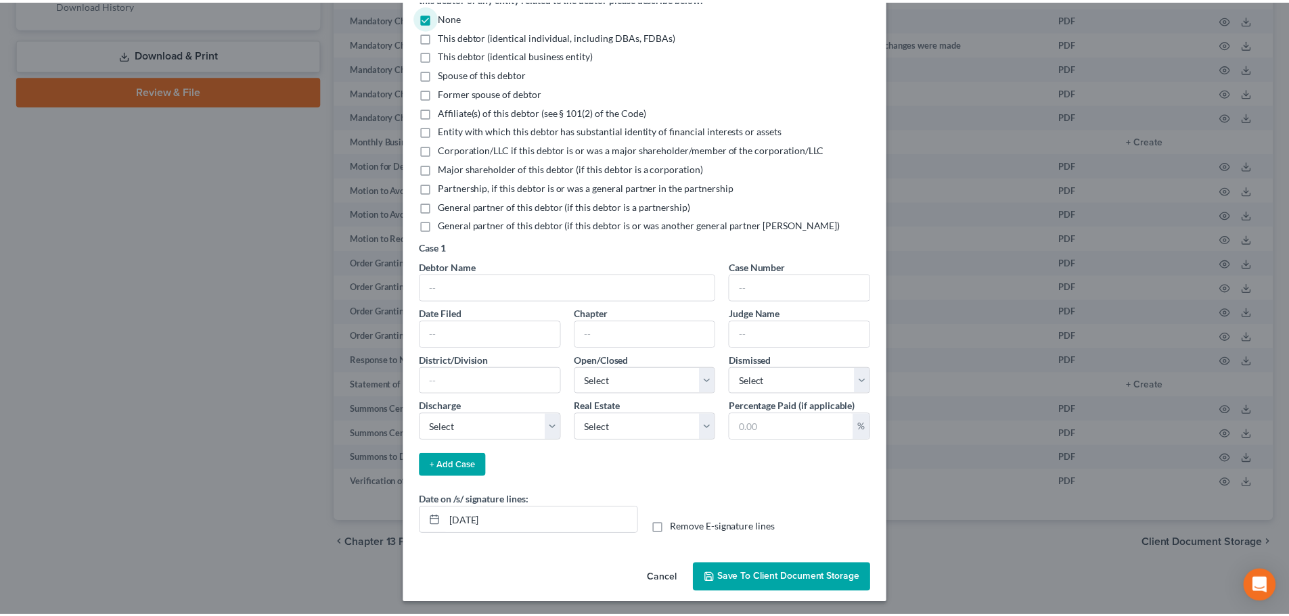
scroll to position [89, 0]
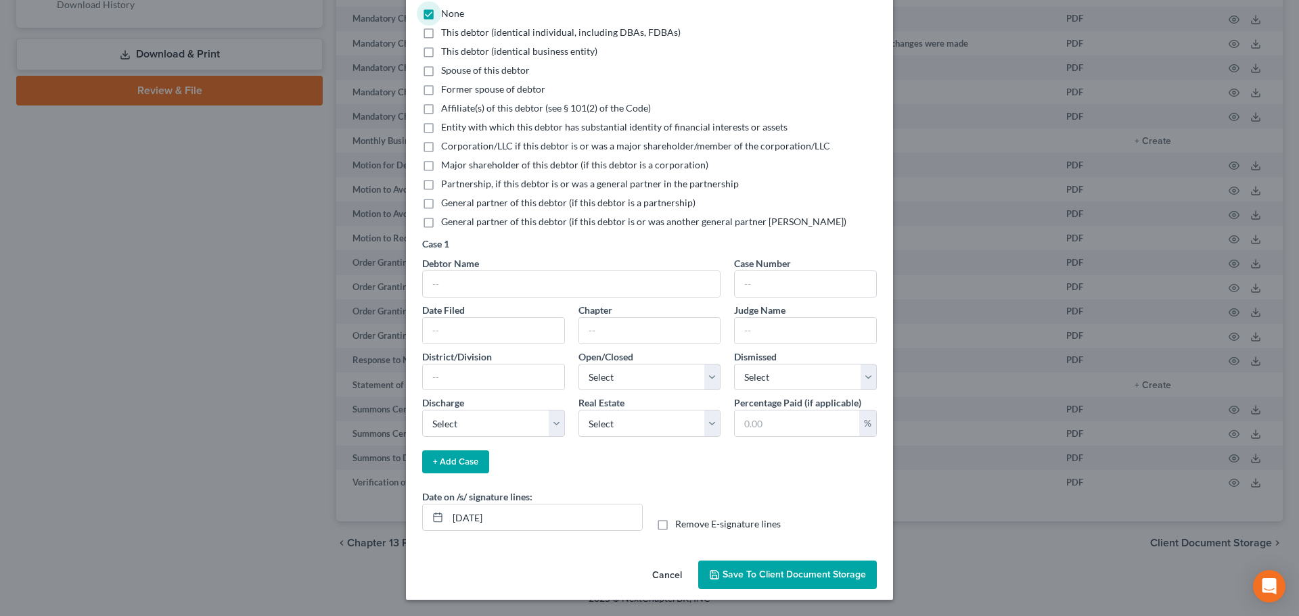
click at [764, 570] on span "Save to Client Document Storage" at bounding box center [793, 574] width 143 height 11
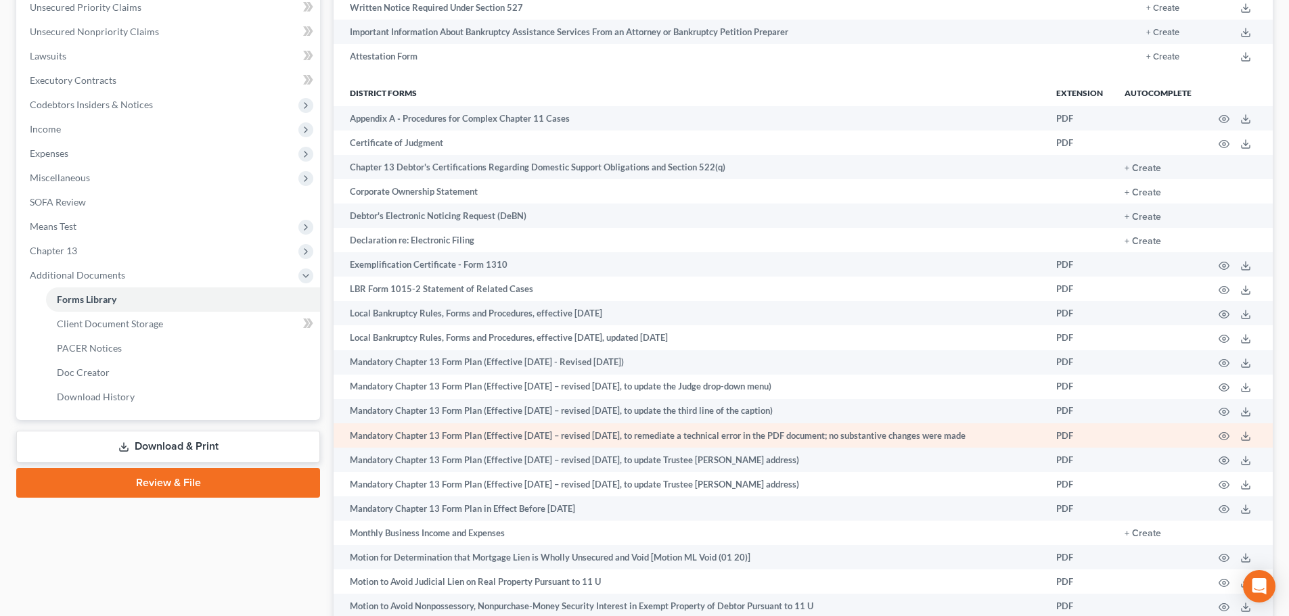
scroll to position [302, 0]
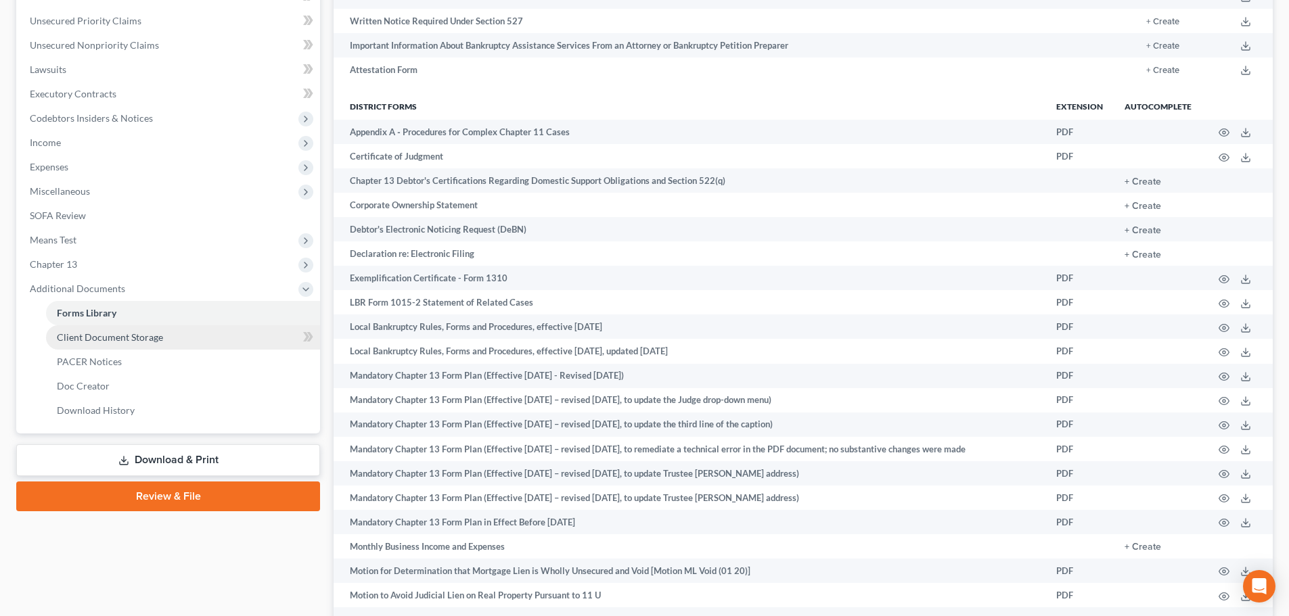
click at [122, 329] on link "Client Document Storage" at bounding box center [183, 337] width 274 height 24
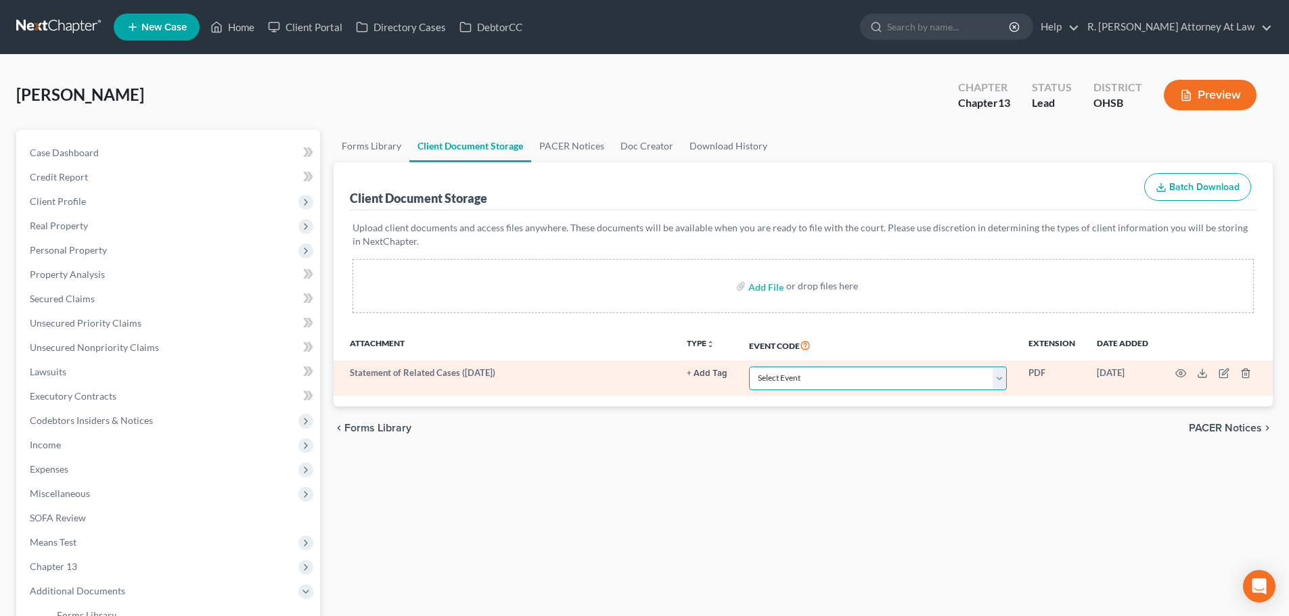
click at [796, 373] on select "Select Event 20 Largest Unsecured Creditors Amended Document Amended List of Cr…" at bounding box center [878, 379] width 258 height 24
click at [749, 367] on select "Select Event 20 Largest Unsecured Creditors Amended Document Amended List of Cr…" at bounding box center [878, 379] width 258 height 24
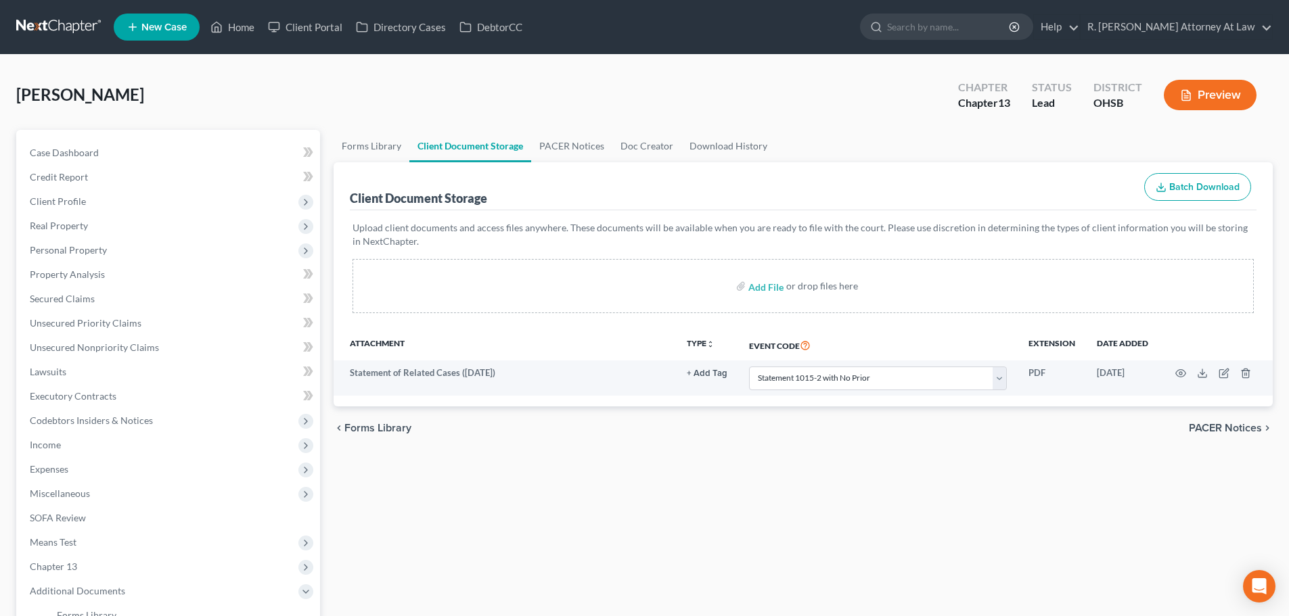
drag, startPoint x: 811, startPoint y: 428, endPoint x: 809, endPoint y: 421, distance: 7.1
click at [811, 428] on div "chevron_left Forms Library PACER Notices chevron_right" at bounding box center [802, 428] width 939 height 43
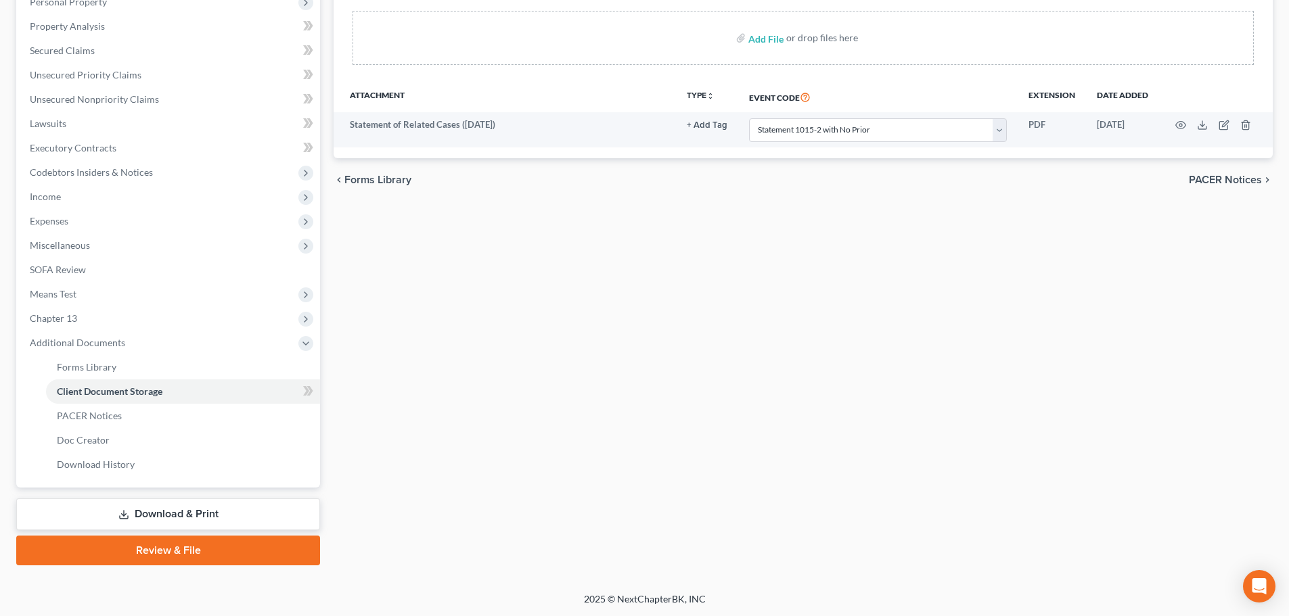
scroll to position [249, 0]
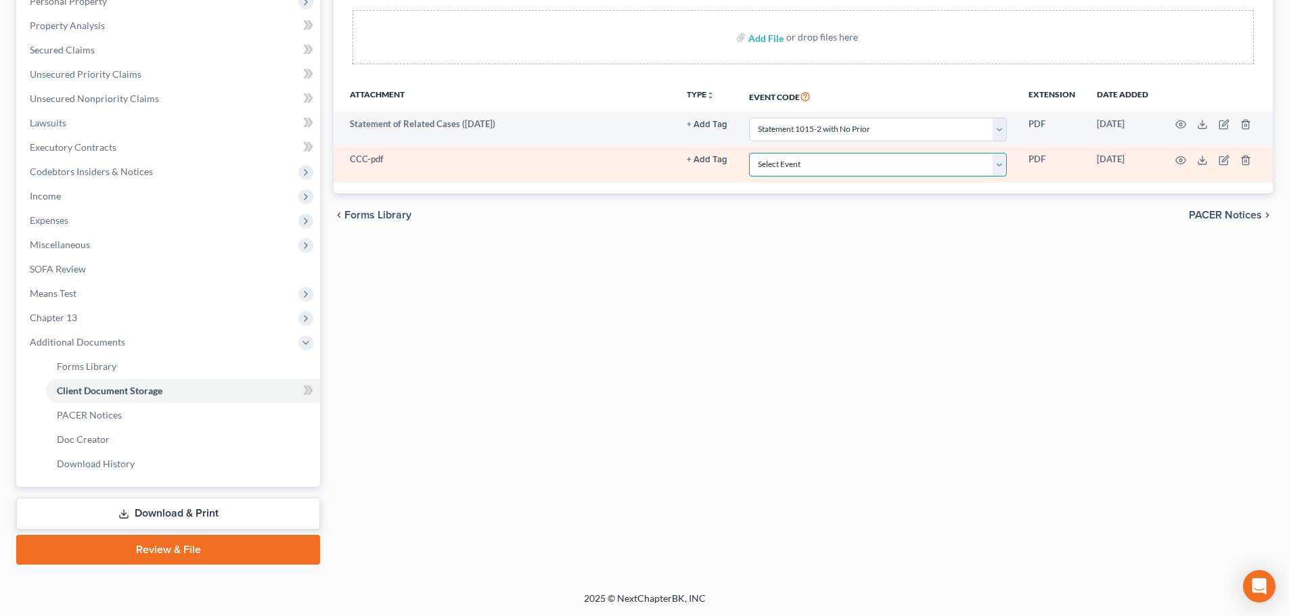
click at [833, 166] on select "Select Event 20 Largest Unsecured Creditors Amended Document Amended List of Cr…" at bounding box center [878, 165] width 258 height 24
click at [749, 153] on select "Select Event 20 Largest Unsecured Creditors Amended Document Amended List of Cr…" at bounding box center [878, 165] width 258 height 24
click at [1176, 160] on icon "button" at bounding box center [1180, 160] width 11 height 11
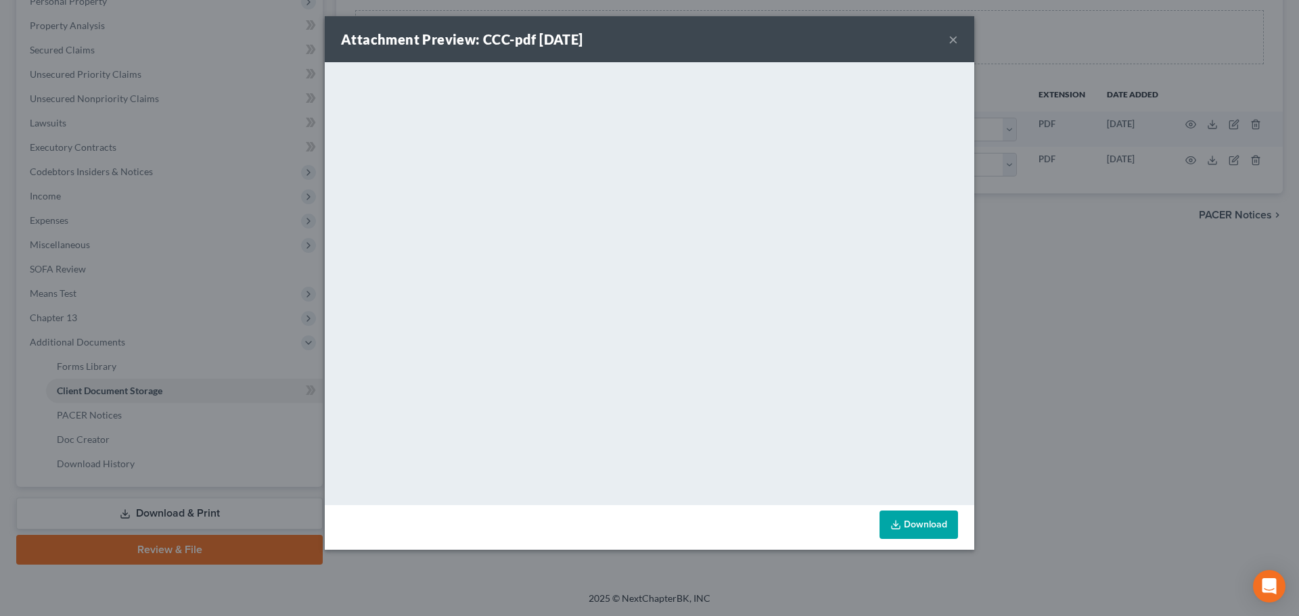
click at [952, 39] on button "×" at bounding box center [952, 39] width 9 height 16
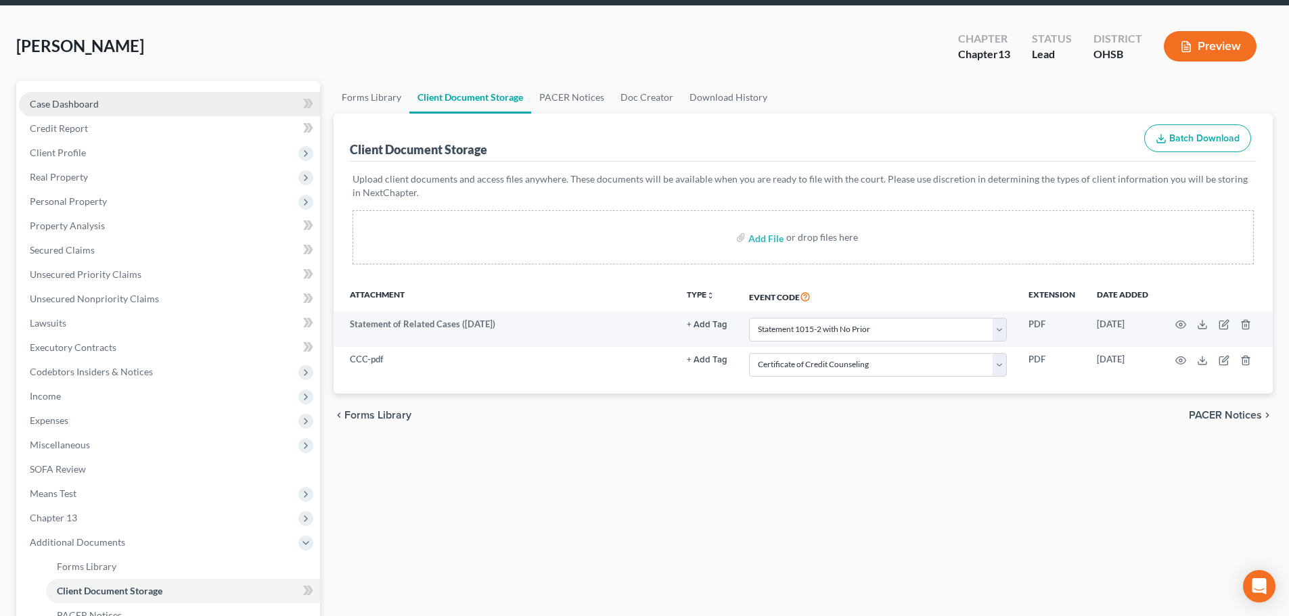
scroll to position [46, 0]
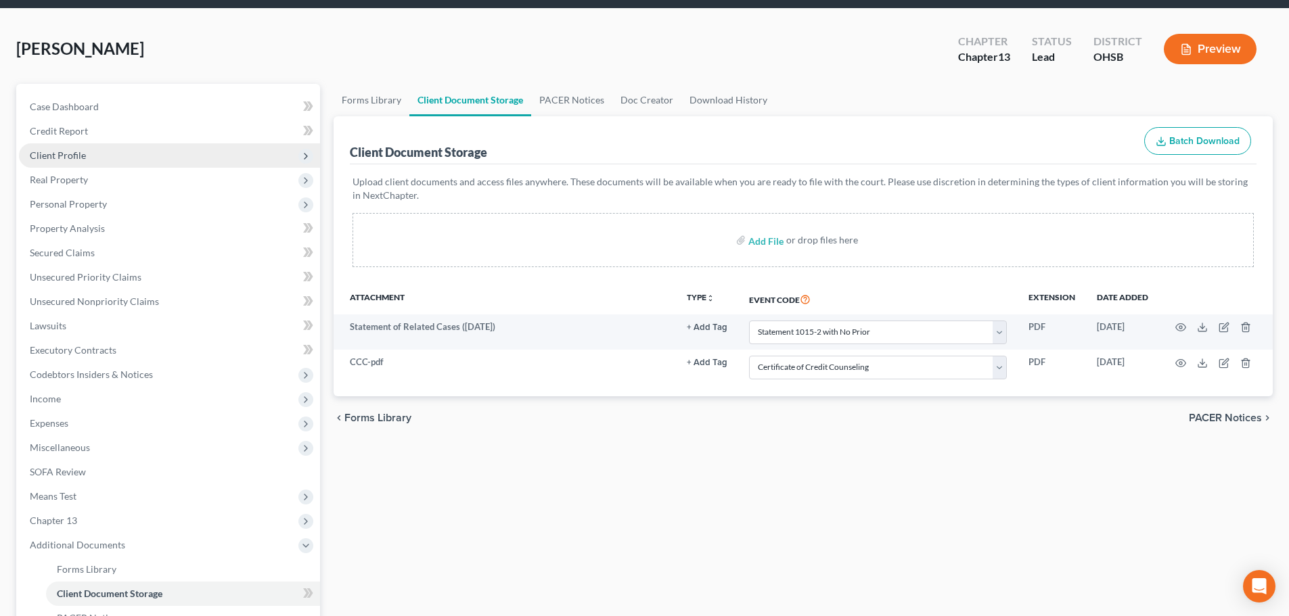
click at [91, 149] on span "Client Profile" at bounding box center [169, 155] width 301 height 24
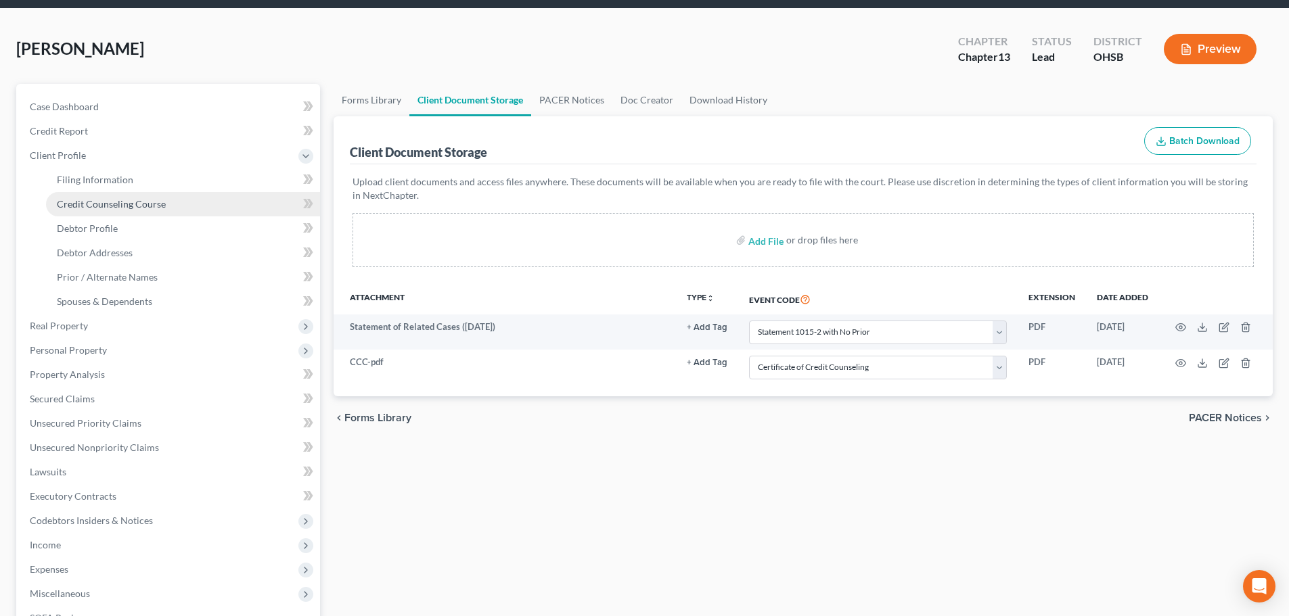
drag, startPoint x: 72, startPoint y: 209, endPoint x: 80, endPoint y: 206, distance: 8.6
click at [71, 208] on span "Credit Counseling Course" at bounding box center [111, 203] width 109 height 11
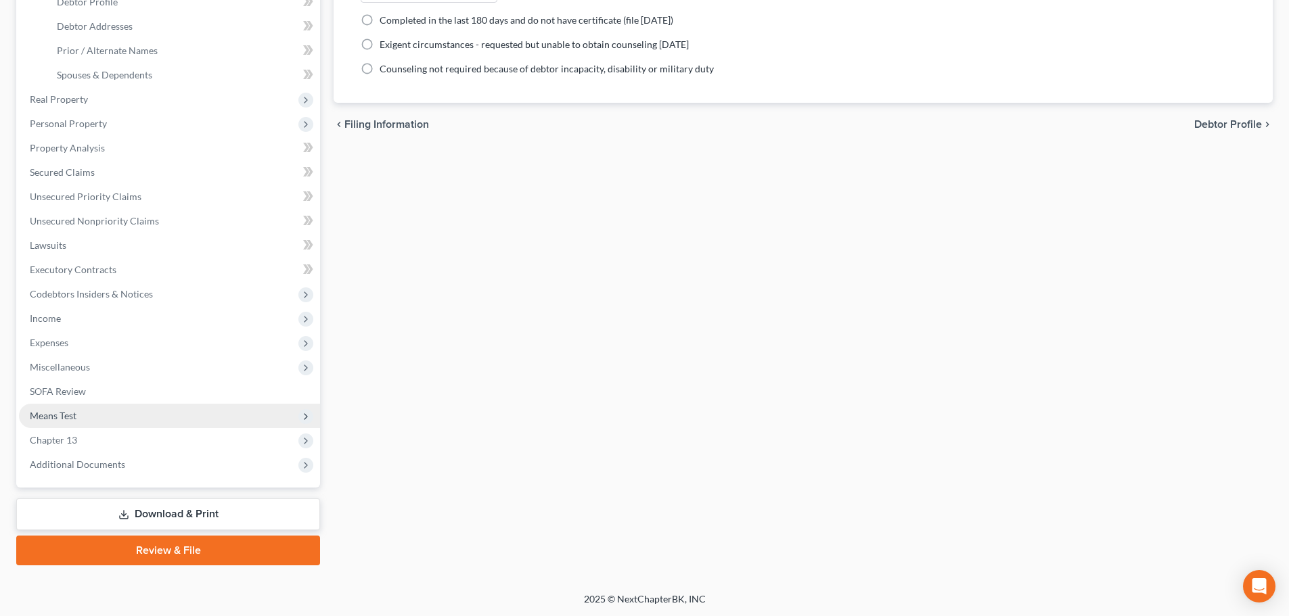
scroll to position [273, 0]
click at [178, 509] on link "Download & Print" at bounding box center [168, 514] width 304 height 32
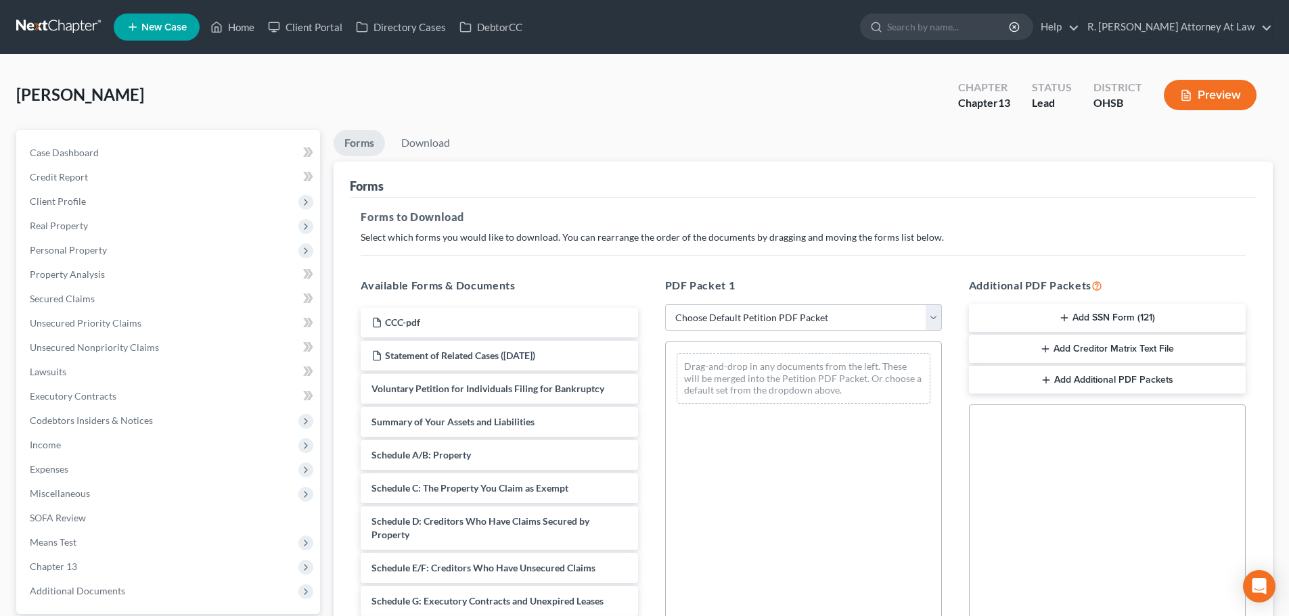
drag, startPoint x: 1145, startPoint y: 315, endPoint x: 1118, endPoint y: 304, distance: 29.4
click at [1138, 313] on button "Add SSN Form (121)" at bounding box center [1107, 318] width 277 height 28
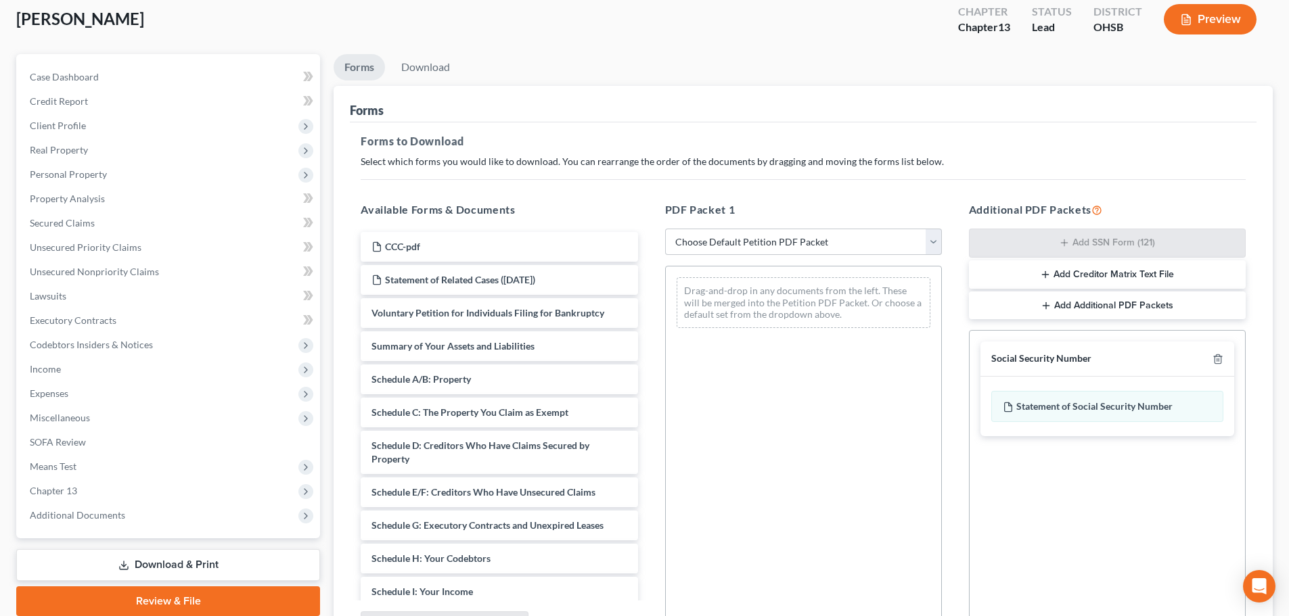
scroll to position [219, 0]
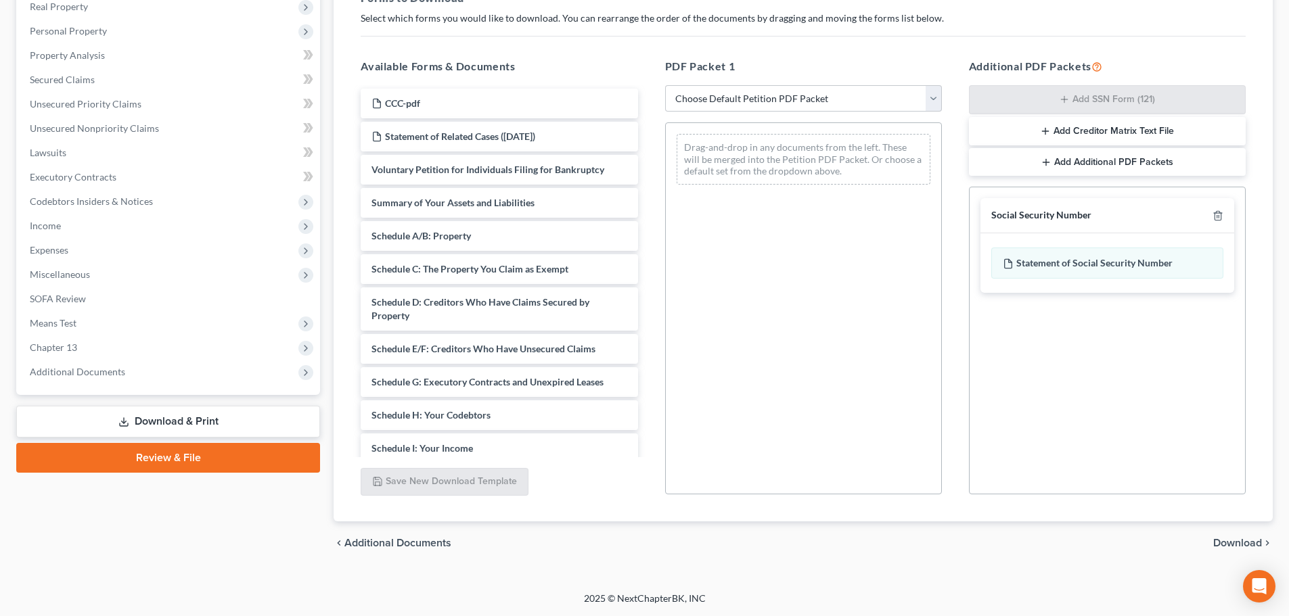
drag, startPoint x: 1243, startPoint y: 546, endPoint x: 1198, endPoint y: 513, distance: 56.2
click at [1243, 545] on span "Download" at bounding box center [1237, 543] width 49 height 11
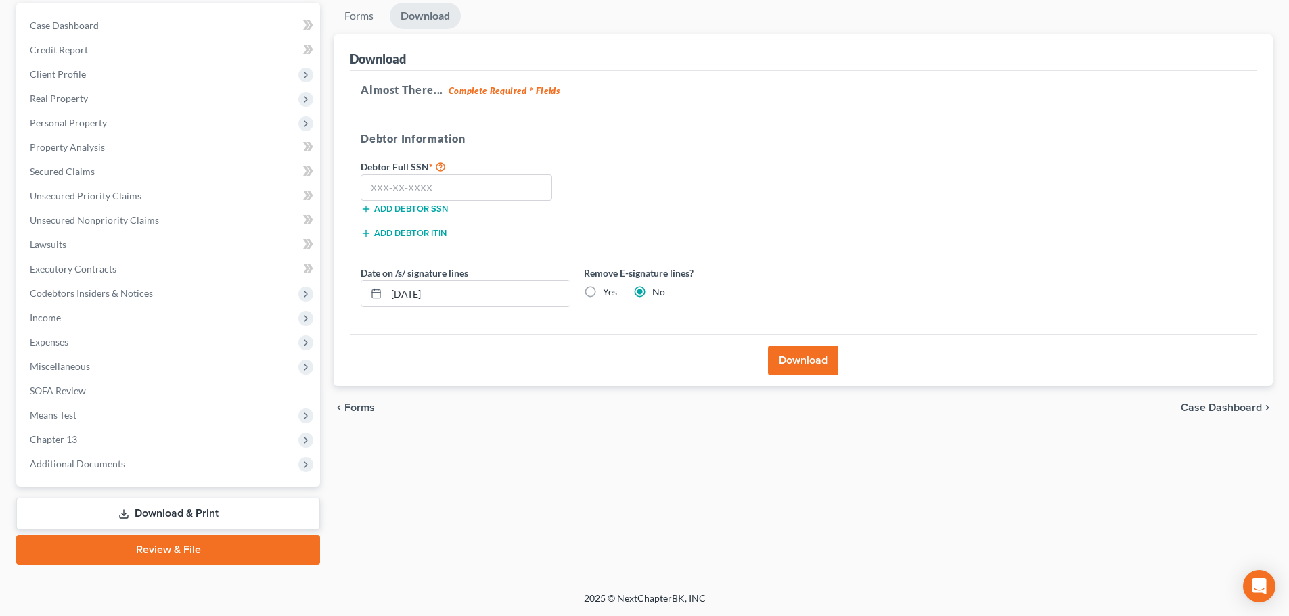
scroll to position [127, 0]
click at [421, 187] on input "text" at bounding box center [456, 188] width 191 height 27
click at [790, 362] on button "Download" at bounding box center [803, 361] width 70 height 30
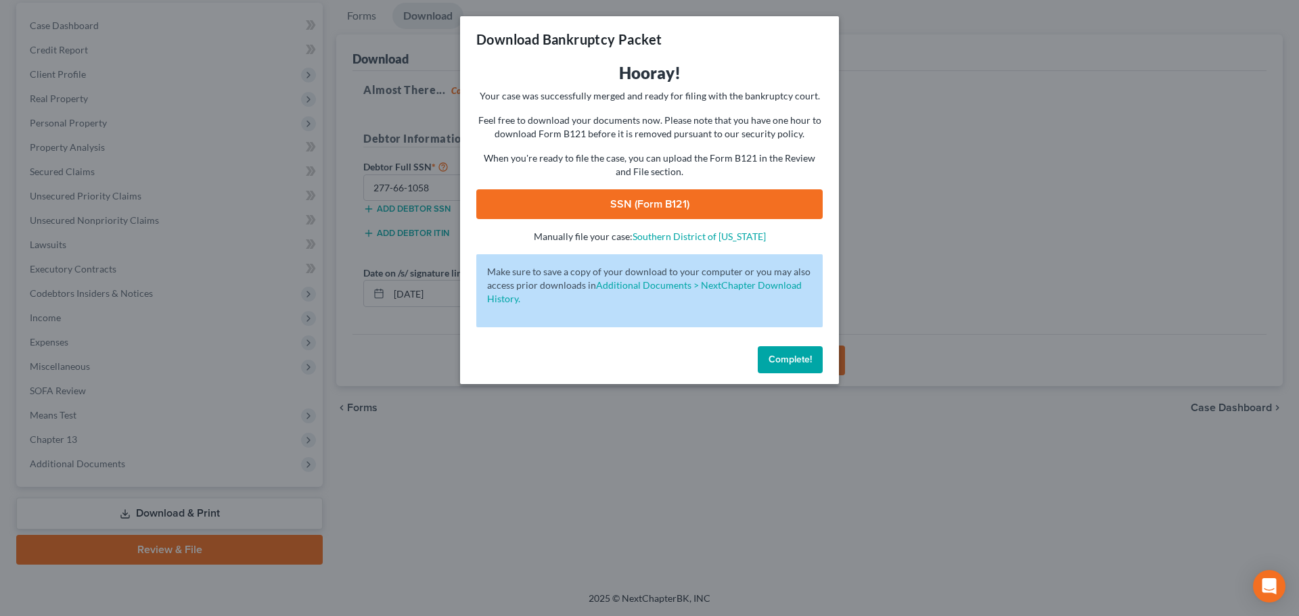
drag, startPoint x: 624, startPoint y: 198, endPoint x: 660, endPoint y: 198, distance: 35.2
click at [624, 198] on link "SSN (Form B121)" at bounding box center [649, 204] width 346 height 30
click at [773, 356] on span "Complete!" at bounding box center [789, 359] width 43 height 11
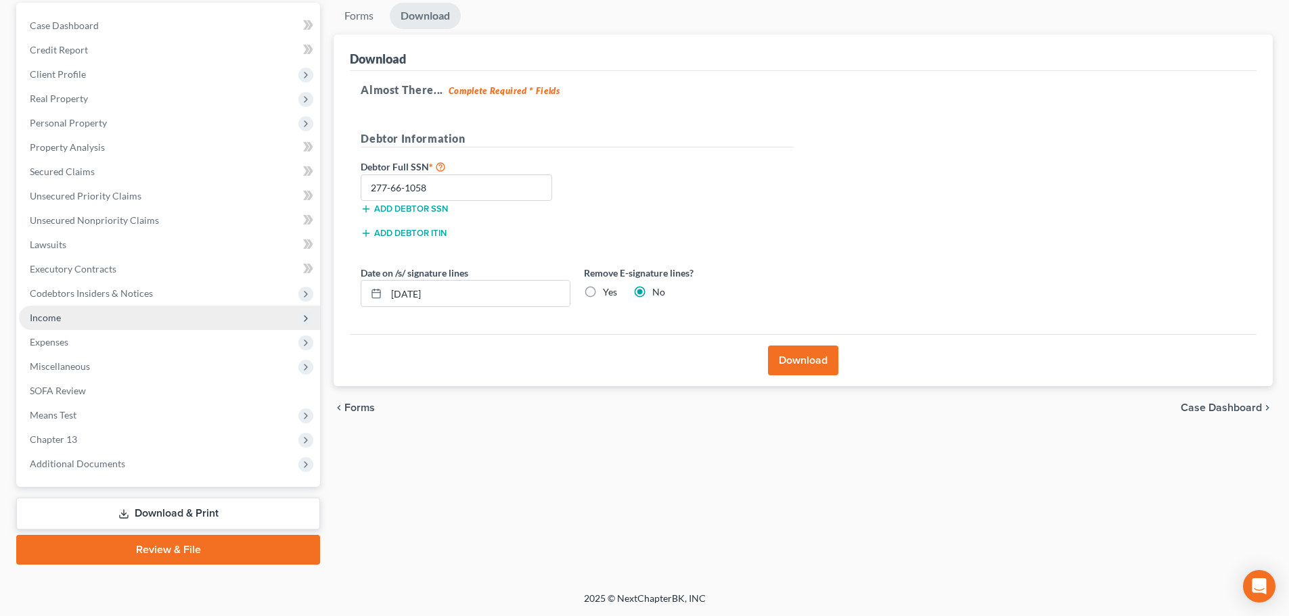
click at [51, 317] on span "Income" at bounding box center [45, 317] width 31 height 11
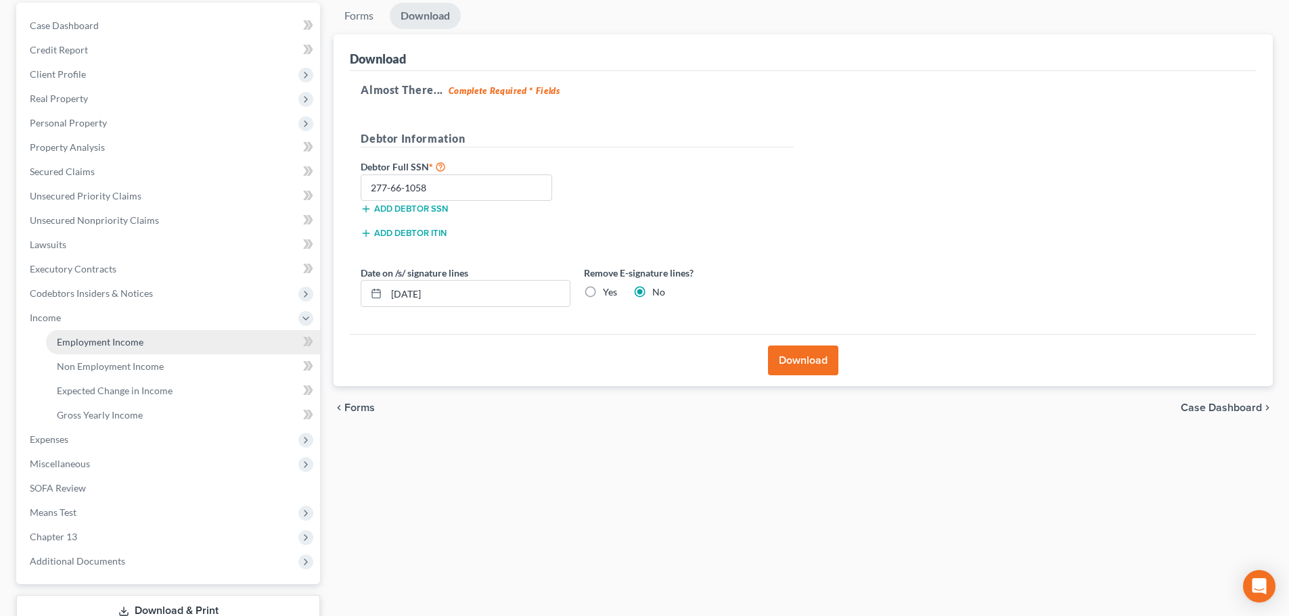
click at [62, 344] on span "Employment Income" at bounding box center [100, 341] width 87 height 11
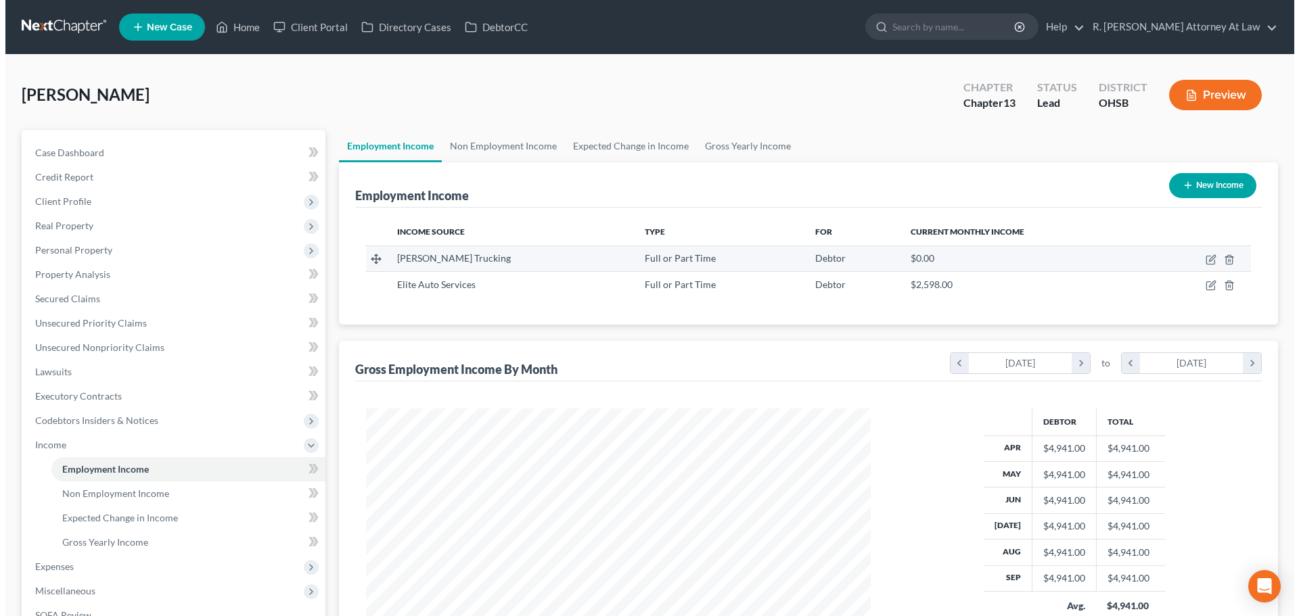
scroll to position [252, 532]
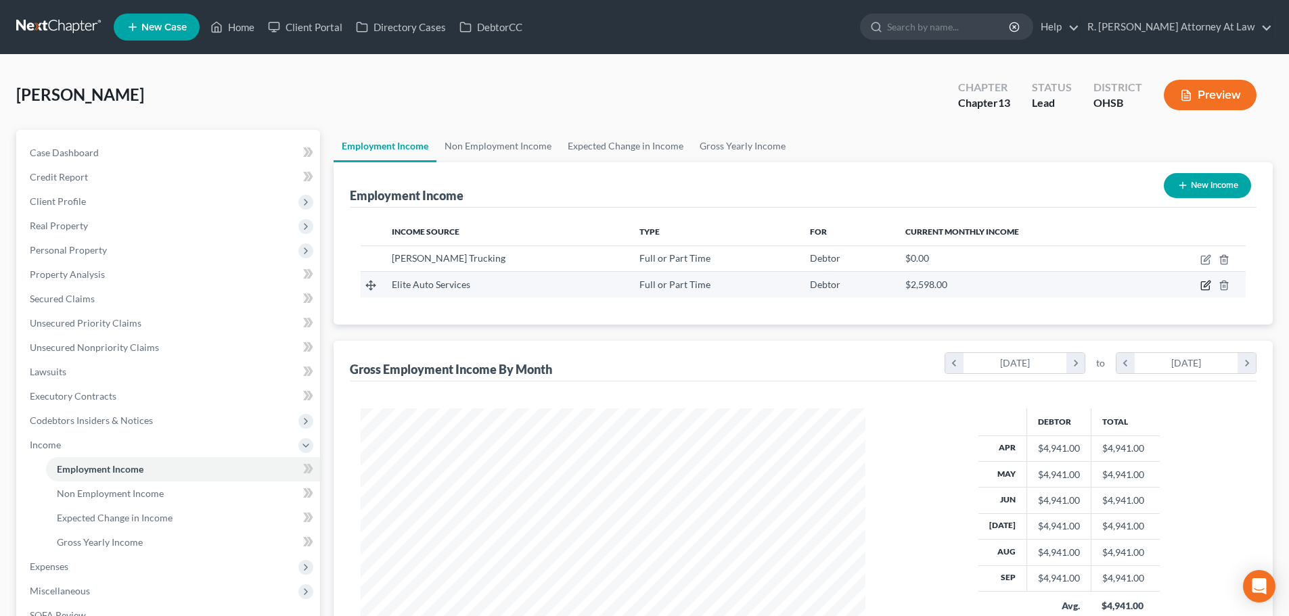
click at [1205, 283] on icon "button" at bounding box center [1205, 285] width 11 height 11
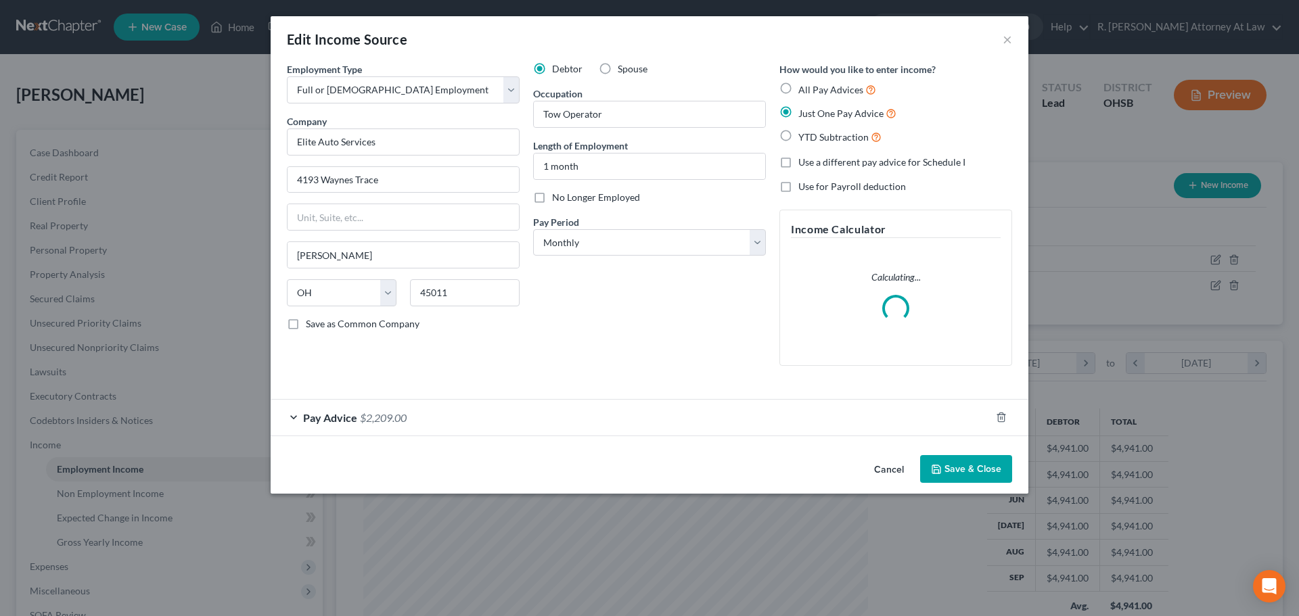
scroll to position [254, 536]
click at [622, 319] on div "Debtor Spouse Occupation Tow Operator Length of Employment 1 month No Longer Em…" at bounding box center [649, 219] width 246 height 315
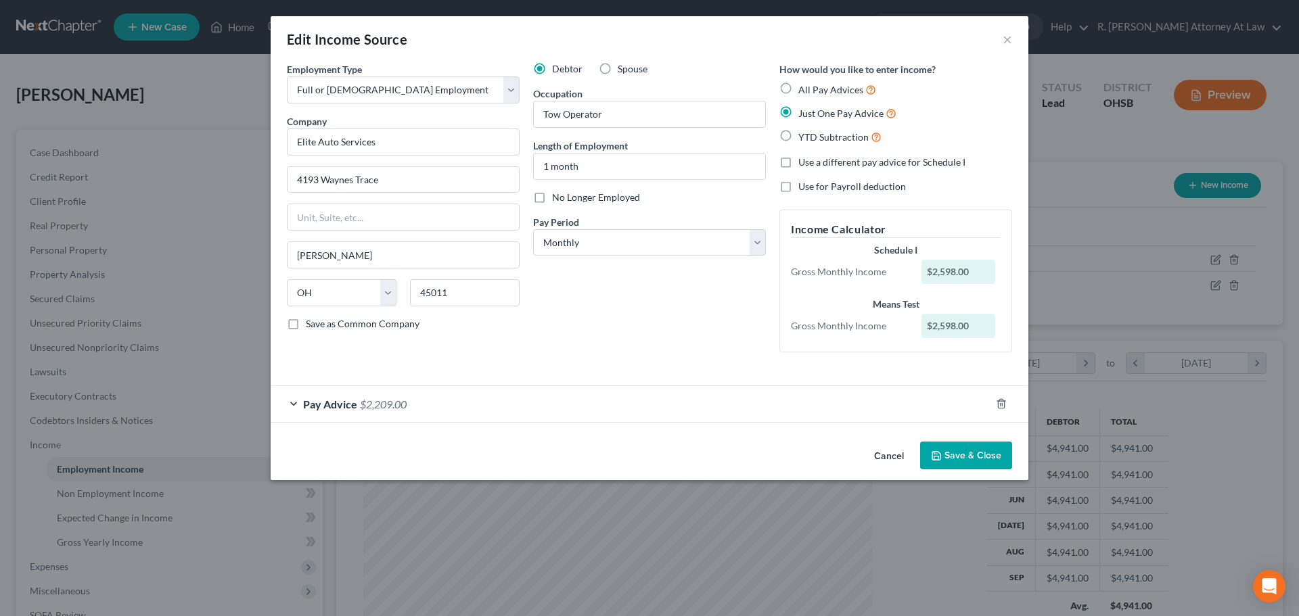
click at [968, 472] on div "Cancel Save & Close" at bounding box center [650, 458] width 758 height 45
click at [946, 457] on button "Save & Close" at bounding box center [966, 456] width 92 height 28
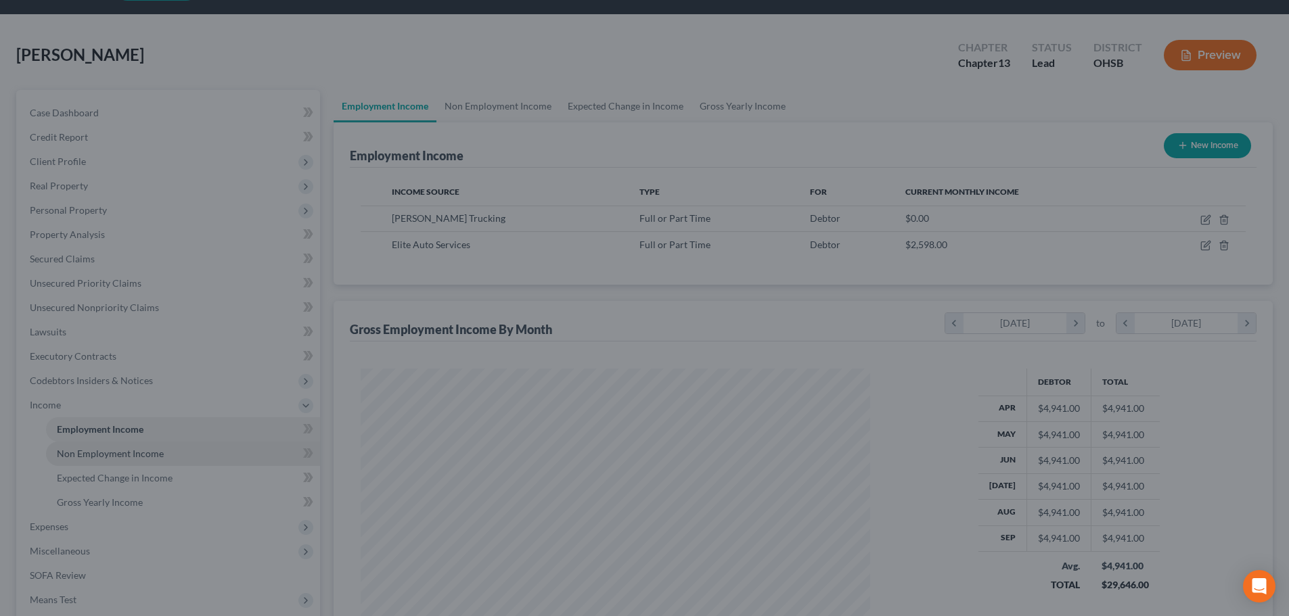
scroll to position [676206, 675927]
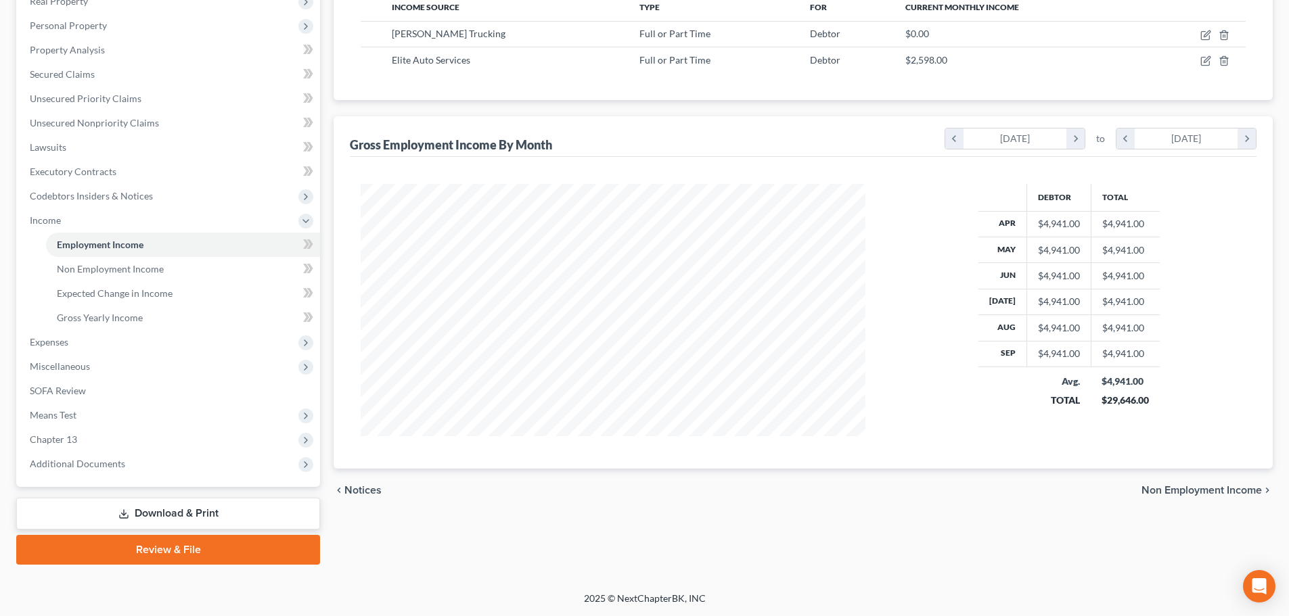
click at [142, 512] on link "Download & Print" at bounding box center [168, 514] width 304 height 32
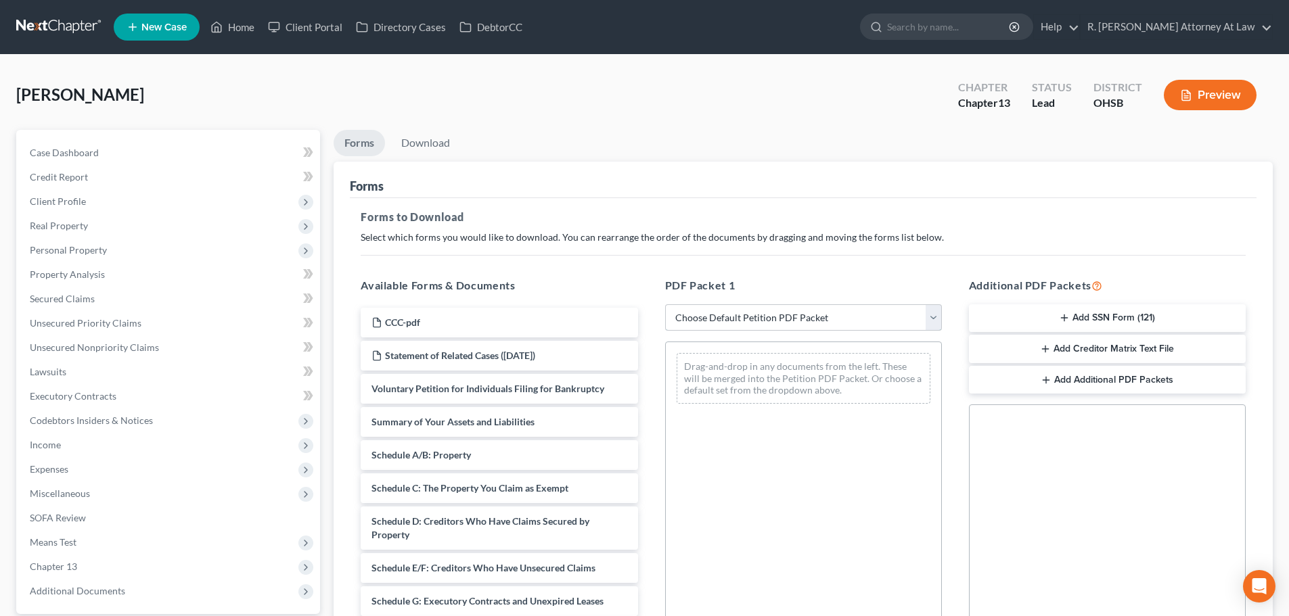
click at [916, 321] on select "Choose Default Petition PDF Packet Complete Bankruptcy Petition (all forms and …" at bounding box center [803, 317] width 277 height 27
click at [665, 304] on select "Choose Default Petition PDF Packet Complete Bankruptcy Petition (all forms and …" at bounding box center [803, 317] width 277 height 27
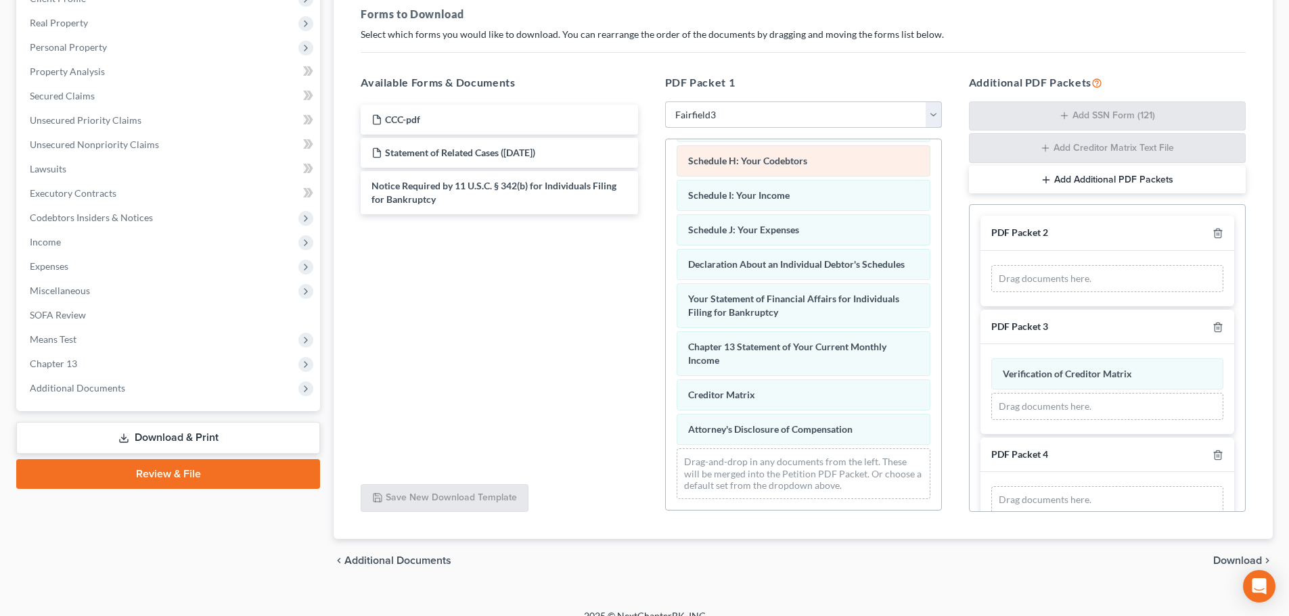
scroll to position [300, 0]
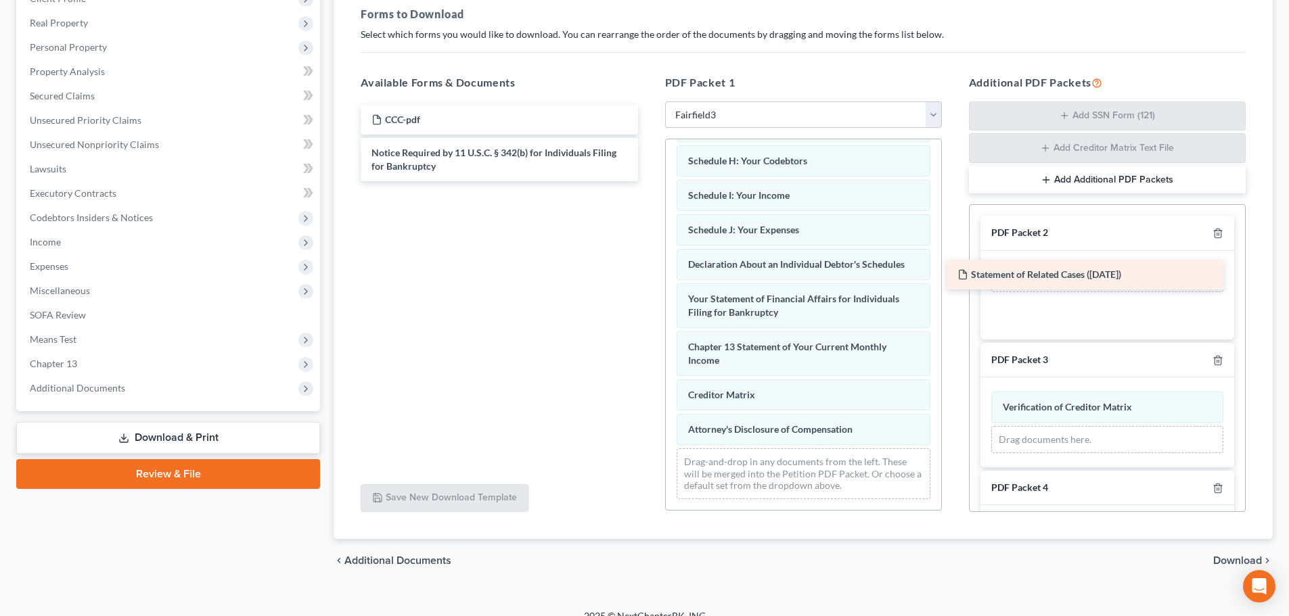
drag, startPoint x: 431, startPoint y: 156, endPoint x: 1017, endPoint y: 277, distance: 598.3
click at [648, 181] on div "Statement of Related Cases (10/14/2025) CCC-pdf Statement of Related Cases (10/…" at bounding box center [499, 143] width 298 height 76
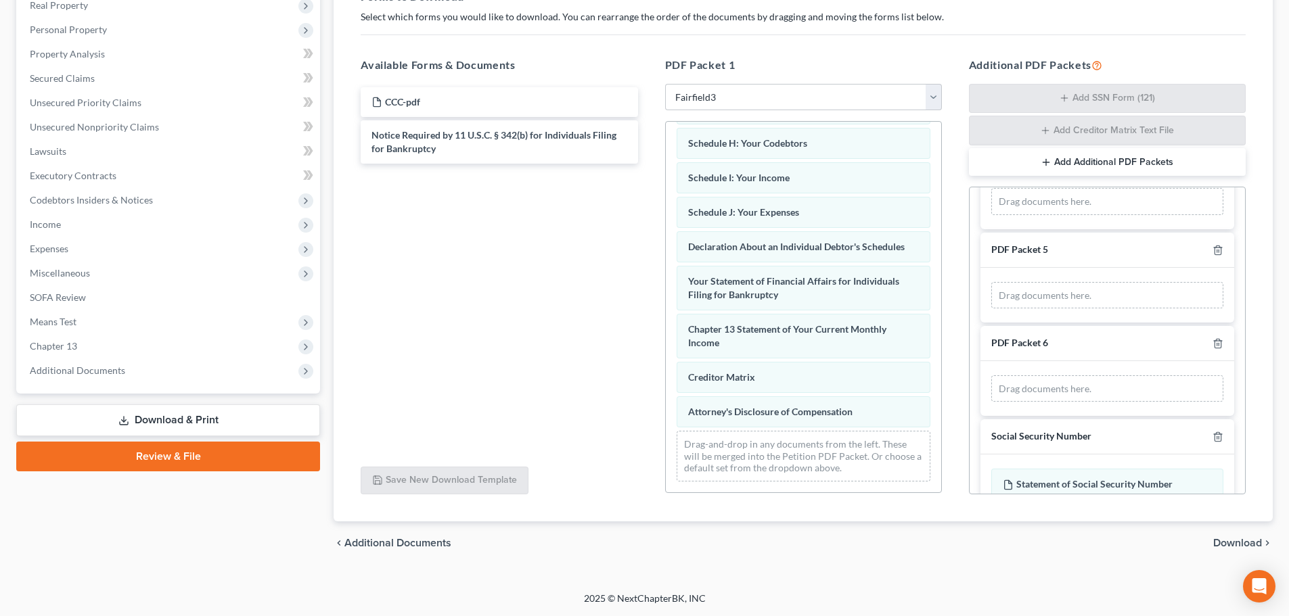
scroll to position [444, 0]
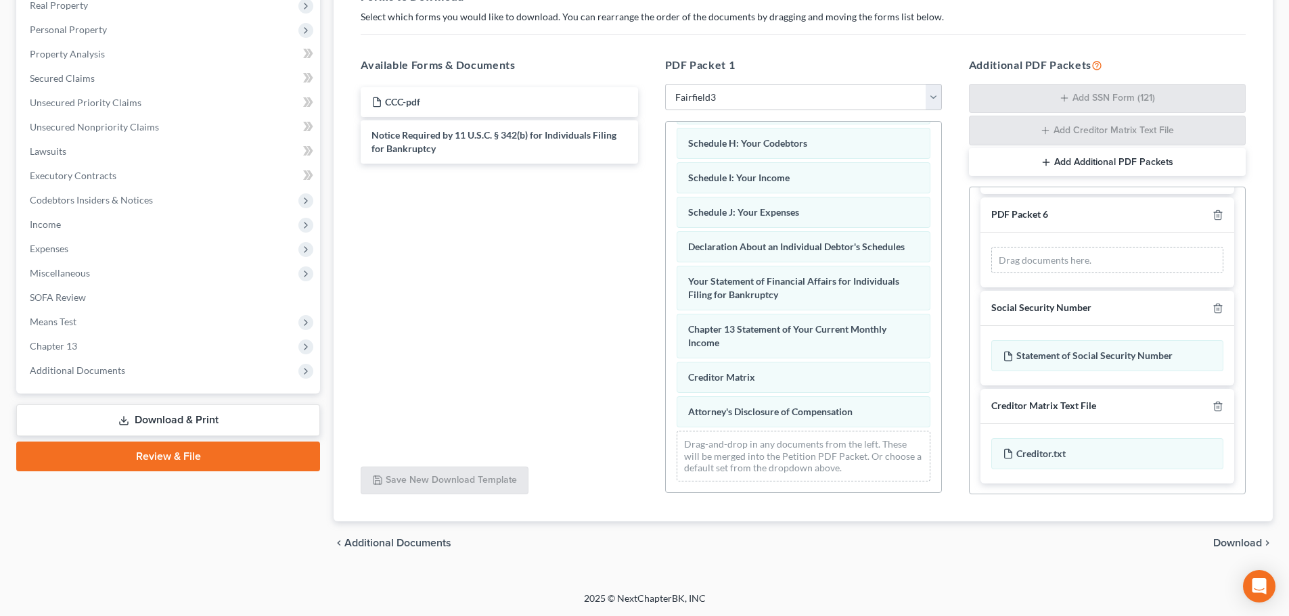
click at [1226, 545] on span "Download" at bounding box center [1237, 543] width 49 height 11
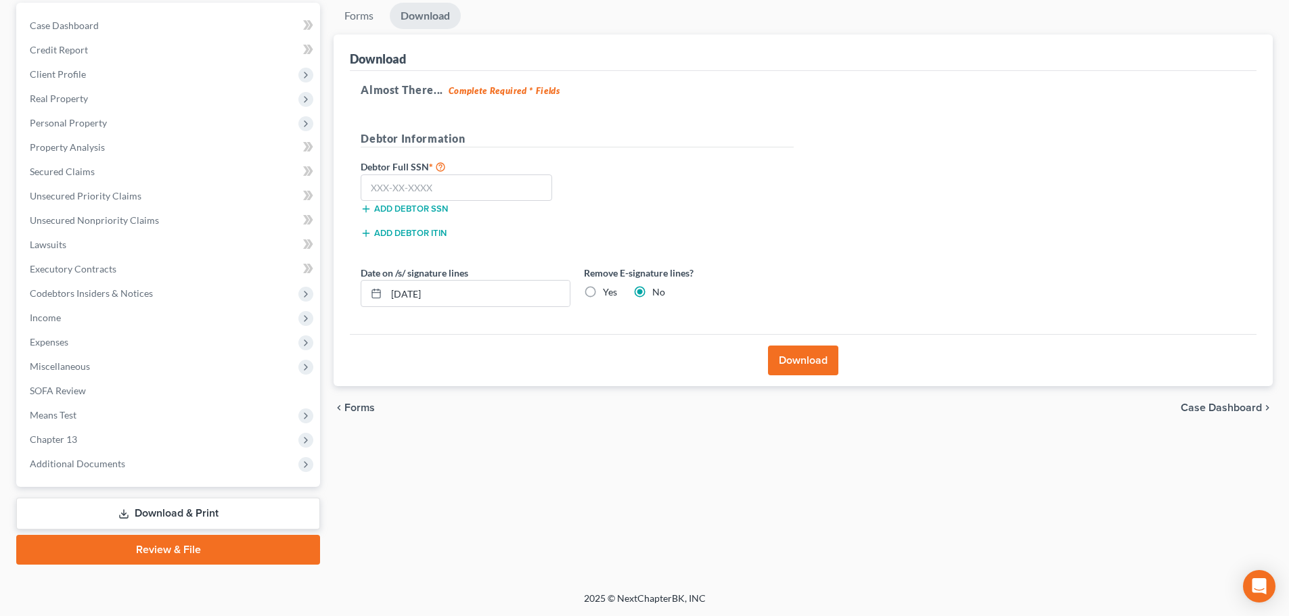
scroll to position [127, 0]
click at [397, 186] on input "text" at bounding box center [456, 188] width 191 height 27
click at [810, 365] on button "Download" at bounding box center [803, 361] width 70 height 30
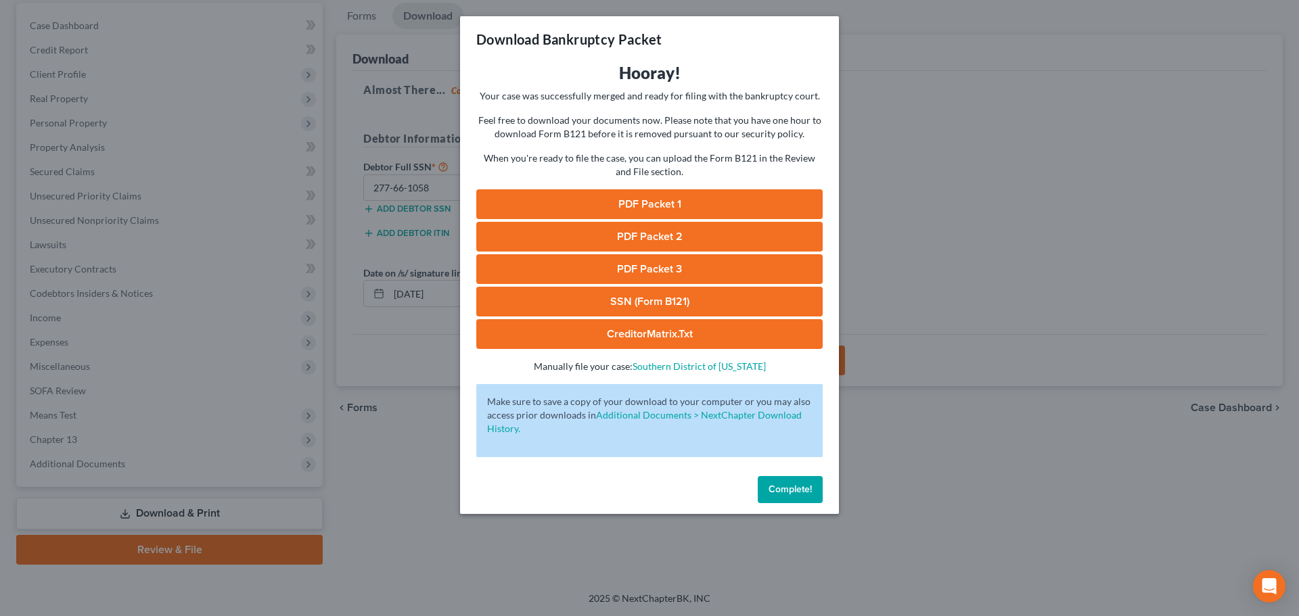
click at [632, 201] on link "PDF Packet 1" at bounding box center [649, 204] width 346 height 30
click at [689, 241] on link "PDF Packet 2" at bounding box center [649, 237] width 346 height 30
click at [625, 259] on link "PDF Packet 3" at bounding box center [649, 269] width 346 height 30
drag, startPoint x: 632, startPoint y: 302, endPoint x: 636, endPoint y: 293, distance: 10.1
click at [632, 301] on link "SSN (Form B121)" at bounding box center [649, 302] width 346 height 30
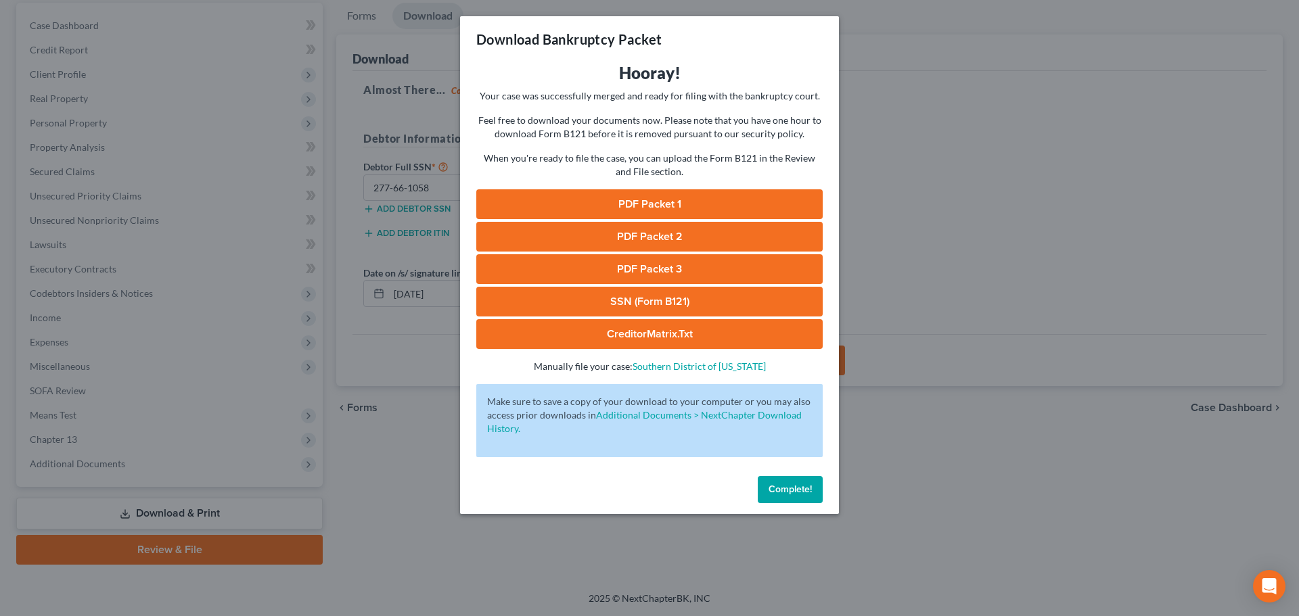
drag, startPoint x: 785, startPoint y: 484, endPoint x: 777, endPoint y: 482, distance: 9.0
click at [785, 484] on span "Complete!" at bounding box center [789, 489] width 43 height 11
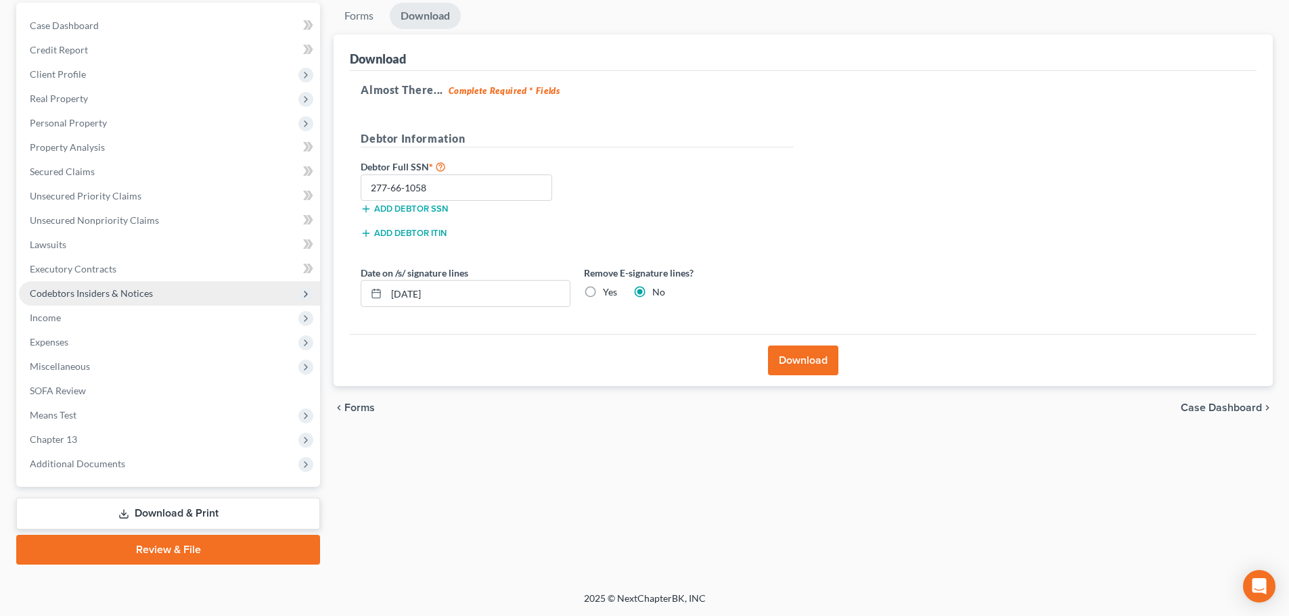
scroll to position [0, 0]
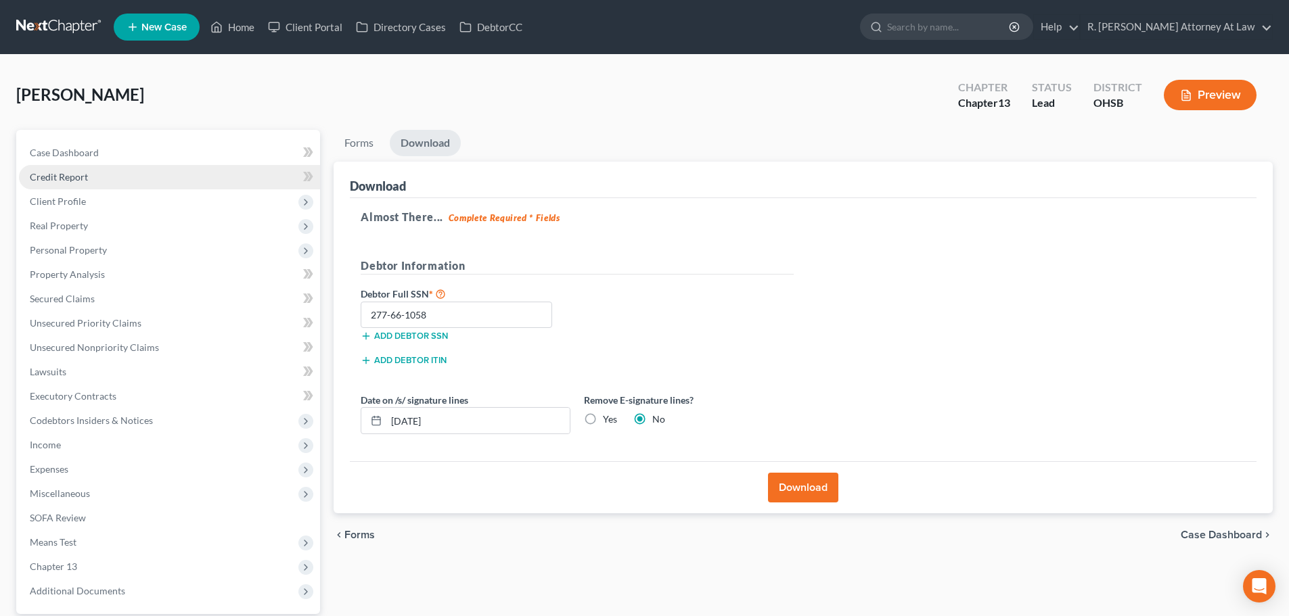
click at [56, 187] on link "Credit Report" at bounding box center [169, 177] width 301 height 24
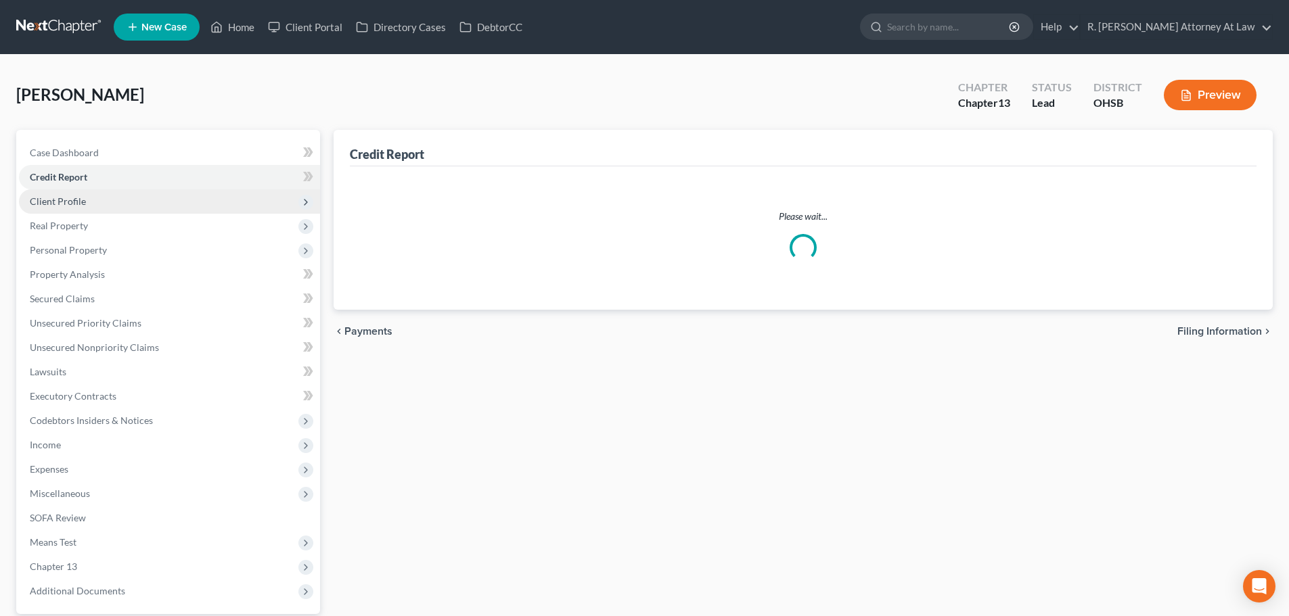
click at [55, 197] on span "Client Profile" at bounding box center [58, 200] width 56 height 11
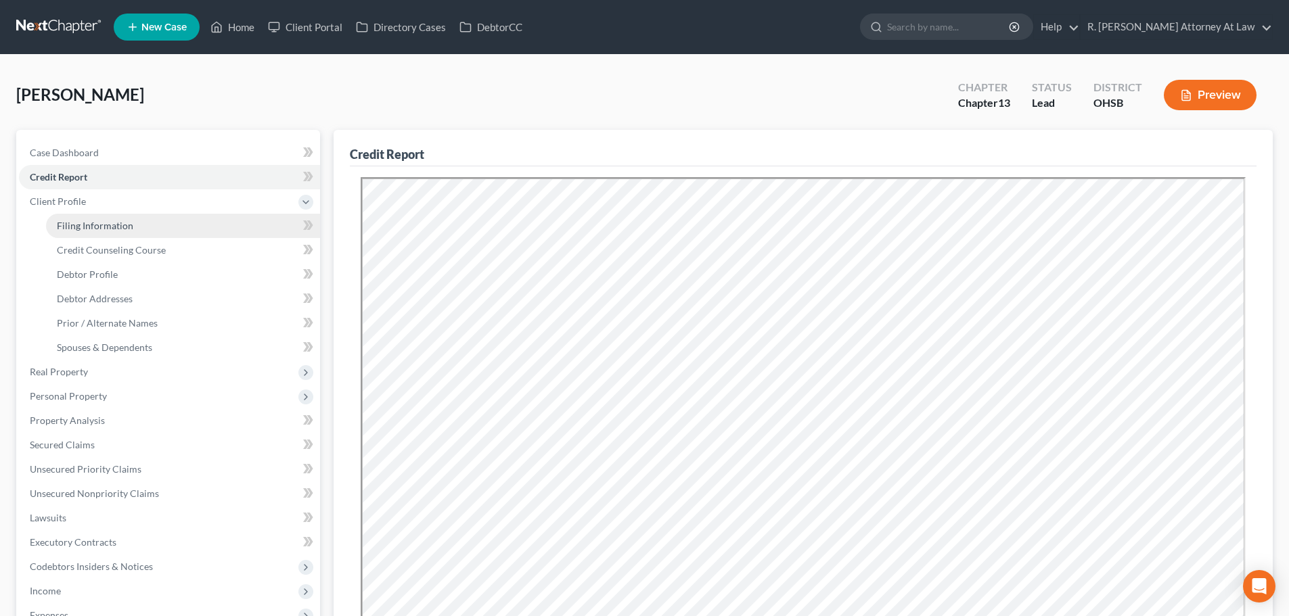
click at [79, 228] on span "Filing Information" at bounding box center [95, 225] width 76 height 11
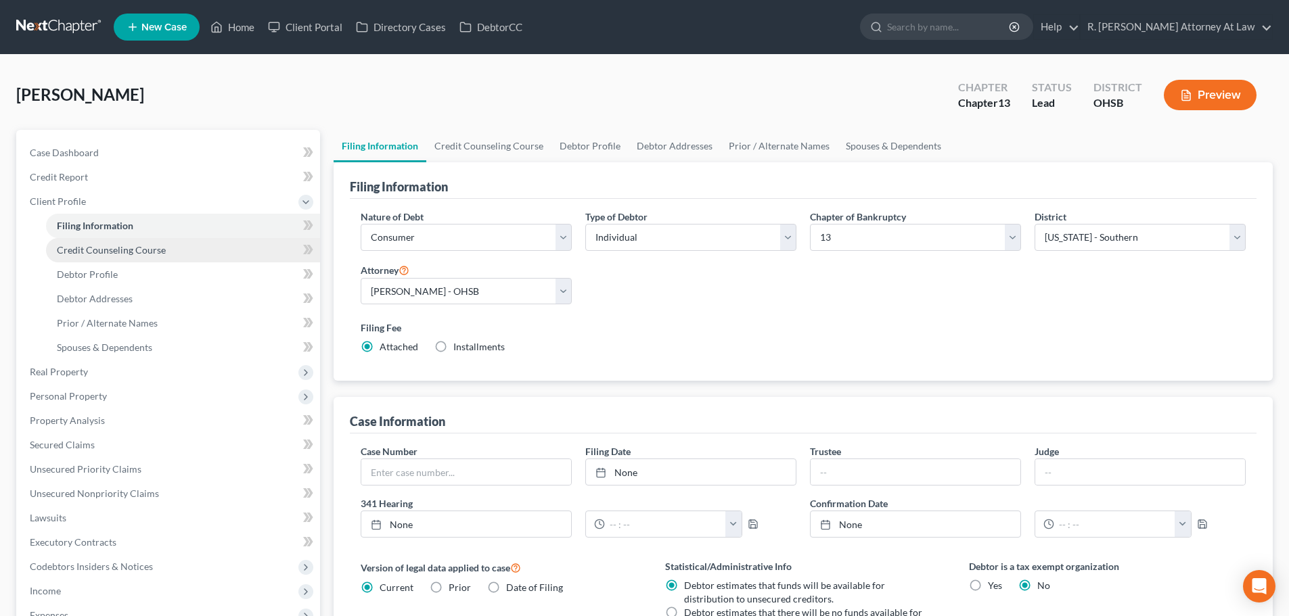
click at [90, 246] on span "Credit Counseling Course" at bounding box center [111, 249] width 109 height 11
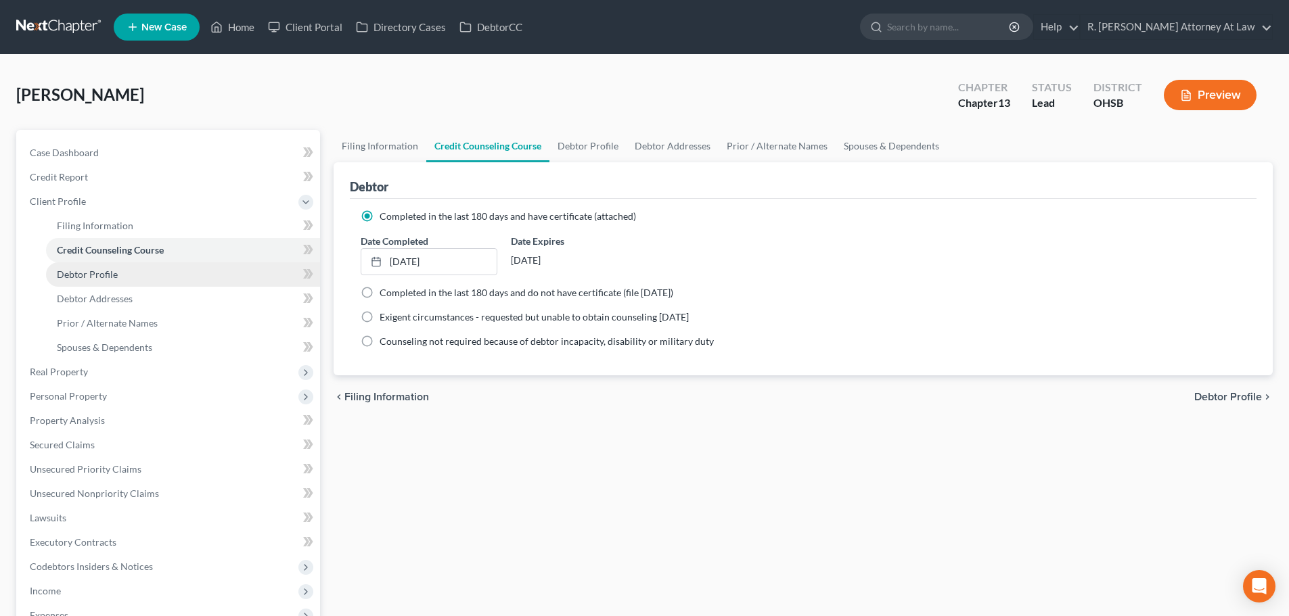
click at [88, 278] on span "Debtor Profile" at bounding box center [87, 274] width 61 height 11
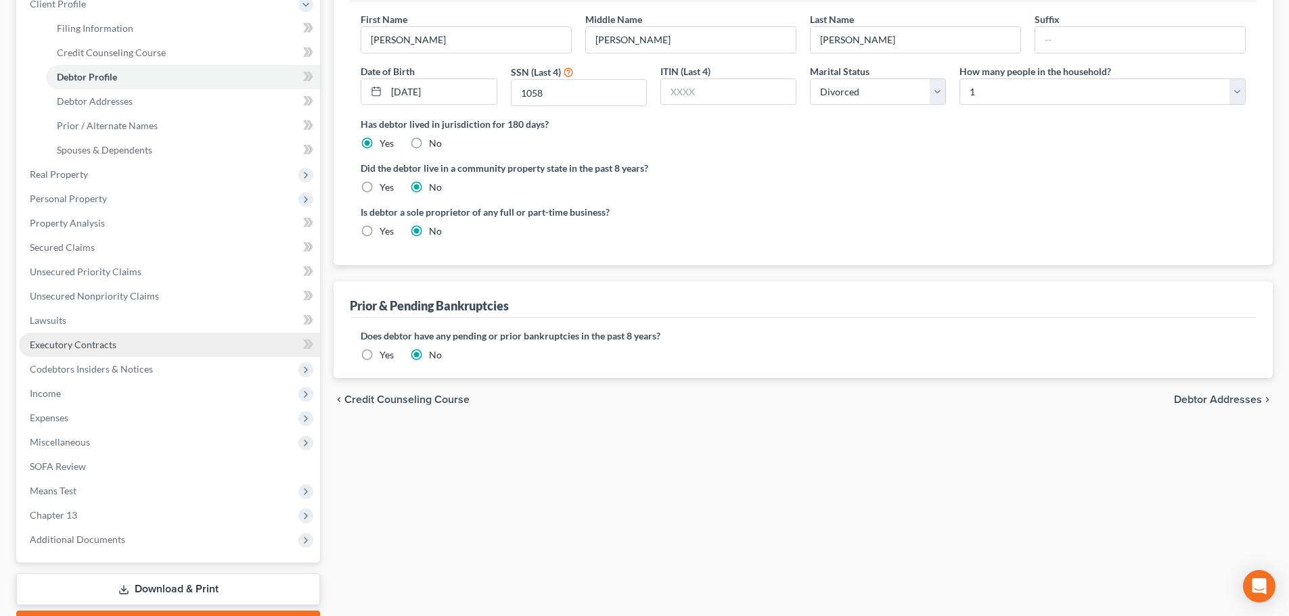
scroll to position [273, 0]
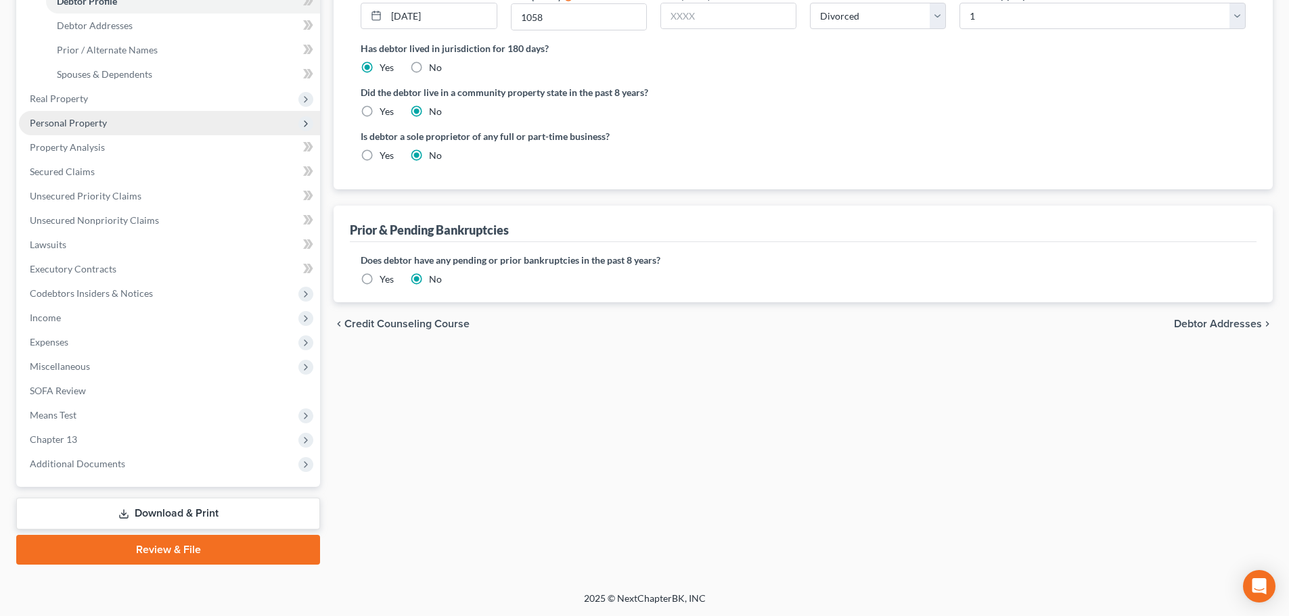
click at [62, 124] on span "Personal Property" at bounding box center [68, 122] width 77 height 11
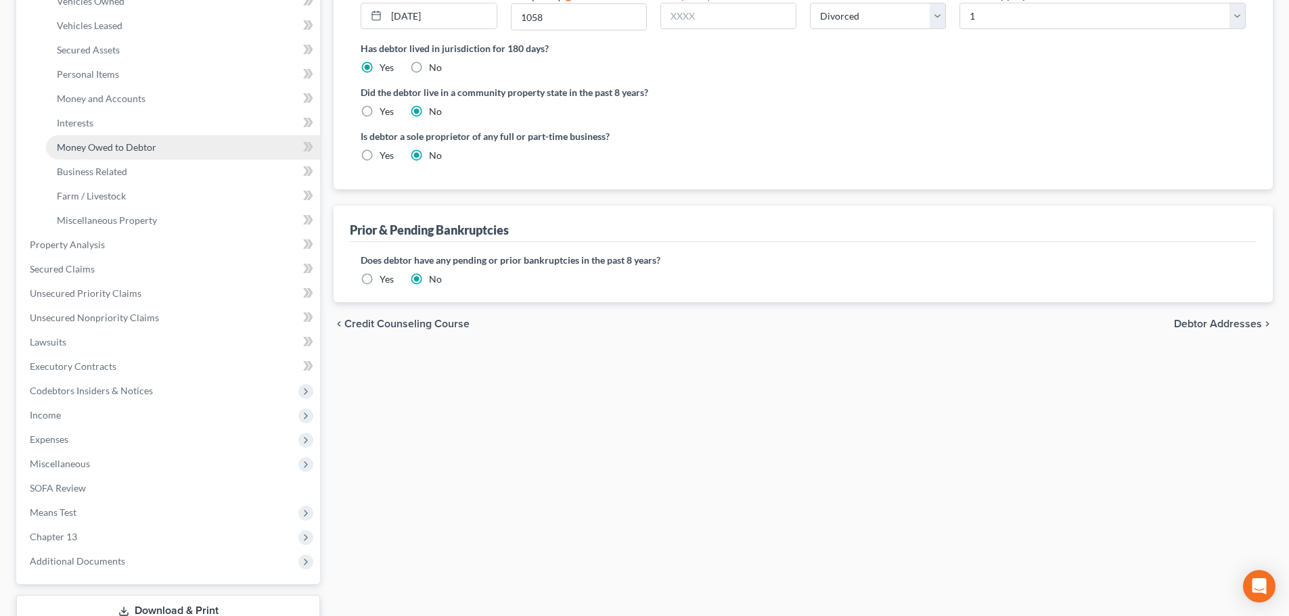
click at [93, 149] on span "Money Owed to Debtor" at bounding box center [106, 146] width 99 height 11
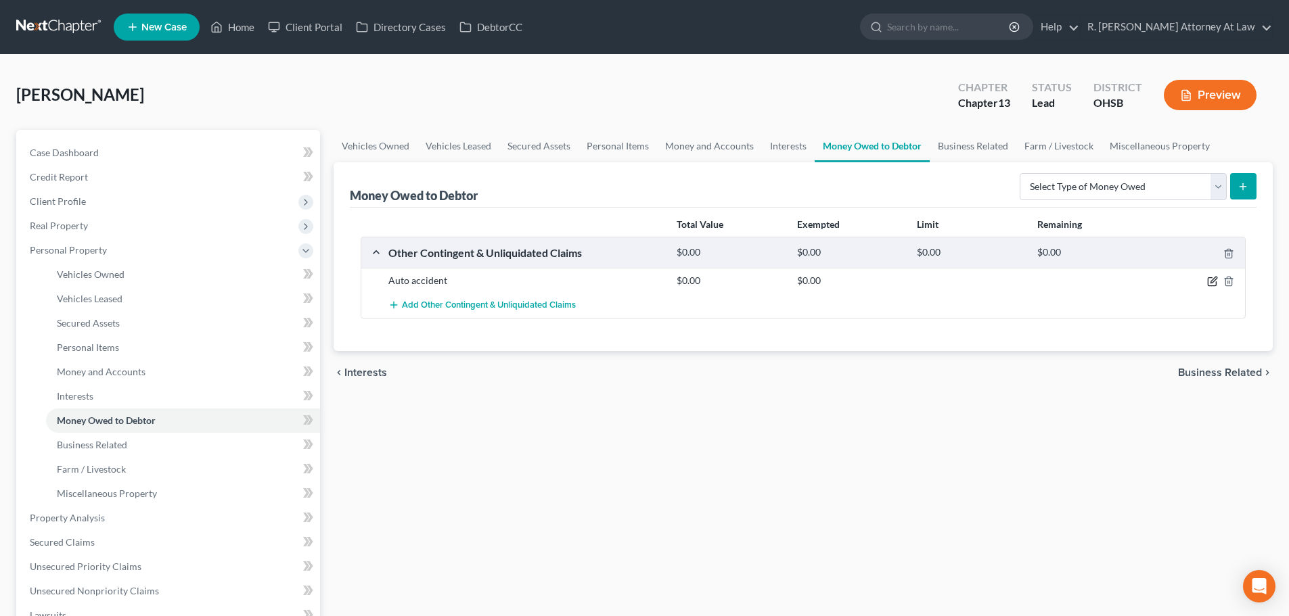
click at [1210, 279] on icon "button" at bounding box center [1212, 281] width 11 height 11
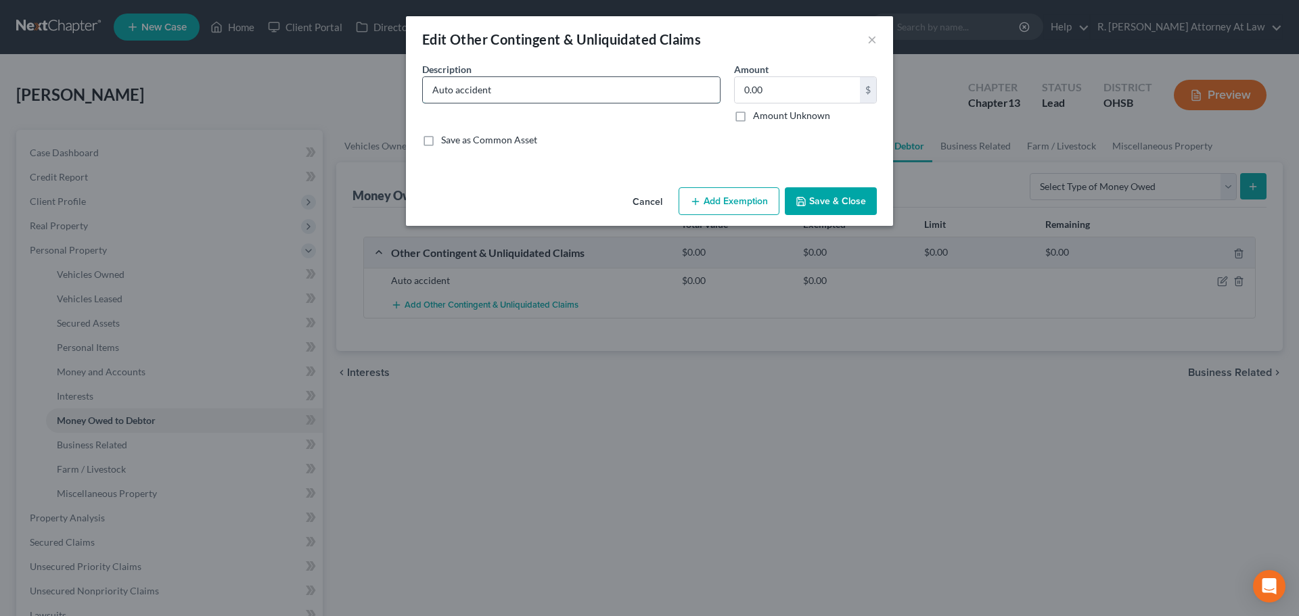
click at [524, 86] on input "Auto accident" at bounding box center [571, 90] width 297 height 26
click at [753, 116] on label "Amount Unknown" at bounding box center [791, 116] width 77 height 14
click at [758, 116] on input "Amount Unknown" at bounding box center [762, 113] width 9 height 9
click at [736, 193] on button "Add Exemption" at bounding box center [728, 201] width 101 height 28
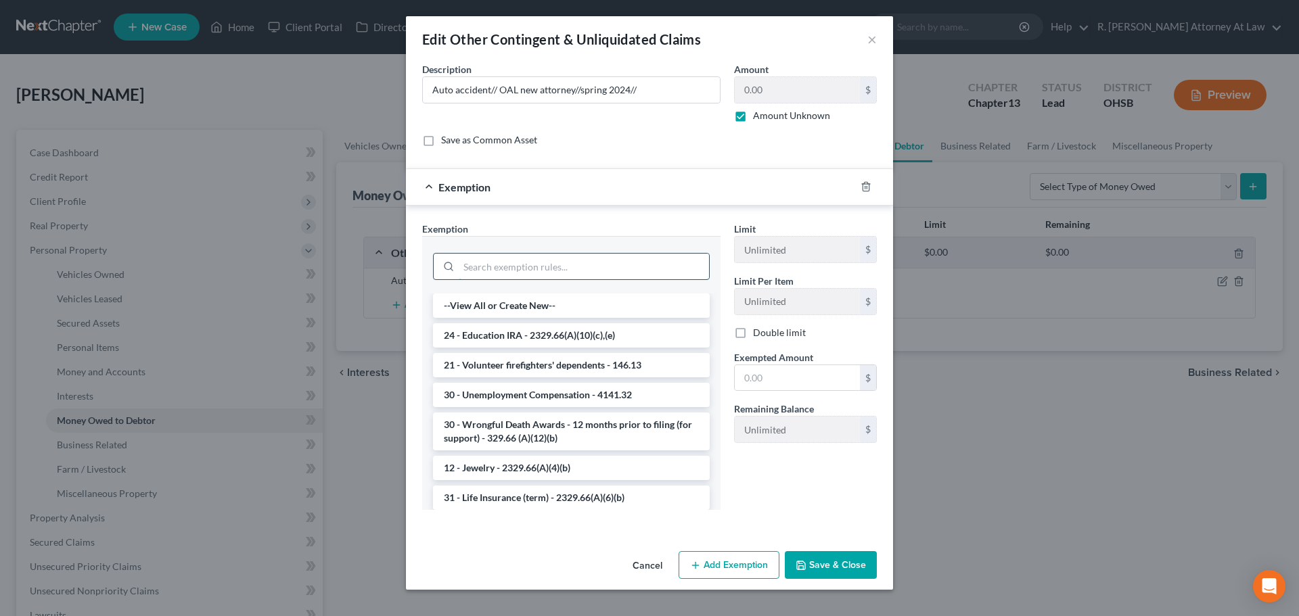
click at [522, 256] on input "search" at bounding box center [584, 267] width 250 height 26
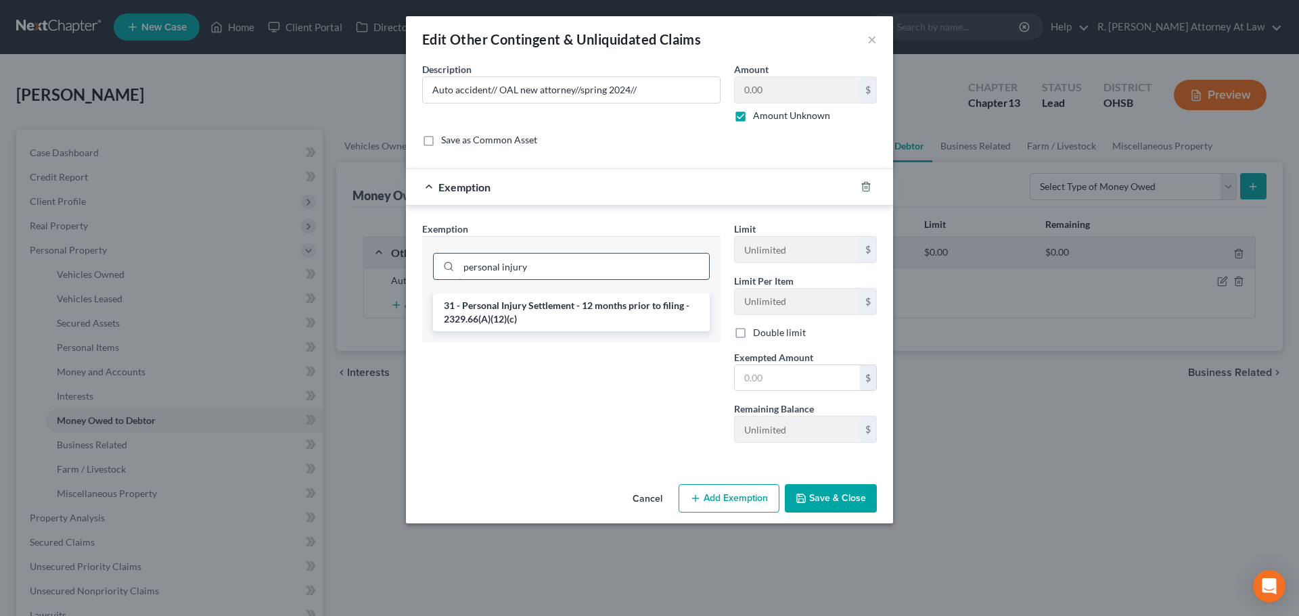
click at [497, 304] on li "31 - Personal Injury Settlement - 12 months prior to filing - 2329.66(A)(12)(c)" at bounding box center [571, 313] width 277 height 38
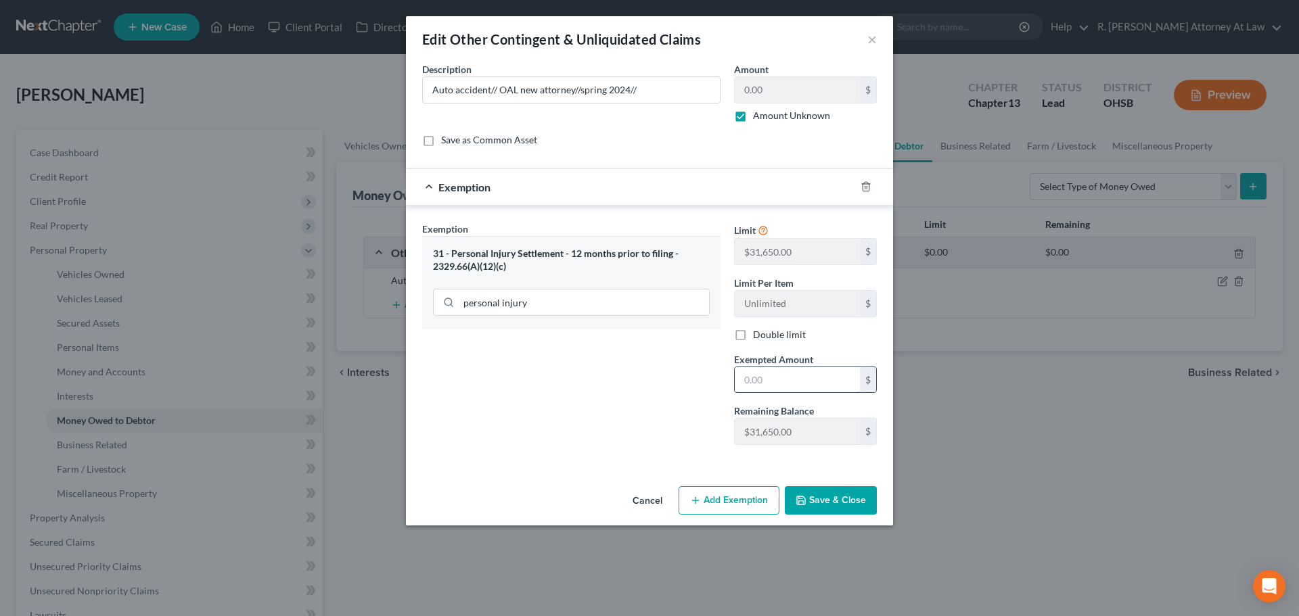
click at [750, 380] on input "text" at bounding box center [797, 380] width 125 height 26
click at [822, 508] on button "Save & Close" at bounding box center [831, 500] width 92 height 28
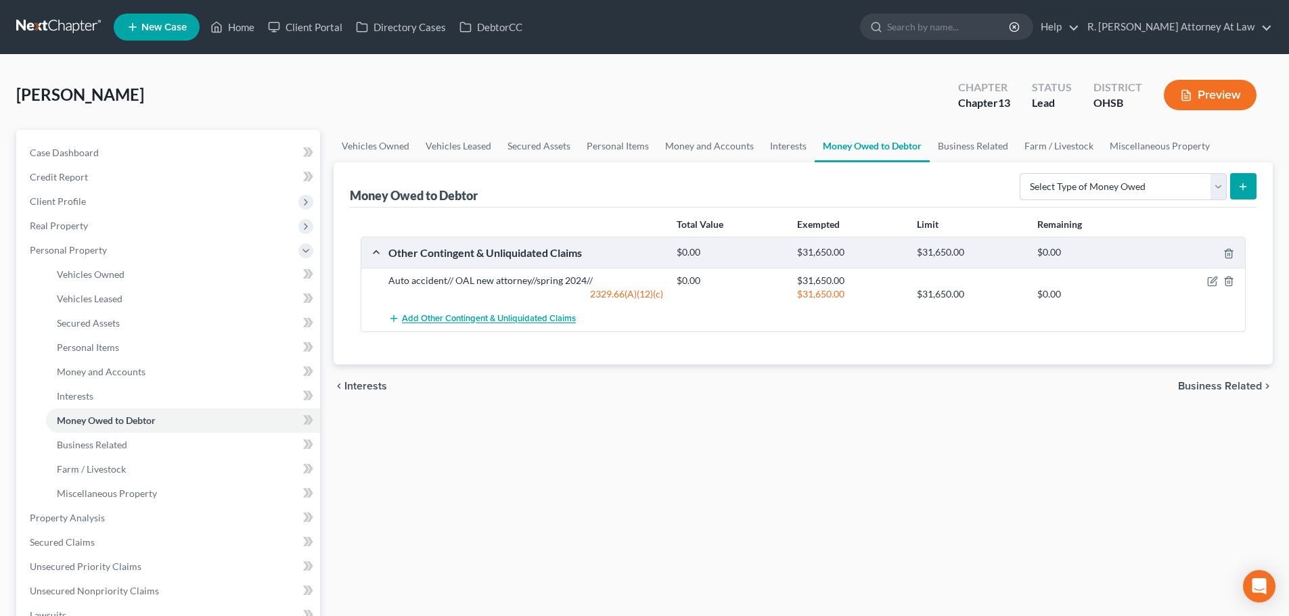
click at [480, 320] on span "Add Other Contingent & Unliquidated Claims" at bounding box center [489, 319] width 174 height 11
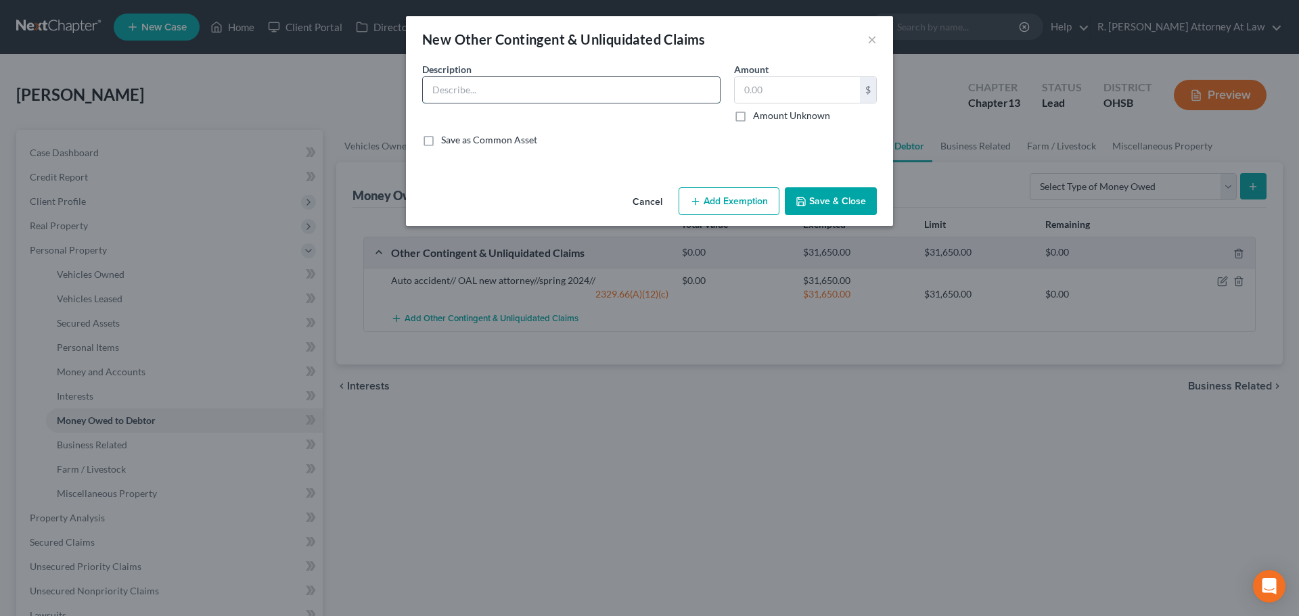
click at [443, 94] on input "text" at bounding box center [571, 90] width 297 height 26
click at [702, 200] on button "Add Exemption" at bounding box center [728, 201] width 101 height 28
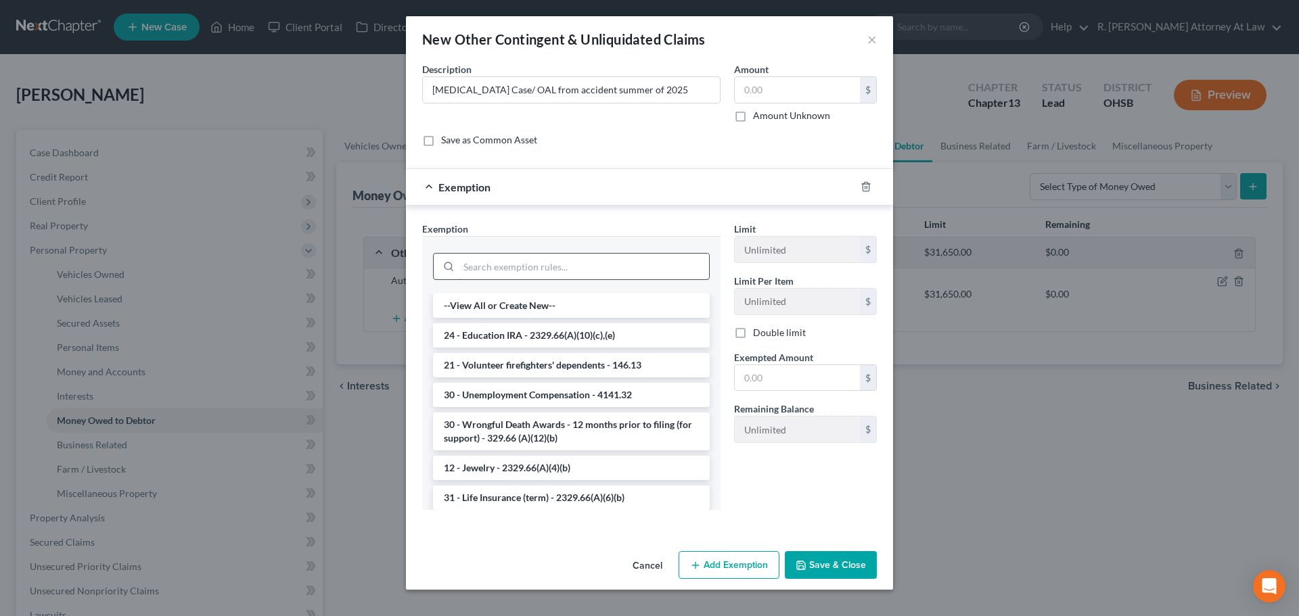
click at [513, 270] on input "search" at bounding box center [584, 267] width 250 height 26
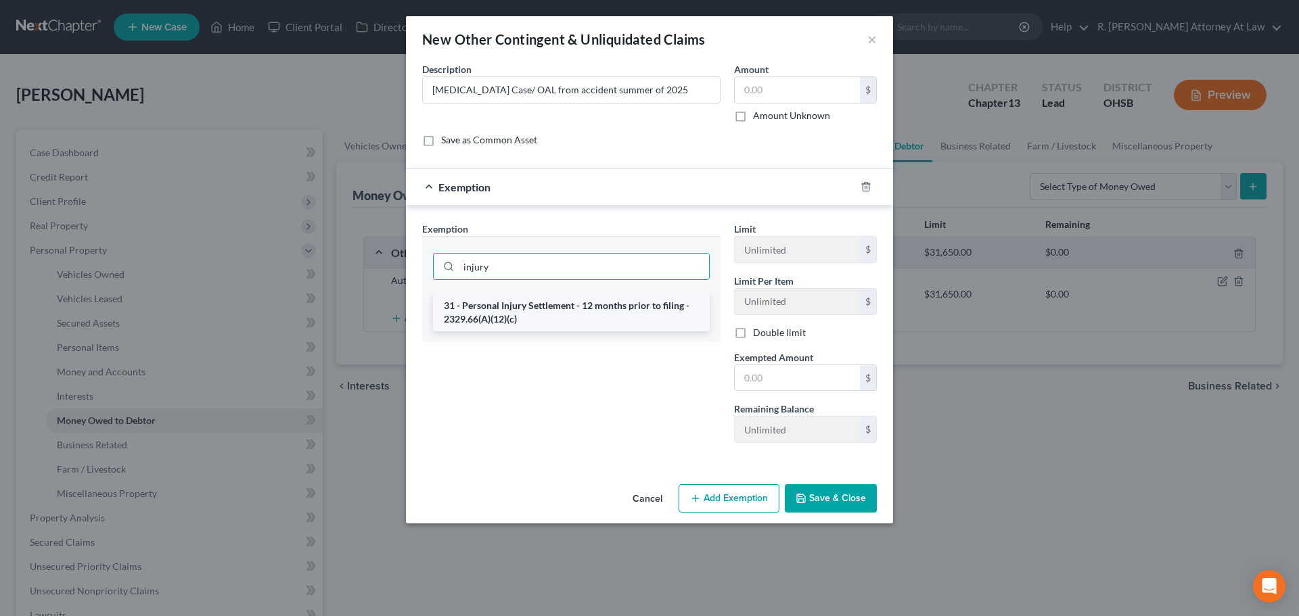
click at [538, 311] on li "31 - Personal Injury Settlement - 12 months prior to filing - 2329.66(A)(12)(c)" at bounding box center [571, 313] width 277 height 38
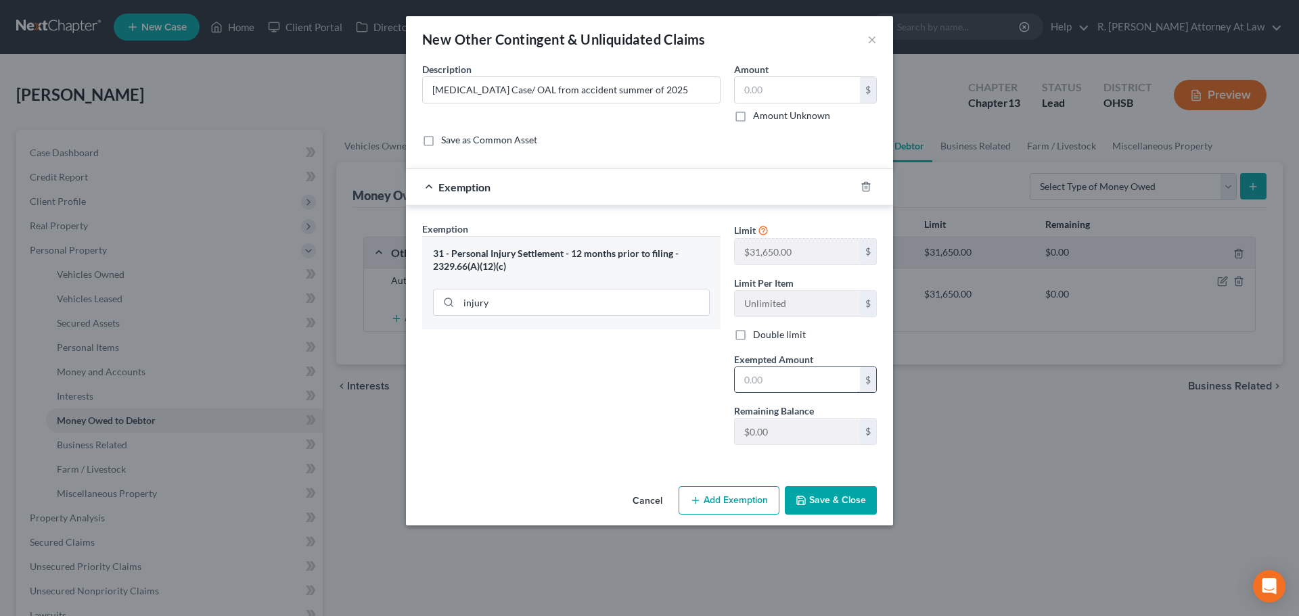
click at [768, 382] on input "text" at bounding box center [797, 380] width 125 height 26
click at [802, 500] on icon "button" at bounding box center [801, 500] width 11 height 11
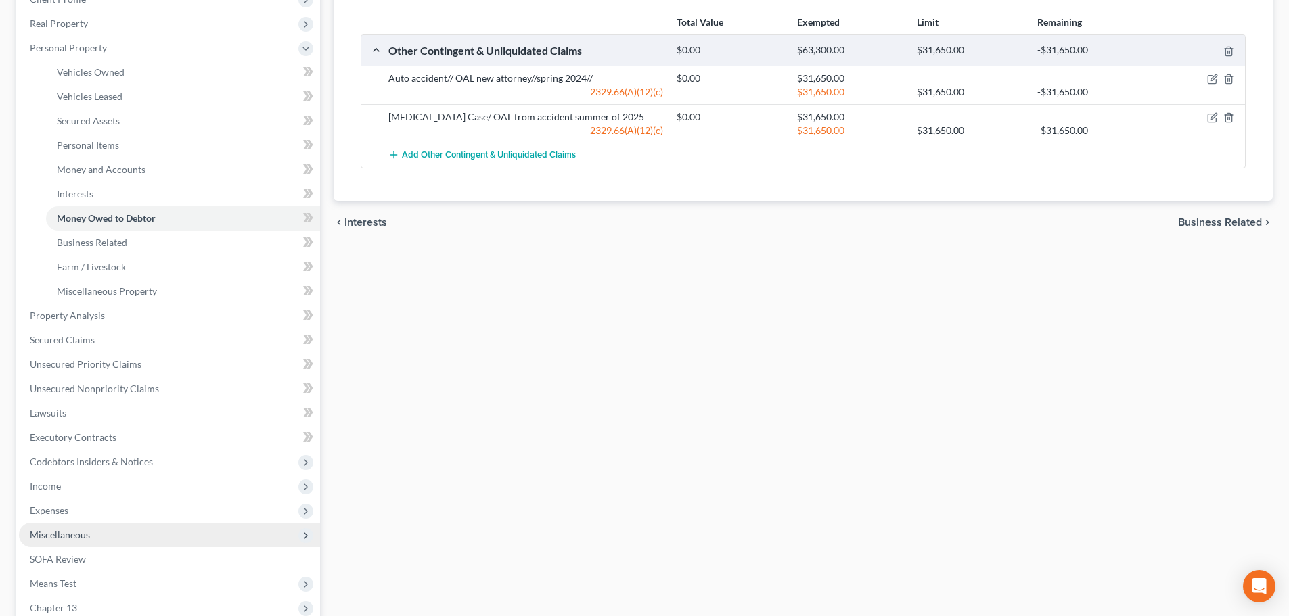
scroll to position [203, 0]
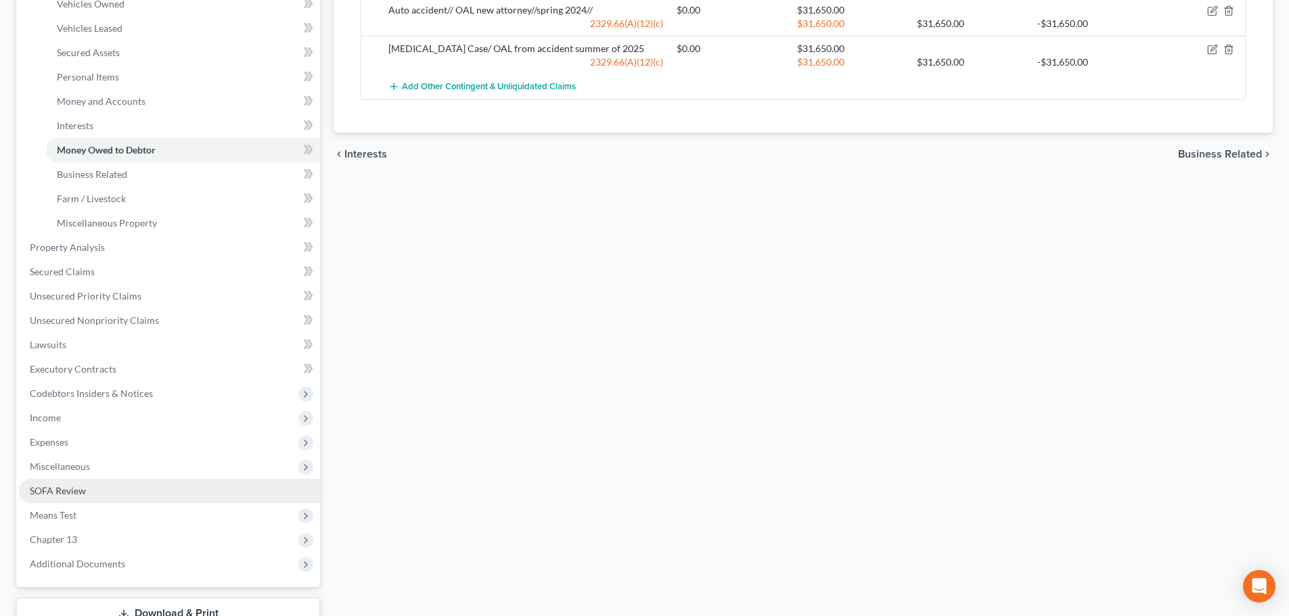
click at [57, 492] on span "SOFA Review" at bounding box center [58, 490] width 56 height 11
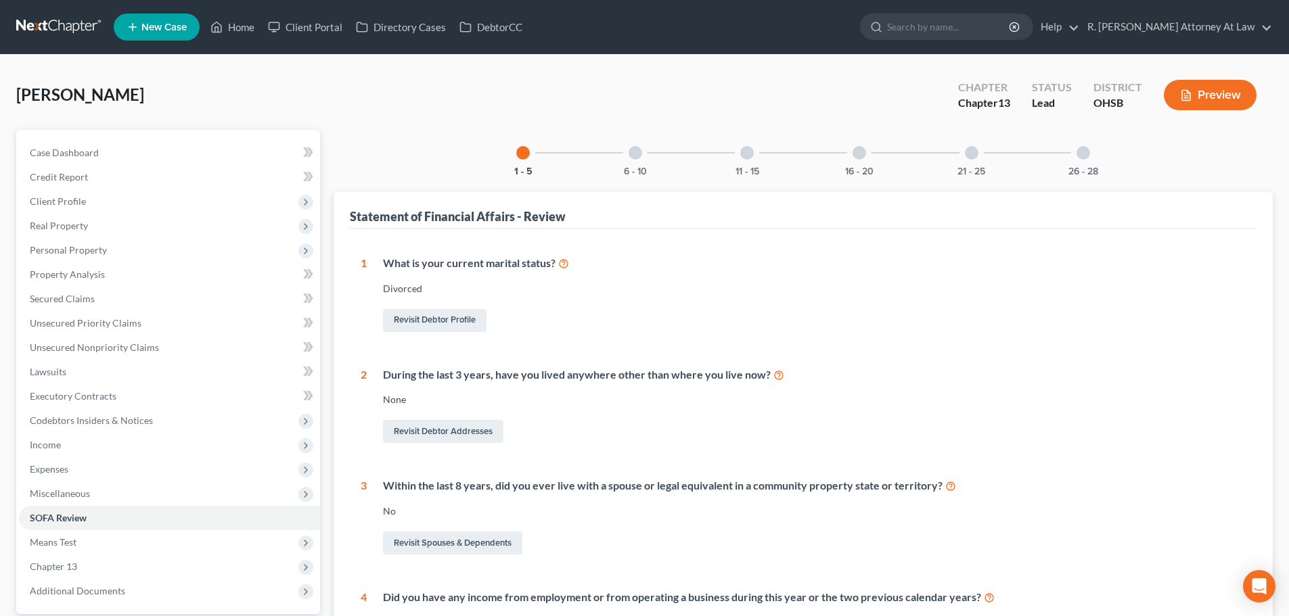
drag, startPoint x: 971, startPoint y: 152, endPoint x: 961, endPoint y: 150, distance: 9.7
click at [969, 152] on div at bounding box center [972, 153] width 14 height 14
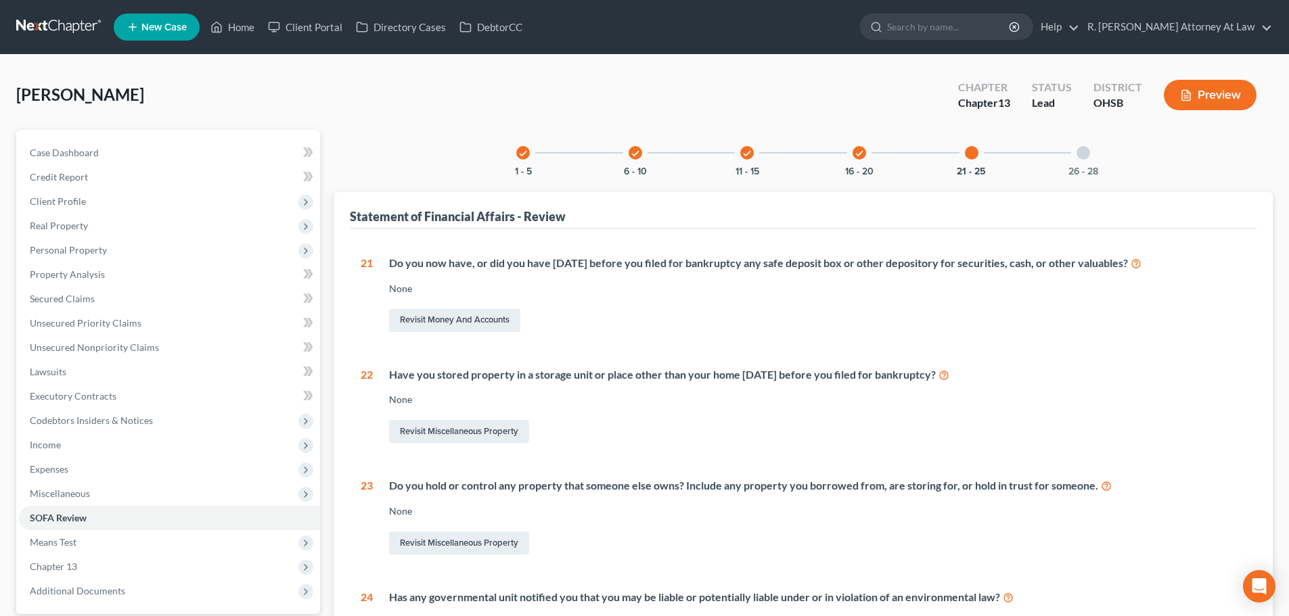
click at [859, 151] on icon "check" at bounding box center [858, 153] width 9 height 9
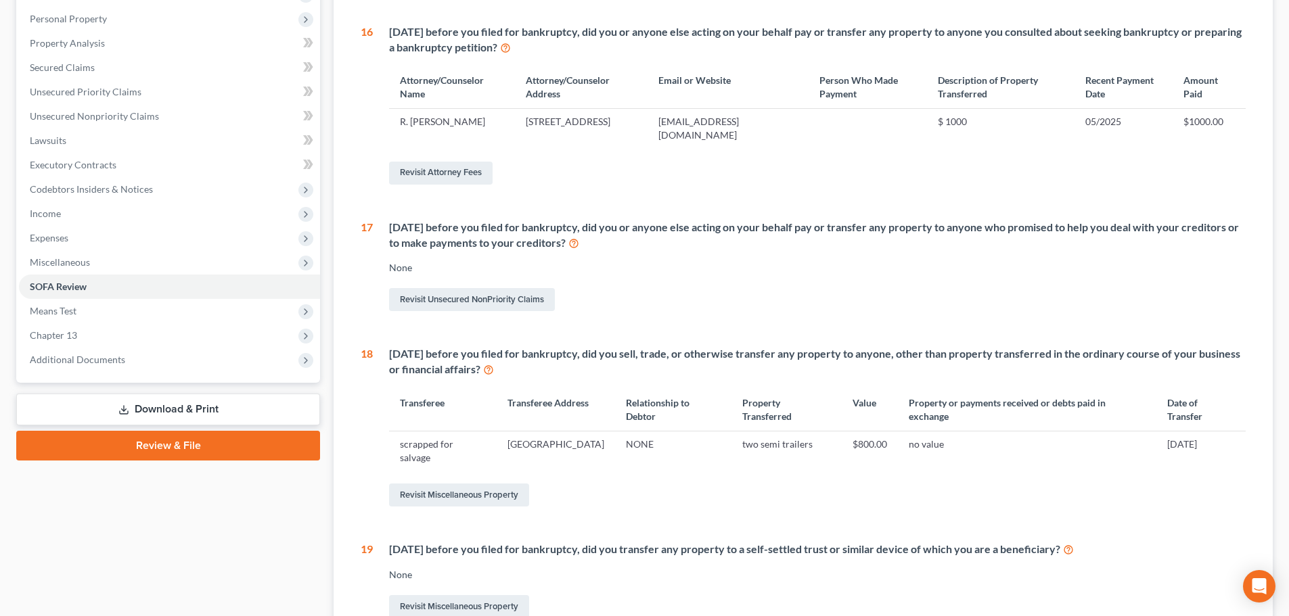
scroll to position [271, 0]
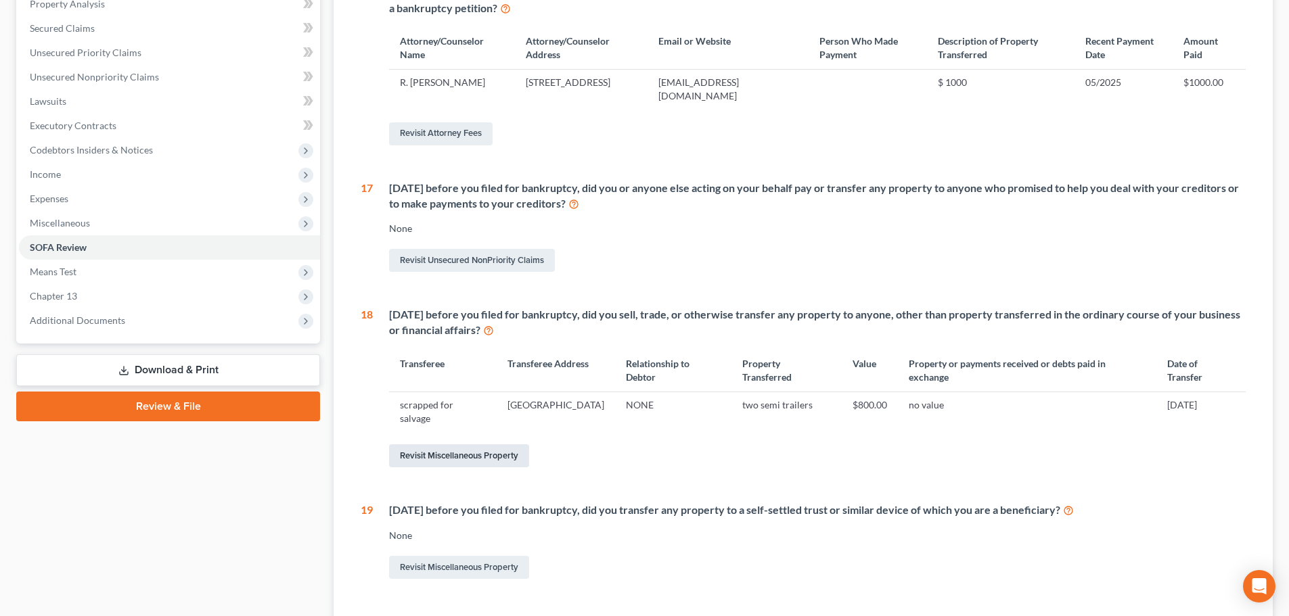
click at [439, 451] on link "Revisit Miscellaneous Property" at bounding box center [459, 455] width 140 height 23
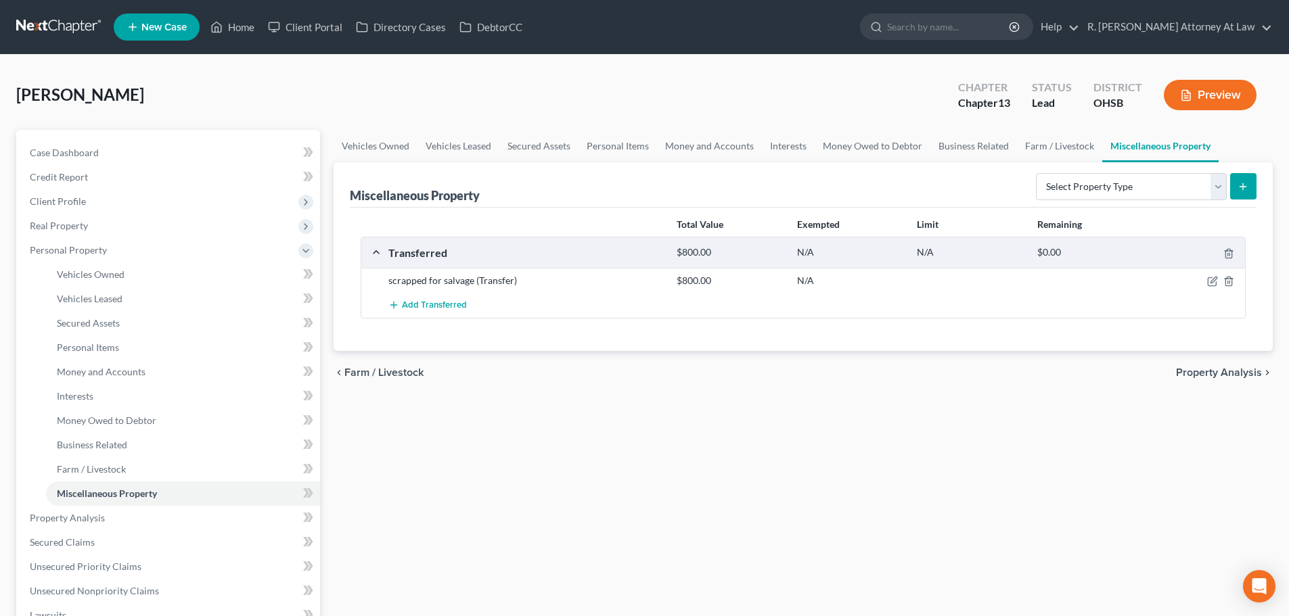
scroll to position [371, 0]
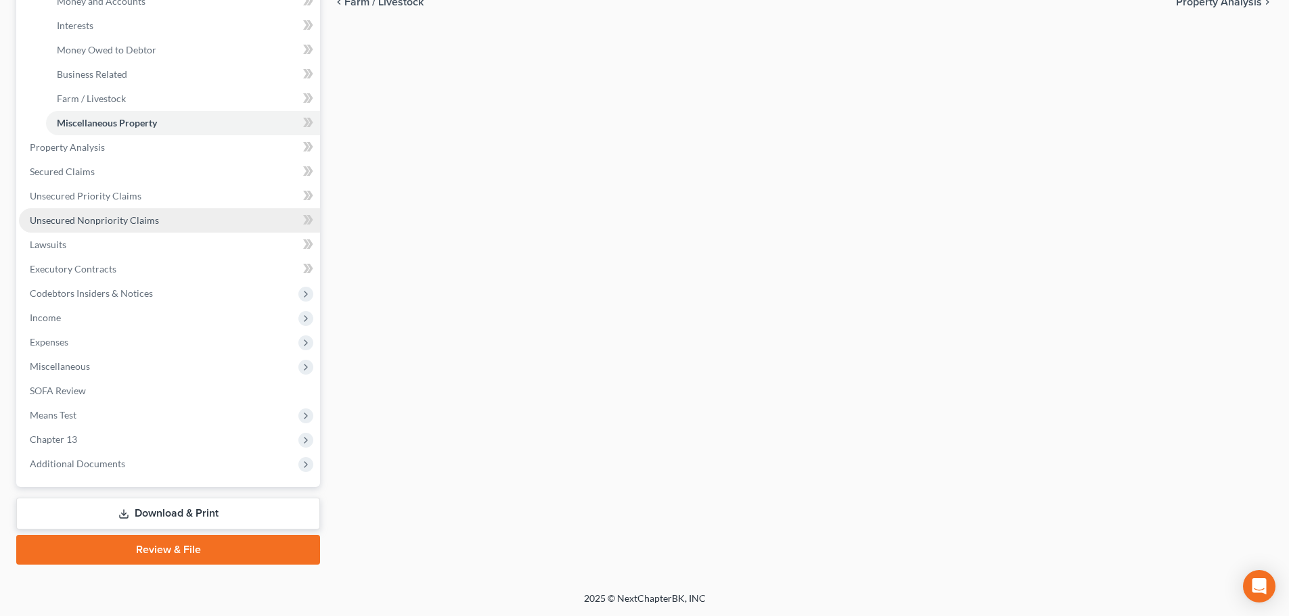
click at [116, 223] on span "Unsecured Nonpriority Claims" at bounding box center [94, 219] width 129 height 11
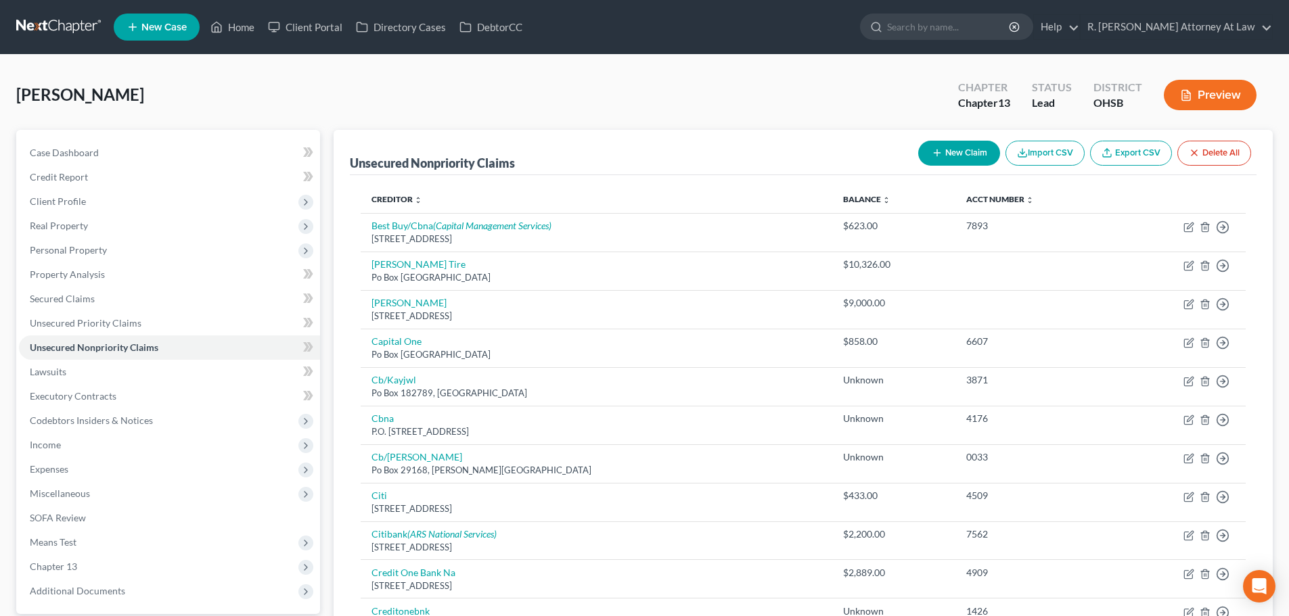
click at [934, 155] on icon "button" at bounding box center [936, 152] width 11 height 11
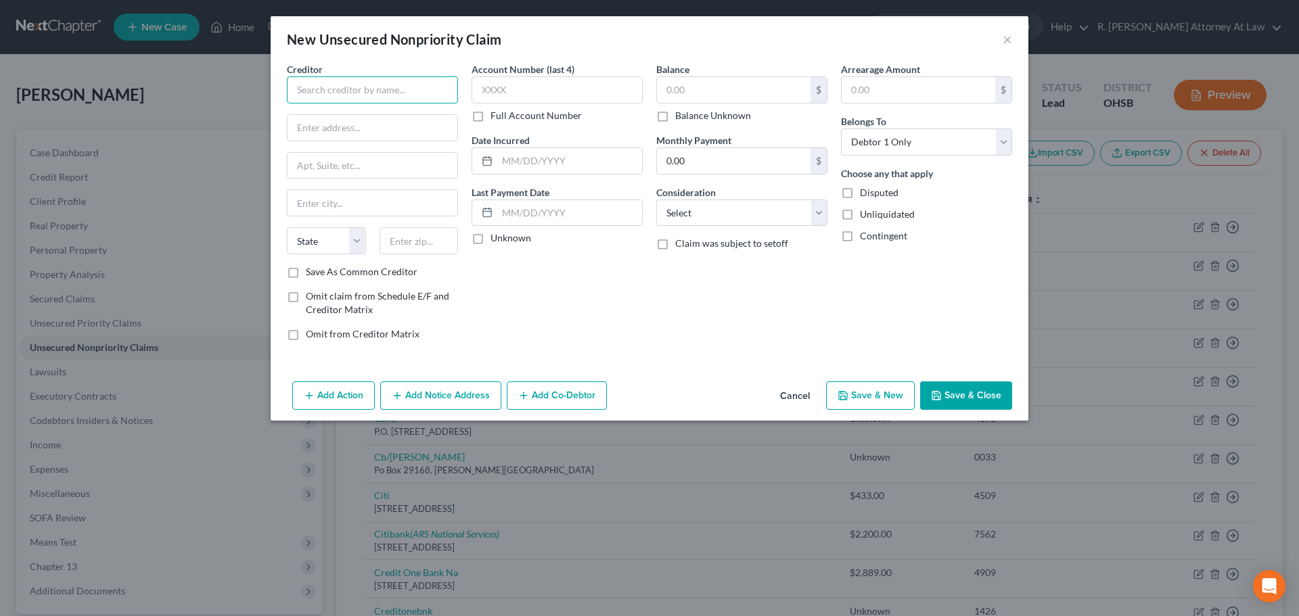
click at [323, 84] on input "text" at bounding box center [372, 89] width 171 height 27
drag, startPoint x: 327, startPoint y: 92, endPoint x: 246, endPoint y: 99, distance: 81.5
click at [328, 92] on input "Beverly Richardson" at bounding box center [372, 89] width 171 height 27
drag, startPoint x: 524, startPoint y: 160, endPoint x: 509, endPoint y: 205, distance: 46.9
click at [524, 160] on input "text" at bounding box center [569, 161] width 145 height 26
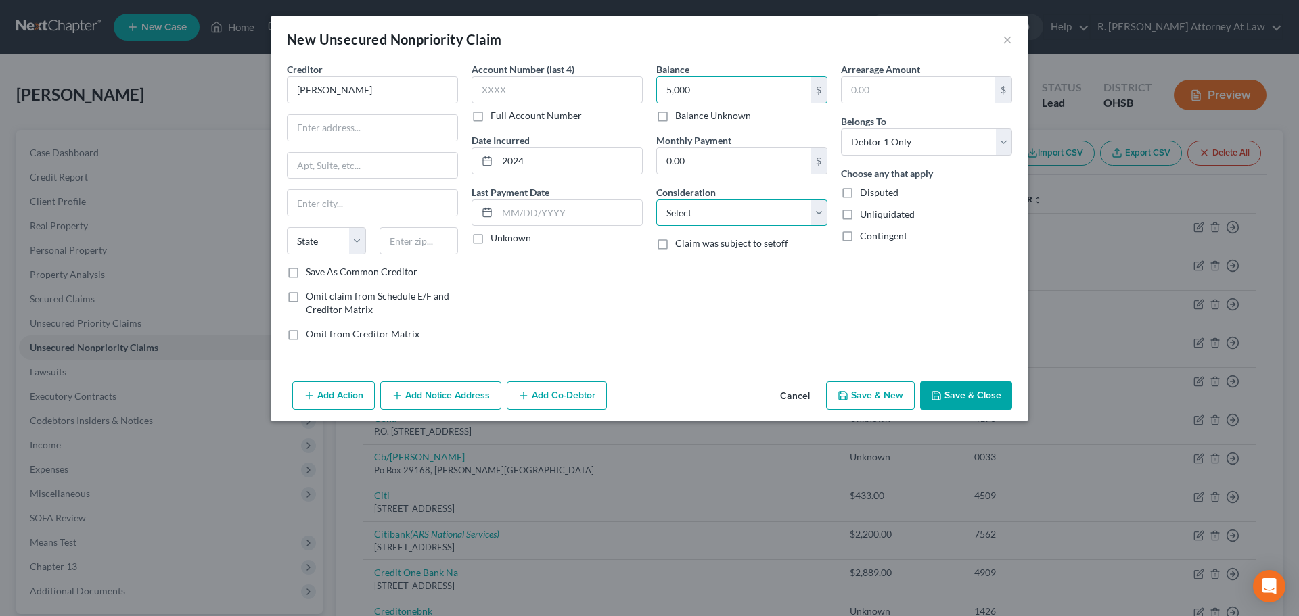
click at [680, 218] on select "Select Cable / Satellite Services Collection Agency Credit Card Debt Debt Couns…" at bounding box center [741, 213] width 171 height 27
click at [656, 200] on select "Select Cable / Satellite Services Collection Agency Credit Card Debt Debt Couns…" at bounding box center [741, 213] width 171 height 27
drag, startPoint x: 308, startPoint y: 126, endPoint x: 278, endPoint y: 148, distance: 36.8
click at [308, 125] on input "text" at bounding box center [372, 128] width 170 height 26
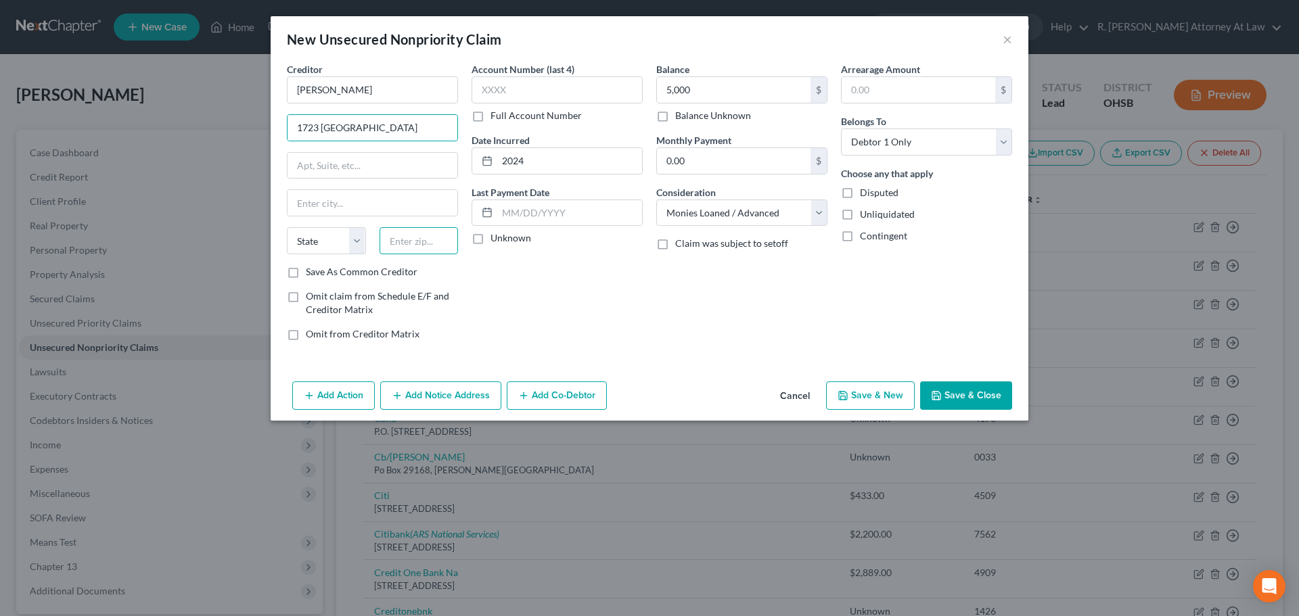
click at [410, 238] on input "text" at bounding box center [418, 240] width 79 height 27
click at [956, 392] on button "Save & Close" at bounding box center [966, 396] width 92 height 28
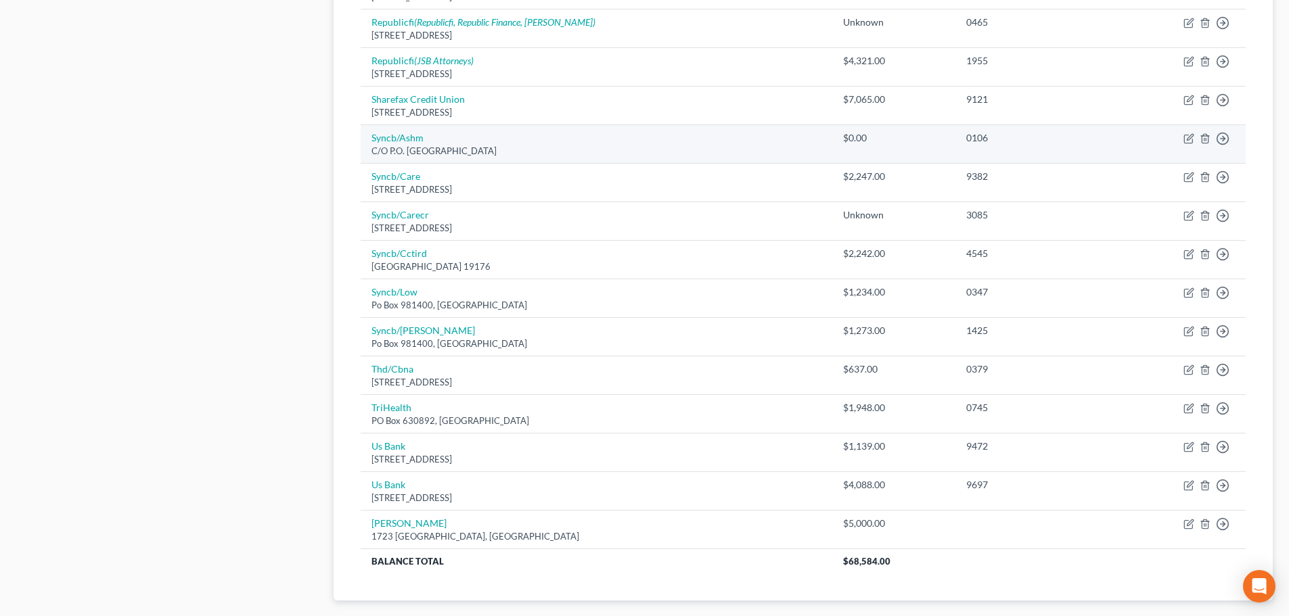
scroll to position [900, 0]
